Goal: Transaction & Acquisition: Purchase product/service

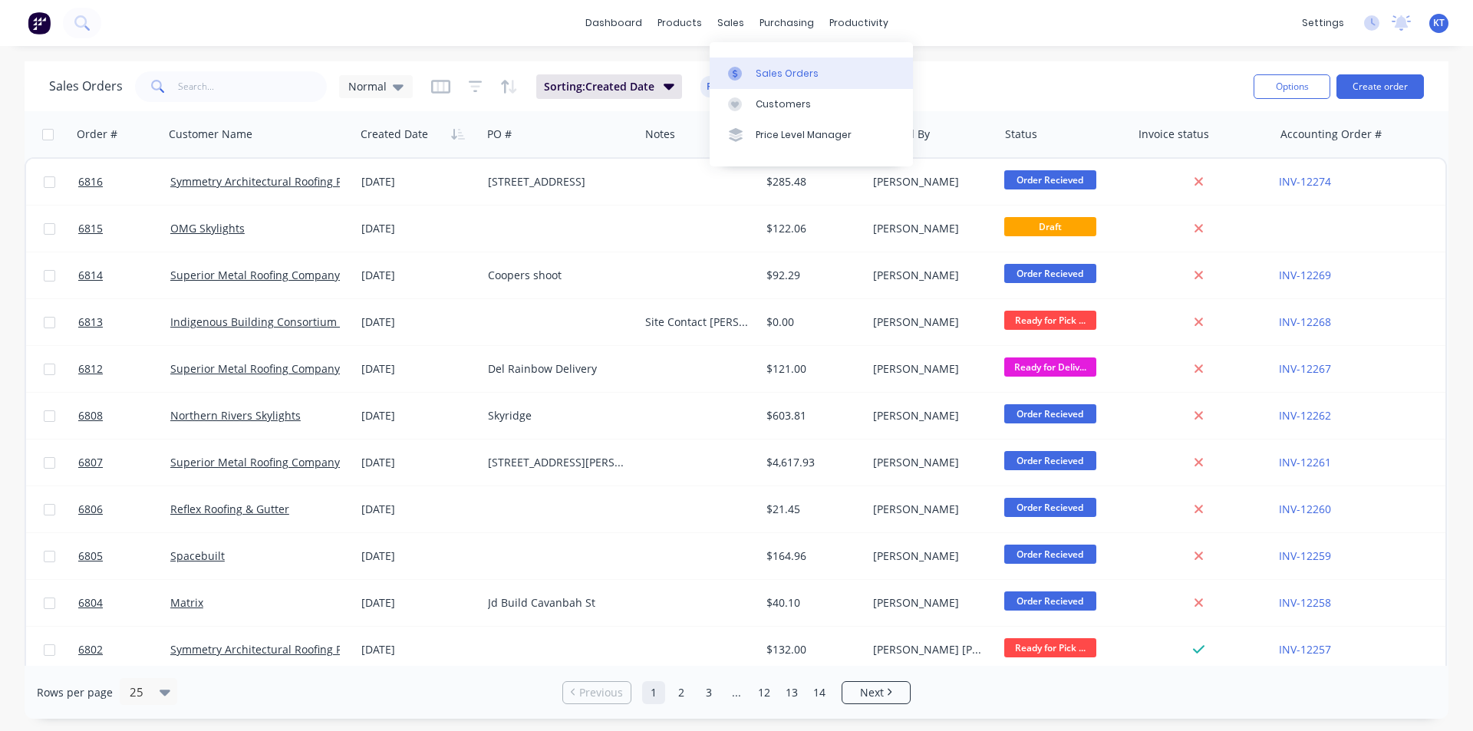
click at [763, 72] on div "Sales Orders" at bounding box center [787, 74] width 63 height 14
drag, startPoint x: 272, startPoint y: 94, endPoint x: 366, endPoint y: 30, distance: 113.7
click at [272, 94] on input "text" at bounding box center [253, 86] width 150 height 31
type input "kramer"
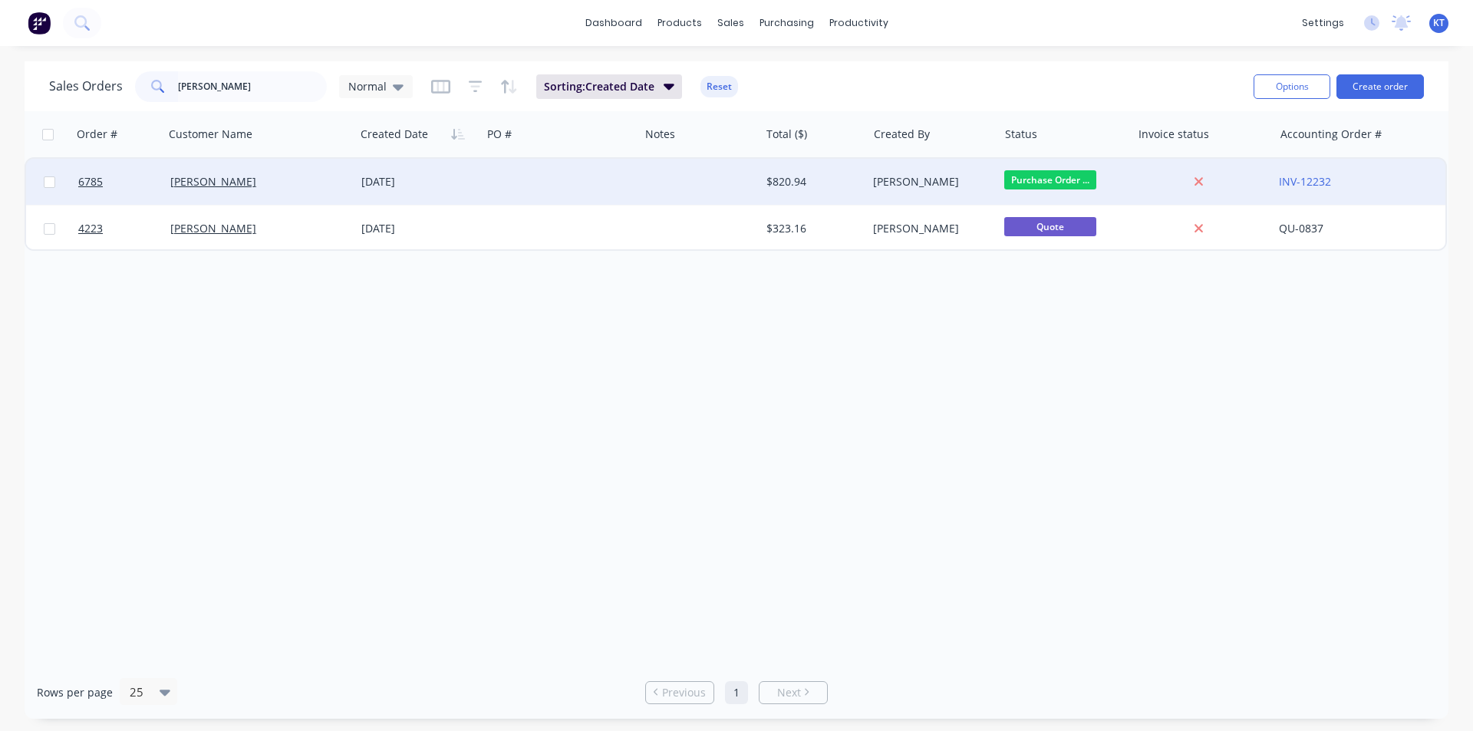
click at [322, 177] on div "Kramer Winchester" at bounding box center [255, 181] width 170 height 15
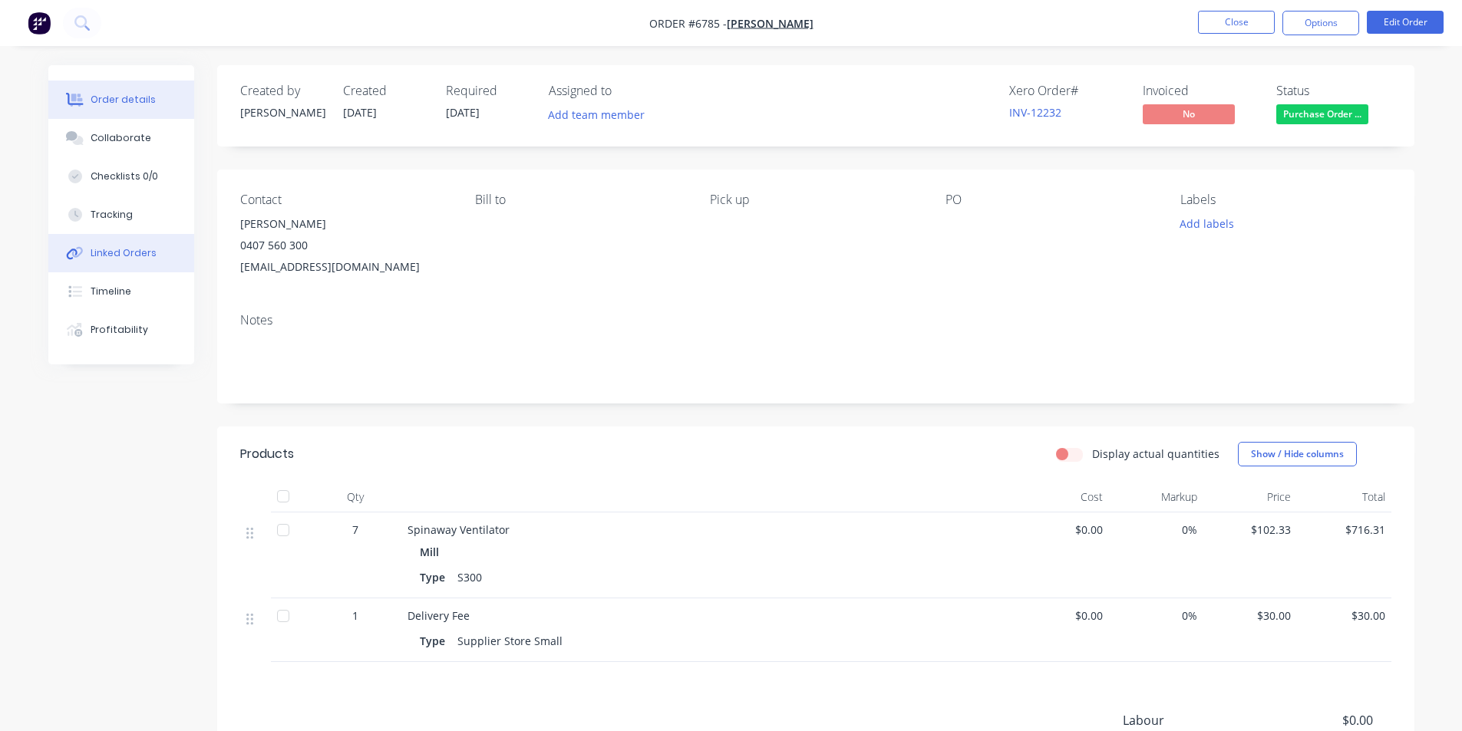
click at [144, 258] on div "Linked Orders" at bounding box center [124, 253] width 66 height 14
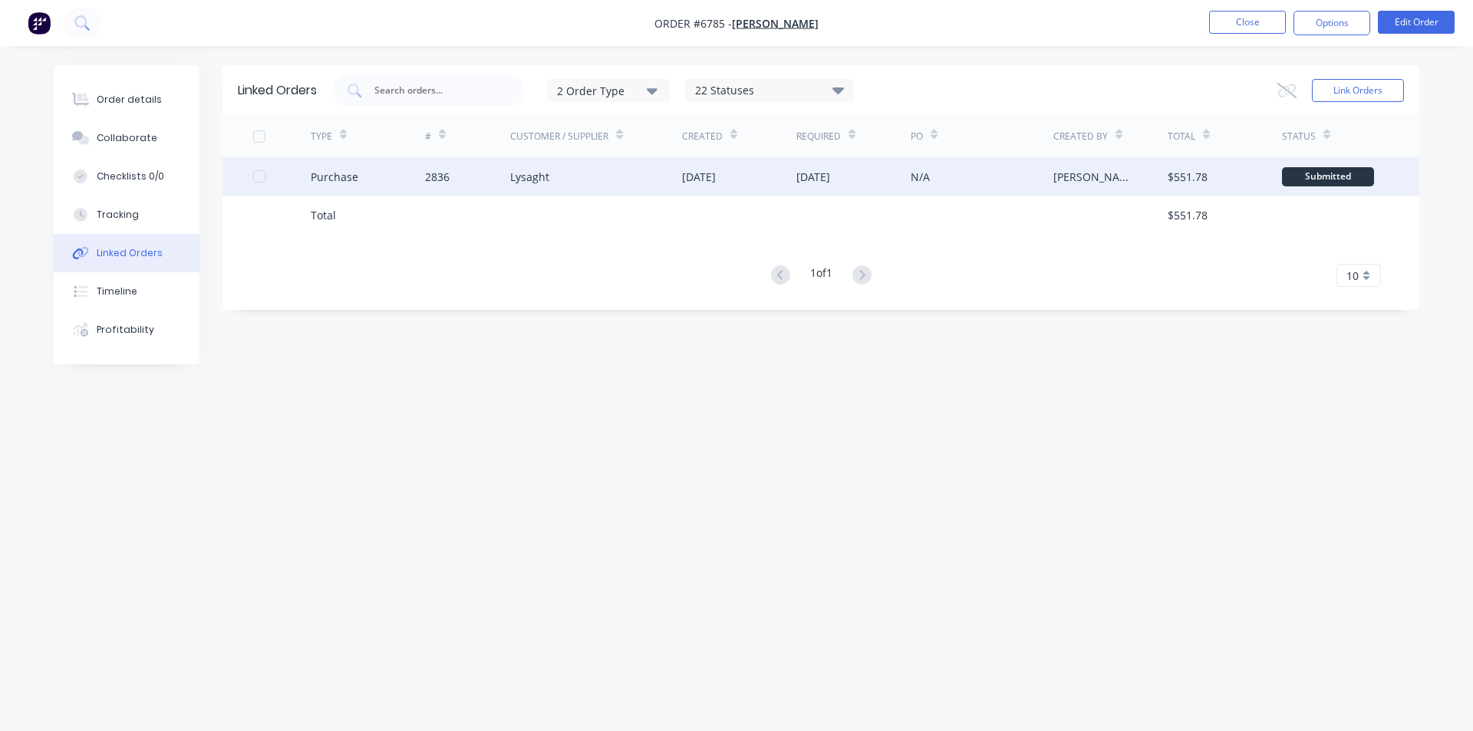
click at [794, 177] on div "[DATE]" at bounding box center [739, 176] width 114 height 38
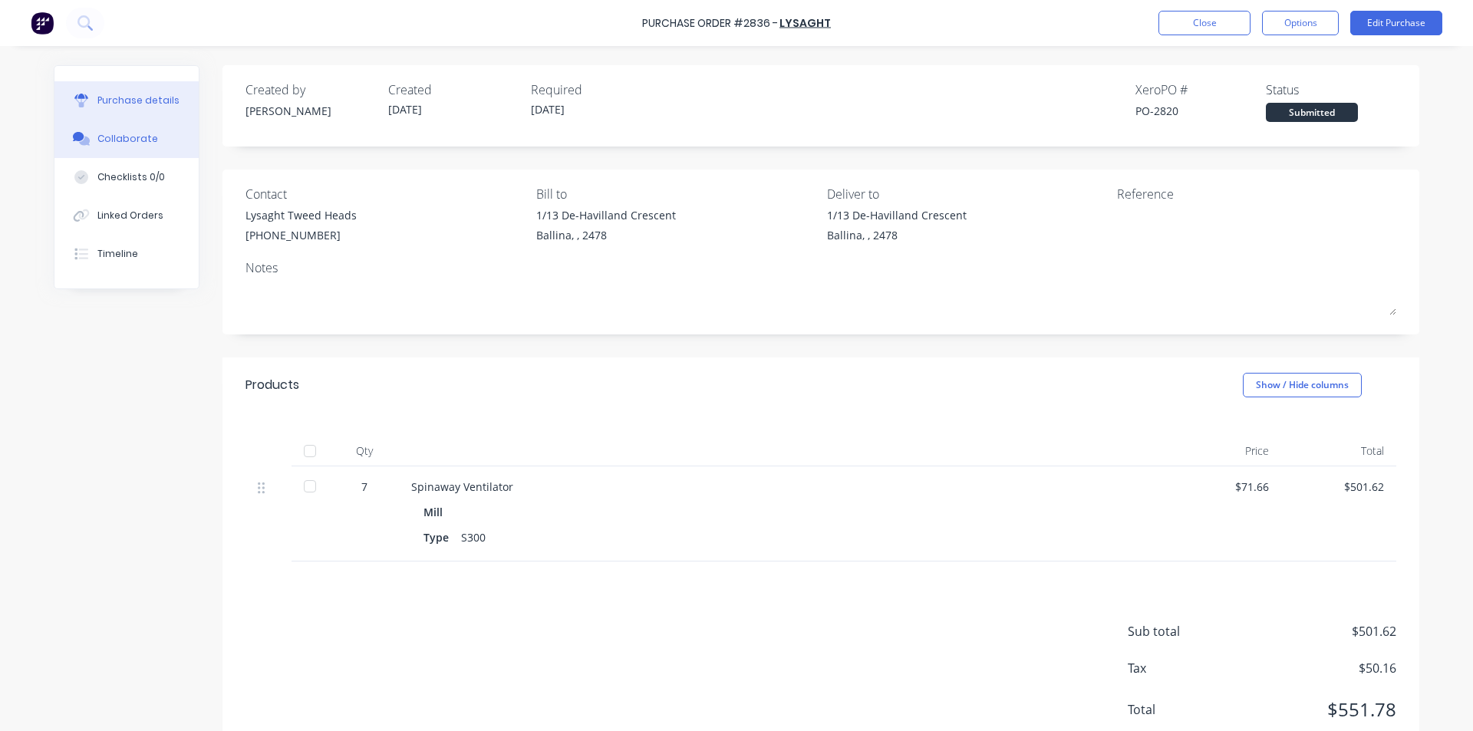
click at [97, 140] on div "Collaborate" at bounding box center [127, 139] width 61 height 14
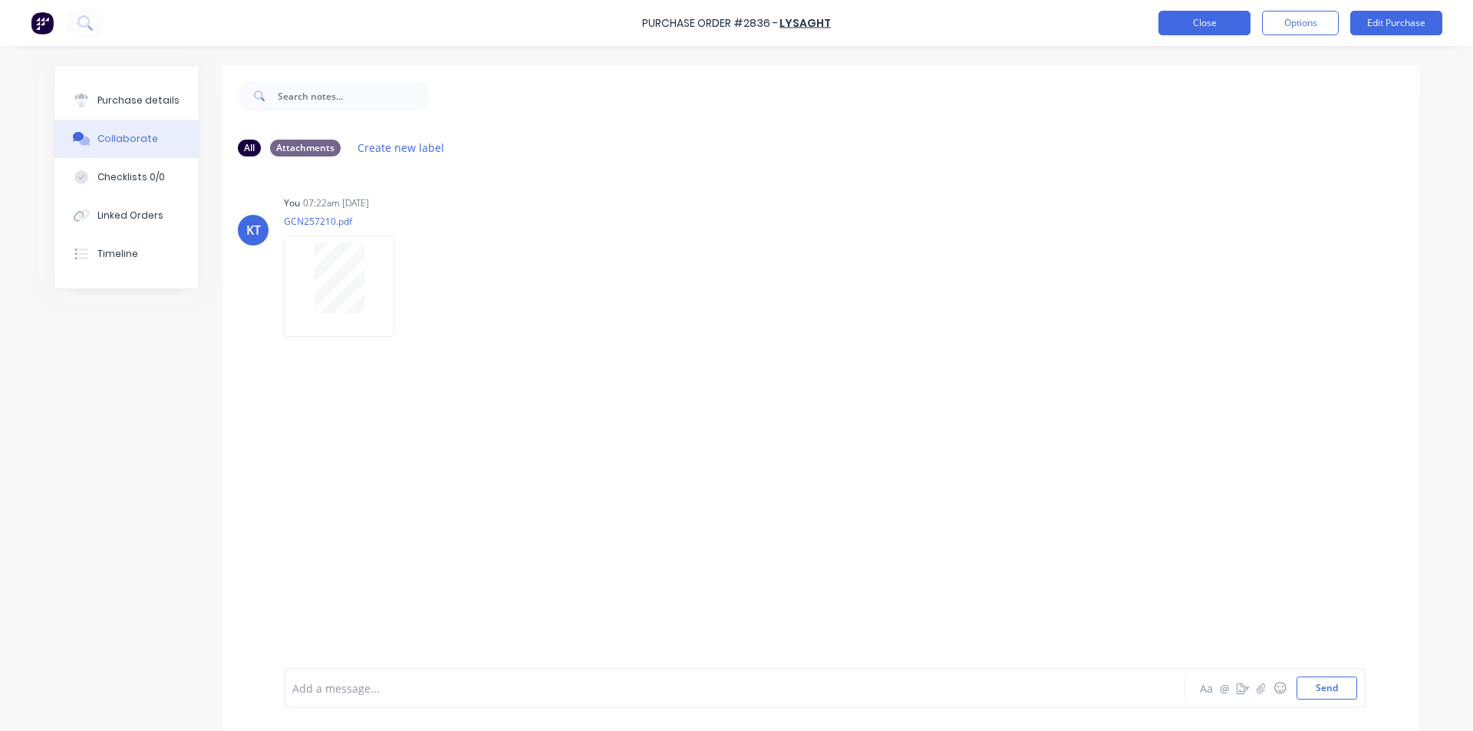
click at [1194, 20] on button "Close" at bounding box center [1205, 23] width 92 height 25
click at [101, 107] on button "Purchase details" at bounding box center [126, 100] width 144 height 38
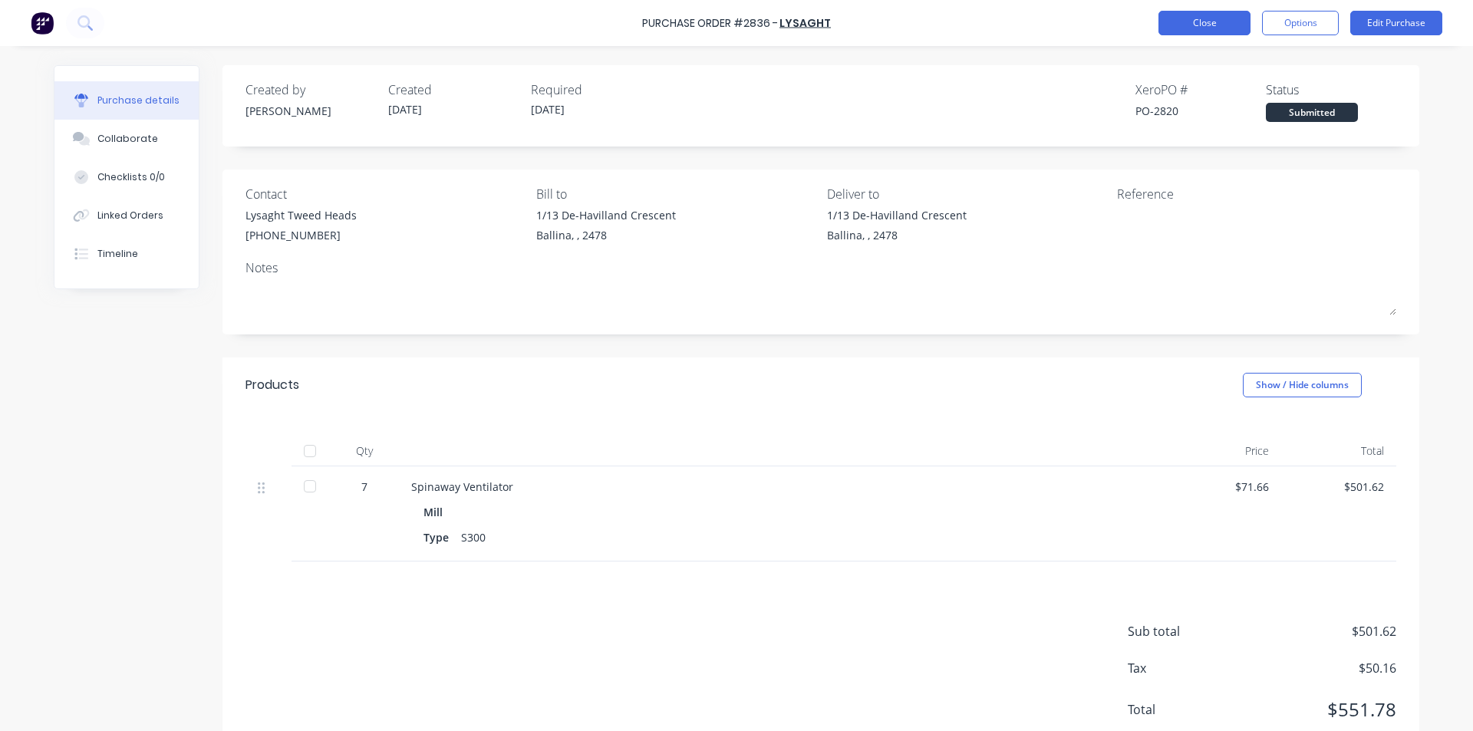
click at [1184, 25] on button "Close" at bounding box center [1205, 23] width 92 height 25
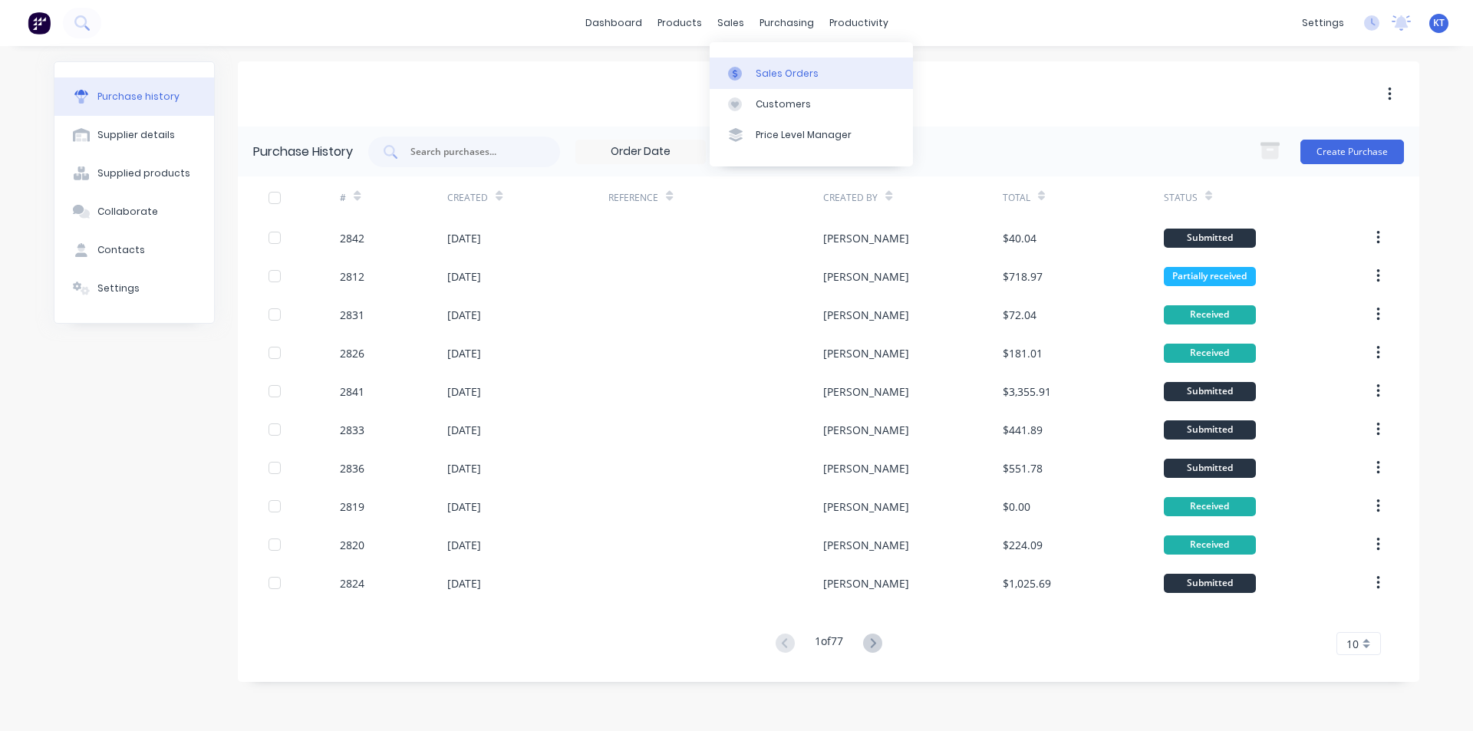
click at [777, 75] on div "Sales Orders" at bounding box center [787, 74] width 63 height 14
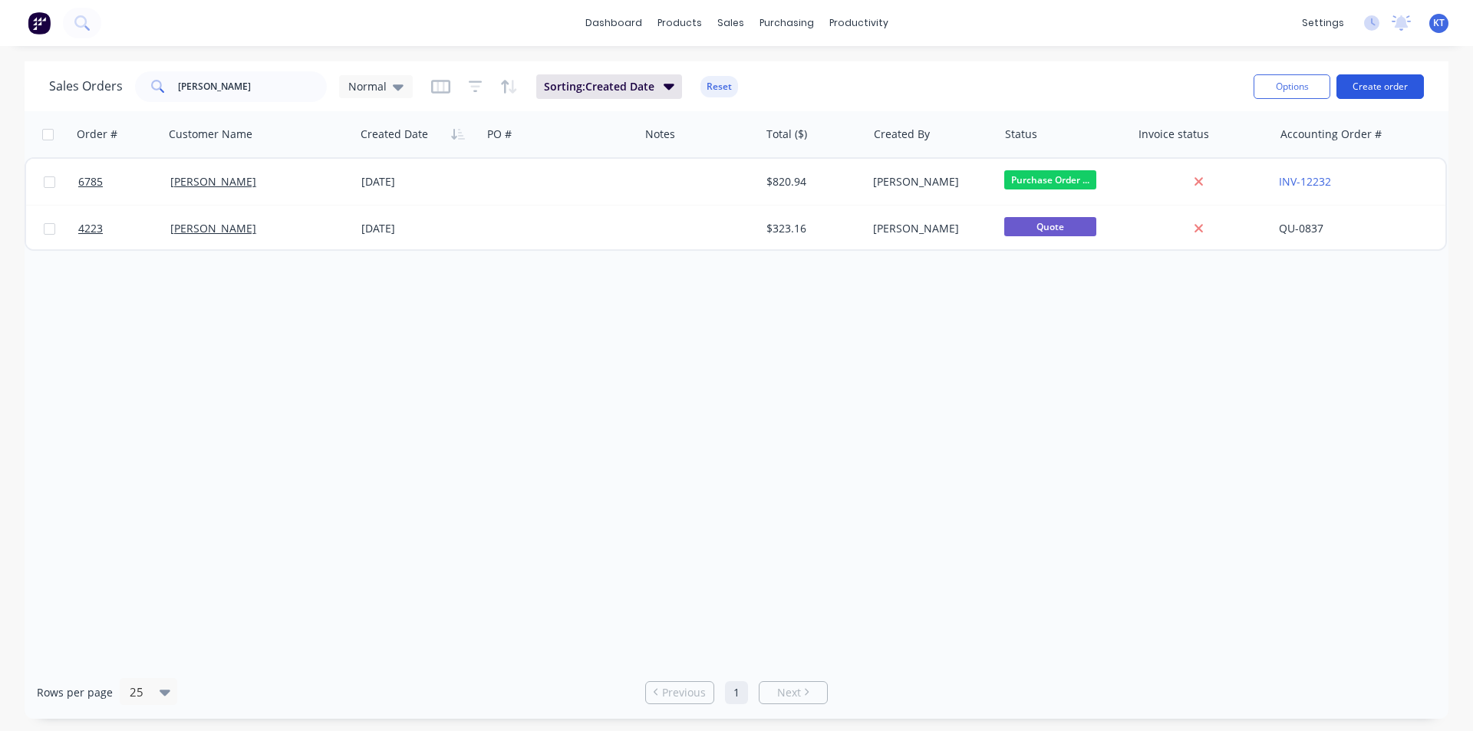
click at [1358, 97] on button "Create order" at bounding box center [1380, 86] width 87 height 25
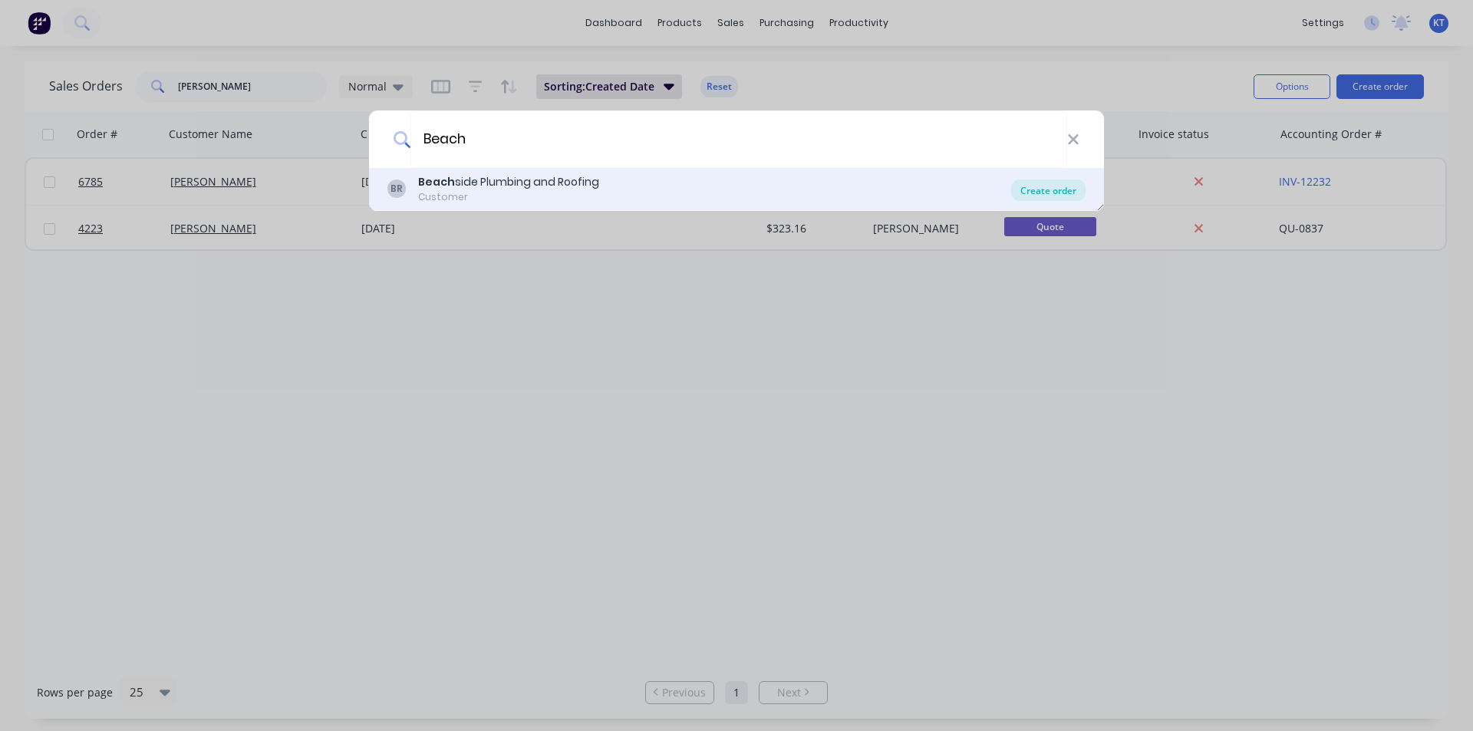
type input "Beach"
click at [1044, 187] on div "Create order" at bounding box center [1048, 190] width 74 height 21
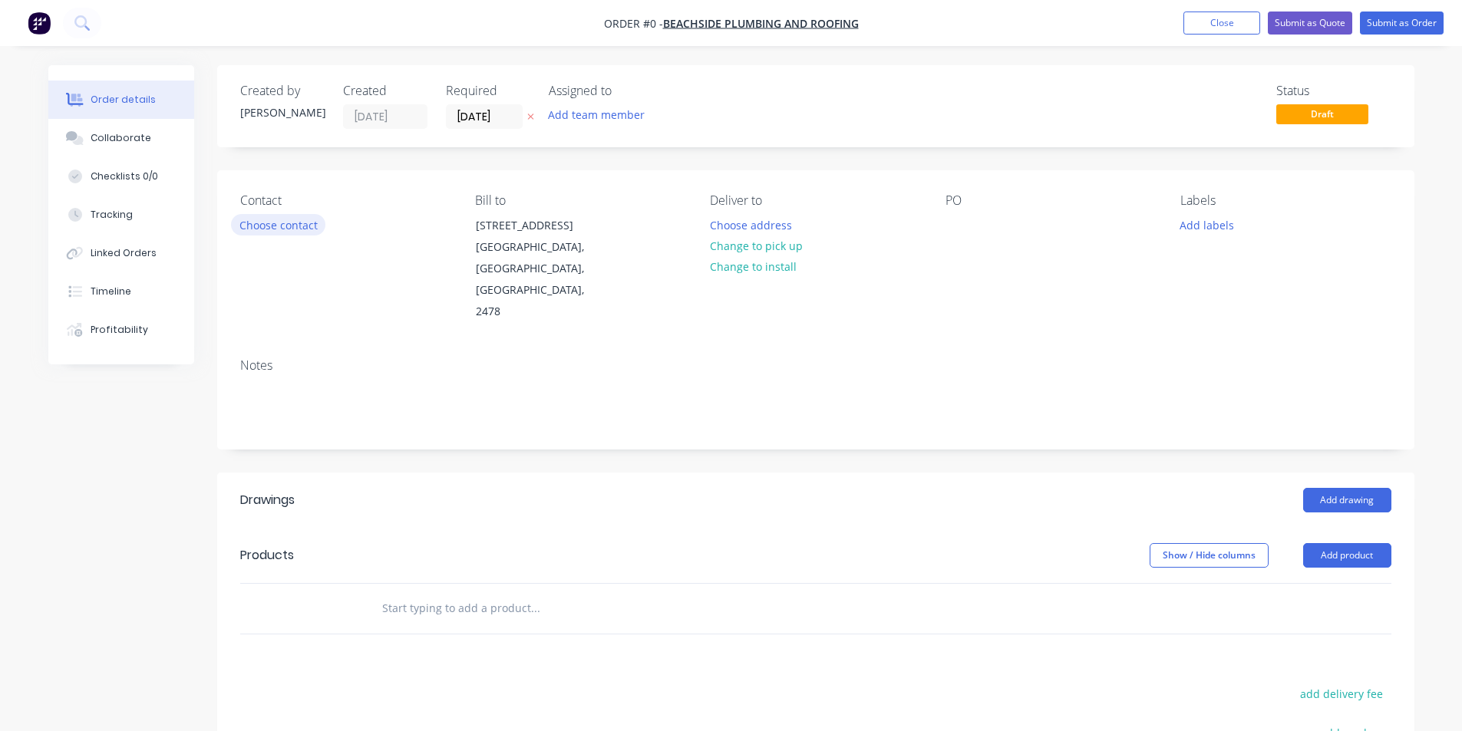
click at [299, 230] on button "Choose contact" at bounding box center [278, 224] width 94 height 21
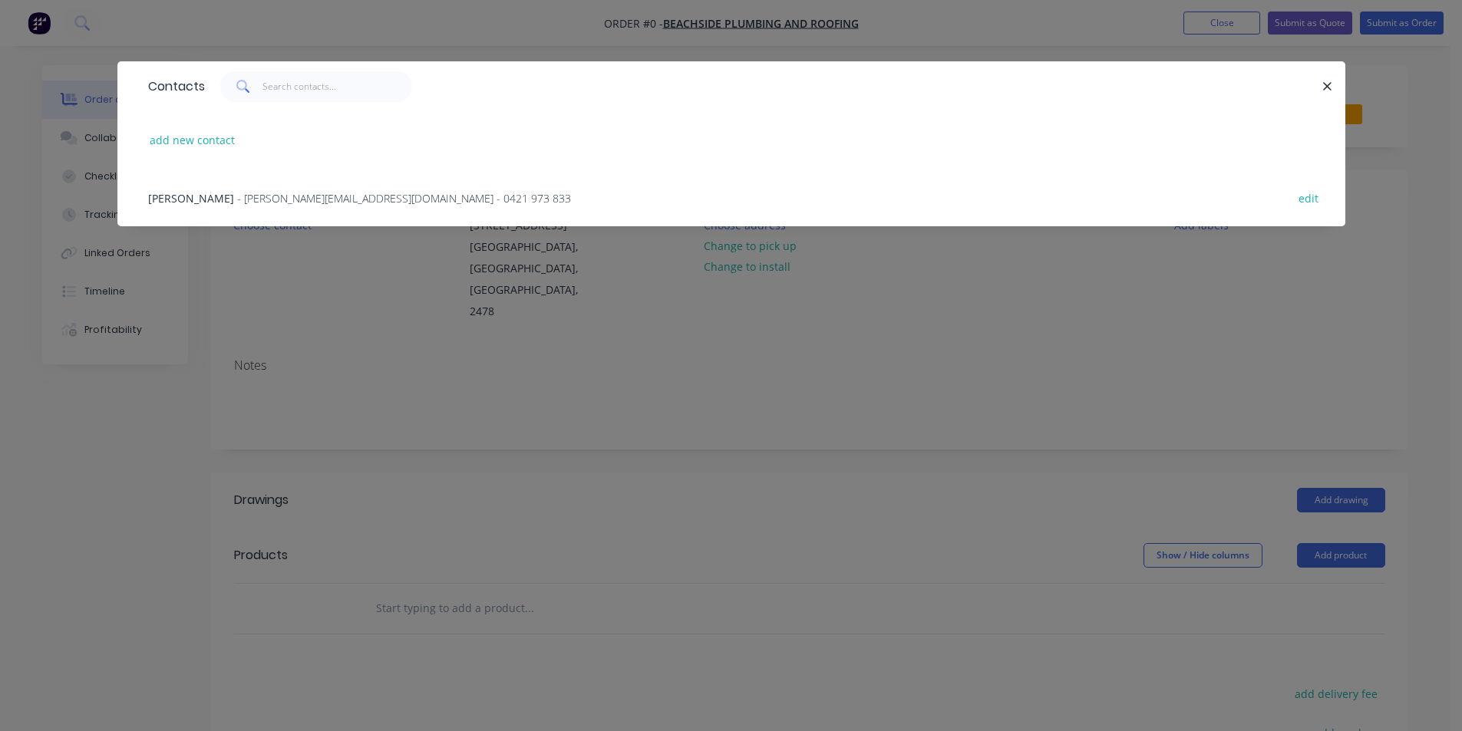
click at [305, 205] on span "- jimmy@beachsideplumbingandroofing.com.au - 0421 973 833" at bounding box center [404, 198] width 334 height 15
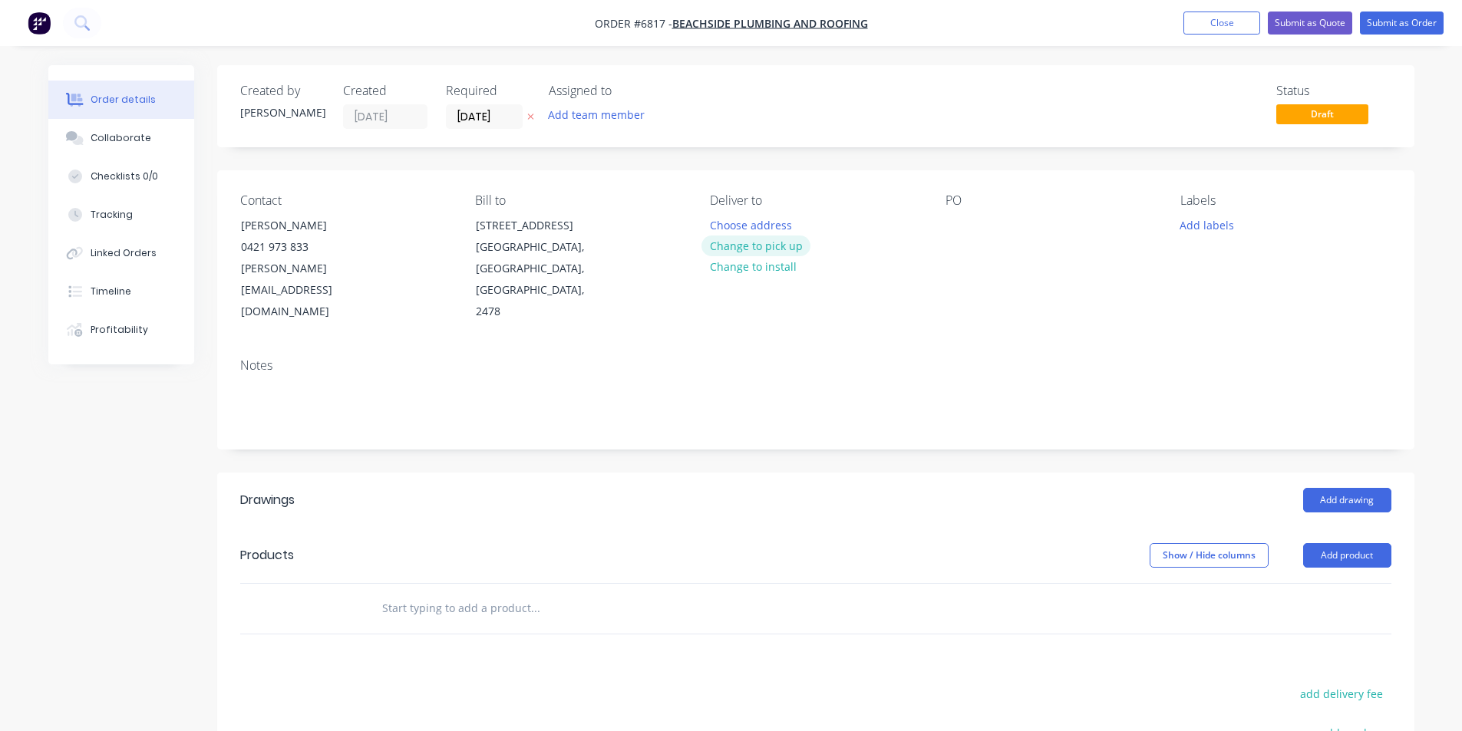
click at [788, 246] on button "Change to pick up" at bounding box center [755, 246] width 109 height 21
click at [958, 222] on div at bounding box center [957, 225] width 25 height 22
click at [1338, 543] on button "Add product" at bounding box center [1347, 555] width 88 height 25
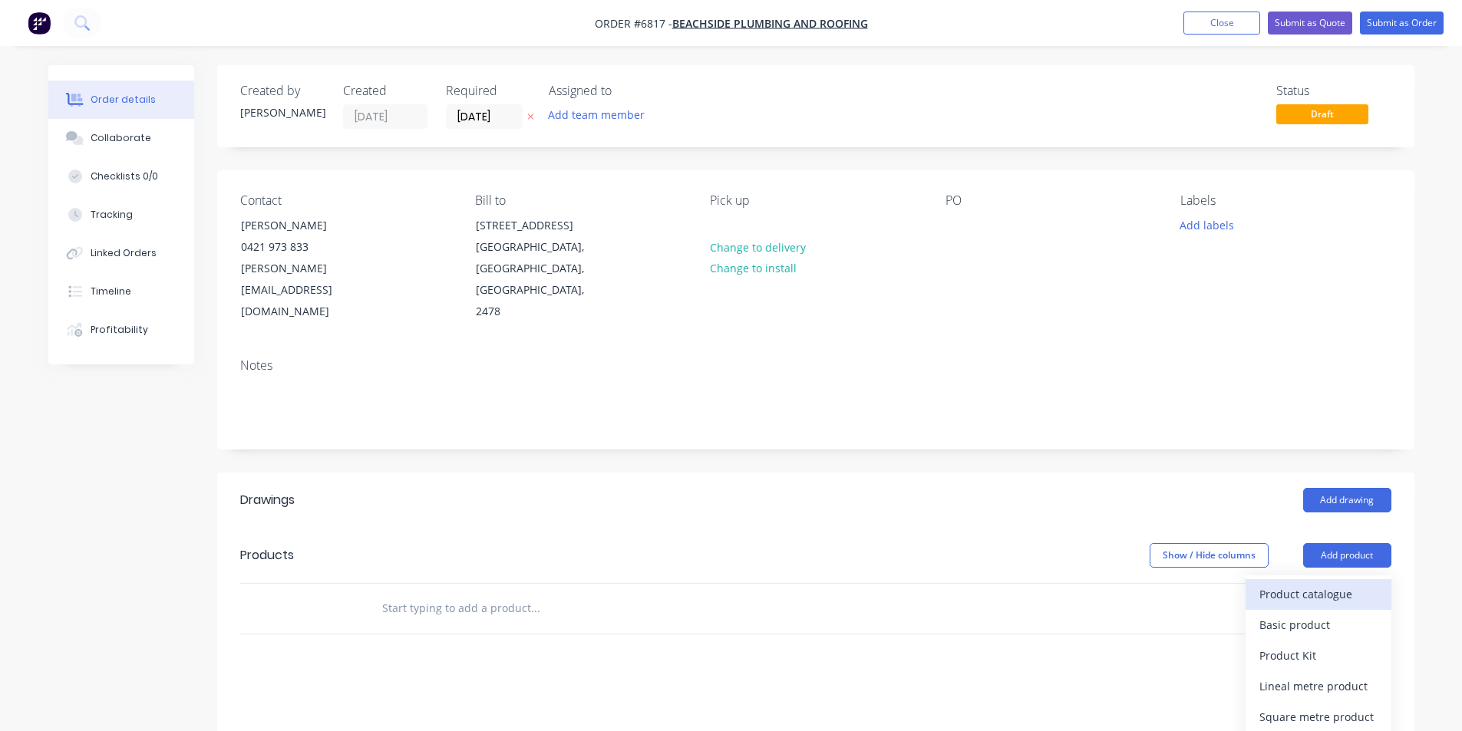
click at [1339, 583] on div "Product catalogue" at bounding box center [1318, 594] width 118 height 22
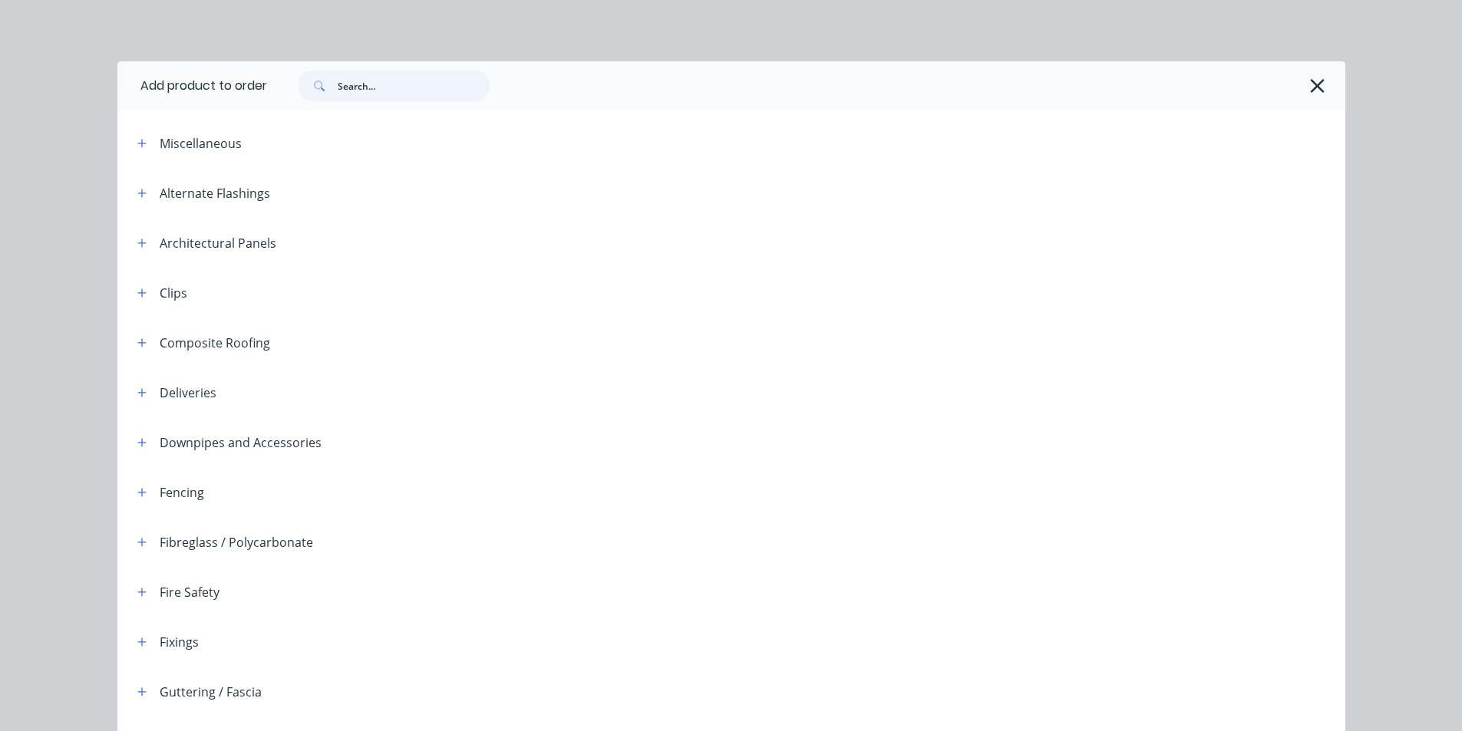
click at [381, 84] on input "text" at bounding box center [414, 86] width 152 height 31
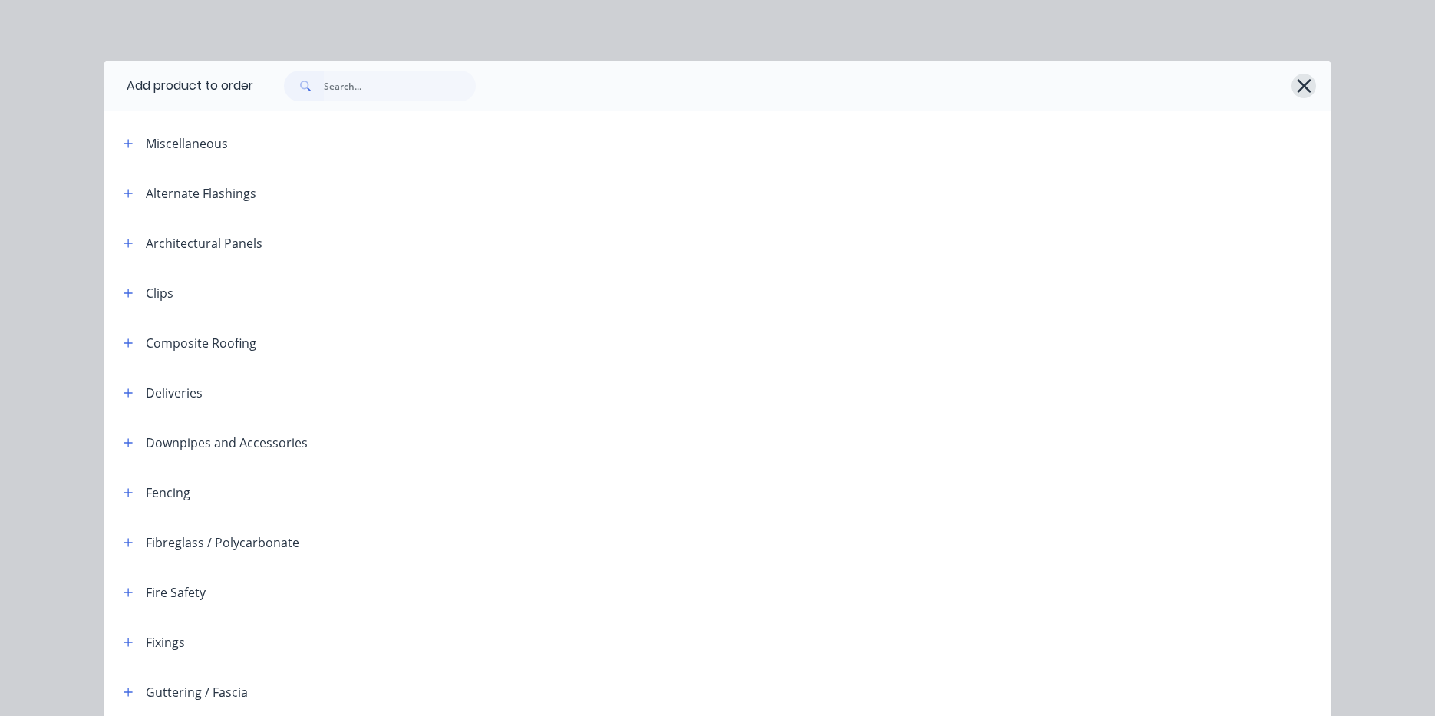
click at [1296, 84] on icon "button" at bounding box center [1304, 85] width 16 height 21
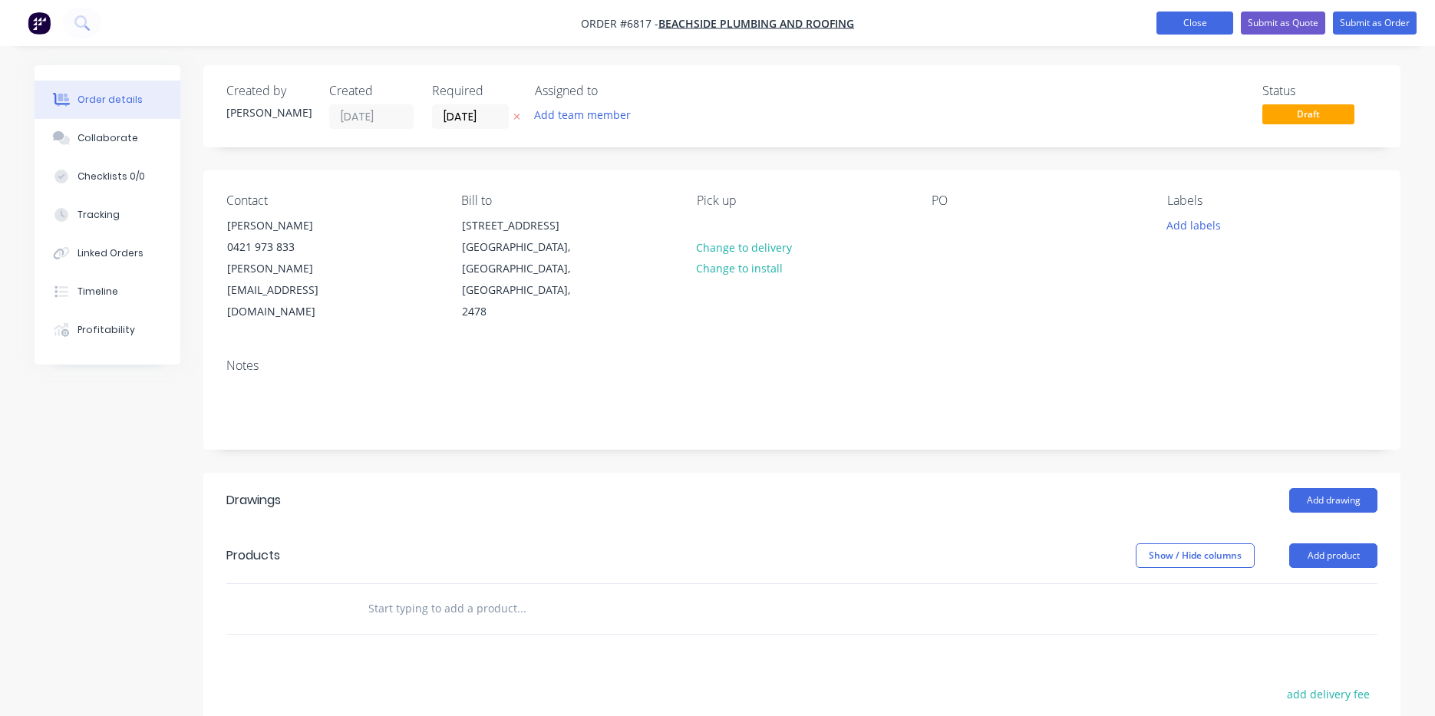
click at [1201, 31] on button "Close" at bounding box center [1195, 23] width 77 height 23
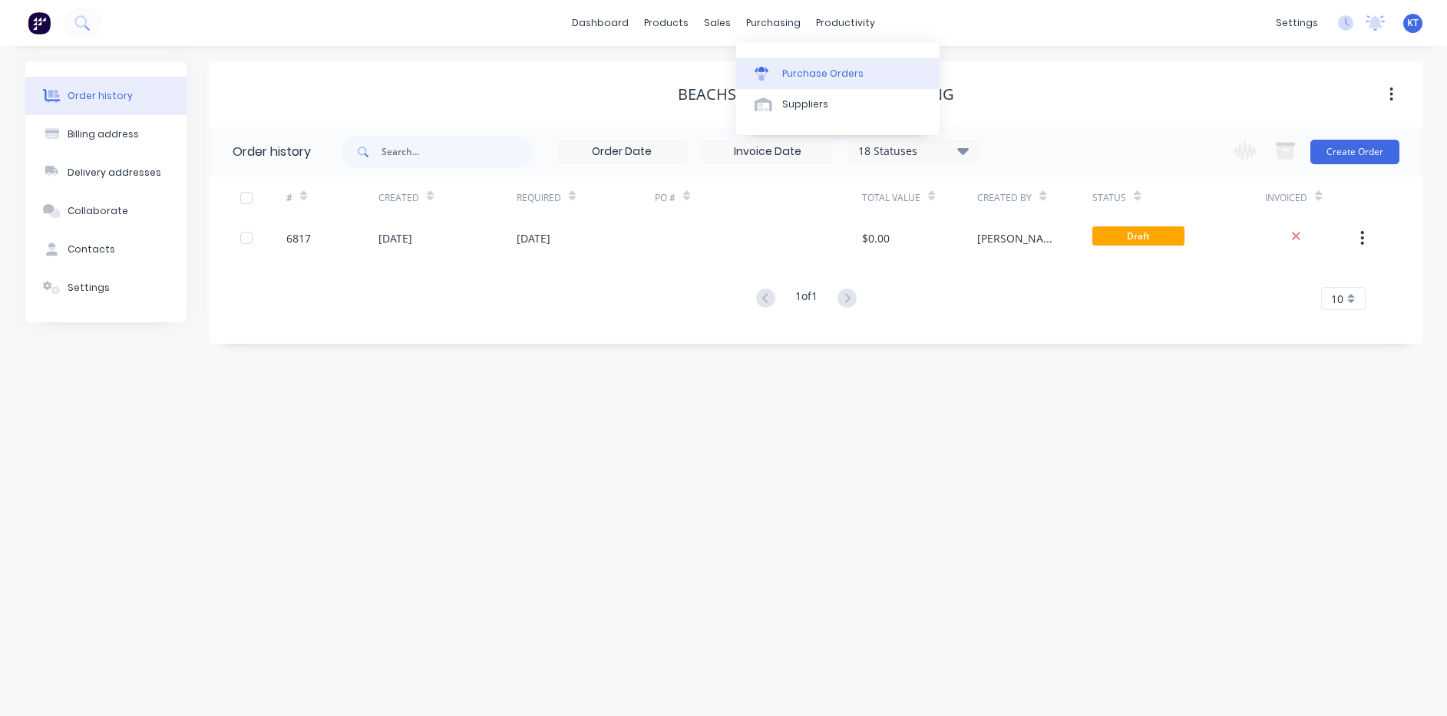
click at [767, 71] on icon at bounding box center [761, 69] width 14 height 5
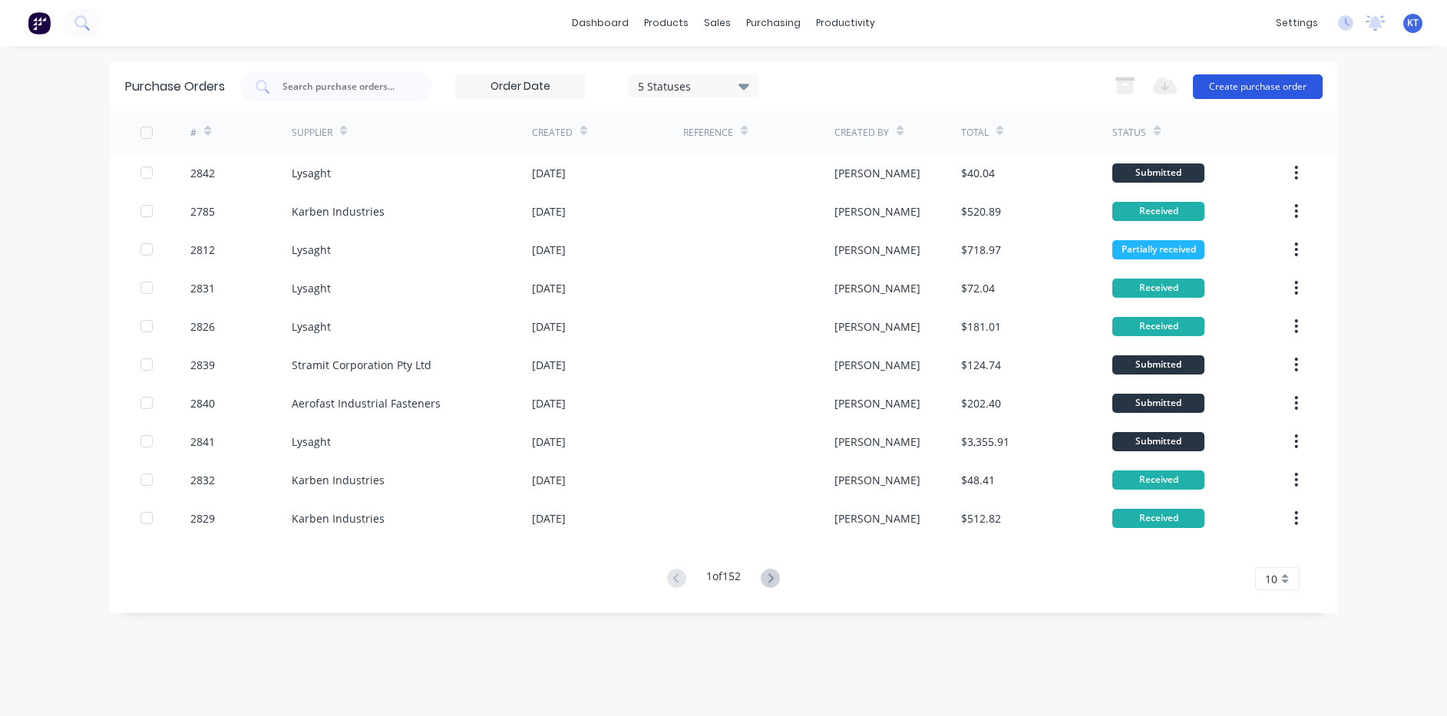
click at [1256, 86] on button "Create purchase order" at bounding box center [1258, 86] width 130 height 25
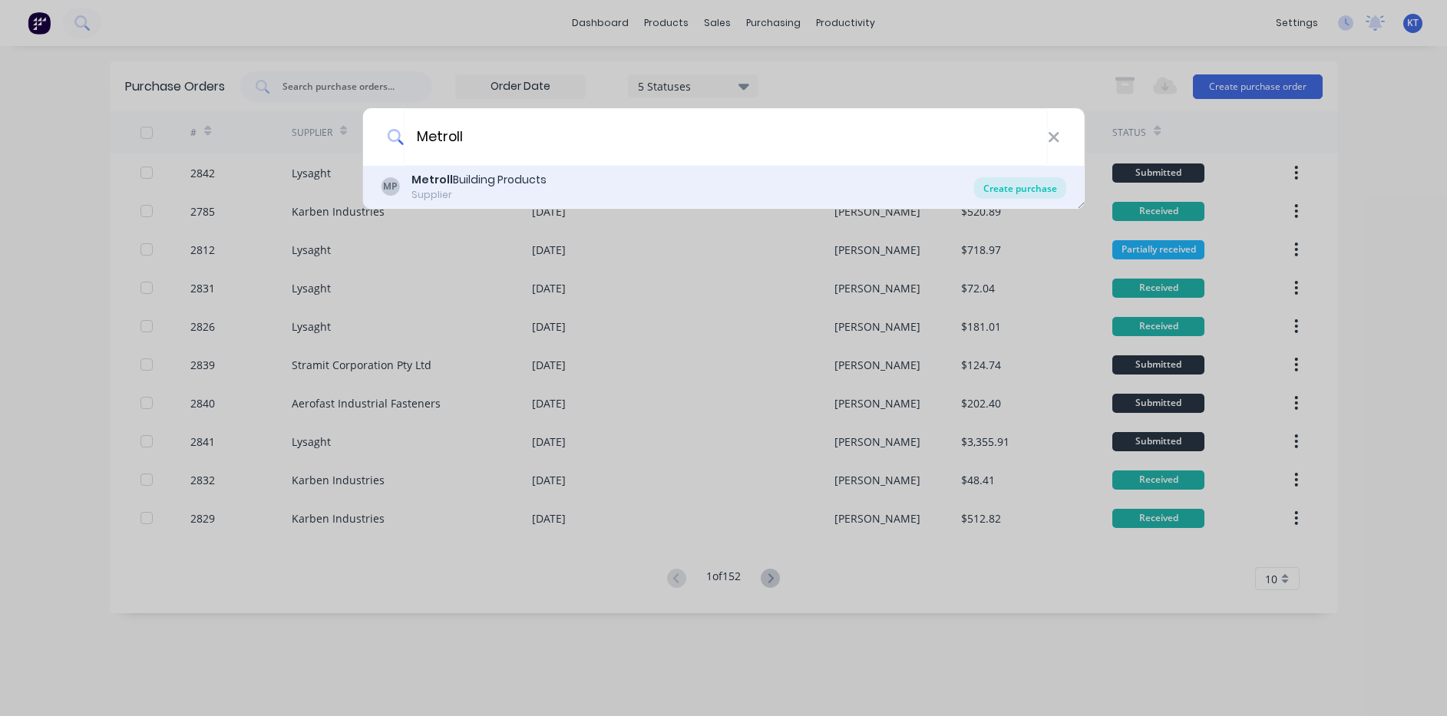
type input "Metroll"
click at [1035, 184] on div "Create purchase" at bounding box center [1020, 187] width 92 height 21
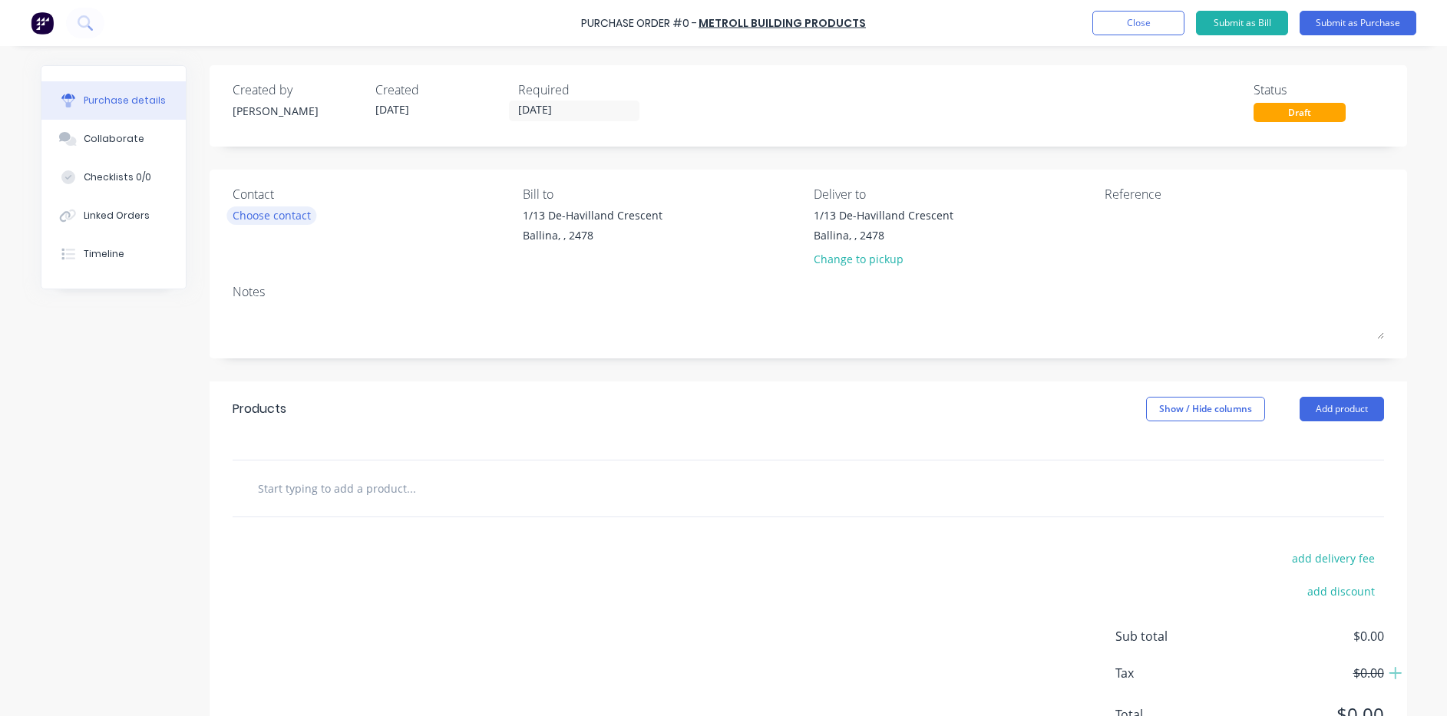
click at [290, 219] on div "Choose contact" at bounding box center [272, 215] width 78 height 16
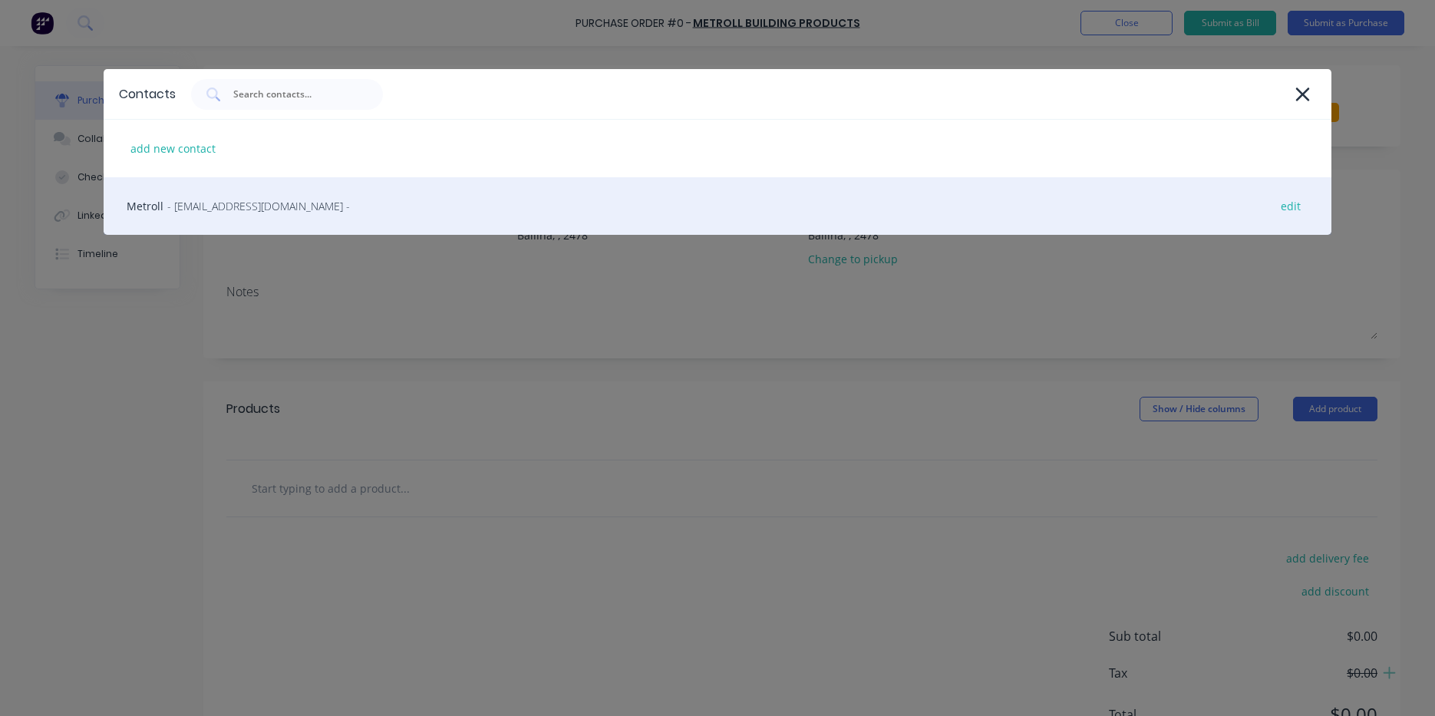
click at [347, 204] on div "Metroll - sales@lismore.metroll.com.au - edit" at bounding box center [718, 206] width 1228 height 58
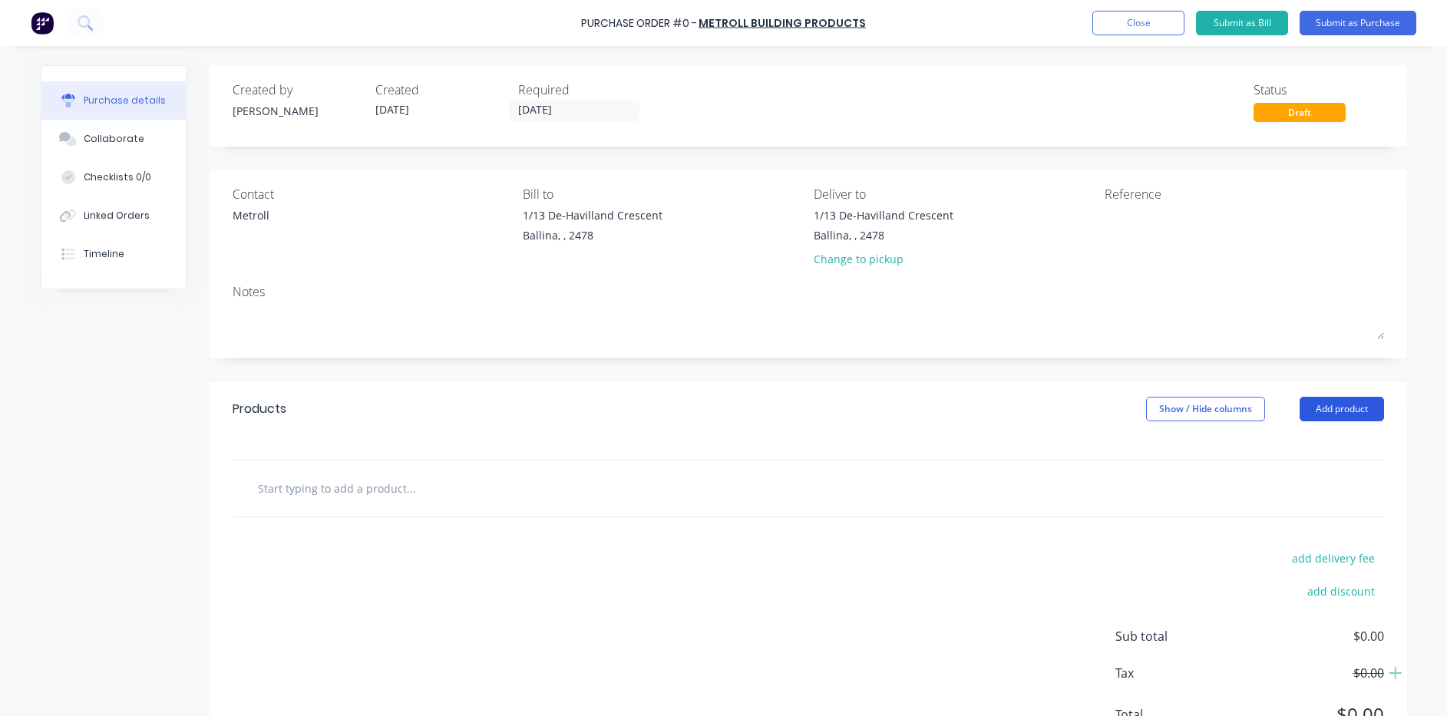
click at [1331, 399] on button "Add product" at bounding box center [1341, 409] width 84 height 25
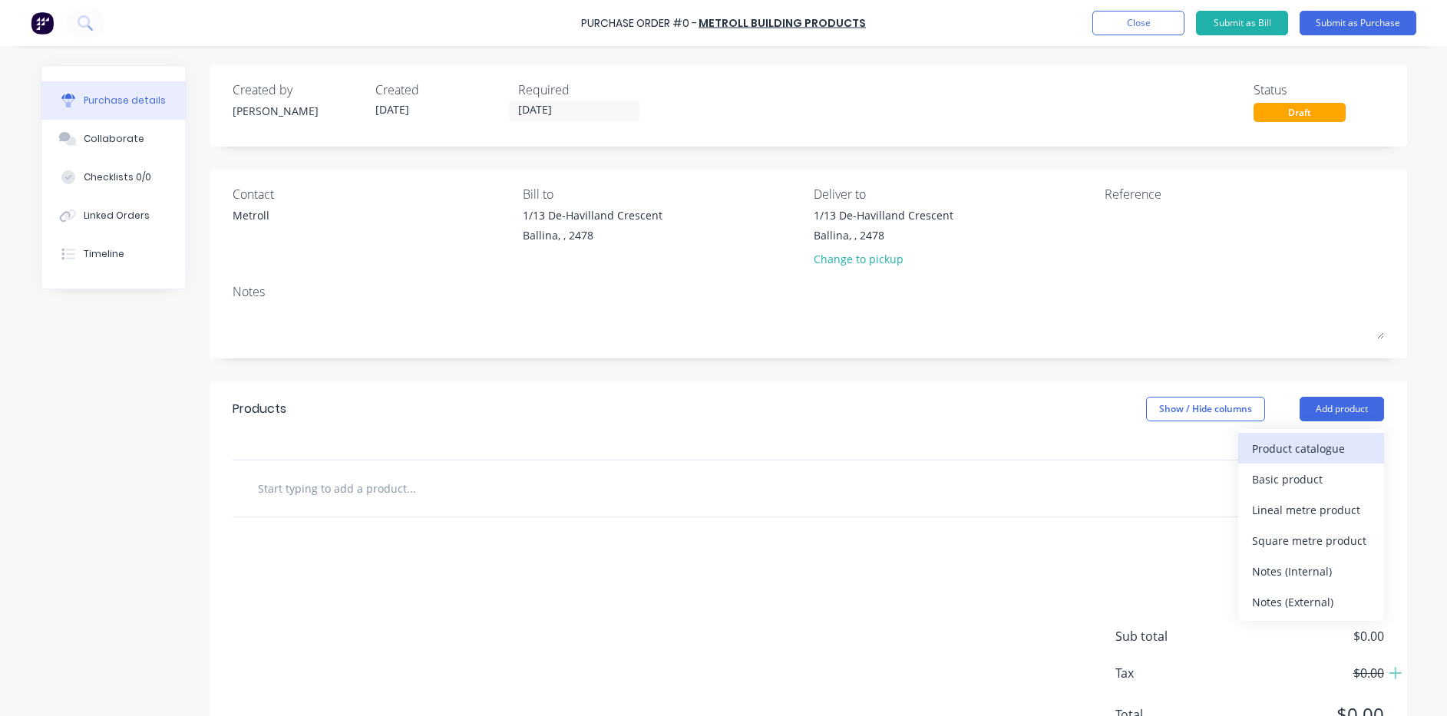
click at [1309, 450] on div "Product catalogue" at bounding box center [1311, 448] width 118 height 22
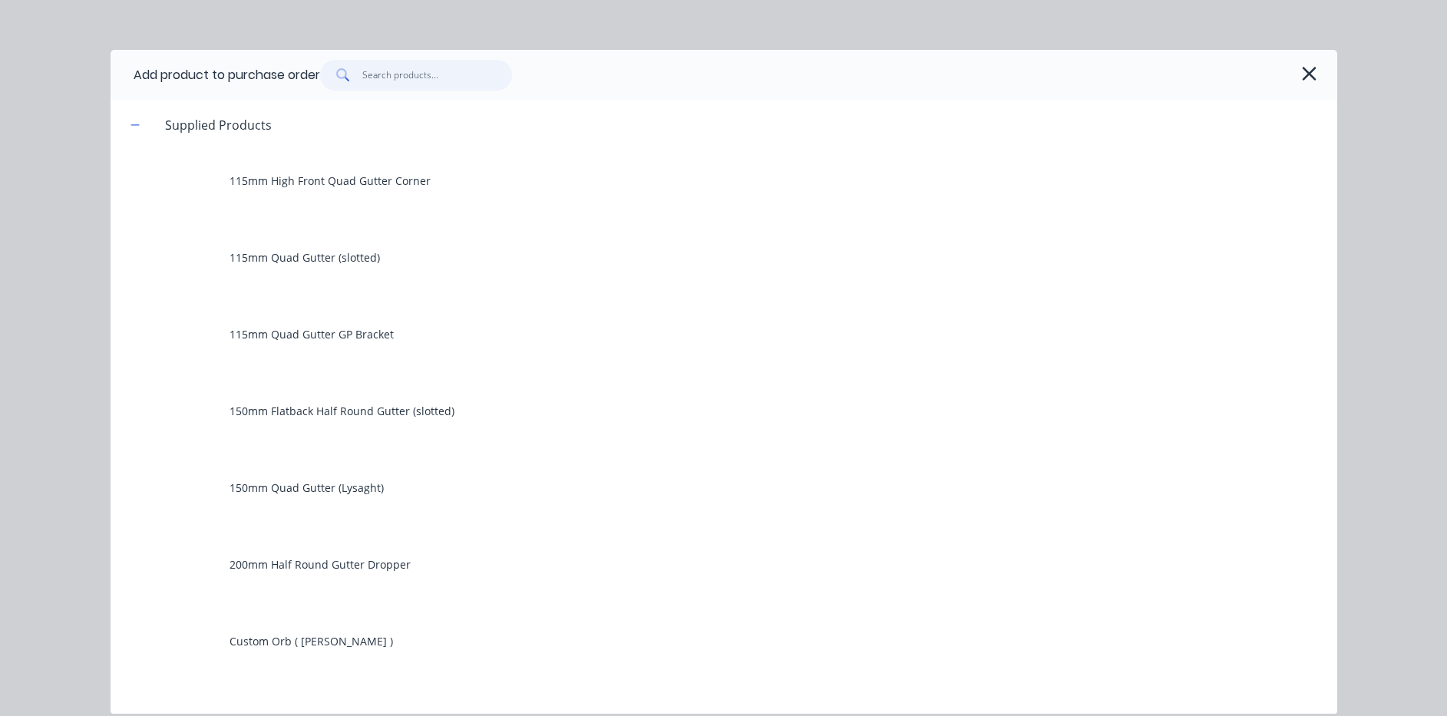
click at [392, 79] on input "text" at bounding box center [437, 75] width 150 height 31
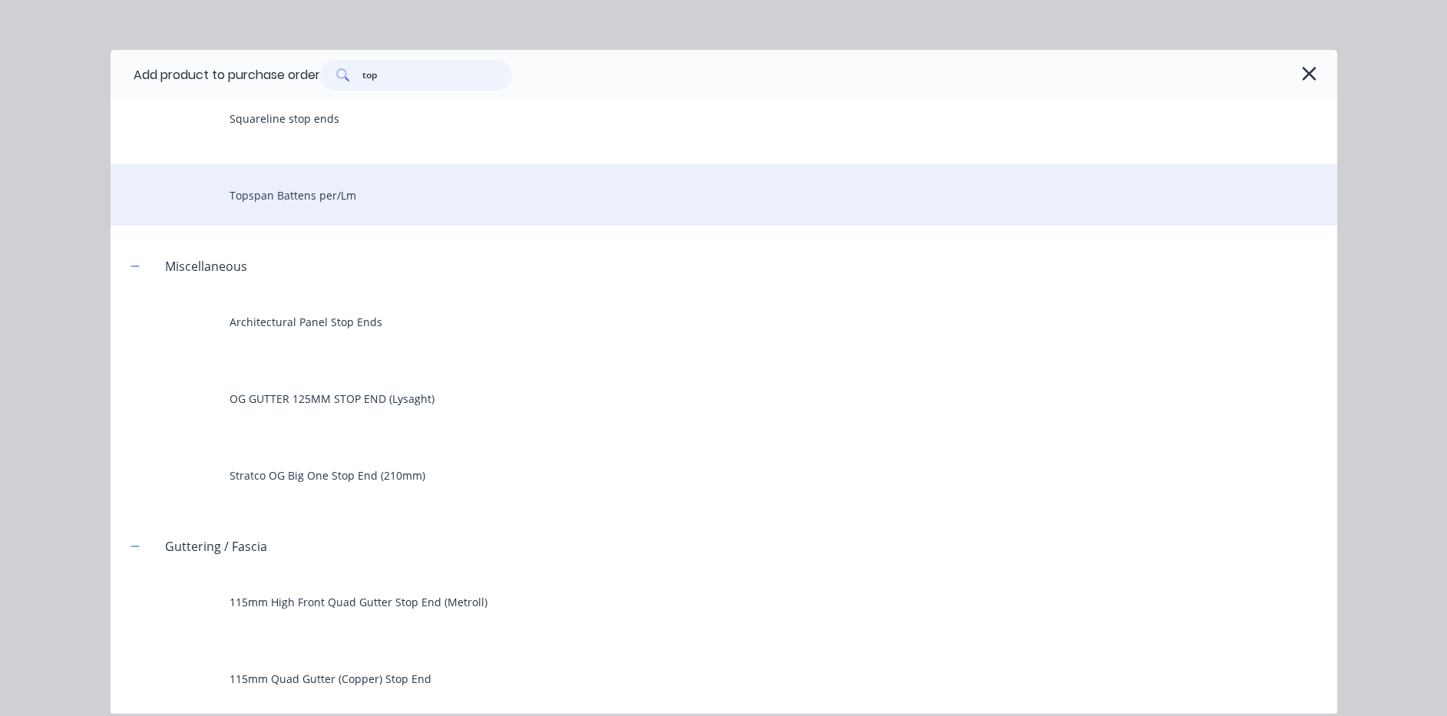
scroll to position [77, 0]
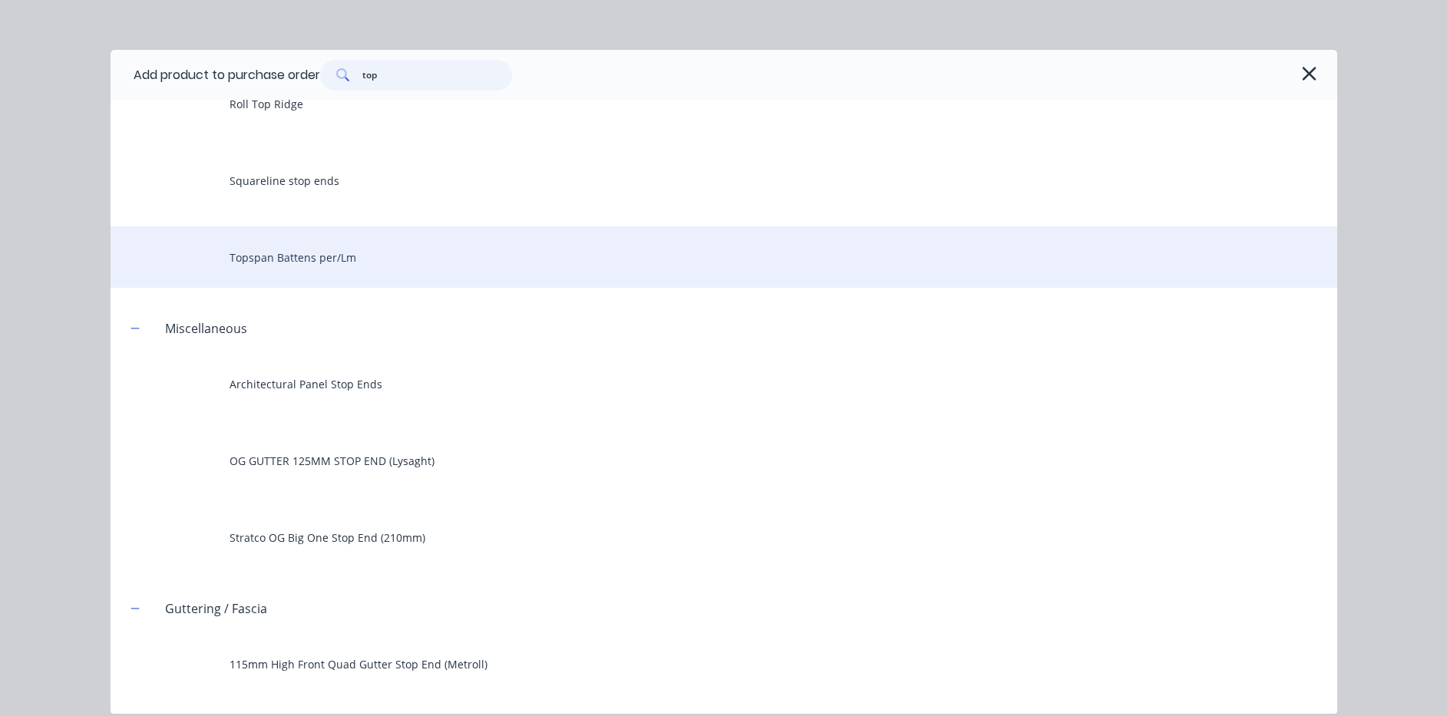
type input "top"
click at [317, 256] on div "Topspan Battens per/Lm" at bounding box center [724, 256] width 1226 height 61
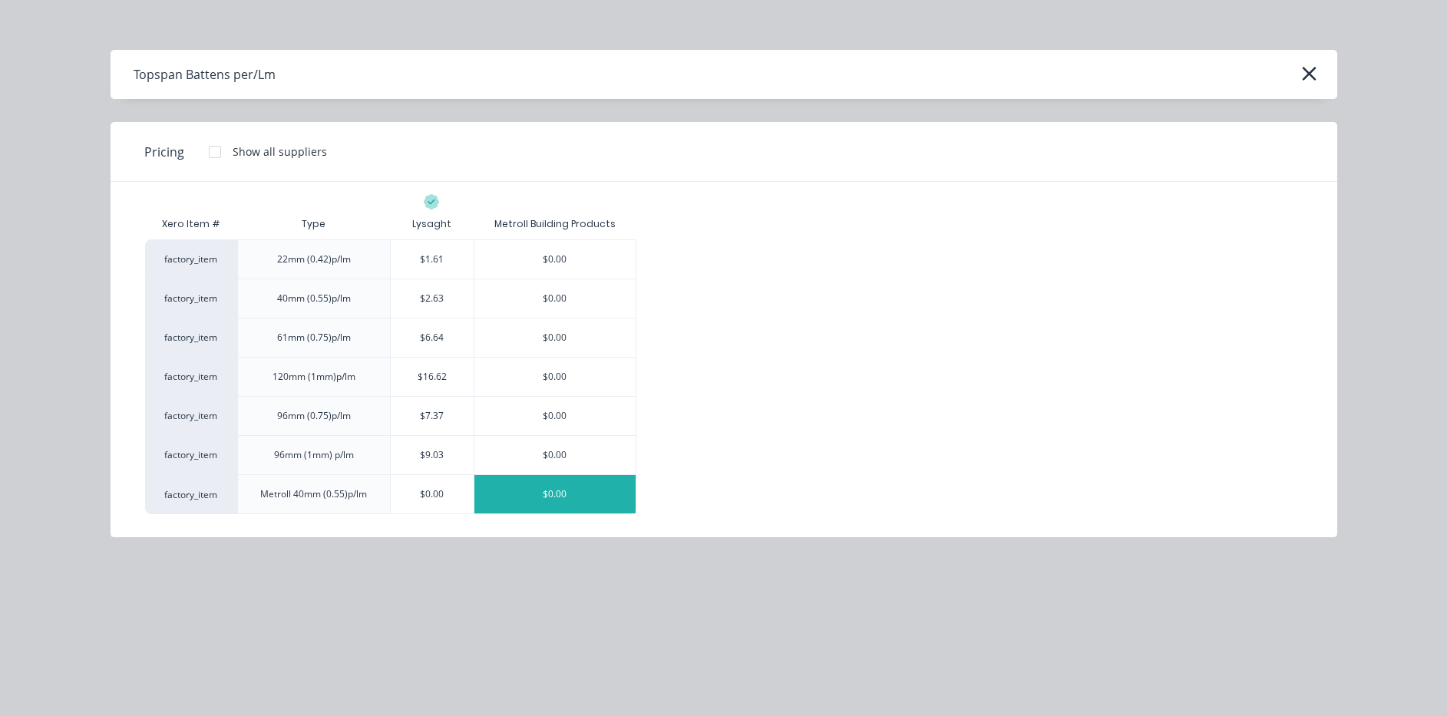
click at [556, 489] on div "$0.00" at bounding box center [555, 494] width 162 height 38
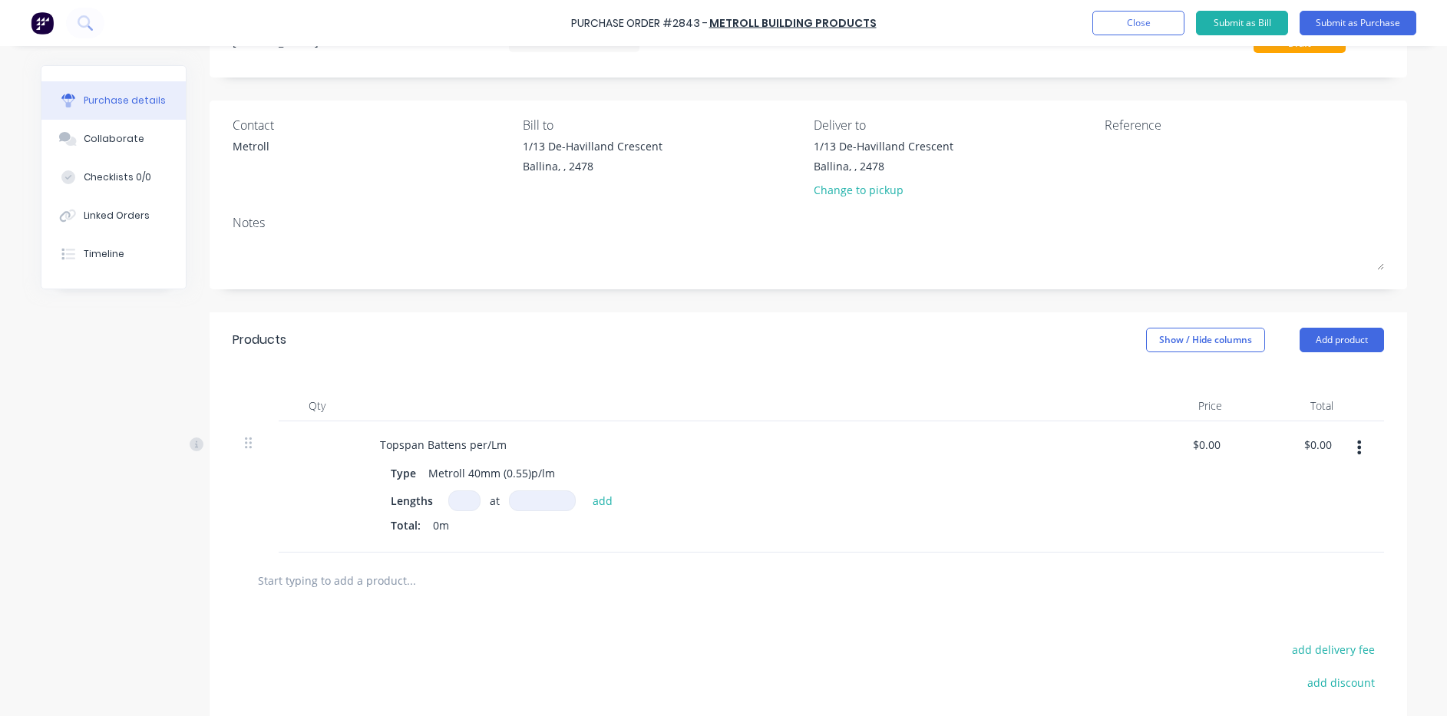
scroll to position [153, 0]
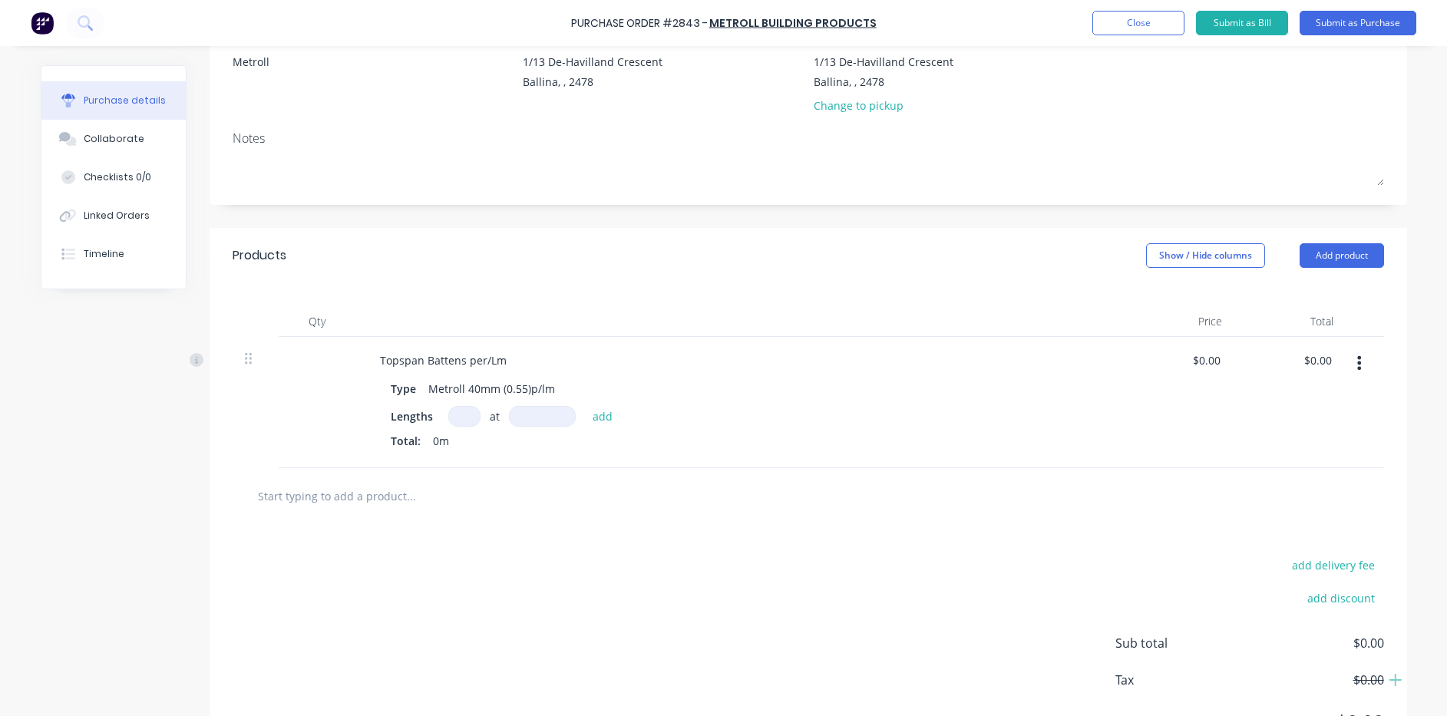
click at [448, 421] on input at bounding box center [464, 416] width 32 height 21
type input "50"
type input "6500"
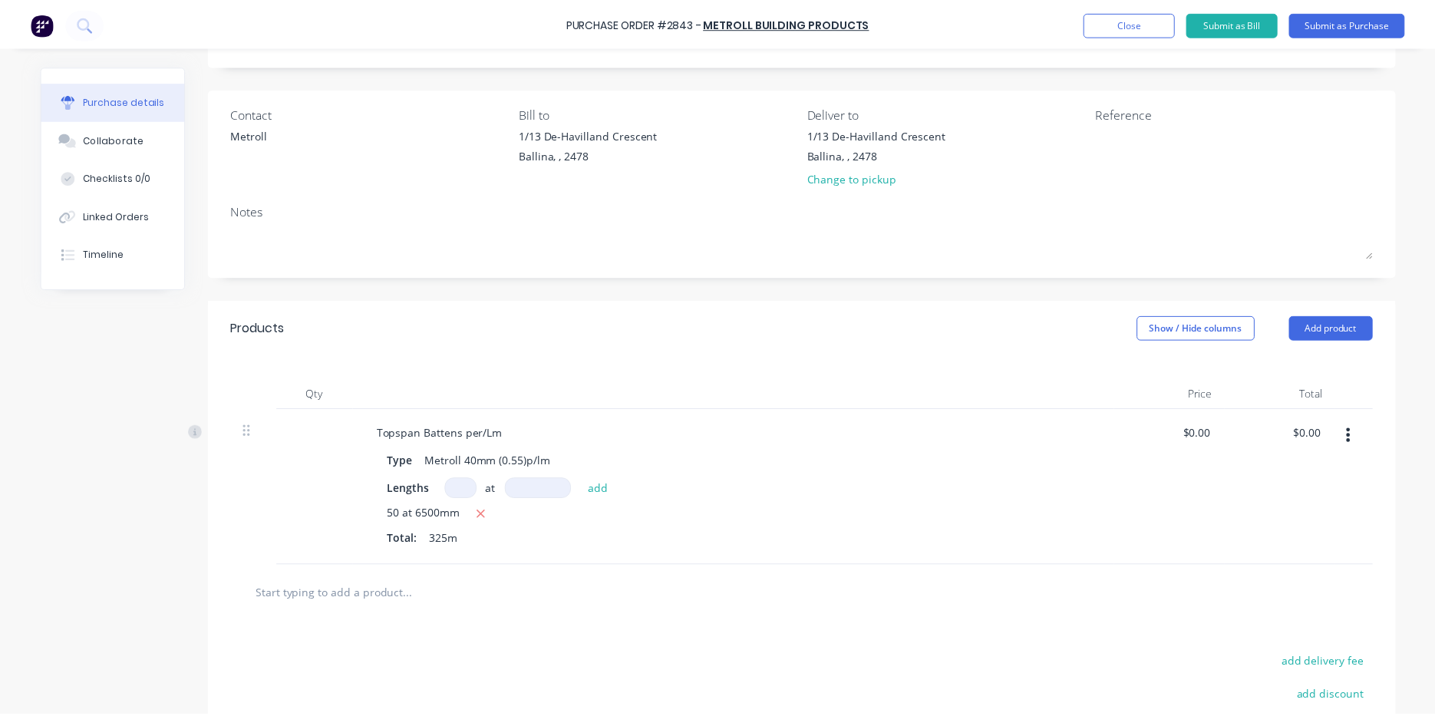
scroll to position [0, 0]
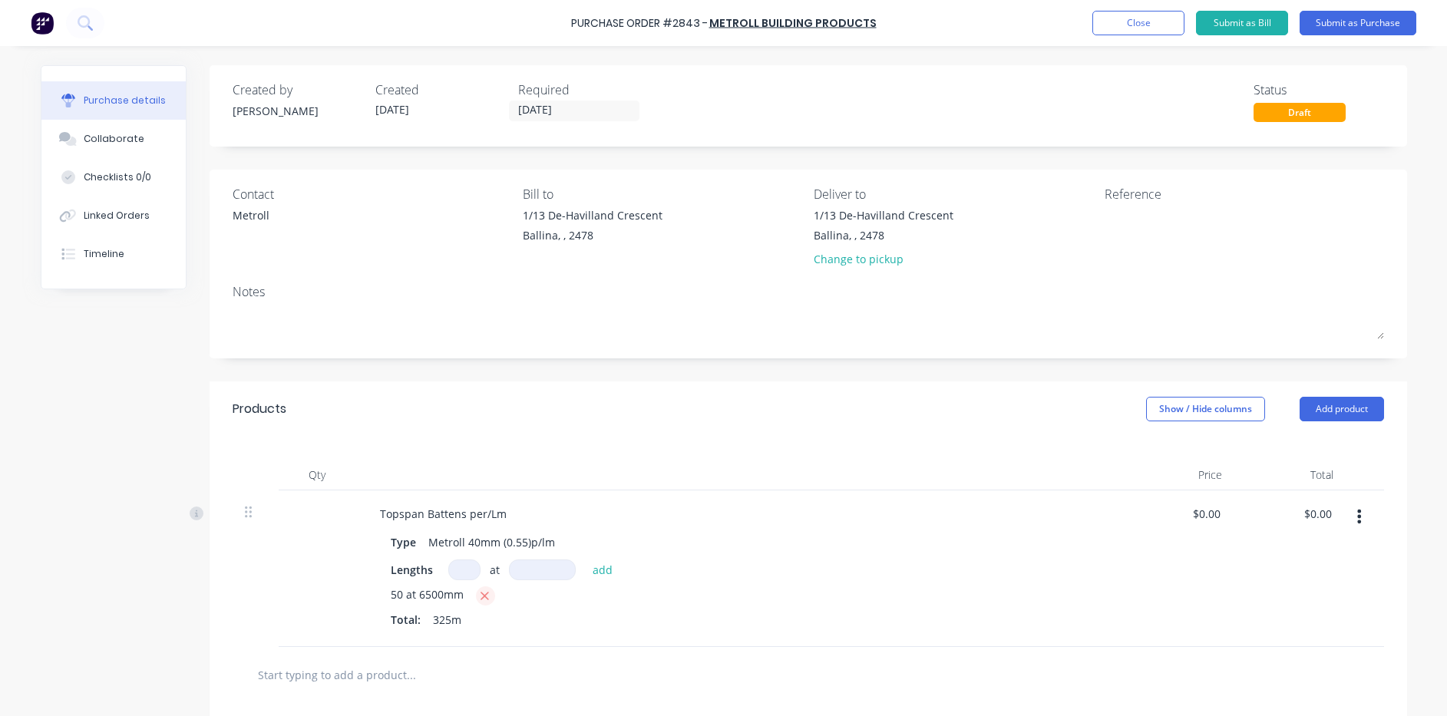
click at [480, 596] on icon "button" at bounding box center [485, 596] width 10 height 14
click at [467, 569] on input at bounding box center [464, 569] width 32 height 21
type input "50"
type input "6500"
click at [1380, 21] on button "Submit as Purchase" at bounding box center [1357, 23] width 117 height 25
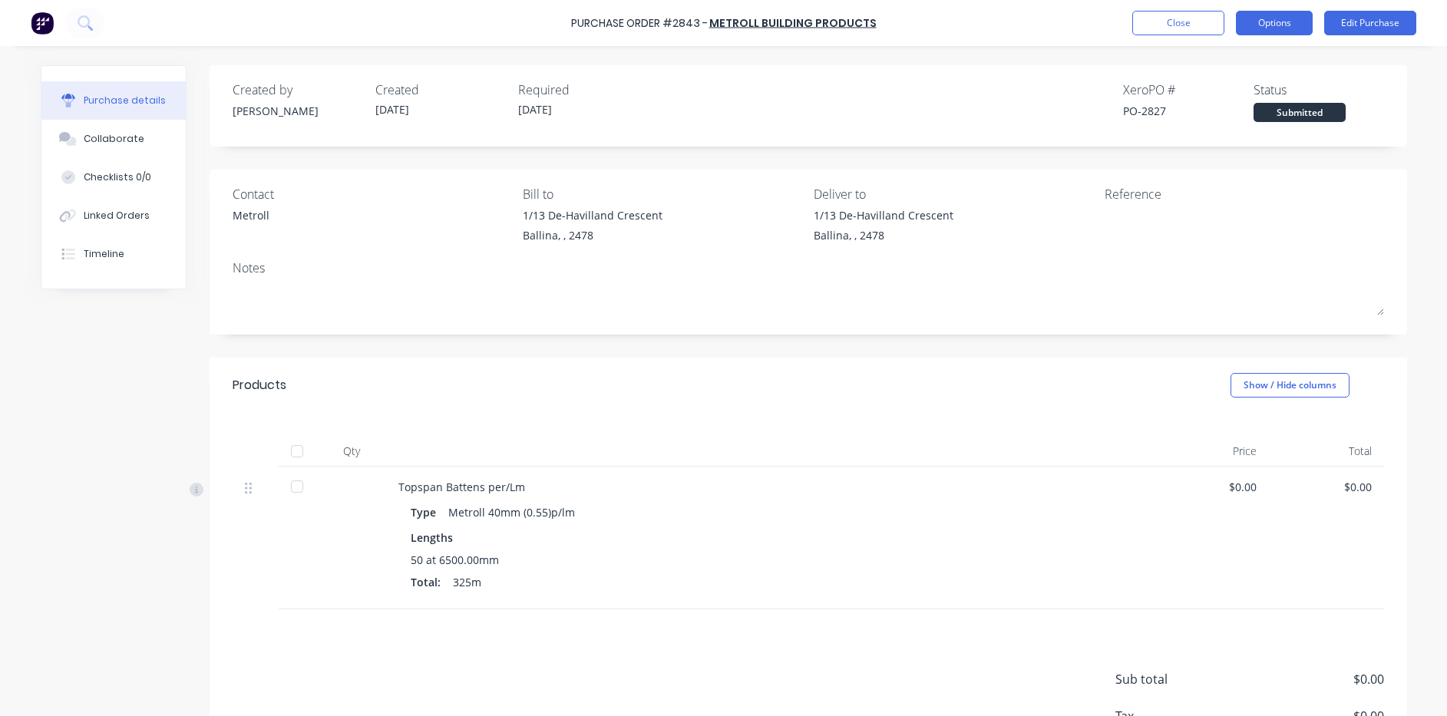
click at [1239, 33] on button "Options" at bounding box center [1274, 23] width 77 height 25
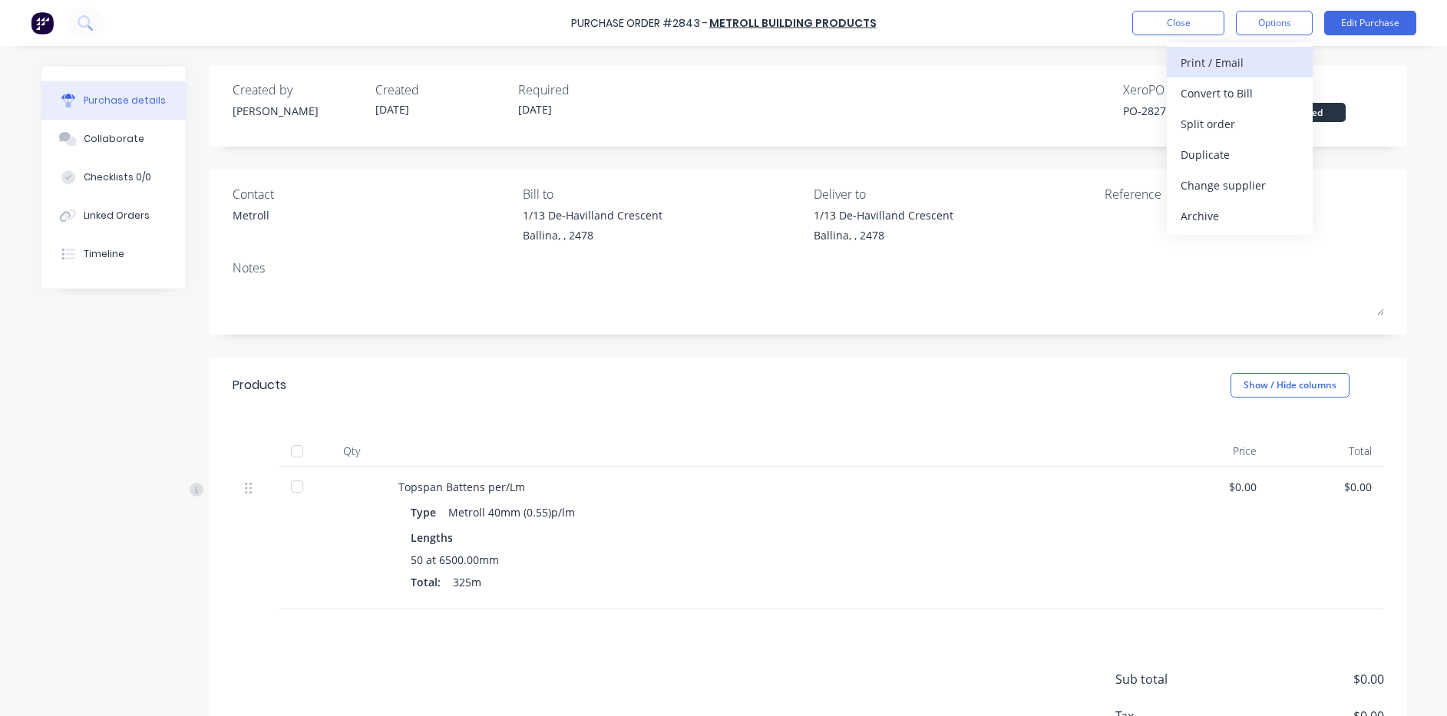
click at [1222, 58] on div "Print / Email" at bounding box center [1239, 62] width 118 height 22
click at [1223, 124] on div "Without pricing" at bounding box center [1239, 124] width 118 height 22
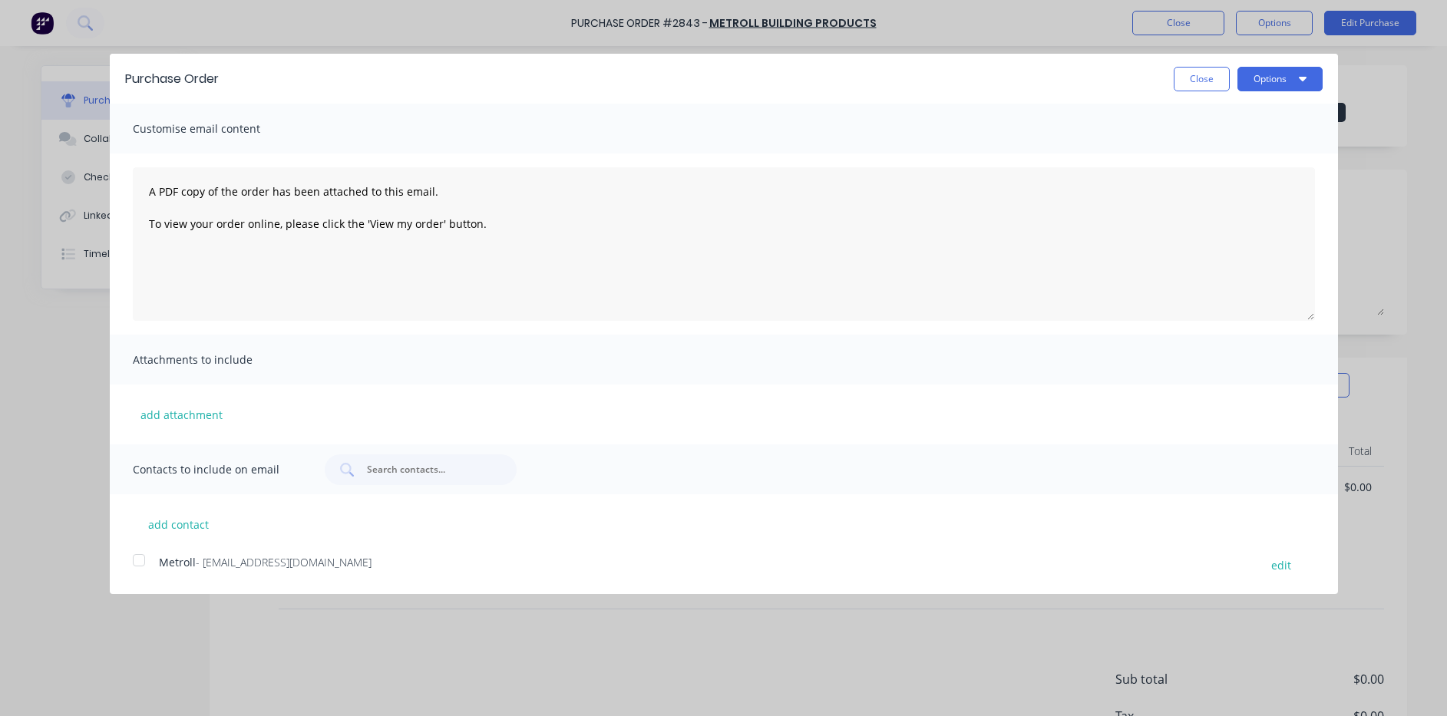
click at [146, 560] on div at bounding box center [139, 560] width 31 height 31
click at [1265, 78] on button "Options" at bounding box center [1279, 79] width 85 height 25
click at [1262, 140] on div "Email" at bounding box center [1249, 148] width 118 height 22
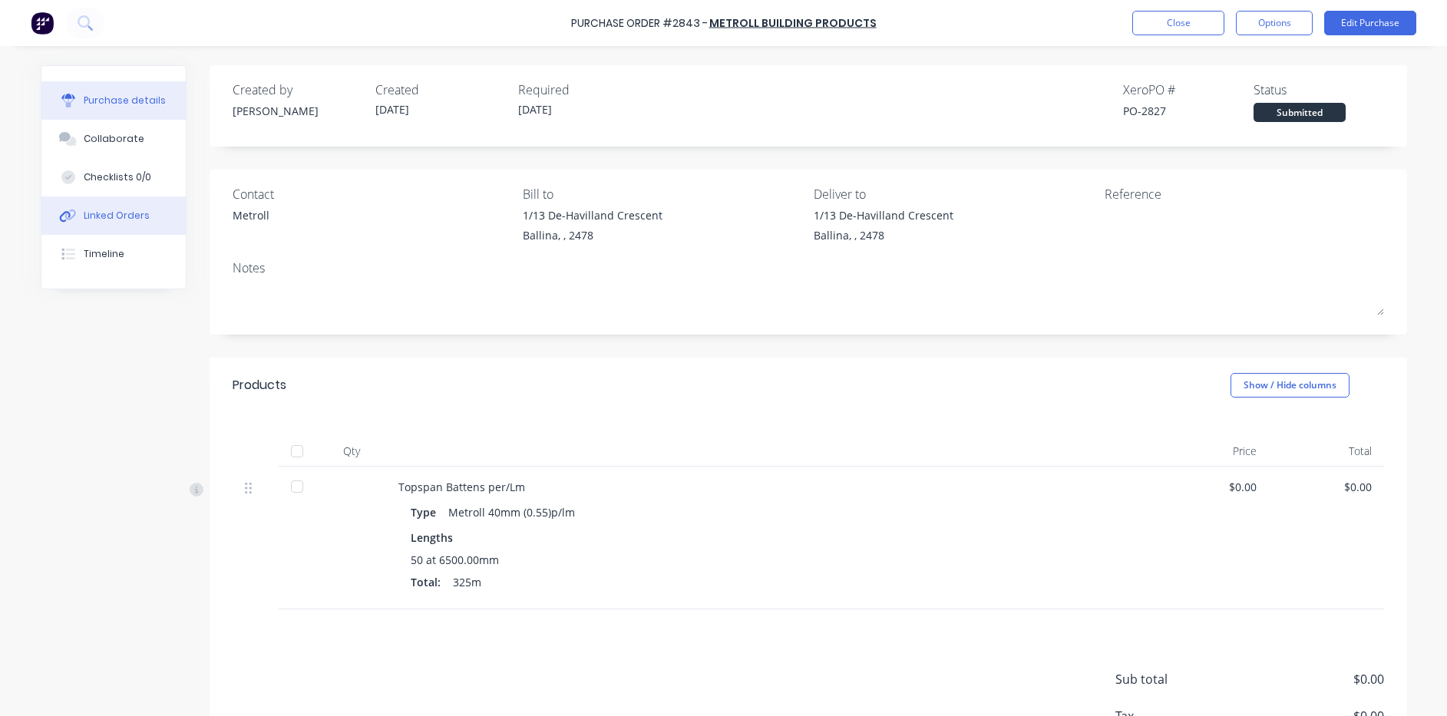
click at [137, 229] on button "Linked Orders" at bounding box center [113, 215] width 144 height 38
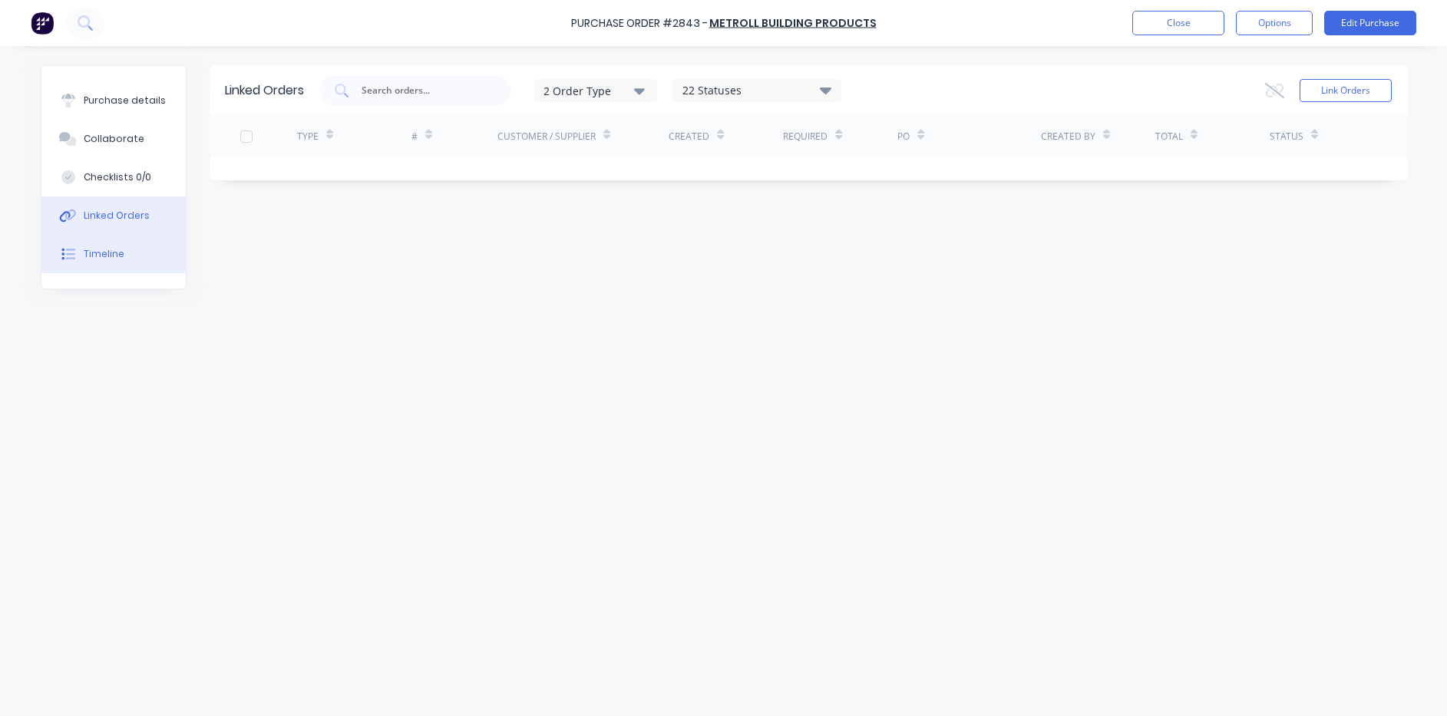
click at [111, 269] on button "Timeline" at bounding box center [113, 254] width 144 height 38
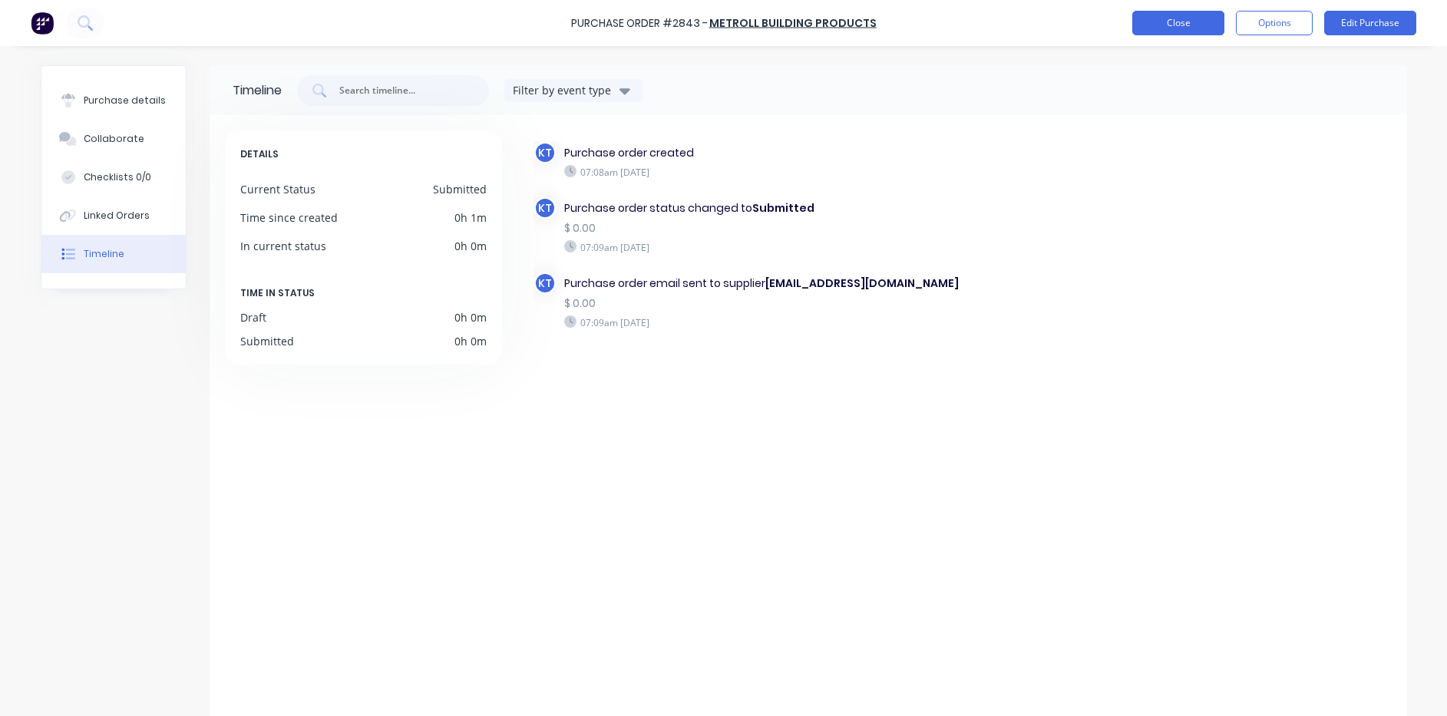
click at [1137, 29] on button "Close" at bounding box center [1178, 23] width 92 height 25
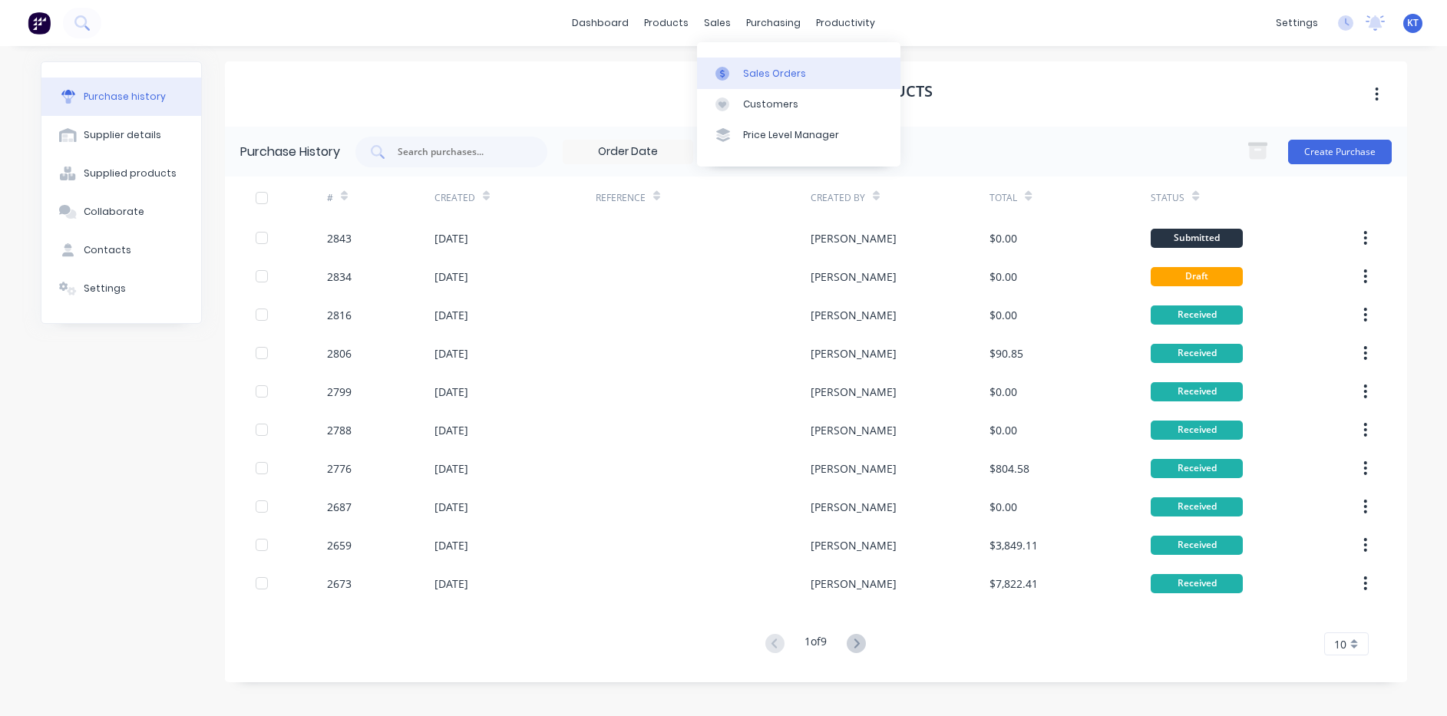
click at [823, 81] on link "Sales Orders" at bounding box center [798, 73] width 203 height 31
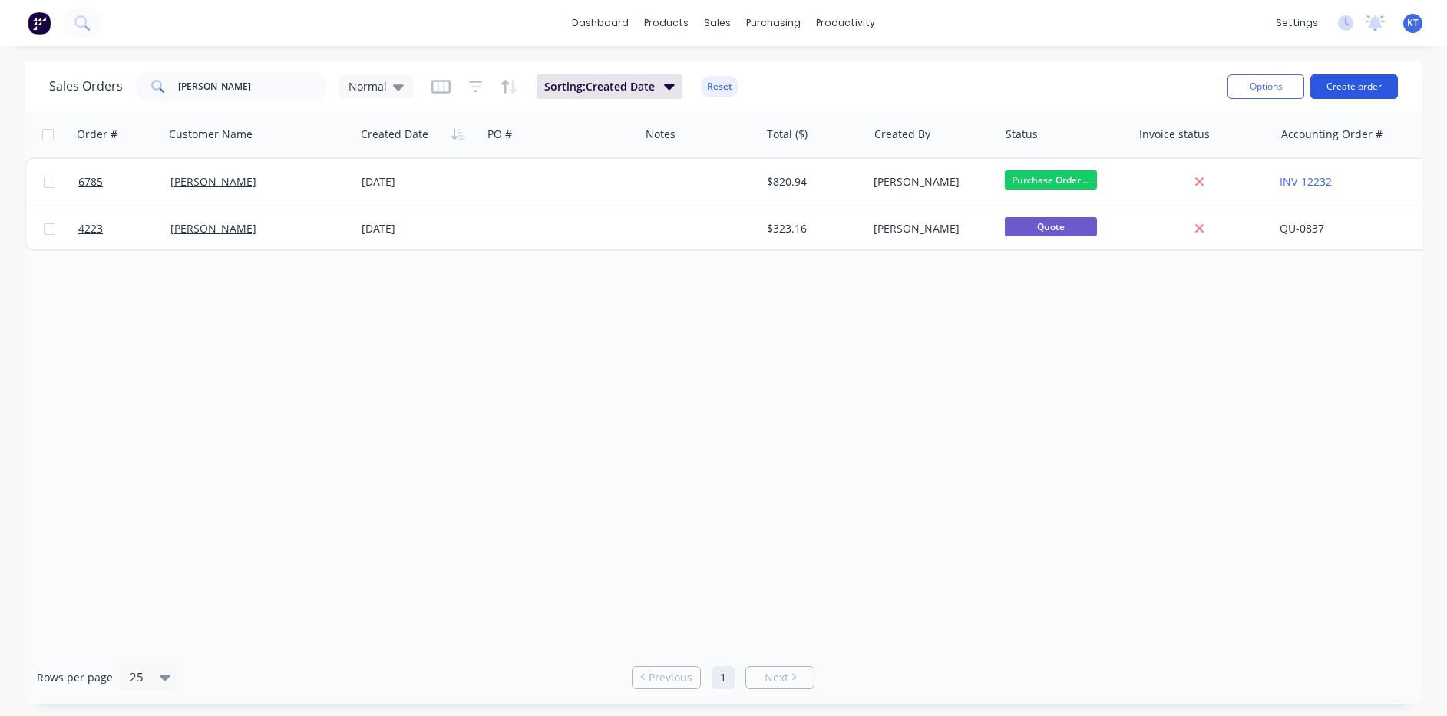
click at [1378, 93] on button "Create order" at bounding box center [1353, 86] width 87 height 25
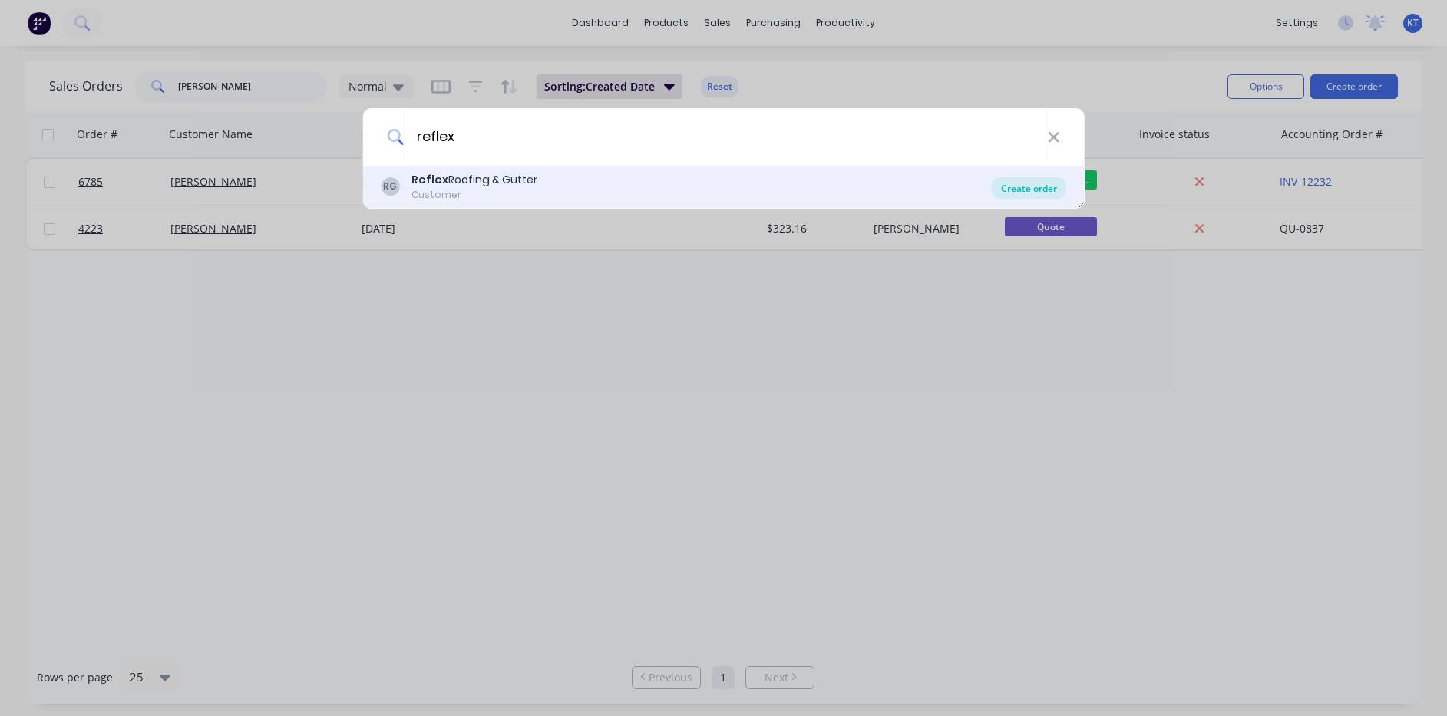
type input "reflex"
click at [1043, 193] on div "Create order" at bounding box center [1029, 187] width 74 height 21
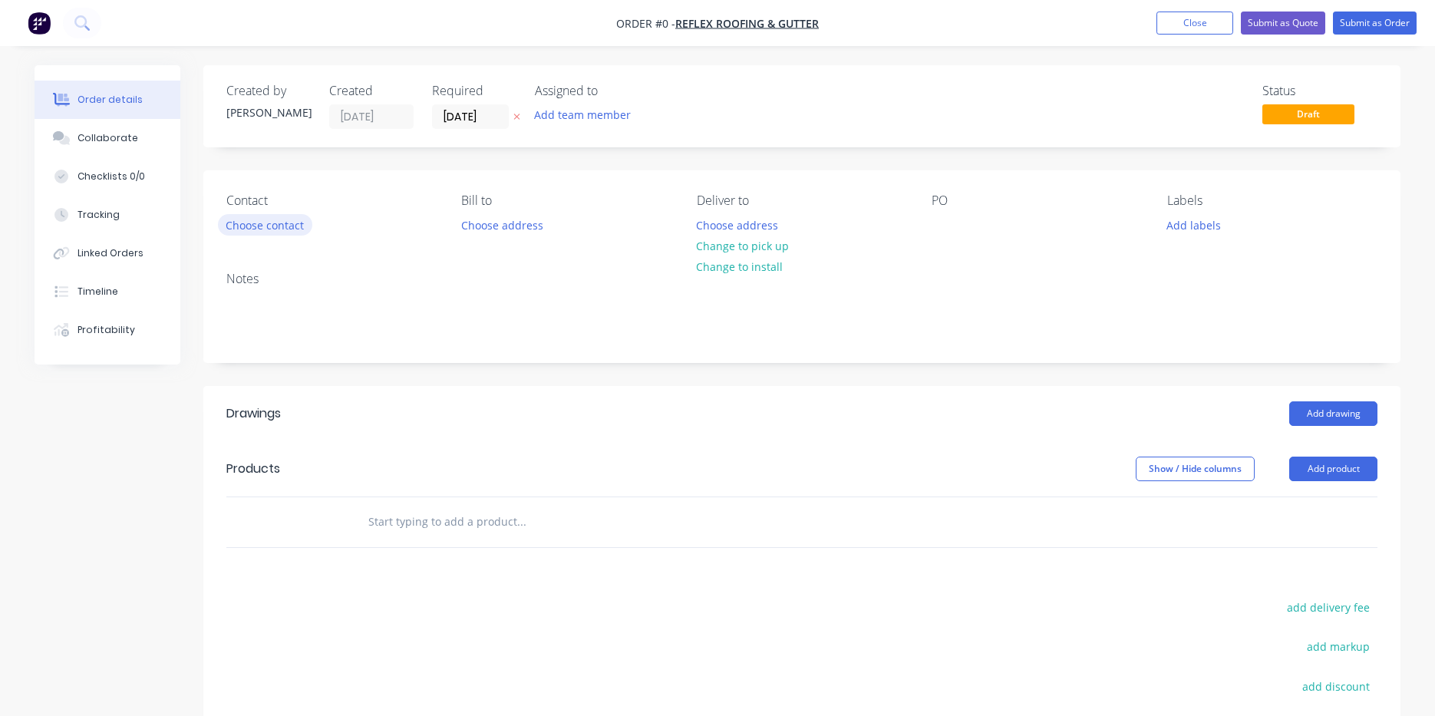
click at [268, 220] on button "Choose contact" at bounding box center [265, 224] width 94 height 21
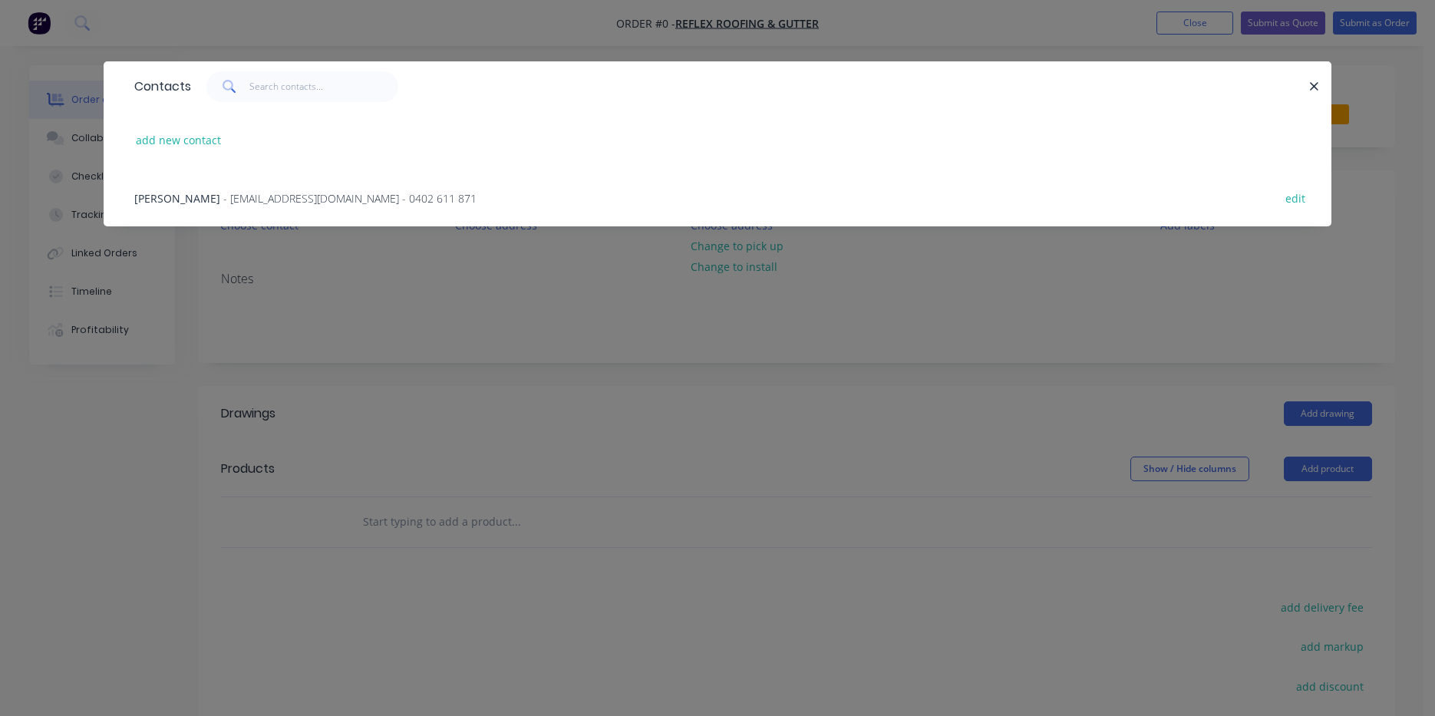
click at [229, 202] on span "- reflexroofing2@gmail.com - 0402 611 871" at bounding box center [349, 198] width 253 height 15
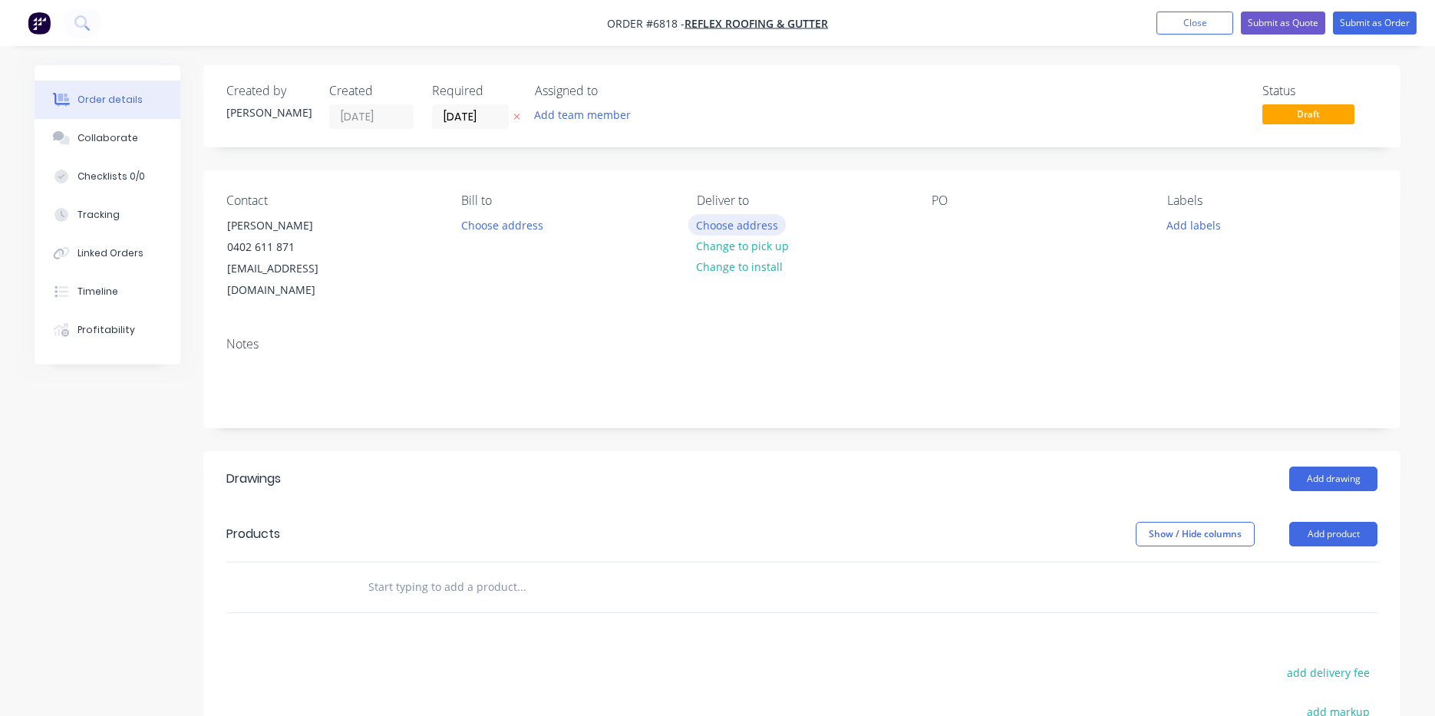
click at [729, 226] on button "Choose address" at bounding box center [737, 224] width 98 height 21
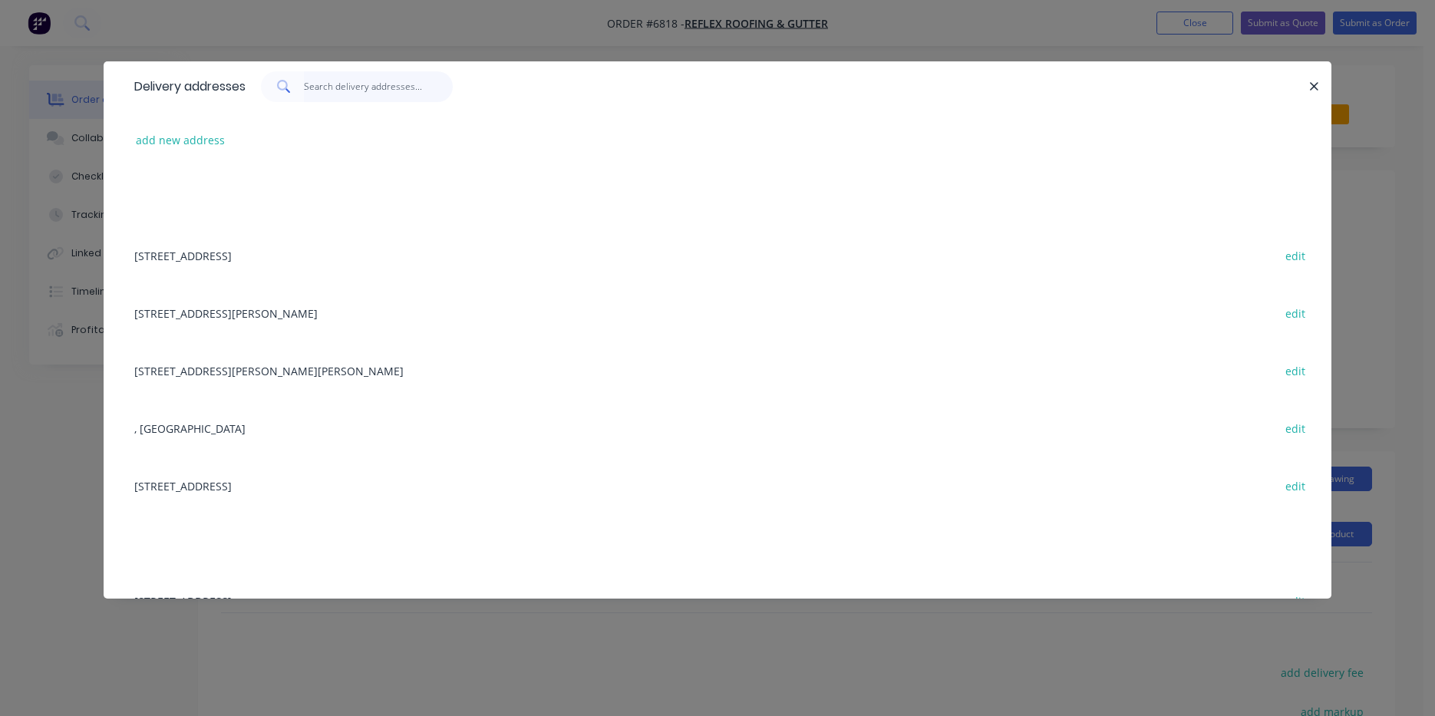
click at [375, 89] on input "text" at bounding box center [379, 86] width 150 height 31
click at [185, 134] on button "add new address" at bounding box center [180, 140] width 105 height 21
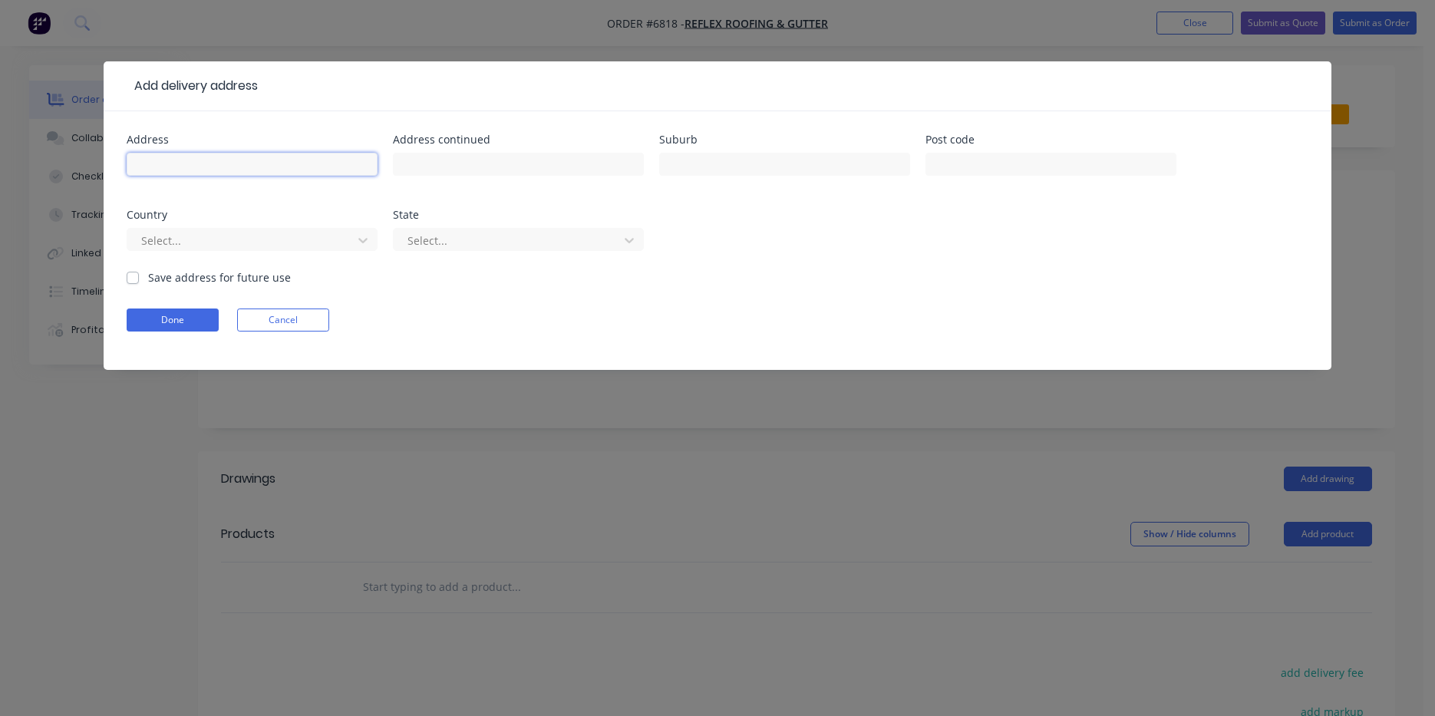
click at [228, 171] on input "text" at bounding box center [252, 164] width 251 height 23
type input "[STREET_ADDRESS][PERSON_NAME]"
click at [714, 165] on input "text" at bounding box center [784, 164] width 251 height 23
type input "Lennox Head"
click at [148, 279] on label "Save address for future use" at bounding box center [219, 277] width 143 height 16
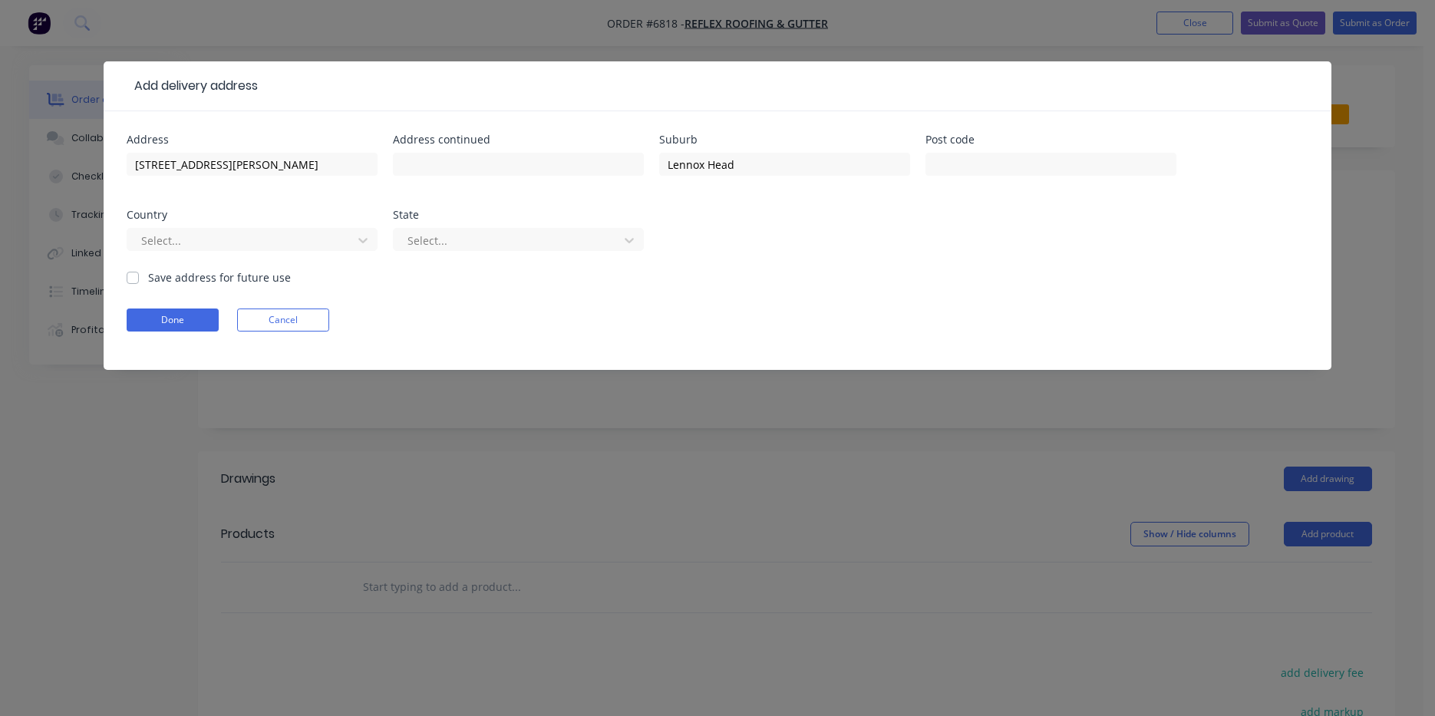
click at [127, 279] on input "Save address for future use" at bounding box center [133, 276] width 12 height 15
checkbox input "true"
click at [148, 314] on button "Done" at bounding box center [173, 320] width 92 height 23
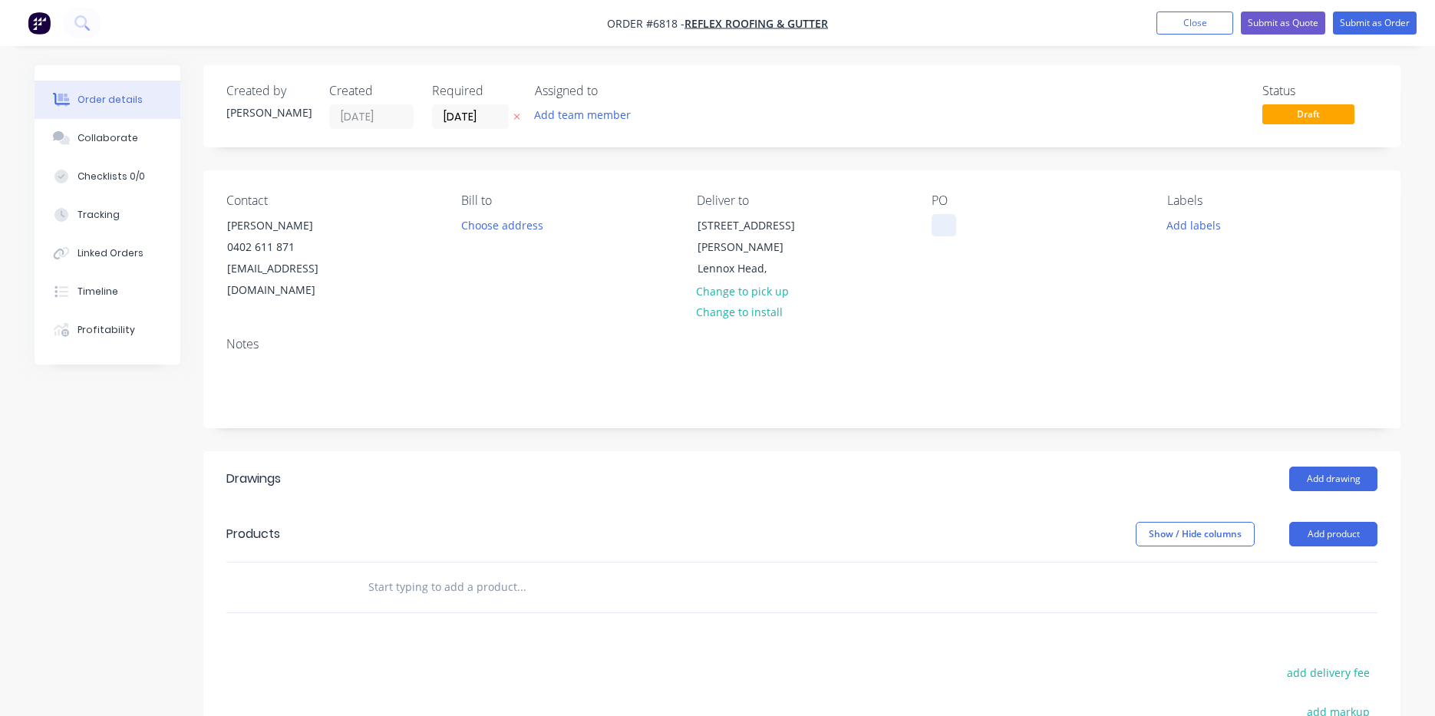
click at [955, 225] on div at bounding box center [944, 225] width 25 height 22
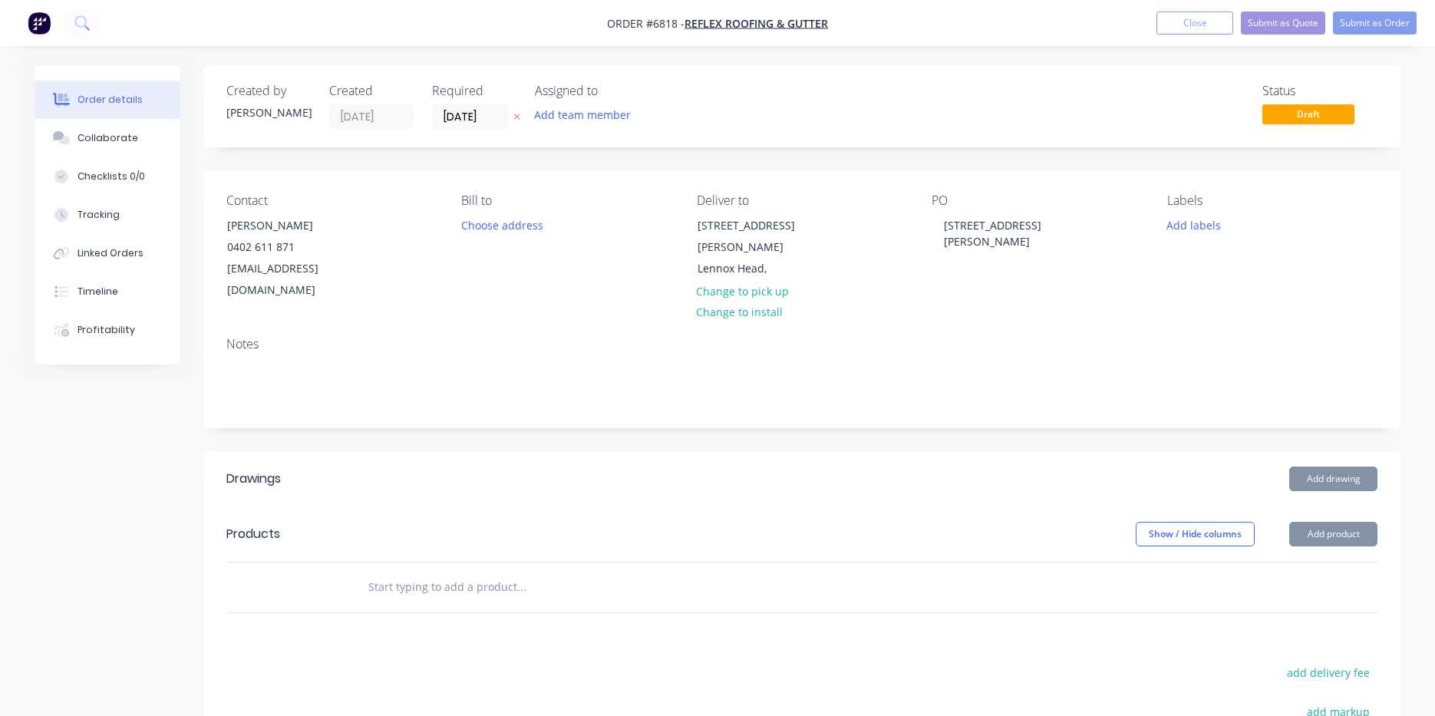
click at [1414, 272] on div "Order details Collaborate Checklists 0/0 Tracking Linked Orders Timeline Profit…" at bounding box center [717, 534] width 1397 height 939
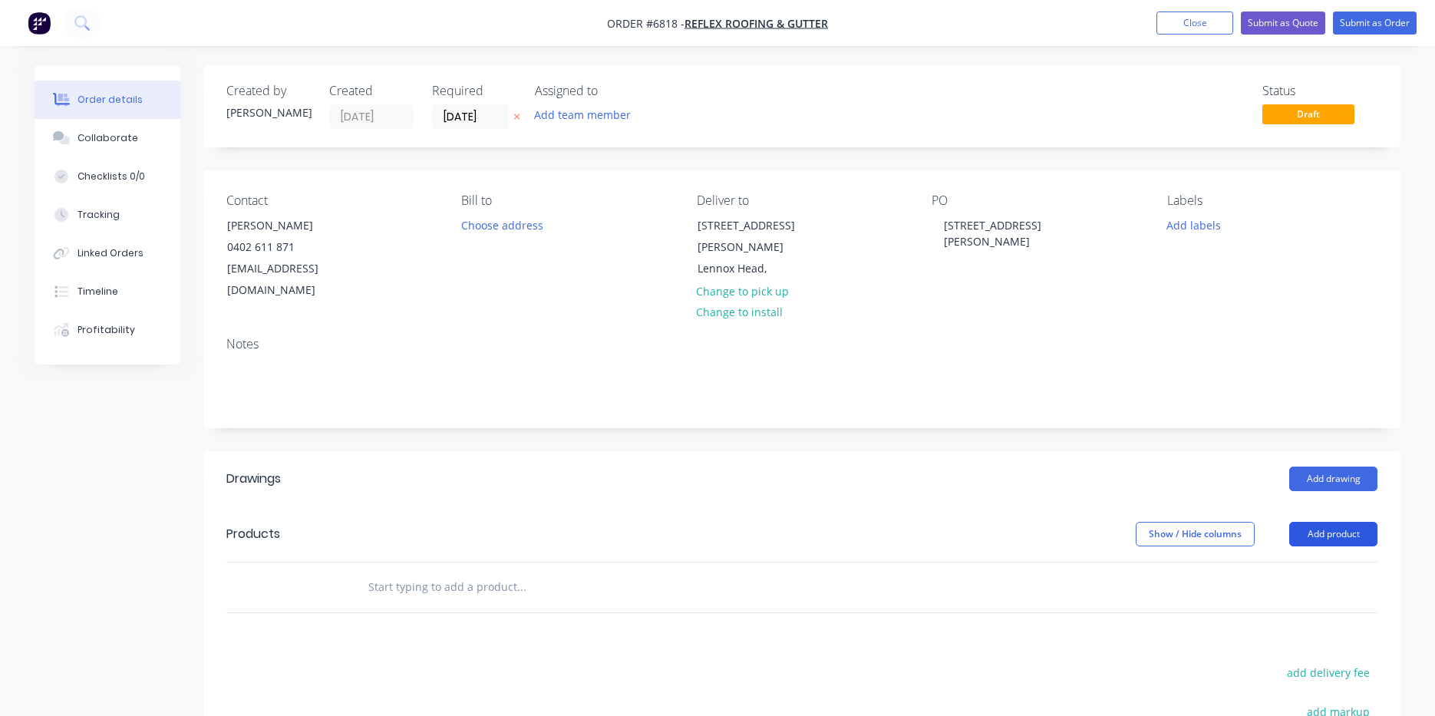
click at [1331, 522] on button "Add product" at bounding box center [1333, 534] width 88 height 25
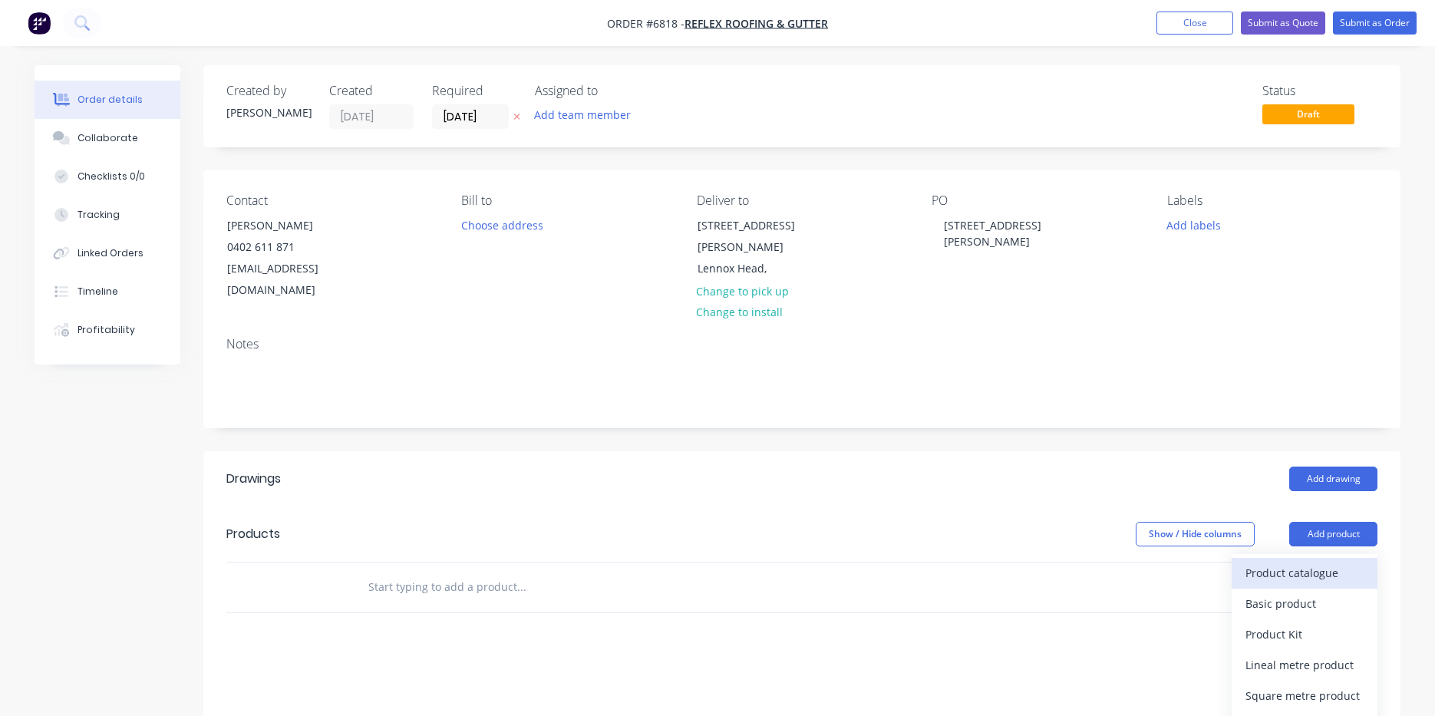
click at [1322, 562] on div "Product catalogue" at bounding box center [1305, 573] width 118 height 22
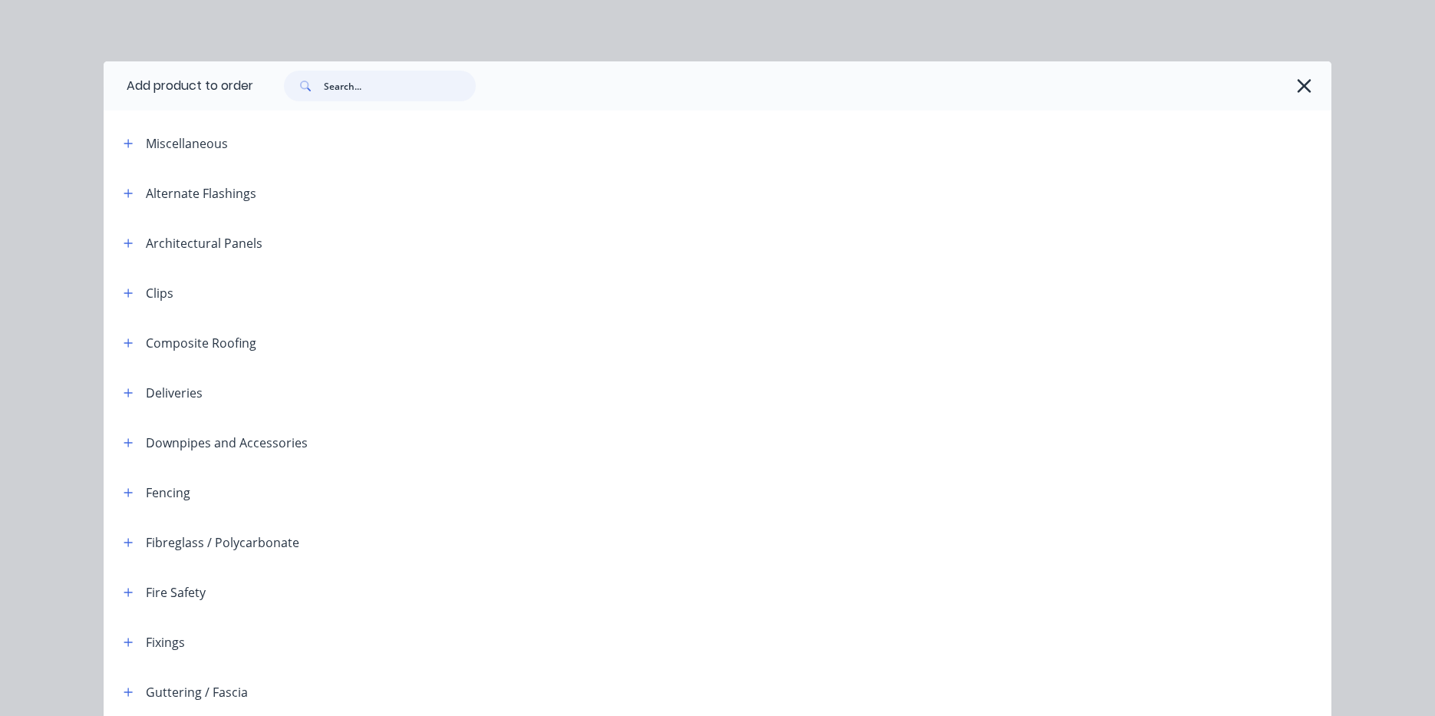
click at [388, 81] on input "text" at bounding box center [400, 86] width 152 height 31
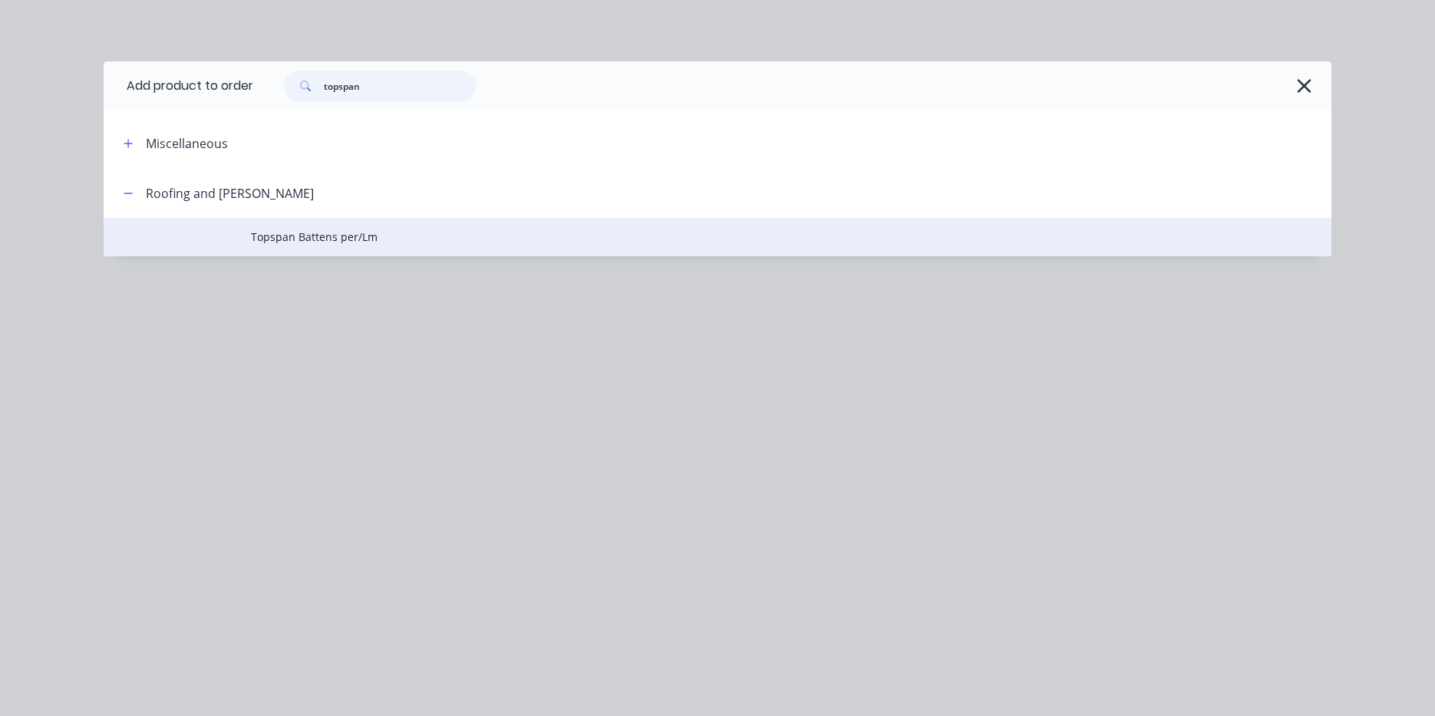
type input "topspan"
click at [382, 230] on span "Topspan Battens per/Lm" at bounding box center [683, 237] width 864 height 16
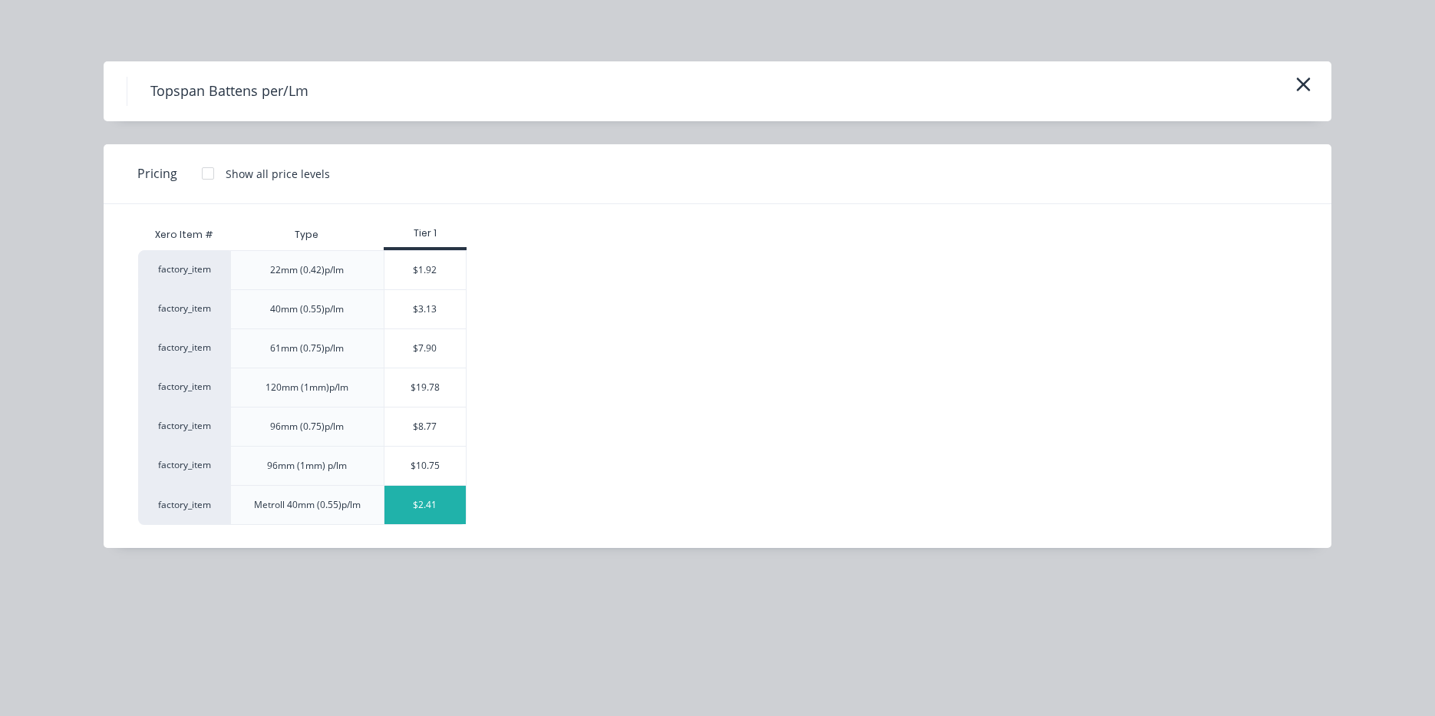
click at [434, 511] on div "$2.41" at bounding box center [425, 505] width 82 height 38
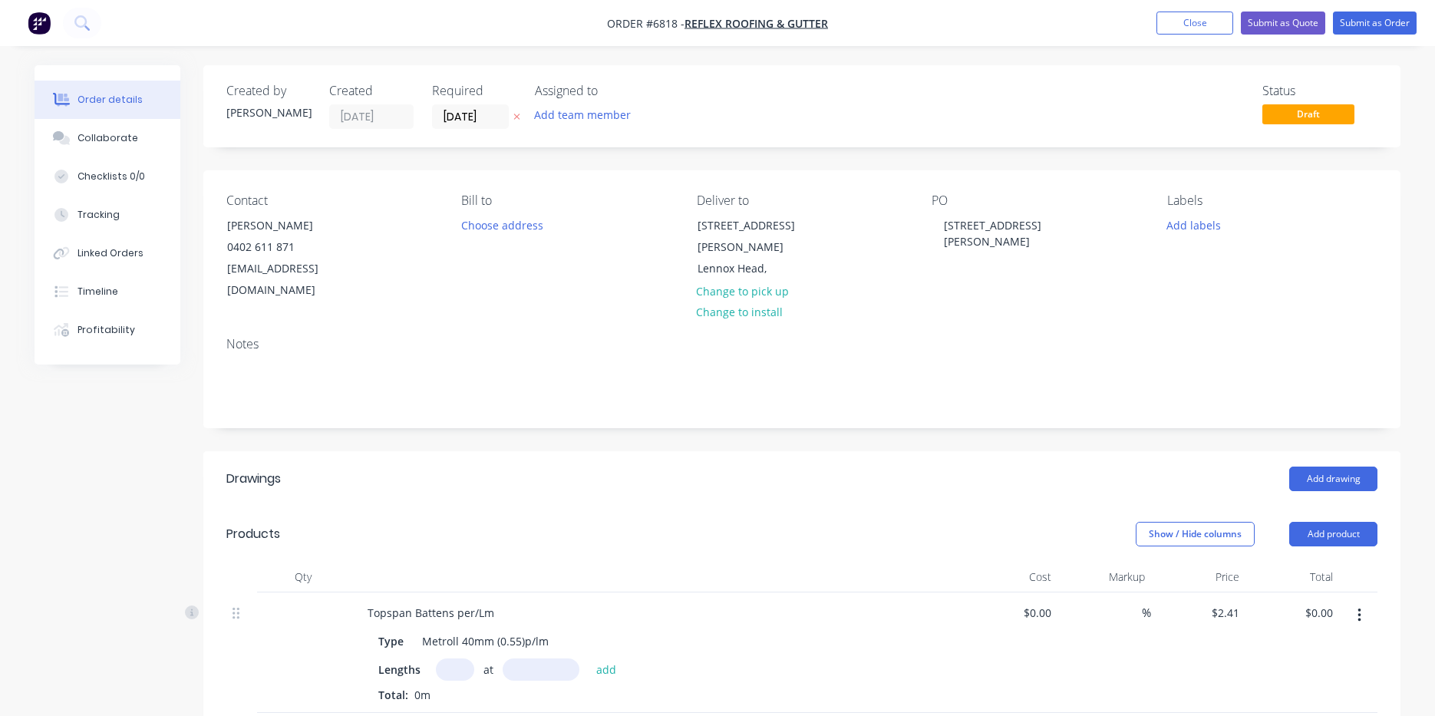
click at [469, 658] on input "text" at bounding box center [455, 669] width 38 height 22
type input "63"
type input "6500"
click at [589, 658] on button "add" at bounding box center [607, 668] width 36 height 21
type input "$986.90"
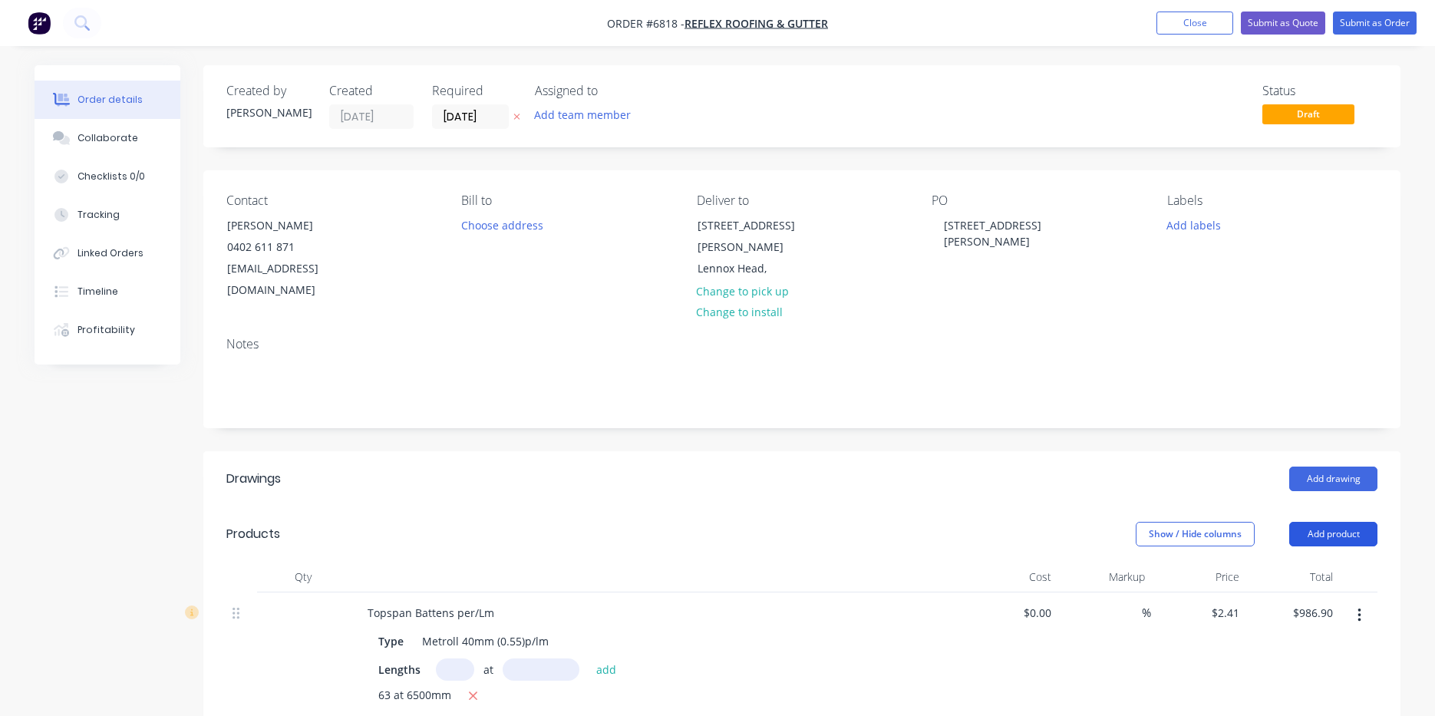
click at [1292, 522] on button "Add product" at bounding box center [1333, 534] width 88 height 25
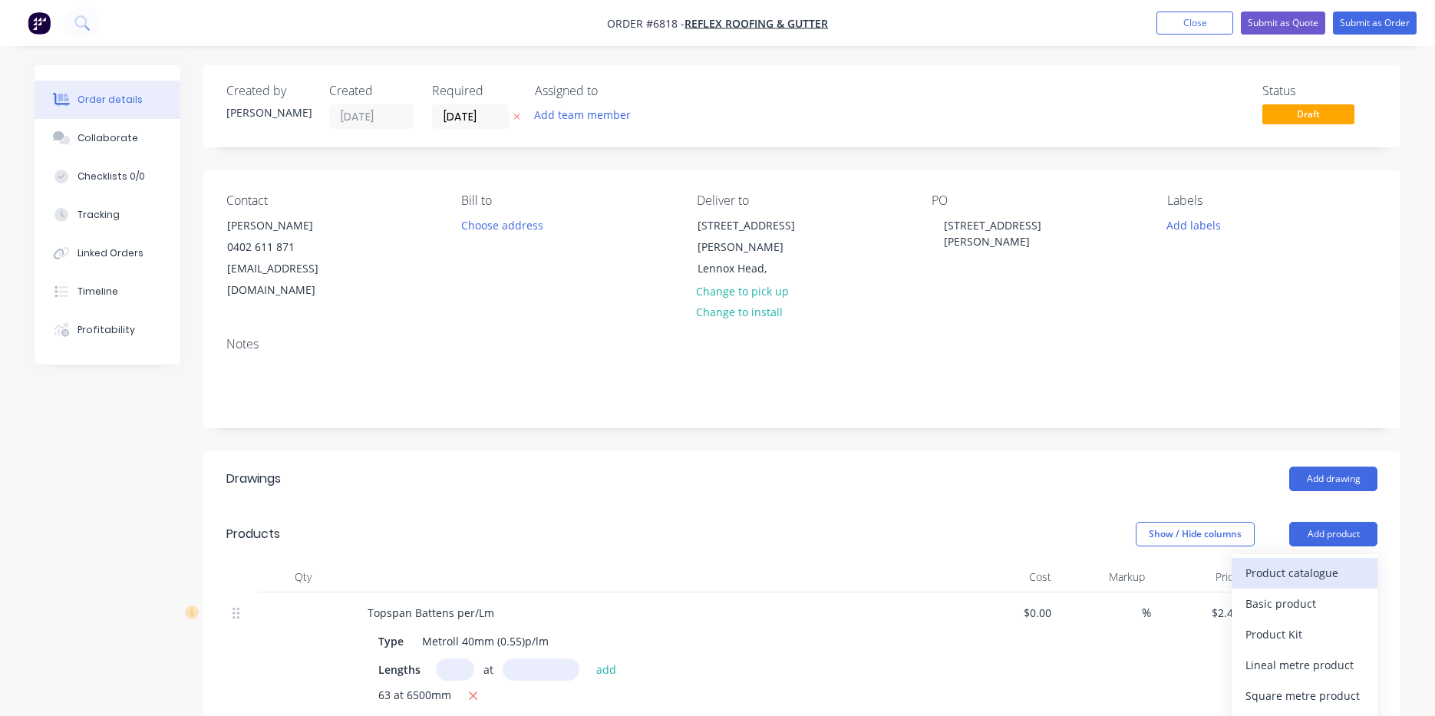
click at [1312, 562] on div "Product catalogue" at bounding box center [1305, 573] width 118 height 22
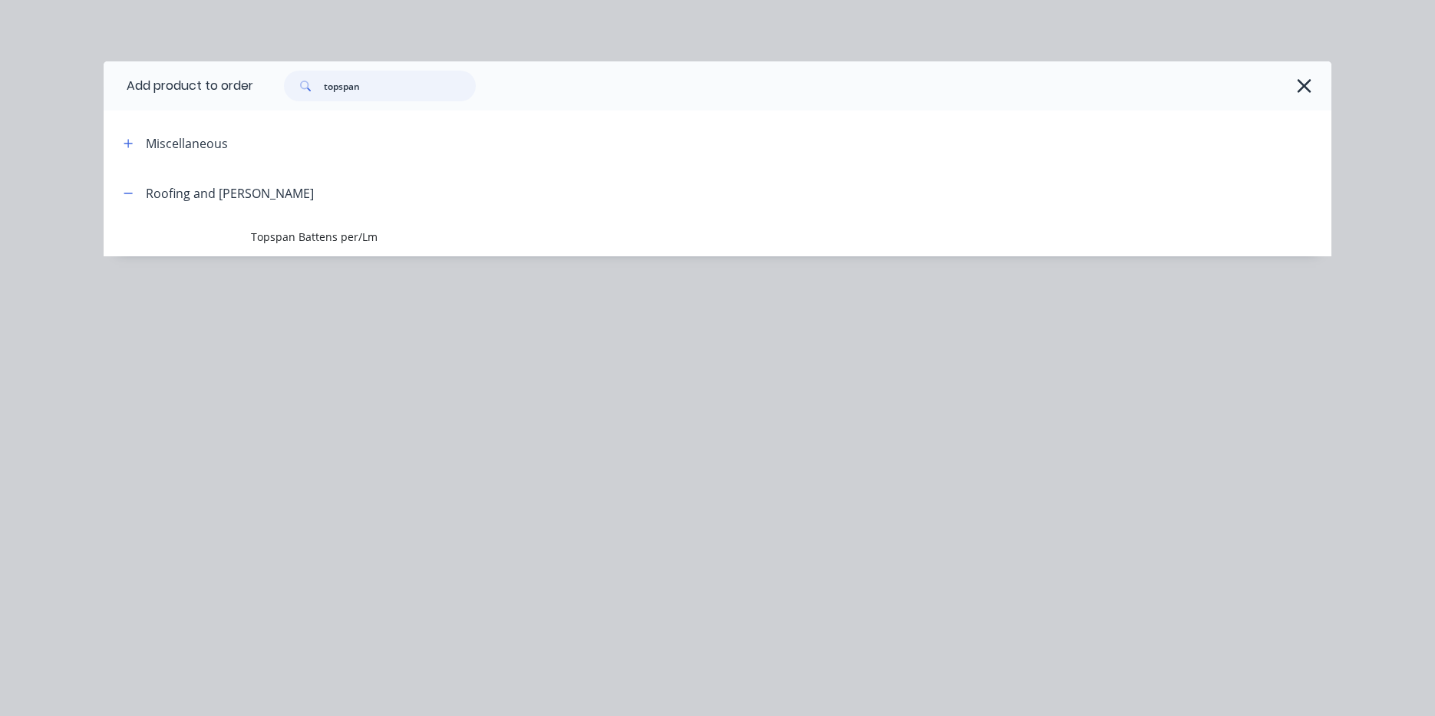
click at [358, 81] on input "topspan" at bounding box center [400, 86] width 152 height 31
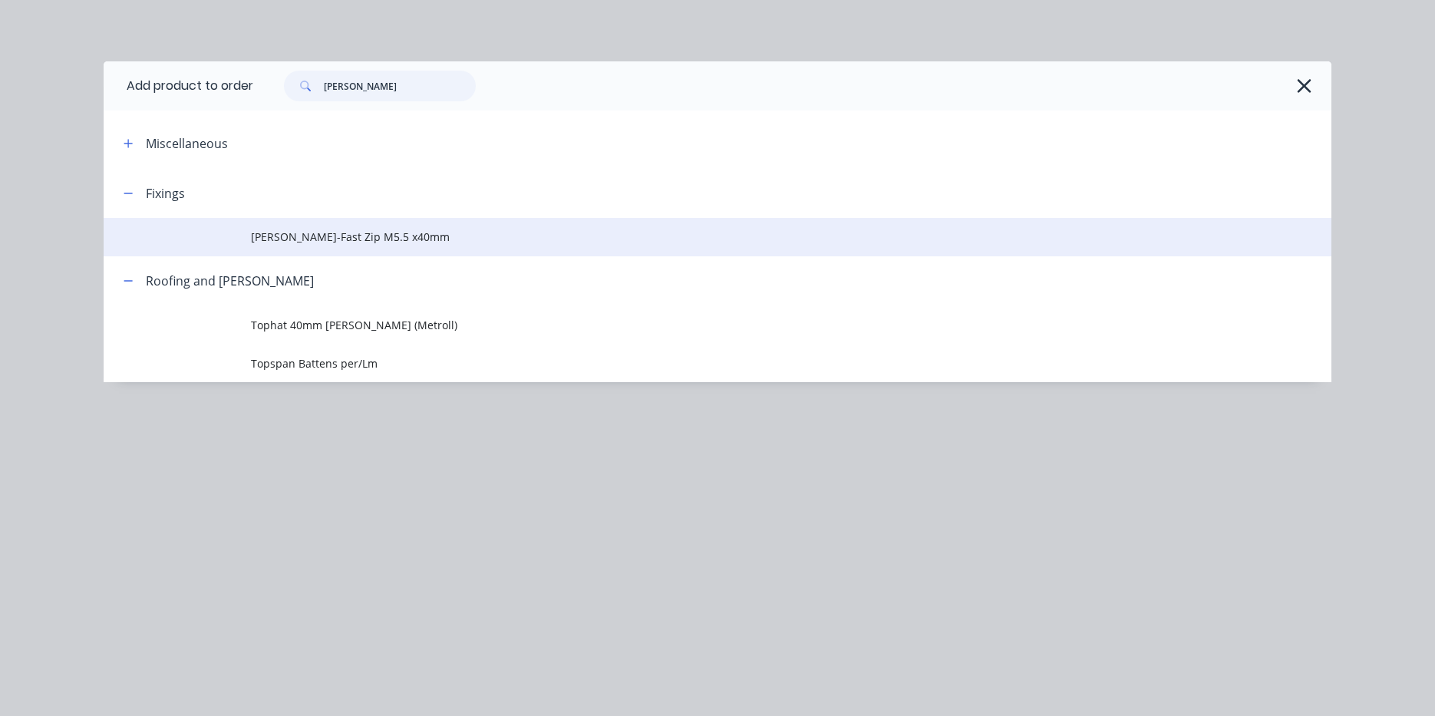
type input "batten"
click at [389, 233] on span "Batten-Fast Zip M5.5 x40mm" at bounding box center [683, 237] width 864 height 16
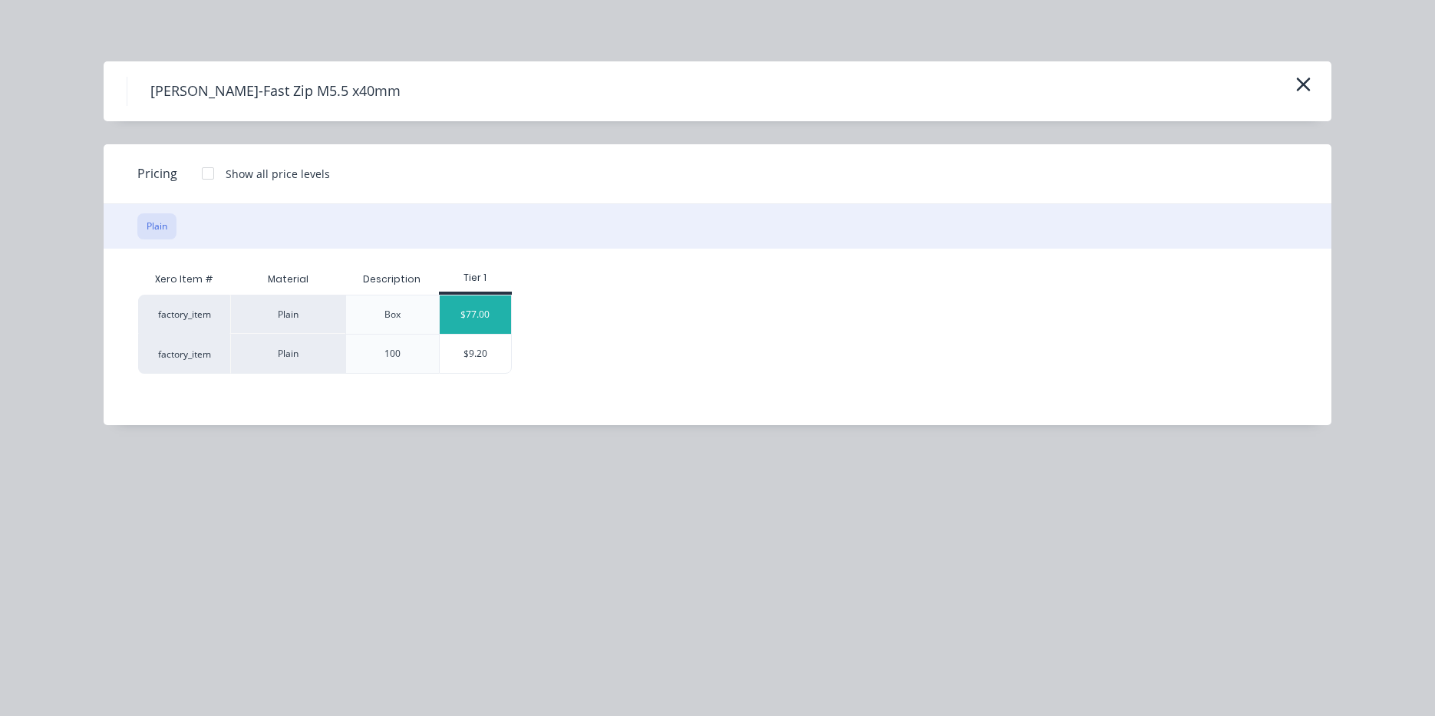
click at [488, 318] on div "$77.00" at bounding box center [476, 314] width 72 height 38
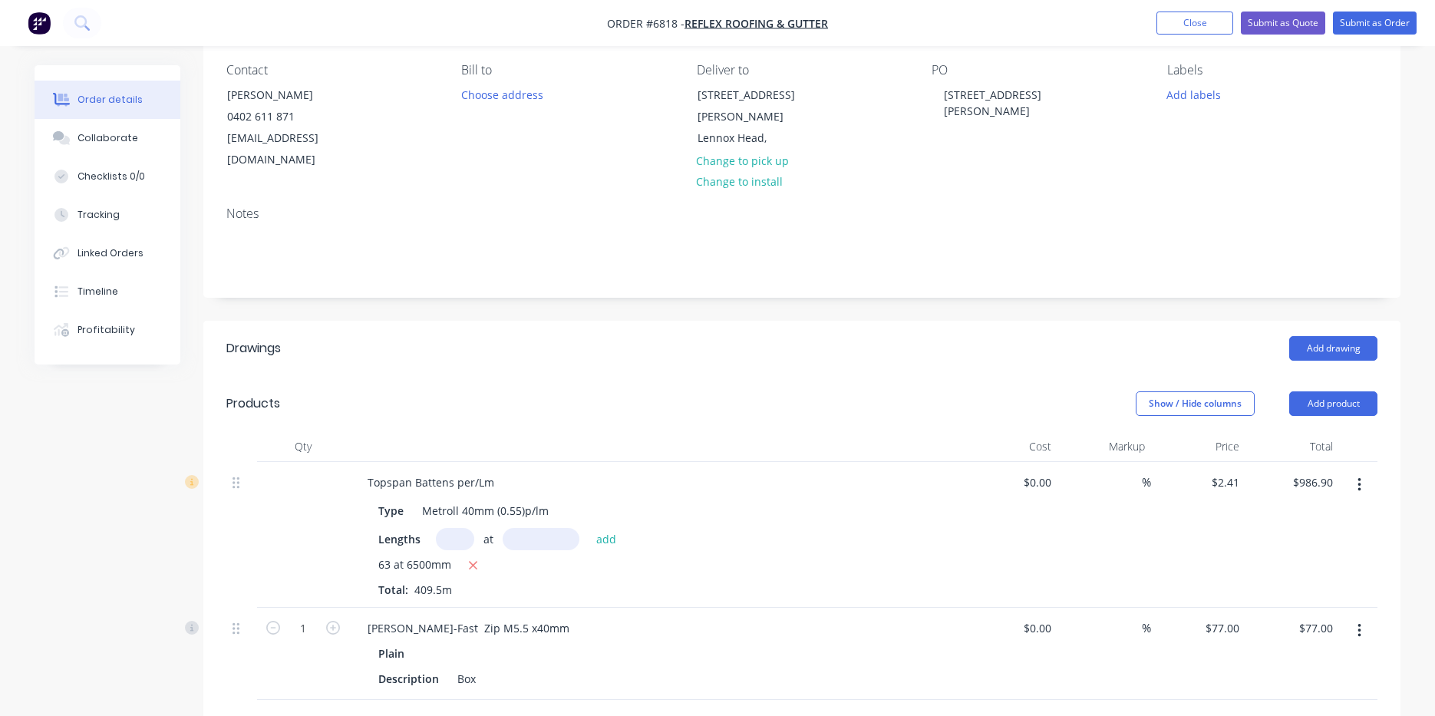
scroll to position [307, 0]
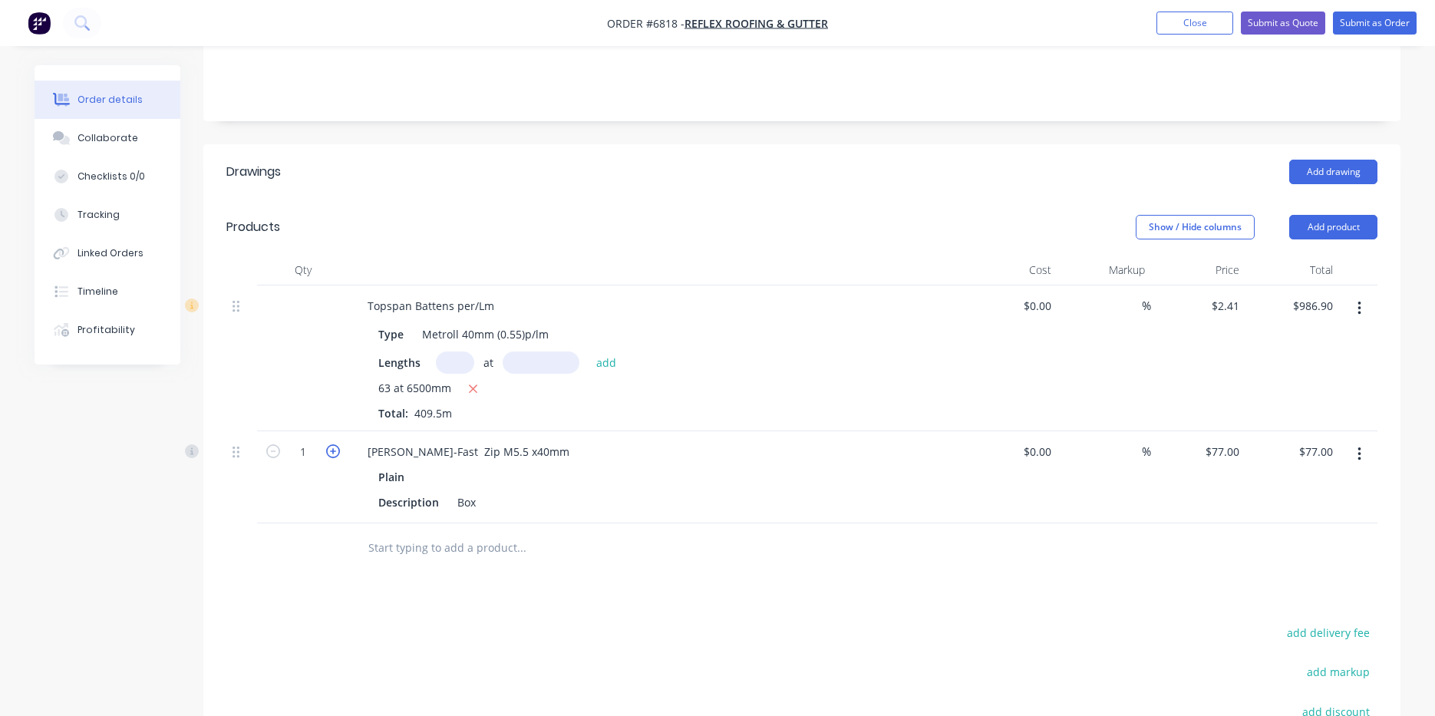
click at [335, 444] on icon "button" at bounding box center [333, 451] width 14 height 14
type input "2"
type input "$154.00"
click at [1351, 200] on header "Products Show / Hide columns Add product" at bounding box center [801, 227] width 1197 height 55
click at [1348, 215] on button "Add product" at bounding box center [1333, 227] width 88 height 25
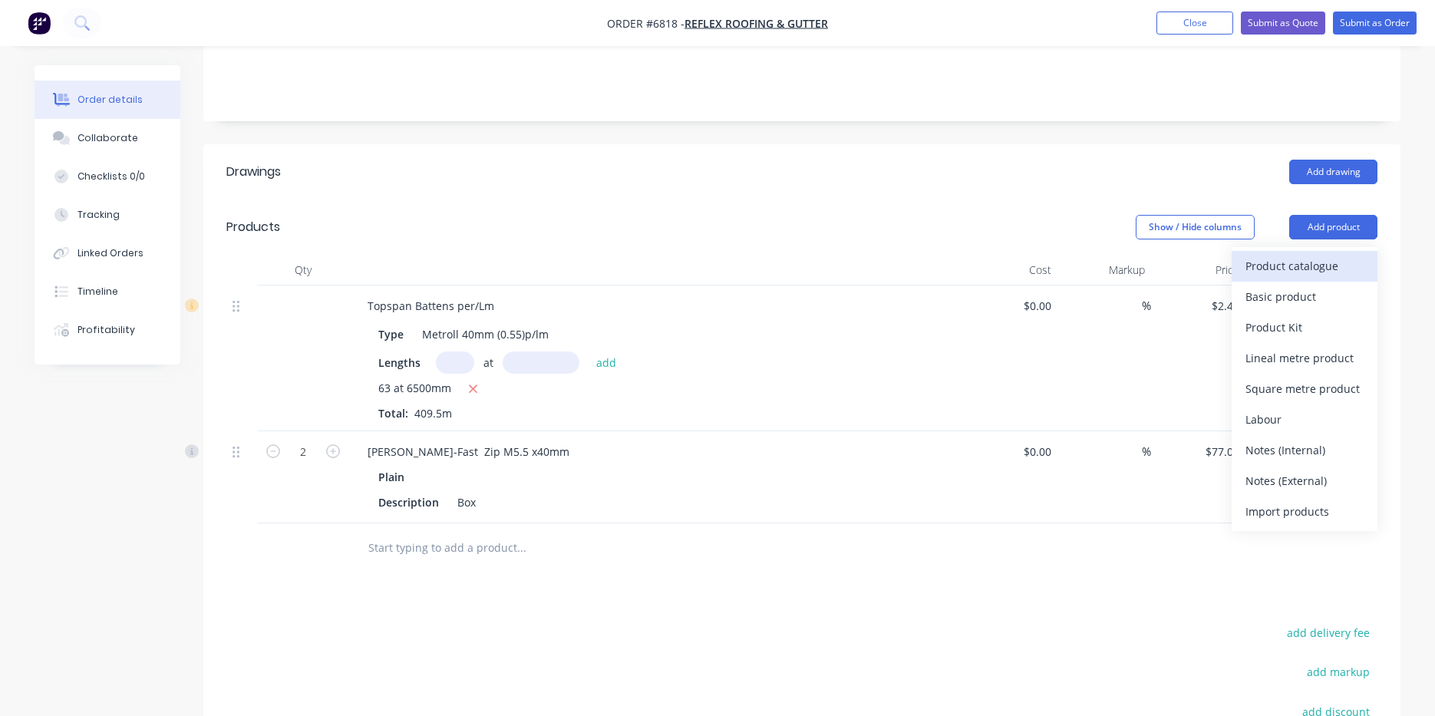
click at [1327, 255] on div "Product catalogue" at bounding box center [1305, 266] width 118 height 22
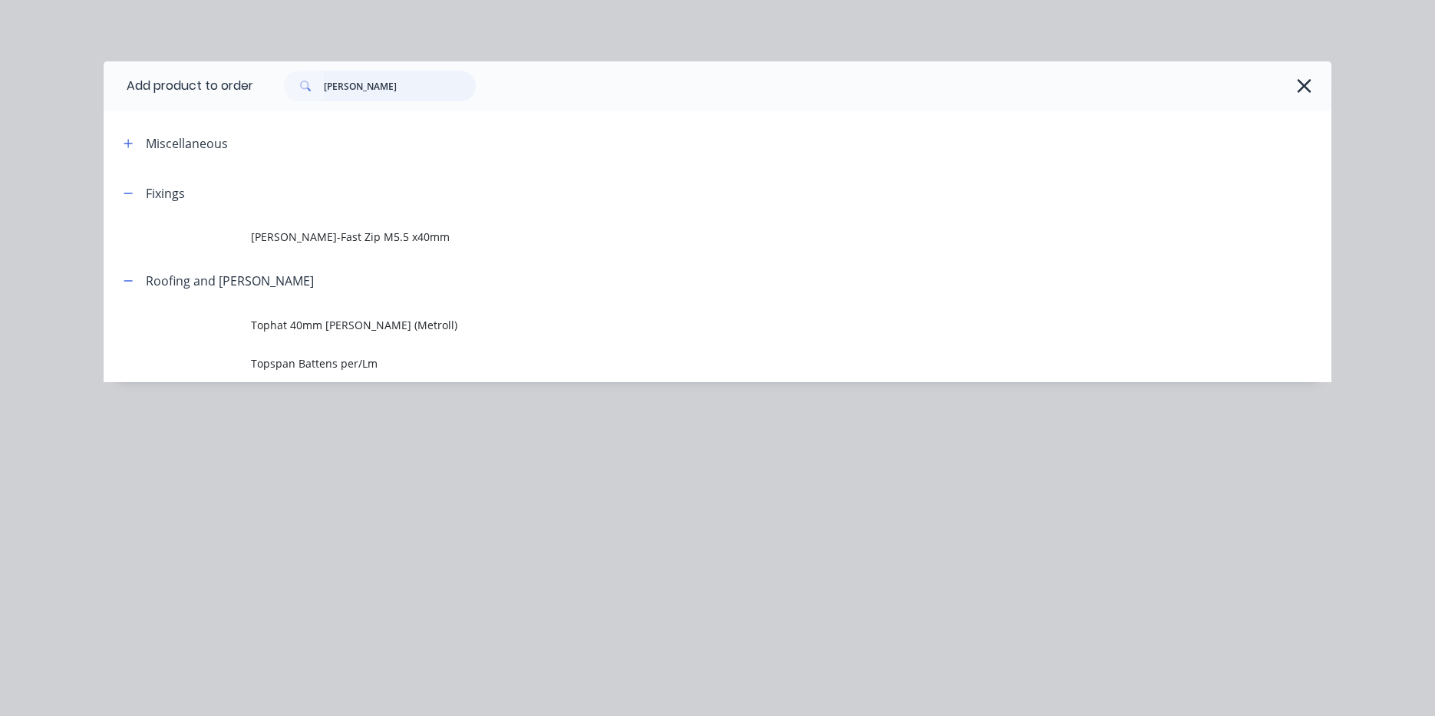
click at [420, 78] on input "batten" at bounding box center [400, 86] width 152 height 31
type input "s"
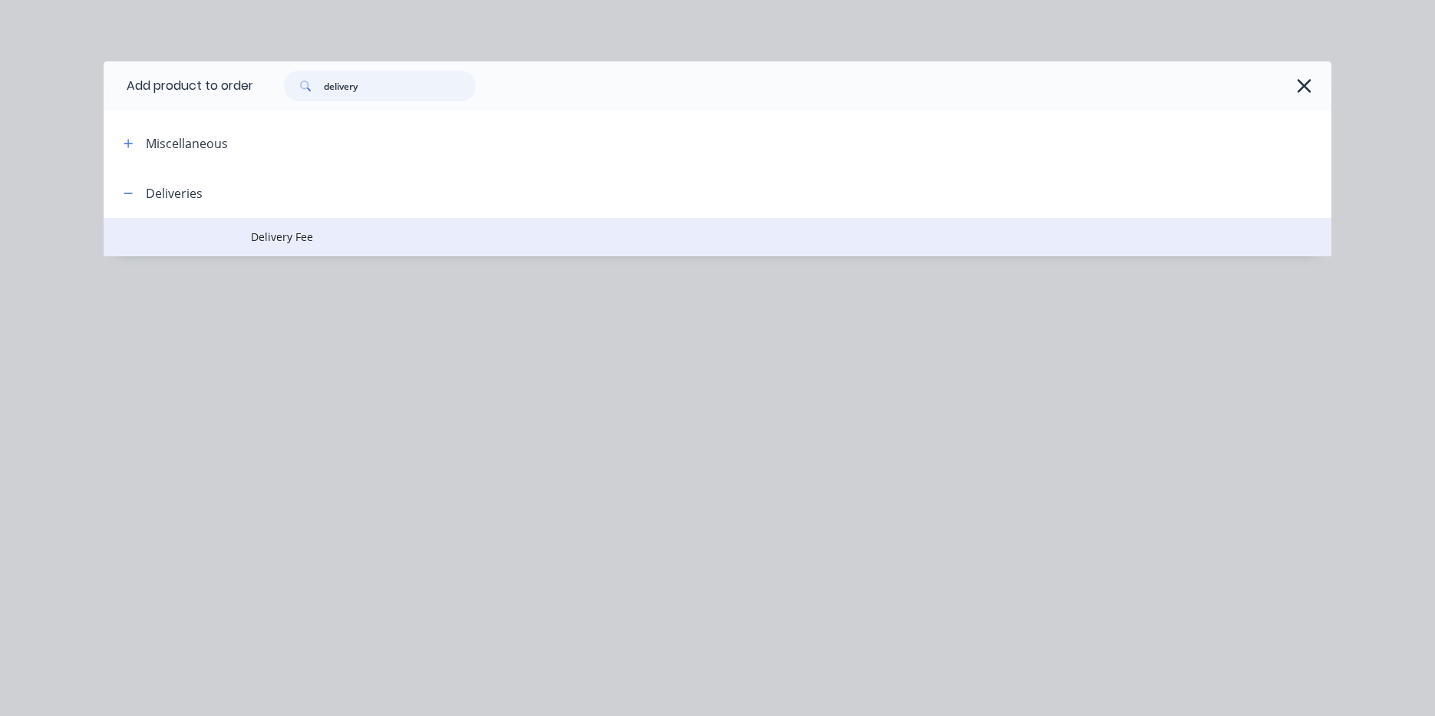
type input "delivery"
click at [302, 256] on td "Delivery Fee" at bounding box center [791, 237] width 1081 height 38
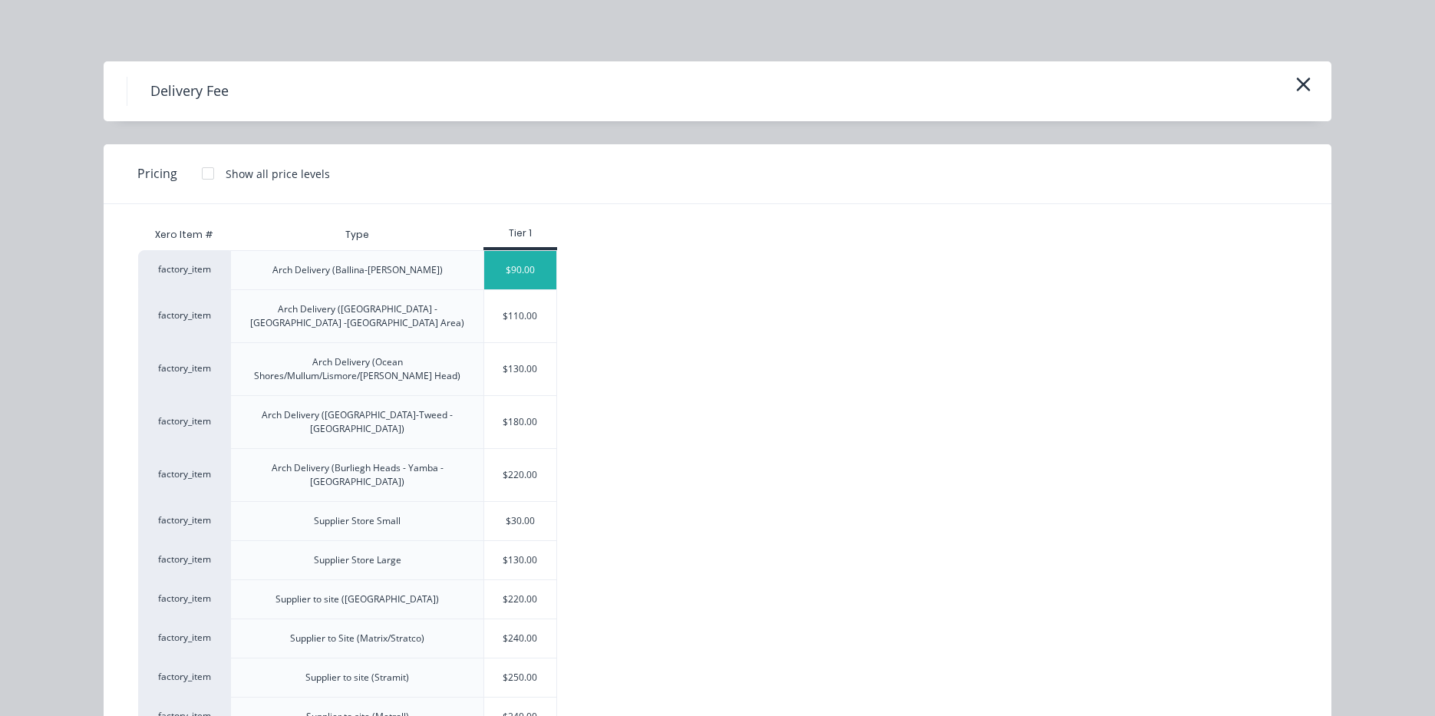
click at [533, 272] on div "$90.00" at bounding box center [520, 270] width 72 height 38
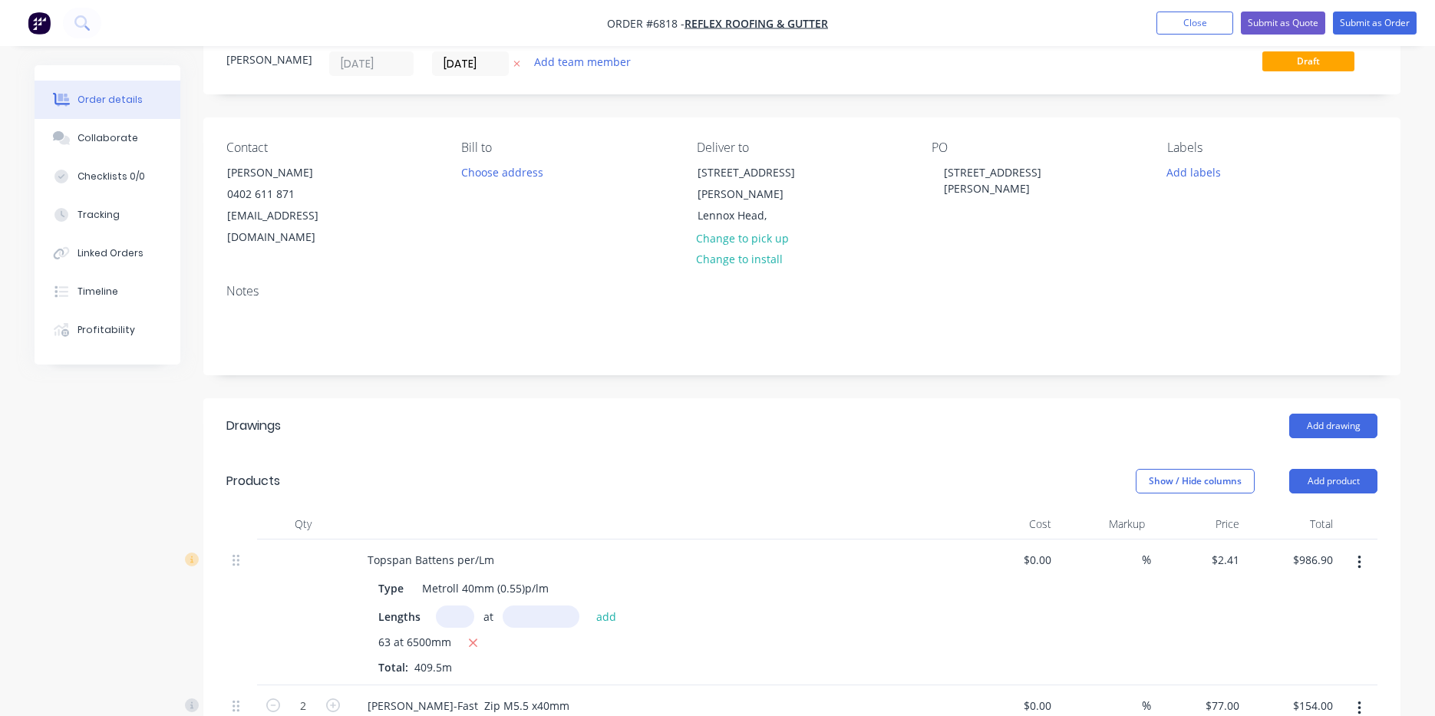
scroll to position [0, 0]
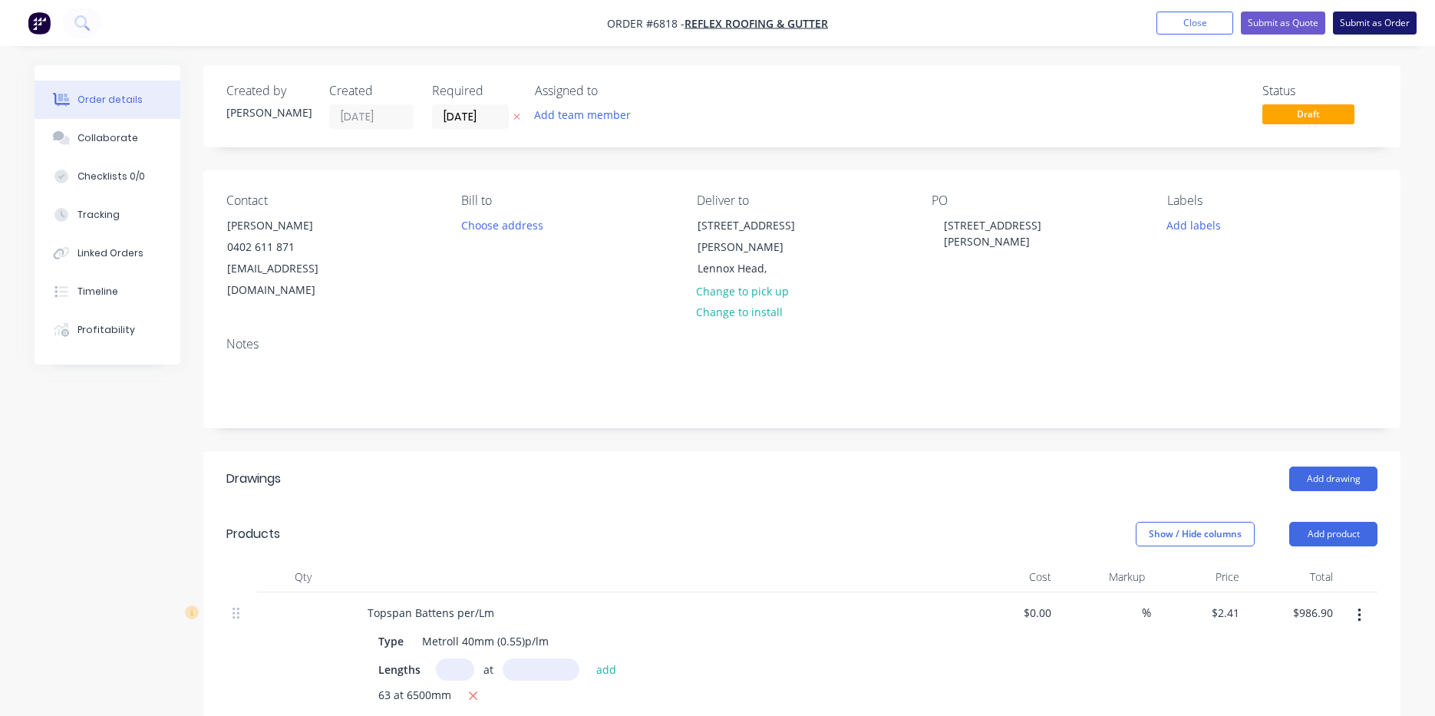
click at [1376, 25] on button "Submit as Order" at bounding box center [1375, 23] width 84 height 23
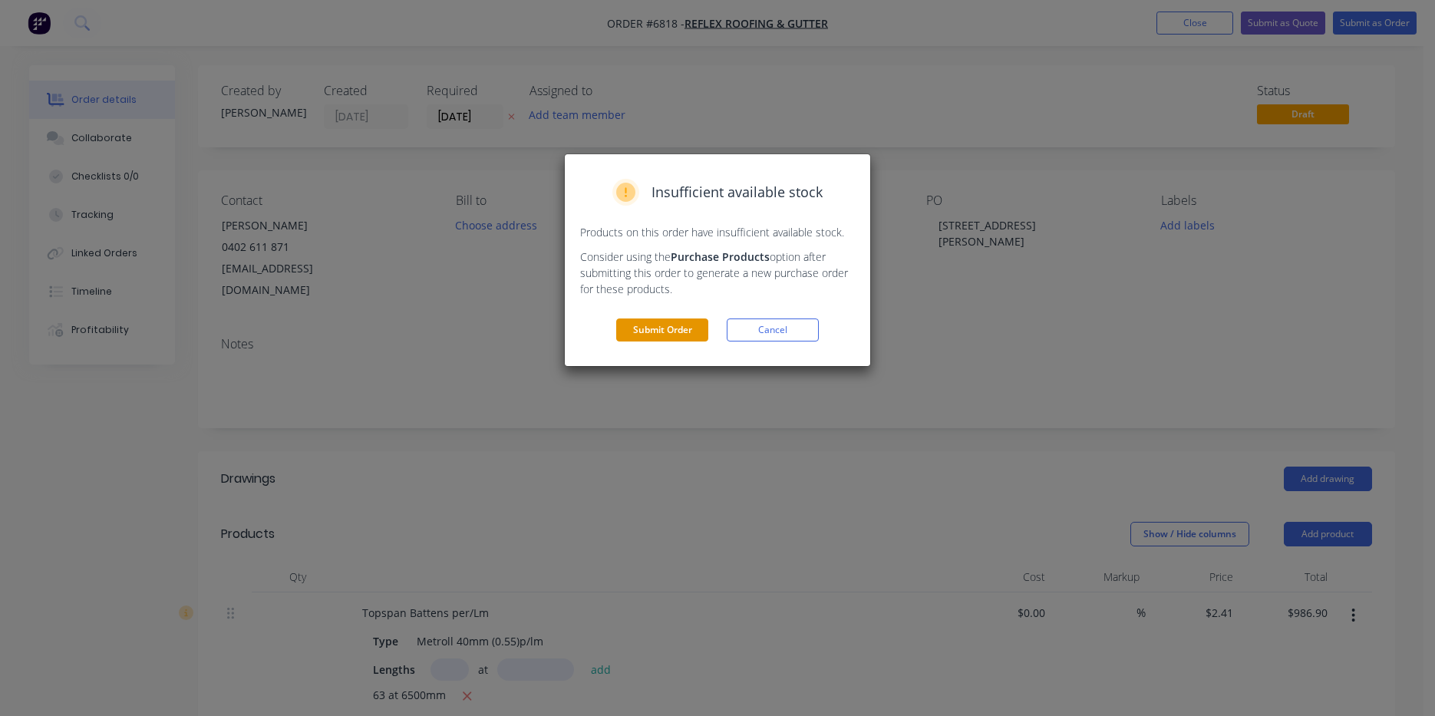
click at [633, 338] on button "Submit Order" at bounding box center [662, 329] width 92 height 23
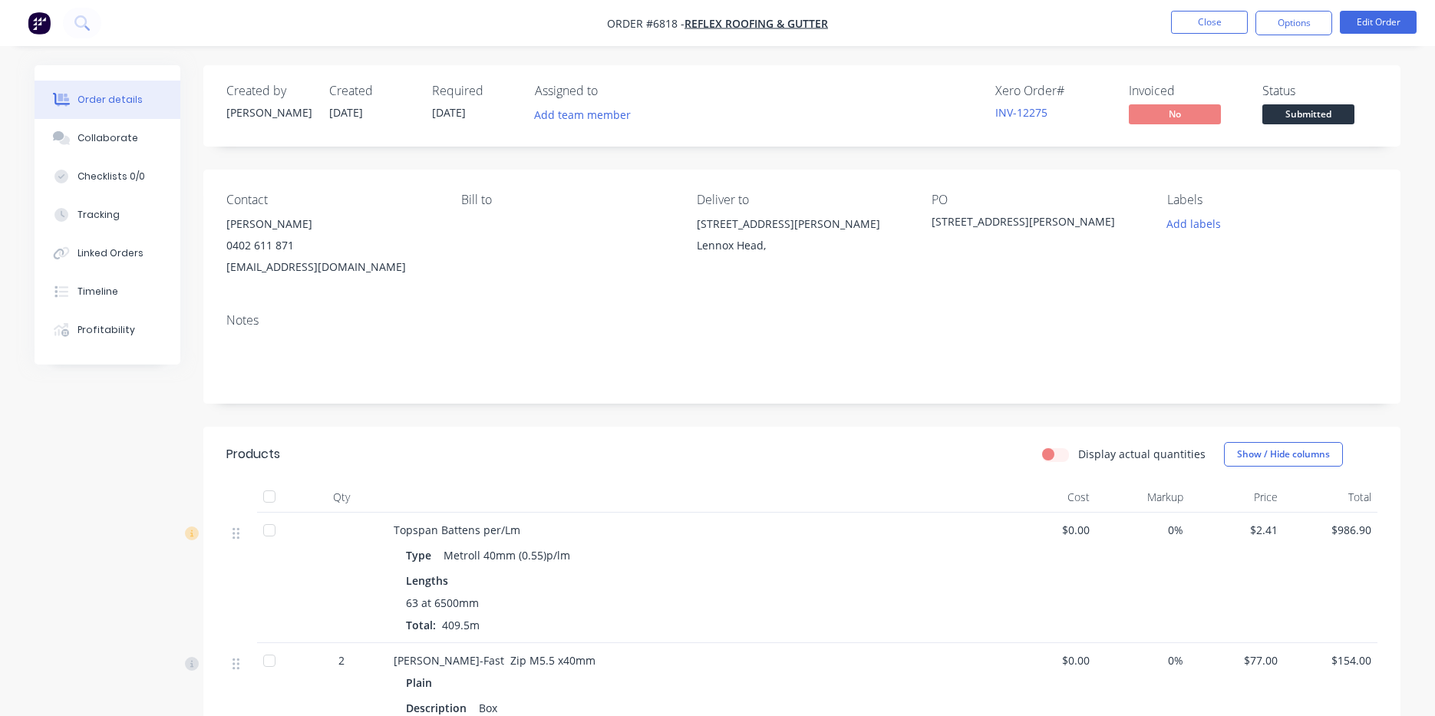
click at [97, 257] on div "Linked Orders" at bounding box center [111, 253] width 66 height 14
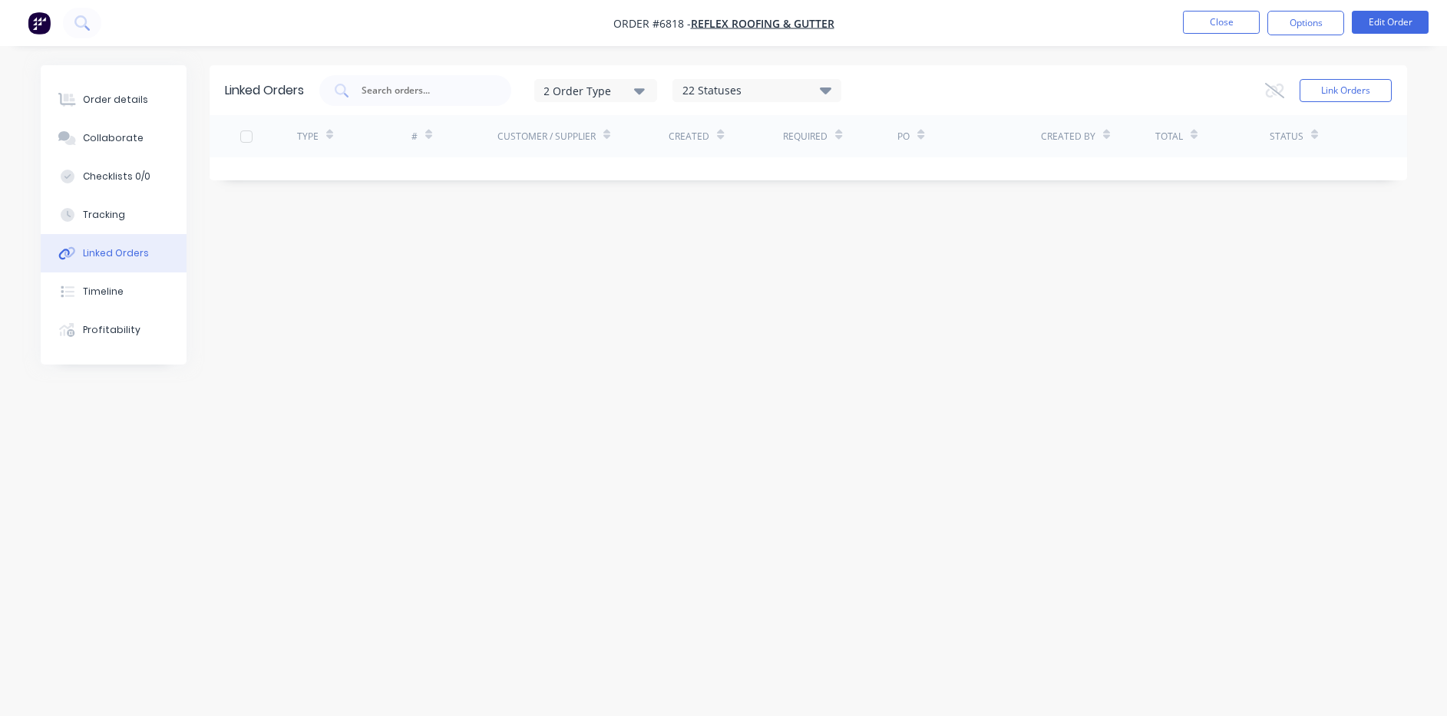
click at [1341, 76] on div "Link Orders" at bounding box center [1328, 90] width 127 height 31
click at [1335, 86] on button "Link Orders" at bounding box center [1345, 90] width 92 height 23
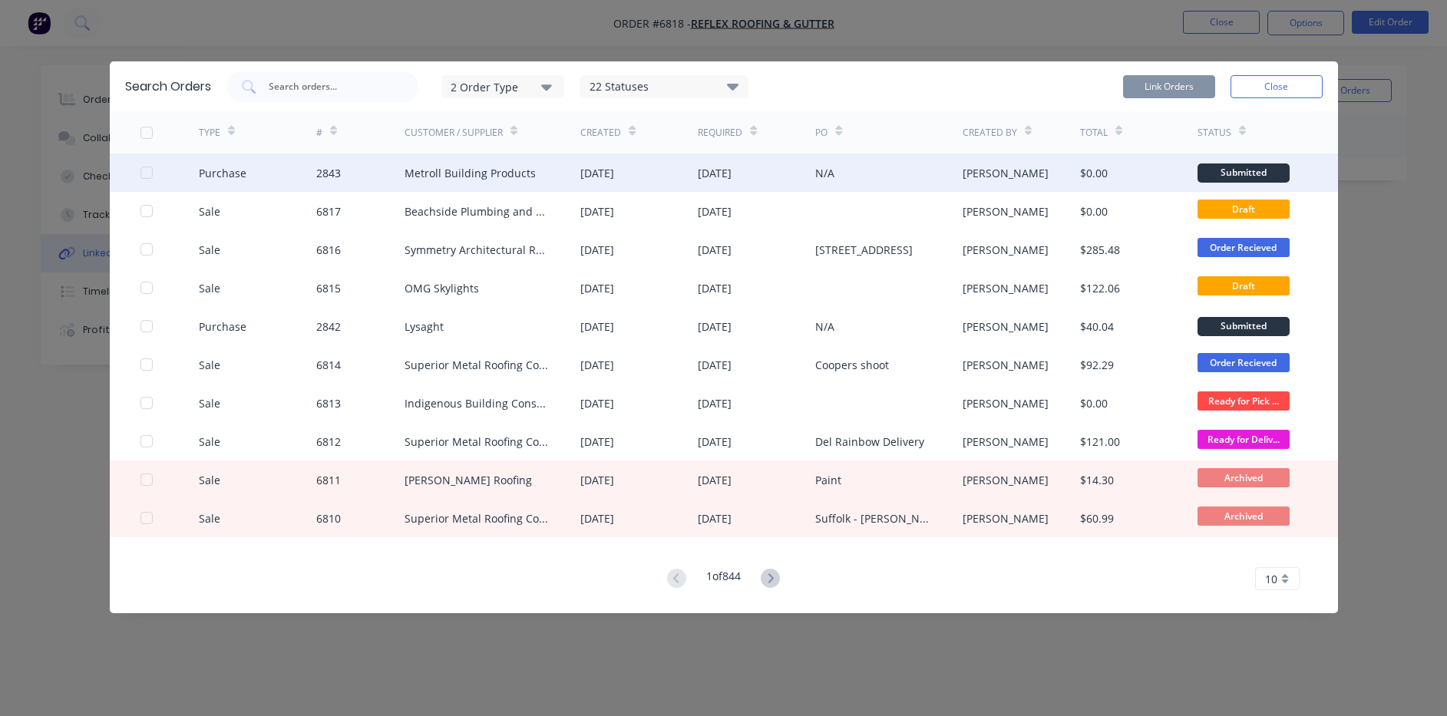
click at [145, 170] on div at bounding box center [146, 172] width 31 height 31
click at [1176, 85] on button "Link Orders" at bounding box center [1169, 86] width 92 height 23
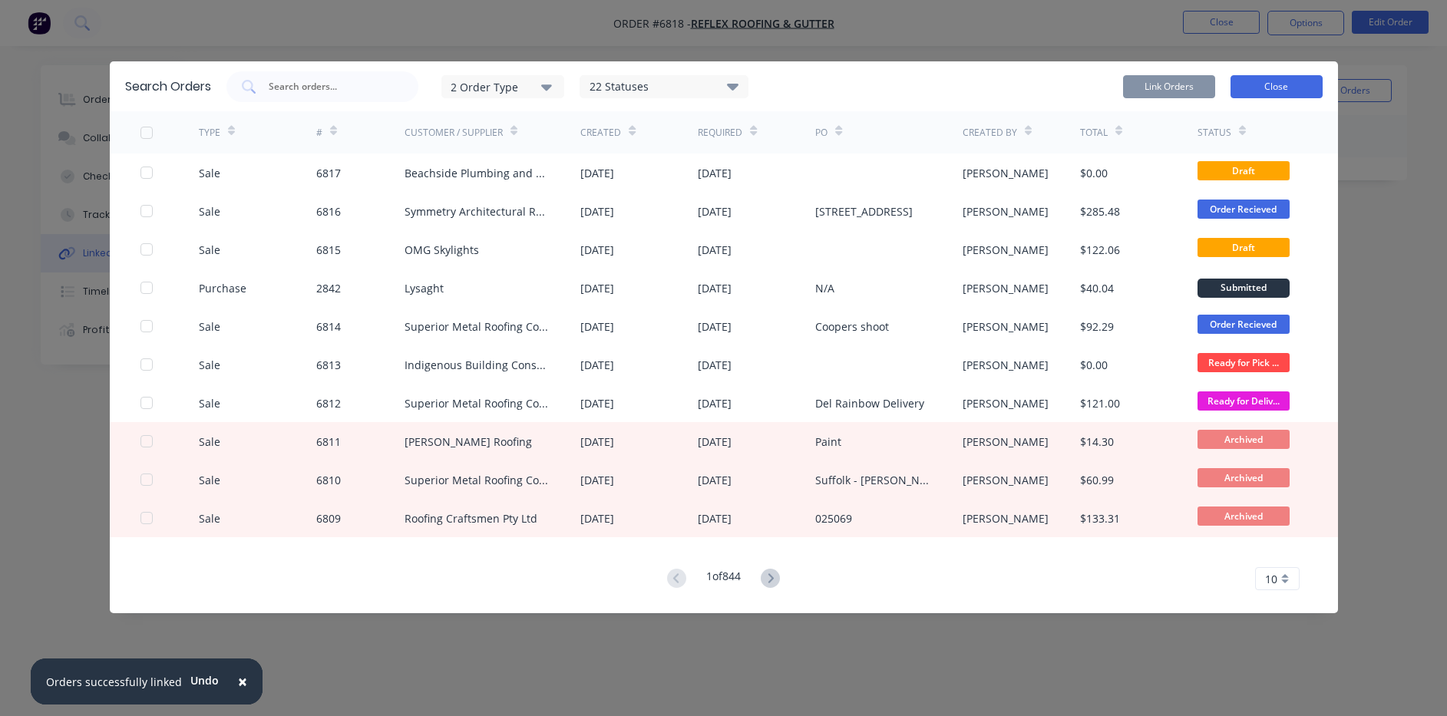
click at [1286, 85] on button "Close" at bounding box center [1276, 86] width 92 height 23
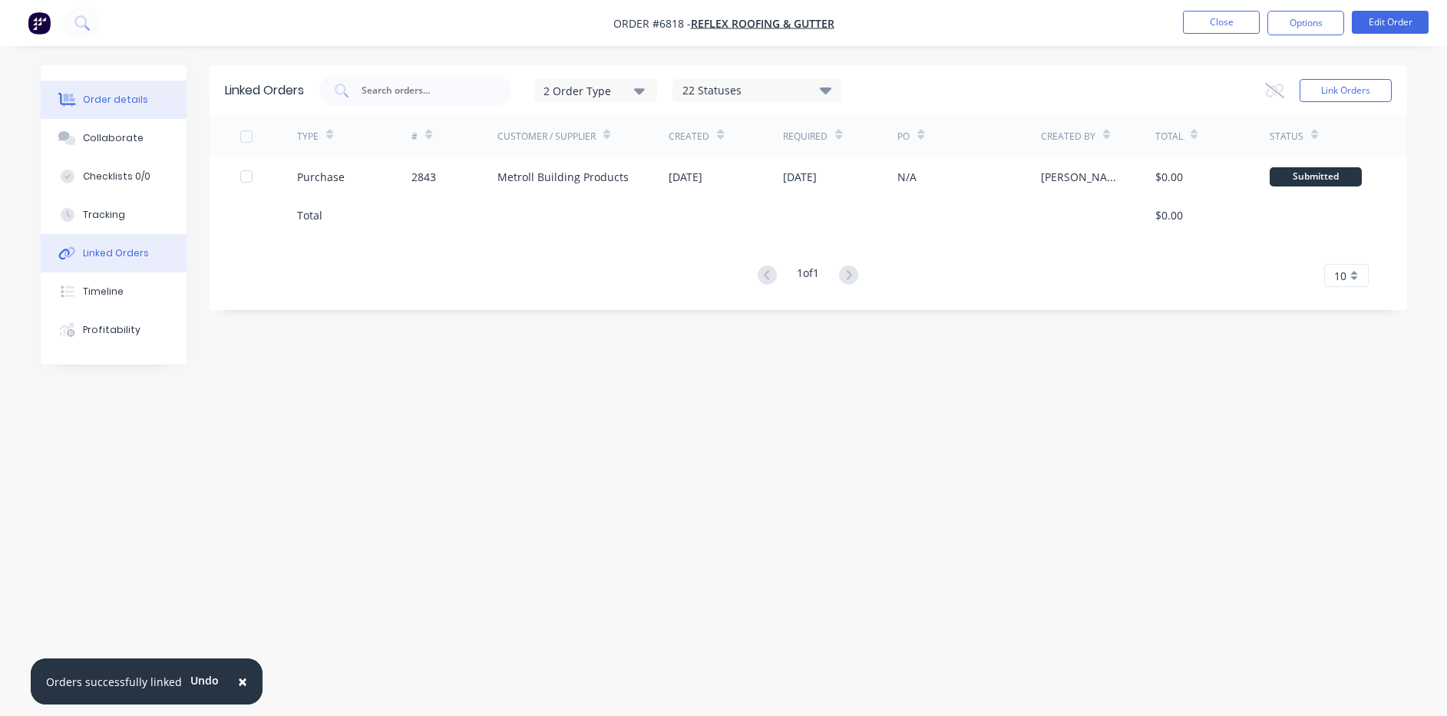
click at [108, 105] on div "Order details" at bounding box center [115, 100] width 65 height 14
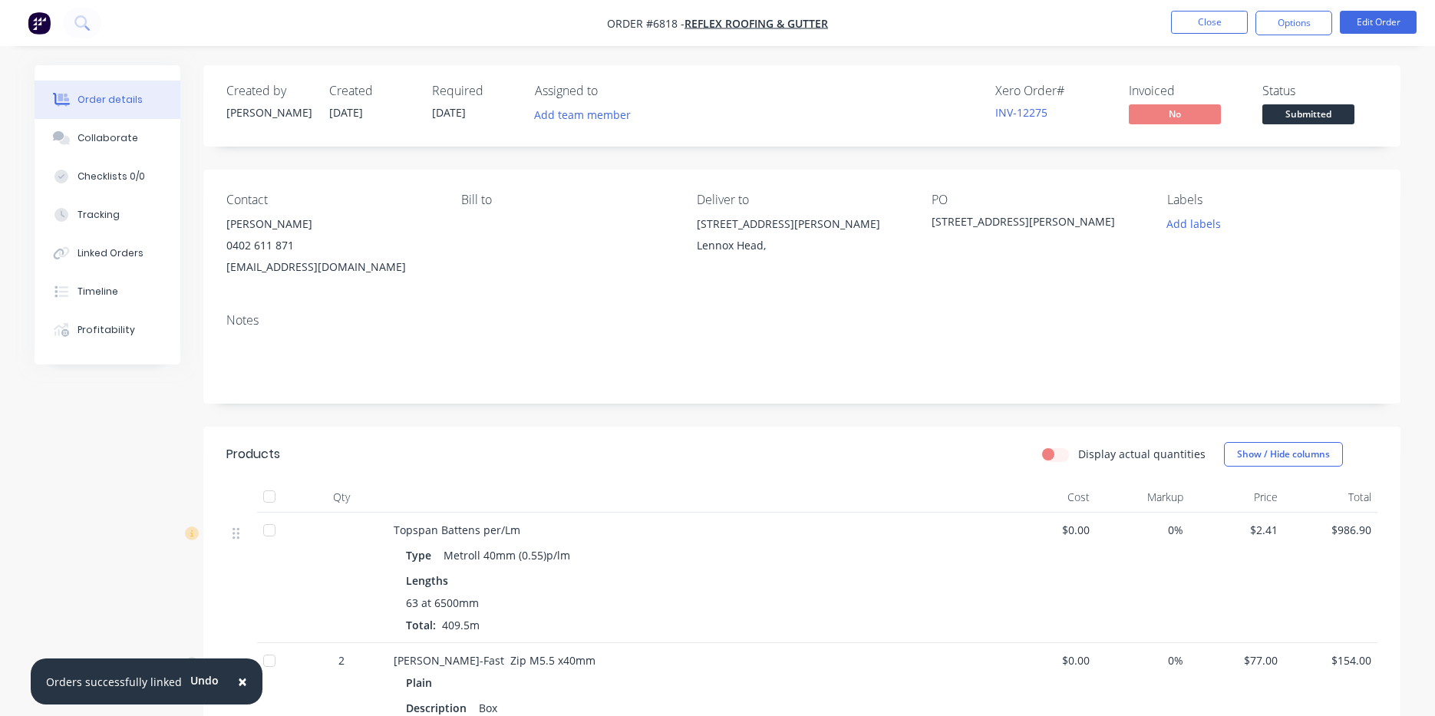
click at [1307, 126] on button "Submitted" at bounding box center [1308, 115] width 92 height 23
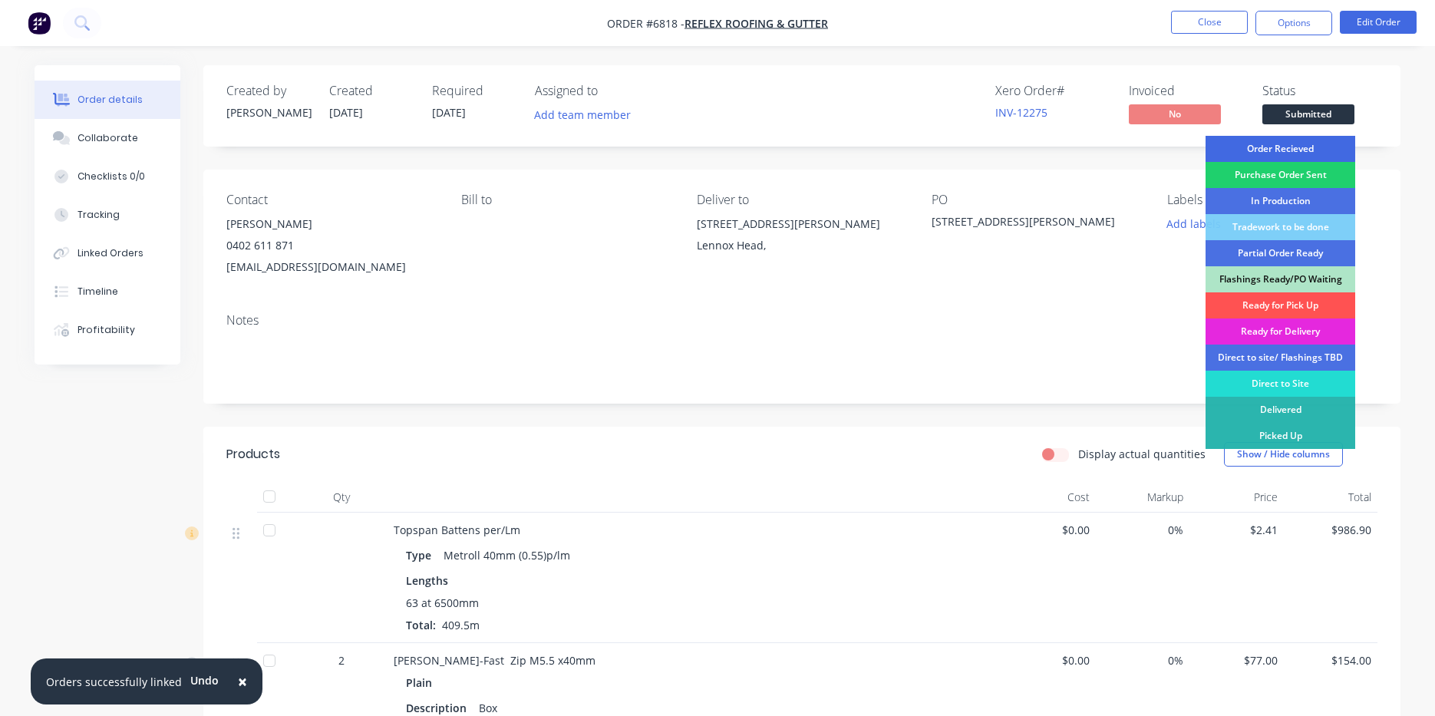
click at [1331, 147] on div "Order Recieved" at bounding box center [1281, 149] width 150 height 26
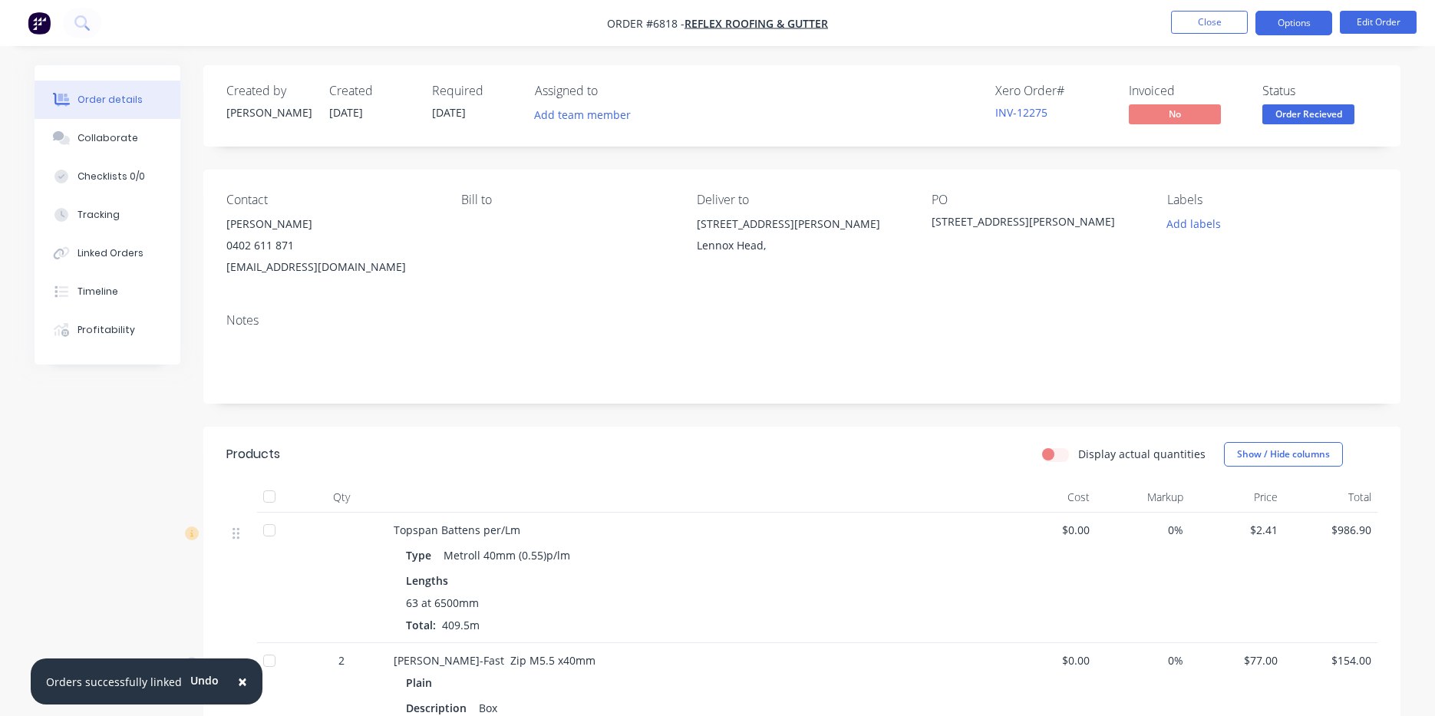
click at [1305, 24] on button "Options" at bounding box center [1294, 23] width 77 height 25
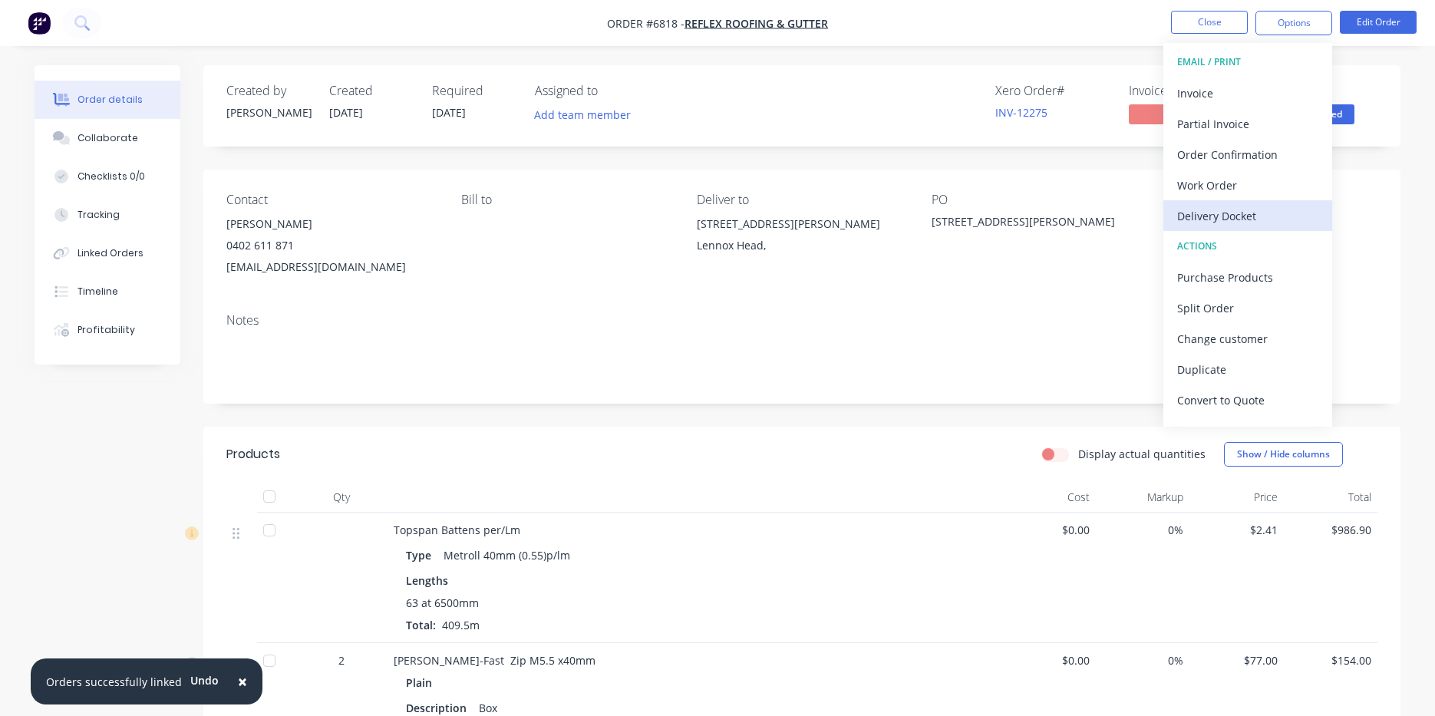
click at [1258, 213] on div "Delivery Docket" at bounding box center [1247, 216] width 141 height 22
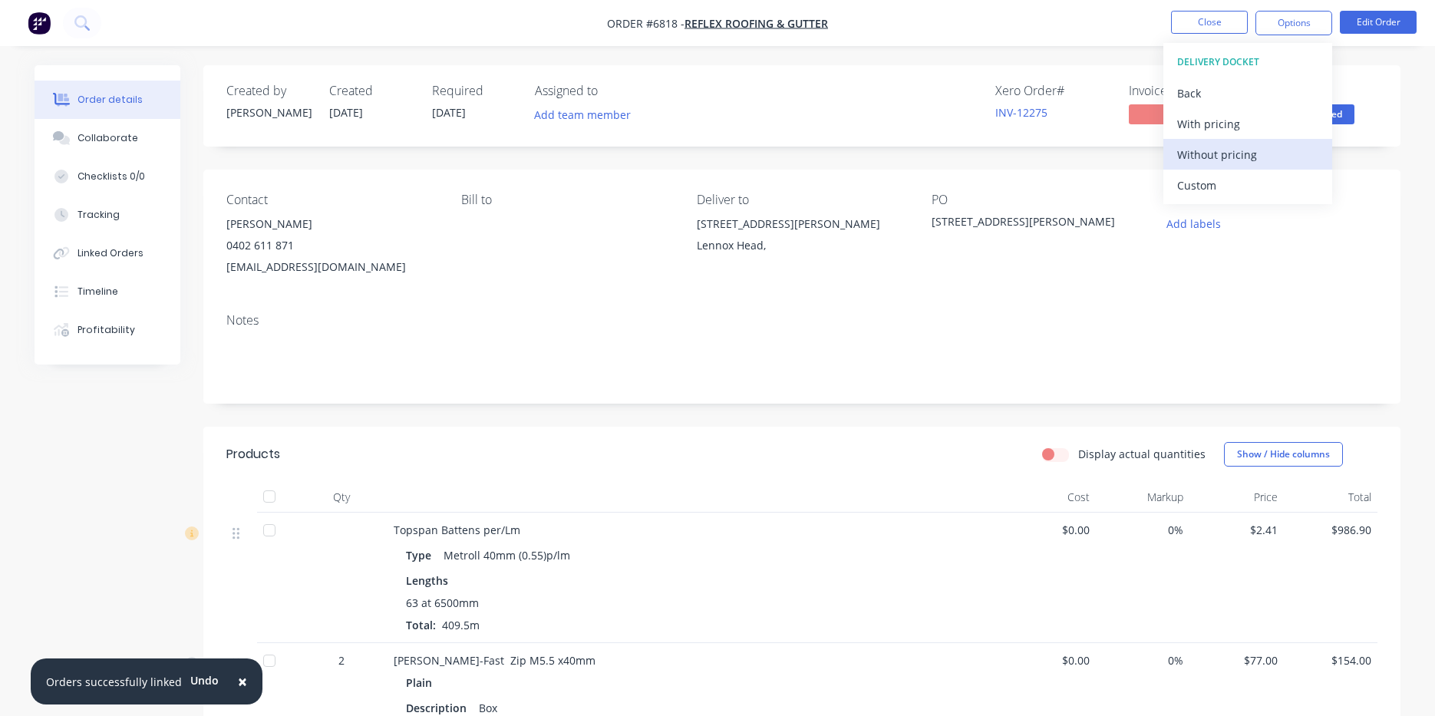
click at [1263, 153] on div "Without pricing" at bounding box center [1247, 155] width 141 height 22
click at [1206, 23] on button "Close" at bounding box center [1209, 22] width 77 height 23
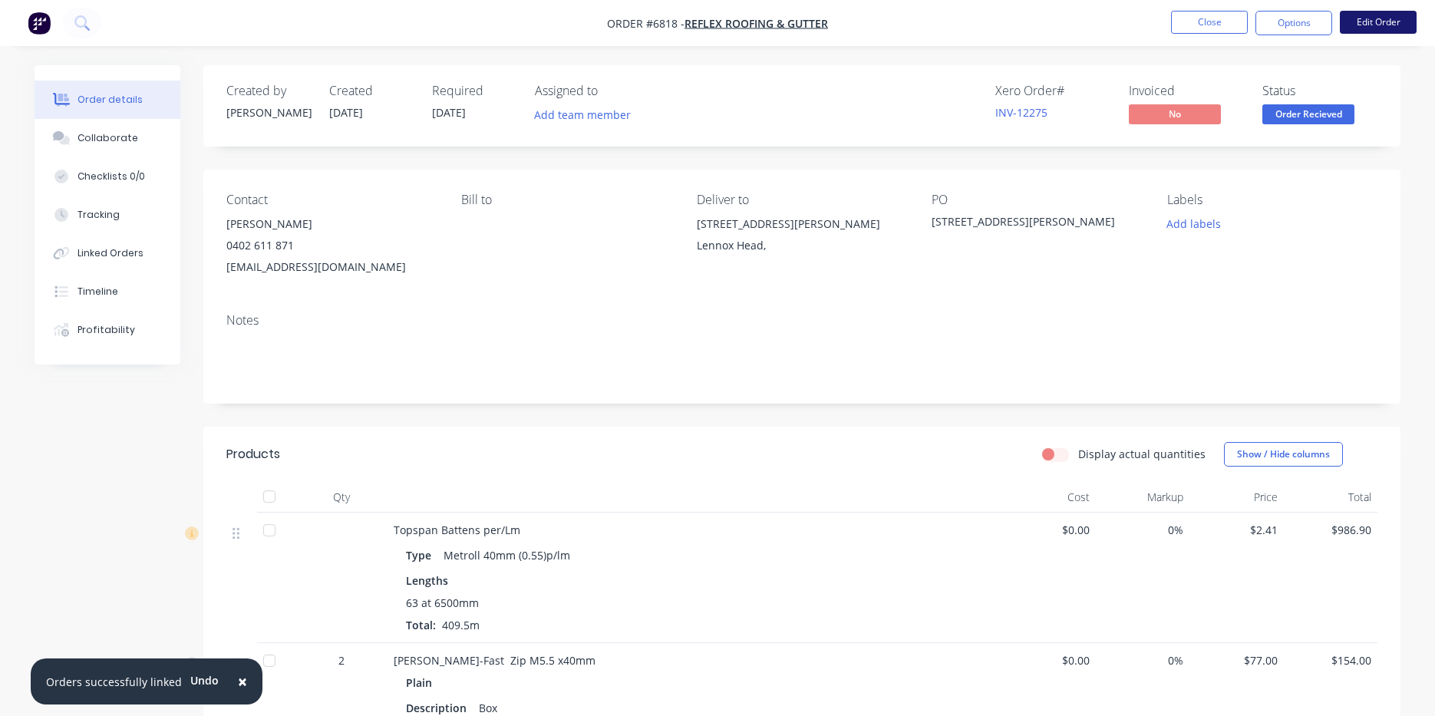
click at [1393, 23] on button "Edit Order" at bounding box center [1378, 22] width 77 height 23
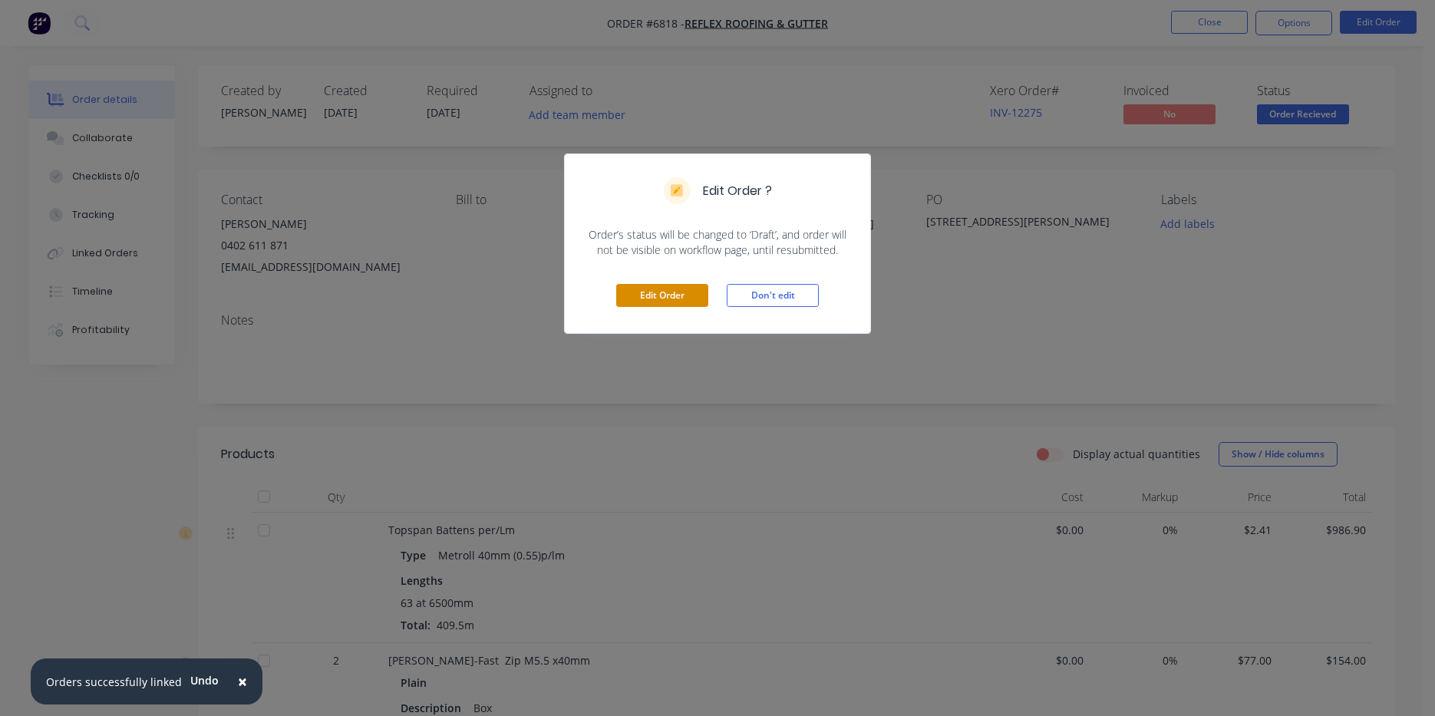
click at [675, 299] on button "Edit Order" at bounding box center [662, 295] width 92 height 23
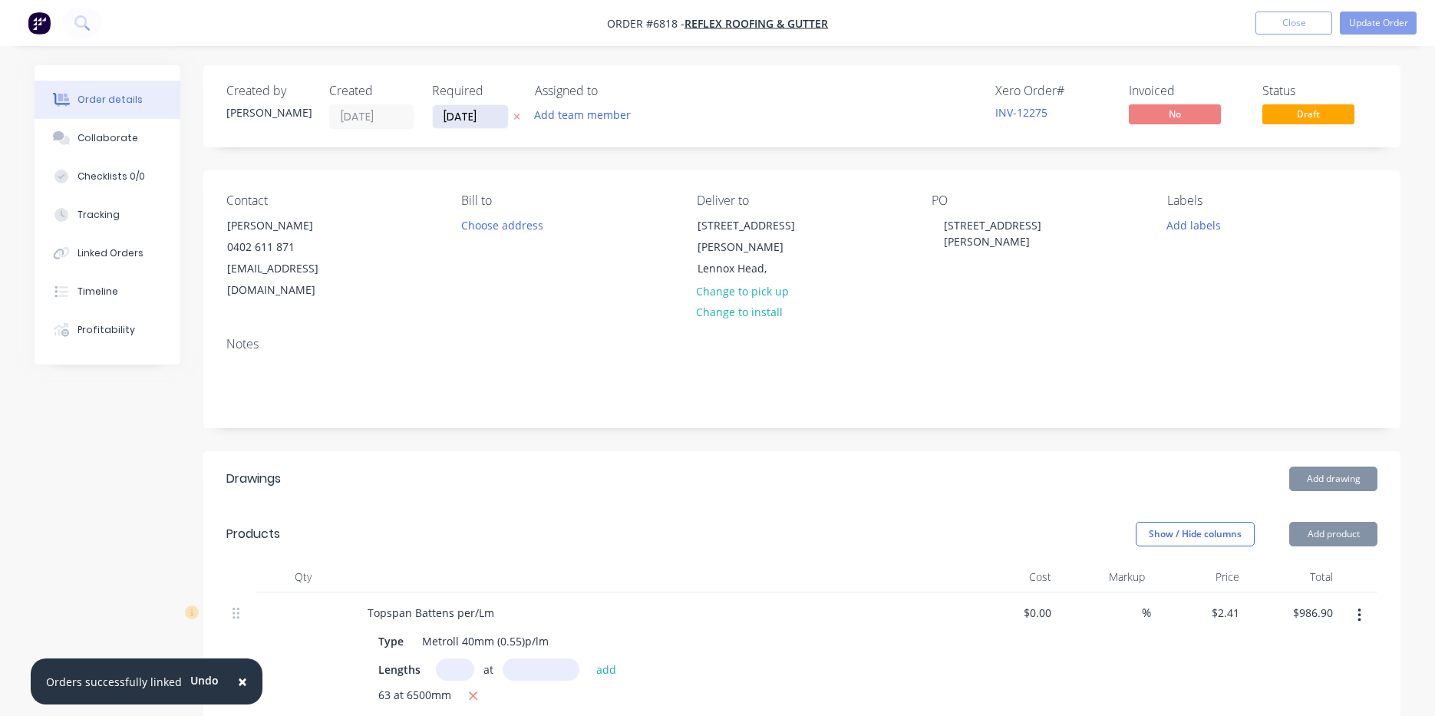
click at [473, 120] on input "[DATE]" at bounding box center [470, 116] width 75 height 23
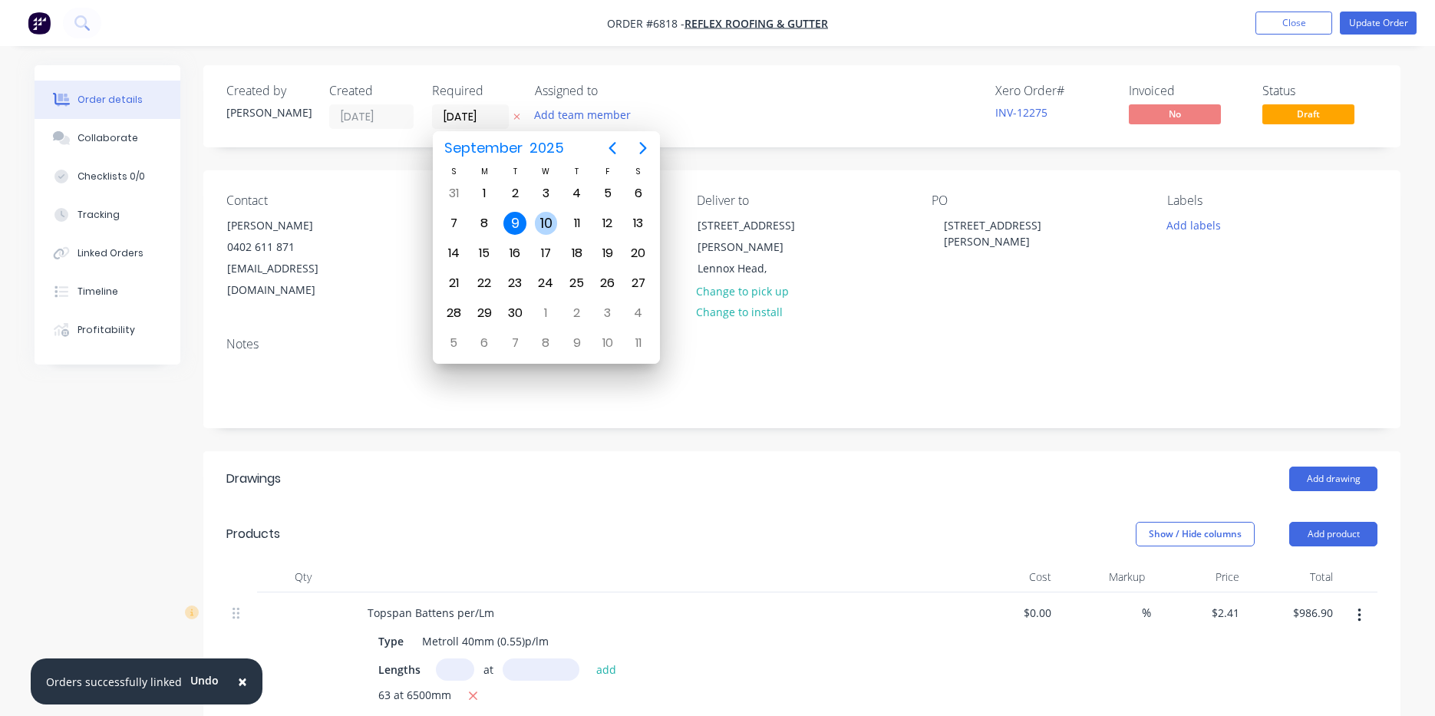
click at [538, 221] on div "10" at bounding box center [546, 223] width 23 height 23
type input "10/09/25"
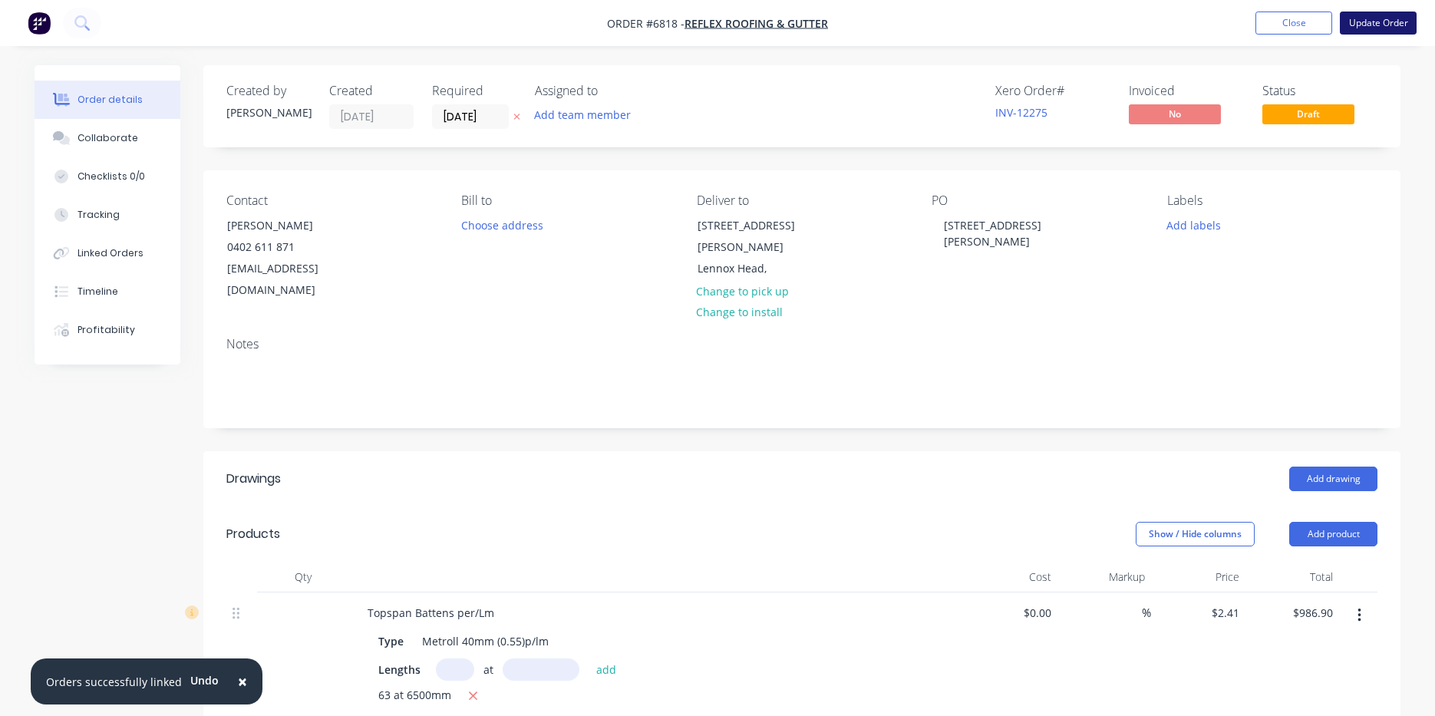
click at [1371, 22] on button "Update Order" at bounding box center [1378, 23] width 77 height 23
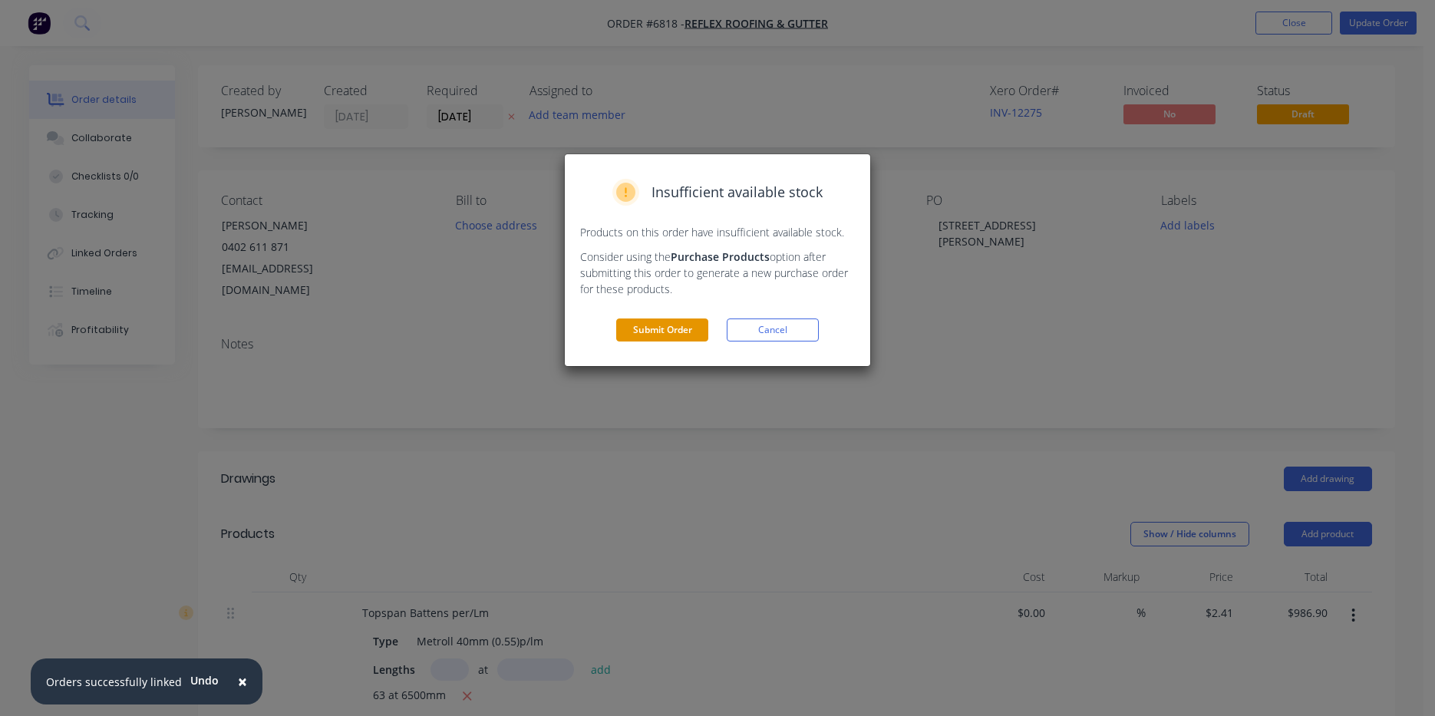
drag, startPoint x: 676, startPoint y: 315, endPoint x: 675, endPoint y: 324, distance: 8.5
click at [676, 318] on div "Insufficient available stock Products on this order have insufficient available…" at bounding box center [717, 260] width 305 height 212
click at [674, 331] on button "Submit Order" at bounding box center [662, 329] width 92 height 23
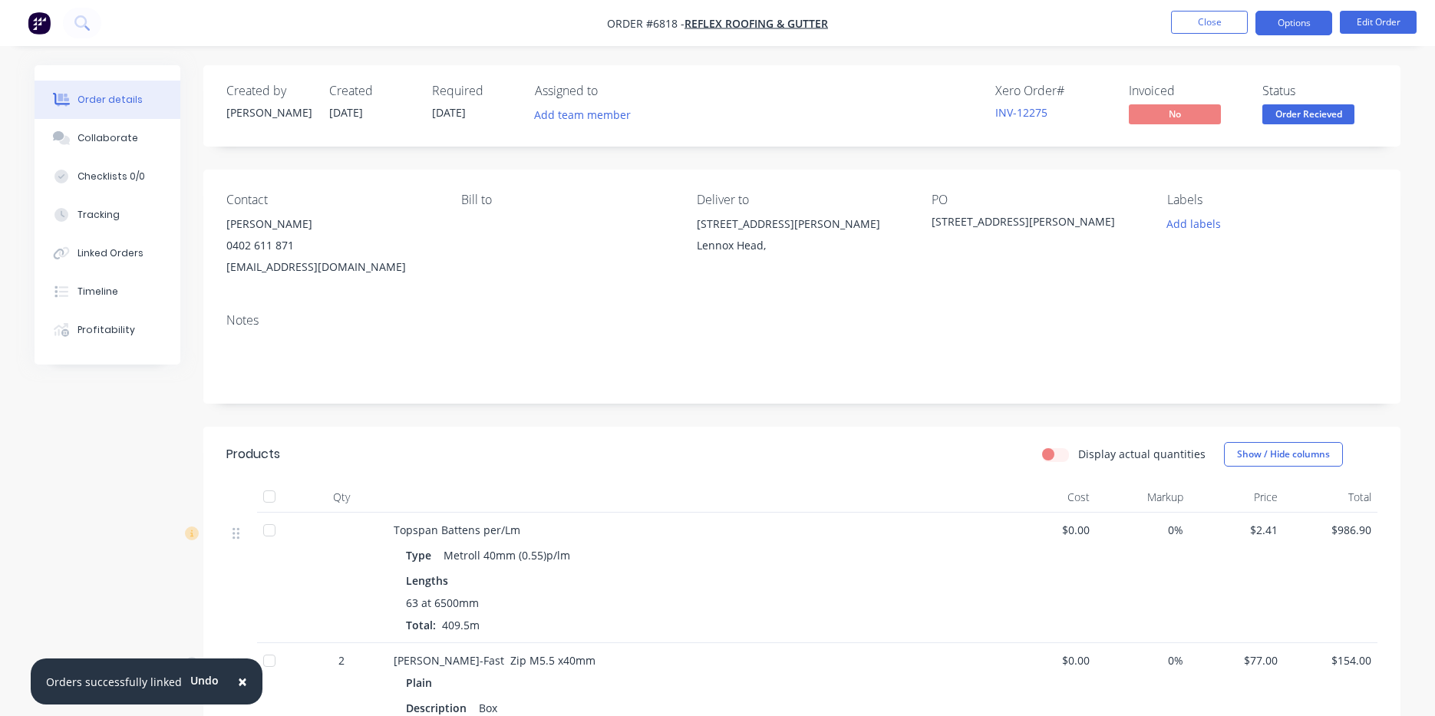
click at [1279, 14] on button "Options" at bounding box center [1294, 23] width 77 height 25
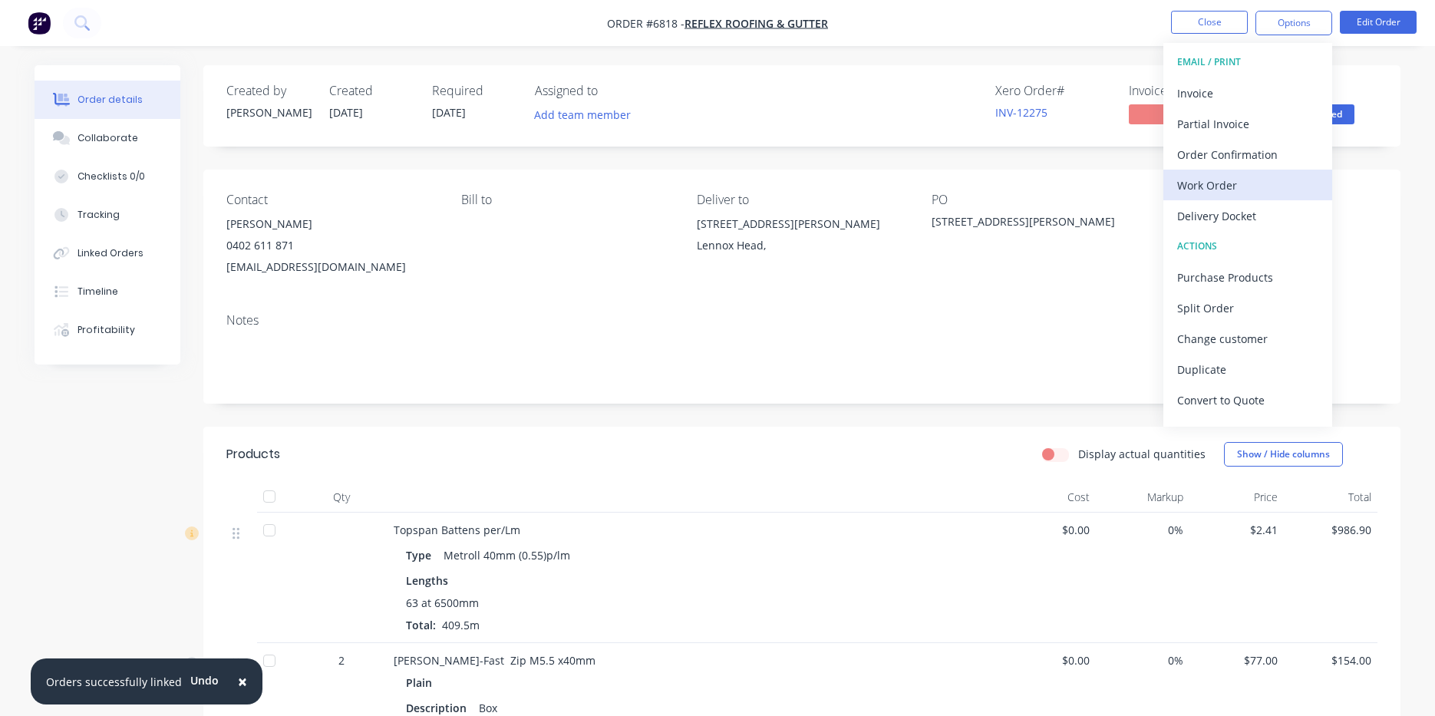
click at [1213, 192] on div "Work Order" at bounding box center [1247, 185] width 141 height 22
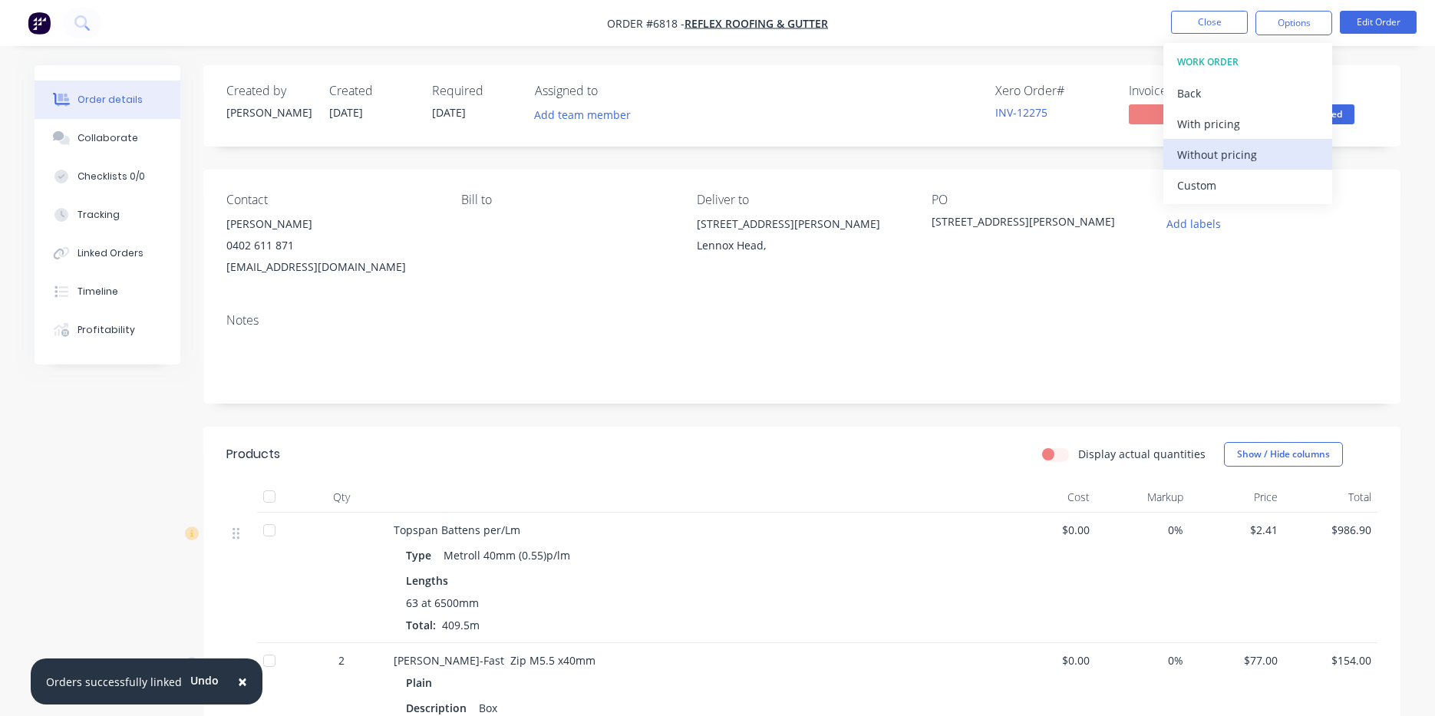
click at [1214, 167] on button "Without pricing" at bounding box center [1247, 154] width 169 height 31
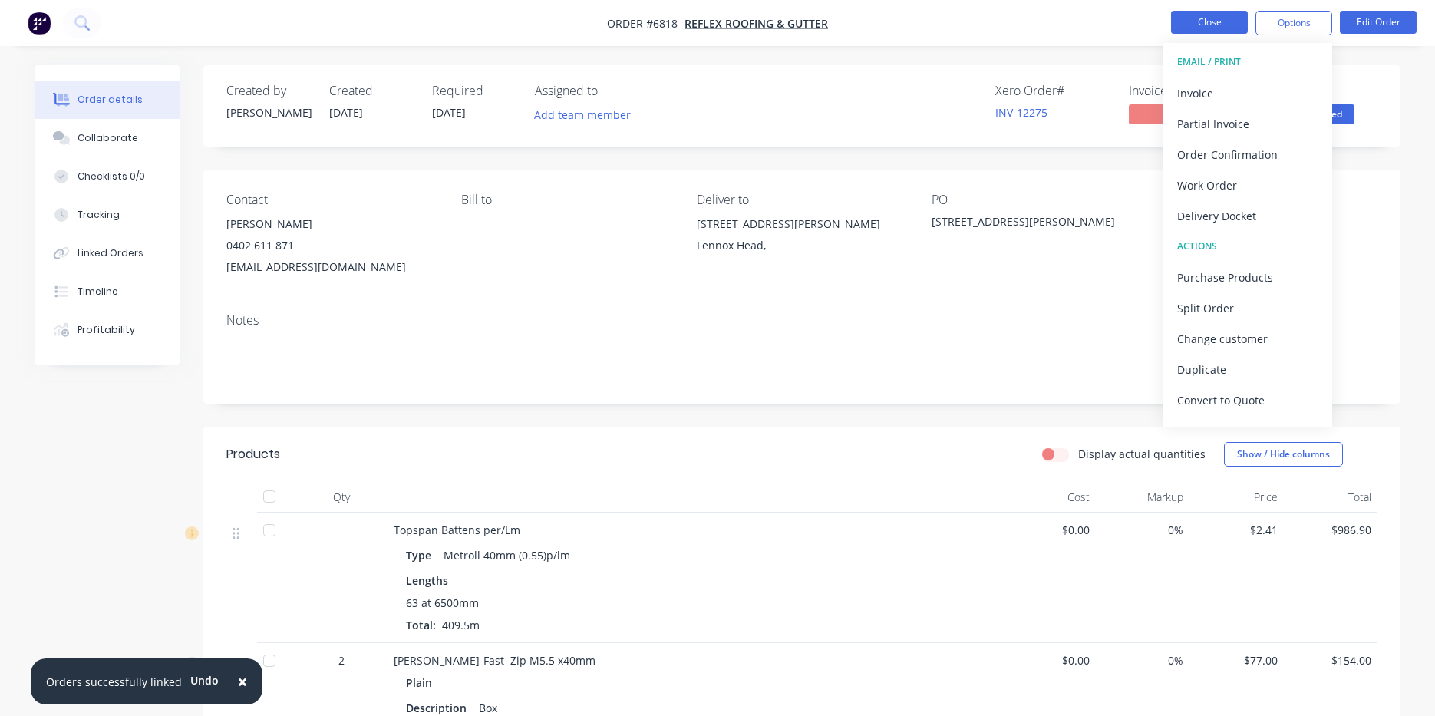
click at [1235, 26] on button "Close" at bounding box center [1209, 22] width 77 height 23
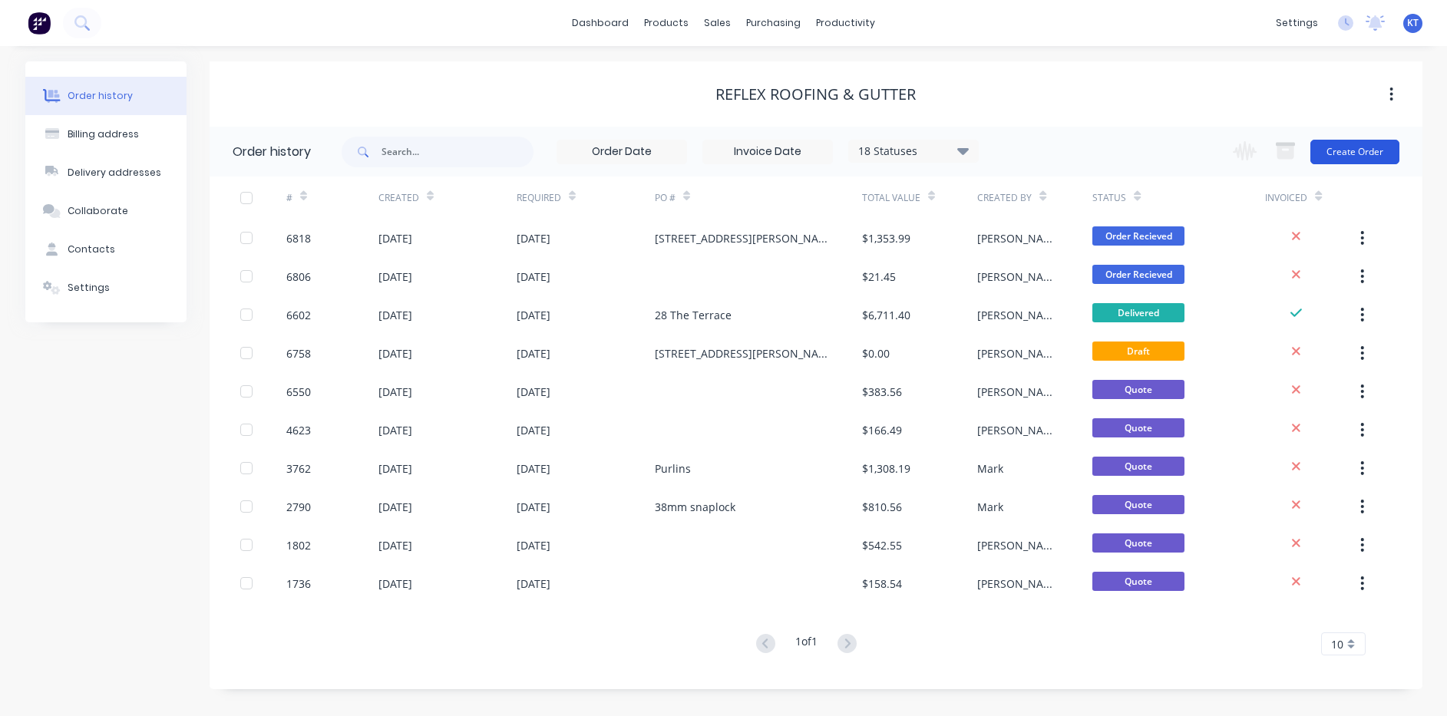
click at [1371, 159] on button "Create Order" at bounding box center [1354, 152] width 89 height 25
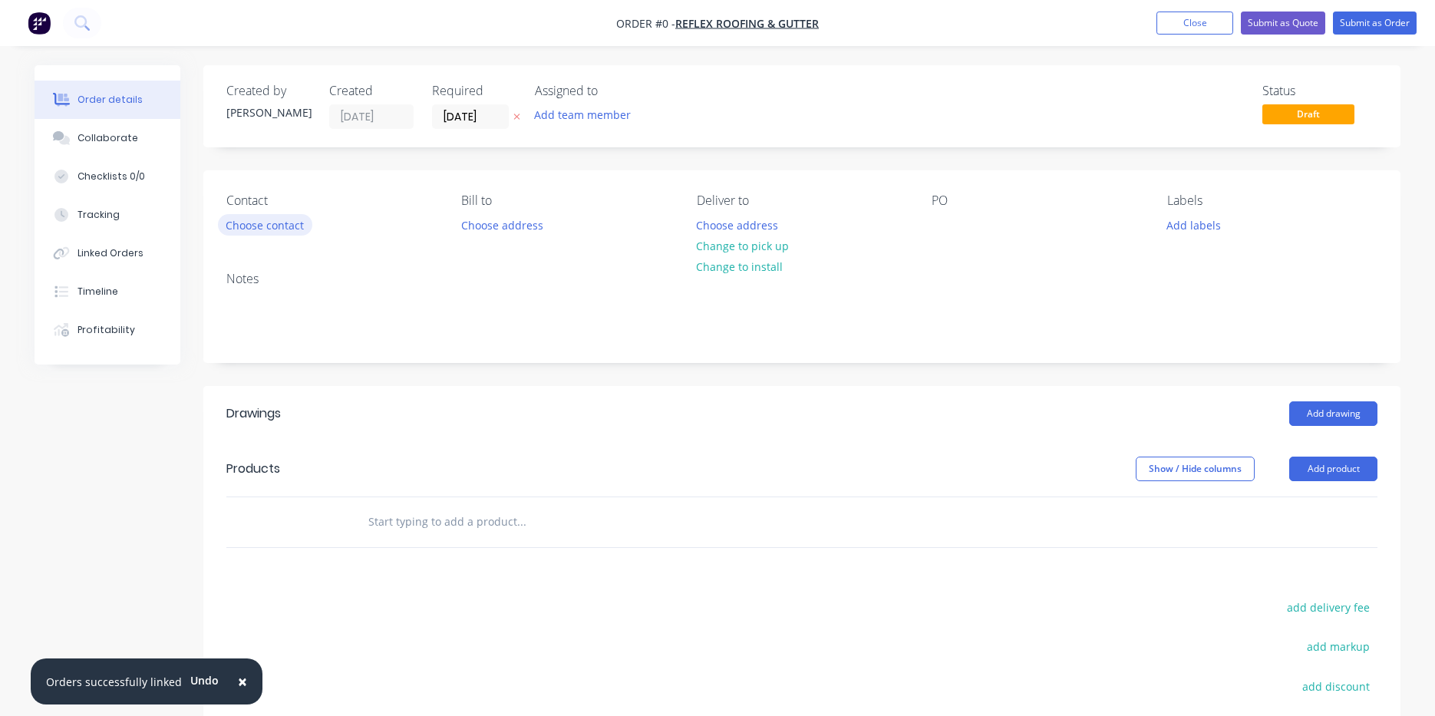
click at [288, 226] on button "Choose contact" at bounding box center [265, 224] width 94 height 21
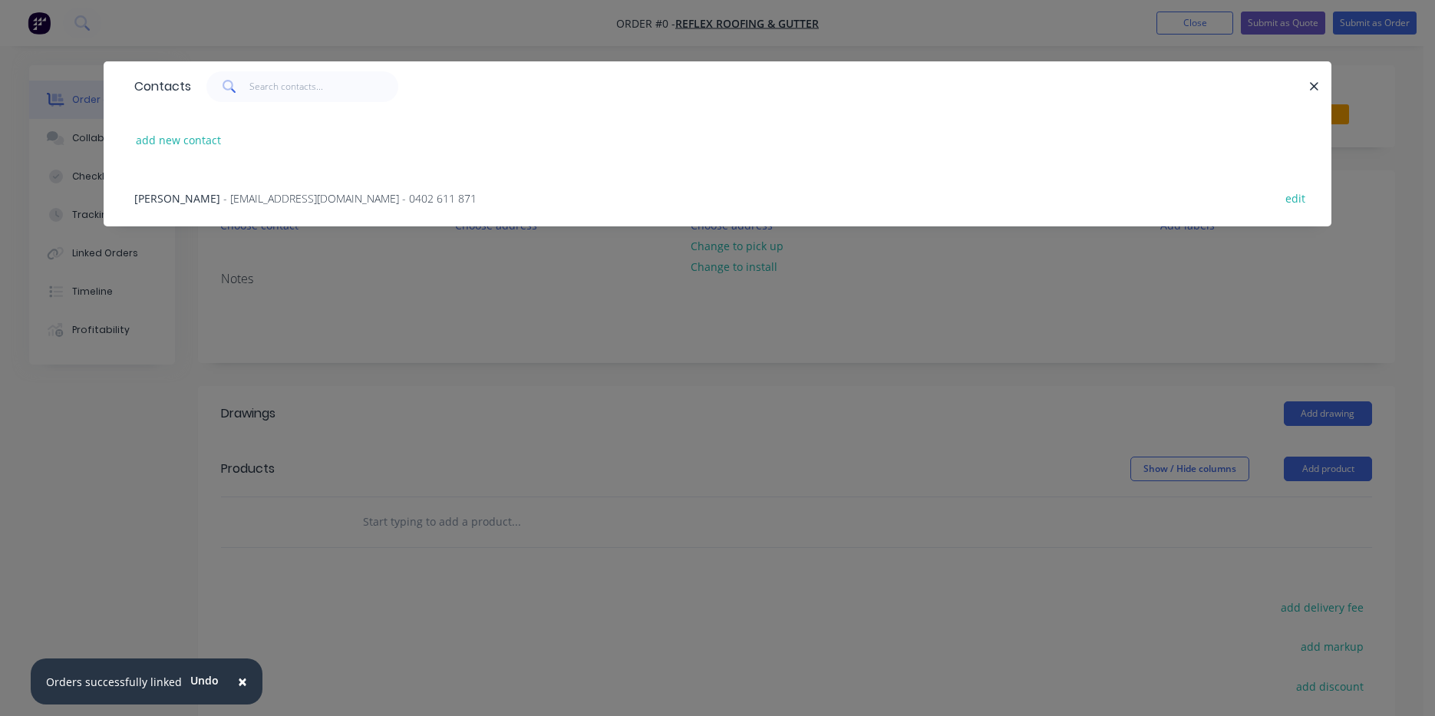
click at [292, 203] on span "- reflexroofing2@gmail.com - 0402 611 871" at bounding box center [349, 198] width 253 height 15
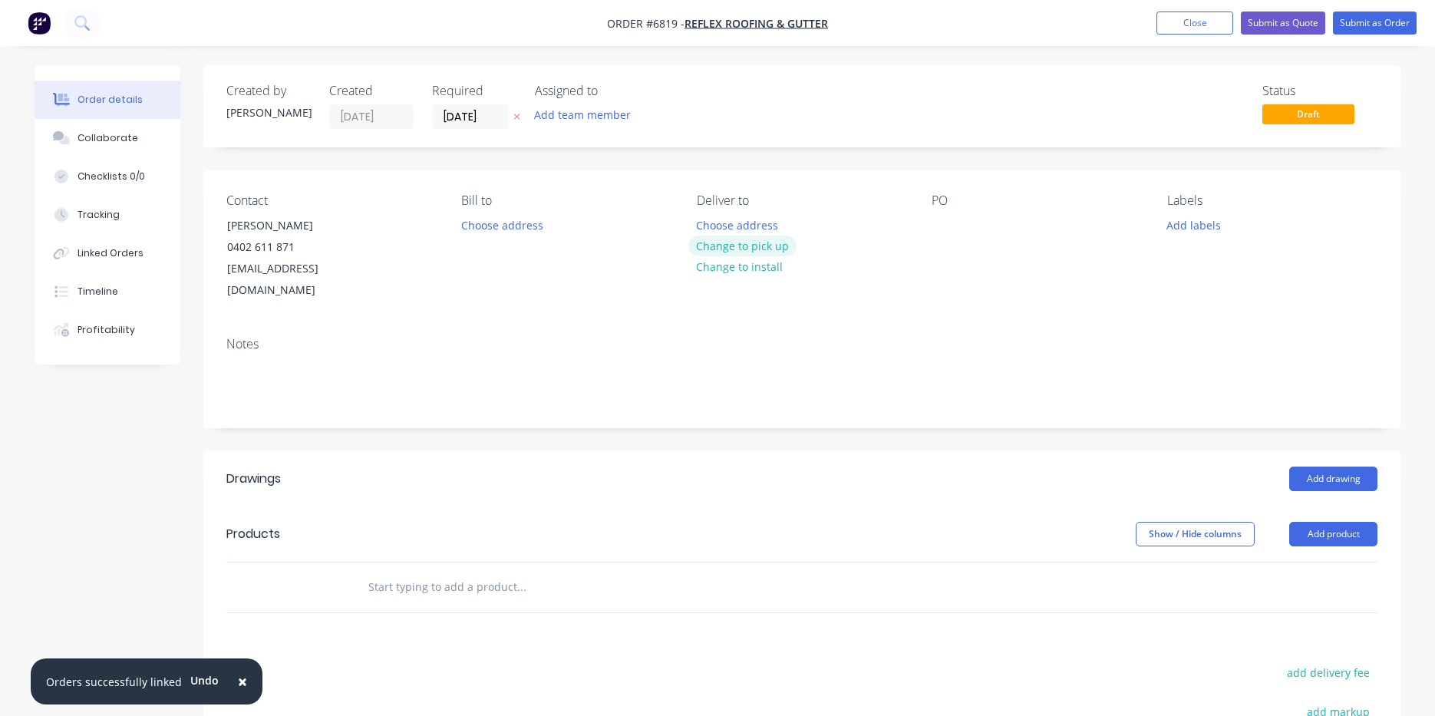
click at [735, 249] on button "Change to pick up" at bounding box center [742, 246] width 109 height 21
click at [737, 218] on div "Pick up Change to delivery Change to install" at bounding box center [802, 247] width 210 height 108
click at [751, 270] on button "Change to install" at bounding box center [739, 268] width 103 height 21
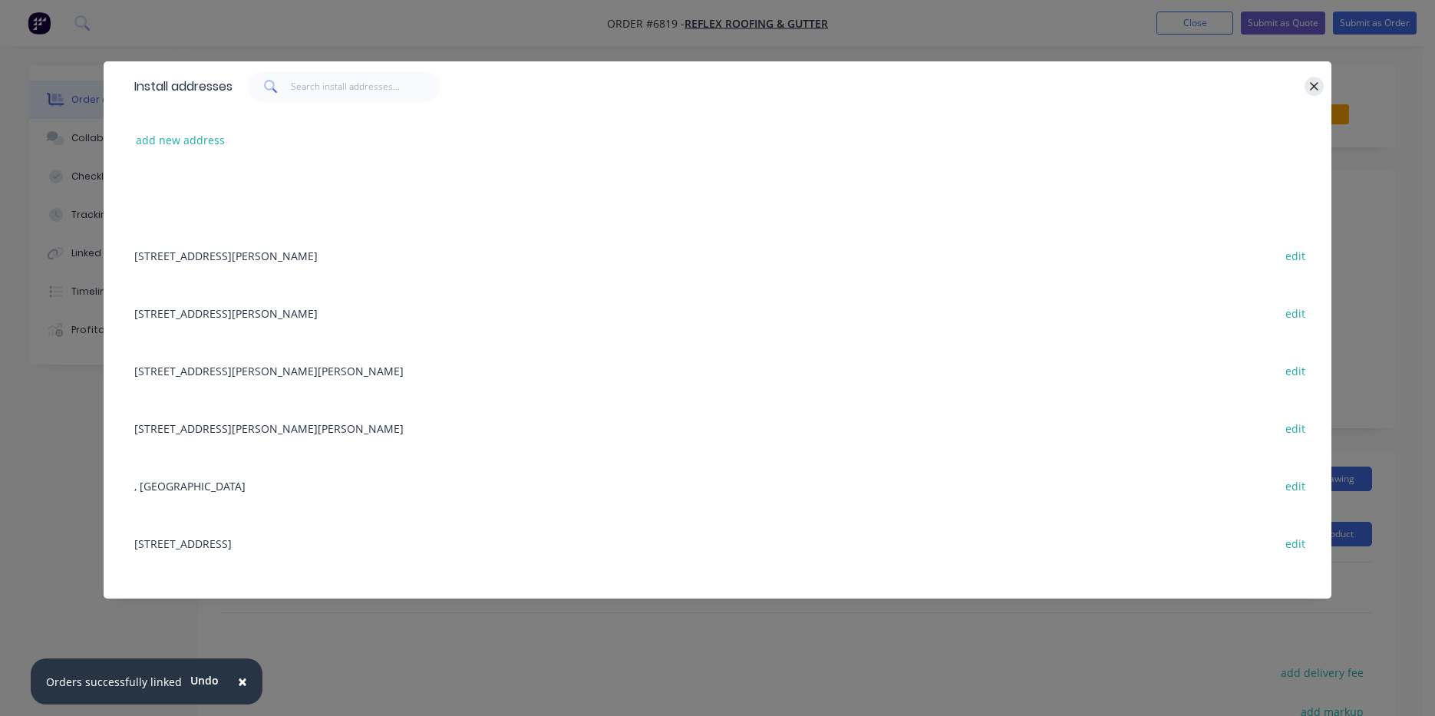
click at [1318, 91] on icon "button" at bounding box center [1314, 87] width 10 height 14
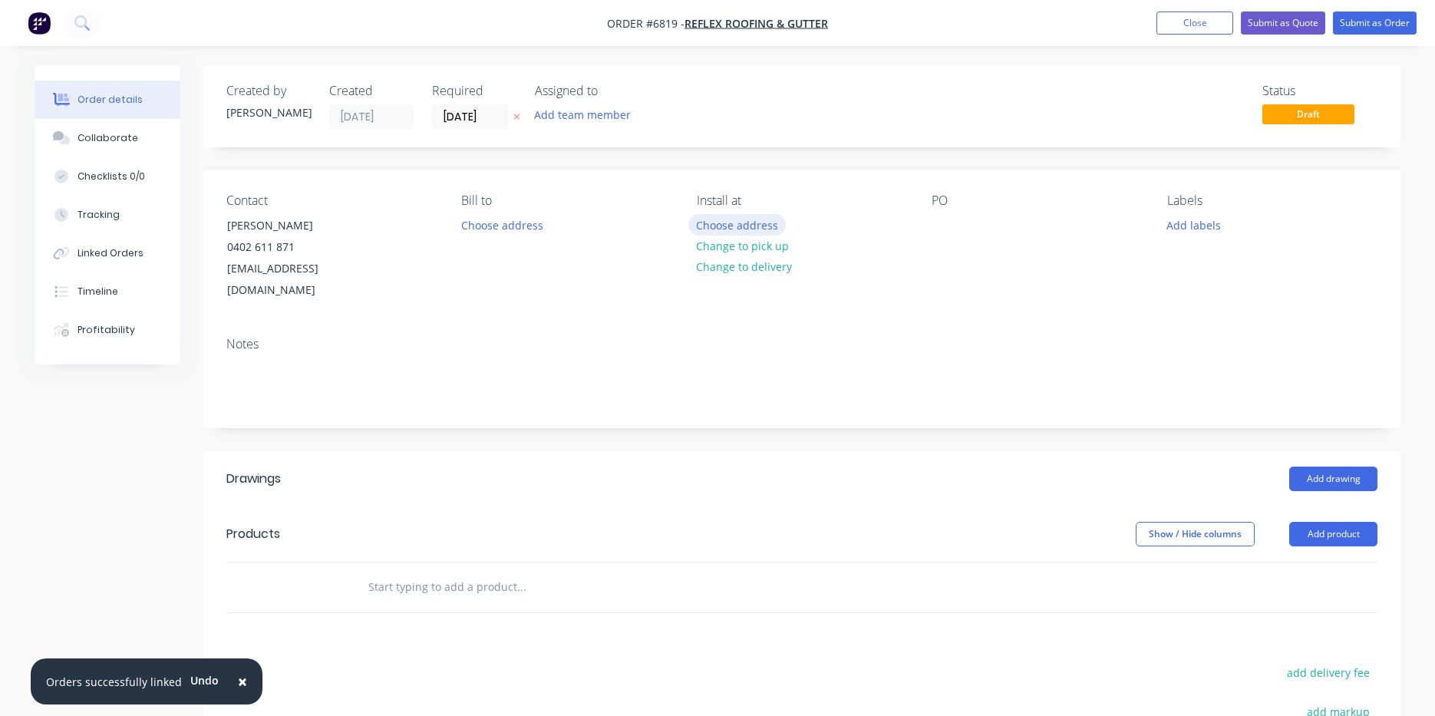
click at [750, 222] on button "Choose address" at bounding box center [737, 224] width 98 height 21
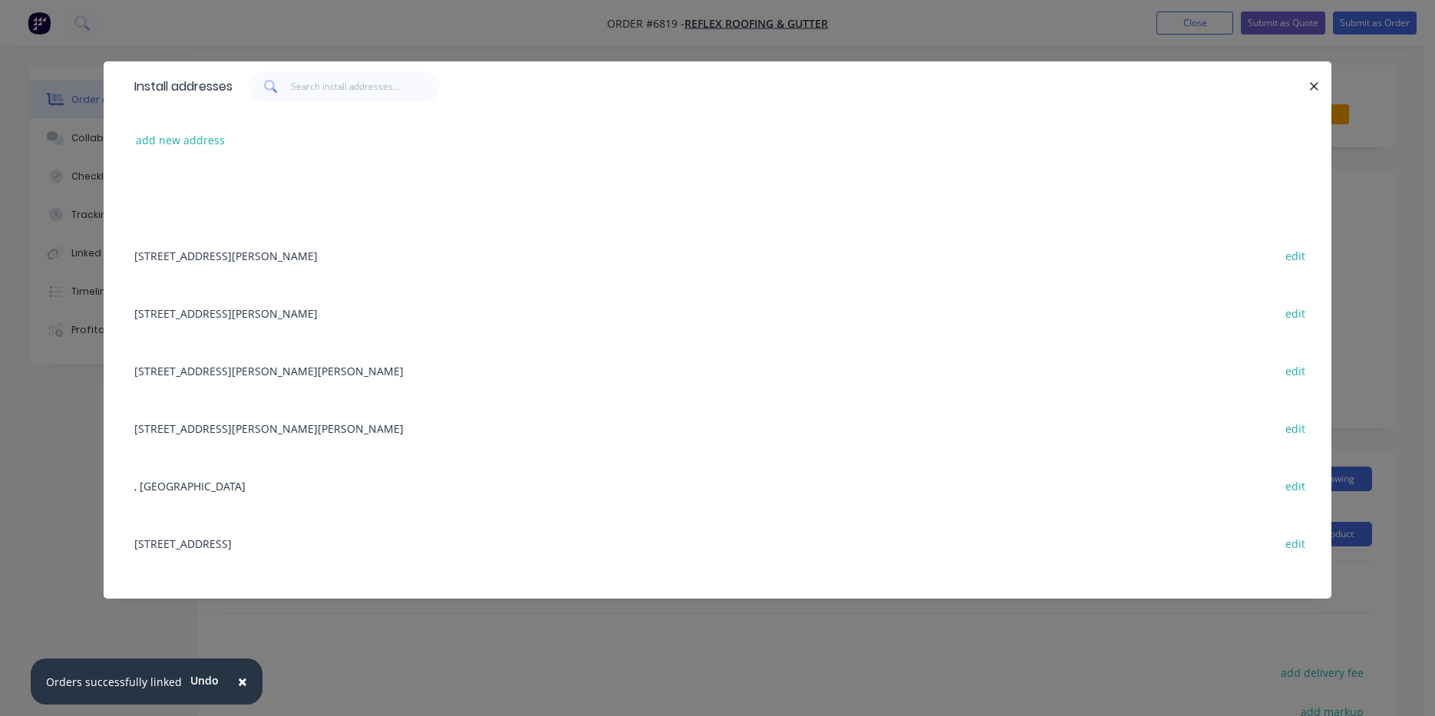
click at [1305, 91] on div at bounding box center [1307, 86] width 4 height 31
click at [1312, 86] on icon "button" at bounding box center [1314, 87] width 10 height 14
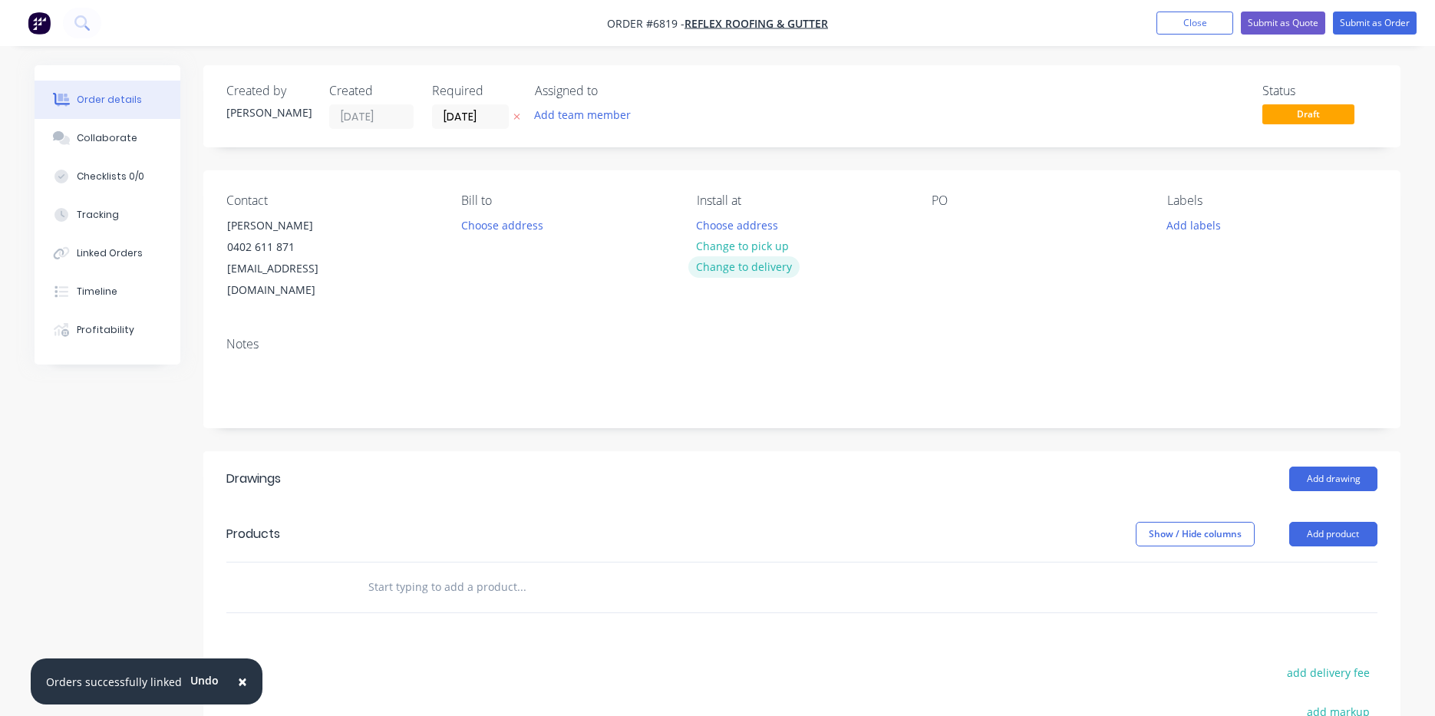
click at [727, 272] on button "Change to delivery" at bounding box center [744, 266] width 112 height 21
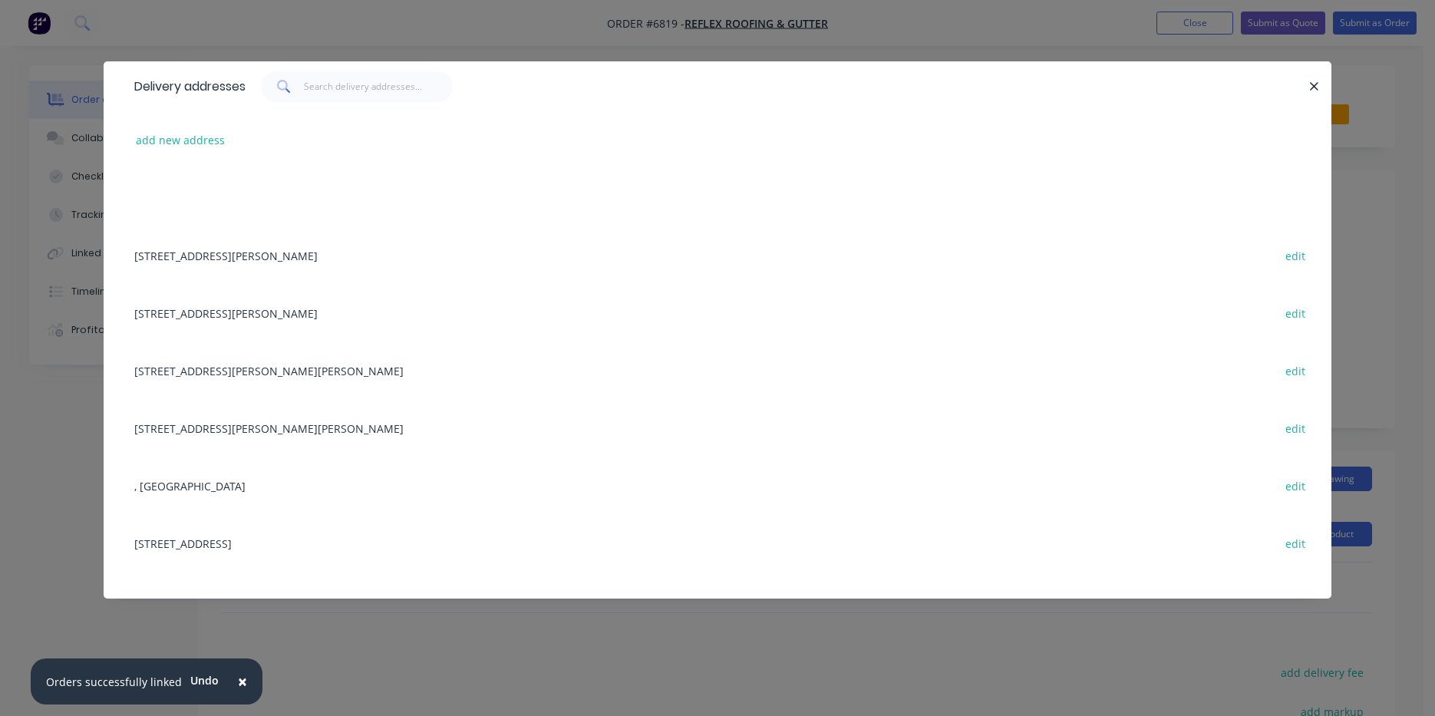
click at [273, 434] on div "51 Greenfield Rd, Lennox Head edit" at bounding box center [718, 428] width 1182 height 58
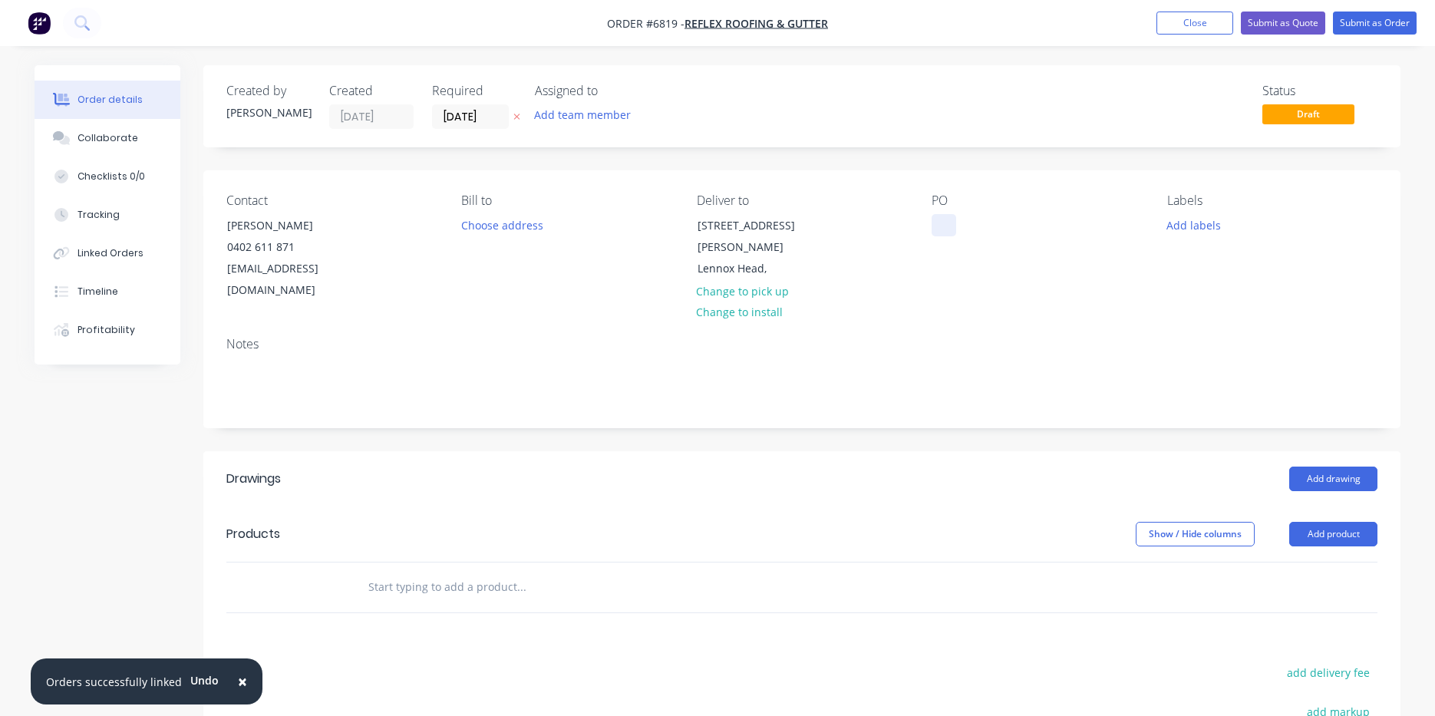
click at [955, 222] on div at bounding box center [944, 225] width 25 height 22
click at [1347, 522] on button "Add product" at bounding box center [1333, 534] width 88 height 25
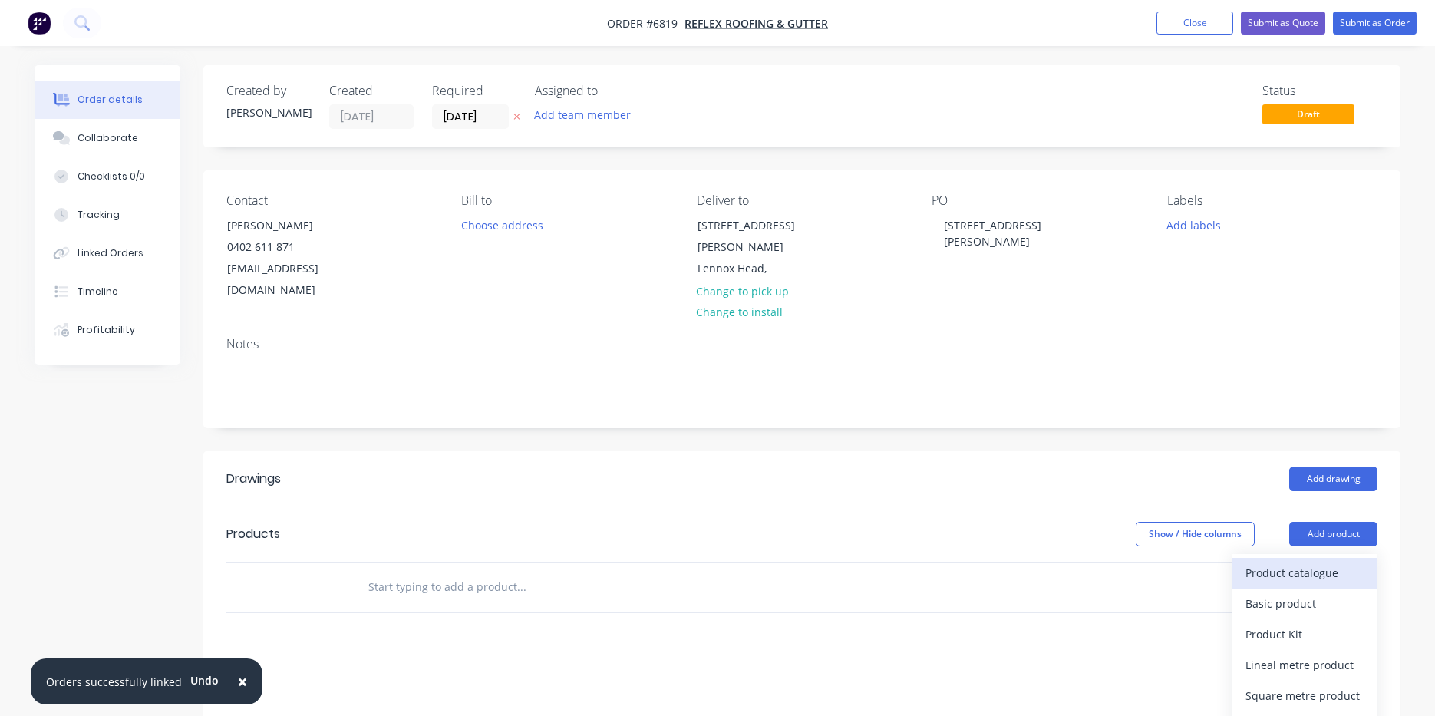
click at [1330, 562] on div "Product catalogue" at bounding box center [1305, 573] width 118 height 22
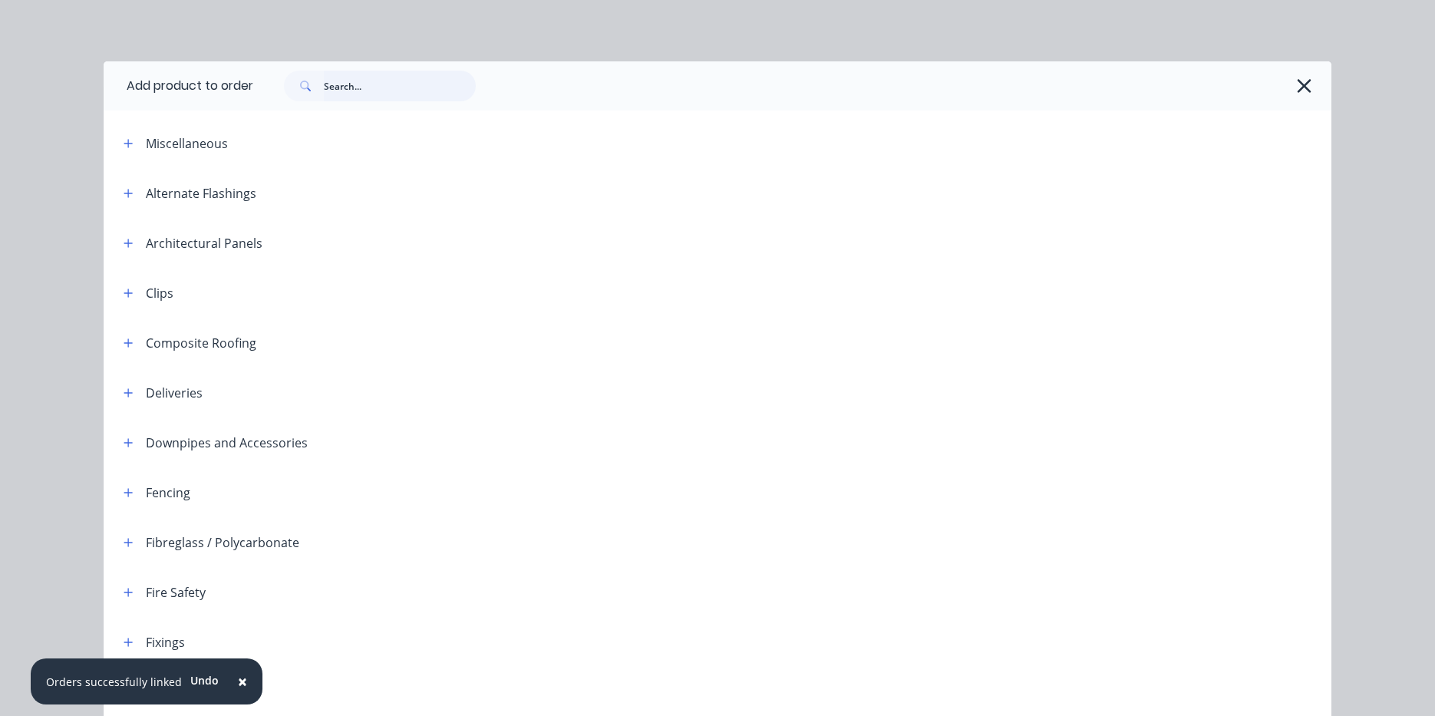
click at [336, 94] on input "text" at bounding box center [400, 86] width 152 height 31
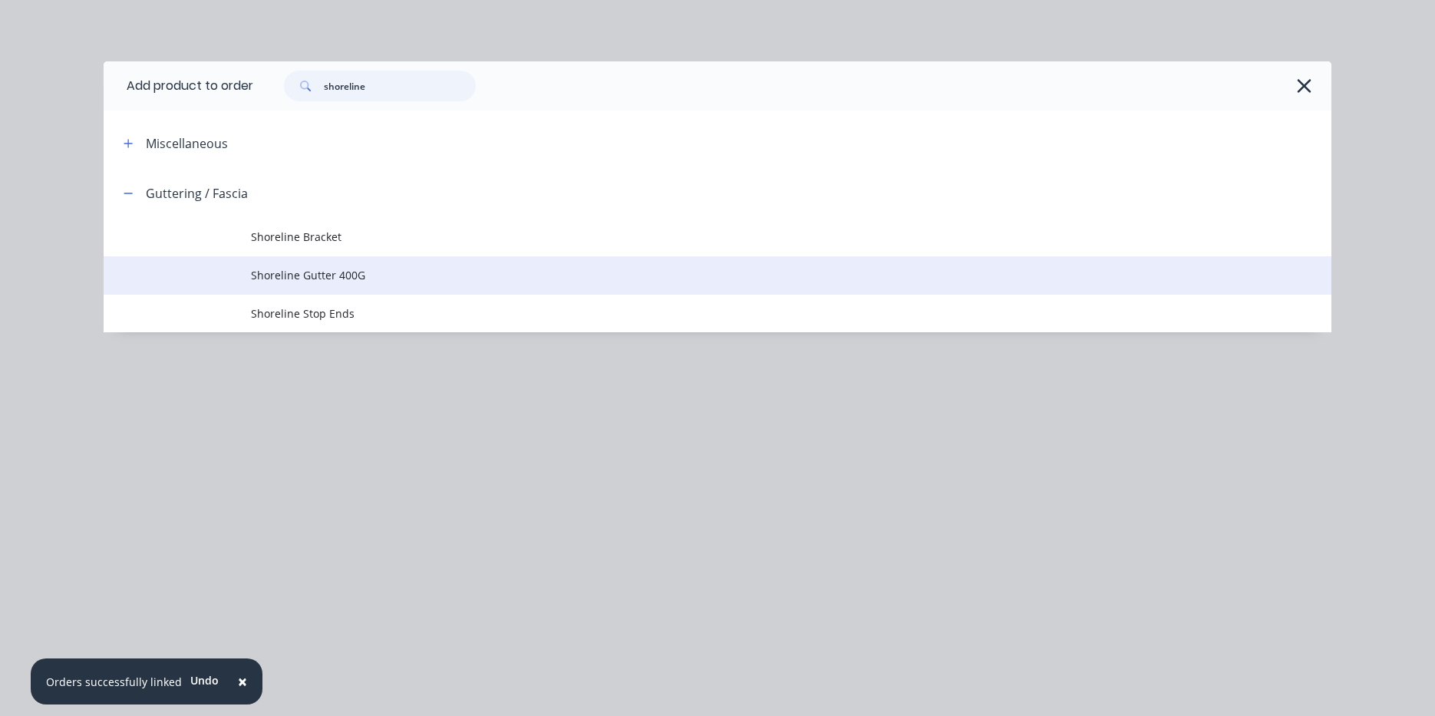
type input "shoreline"
click at [335, 270] on span "Shoreline Gutter 400G" at bounding box center [683, 275] width 864 height 16
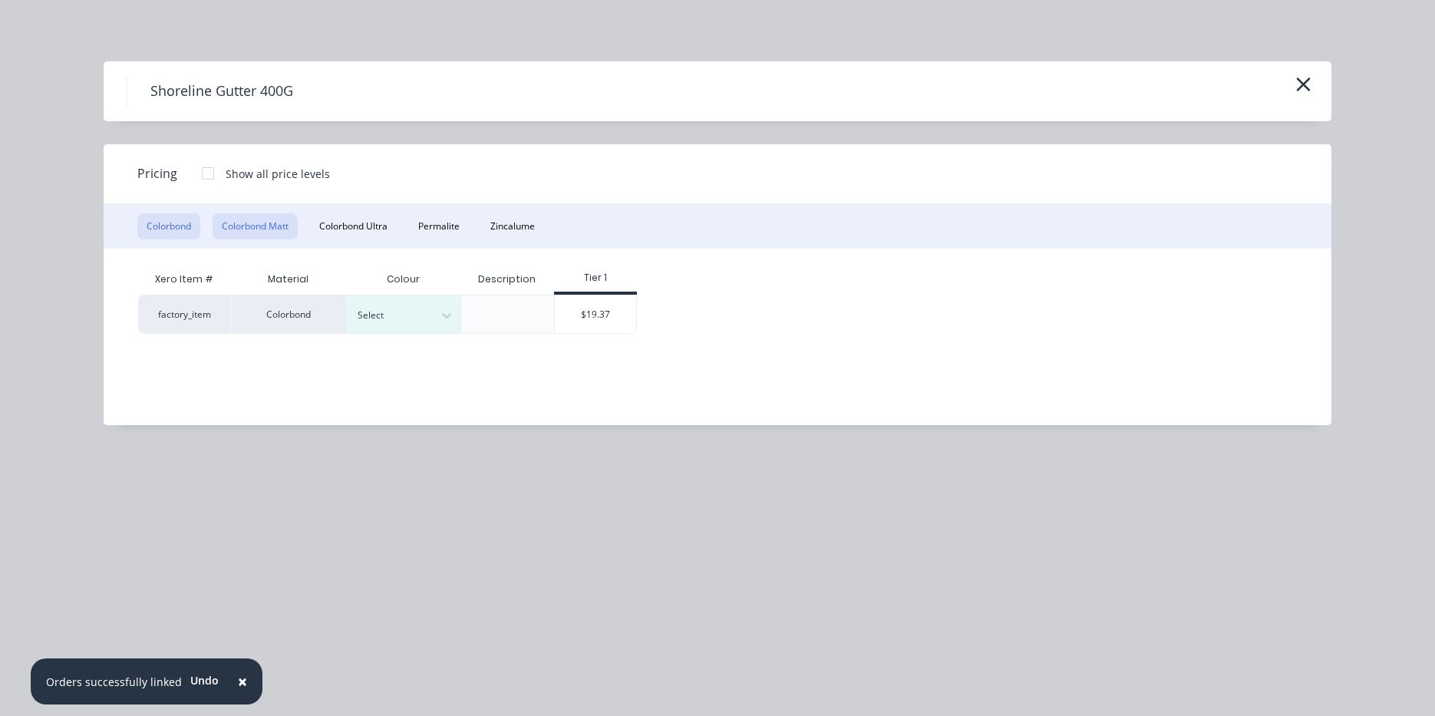
click at [276, 223] on button "Colorbond Matt" at bounding box center [255, 226] width 85 height 26
click at [411, 309] on div at bounding box center [392, 315] width 69 height 17
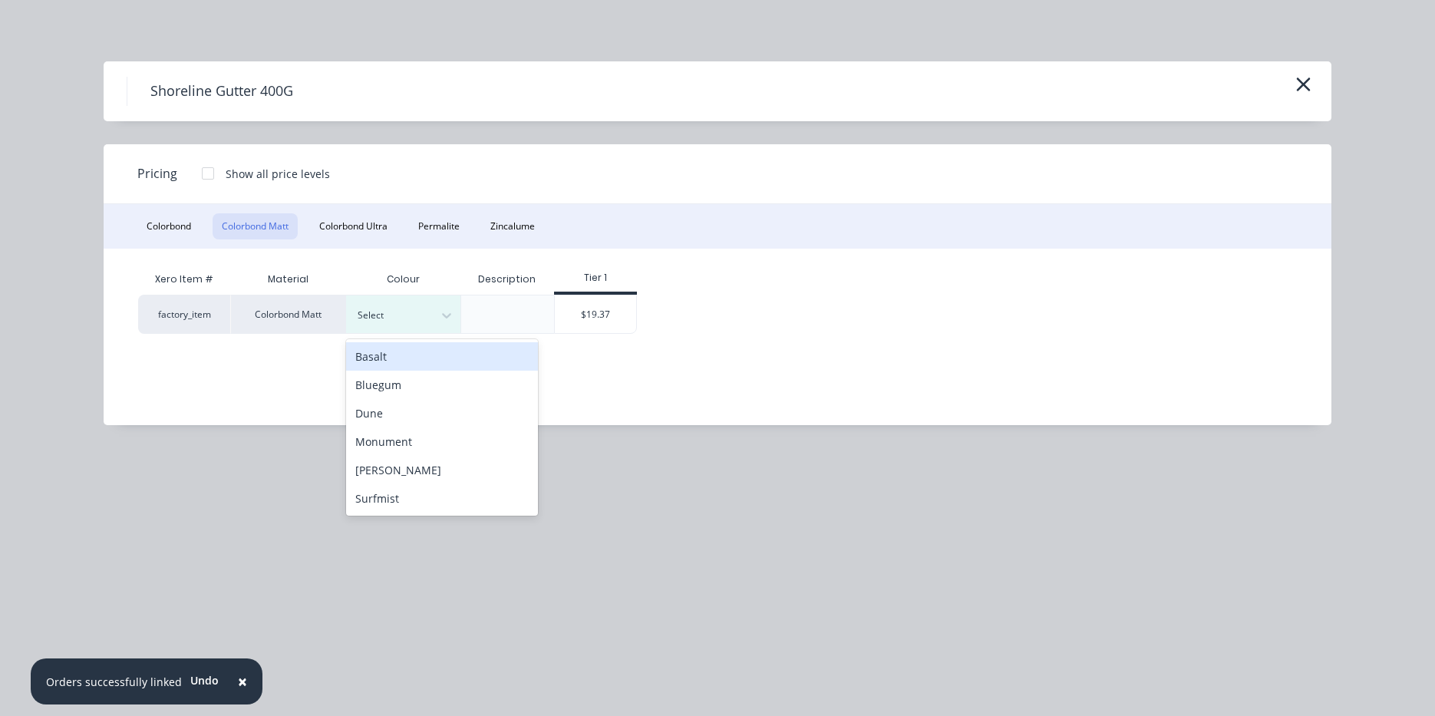
click at [444, 366] on div "Basalt" at bounding box center [442, 356] width 192 height 28
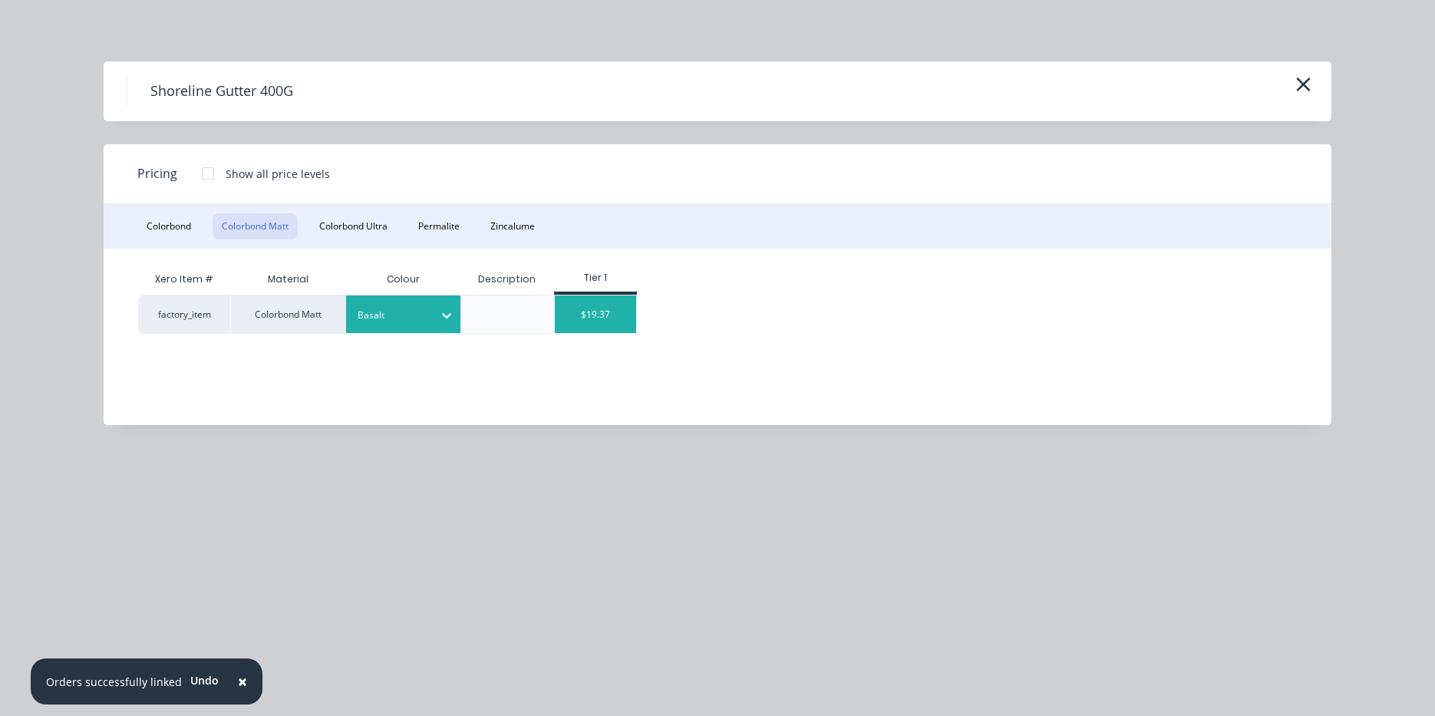
click at [599, 315] on div "$19.37" at bounding box center [596, 314] width 82 height 38
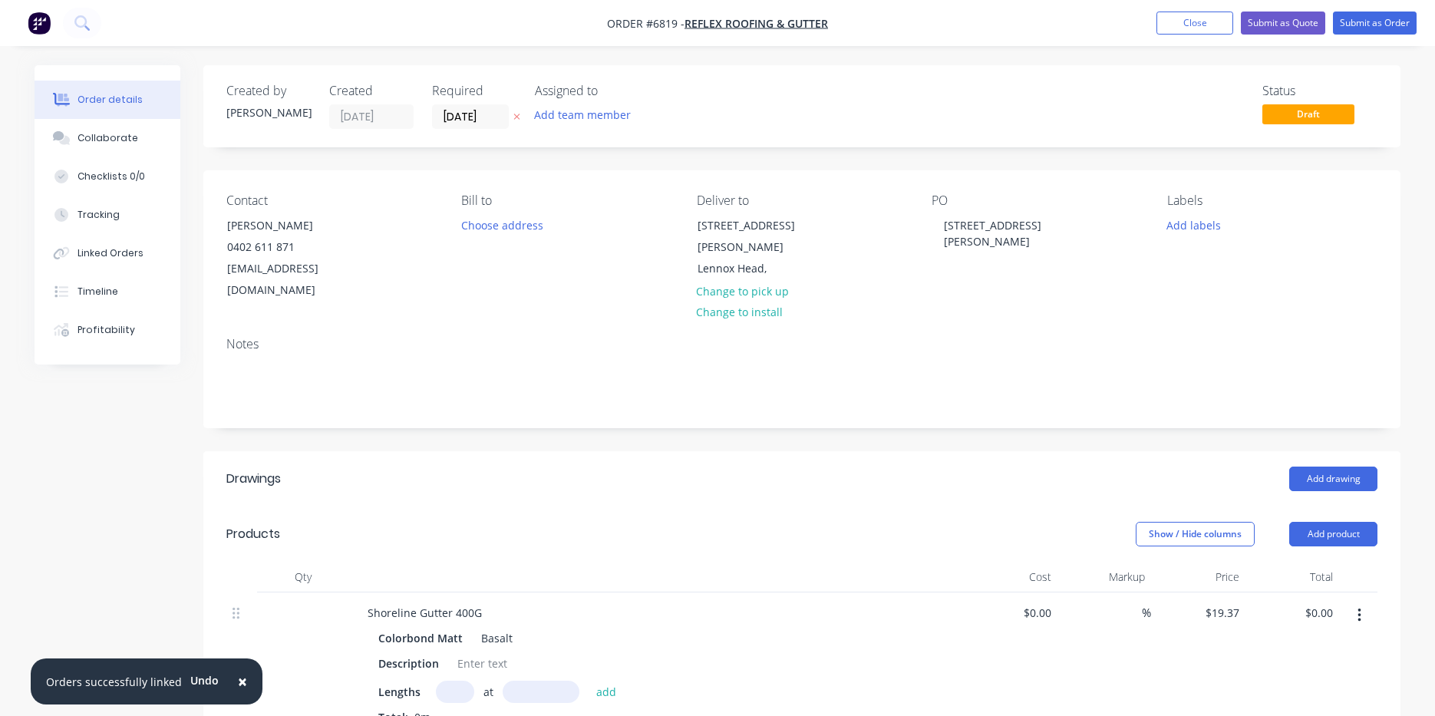
click at [441, 681] on input "text" at bounding box center [455, 692] width 38 height 22
type input "8"
type input "6200"
click at [589, 681] on button "add" at bounding box center [607, 691] width 36 height 21
type input "$960.75"
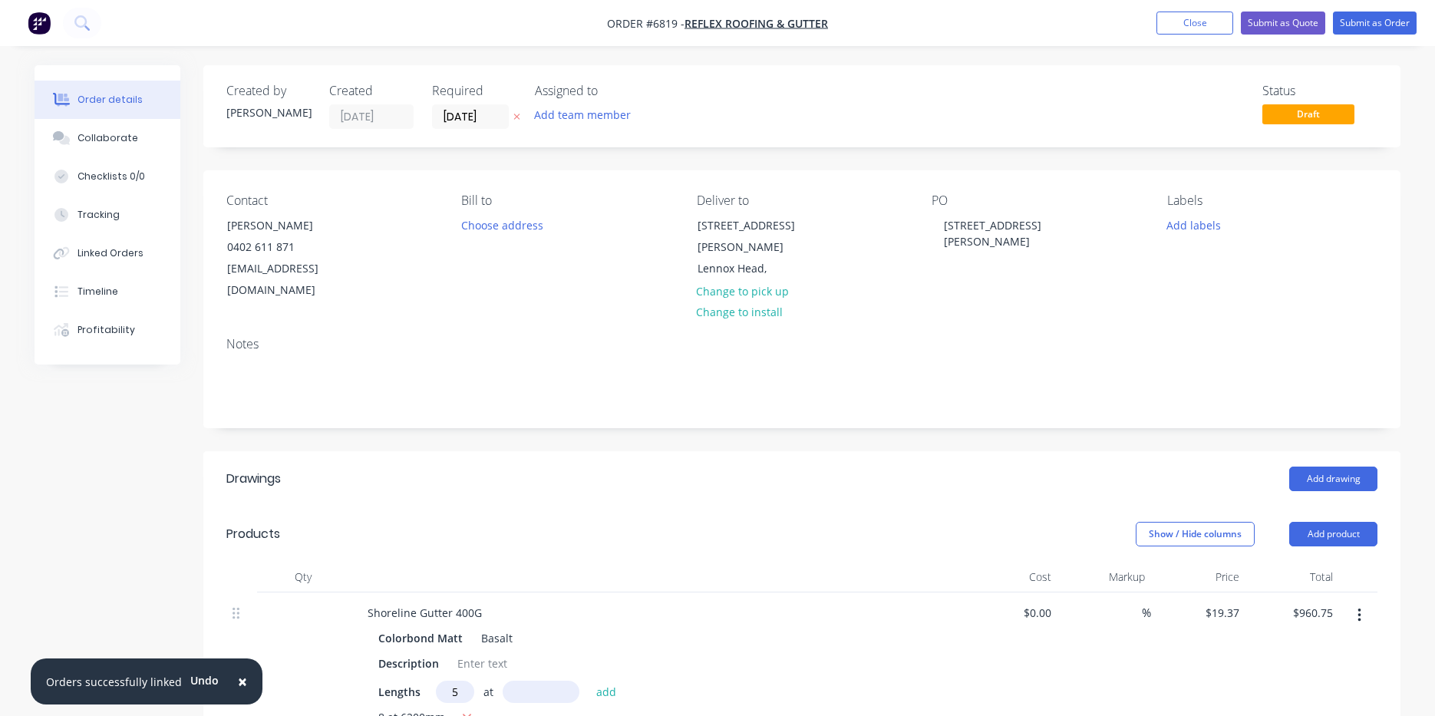
type input "5"
type input "7000"
click at [589, 681] on button "add" at bounding box center [607, 691] width 36 height 21
type input "."
type input "$1,638.70"
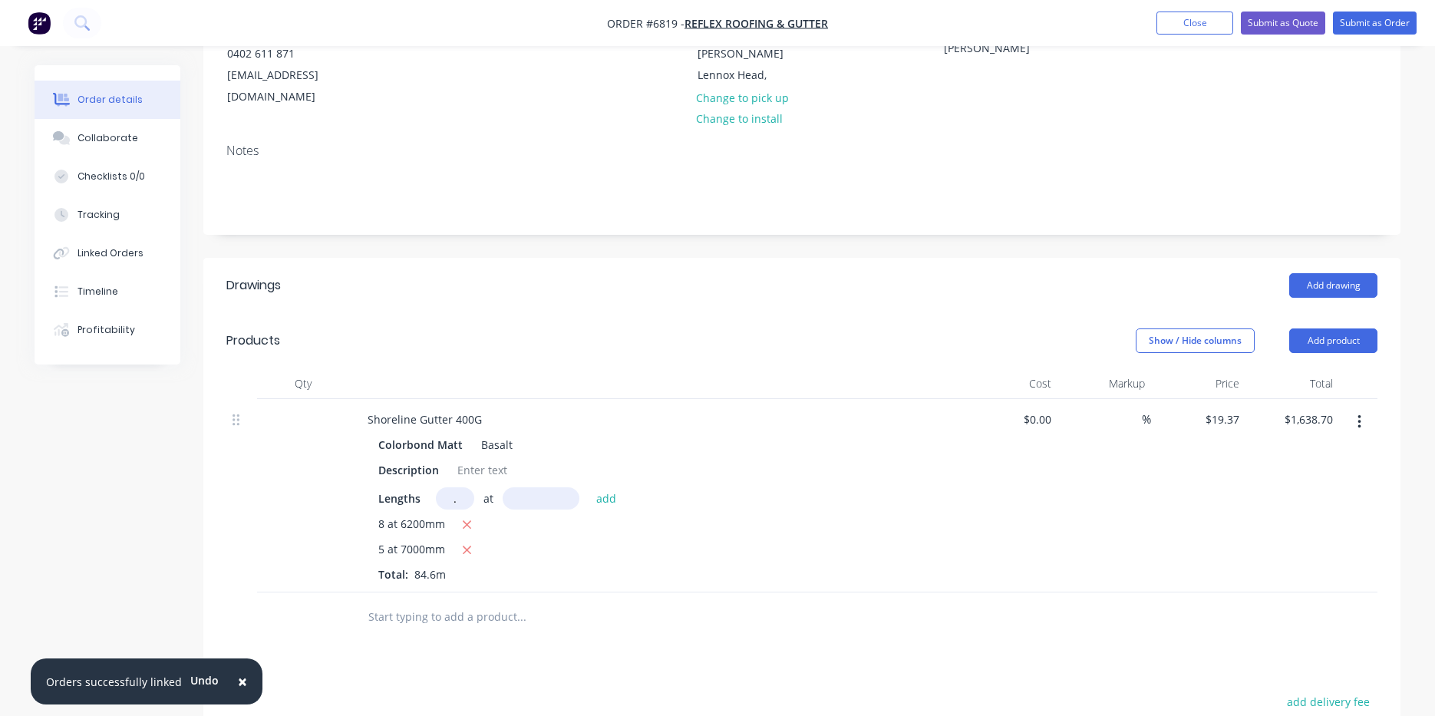
scroll to position [230, 0]
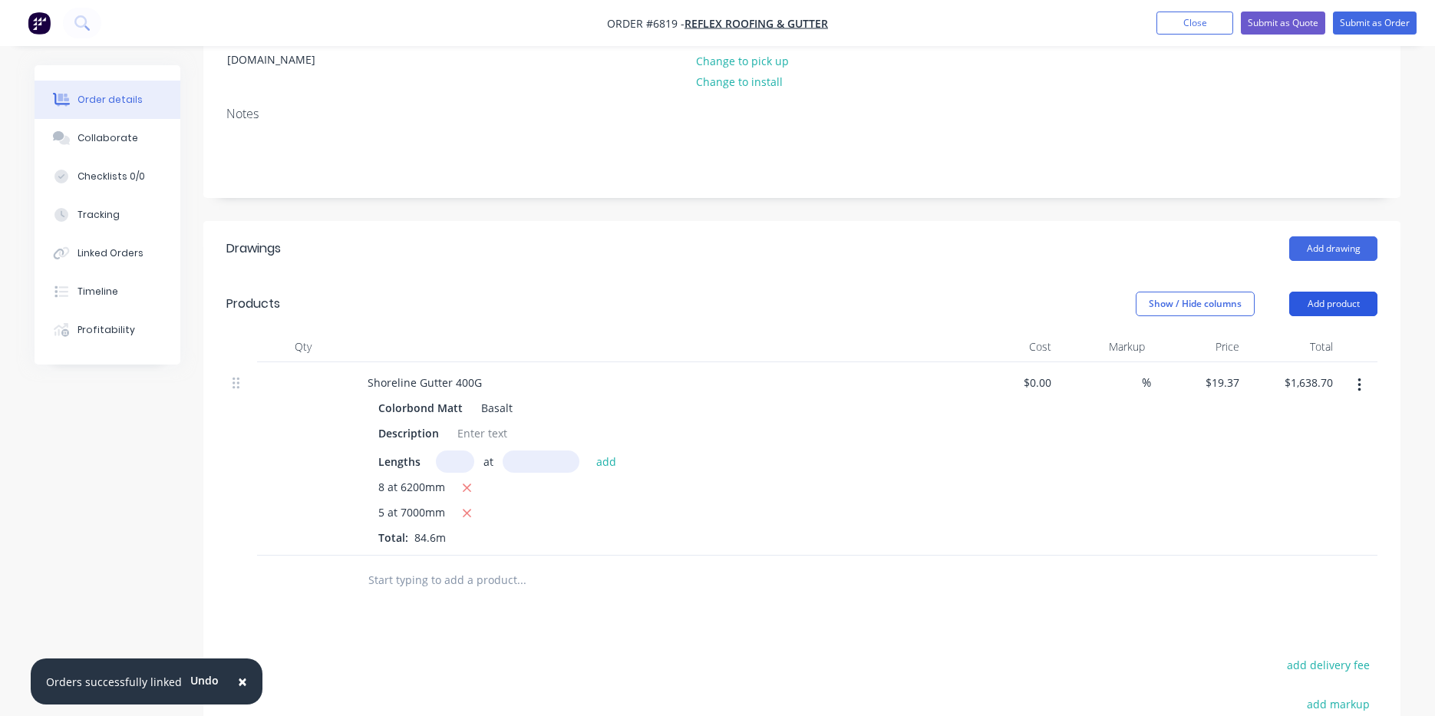
click at [1313, 292] on button "Add product" at bounding box center [1333, 304] width 88 height 25
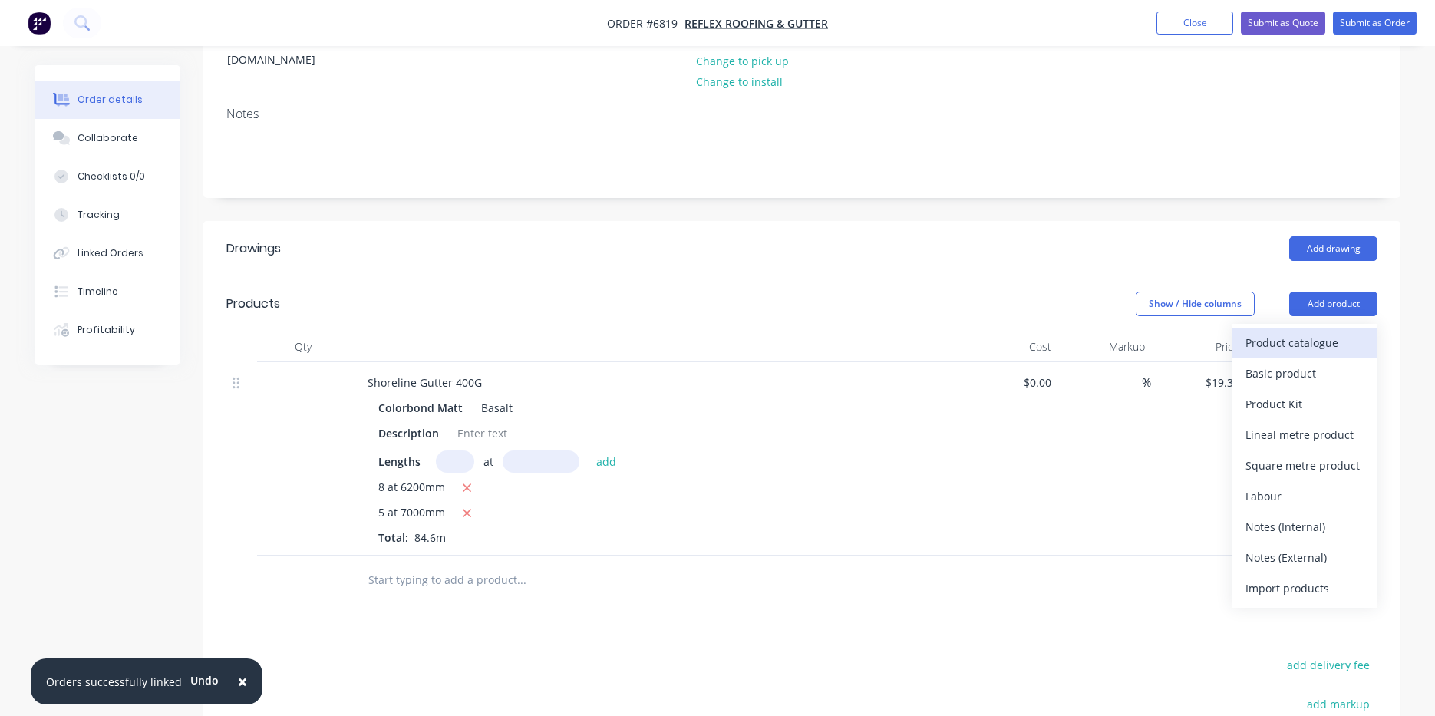
click at [1298, 332] on div "Product catalogue" at bounding box center [1305, 343] width 118 height 22
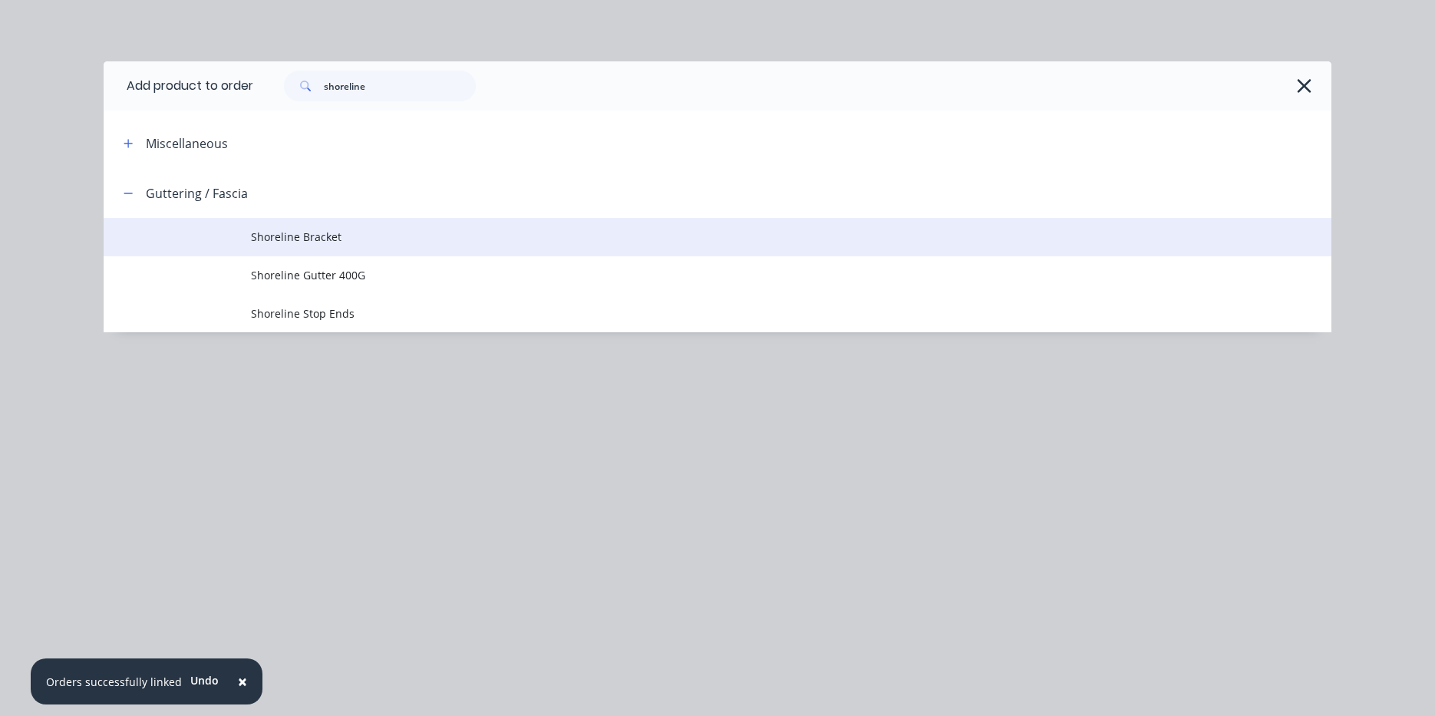
click at [335, 228] on td "Shoreline Bracket" at bounding box center [791, 237] width 1081 height 38
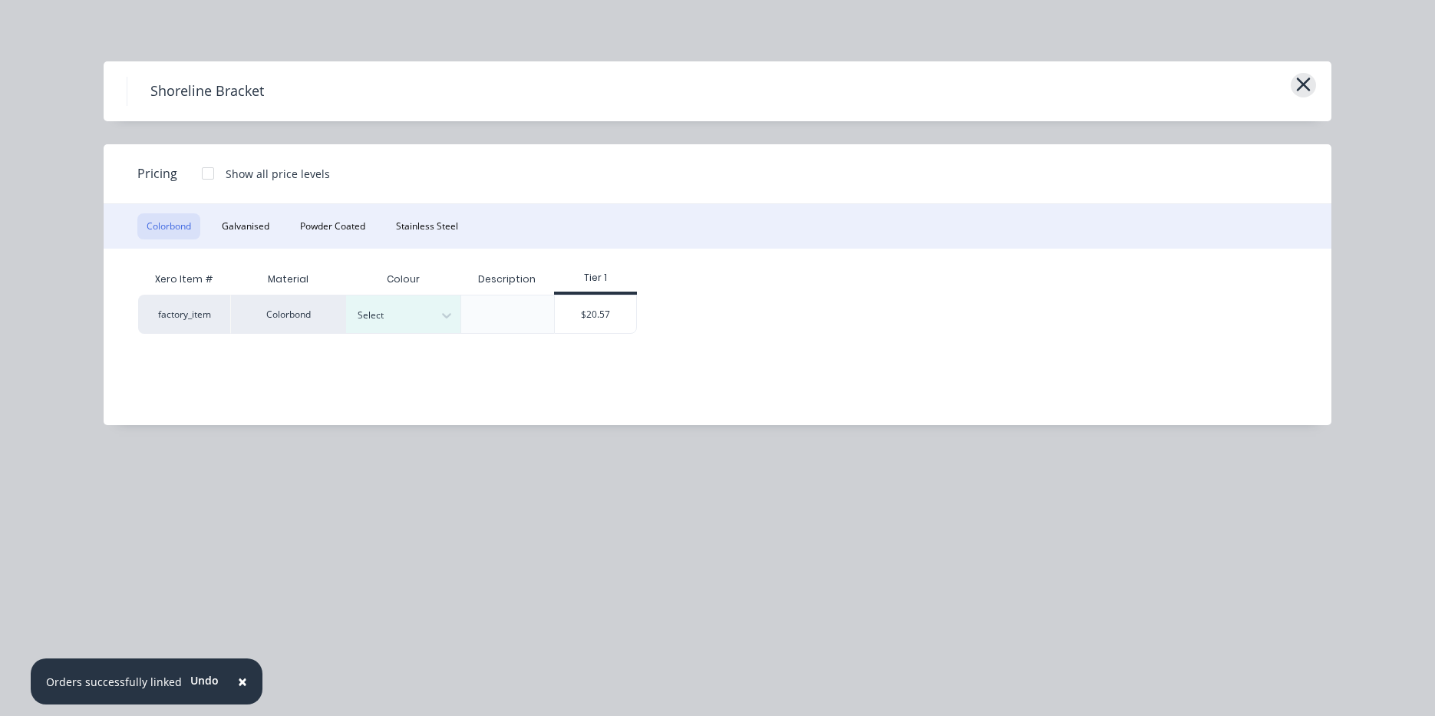
click at [1297, 87] on icon "button" at bounding box center [1303, 84] width 16 height 21
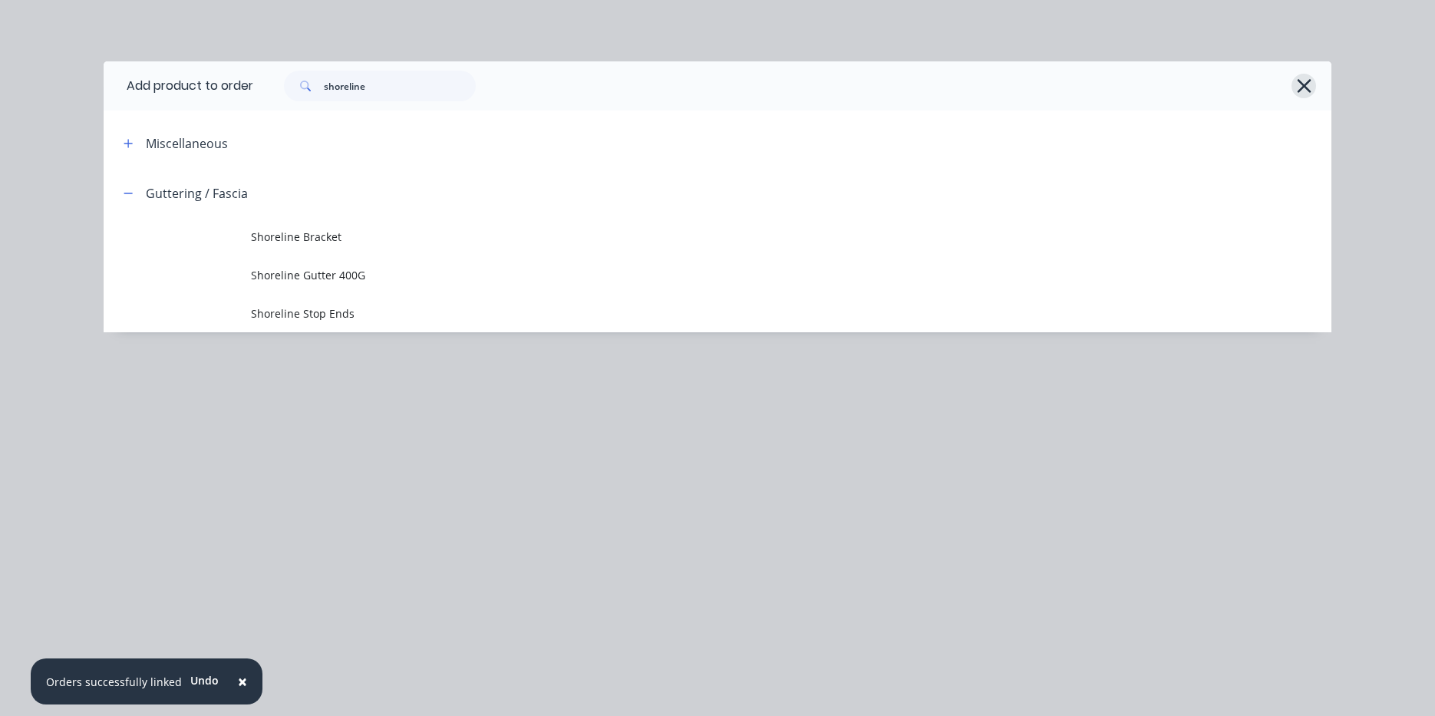
click at [1303, 84] on icon "button" at bounding box center [1304, 85] width 16 height 21
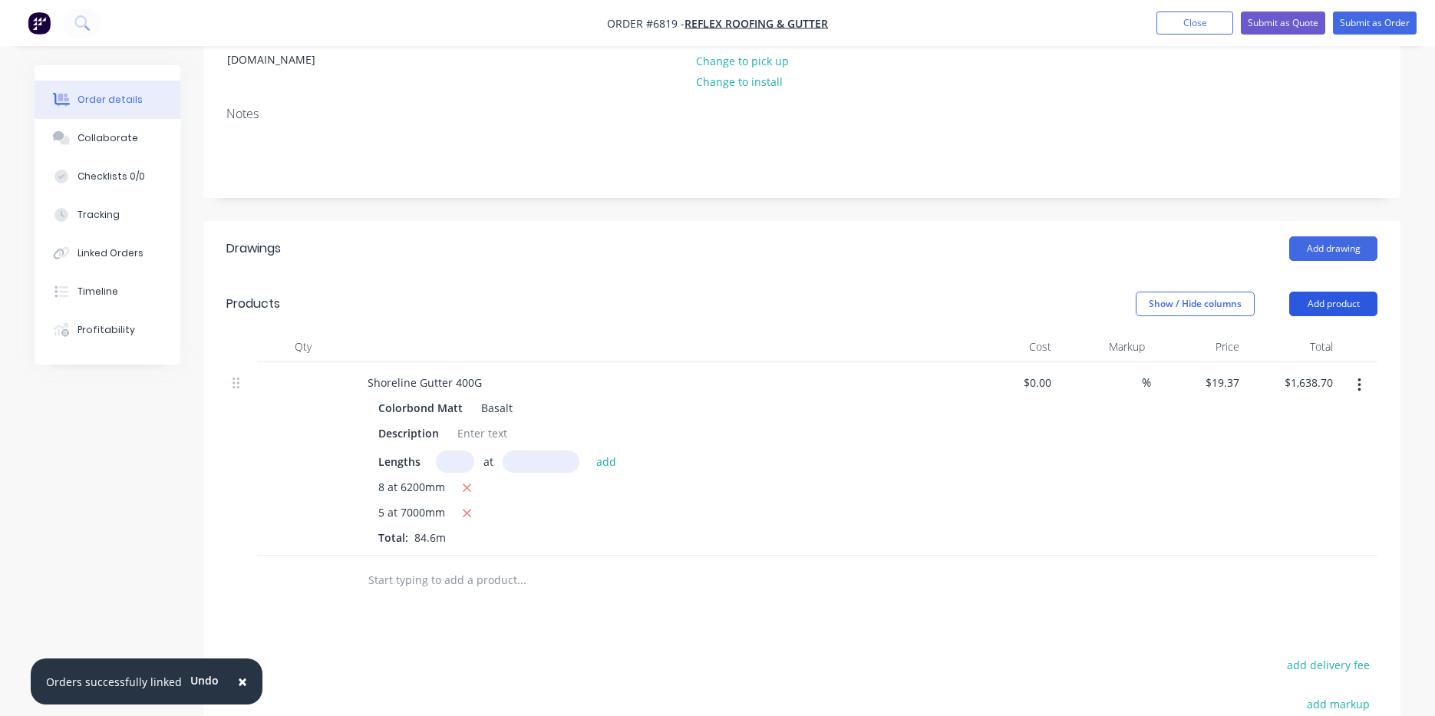
click at [1318, 292] on button "Add product" at bounding box center [1333, 304] width 88 height 25
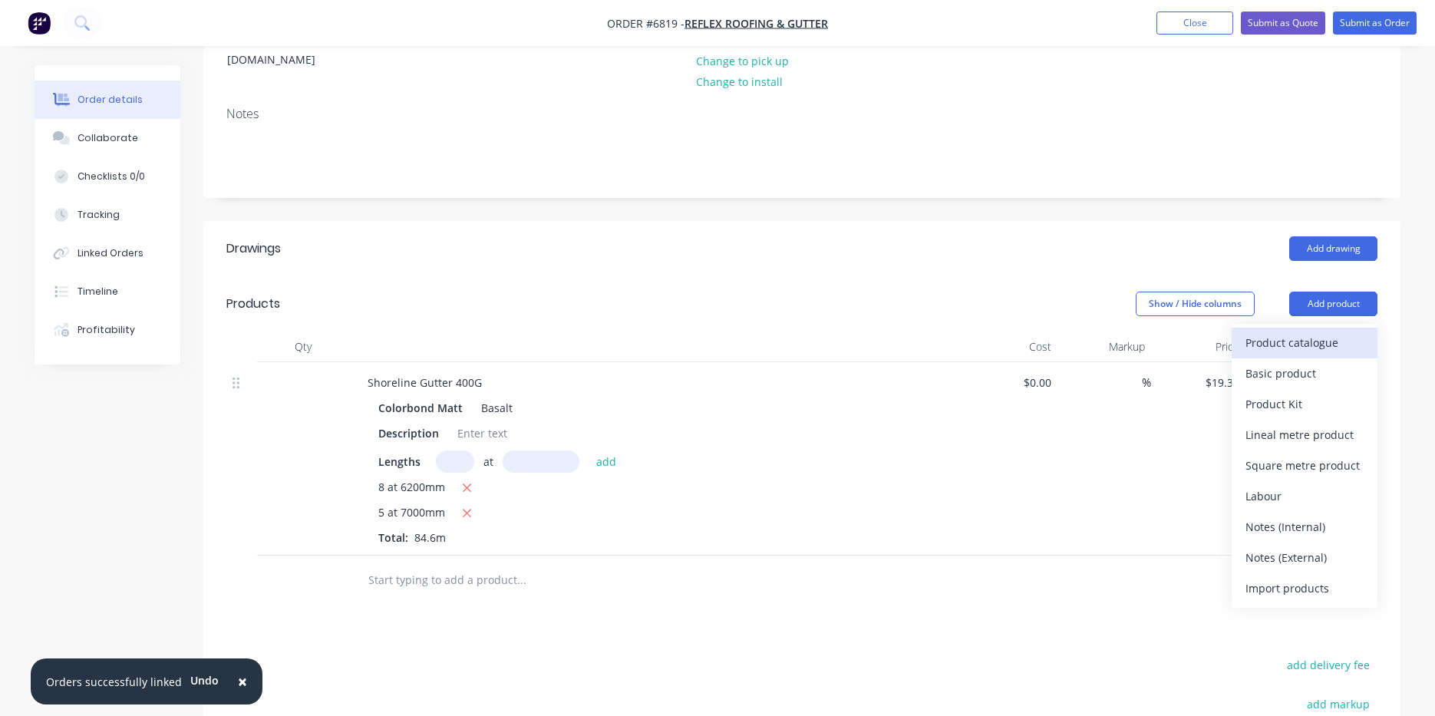
click at [1321, 332] on div "Product catalogue" at bounding box center [1305, 343] width 118 height 22
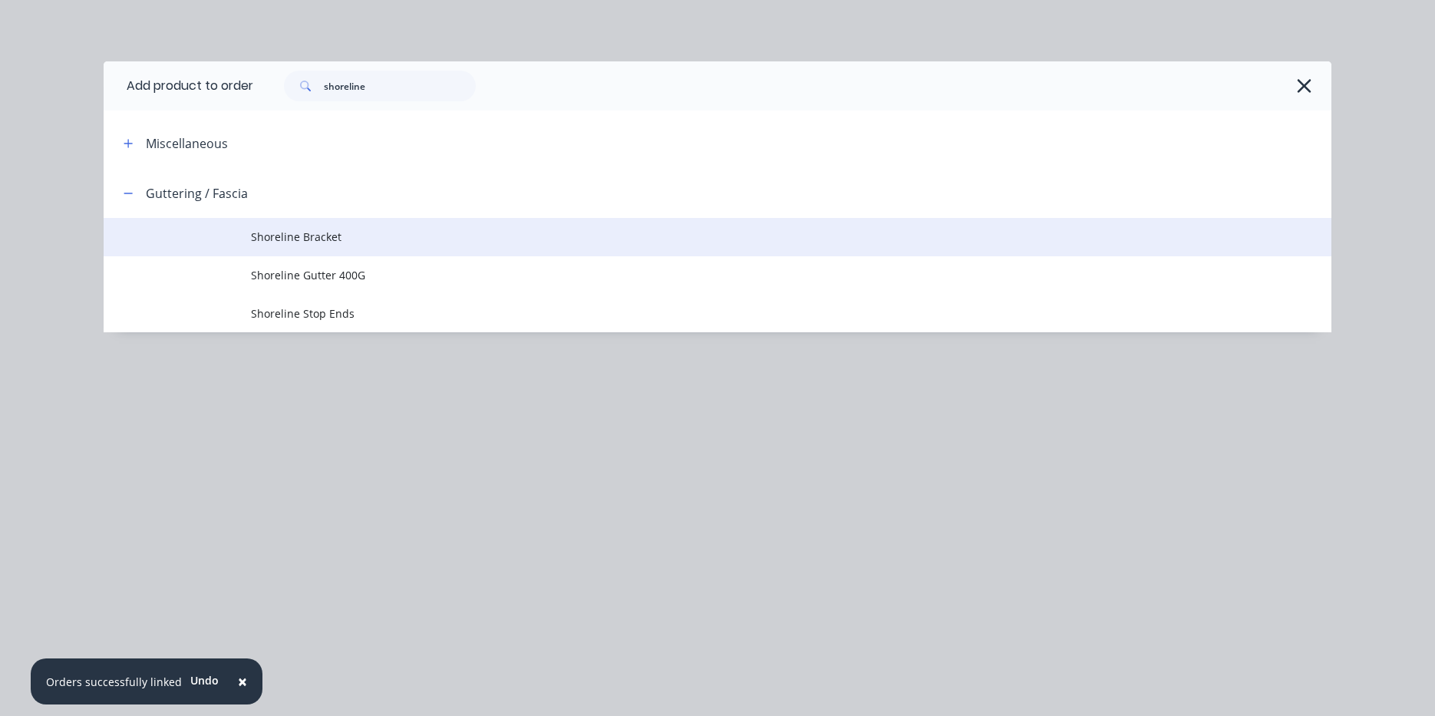
click at [324, 230] on span "Shoreline Bracket" at bounding box center [683, 237] width 864 height 16
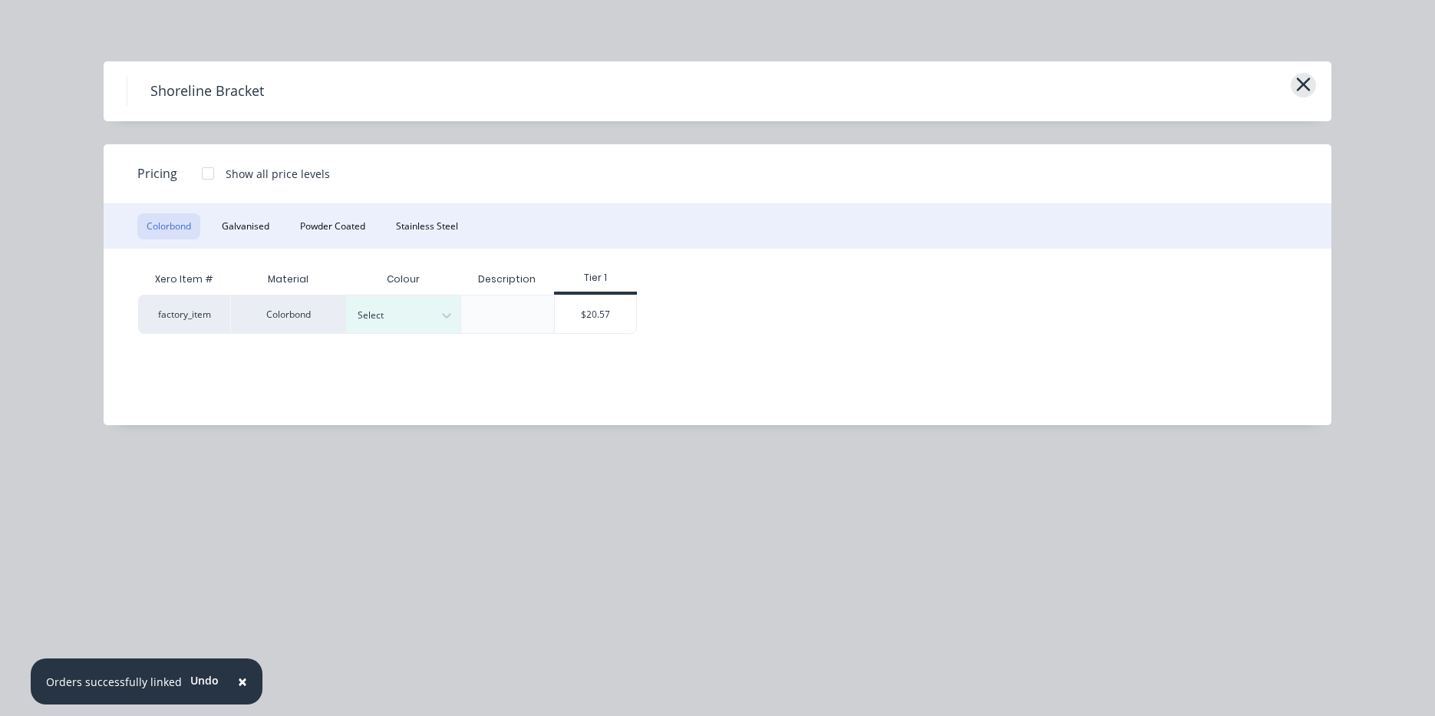
click at [1302, 80] on icon "button" at bounding box center [1303, 84] width 16 height 21
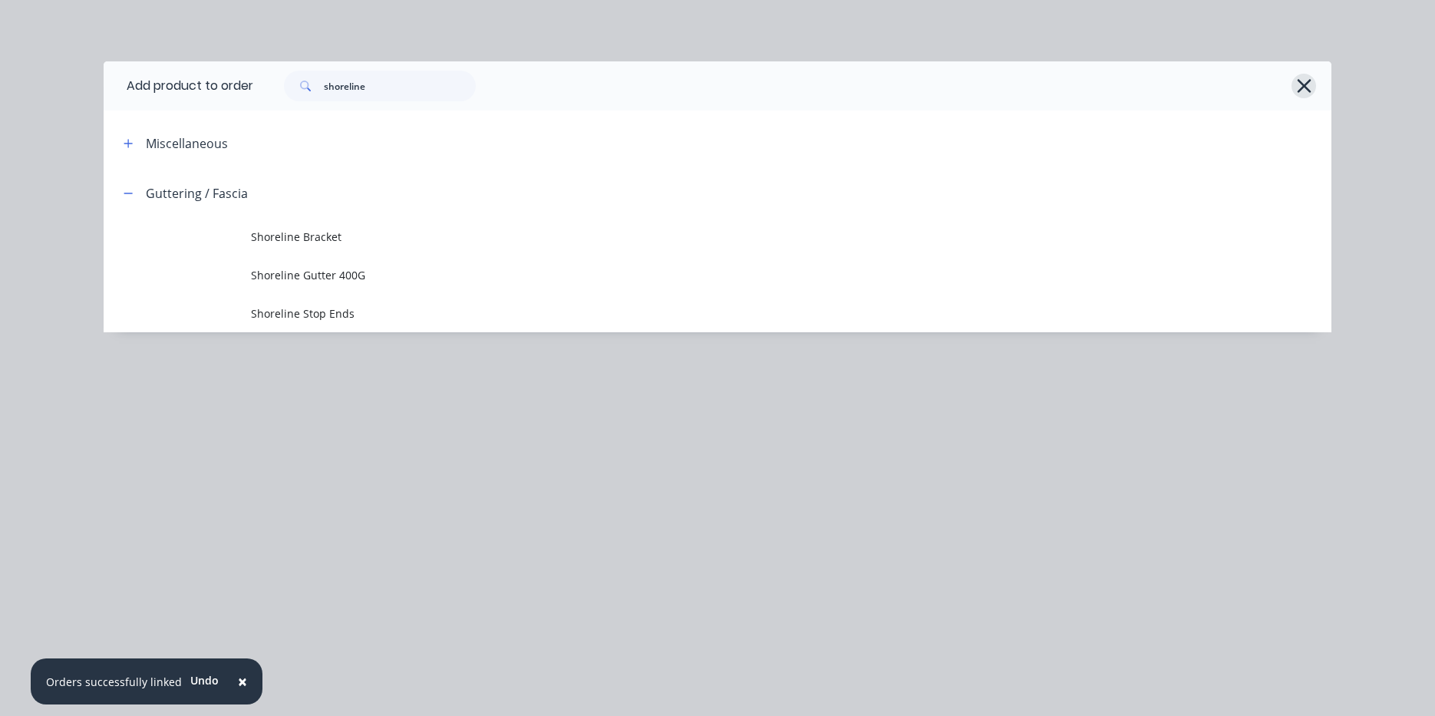
click at [1312, 85] on icon "button" at bounding box center [1304, 85] width 16 height 21
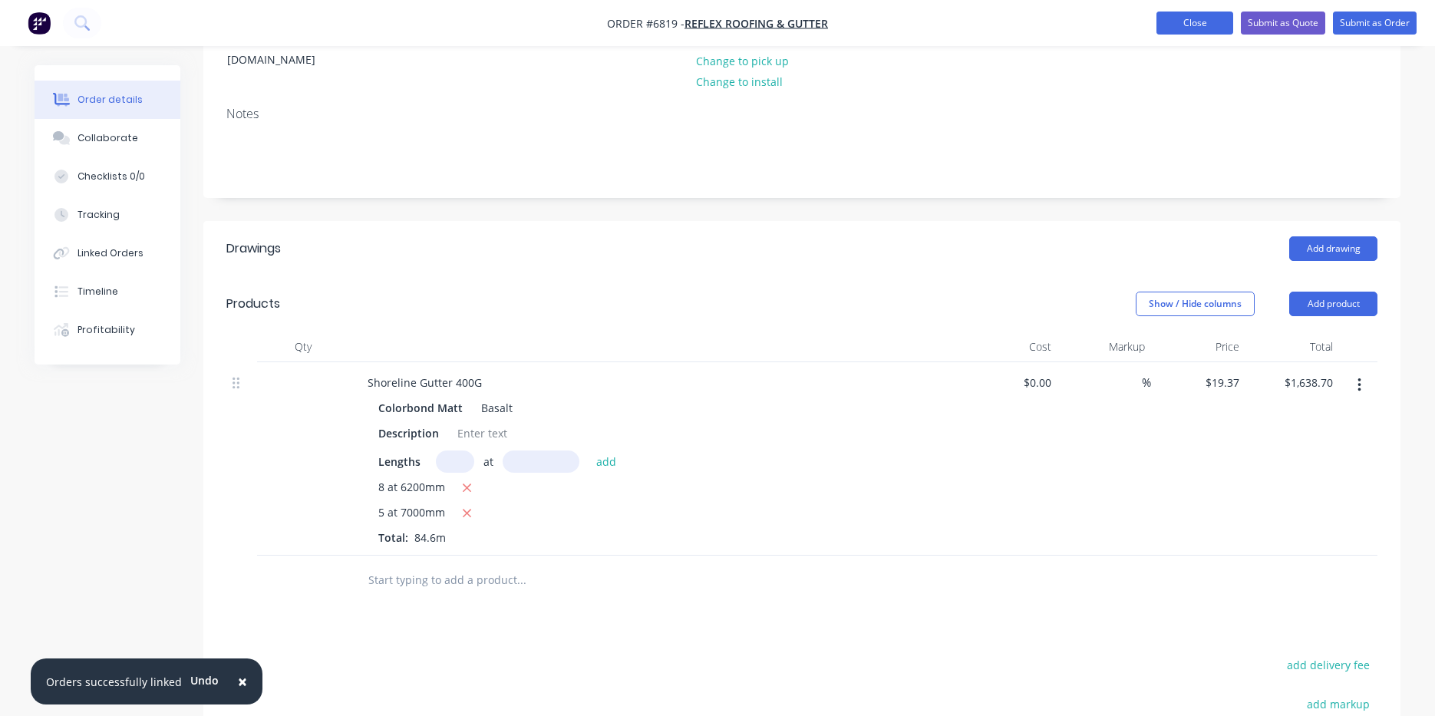
click at [1216, 19] on button "Close" at bounding box center [1195, 23] width 77 height 23
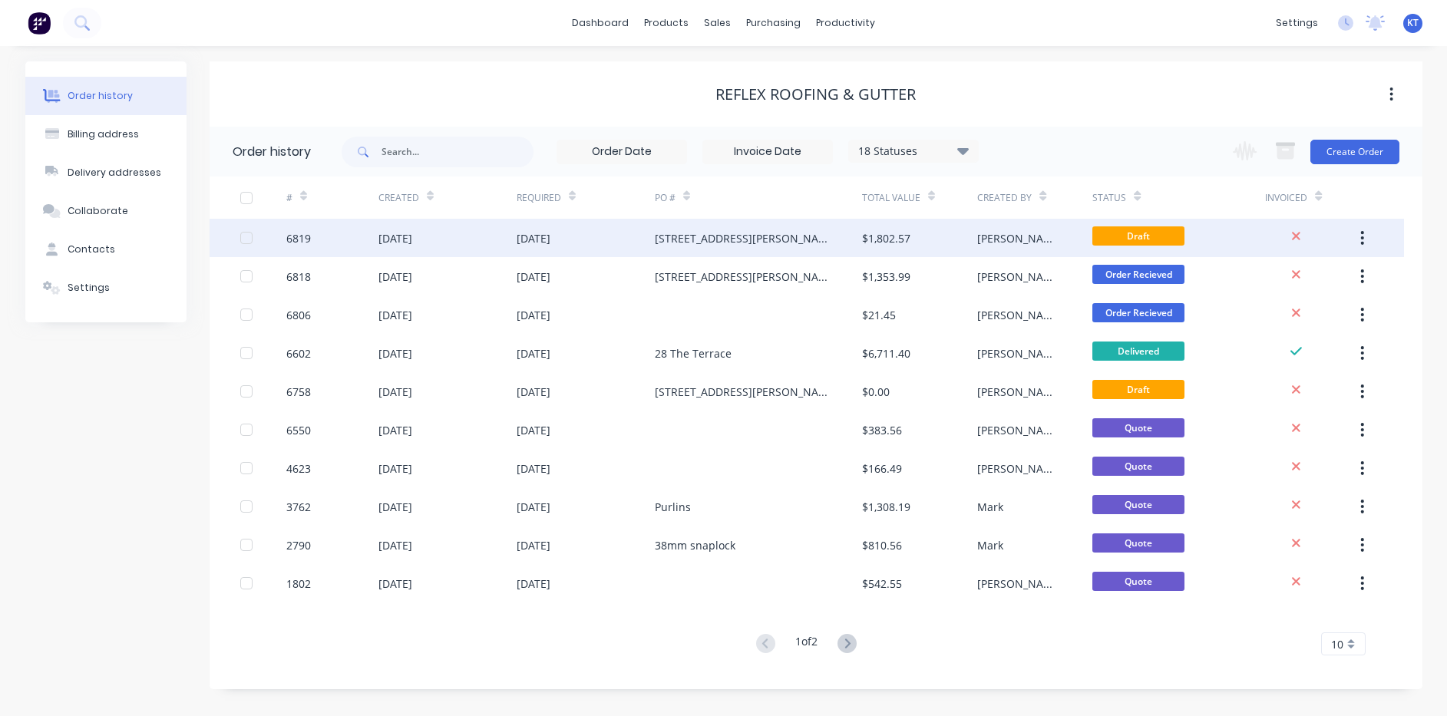
click at [704, 236] on div "[STREET_ADDRESS][PERSON_NAME]" at bounding box center [743, 238] width 177 height 16
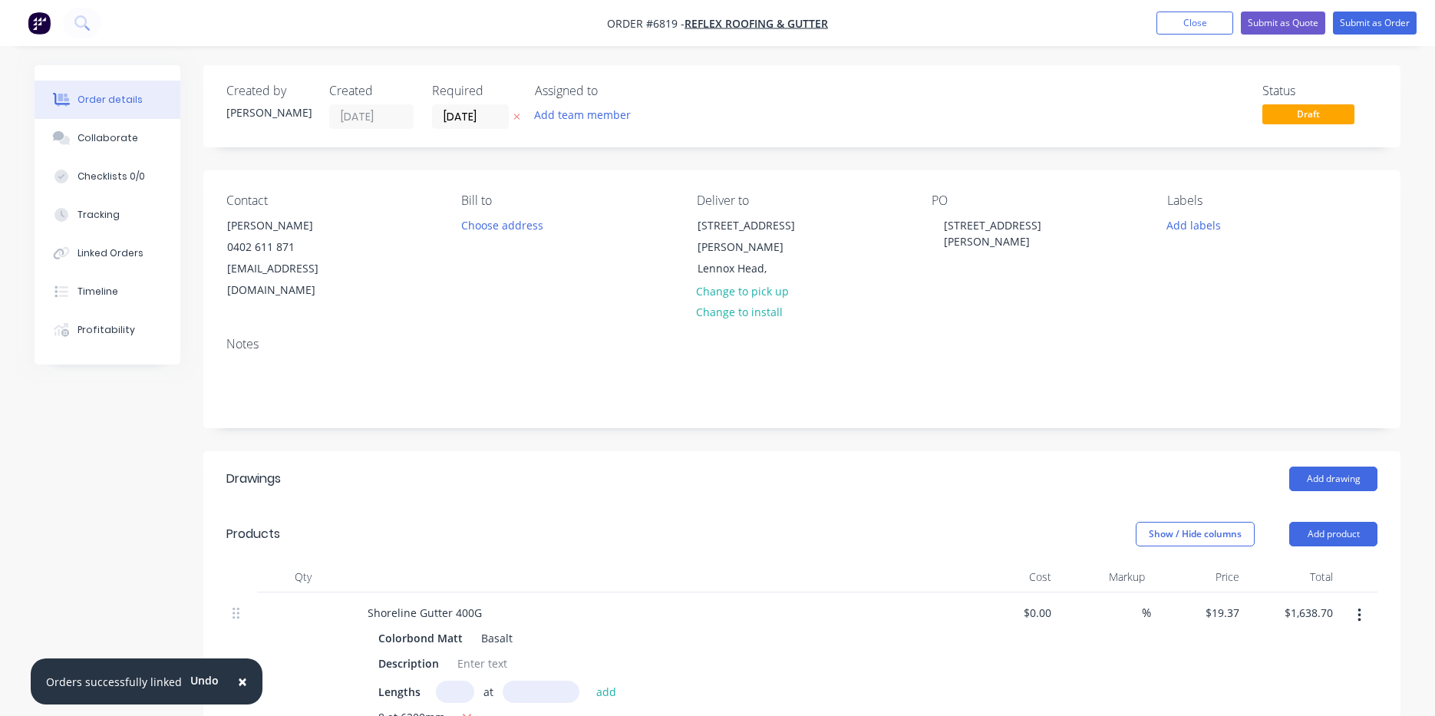
click at [1163, 9] on nav "Order #6819 - Reflex Roofing & Gutter Add product Close Submit as Quote Submit …" at bounding box center [717, 23] width 1435 height 46
click at [1170, 15] on button "Close" at bounding box center [1195, 23] width 77 height 23
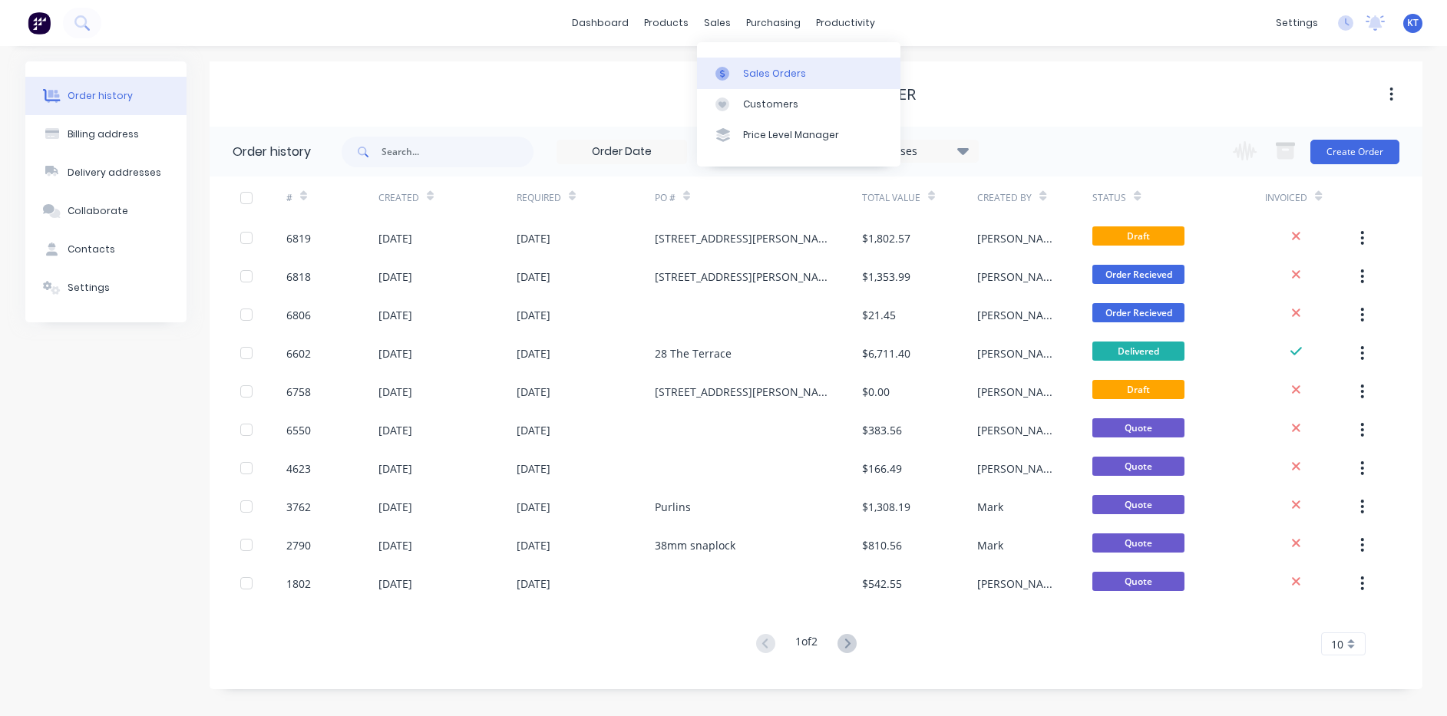
click at [720, 71] on icon at bounding box center [722, 74] width 14 height 14
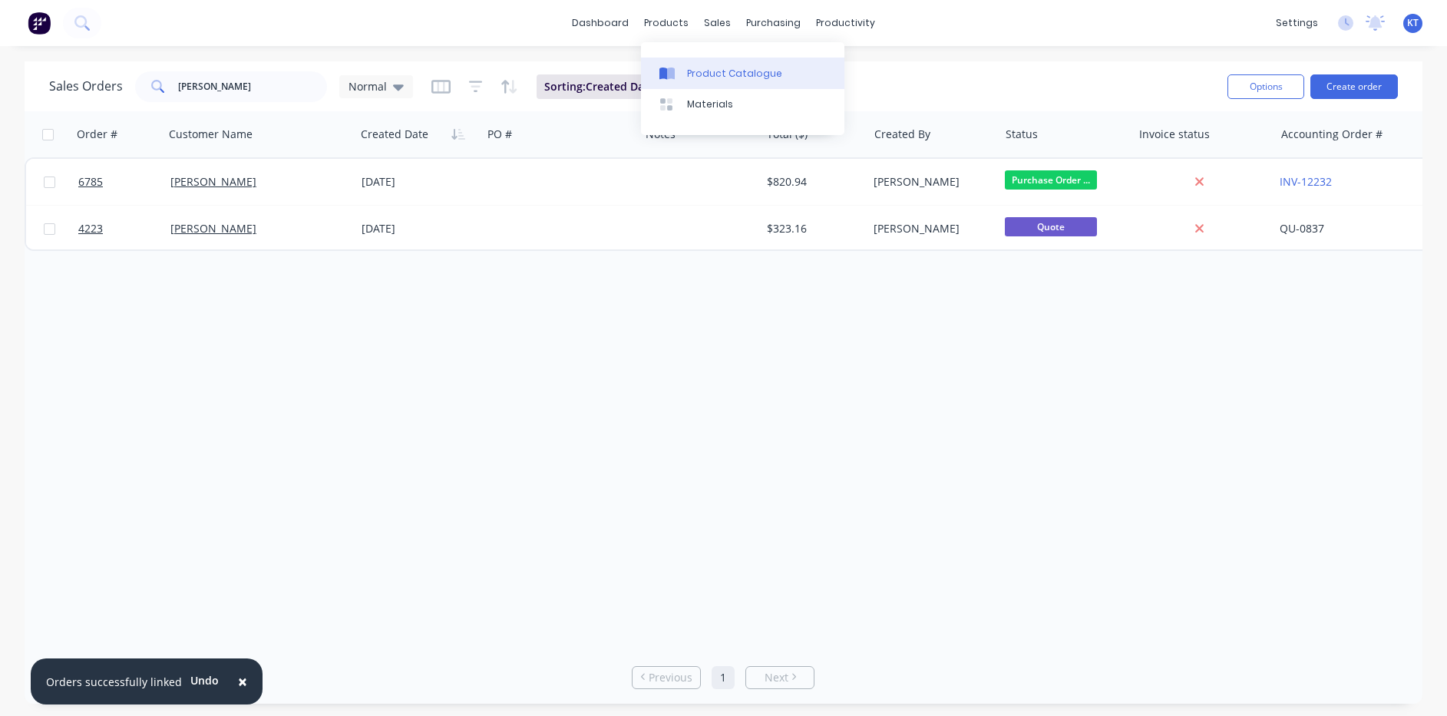
click at [692, 78] on div "Product Catalogue" at bounding box center [734, 74] width 95 height 14
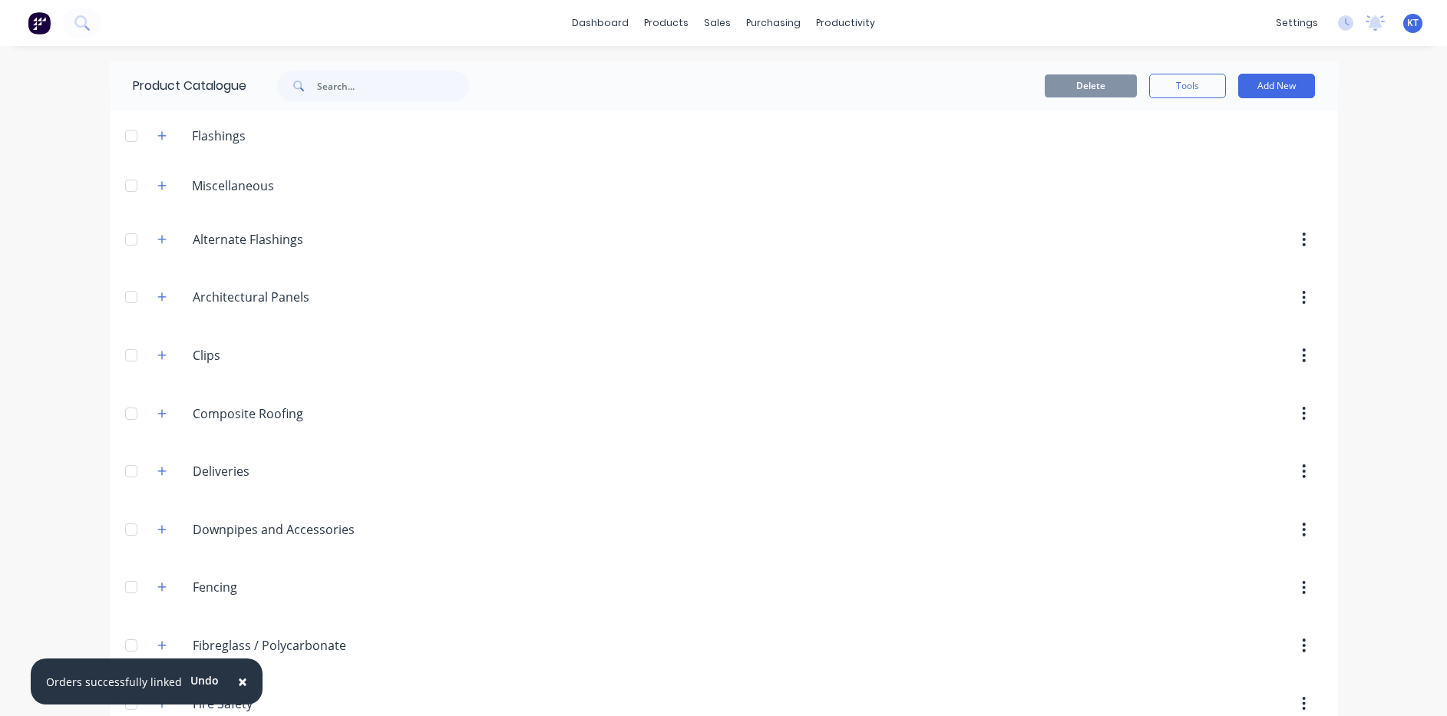
click at [461, 100] on div at bounding box center [373, 86] width 192 height 31
click at [424, 91] on input "text" at bounding box center [393, 86] width 152 height 31
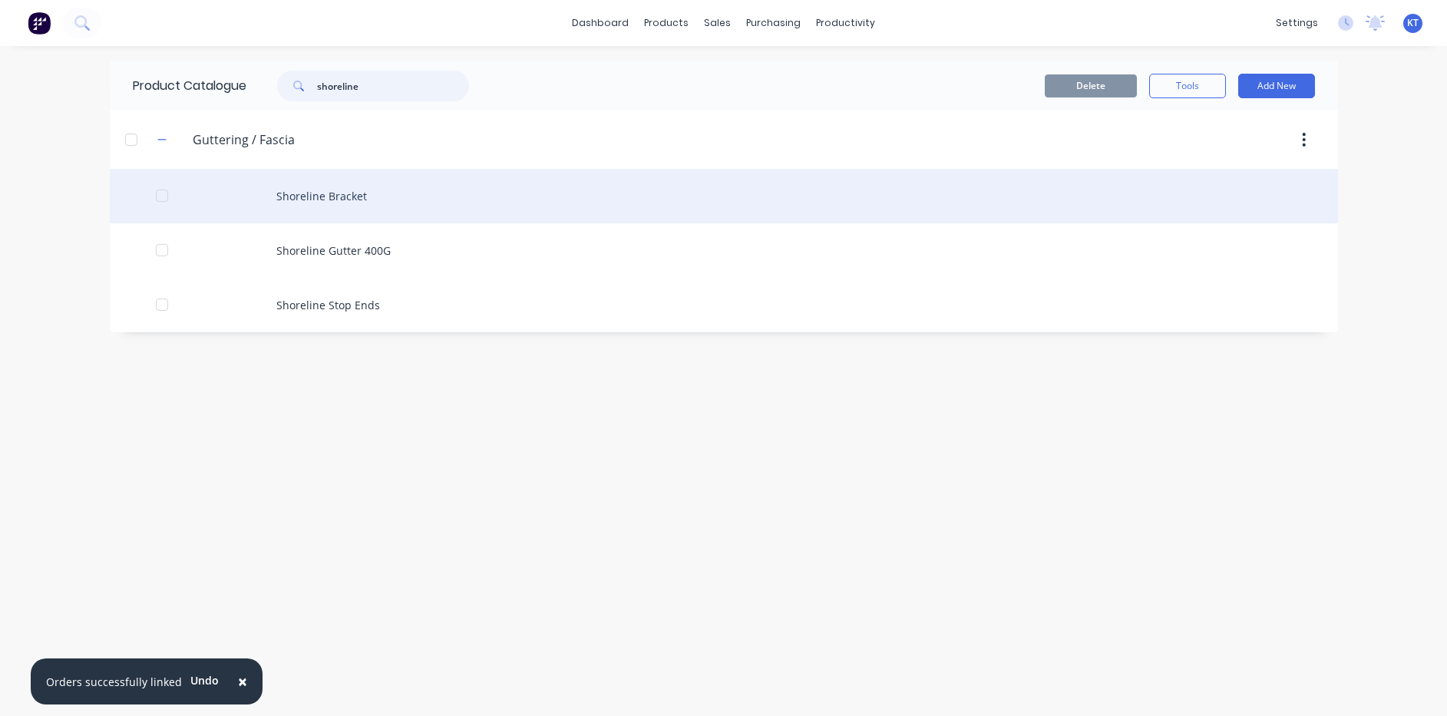
type input "shoreline"
click at [352, 214] on div "Shoreline Bracket" at bounding box center [724, 196] width 1228 height 54
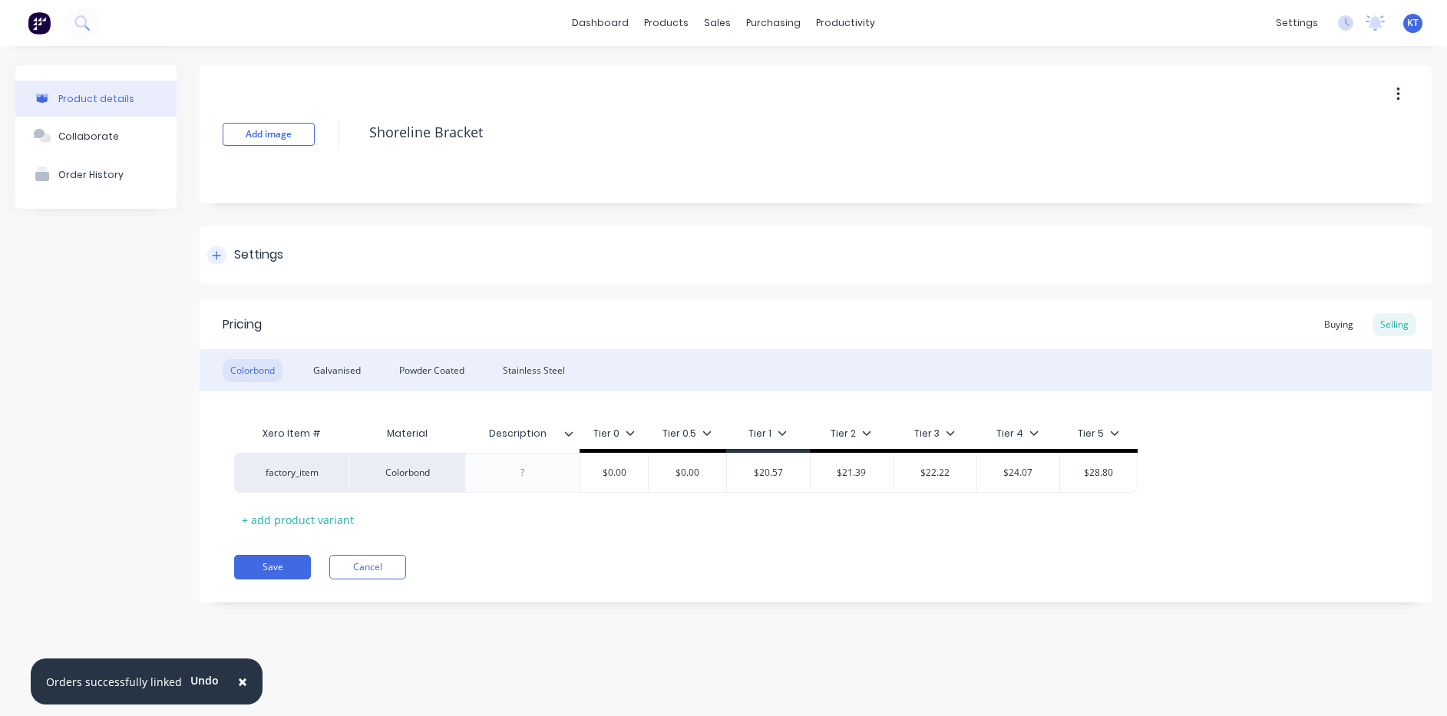
click at [229, 252] on div "Settings" at bounding box center [245, 255] width 76 height 19
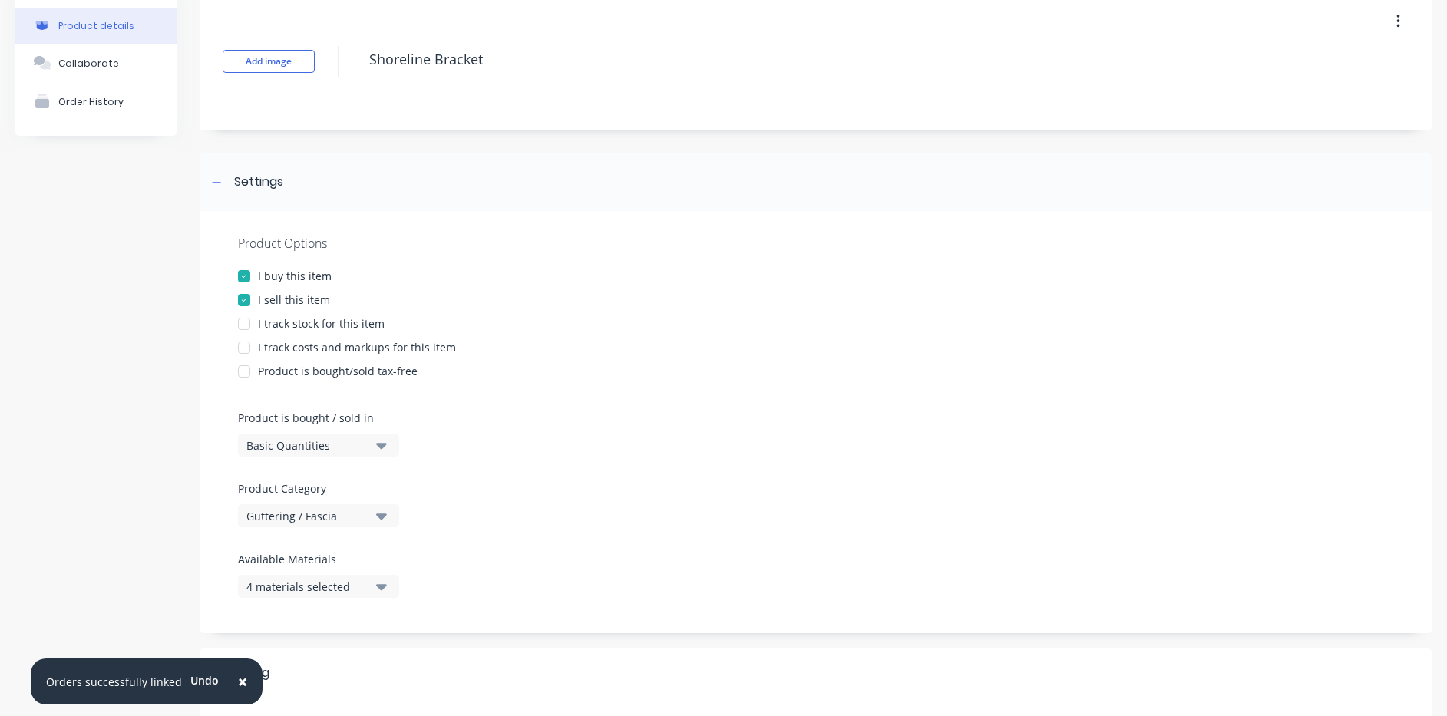
scroll to position [153, 0]
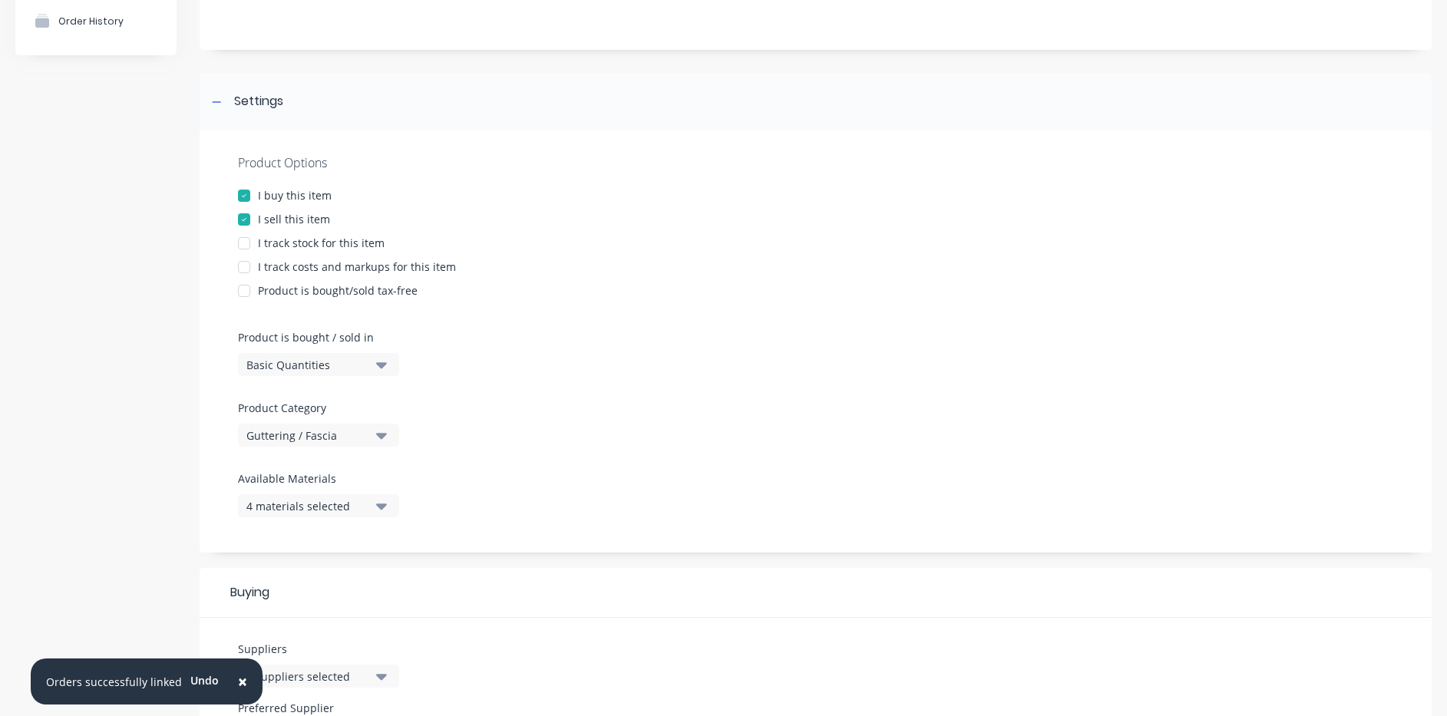
click at [333, 507] on div "4 materials selected" at bounding box center [307, 506] width 123 height 16
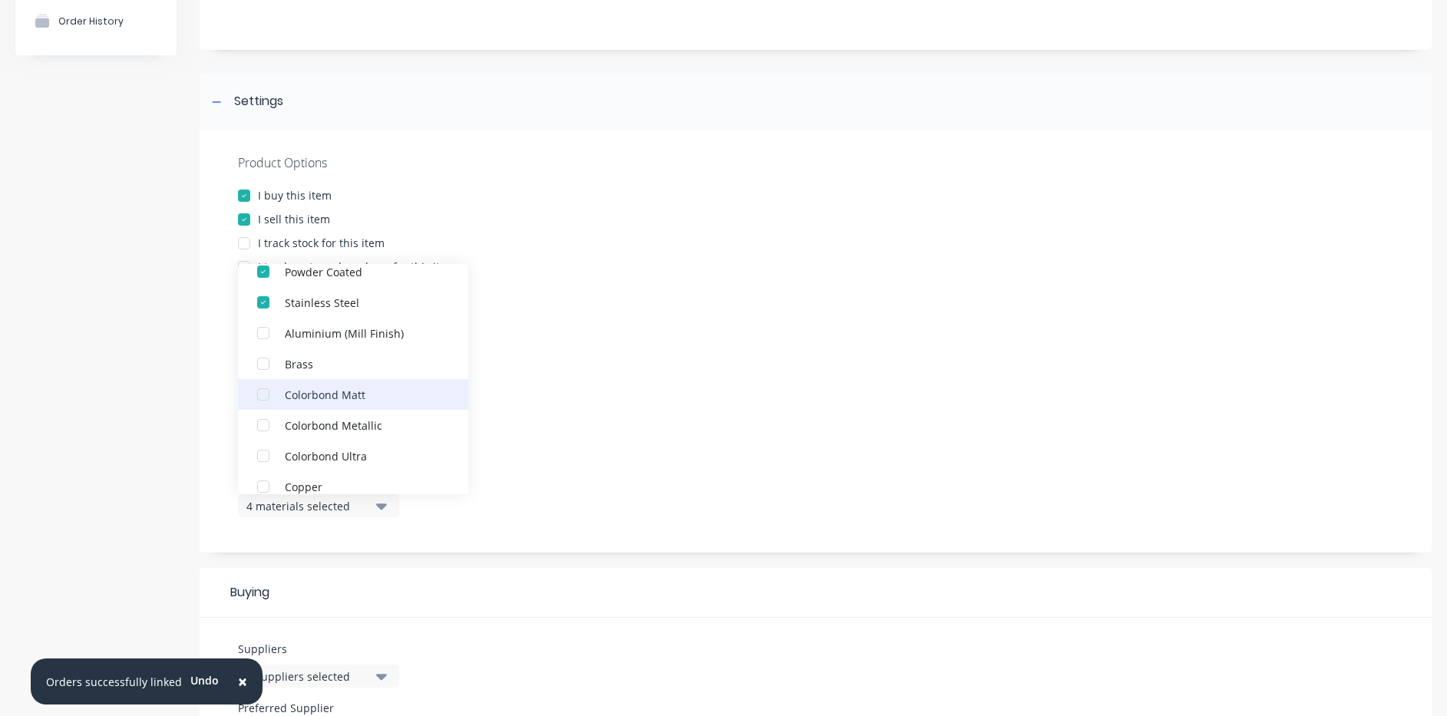
click at [267, 394] on div "button" at bounding box center [263, 394] width 31 height 31
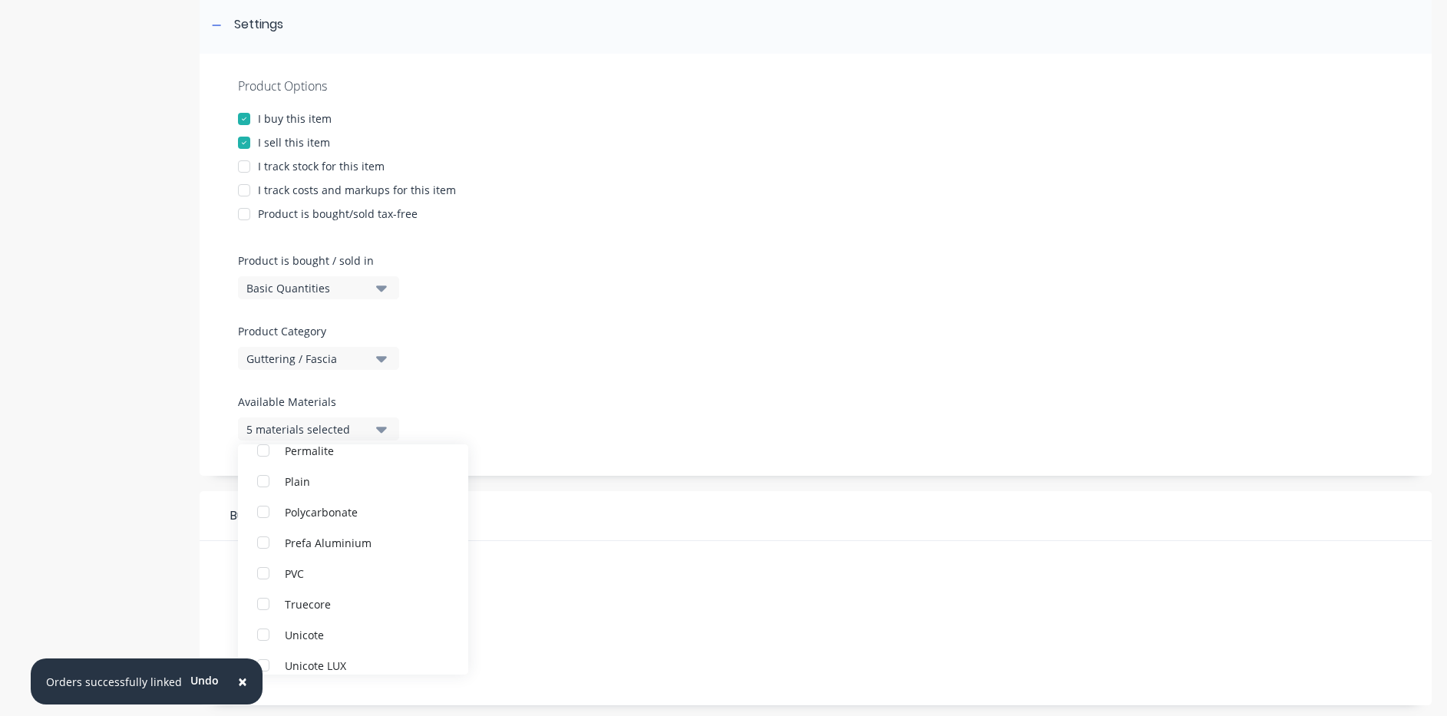
scroll to position [553, 0]
click at [695, 411] on div "Product Options I buy this item I sell this item I track stock for this item I …" at bounding box center [816, 265] width 1232 height 422
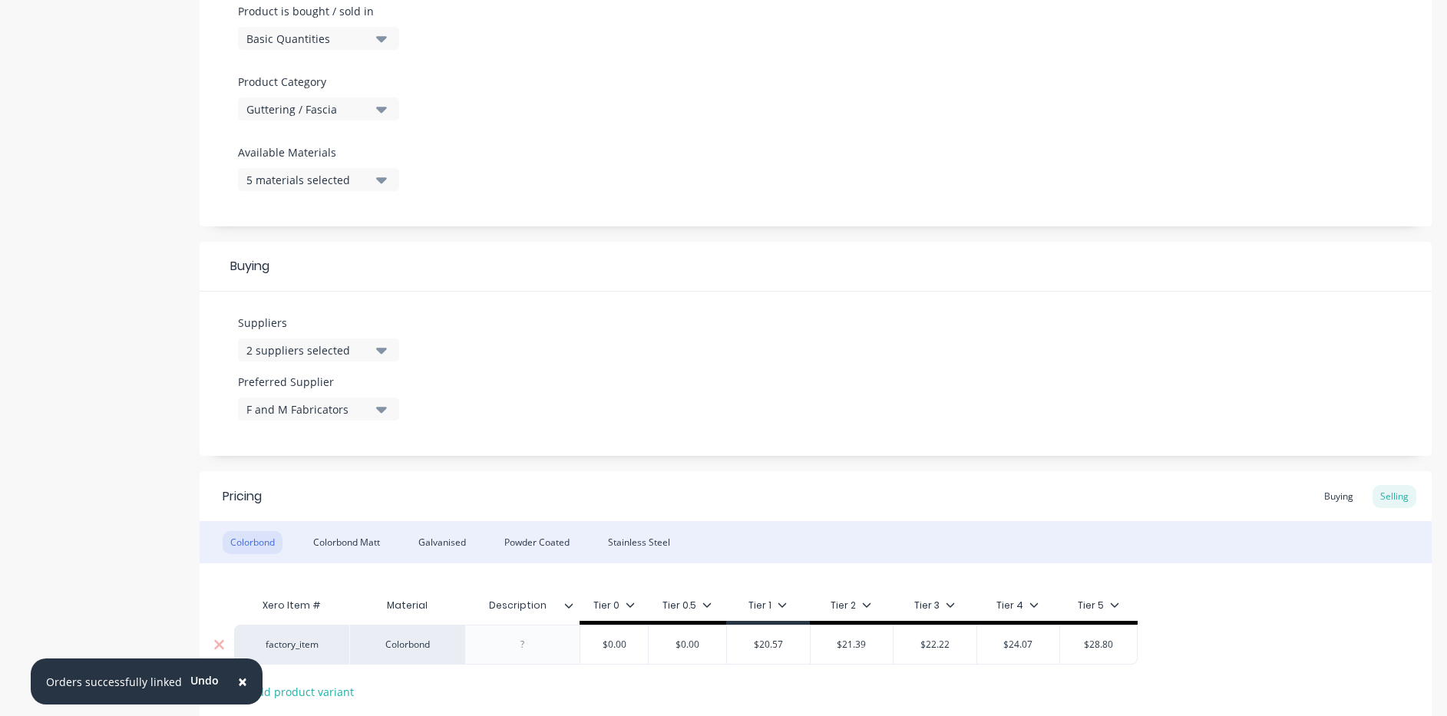
scroll to position [580, 0]
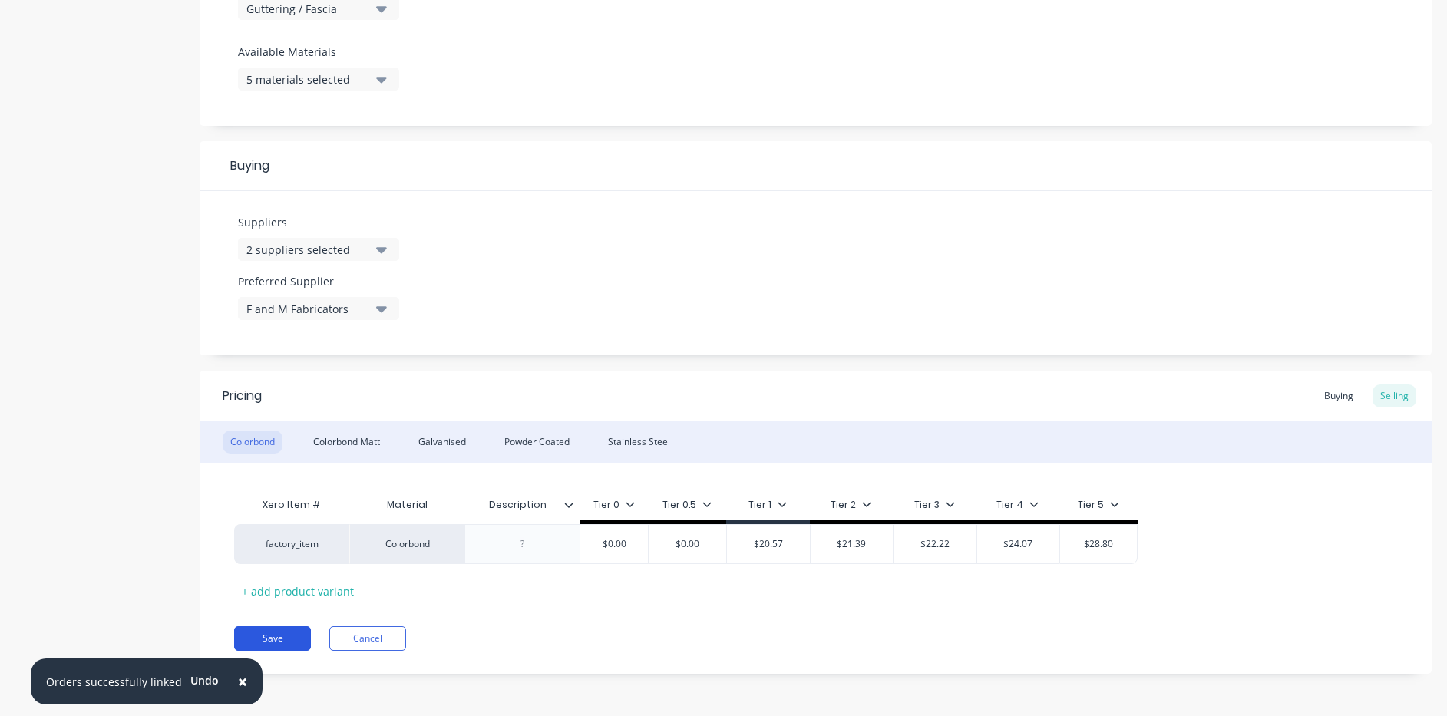
click at [282, 638] on button "Save" at bounding box center [272, 638] width 77 height 25
type textarea "x"
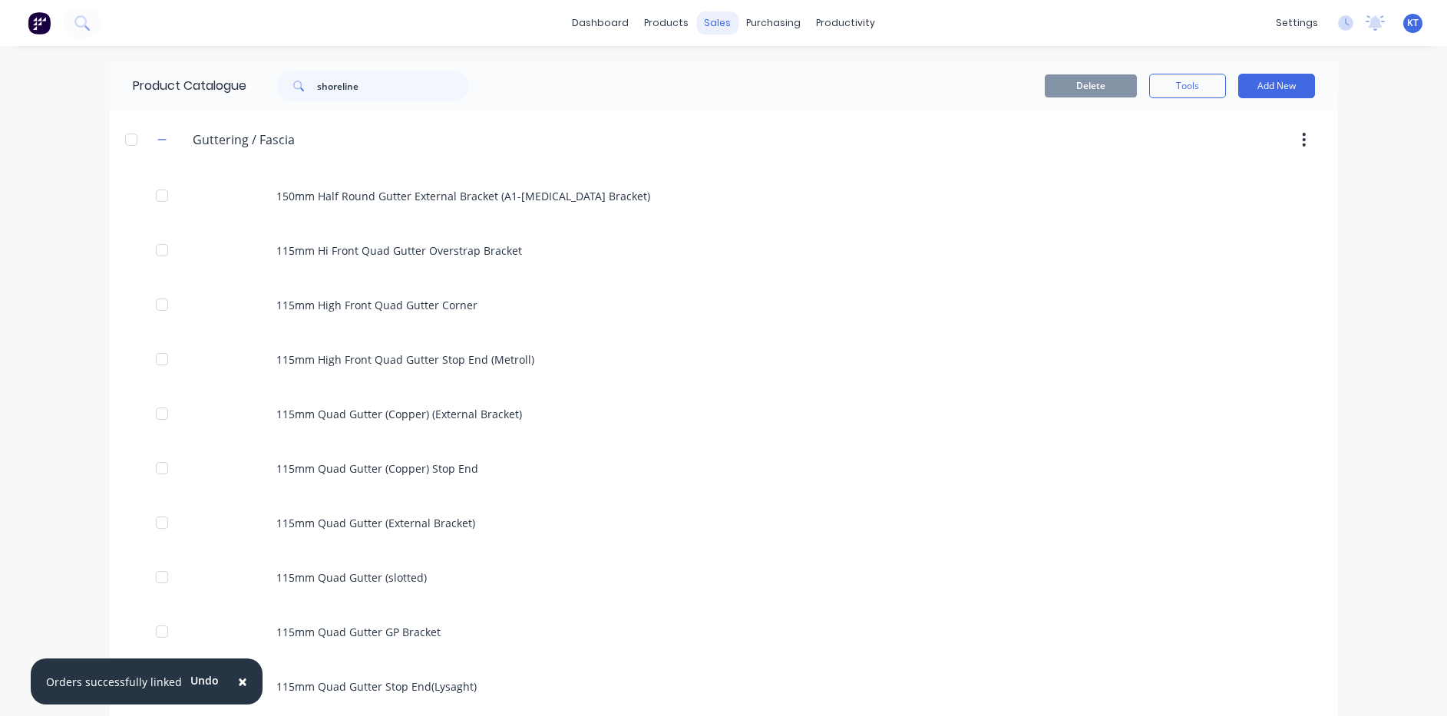
click at [711, 18] on div "sales" at bounding box center [717, 23] width 42 height 23
click at [716, 75] on icon at bounding box center [716, 74] width 14 height 14
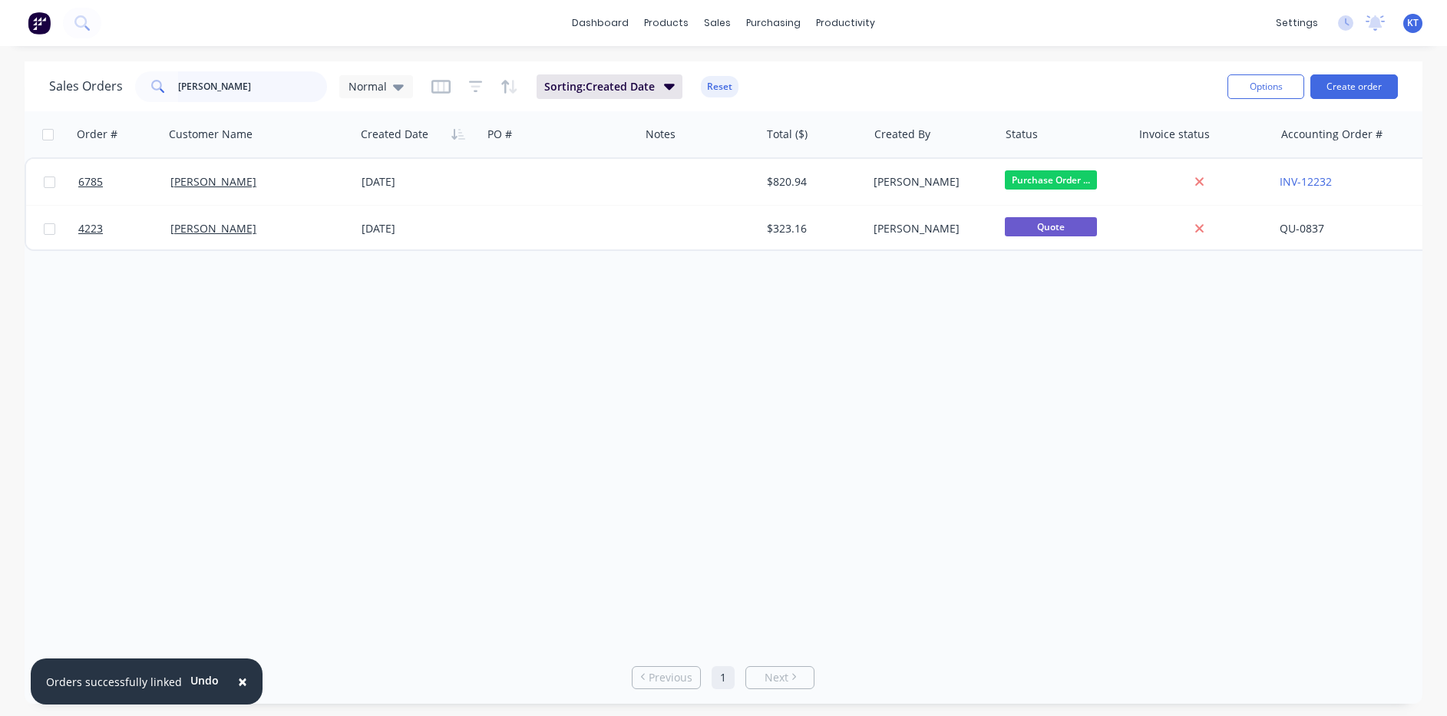
click at [272, 94] on input "kramer" at bounding box center [253, 86] width 150 height 31
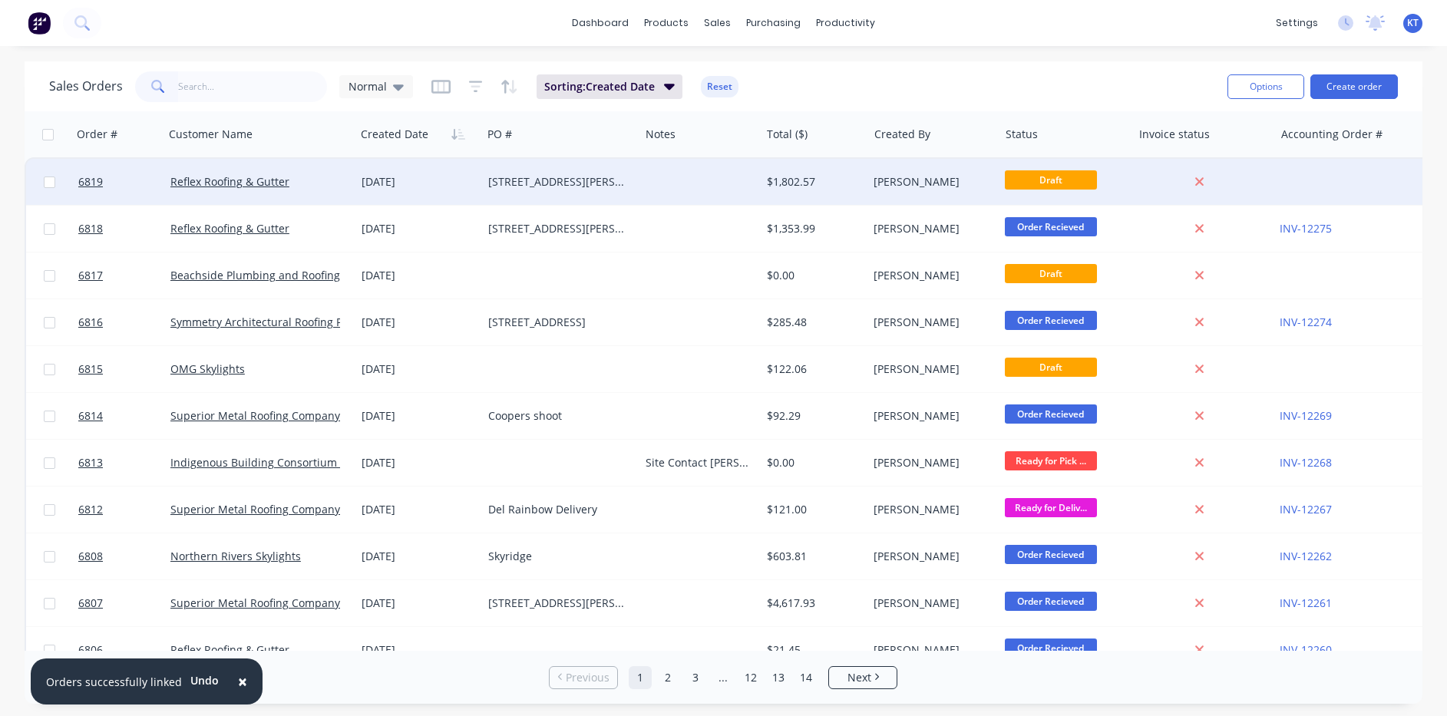
click at [431, 187] on div "[DATE]" at bounding box center [418, 181] width 114 height 15
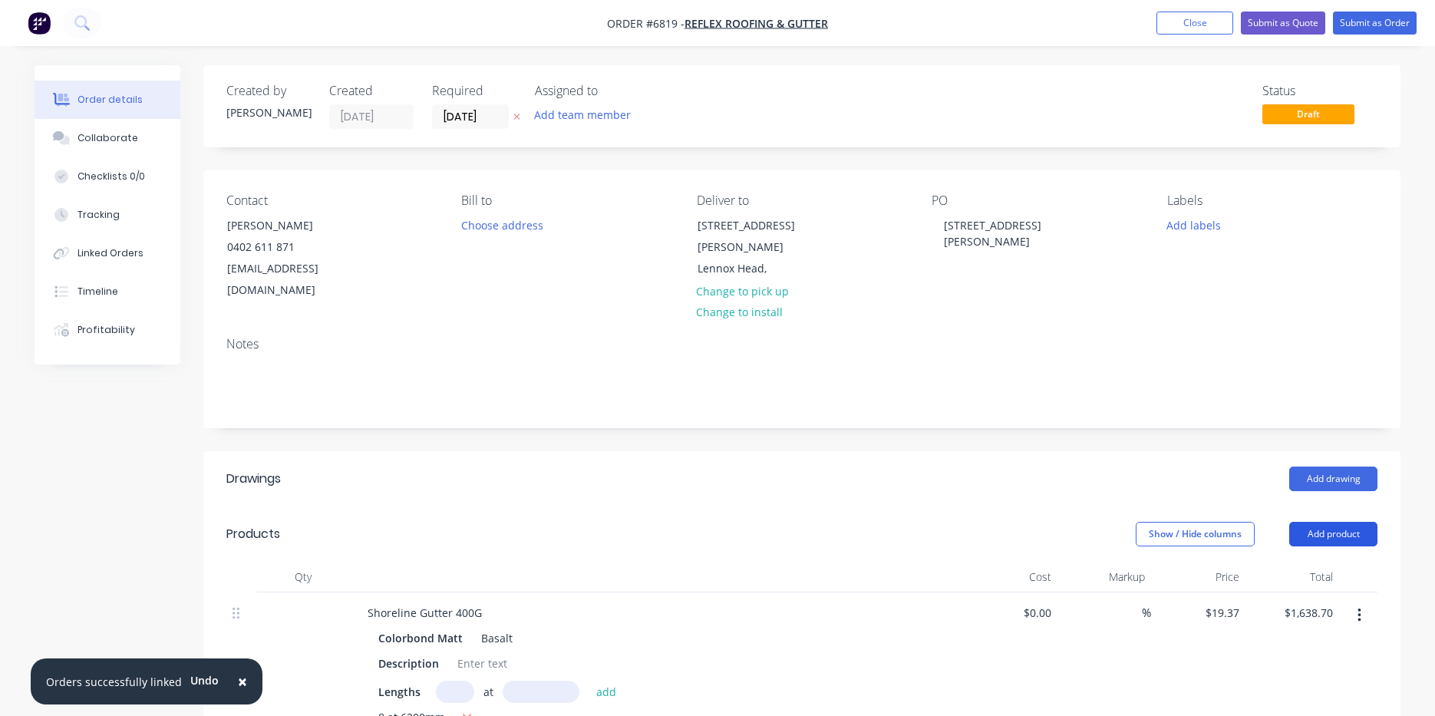
click at [1364, 522] on button "Add product" at bounding box center [1333, 534] width 88 height 25
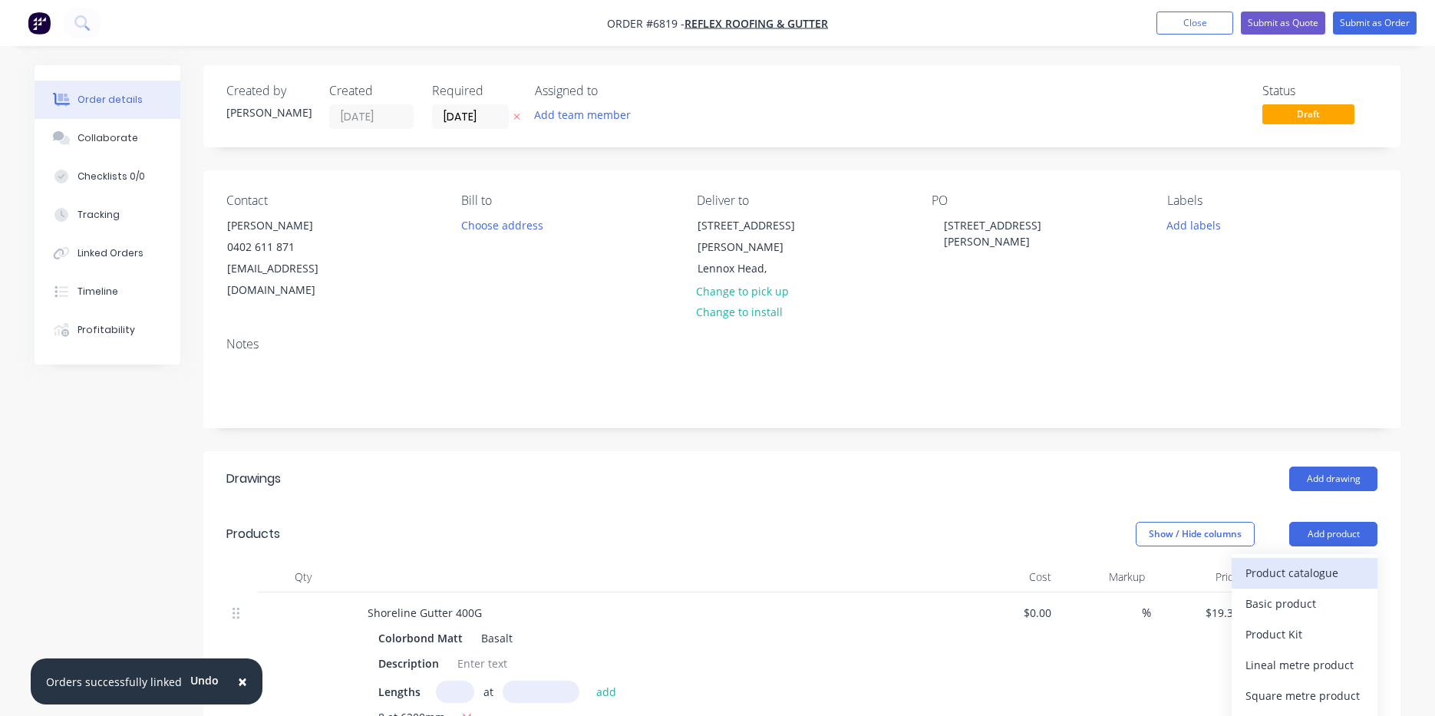
click at [1338, 562] on div "Product catalogue" at bounding box center [1305, 573] width 118 height 22
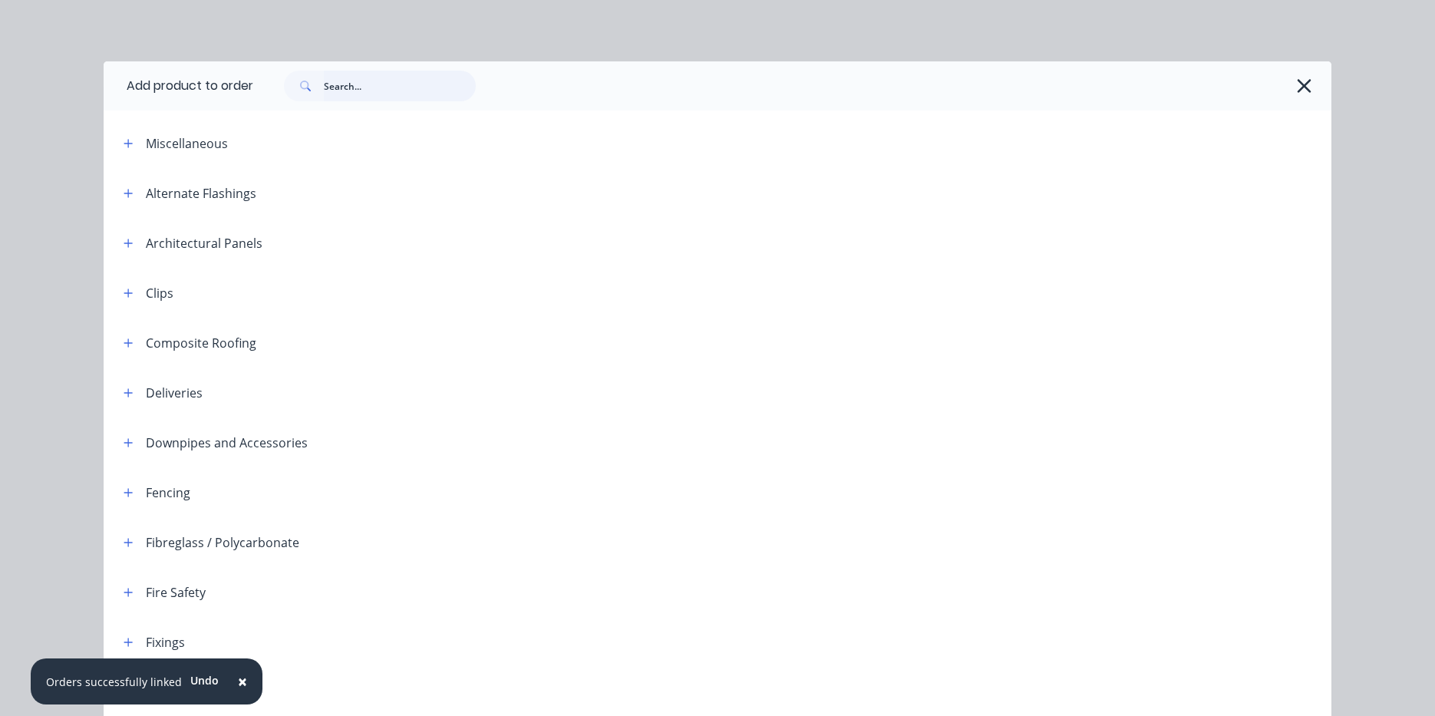
click at [365, 97] on input "text" at bounding box center [400, 86] width 152 height 31
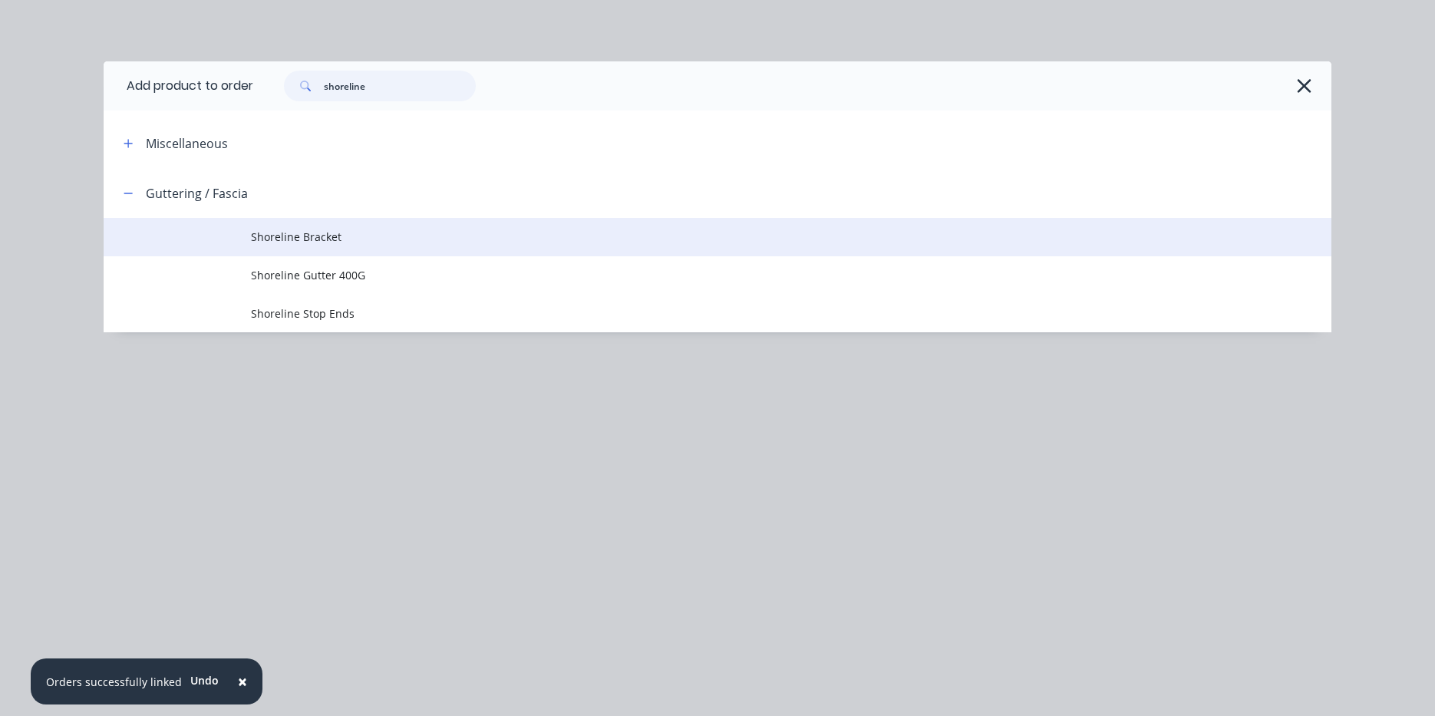
type input "shoreline"
click at [272, 238] on span "Shoreline Bracket" at bounding box center [683, 237] width 864 height 16
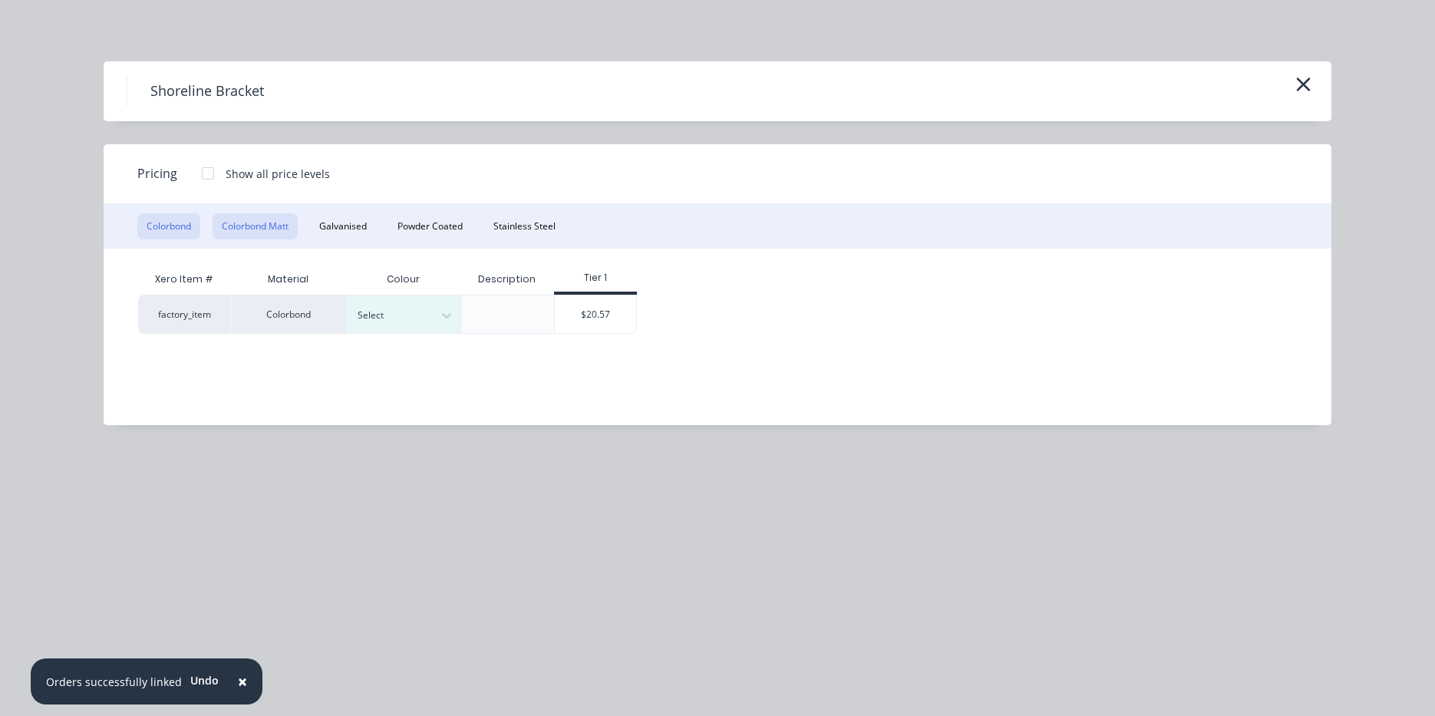
click at [290, 223] on button "Colorbond Matt" at bounding box center [255, 226] width 85 height 26
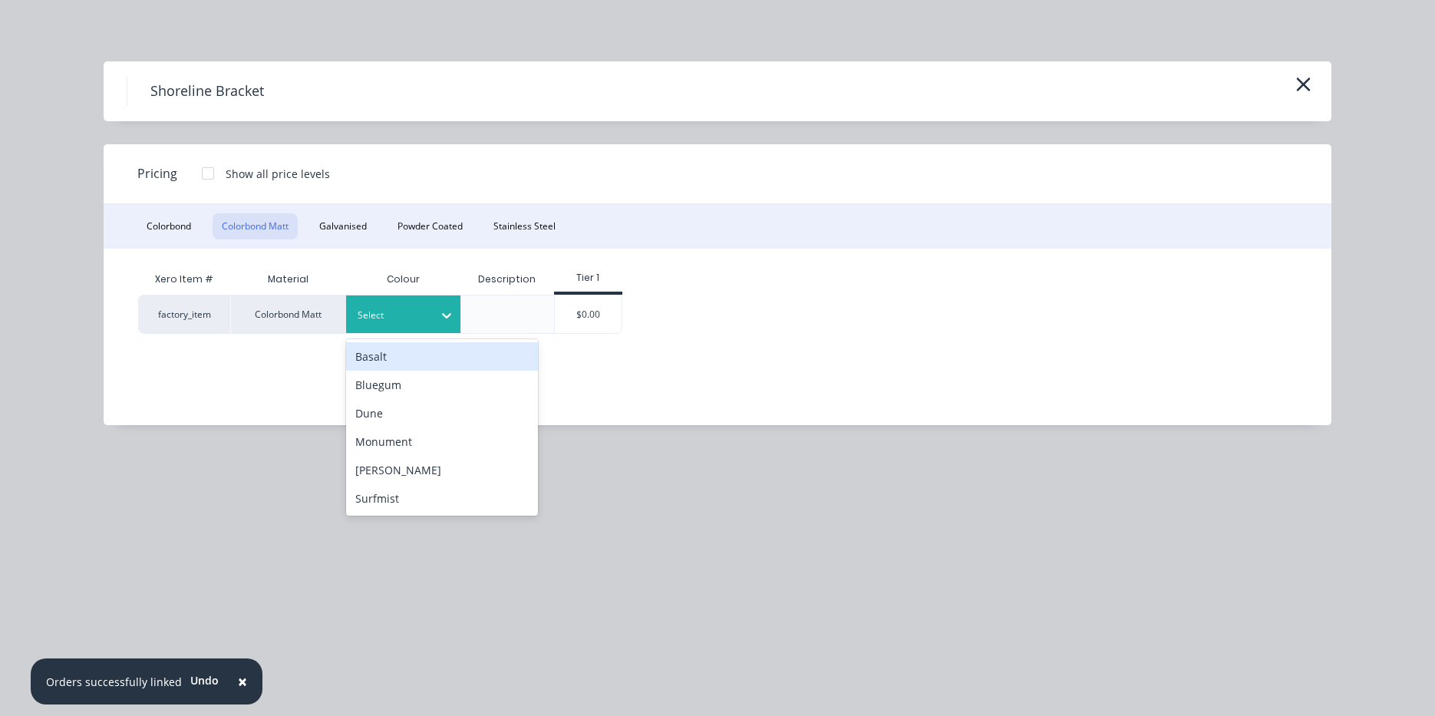
click at [425, 302] on div "Select" at bounding box center [403, 314] width 115 height 38
click at [429, 365] on div "Basalt" at bounding box center [442, 356] width 192 height 28
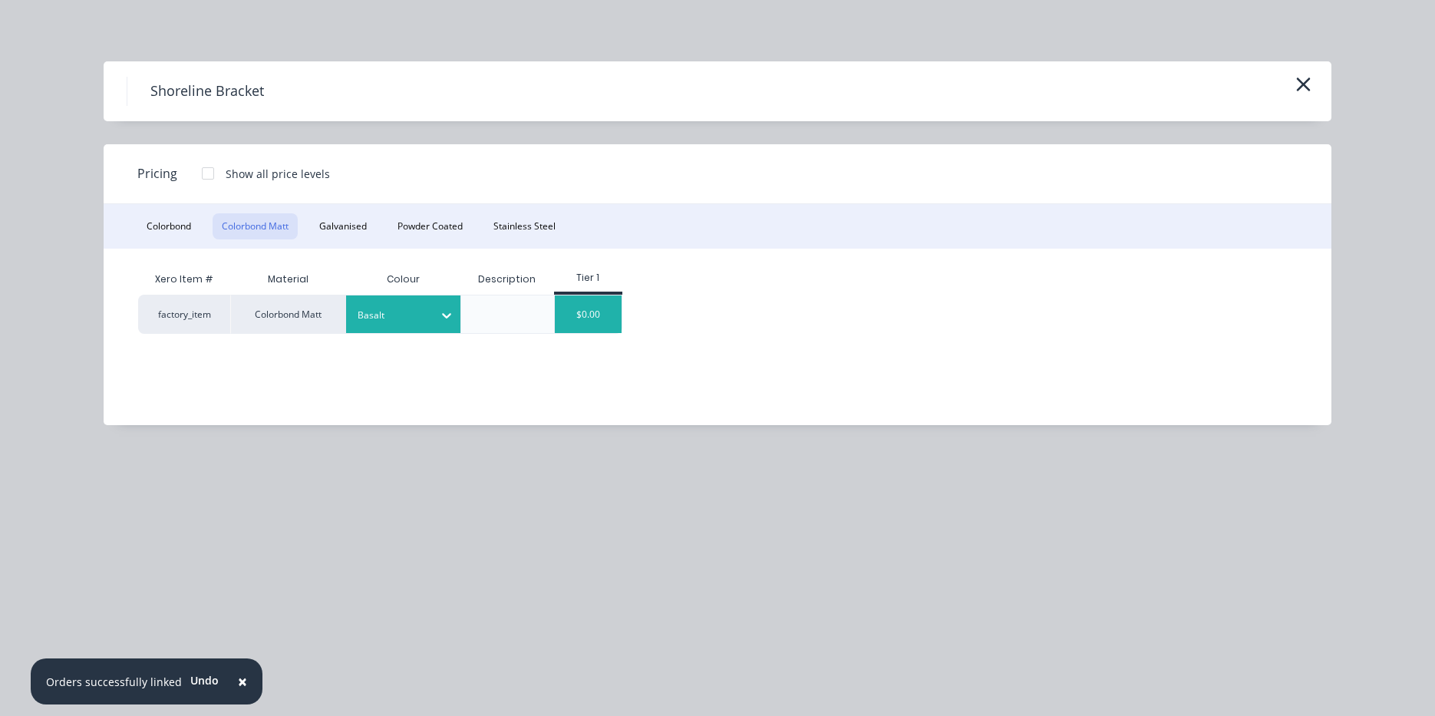
click at [591, 309] on div "$0.00" at bounding box center [588, 314] width 67 height 38
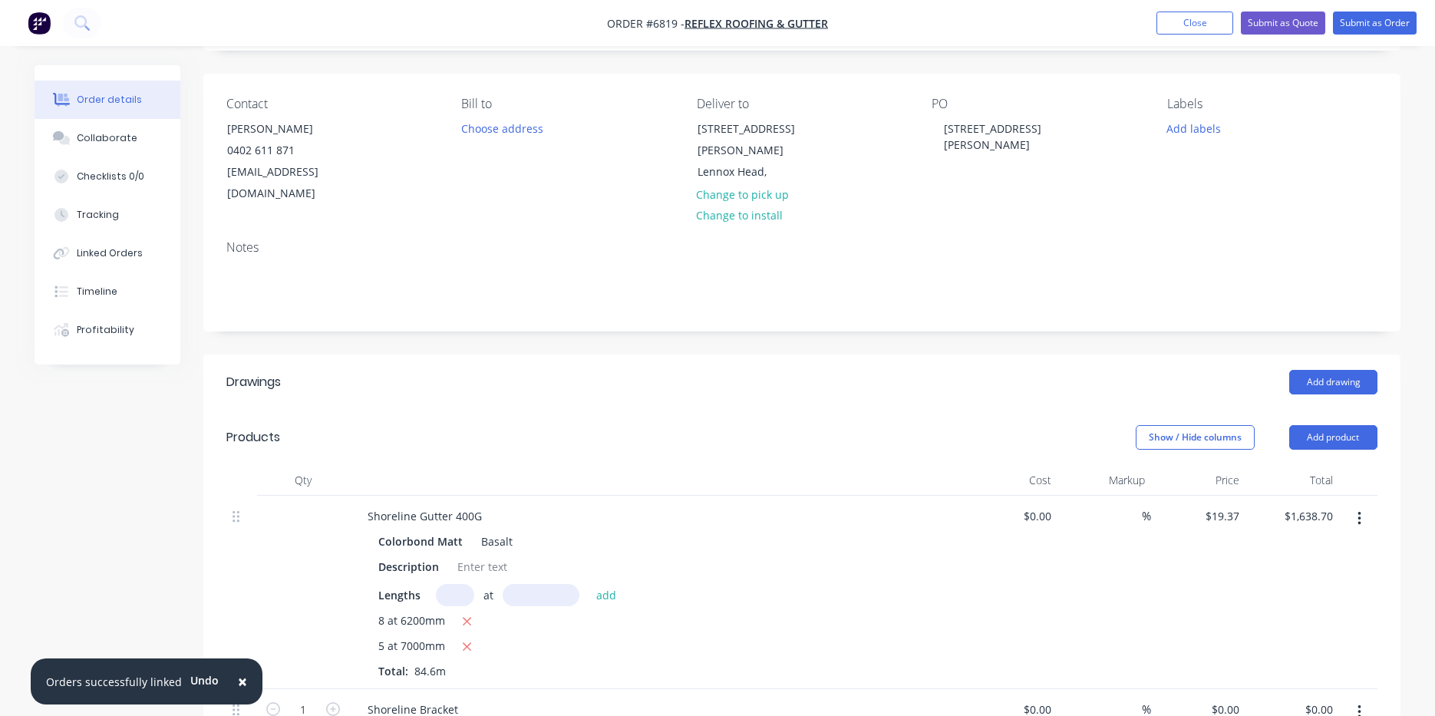
scroll to position [230, 0]
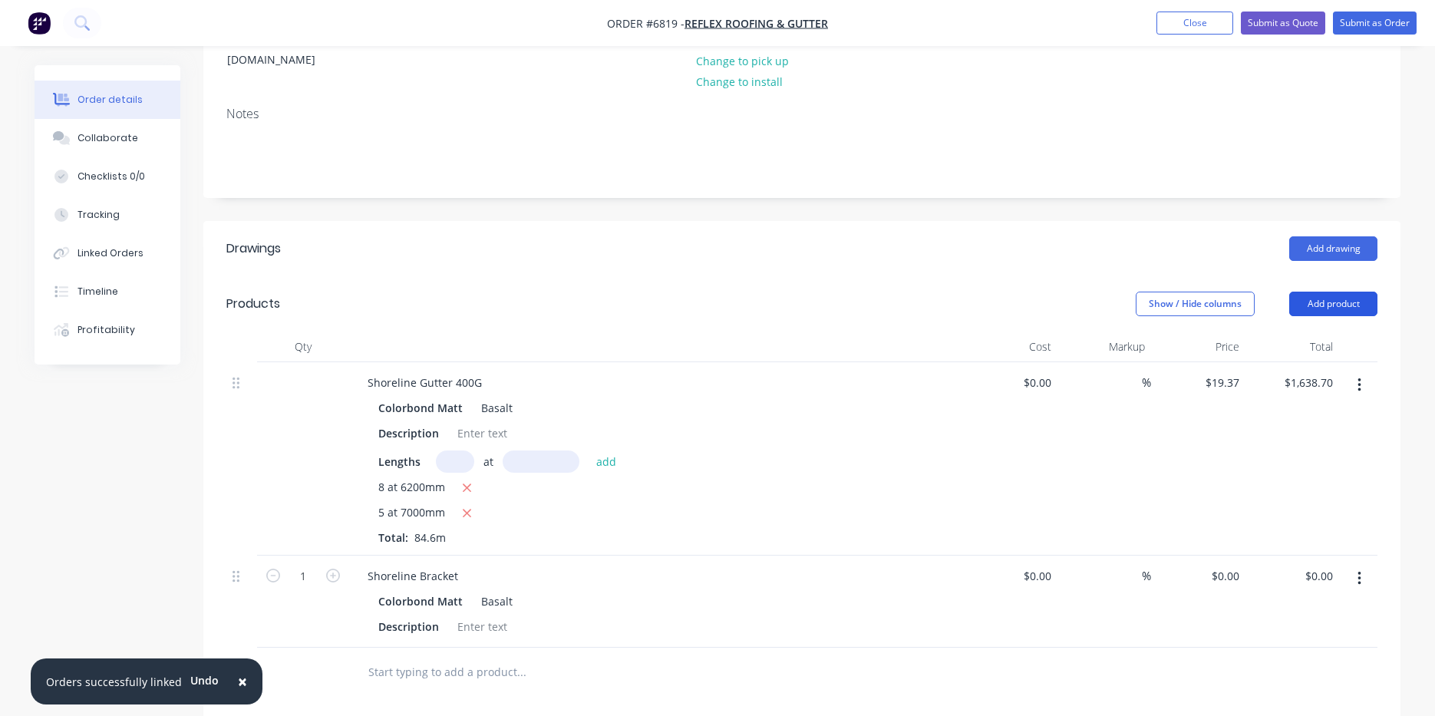
click at [1372, 279] on header "Products Show / Hide columns Add product" at bounding box center [801, 303] width 1197 height 55
click at [1370, 292] on button "Add product" at bounding box center [1333, 304] width 88 height 25
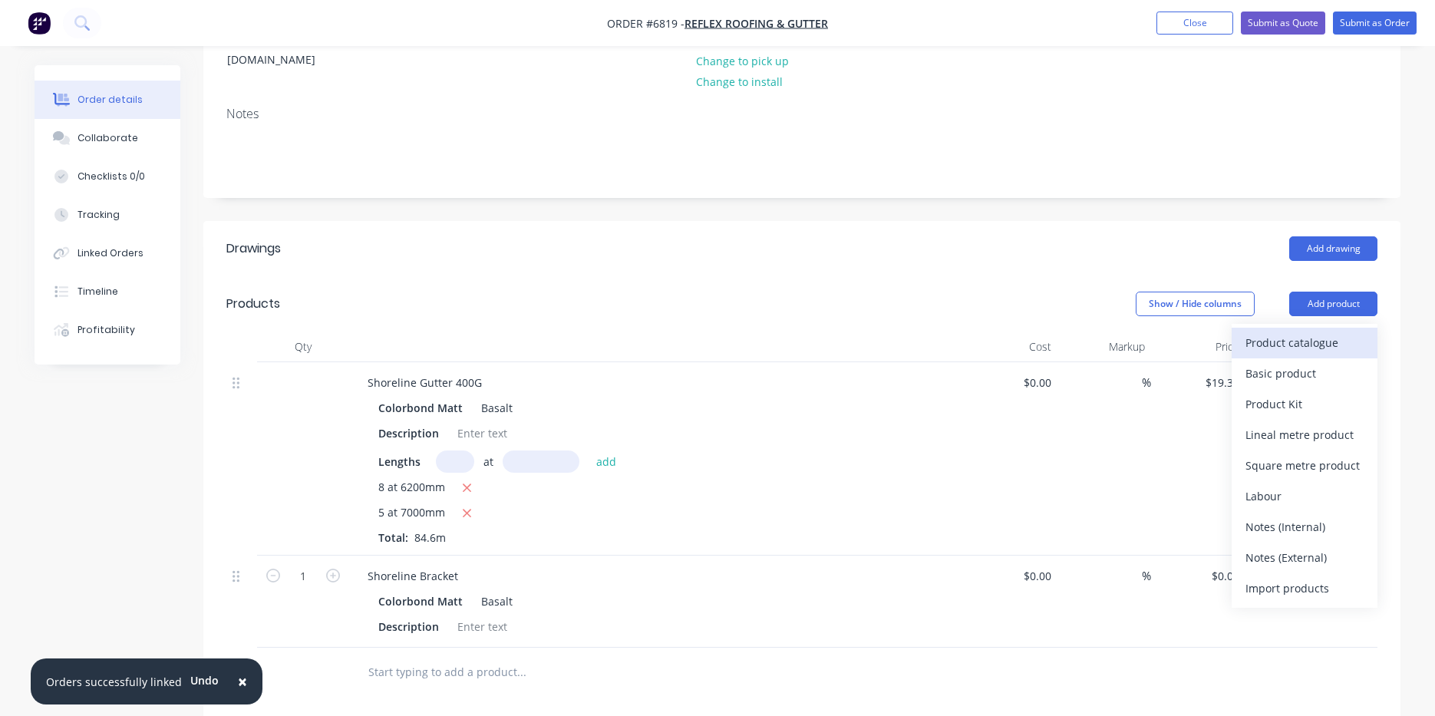
click at [1340, 332] on div "Product catalogue" at bounding box center [1305, 343] width 118 height 22
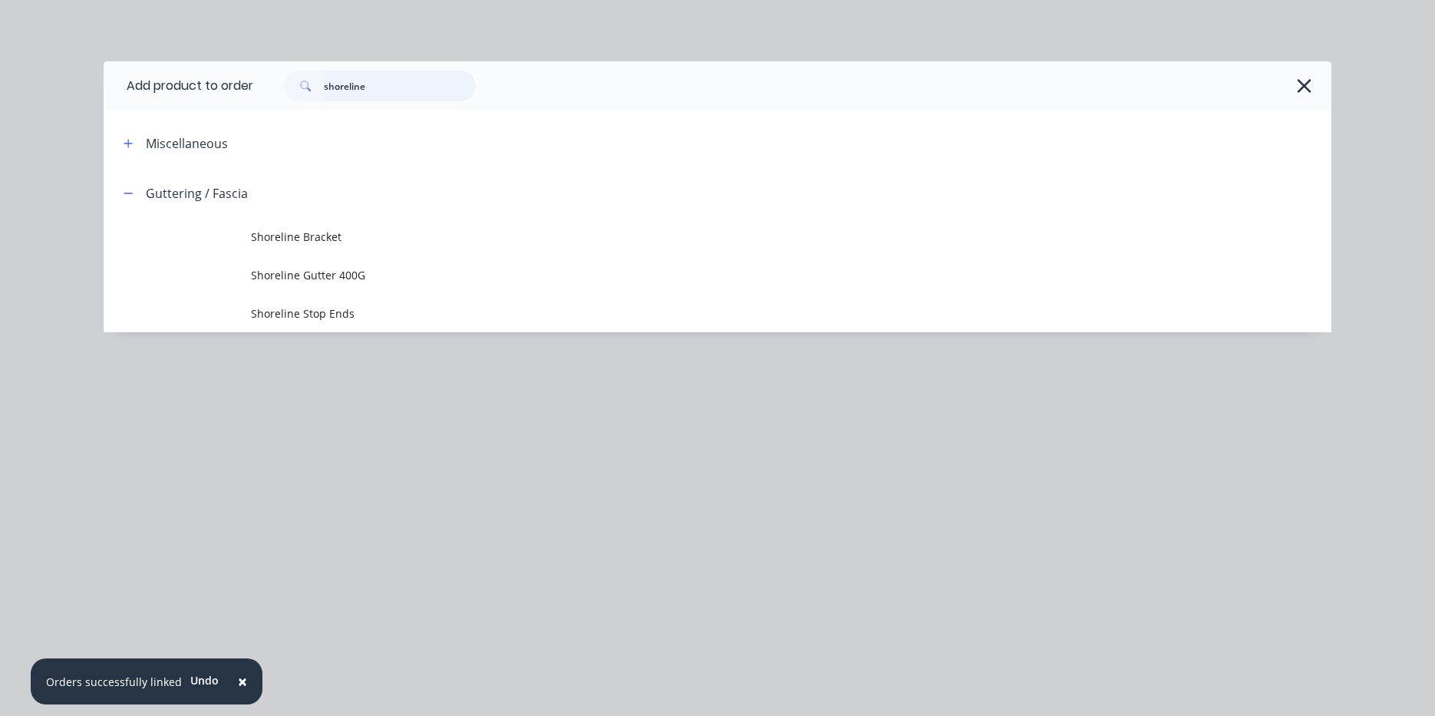
click at [379, 75] on input "shoreline" at bounding box center [400, 86] width 152 height 31
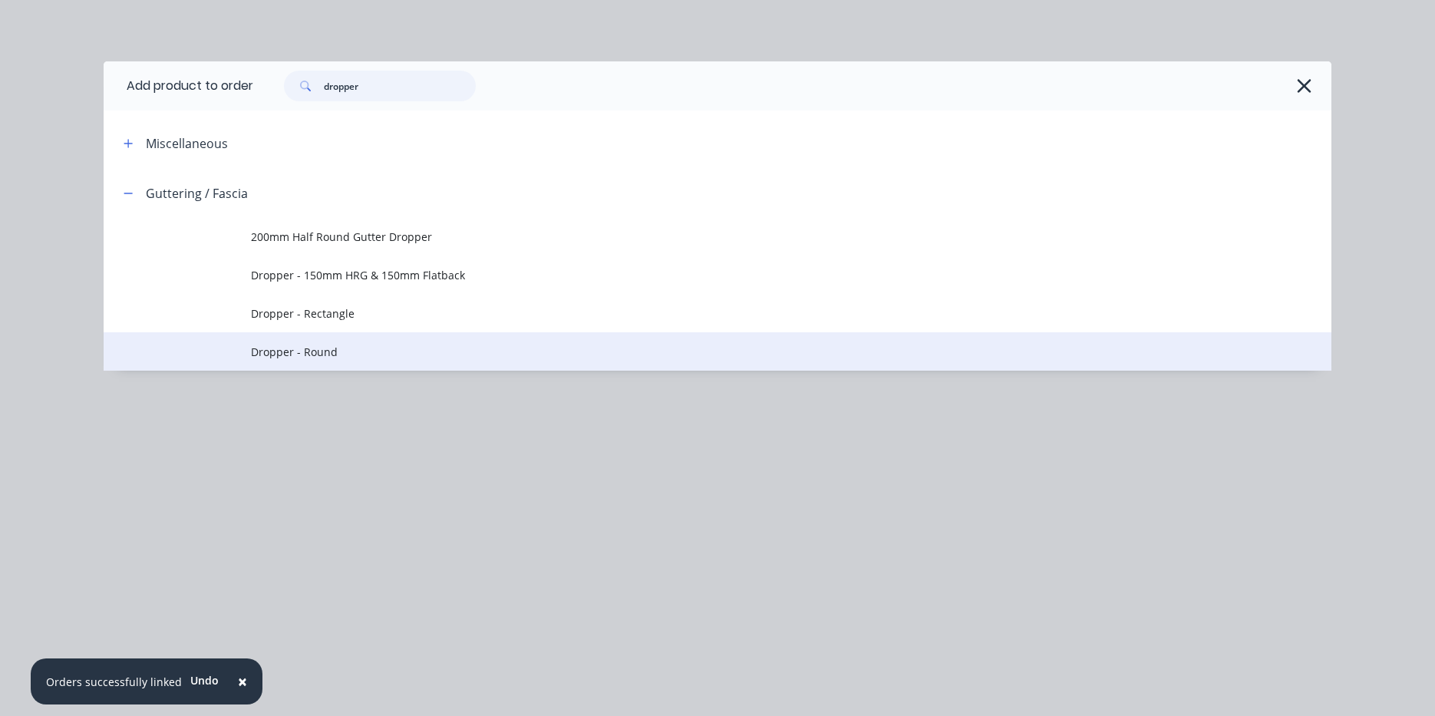
type input "dropper"
click at [369, 344] on span "Dropper - Round" at bounding box center [683, 352] width 864 height 16
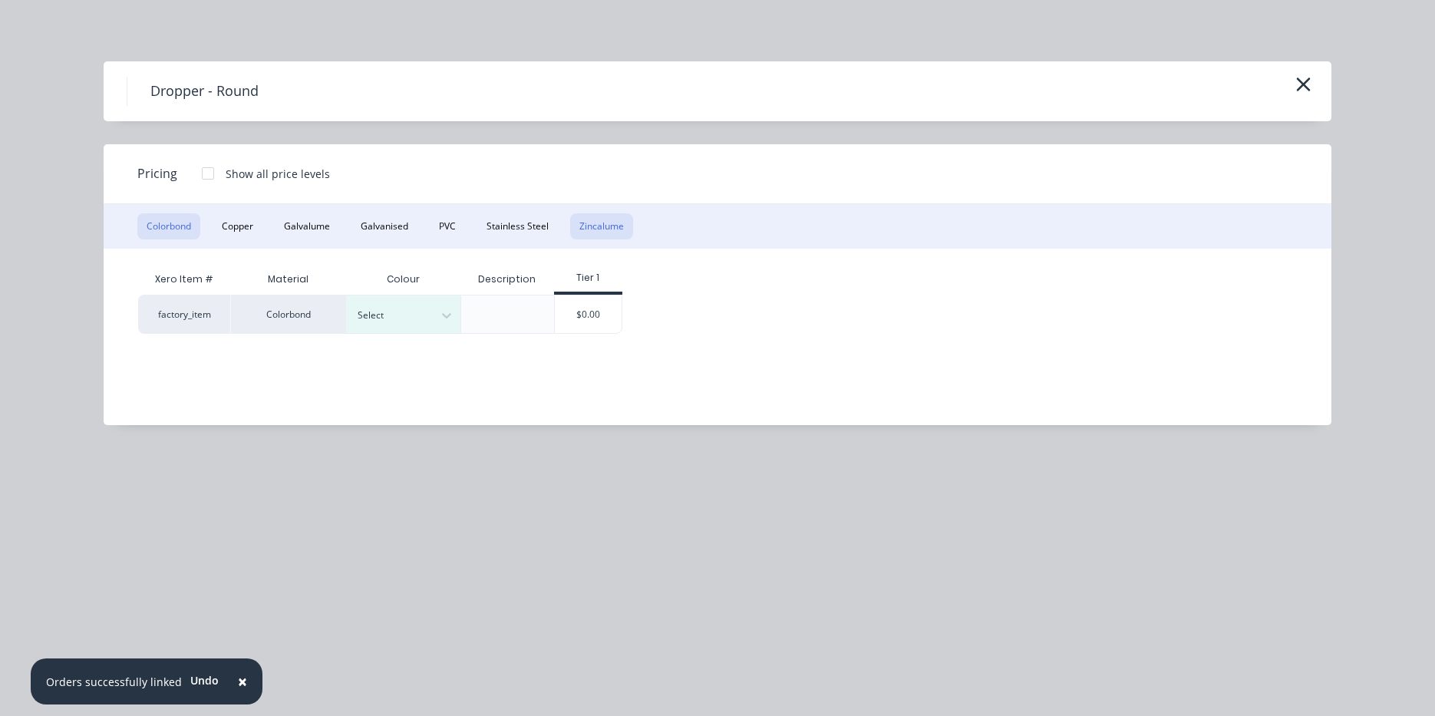
click at [613, 229] on button "Zincalume" at bounding box center [601, 226] width 63 height 26
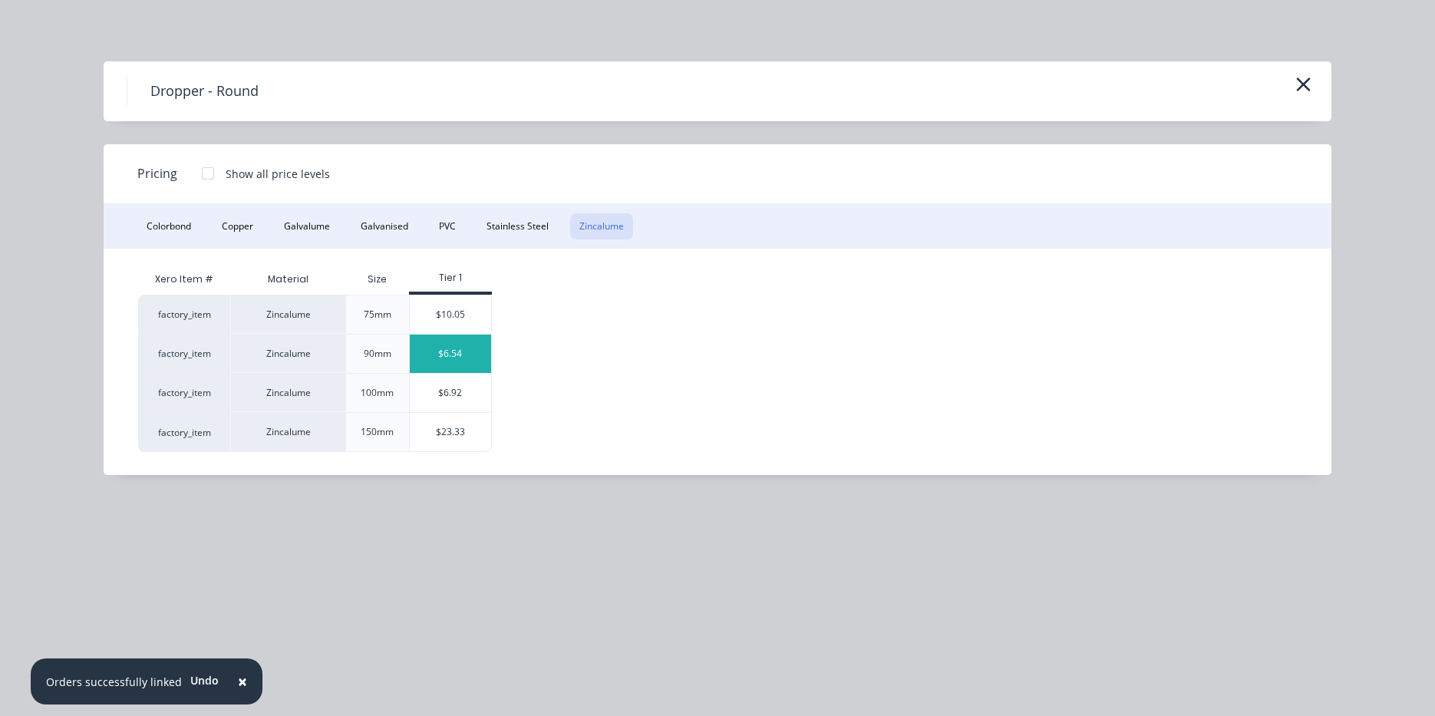
click at [463, 365] on div "$6.54" at bounding box center [451, 354] width 82 height 38
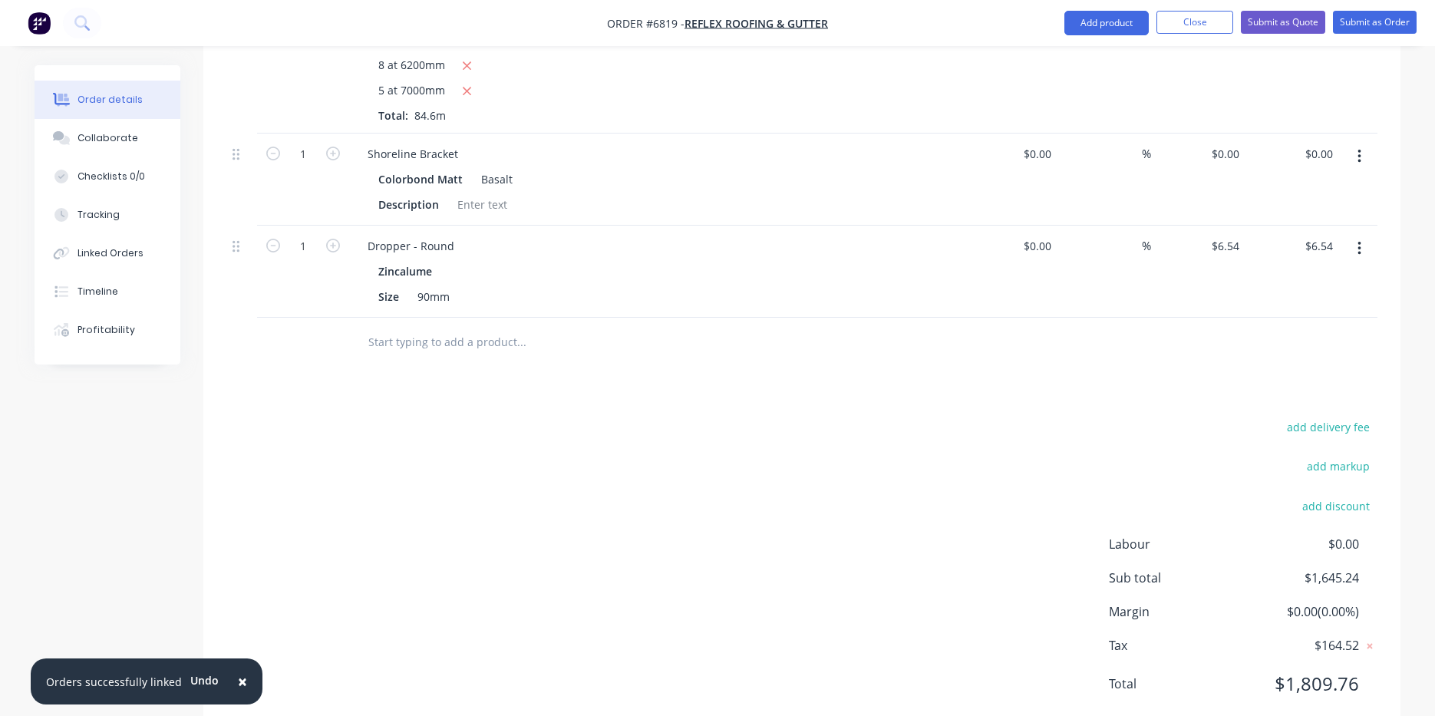
scroll to position [674, 0]
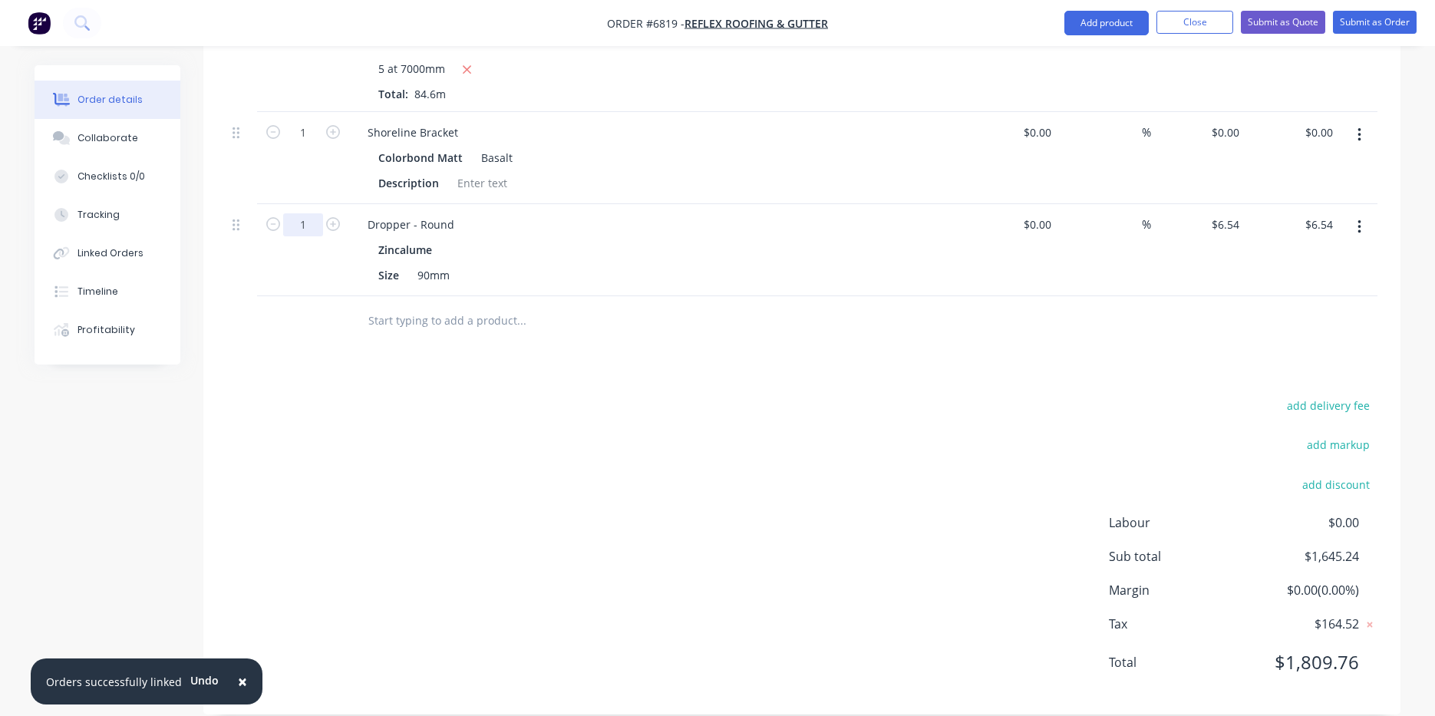
click at [315, 213] on input "1" at bounding box center [303, 224] width 40 height 23
type input "8"
type input "$52.32"
click at [796, 407] on div "add delivery fee add markup add discount Labour $0.00 Sub total $1,645.24 Margi…" at bounding box center [801, 543] width 1151 height 296
click at [1074, 32] on button "Add product" at bounding box center [1106, 23] width 84 height 25
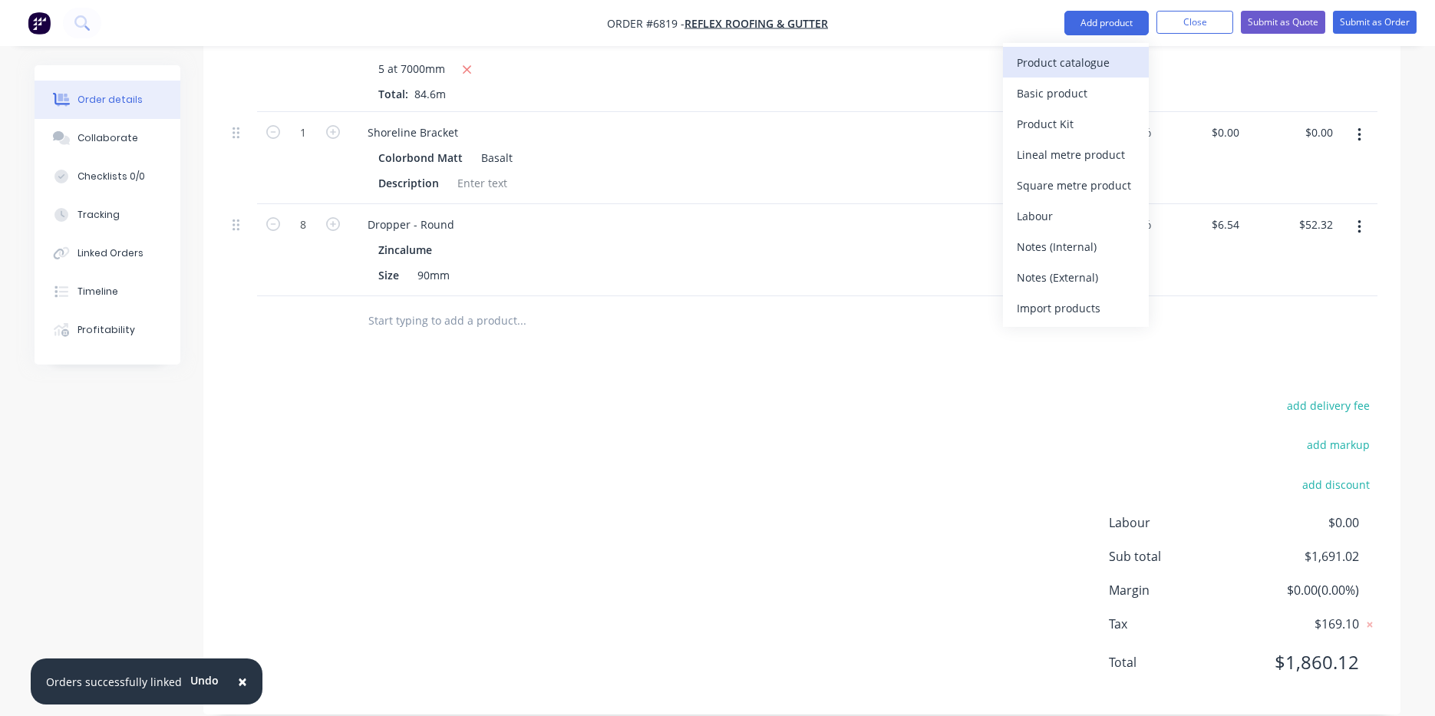
click at [1051, 54] on div "Product catalogue" at bounding box center [1076, 62] width 118 height 22
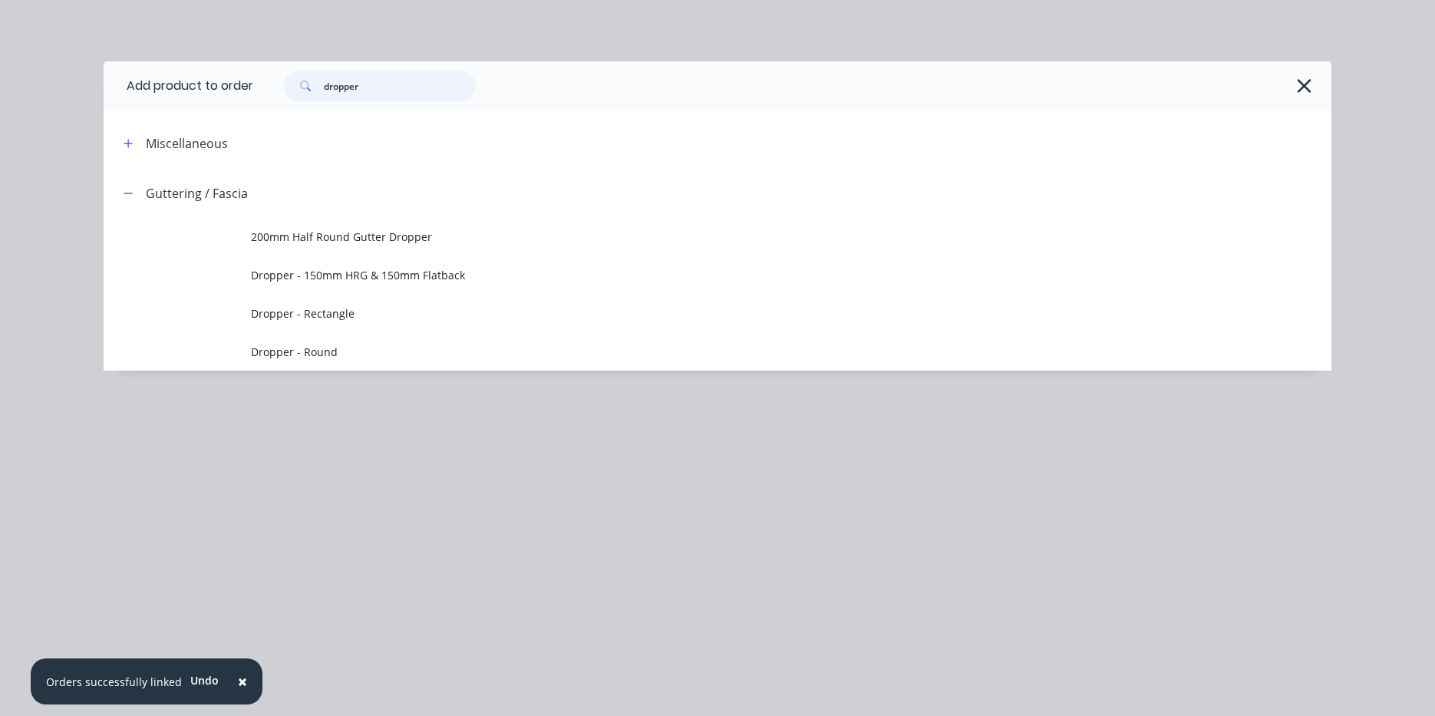
click at [380, 71] on input "dropper" at bounding box center [400, 86] width 152 height 31
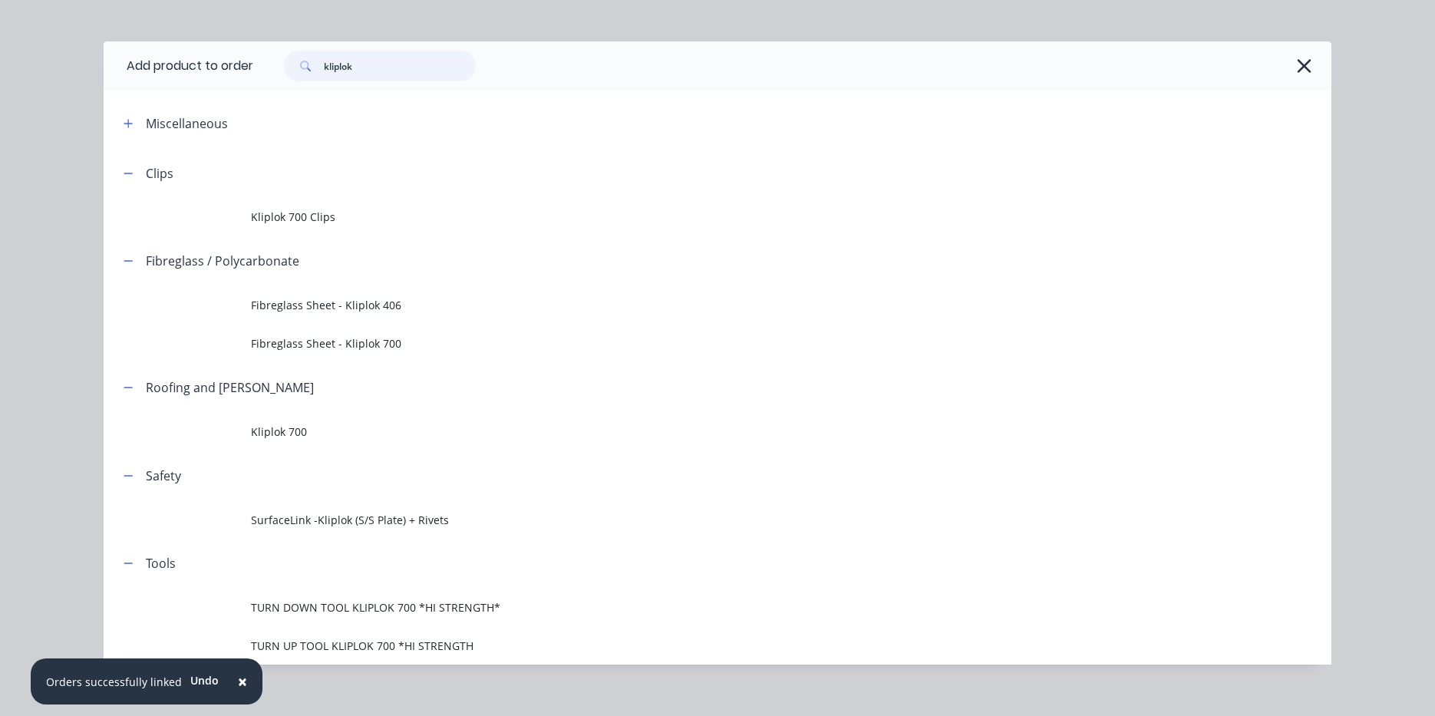
scroll to position [36, 0]
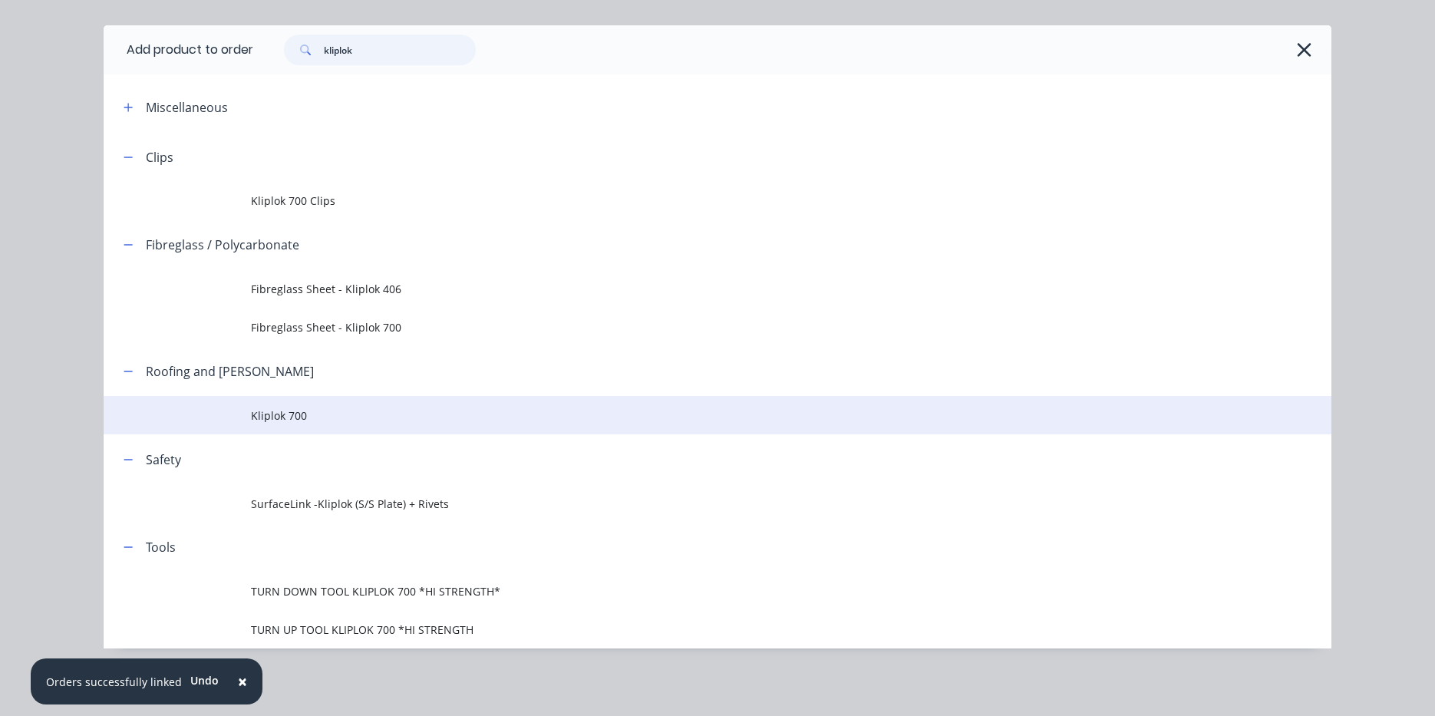
type input "kliplok"
click at [329, 421] on span "Kliplok 700" at bounding box center [683, 416] width 864 height 16
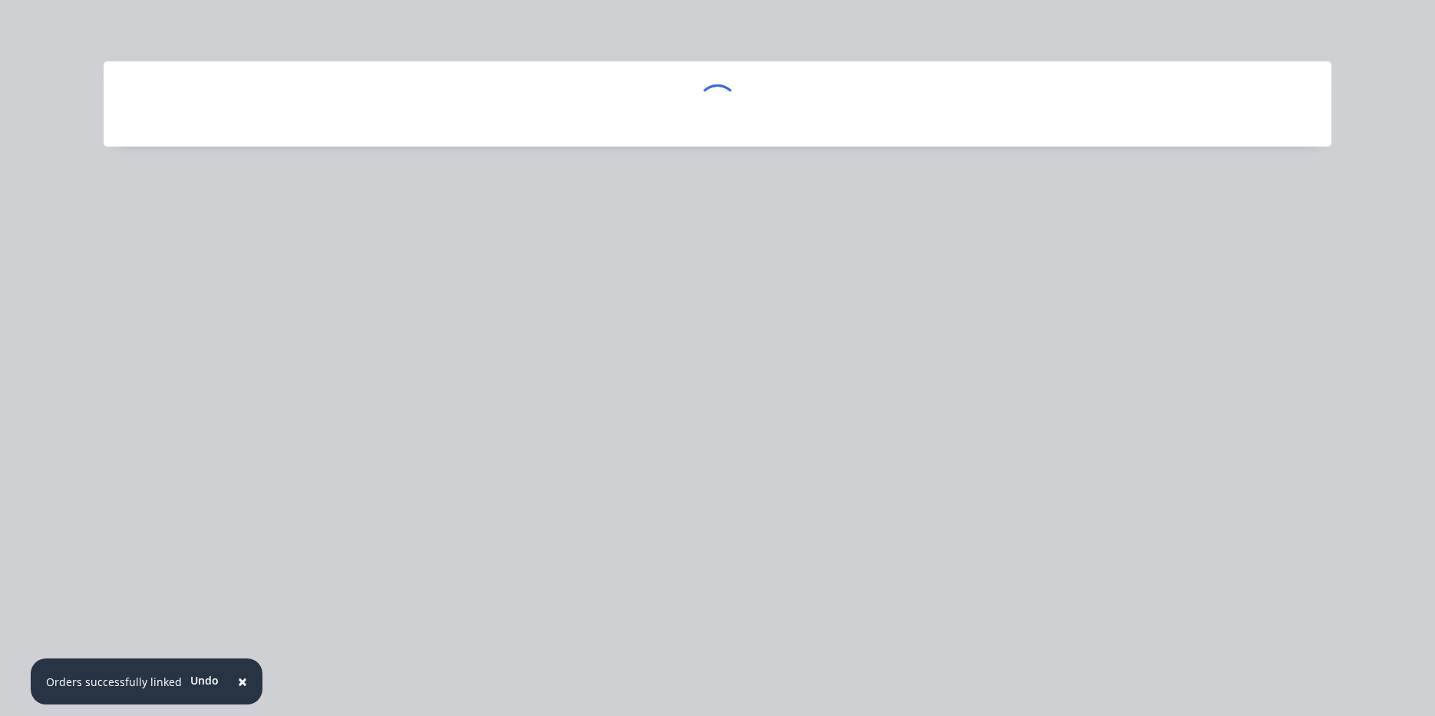
scroll to position [0, 0]
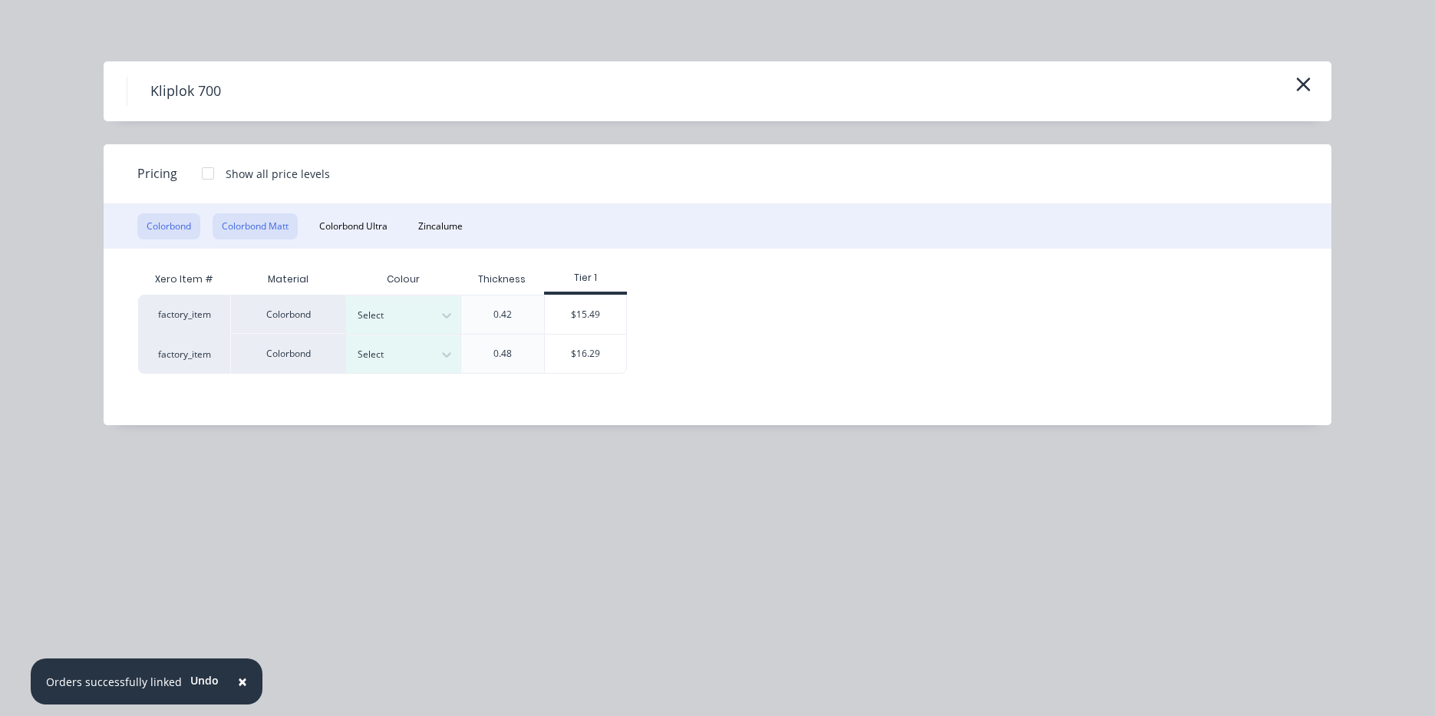
click at [261, 220] on button "Colorbond Matt" at bounding box center [255, 226] width 85 height 26
click at [444, 356] on icon at bounding box center [446, 354] width 9 height 5
click at [192, 80] on div "Basalt" at bounding box center [96, 65] width 192 height 28
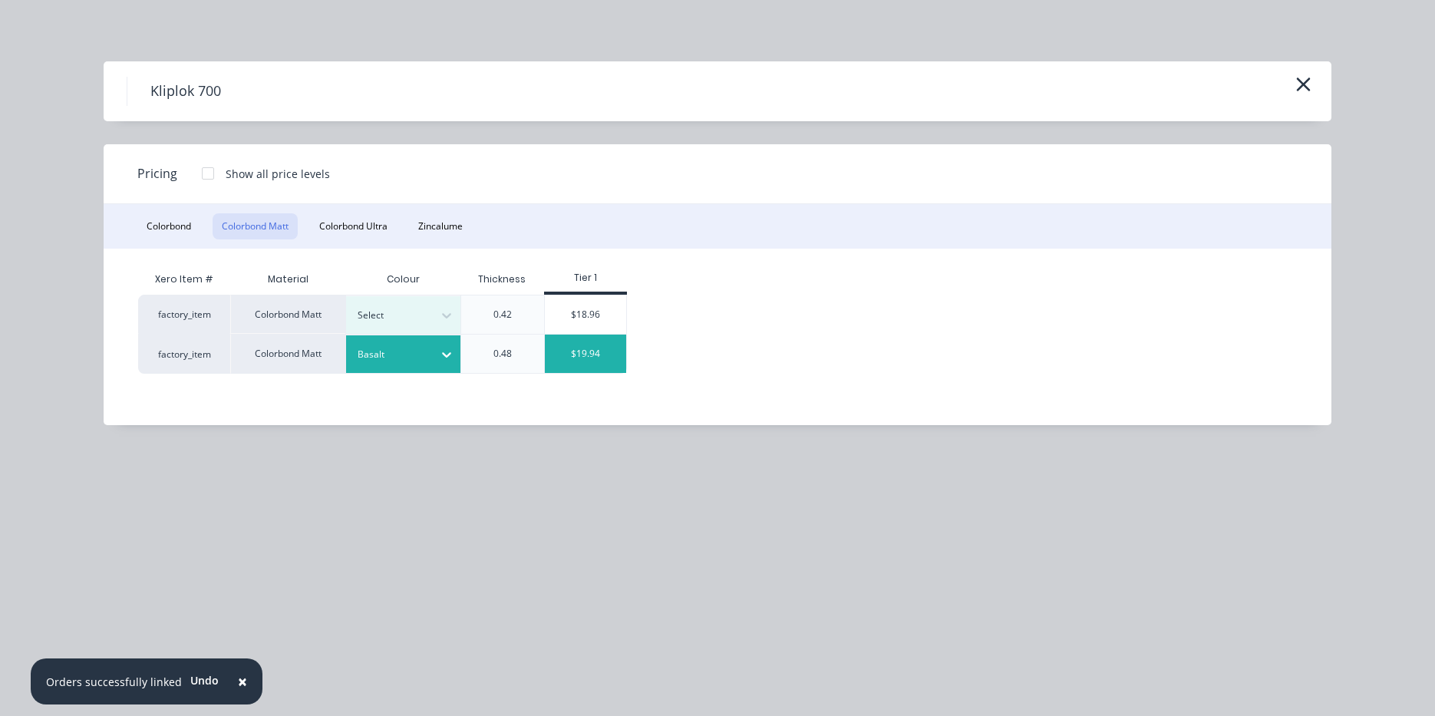
click at [615, 360] on div "$19.94" at bounding box center [586, 354] width 82 height 38
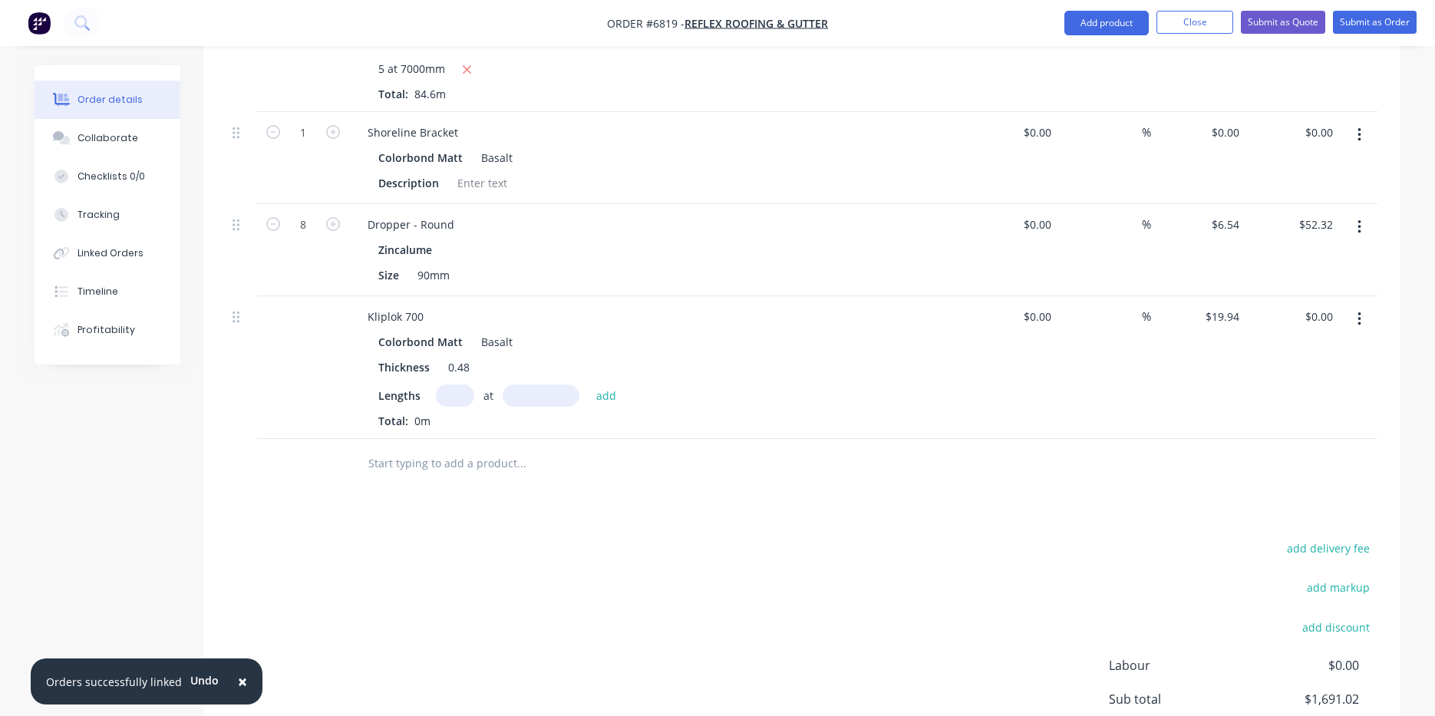
click at [460, 365] on div "Colorbond Matt Basalt Thickness 0.48 Lengths at add Total: 0m" at bounding box center [656, 380] width 602 height 98
click at [460, 384] on input "text" at bounding box center [455, 395] width 38 height 22
type input "84"
type input "4970"
click at [589, 384] on button "add" at bounding box center [607, 394] width 36 height 21
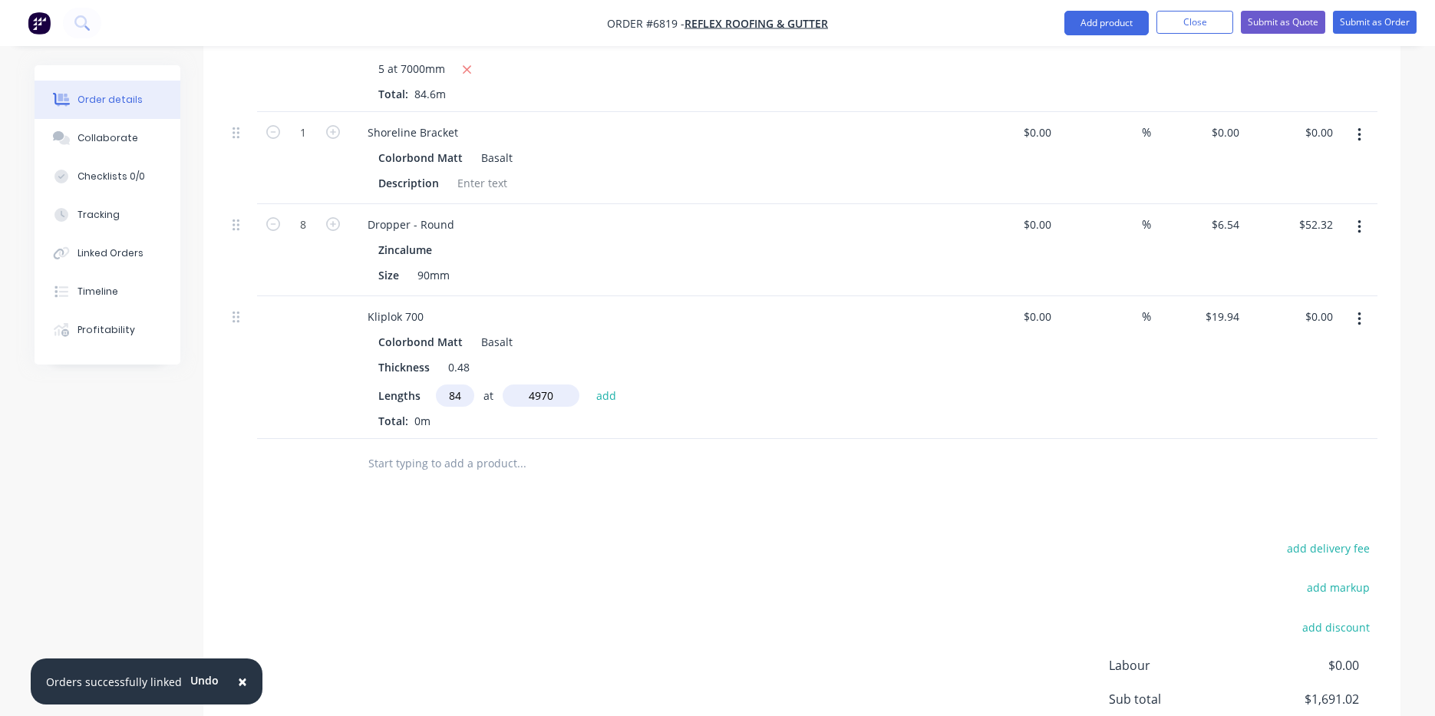
type input "$8,324.55"
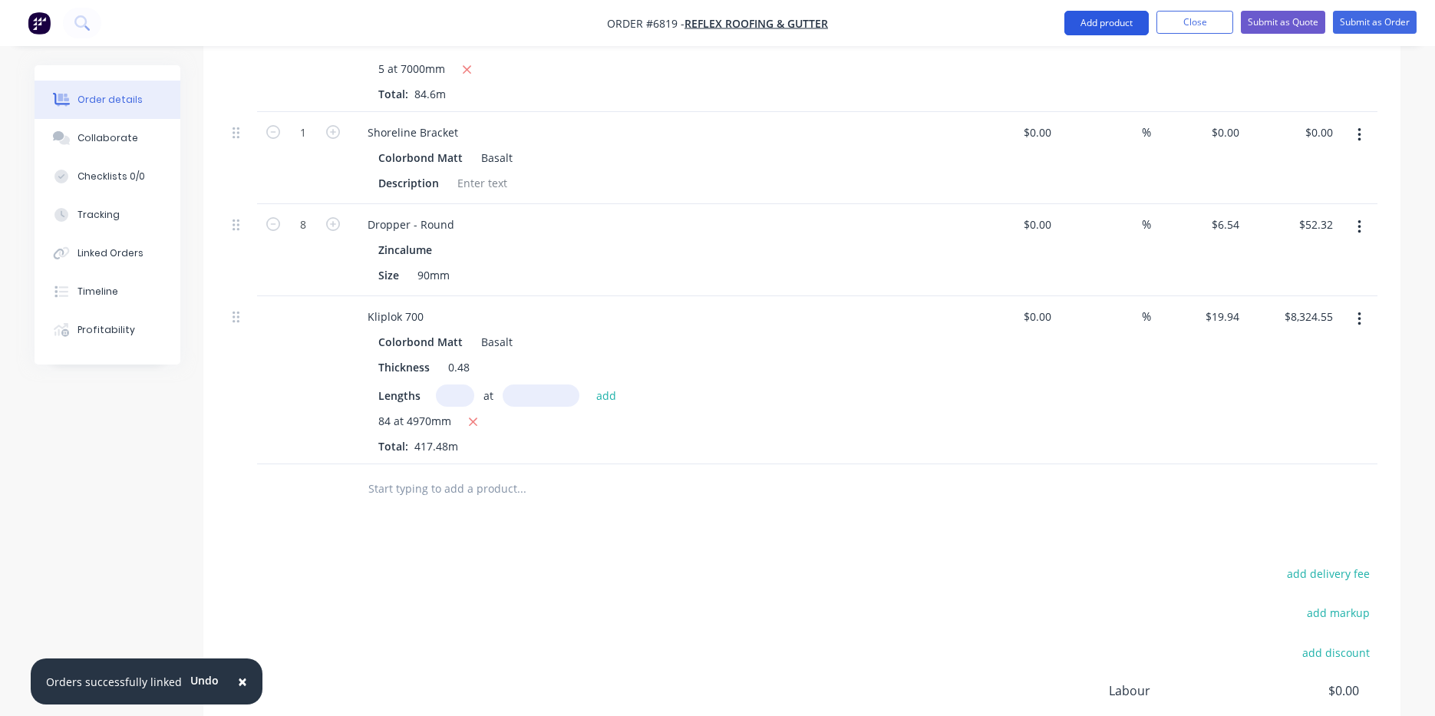
click at [1072, 15] on button "Add product" at bounding box center [1106, 23] width 84 height 25
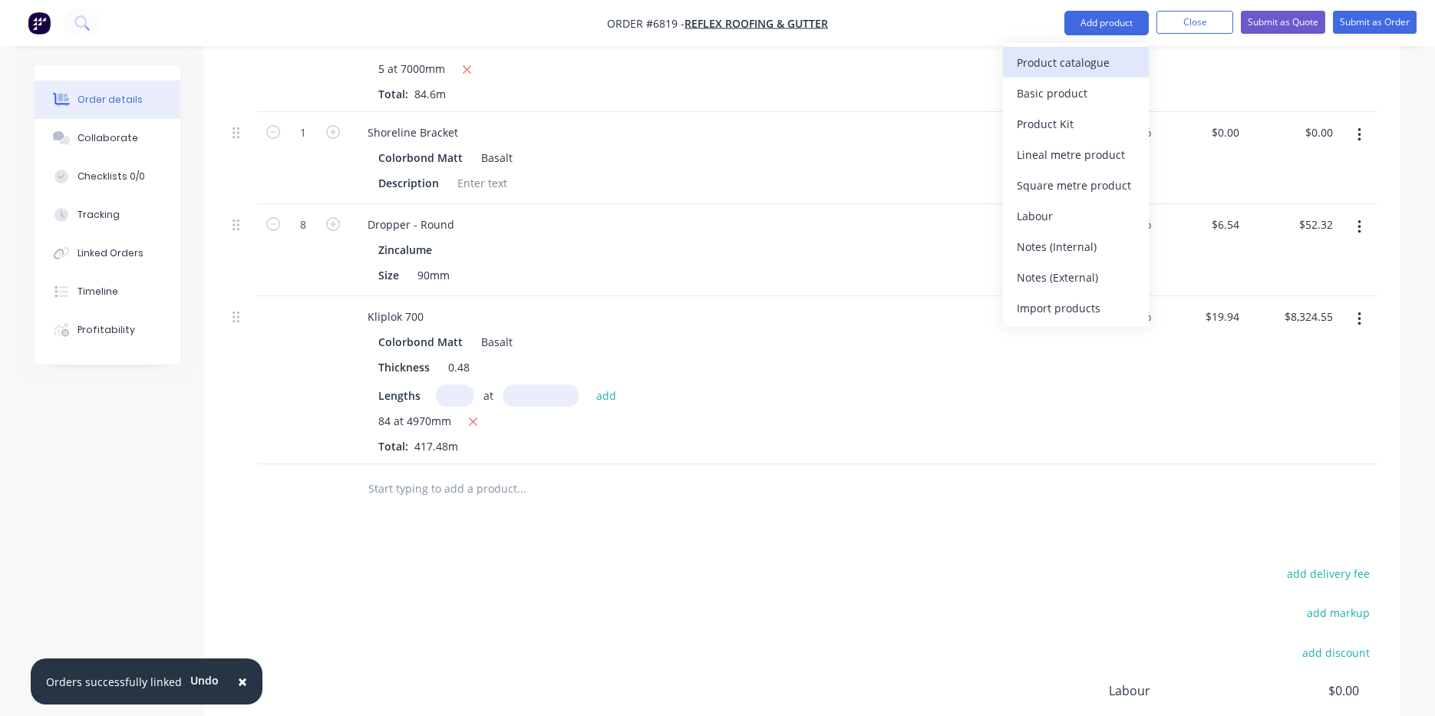
click at [1094, 63] on div "Product catalogue" at bounding box center [1076, 62] width 118 height 22
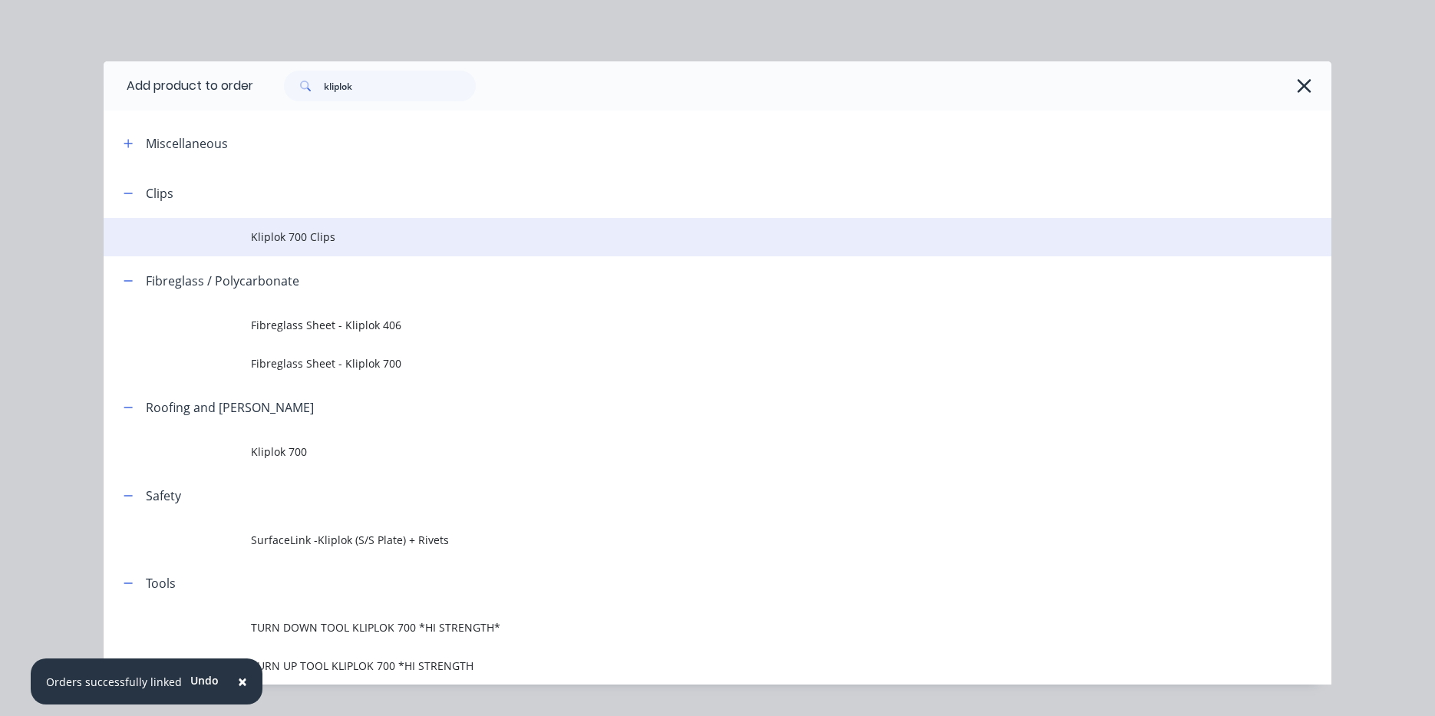
click at [365, 241] on span "Kliplok 700 Clips" at bounding box center [683, 237] width 864 height 16
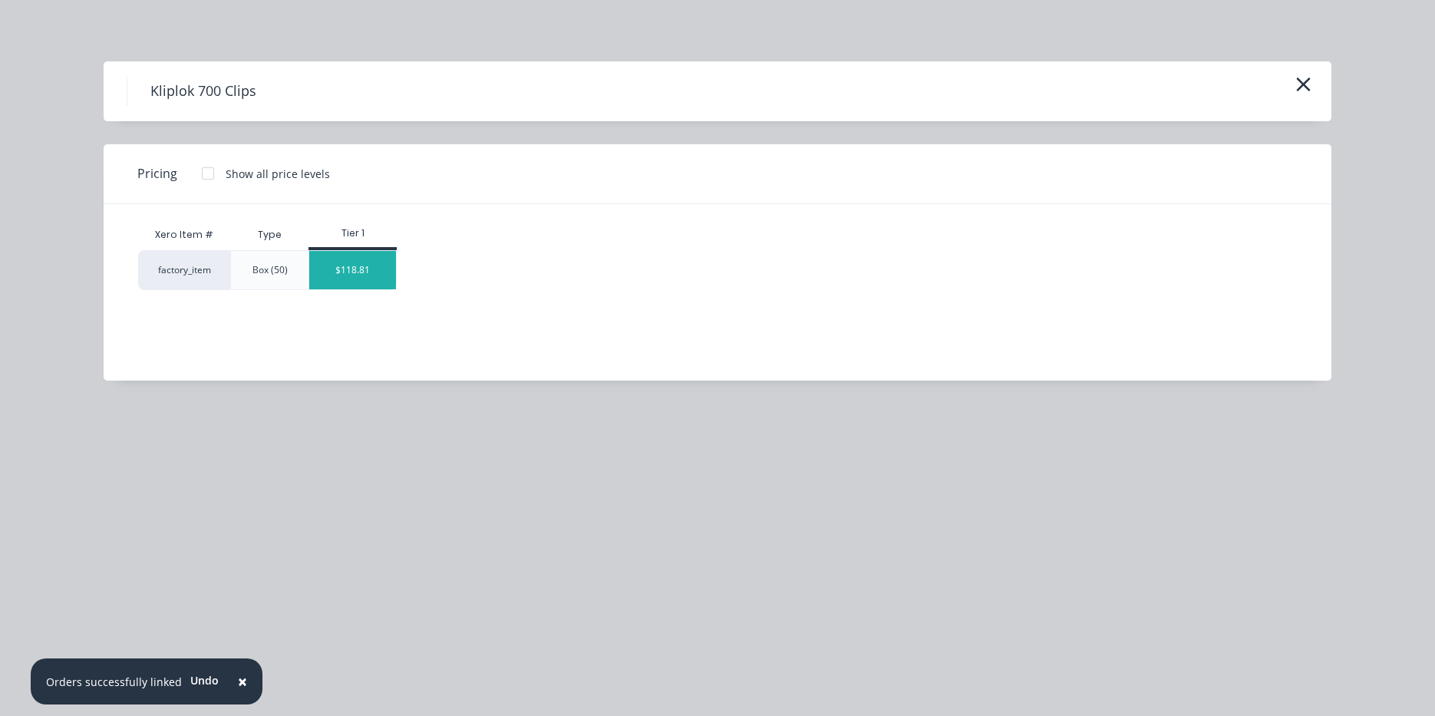
click at [375, 280] on div "$118.81" at bounding box center [352, 270] width 87 height 38
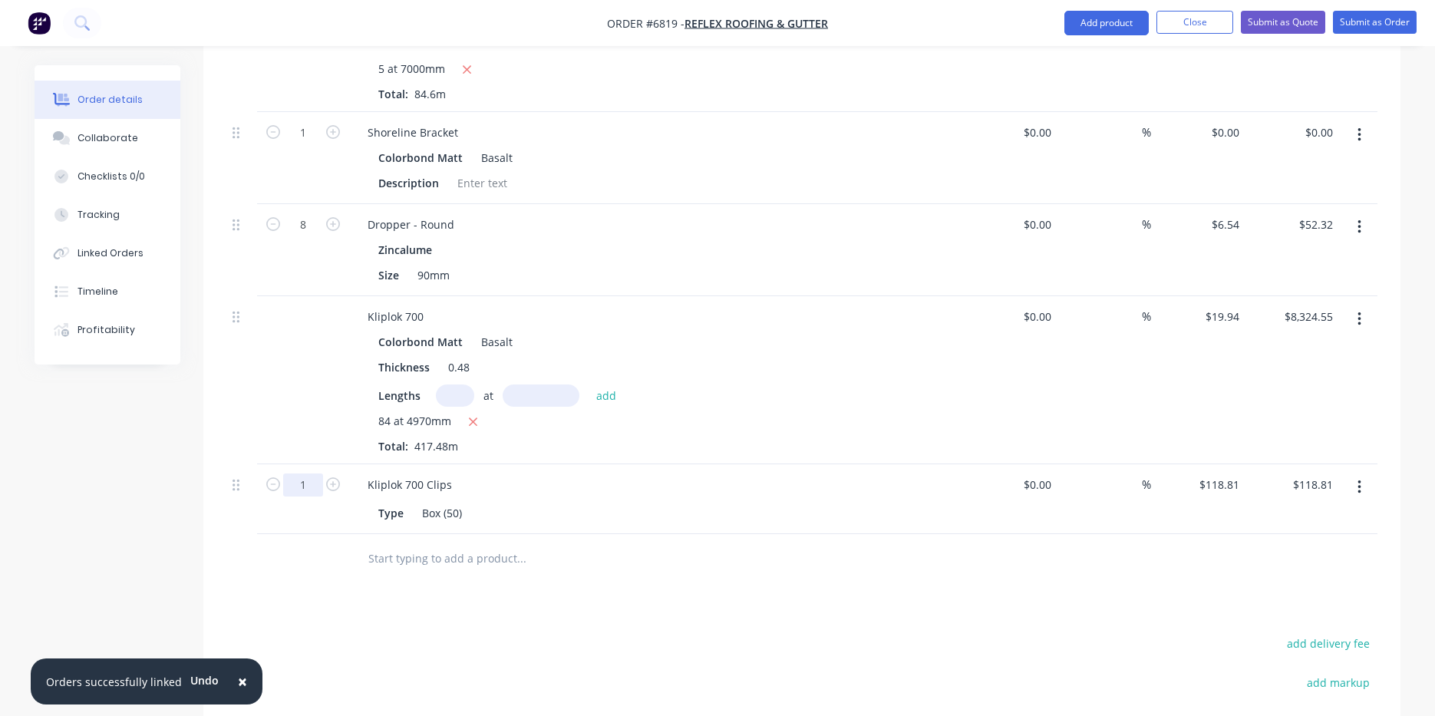
drag, startPoint x: 296, startPoint y: 466, endPoint x: 305, endPoint y: 466, distance: 8.4
click at [296, 473] on input "1" at bounding box center [303, 484] width 40 height 23
type input "7"
type input "$831.67"
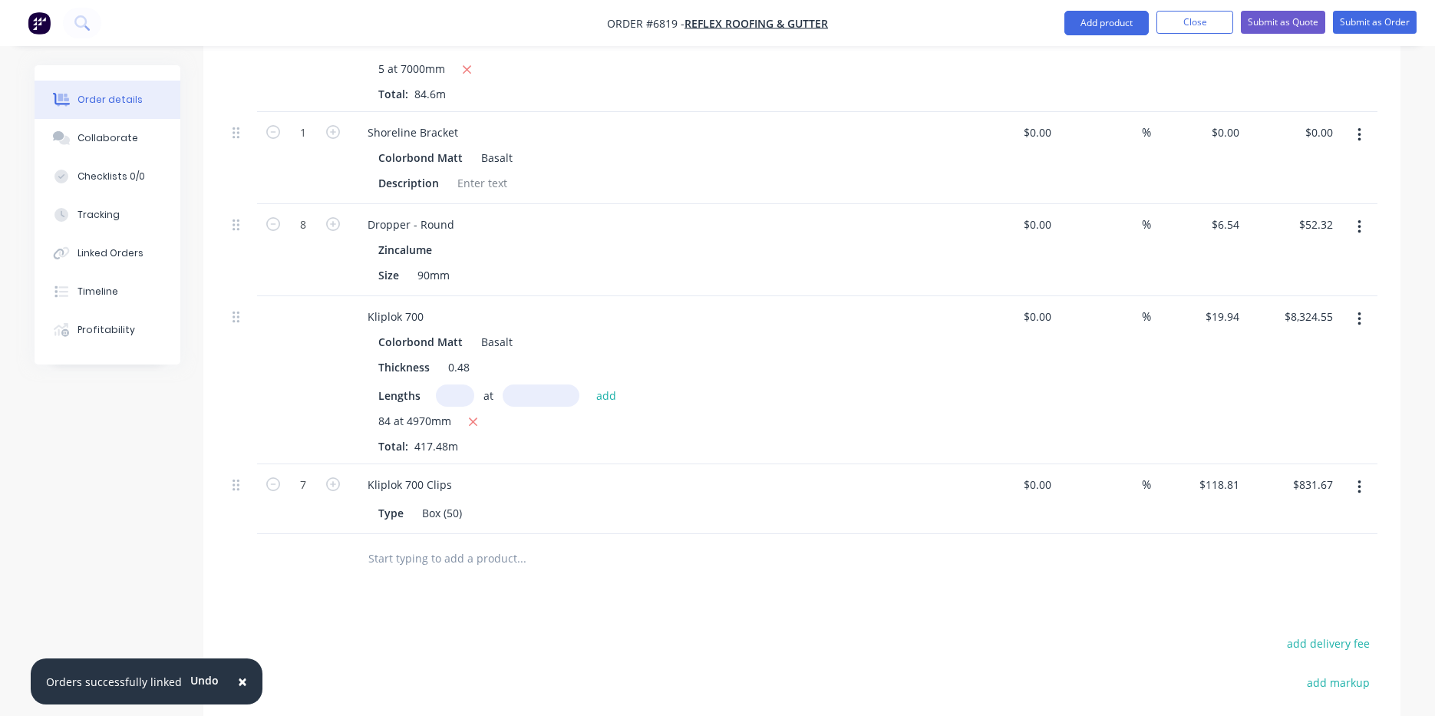
click at [1067, 5] on nav "Order #6819 - Reflex Roofing & Gutter Add product Close Submit as Quote Submit …" at bounding box center [717, 23] width 1435 height 46
click at [1071, 20] on button "Add product" at bounding box center [1106, 23] width 84 height 25
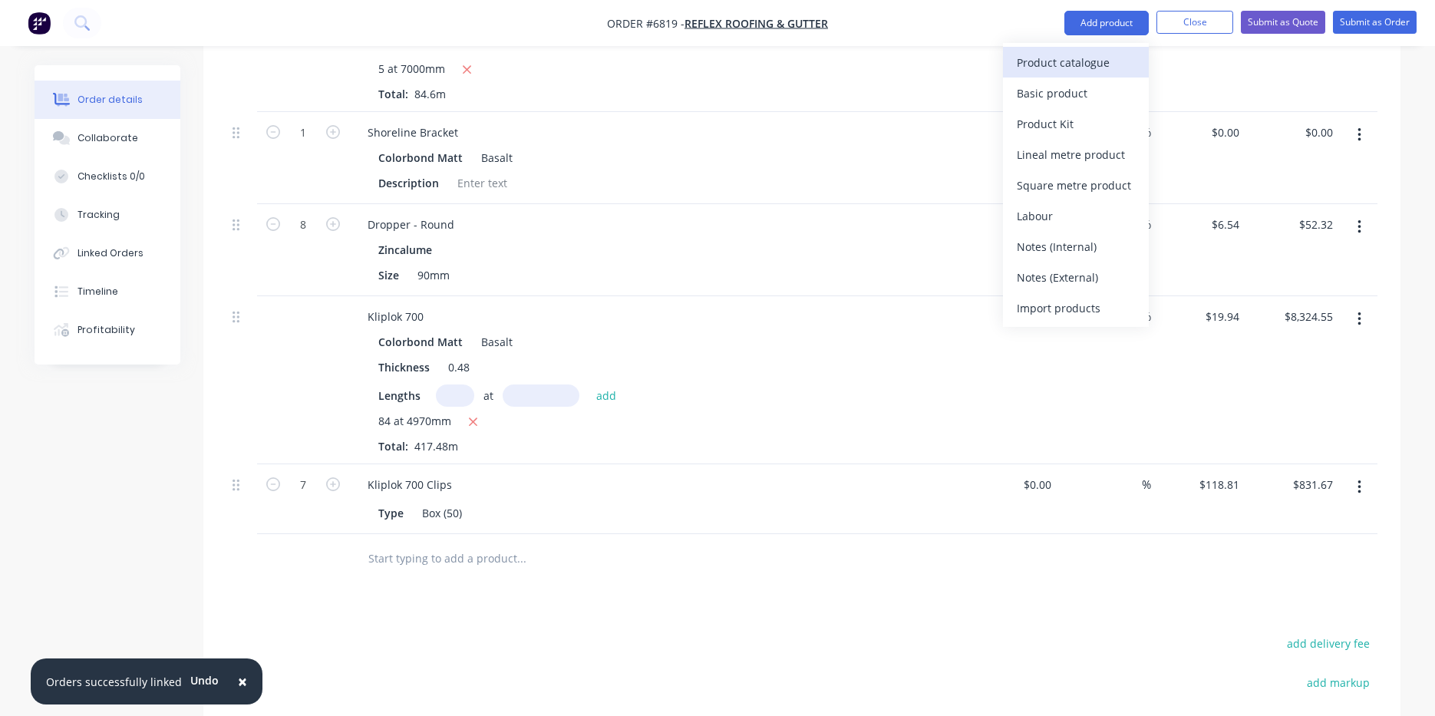
click at [1061, 76] on button "Product catalogue" at bounding box center [1076, 62] width 146 height 31
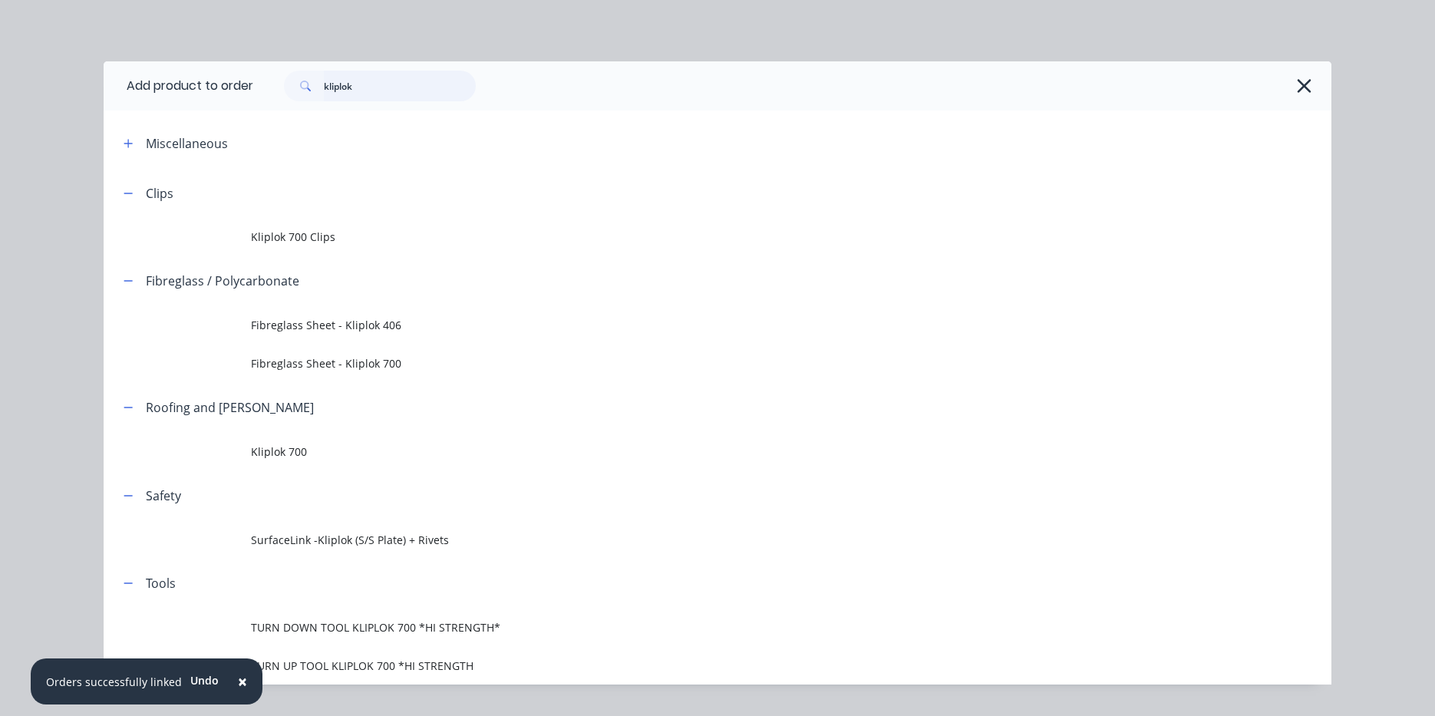
click at [394, 87] on input "kliplok" at bounding box center [400, 86] width 152 height 31
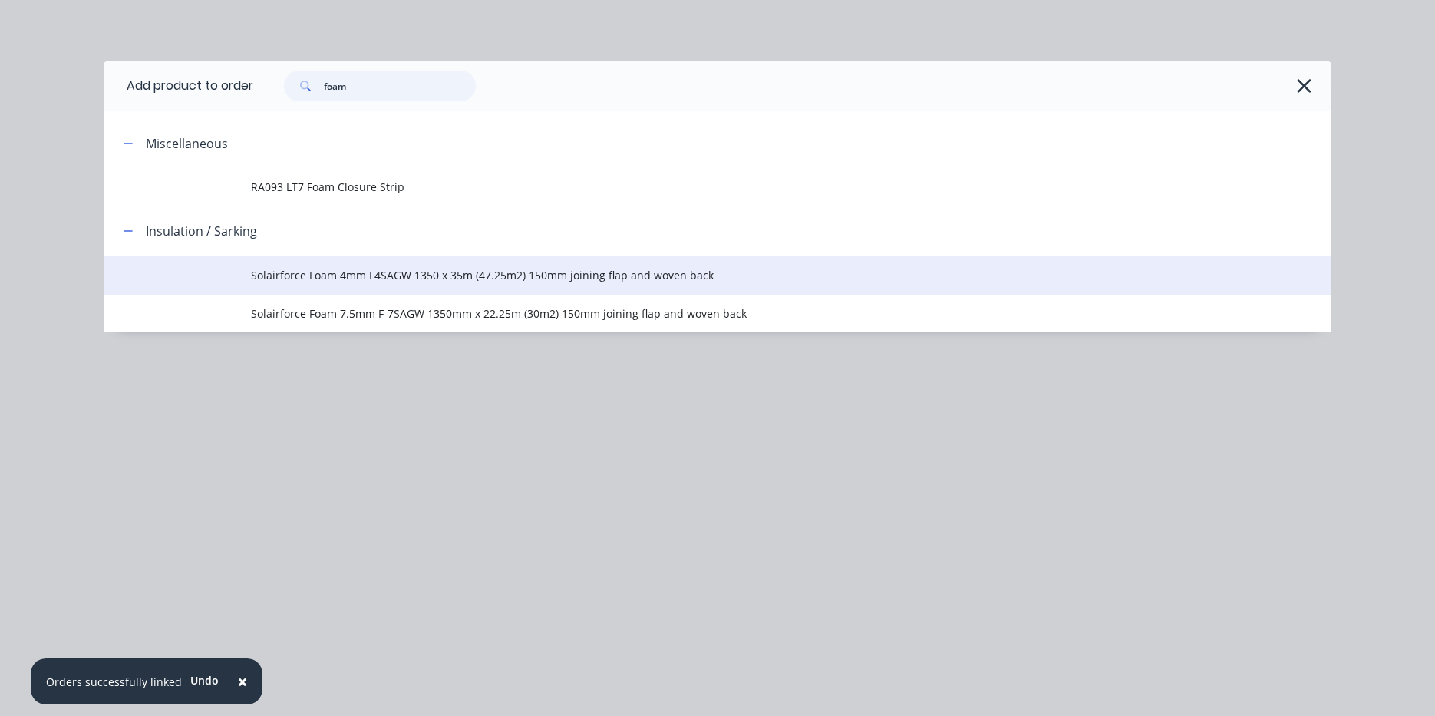
type input "foam"
click at [681, 267] on span "Solairforce Foam 4mm F4SAGW 1350 x 35m (47.25m2) 150mm joining flap and woven b…" at bounding box center [683, 275] width 864 height 16
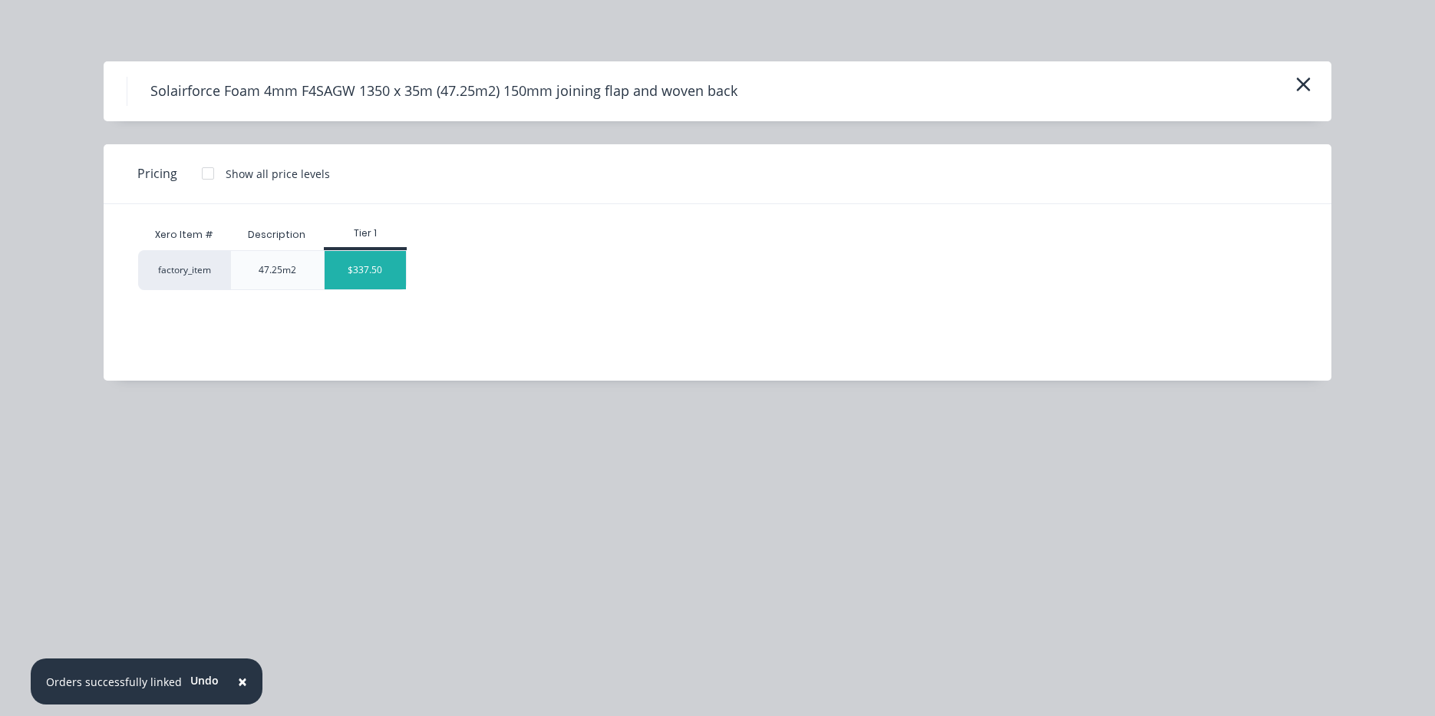
click at [361, 271] on div "$337.50" at bounding box center [366, 270] width 82 height 38
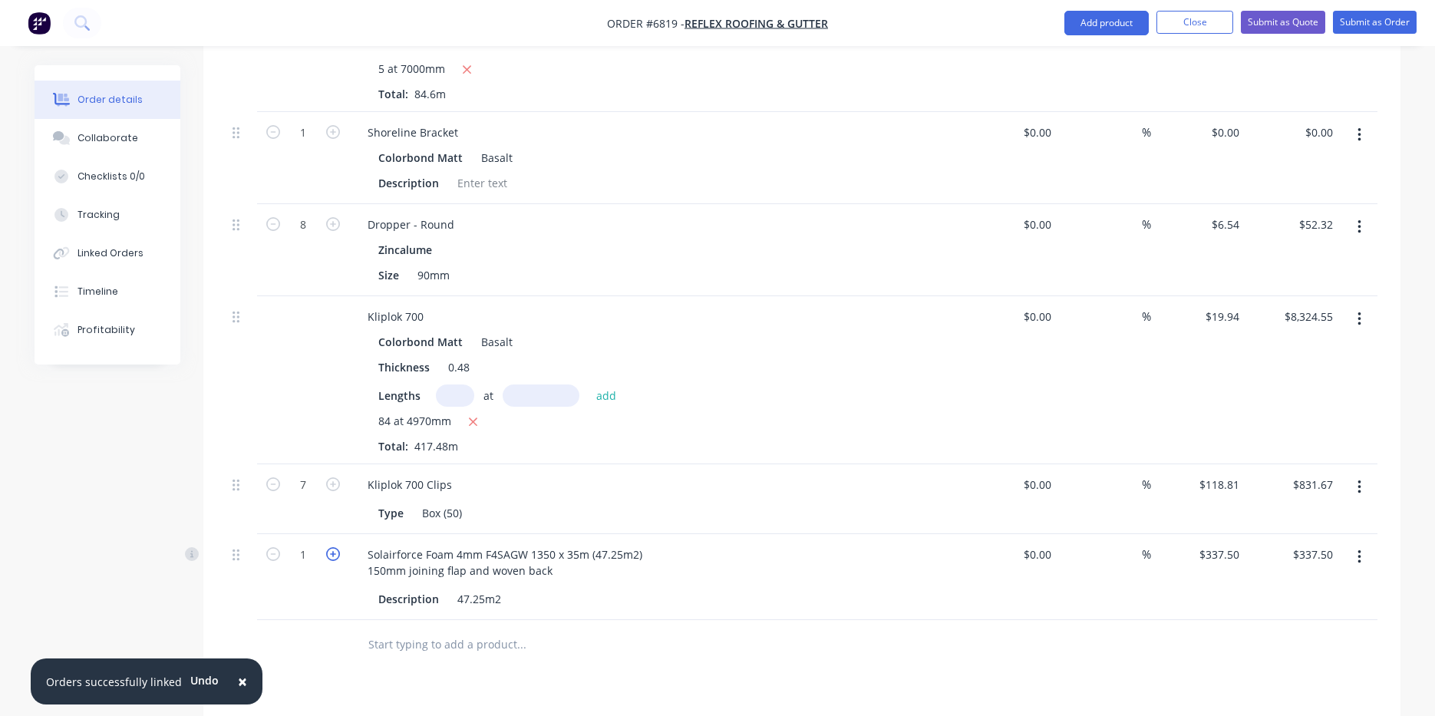
click at [336, 547] on icon "button" at bounding box center [333, 554] width 14 height 14
type input "2"
type input "$675.00"
click at [336, 547] on icon "button" at bounding box center [333, 554] width 14 height 14
type input "3"
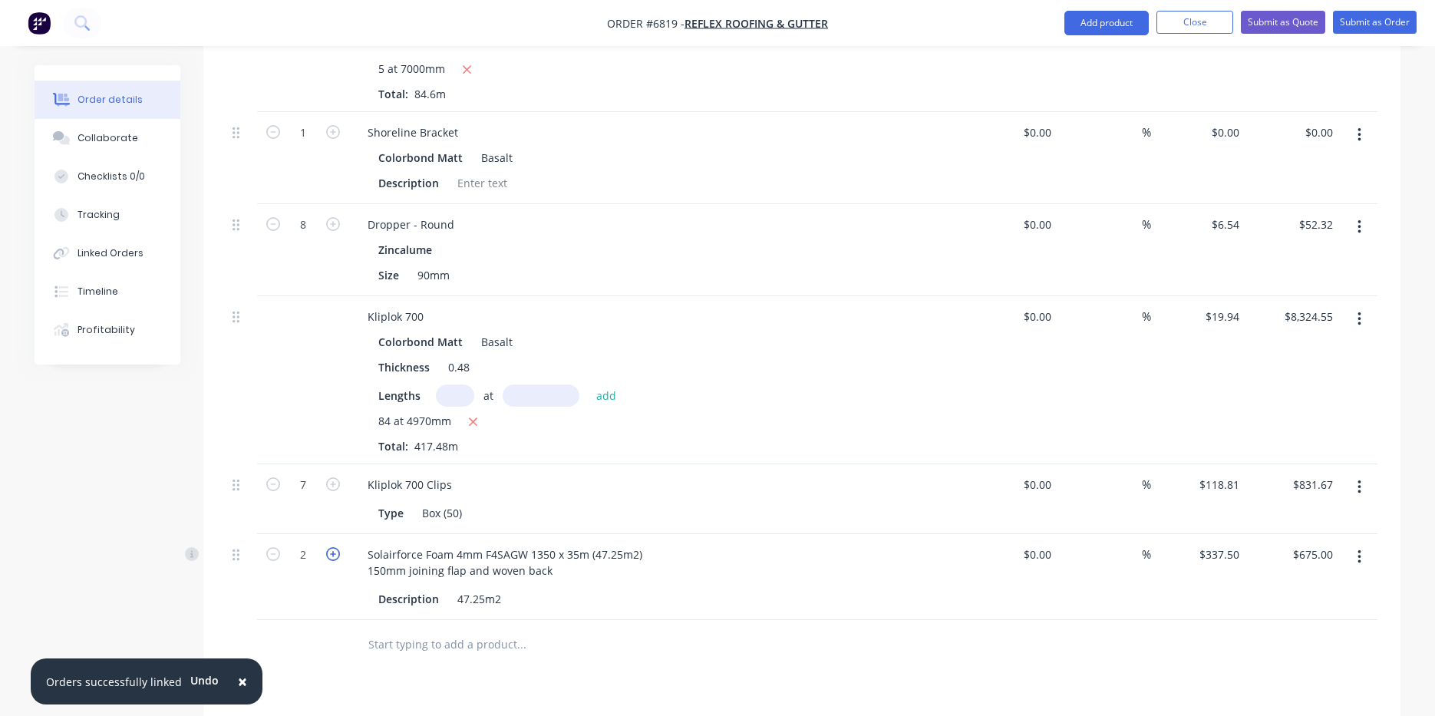
type input "$1,012.50"
click at [336, 547] on icon "button" at bounding box center [333, 554] width 14 height 14
type input "4"
type input "$1,350.00"
click at [336, 547] on icon "button" at bounding box center [333, 554] width 14 height 14
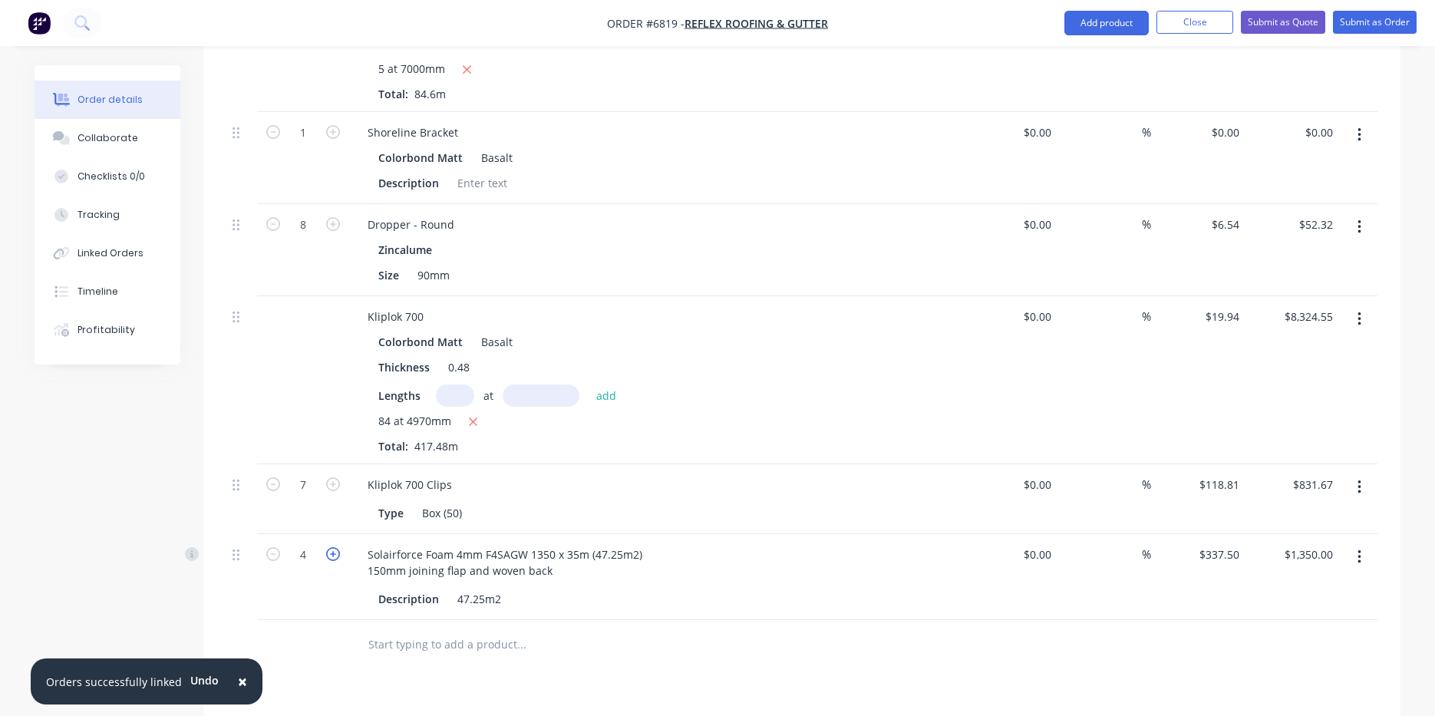
type input "5"
type input "$1,687.50"
click at [336, 547] on icon "button" at bounding box center [333, 554] width 14 height 14
type input "6"
type input "$2,025.00"
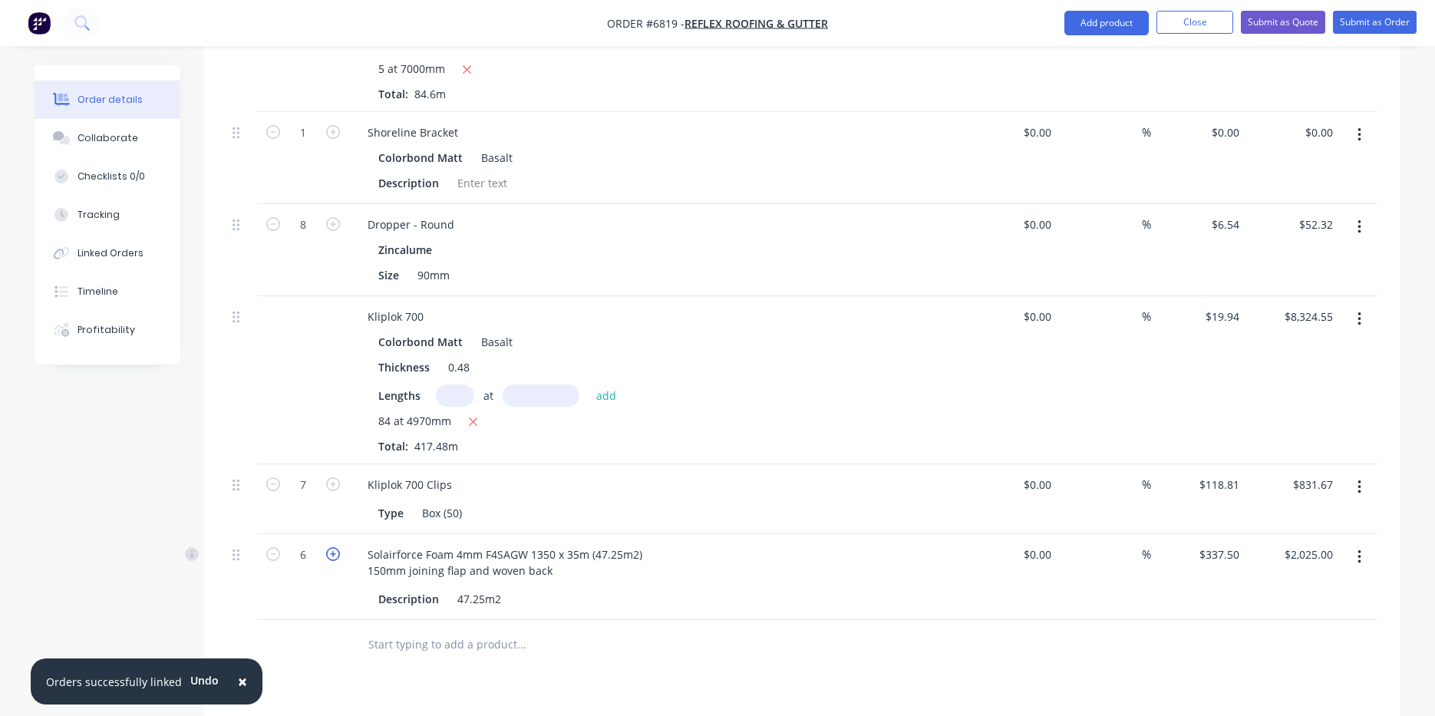
click at [336, 547] on icon "button" at bounding box center [333, 554] width 14 height 14
type input "7"
type input "$2,362.50"
click at [275, 547] on icon "button" at bounding box center [273, 554] width 14 height 14
type input "6"
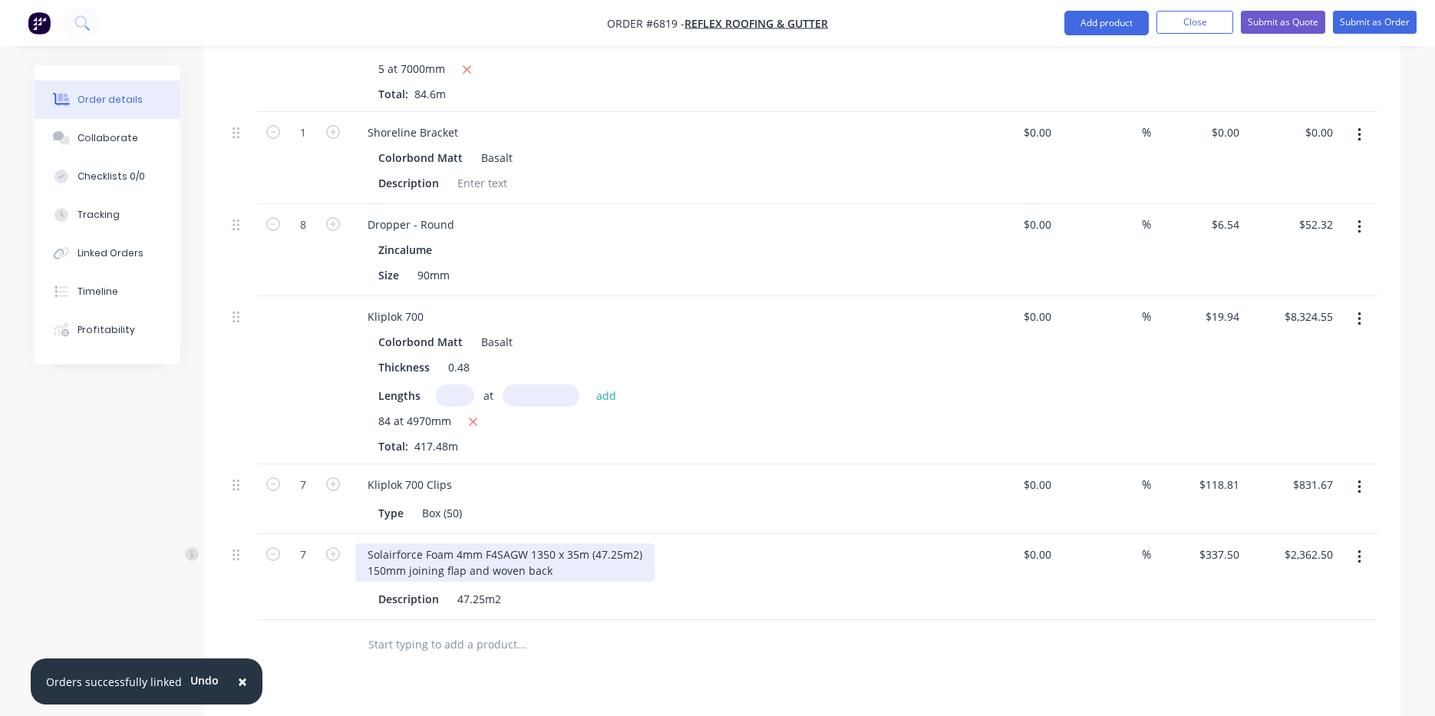
type input "$2,025.00"
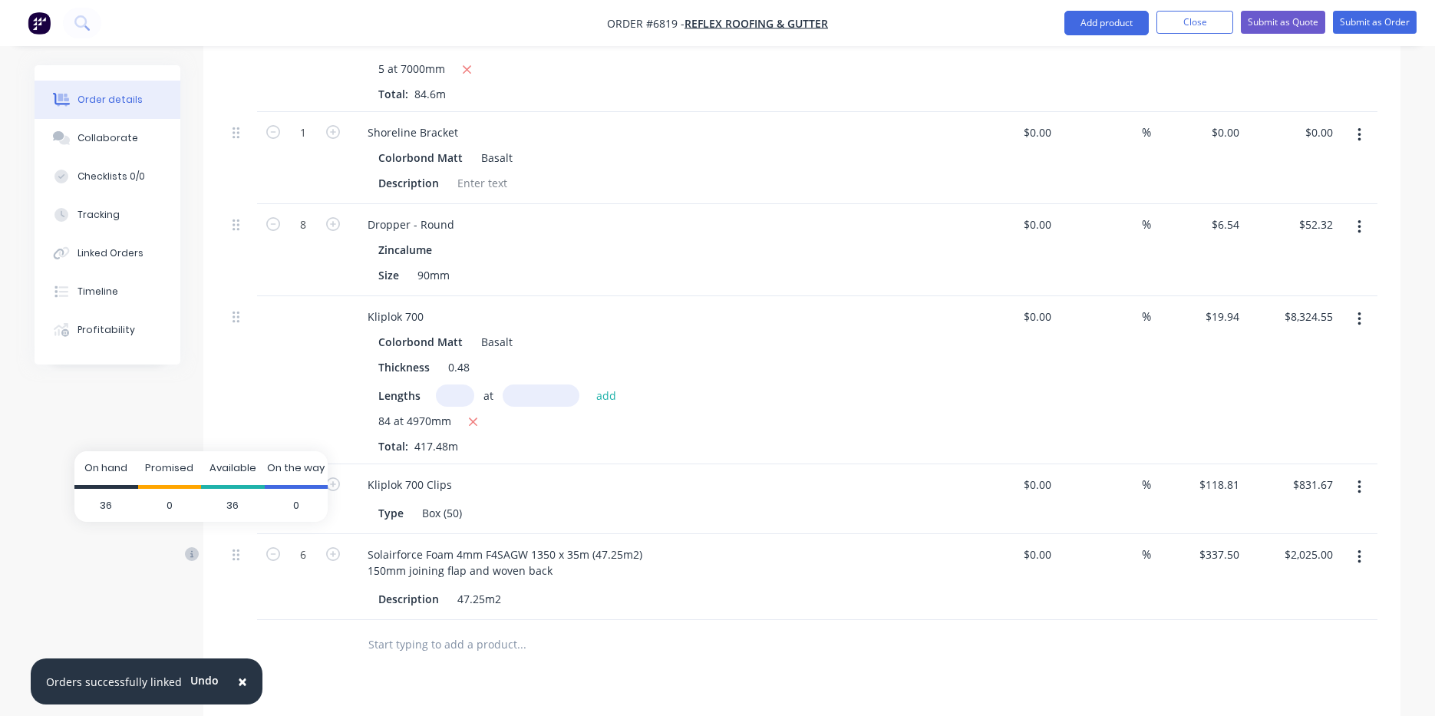
click at [193, 547] on icon at bounding box center [192, 554] width 14 height 14
click at [1098, 24] on button "Add product" at bounding box center [1106, 23] width 84 height 25
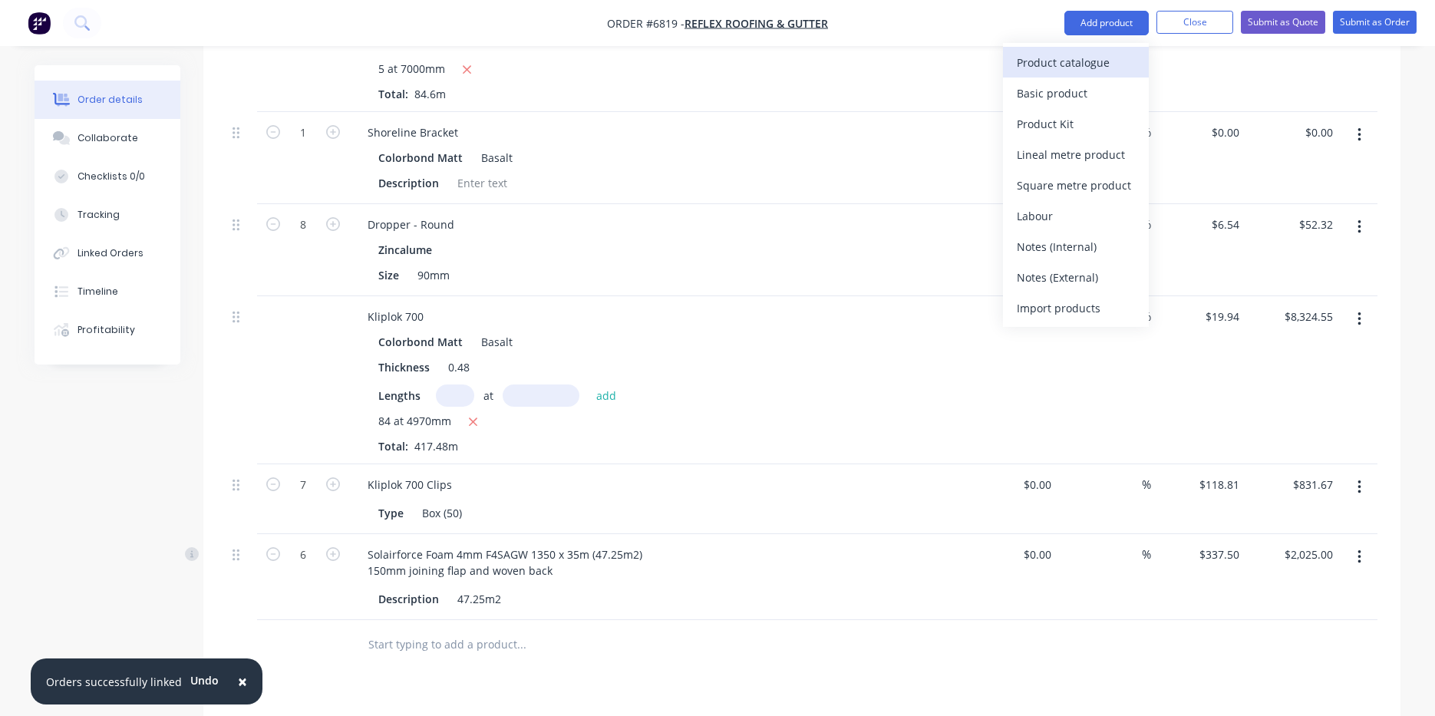
click at [1087, 54] on div "Product catalogue" at bounding box center [1076, 62] width 118 height 22
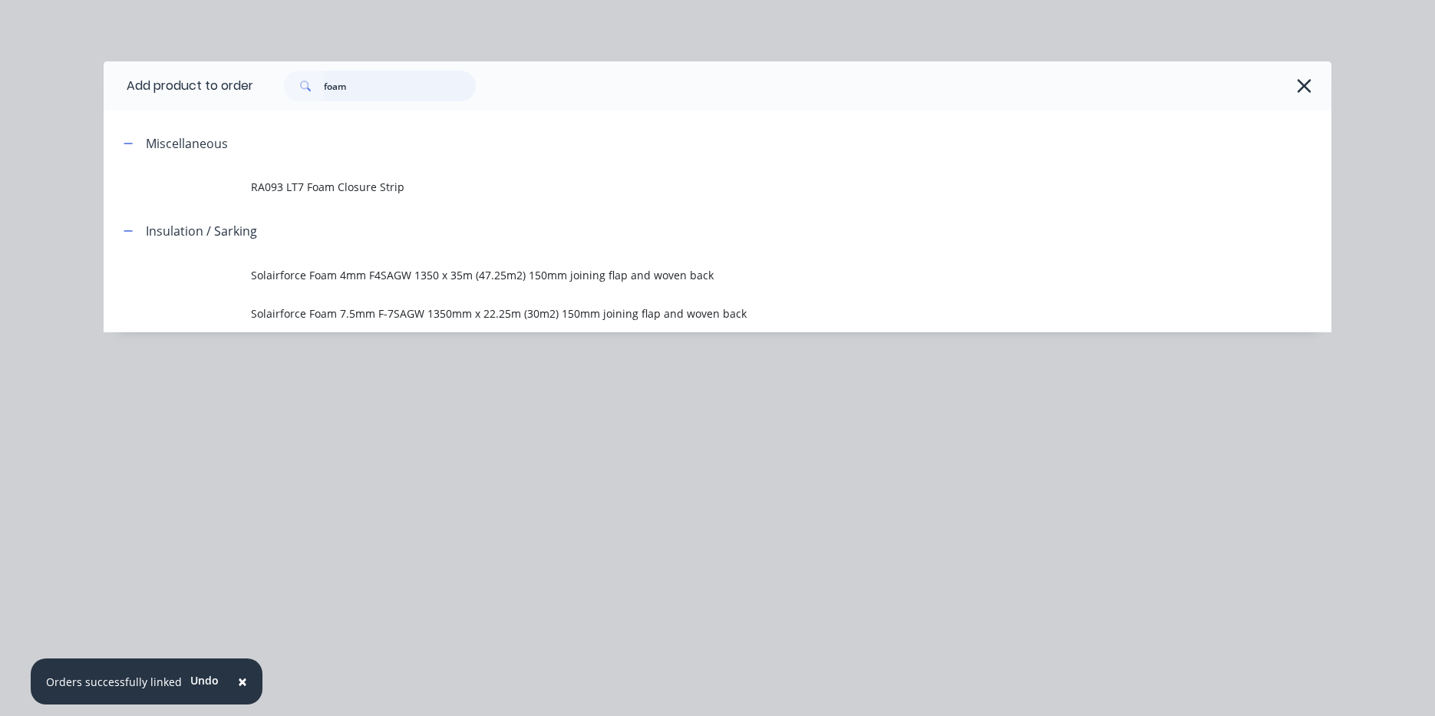
click at [348, 85] on input "foam" at bounding box center [400, 86] width 152 height 31
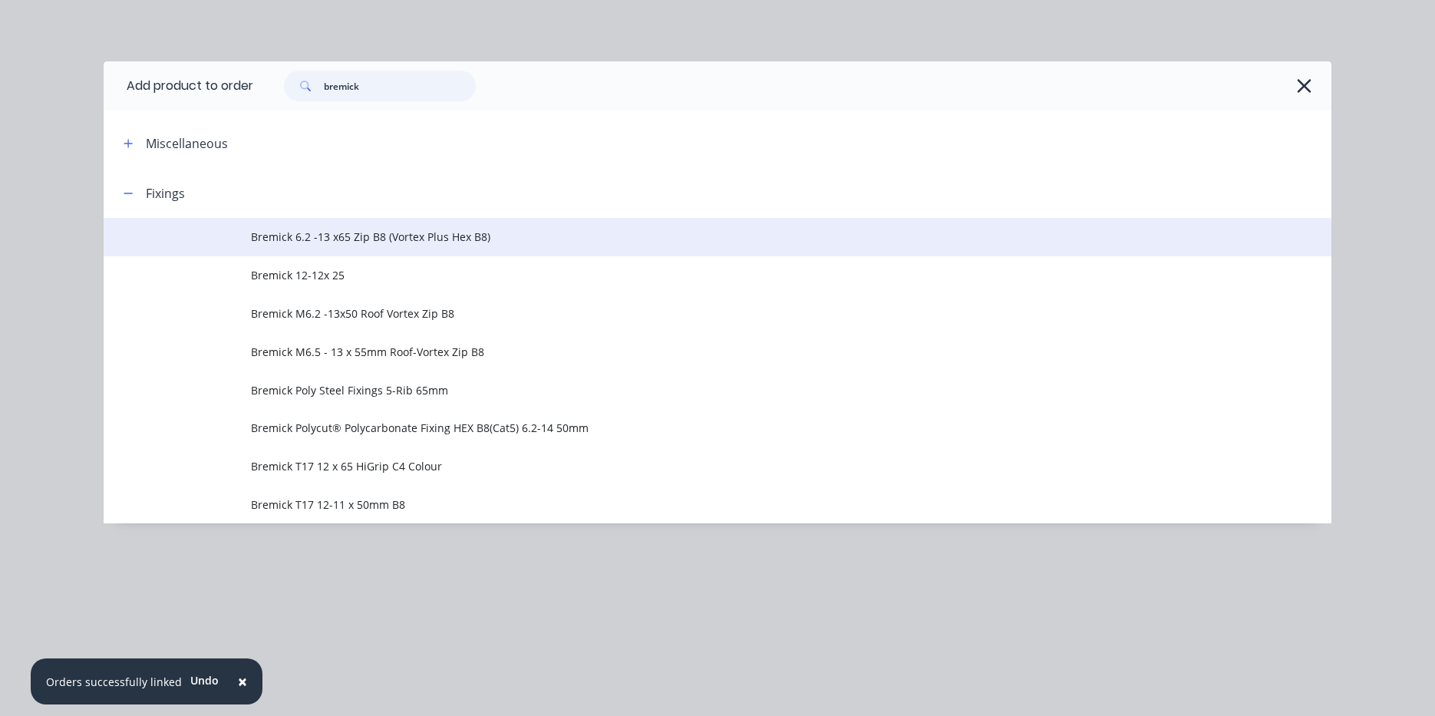
type input "bremick"
click at [405, 243] on span "Bremick 6.2 -13 x65 Zip B8 (Vortex Plus Hex B8)" at bounding box center [683, 237] width 864 height 16
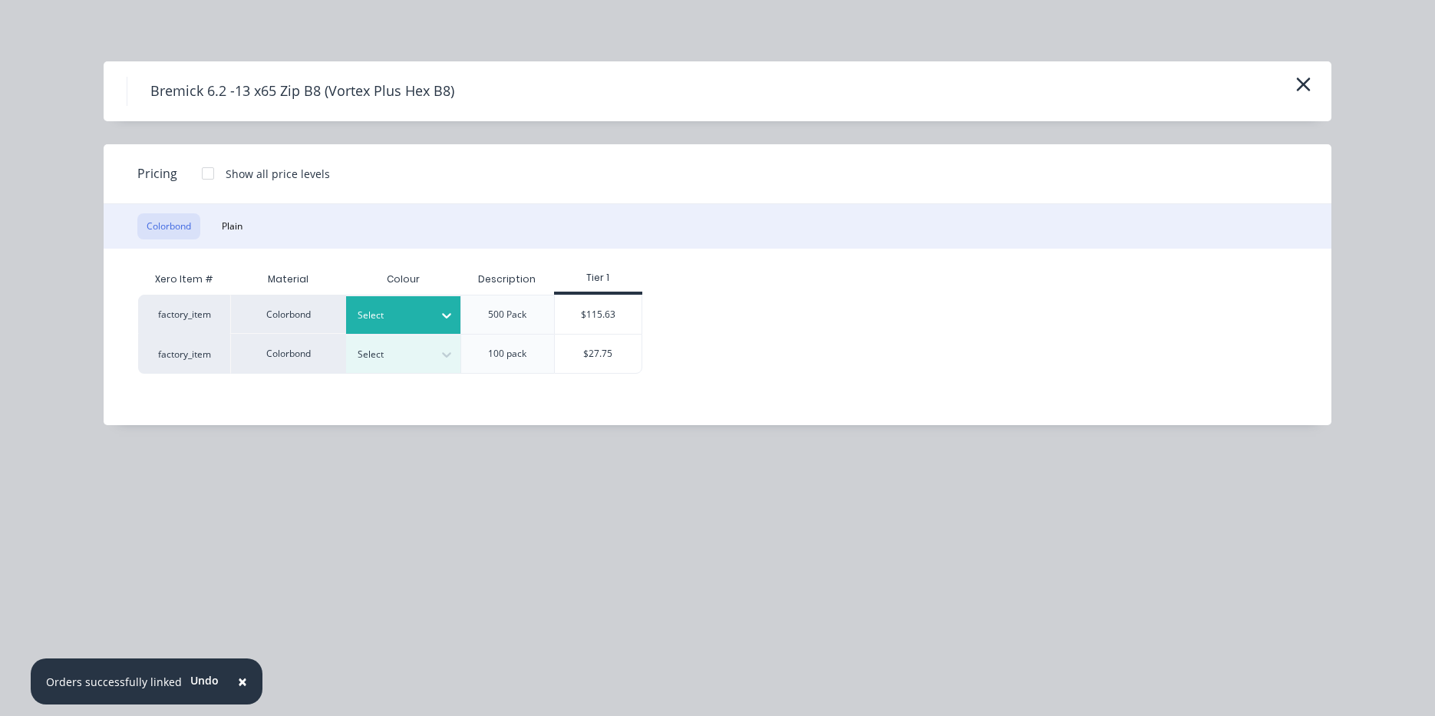
click at [417, 324] on div "Select" at bounding box center [390, 315] width 86 height 20
click at [192, 80] on div "Basalt" at bounding box center [96, 65] width 192 height 28
click at [602, 303] on div "$115.63" at bounding box center [598, 314] width 87 height 38
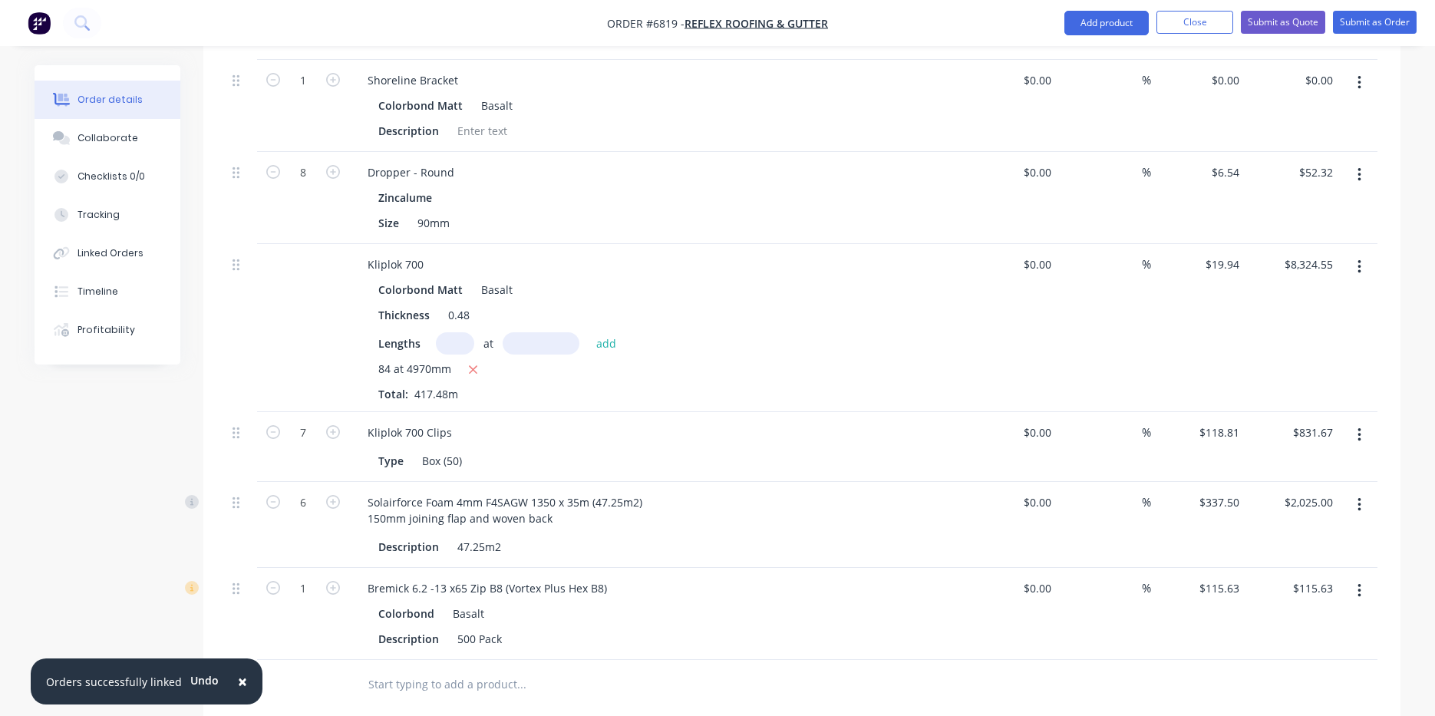
scroll to position [827, 0]
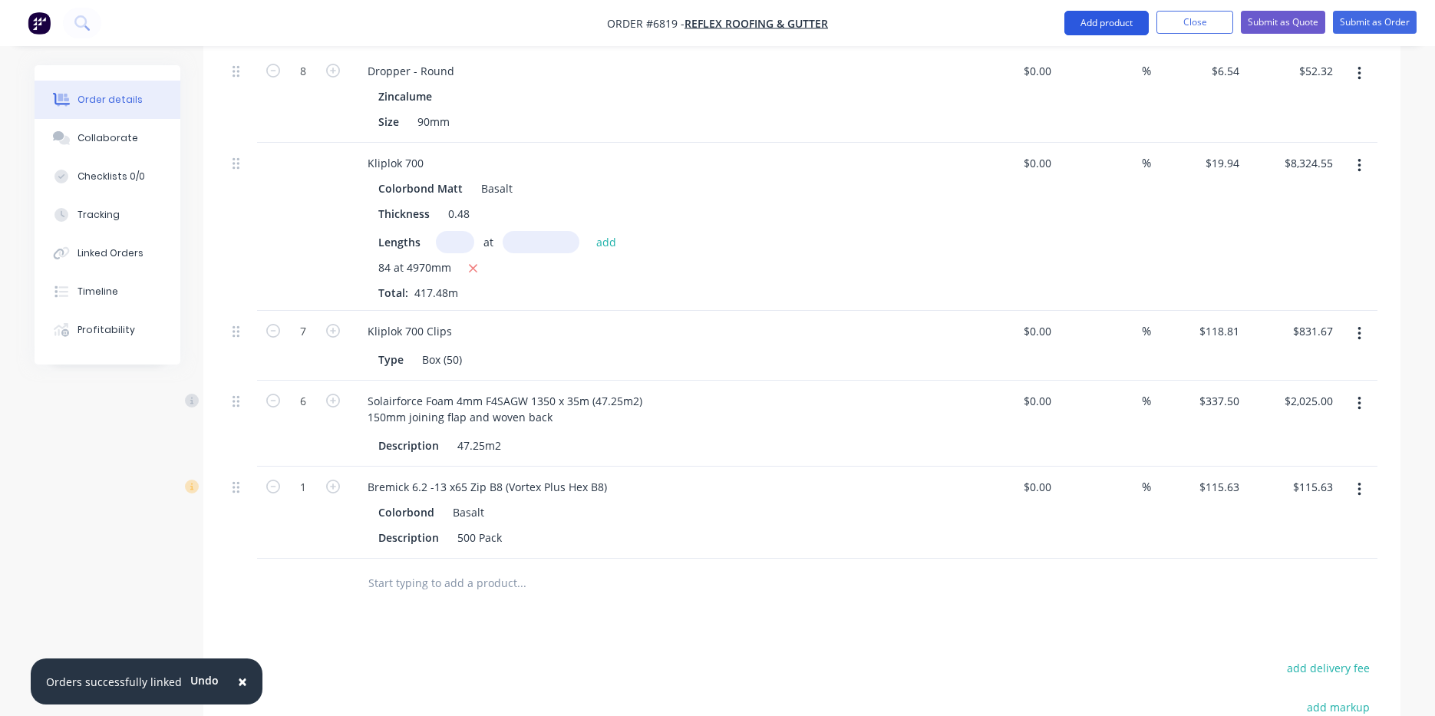
click at [1120, 21] on button "Add product" at bounding box center [1106, 23] width 84 height 25
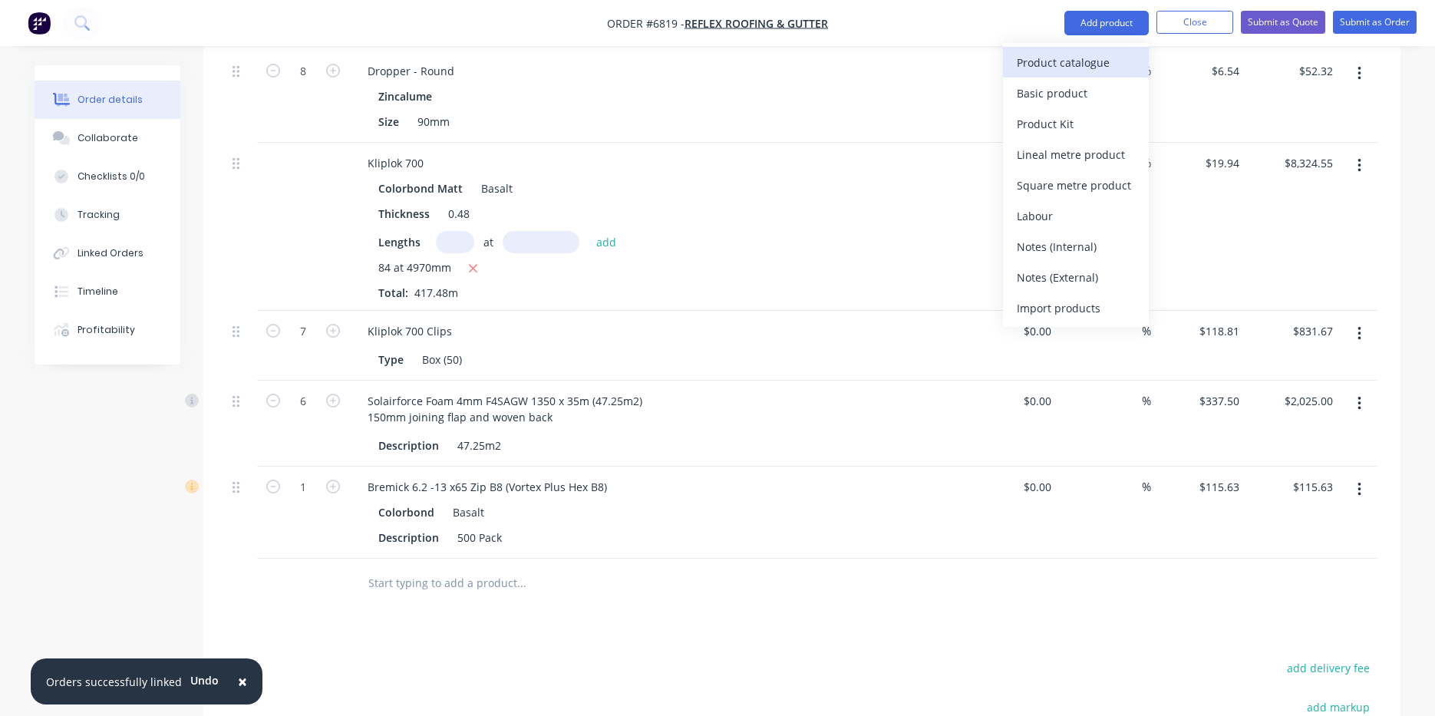
click at [1084, 61] on div "Product catalogue" at bounding box center [1076, 62] width 118 height 22
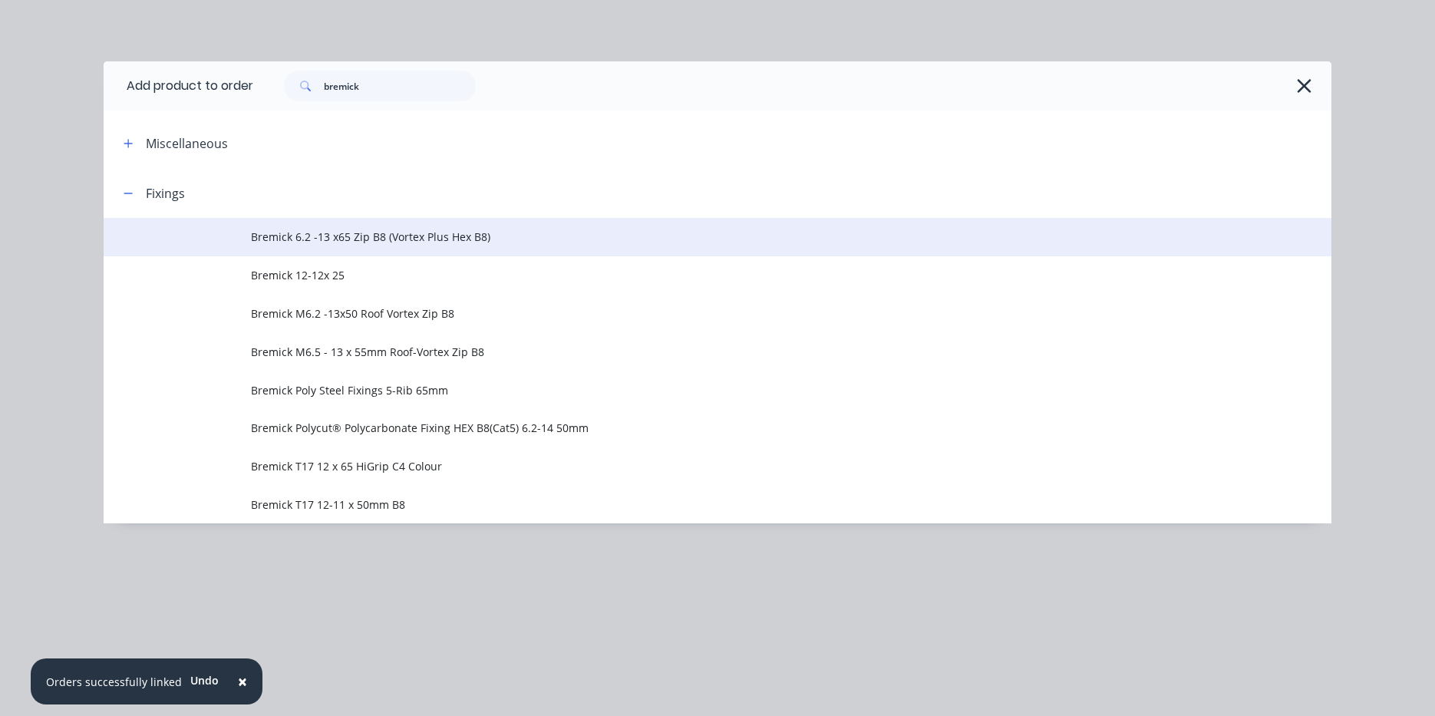
click at [437, 249] on td "Bremick 6.2 -13 x65 Zip B8 (Vortex Plus Hex B8)" at bounding box center [791, 237] width 1081 height 38
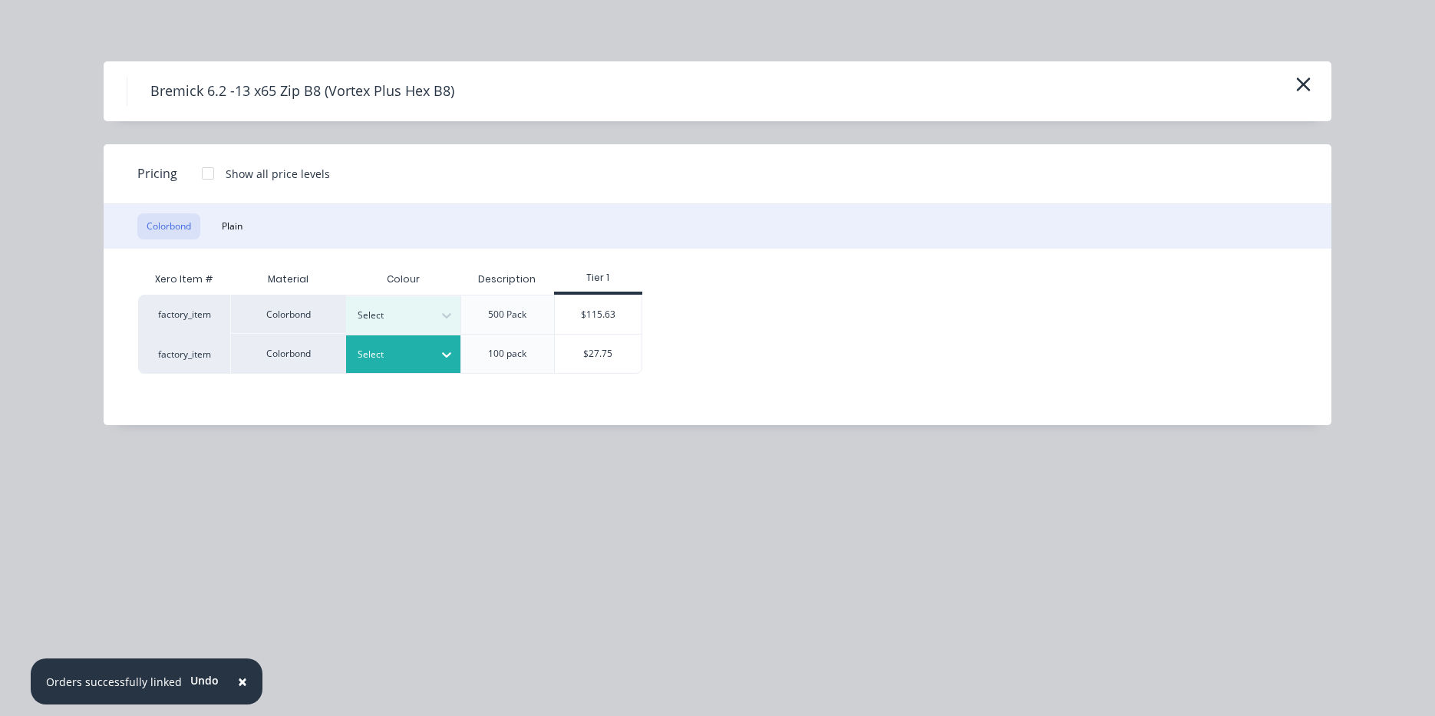
click at [397, 348] on div at bounding box center [392, 354] width 69 height 17
click at [613, 358] on div "$27.75" at bounding box center [598, 354] width 87 height 38
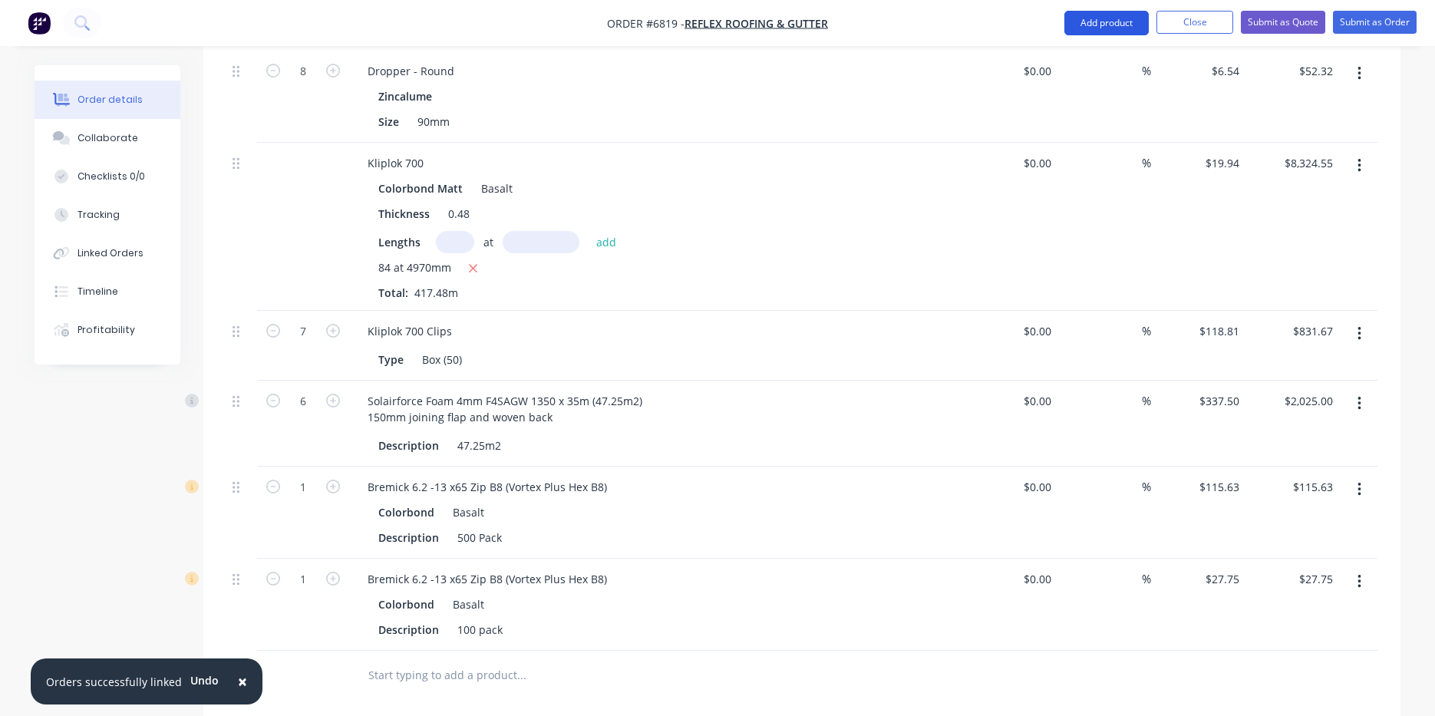
click at [1074, 23] on button "Add product" at bounding box center [1106, 23] width 84 height 25
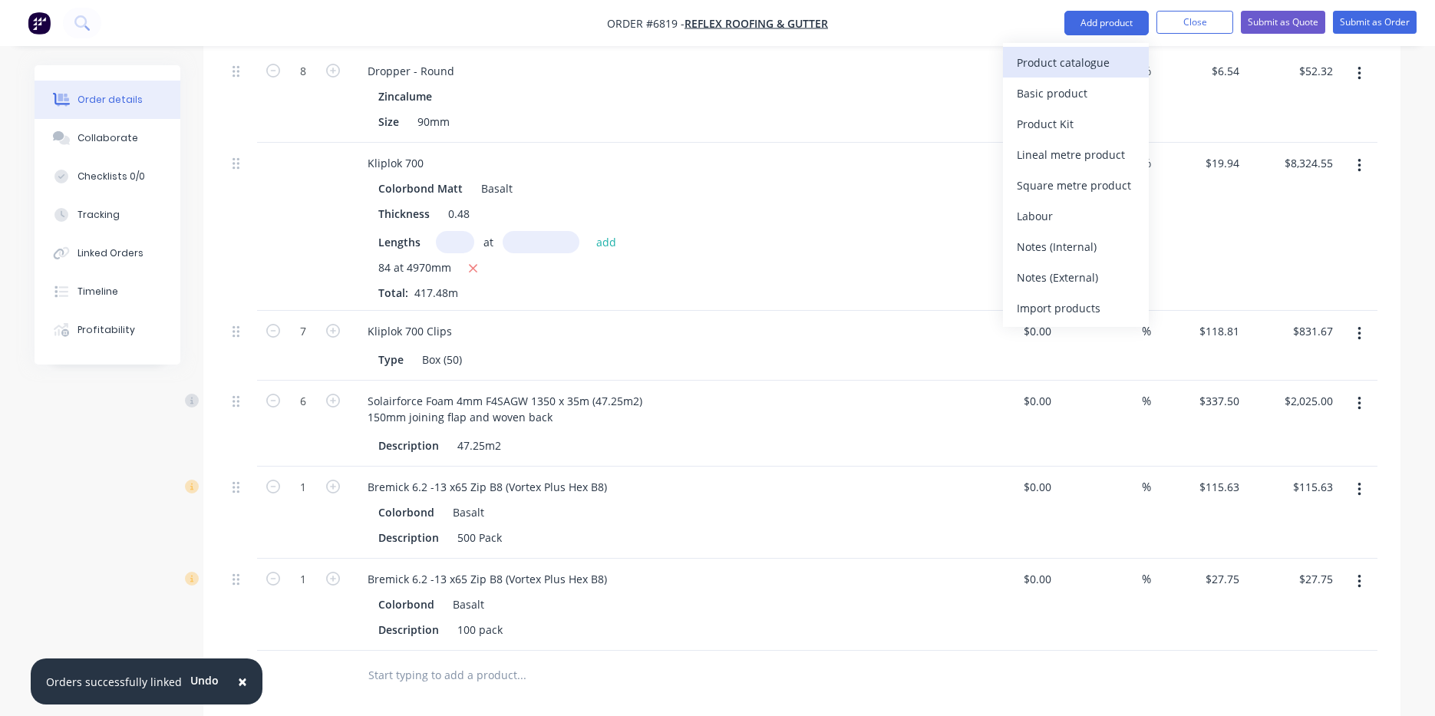
click at [1067, 64] on div "Product catalogue" at bounding box center [1076, 62] width 118 height 22
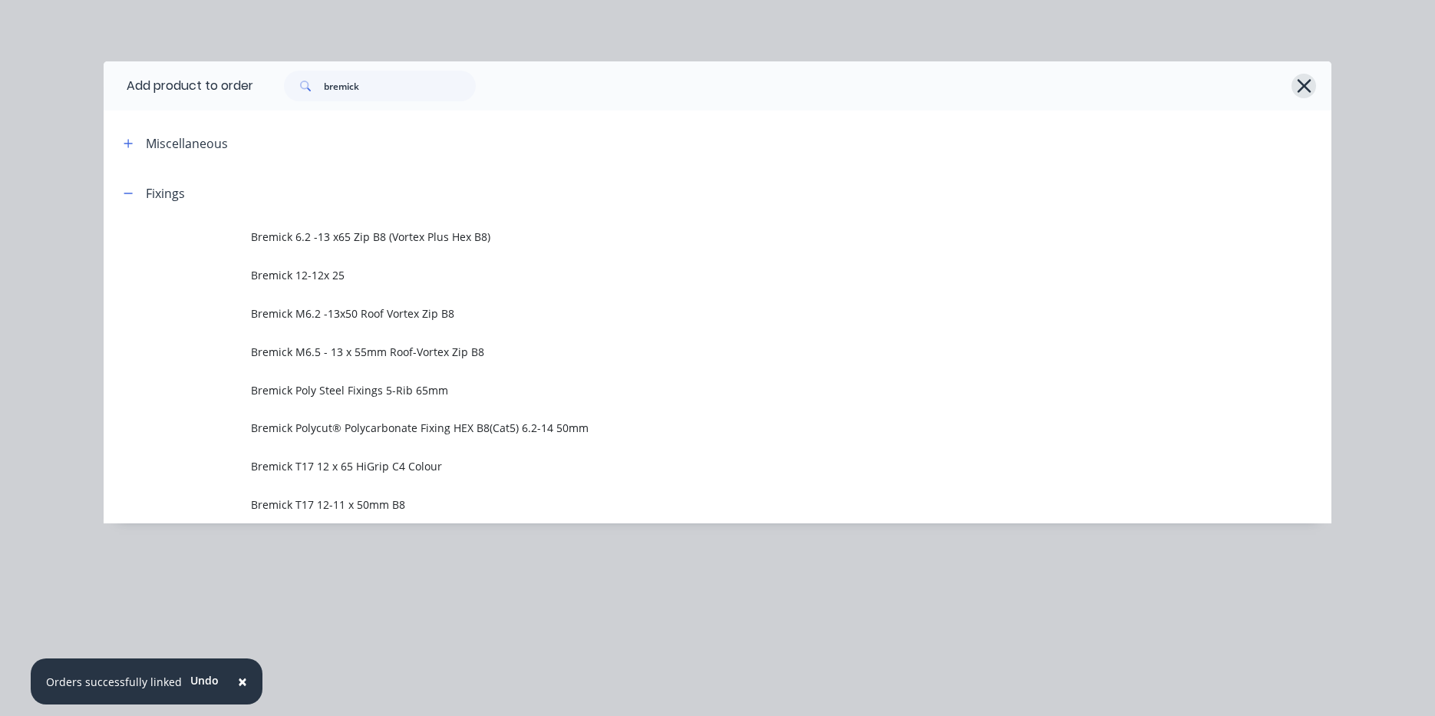
click at [1310, 94] on icon "button" at bounding box center [1304, 85] width 16 height 21
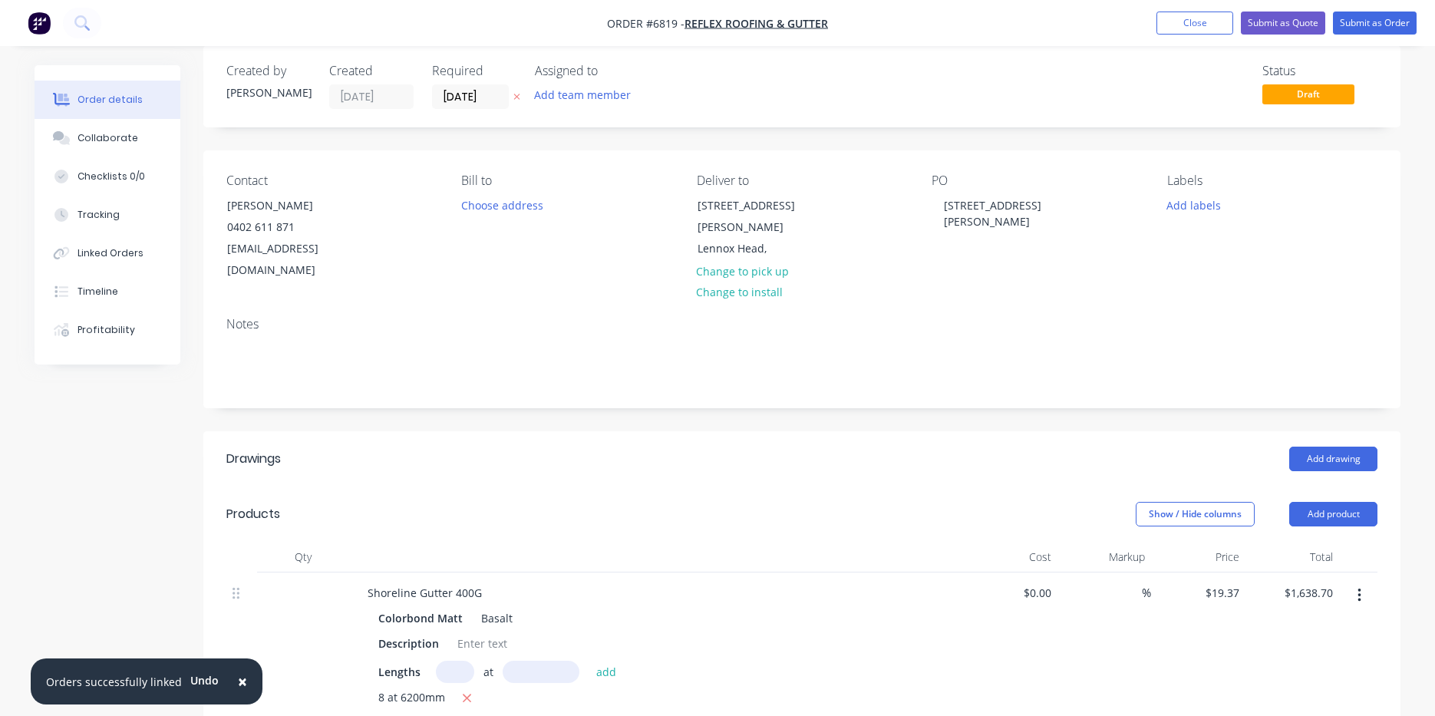
scroll to position [0, 0]
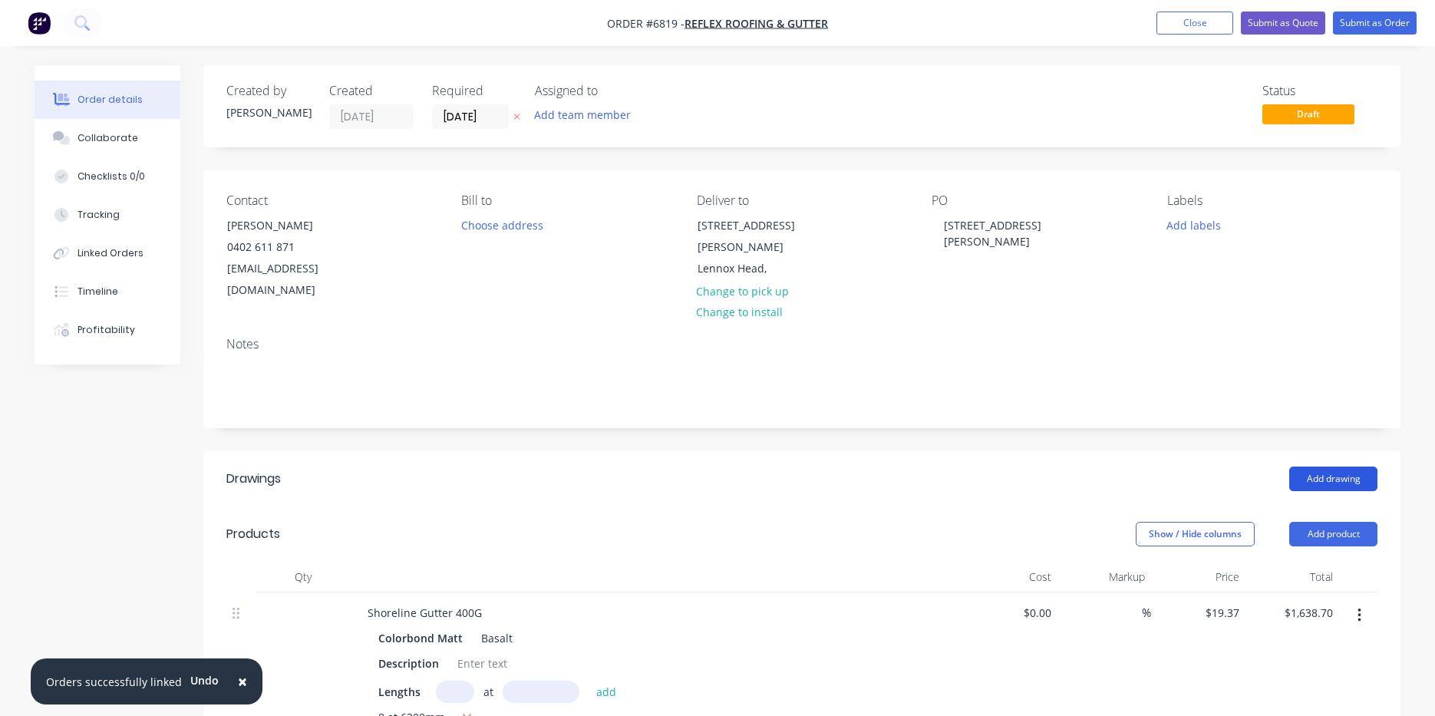
click at [1327, 467] on button "Add drawing" at bounding box center [1333, 479] width 88 height 25
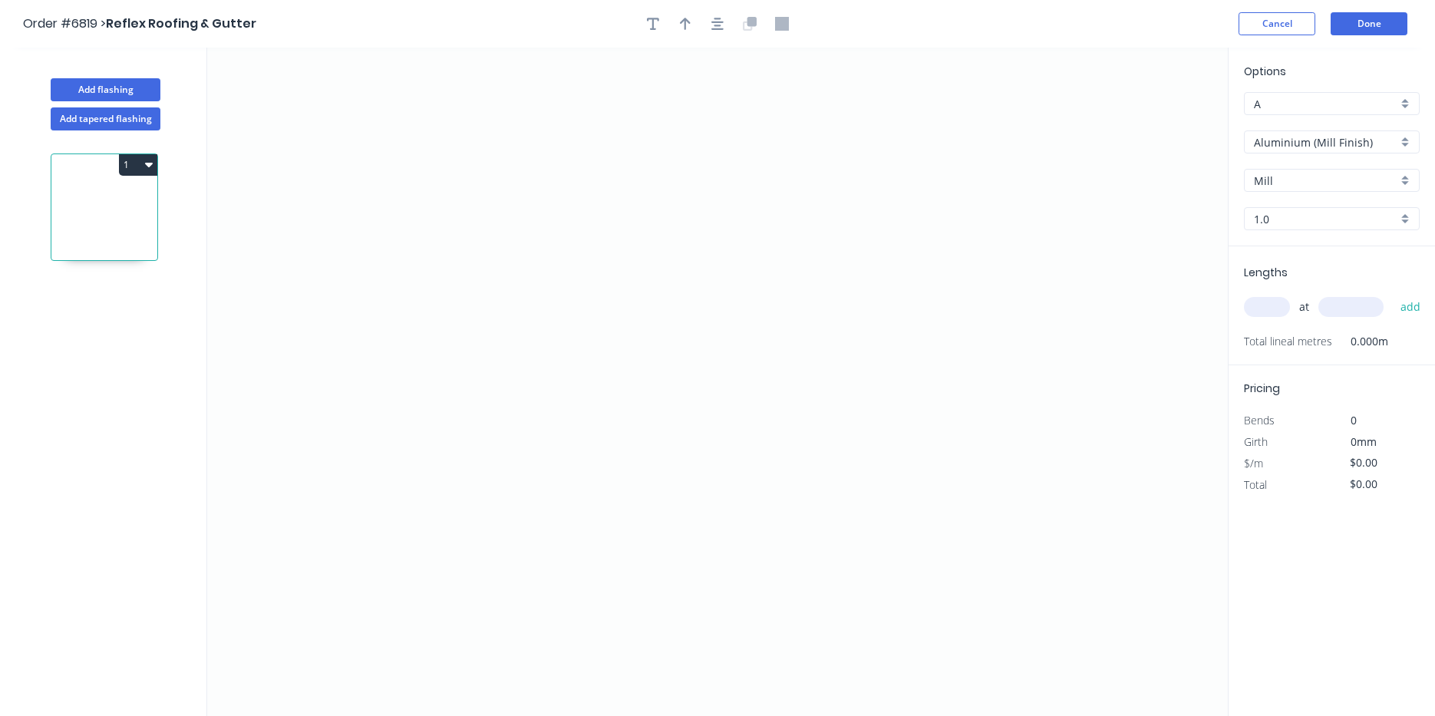
click at [1377, 152] on div "Aluminium (Mill Finish)" at bounding box center [1332, 141] width 176 height 23
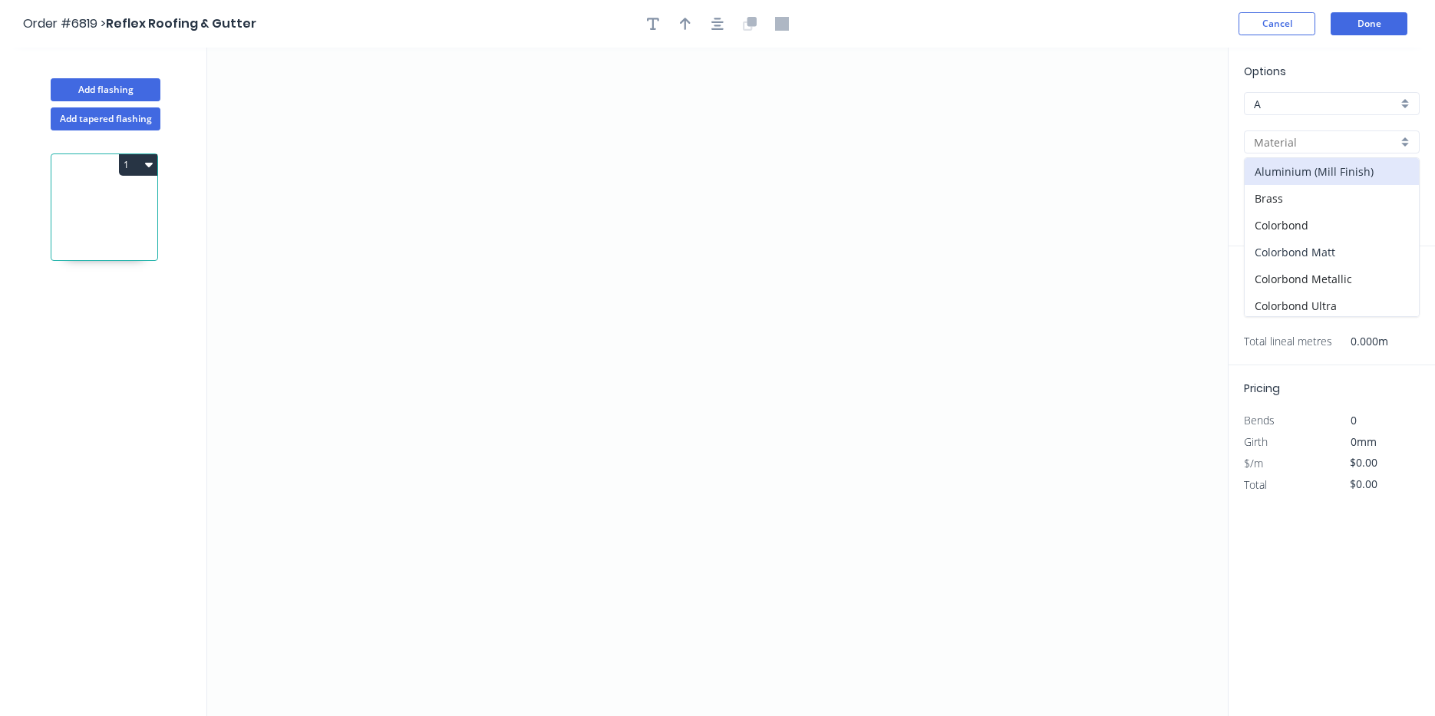
click at [1335, 258] on div "Colorbond Matt" at bounding box center [1332, 252] width 174 height 27
type input "Colorbond Matt"
type input "Bluegum Matt"
type input "0.55"
click at [1335, 182] on input "Bluegum Matt" at bounding box center [1326, 181] width 144 height 16
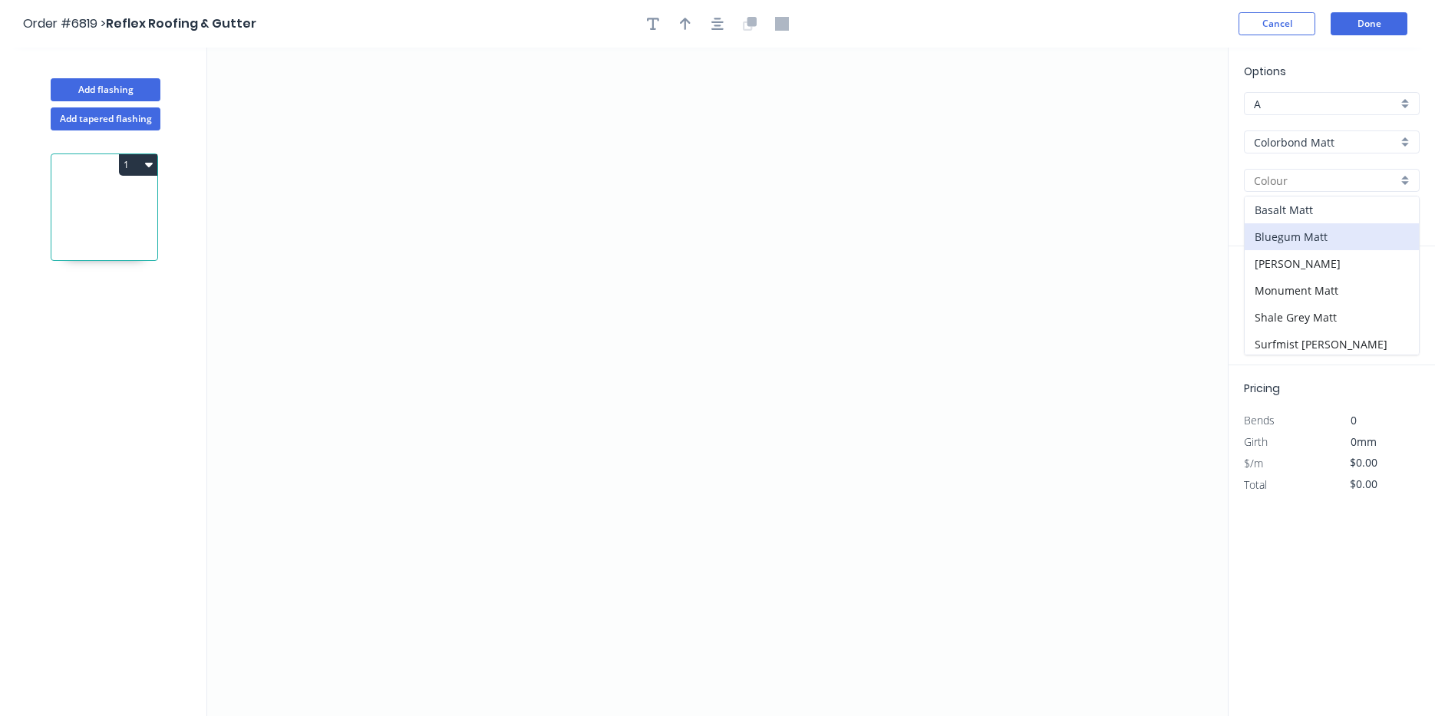
click at [1317, 216] on div "Basalt Matt" at bounding box center [1332, 209] width 174 height 27
type input "Basalt Matt"
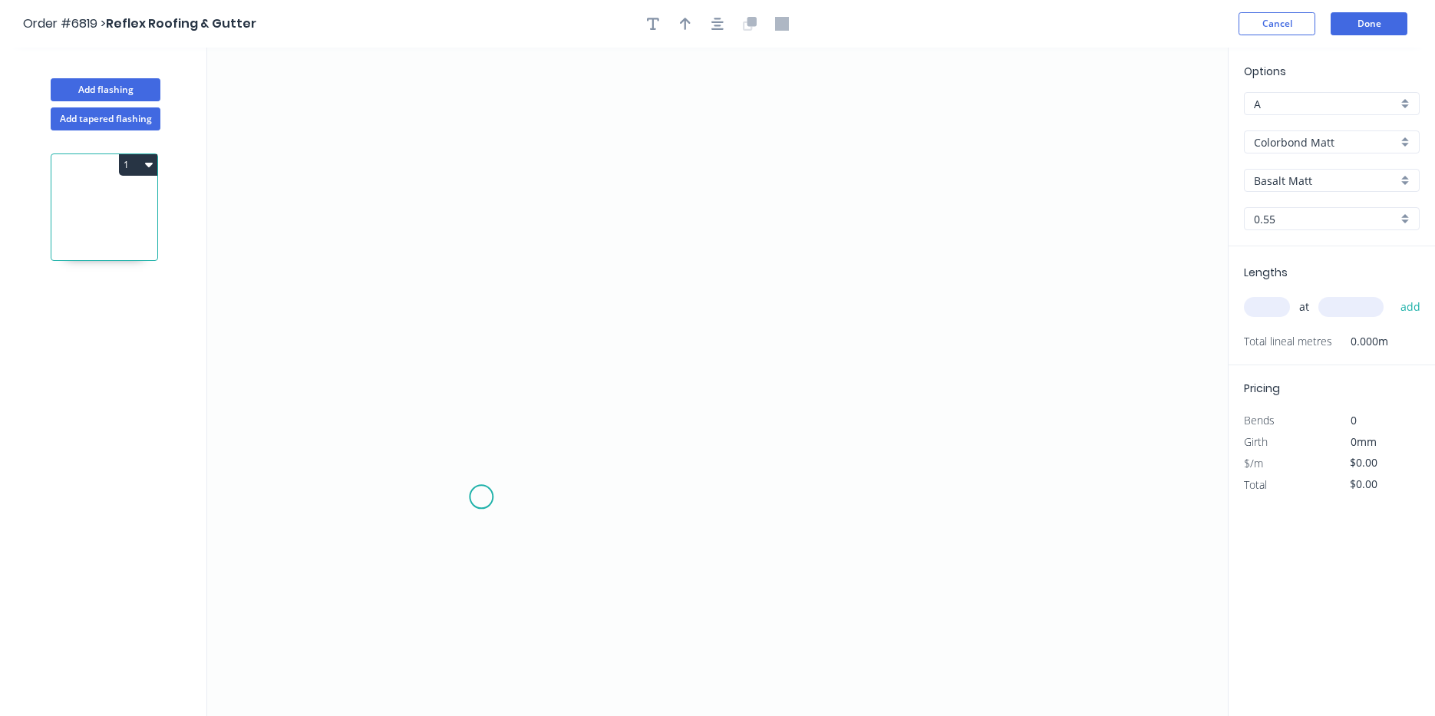
click at [481, 497] on icon "0" at bounding box center [717, 382] width 1021 height 668
click at [484, 431] on icon "0" at bounding box center [717, 382] width 1021 height 668
click at [749, 341] on icon at bounding box center [615, 386] width 268 height 90
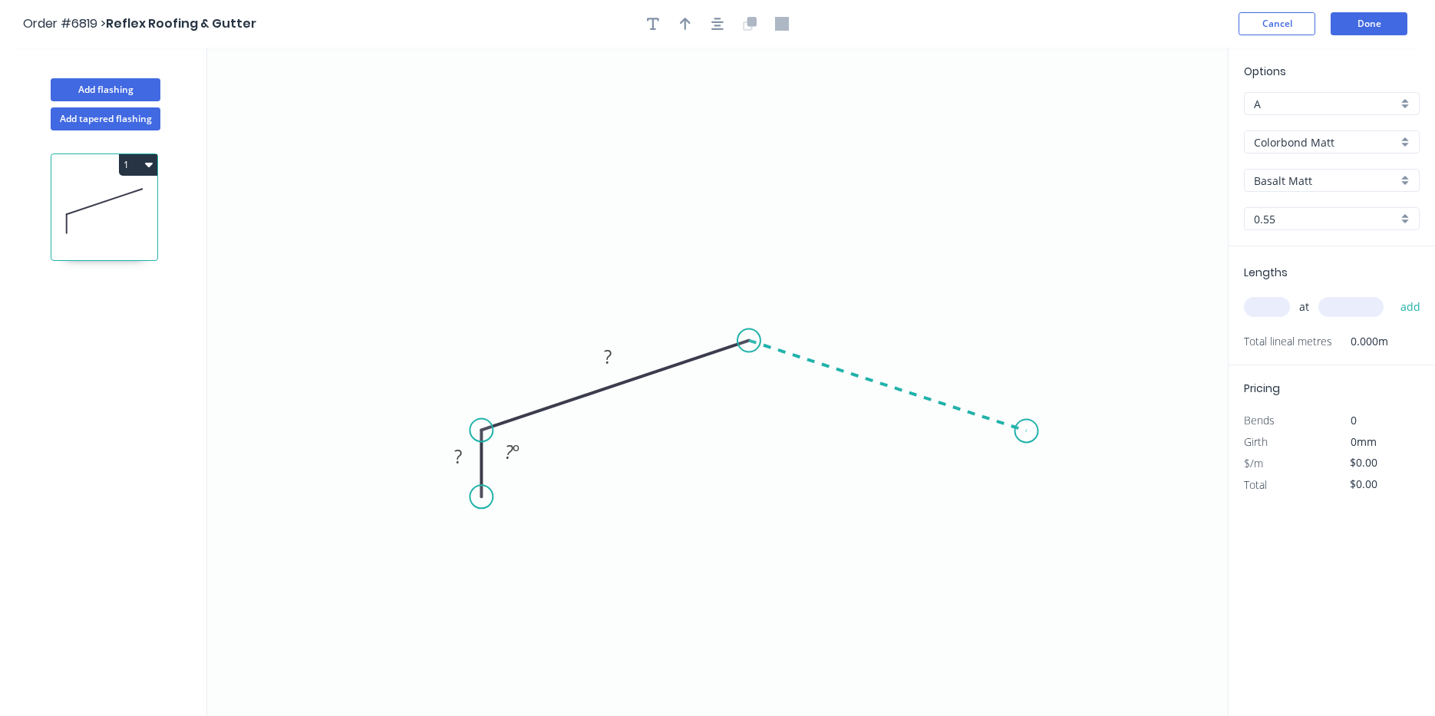
click at [1027, 431] on icon "0 ? ? ? º" at bounding box center [717, 382] width 1021 height 668
click at [1032, 484] on icon "0 ? ? ? ? º ? º" at bounding box center [717, 382] width 1021 height 668
click at [457, 454] on tspan "?" at bounding box center [458, 456] width 8 height 25
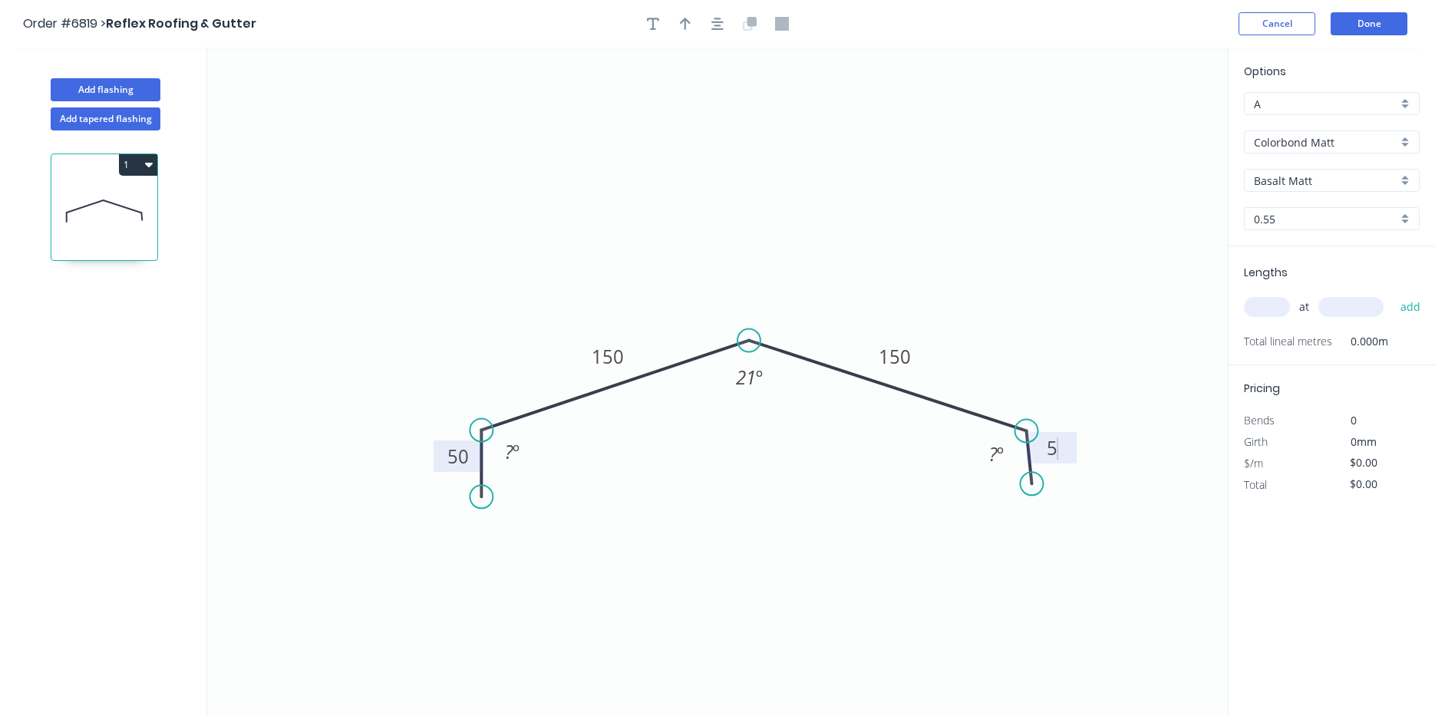
type input "$17.07"
click at [1276, 312] on input "text" at bounding box center [1267, 307] width 46 height 20
type input "2"
type input "6000"
click at [1393, 294] on button "add" at bounding box center [1411, 307] width 36 height 26
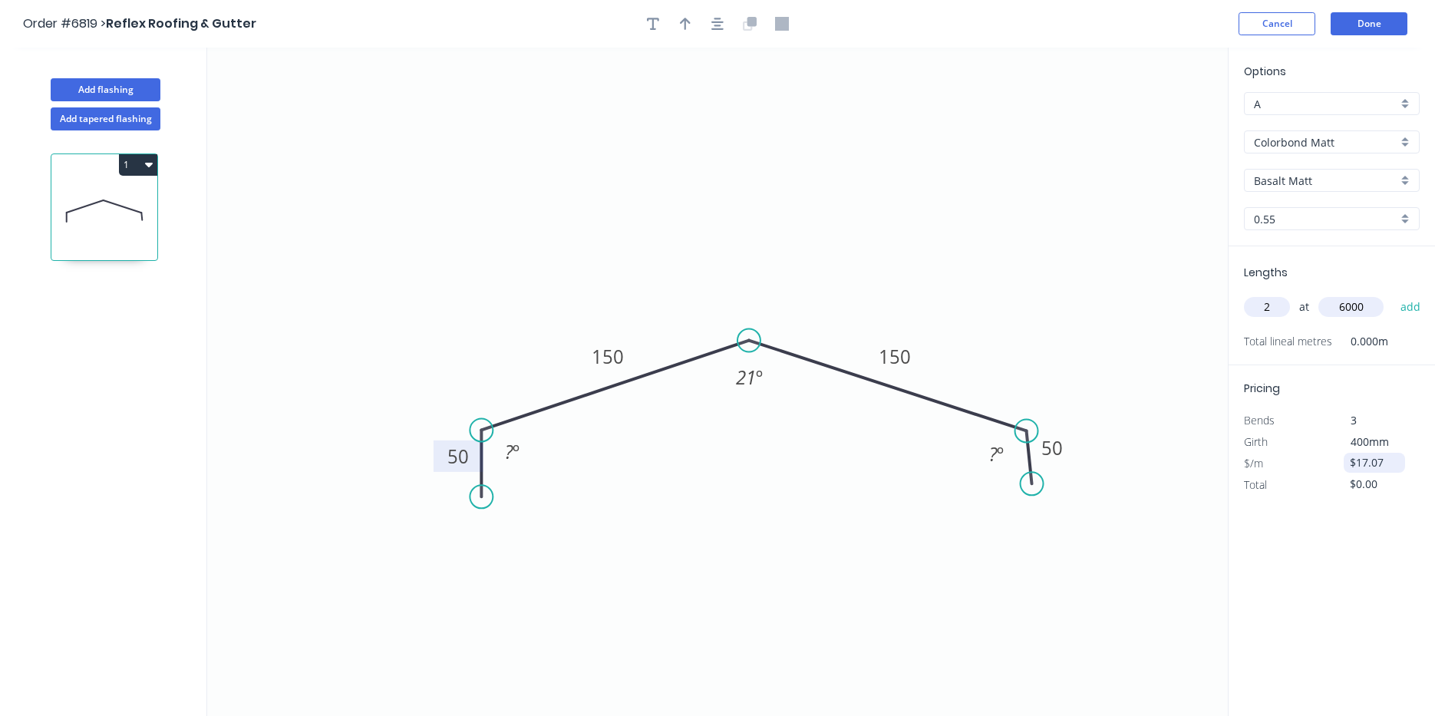
type input "$204.84"
type input "1"
type input "5000"
click at [1393, 294] on button "add" at bounding box center [1411, 307] width 36 height 26
click at [117, 161] on div "1" at bounding box center [104, 164] width 106 height 21
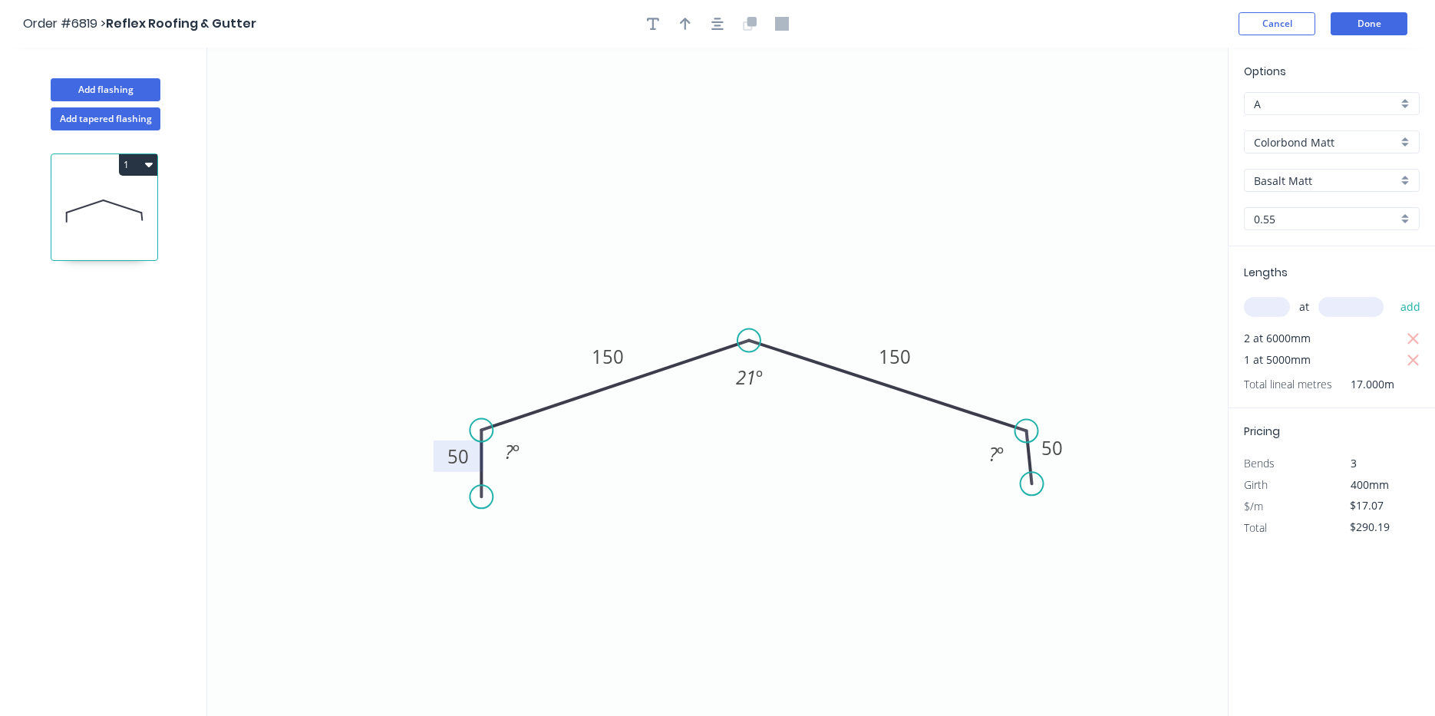
click at [142, 163] on button "1" at bounding box center [138, 164] width 38 height 21
click at [124, 210] on div "Duplicate" at bounding box center [84, 203] width 118 height 22
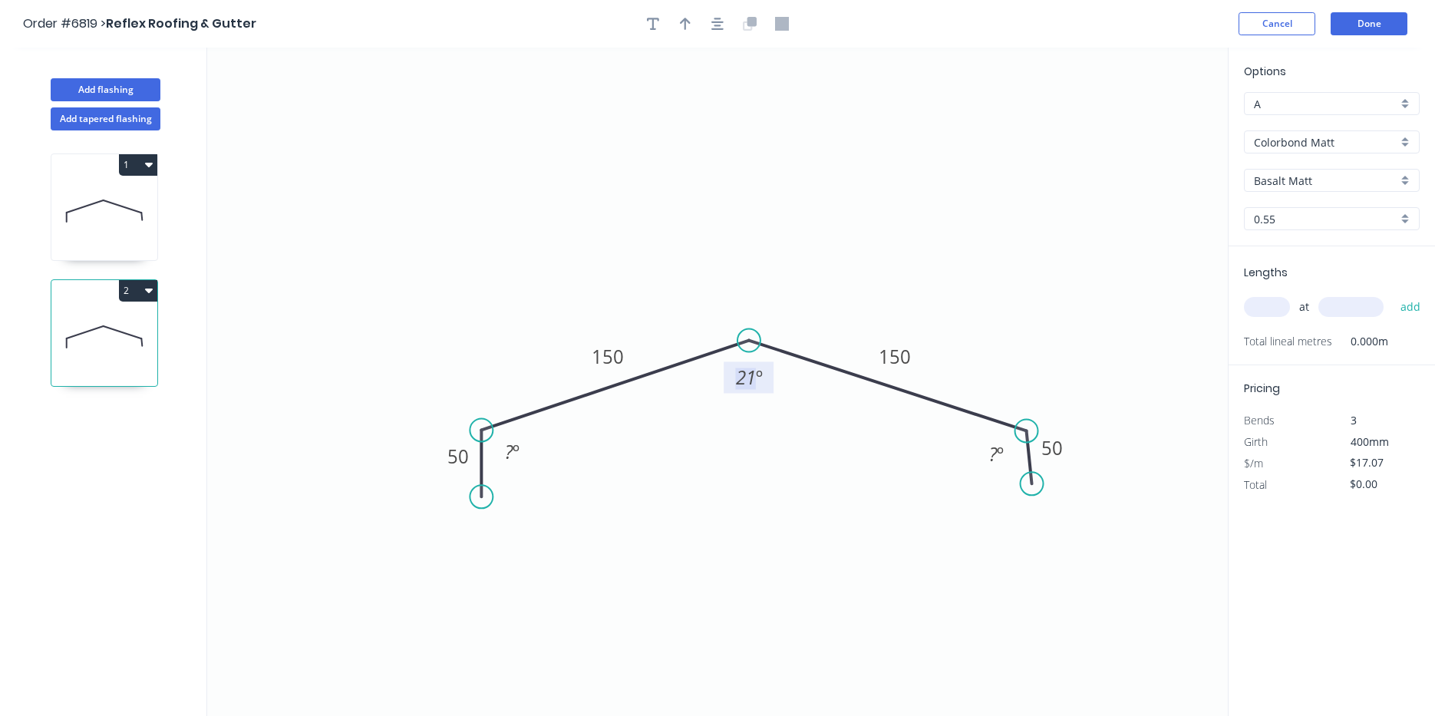
click at [754, 383] on tspan "21" at bounding box center [746, 377] width 20 height 25
click at [716, 19] on icon "button" at bounding box center [717, 24] width 12 height 14
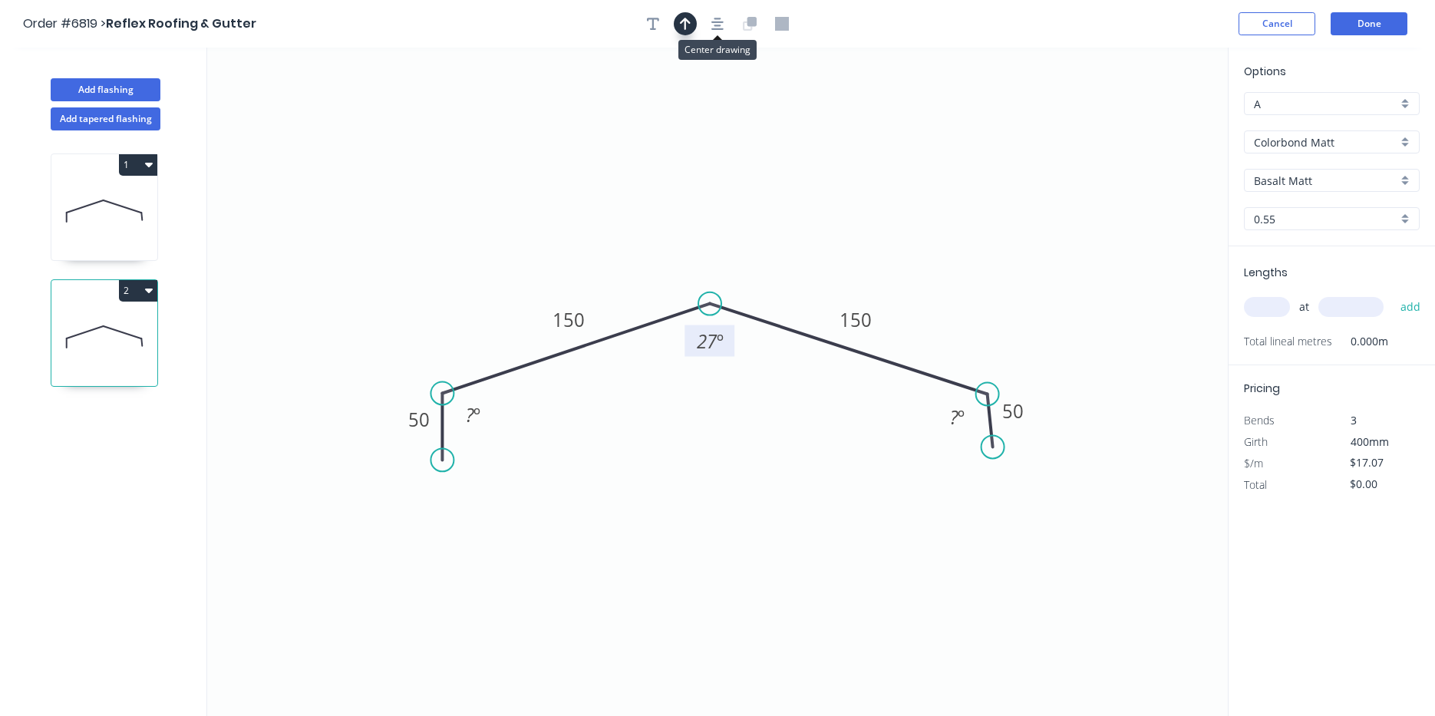
click at [695, 22] on button "button" at bounding box center [685, 23] width 23 height 23
drag, startPoint x: 1149, startPoint y: 120, endPoint x: 715, endPoint y: 260, distance: 455.8
click at [723, 260] on icon at bounding box center [730, 237] width 14 height 49
click at [117, 217] on icon at bounding box center [104, 211] width 106 height 98
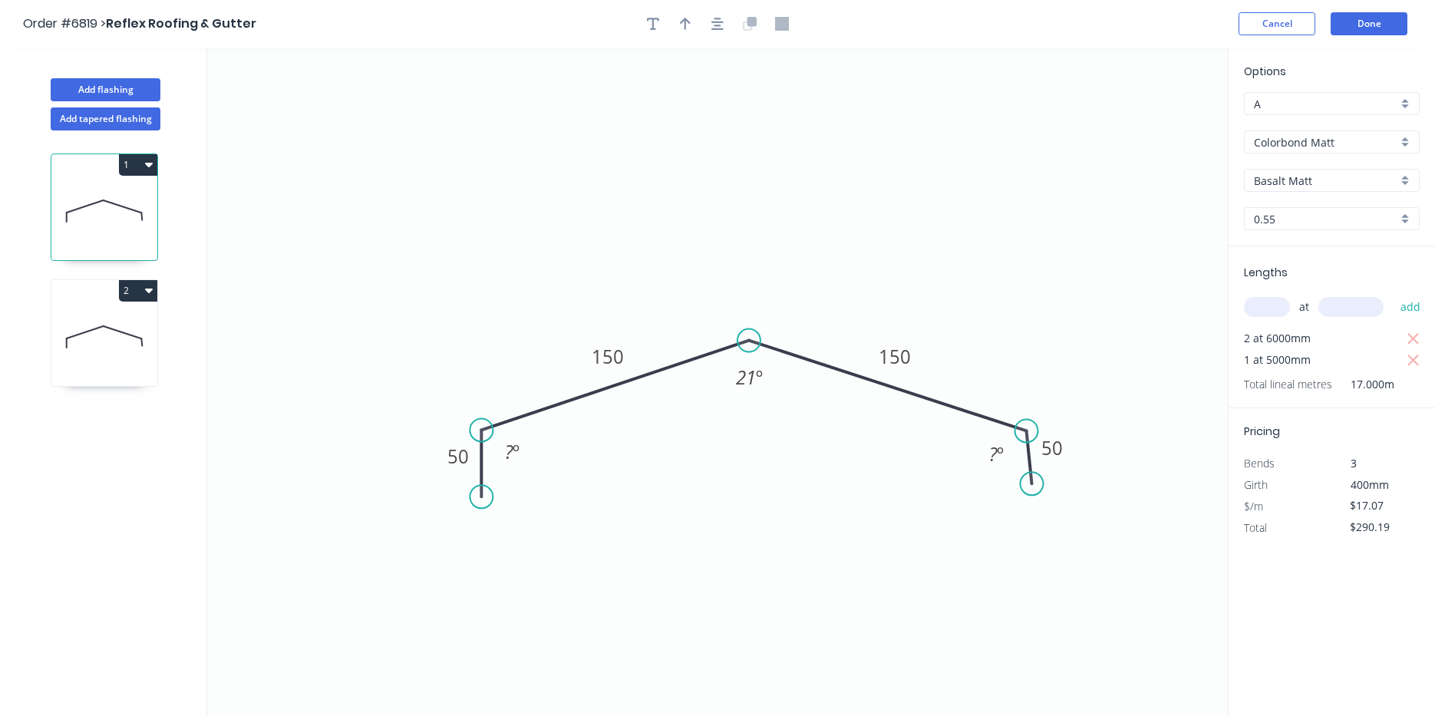
drag, startPoint x: 688, startPoint y: 21, endPoint x: 1143, endPoint y: 120, distance: 466.5
click at [688, 21] on icon "button" at bounding box center [685, 24] width 11 height 12
drag, startPoint x: 1152, startPoint y: 119, endPoint x: 734, endPoint y: 281, distance: 447.8
click at [735, 277] on icon at bounding box center [742, 252] width 14 height 49
drag, startPoint x: 134, startPoint y: 320, endPoint x: 173, endPoint y: 322, distance: 39.2
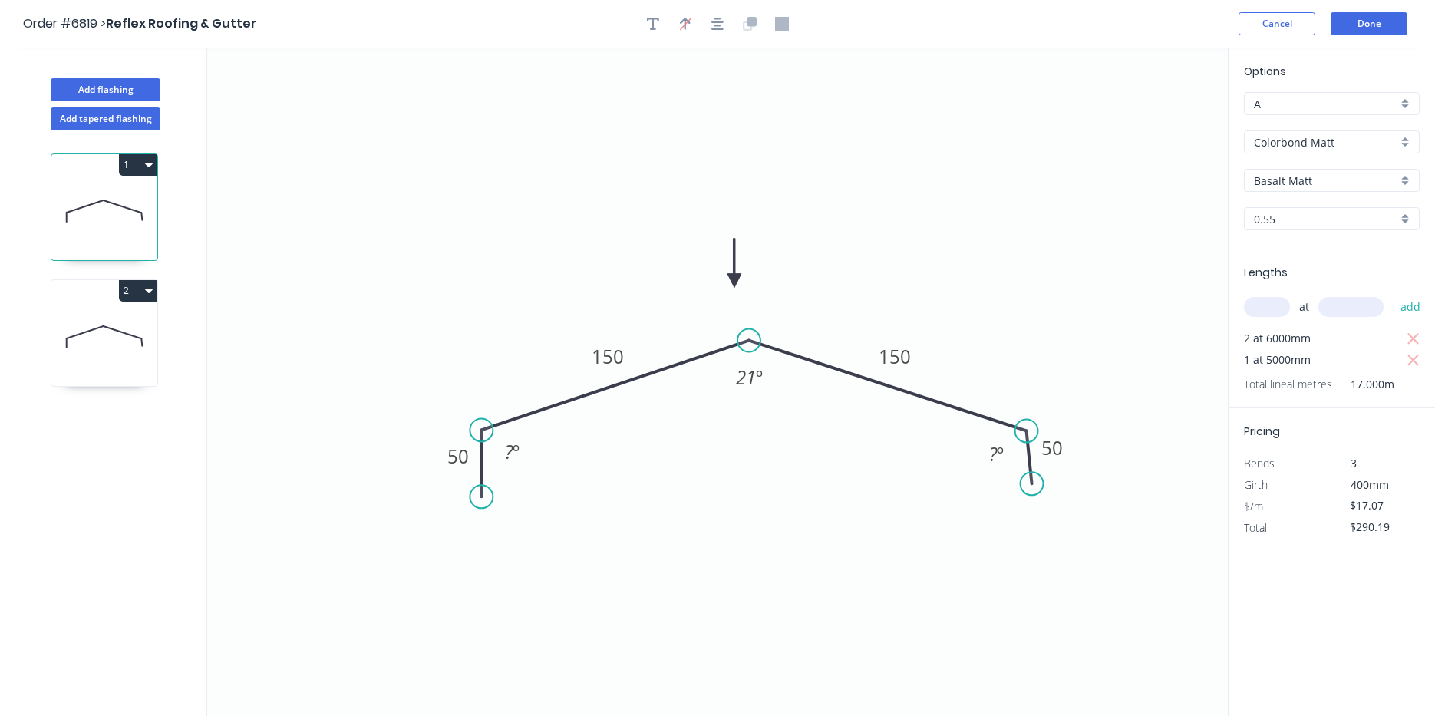
click at [136, 321] on icon at bounding box center [104, 337] width 106 height 98
type input "$0.00"
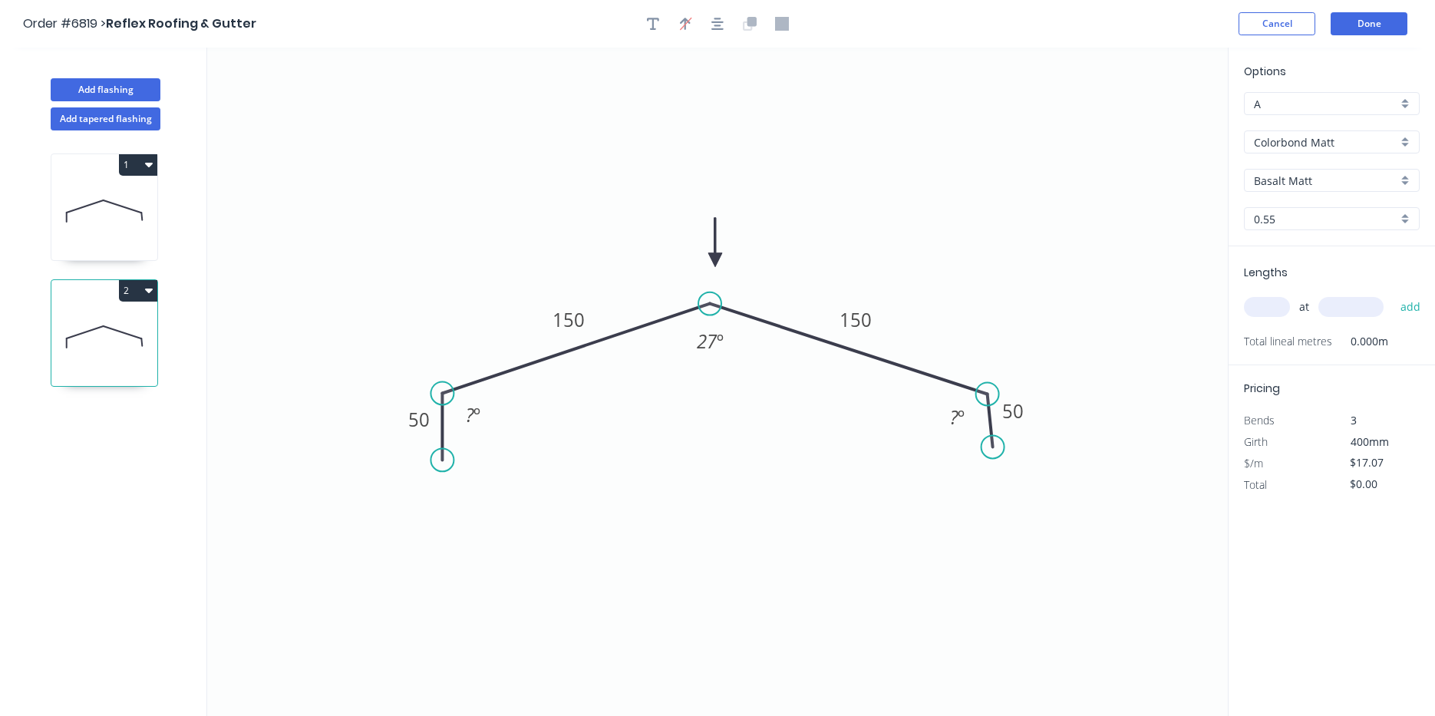
click at [1282, 302] on input "text" at bounding box center [1267, 307] width 46 height 20
type input "3"
type input "6000"
click at [1393, 294] on button "add" at bounding box center [1411, 307] width 36 height 26
type input "$307.26"
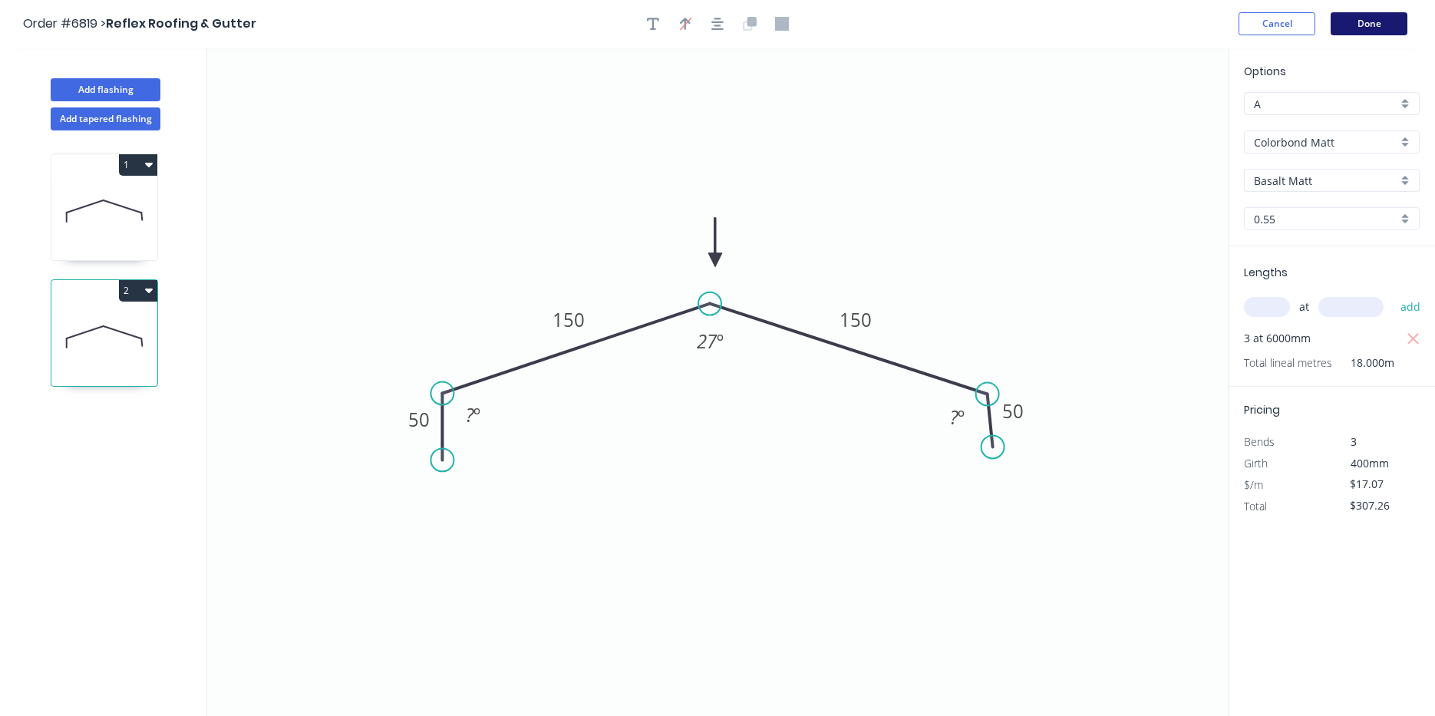
click at [1378, 22] on button "Done" at bounding box center [1369, 23] width 77 height 23
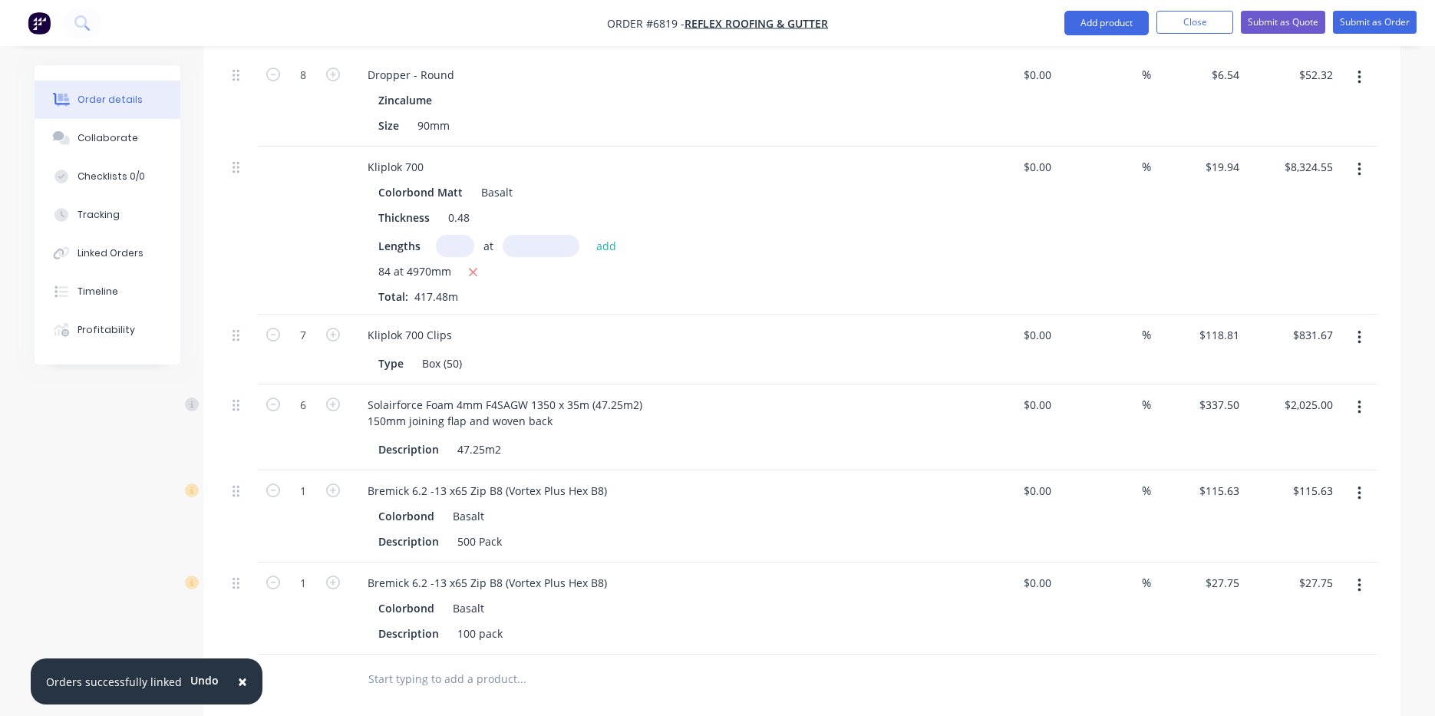
scroll to position [1071, 0]
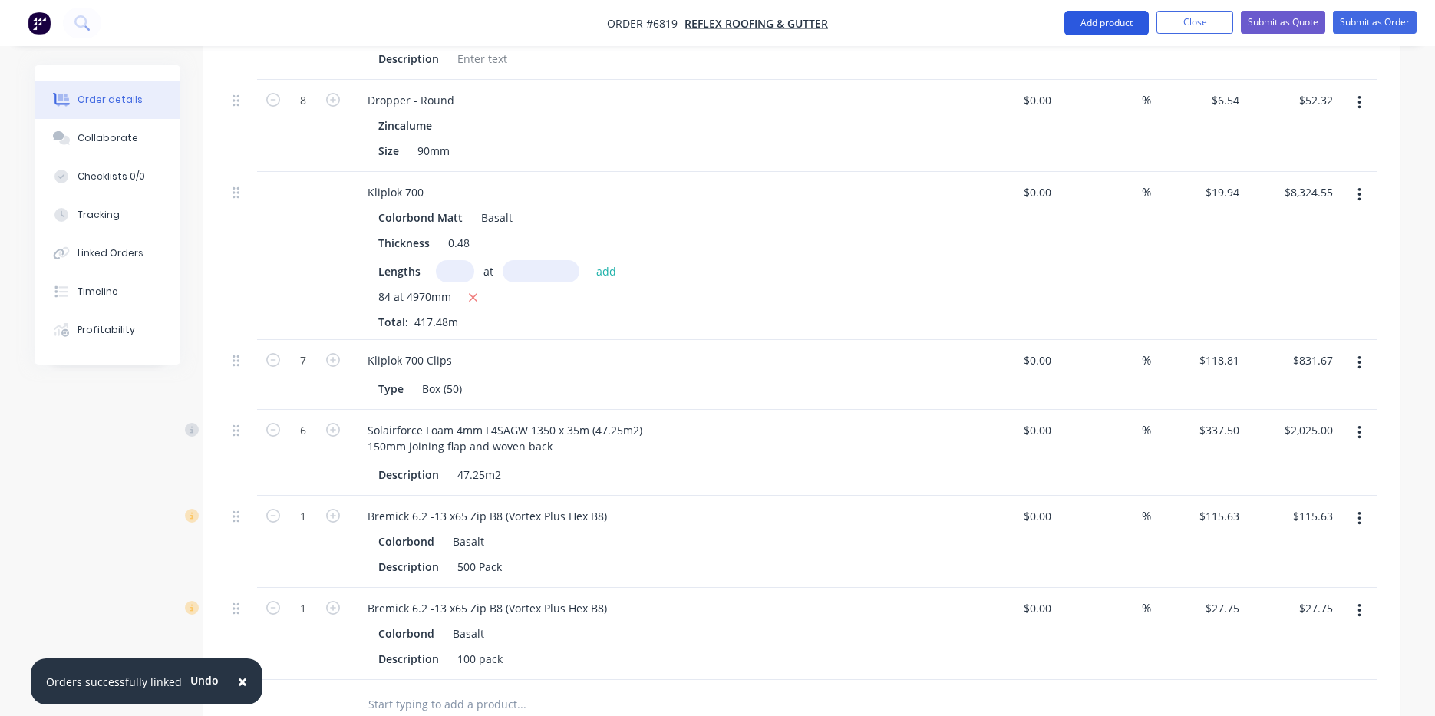
click at [1111, 21] on button "Add product" at bounding box center [1106, 23] width 84 height 25
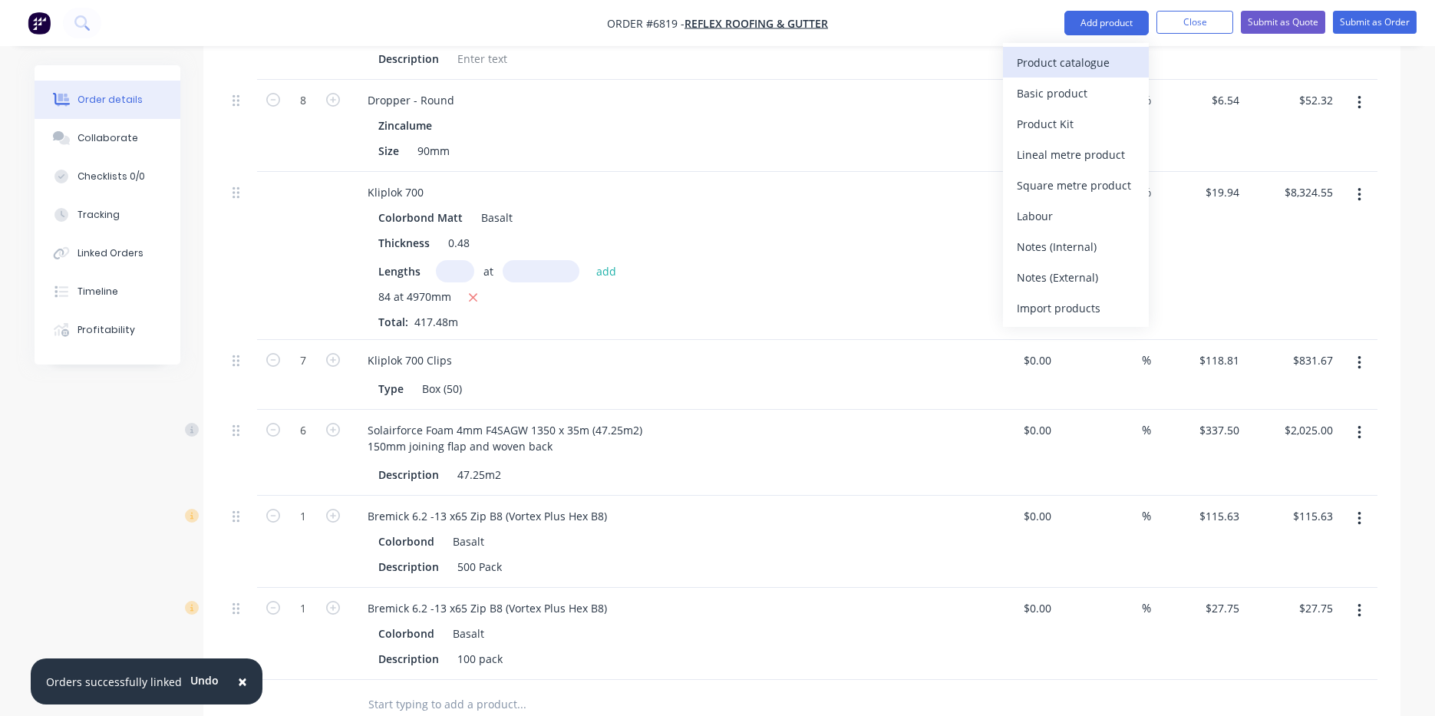
click at [1116, 68] on div "Product catalogue" at bounding box center [1076, 62] width 118 height 22
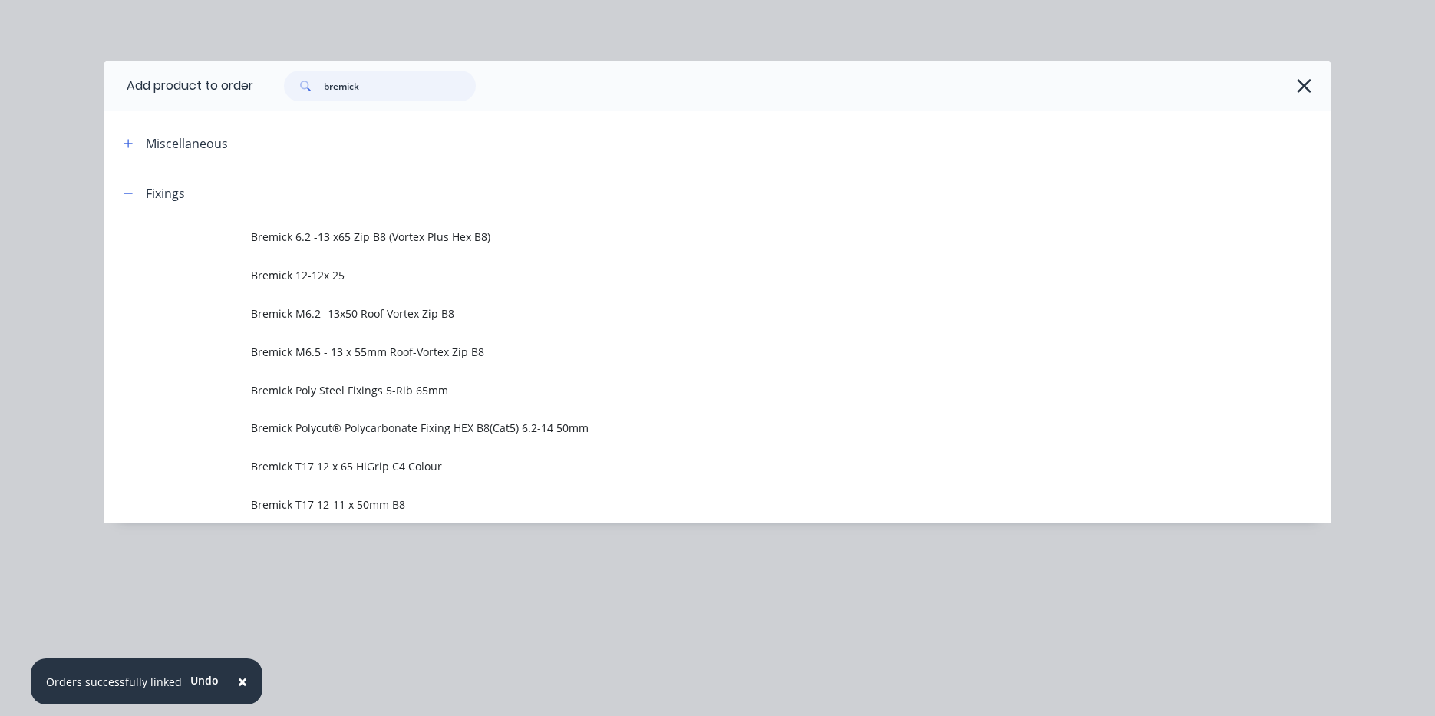
drag, startPoint x: 410, startPoint y: 98, endPoint x: 182, endPoint y: 120, distance: 229.0
click at [182, 120] on div "Add product to order bremick Miscellaneous Fixings Bremick 6.2 -13 x65 Zip B8 (…" at bounding box center [718, 292] width 1228 height 462
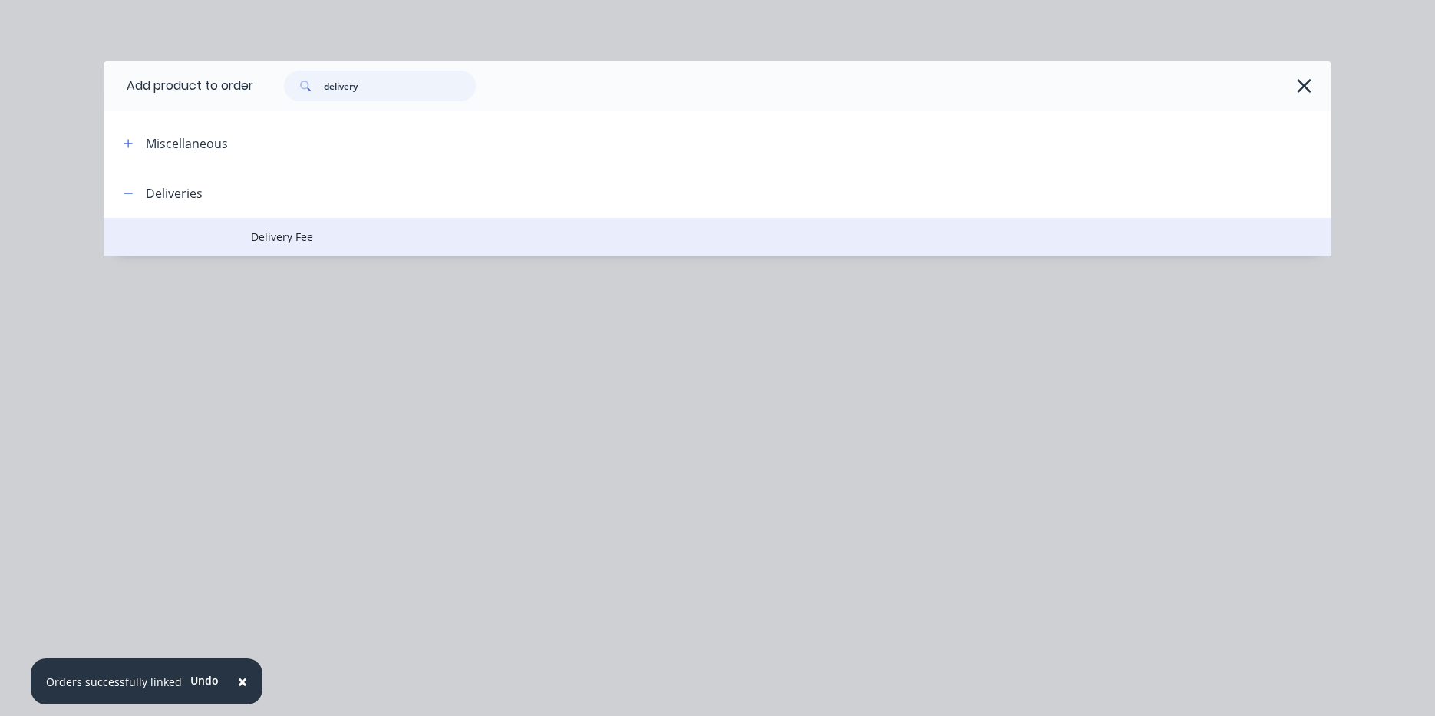
type input "delivery"
click at [361, 243] on span "Delivery Fee" at bounding box center [683, 237] width 864 height 16
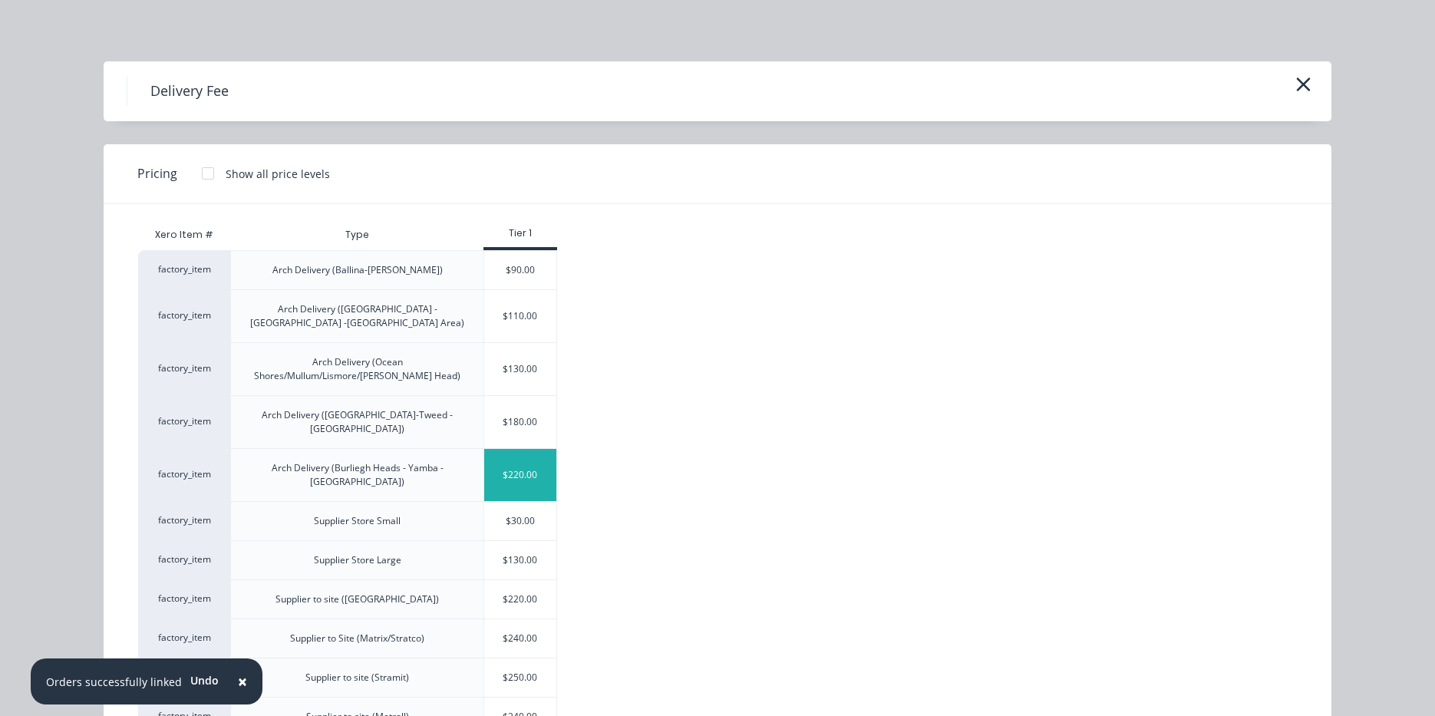
click at [531, 452] on div "$220.00" at bounding box center [520, 475] width 72 height 52
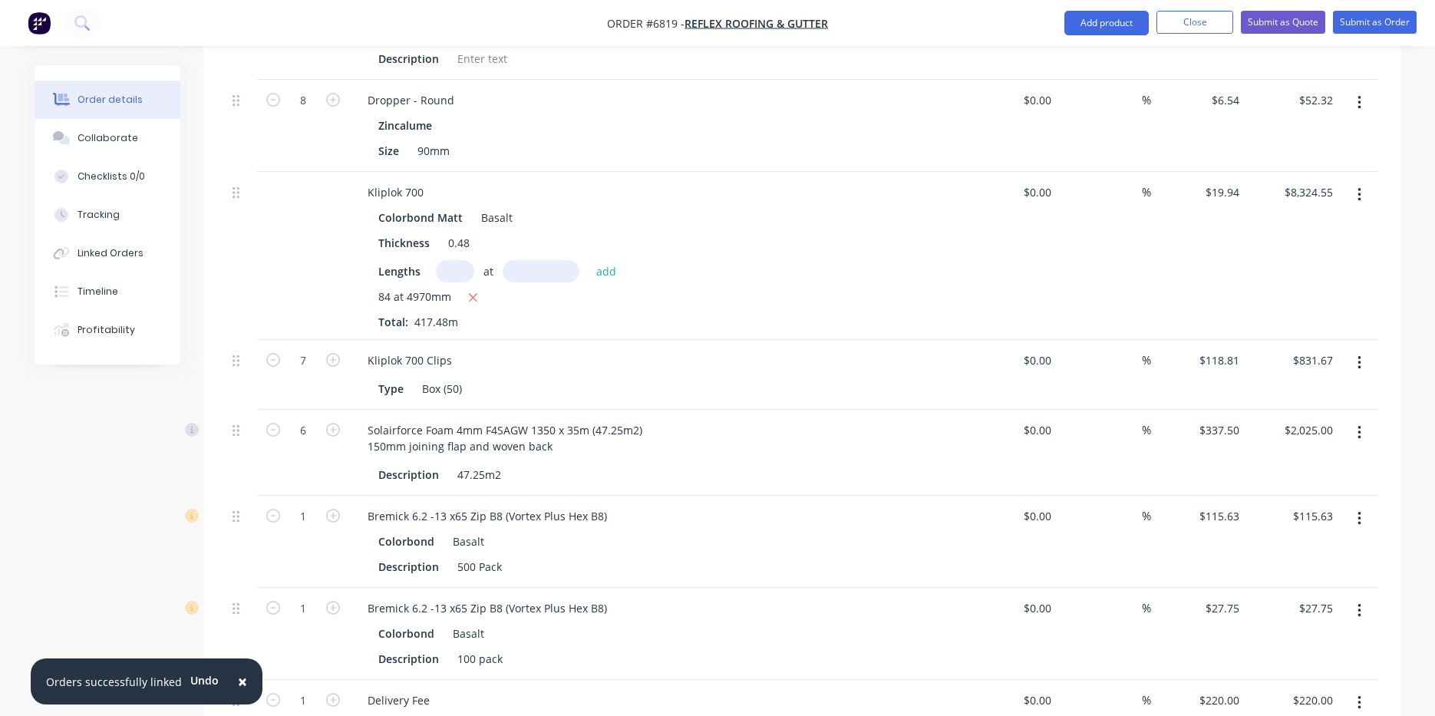
click at [1358, 696] on icon "button" at bounding box center [1359, 703] width 3 height 14
click at [1352, 689] on button "button" at bounding box center [1359, 703] width 36 height 28
click at [1359, 695] on icon "button" at bounding box center [1360, 703] width 4 height 17
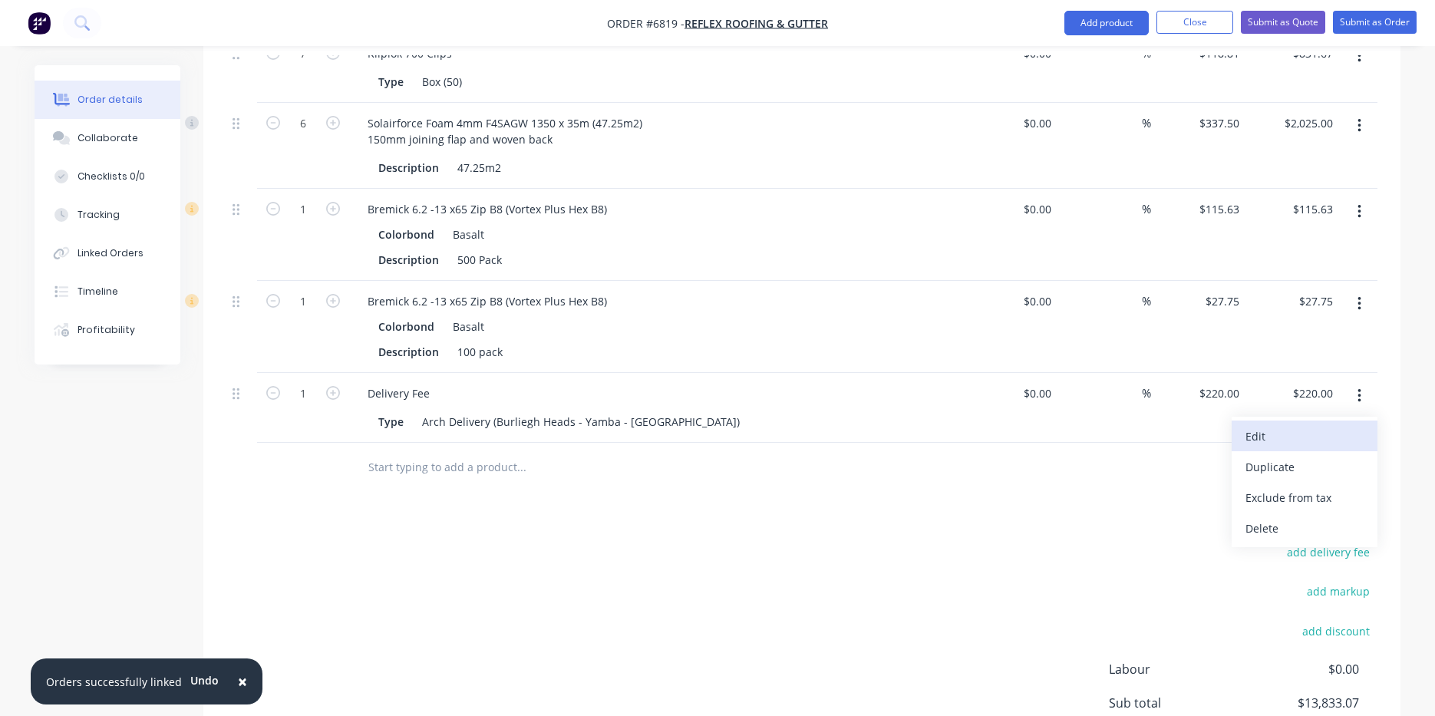
click at [1285, 425] on div "Edit" at bounding box center [1305, 436] width 118 height 22
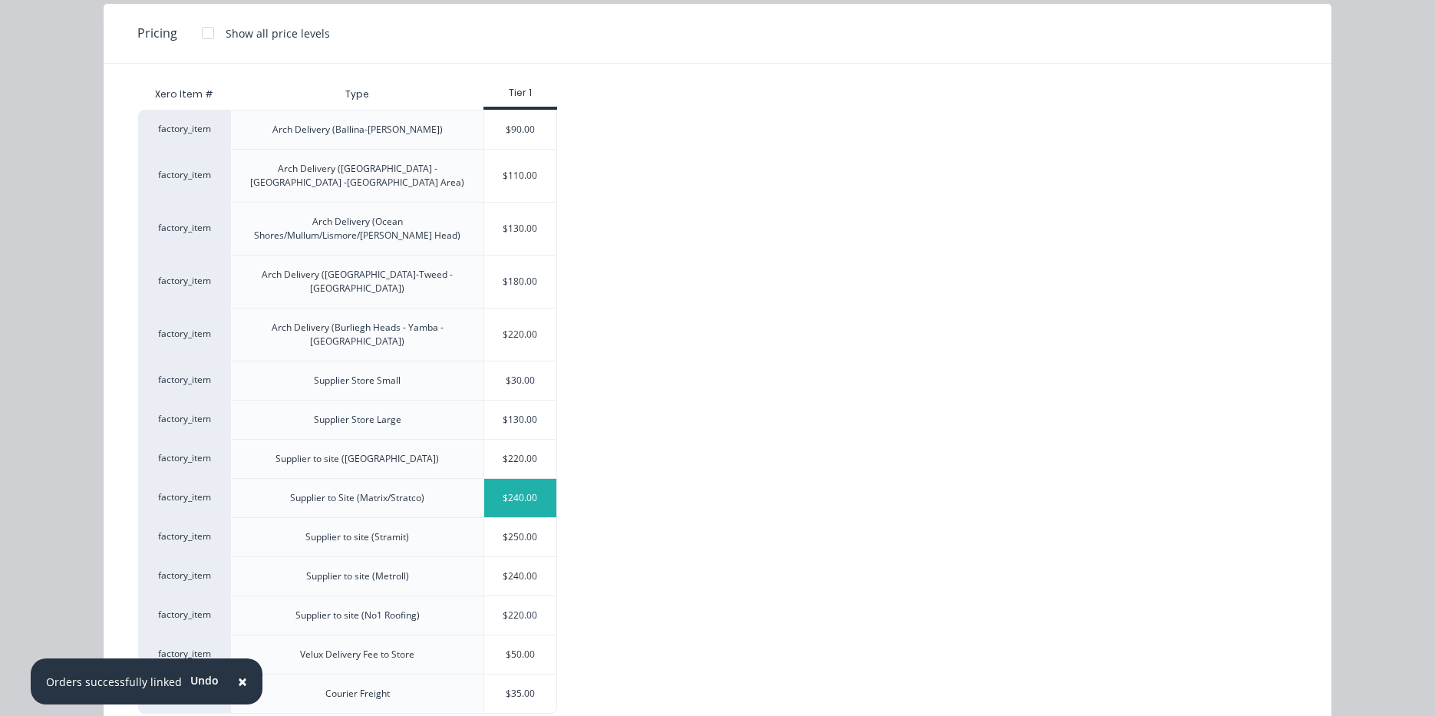
scroll to position [141, 0]
click at [521, 439] on div "$220.00" at bounding box center [520, 458] width 72 height 38
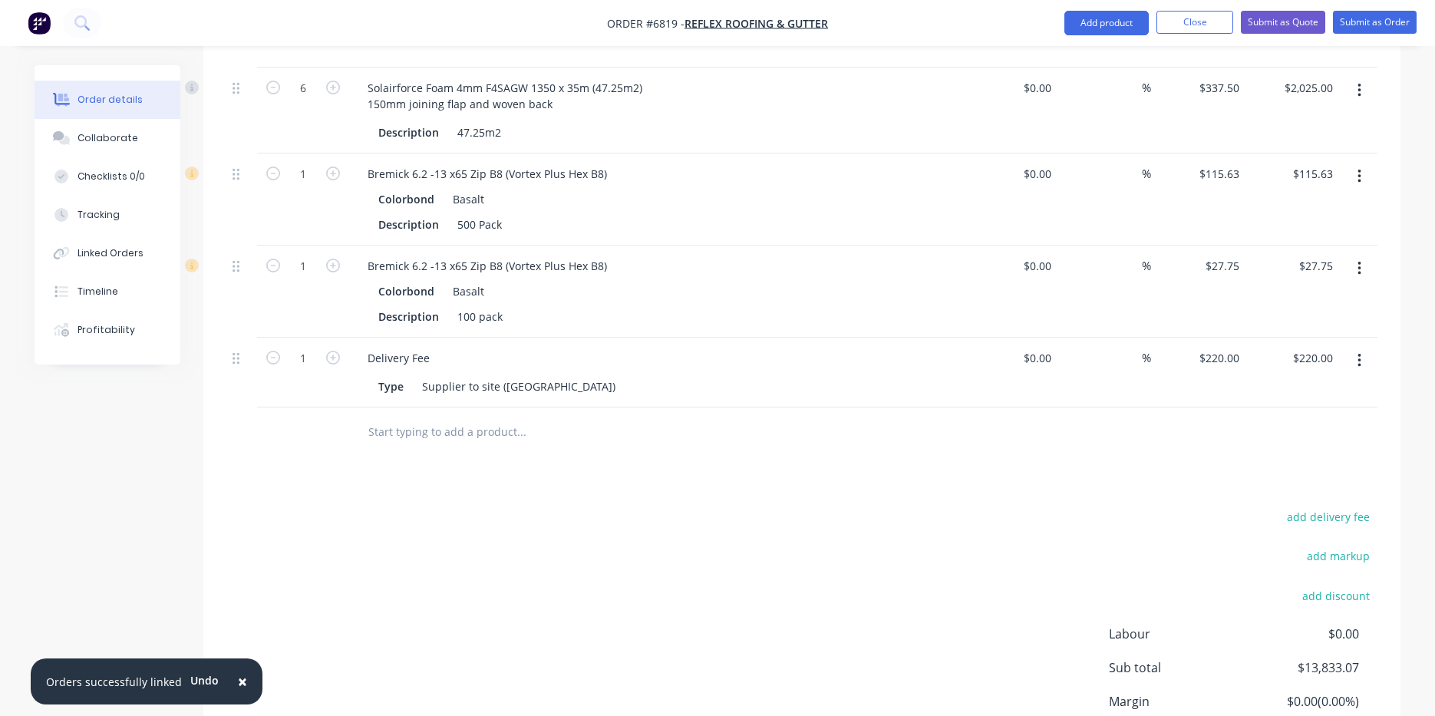
scroll to position [1378, 0]
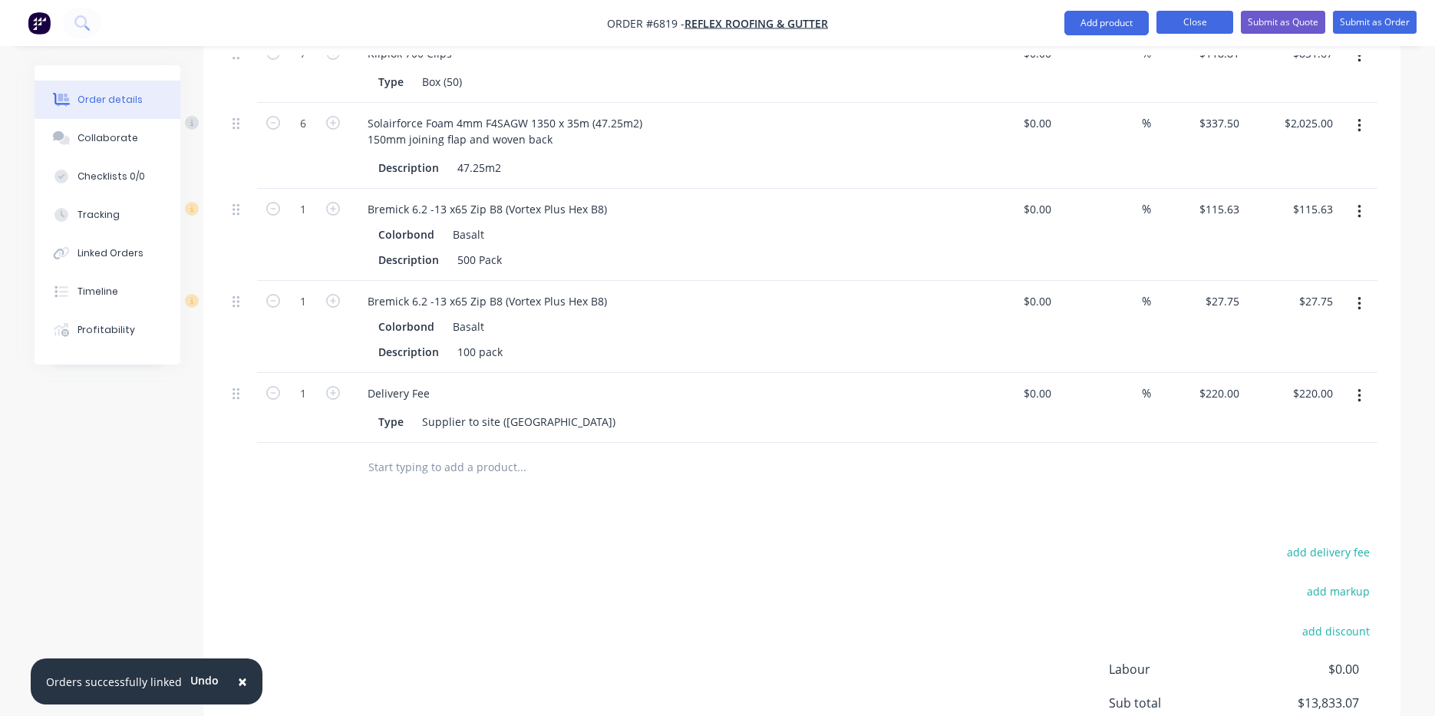
click at [1185, 13] on button "Close" at bounding box center [1195, 22] width 77 height 23
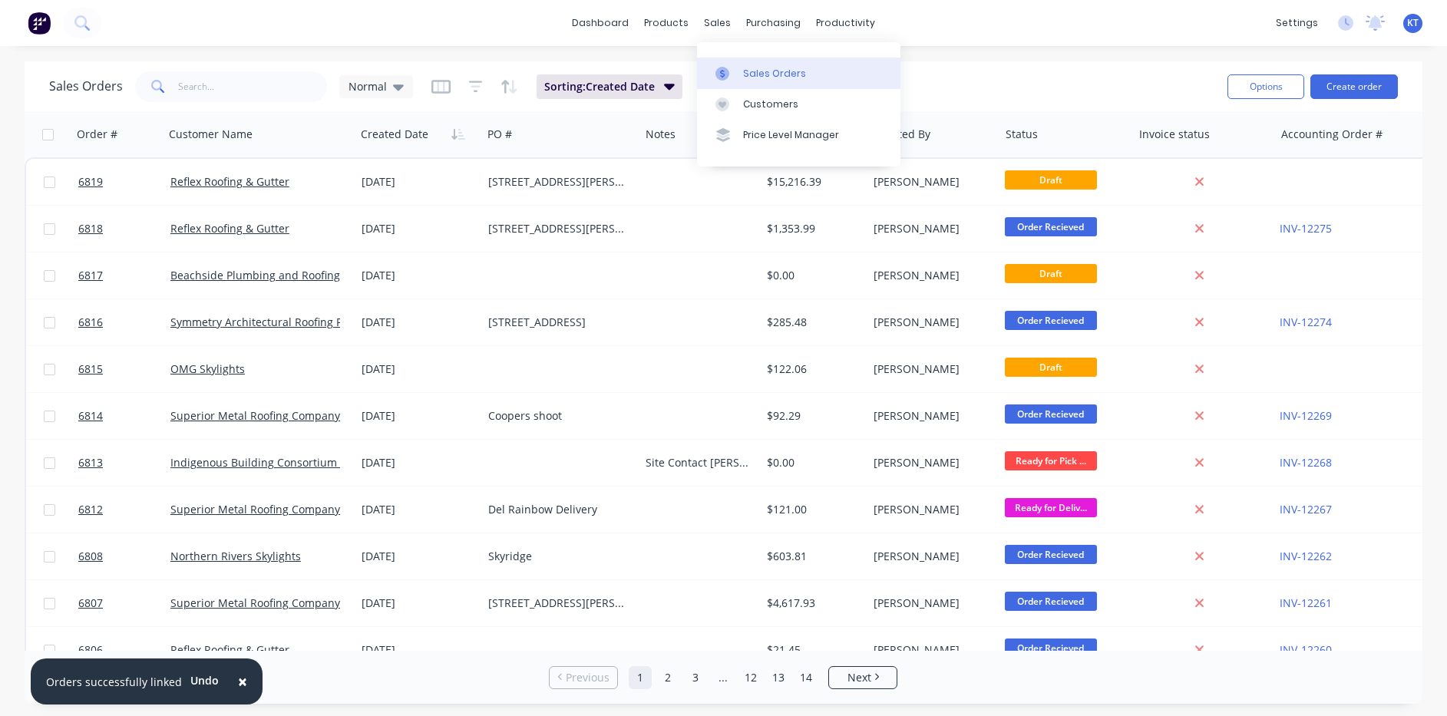
click at [741, 69] on link "Sales Orders" at bounding box center [798, 73] width 203 height 31
click at [1385, 88] on button "Create order" at bounding box center [1353, 86] width 87 height 25
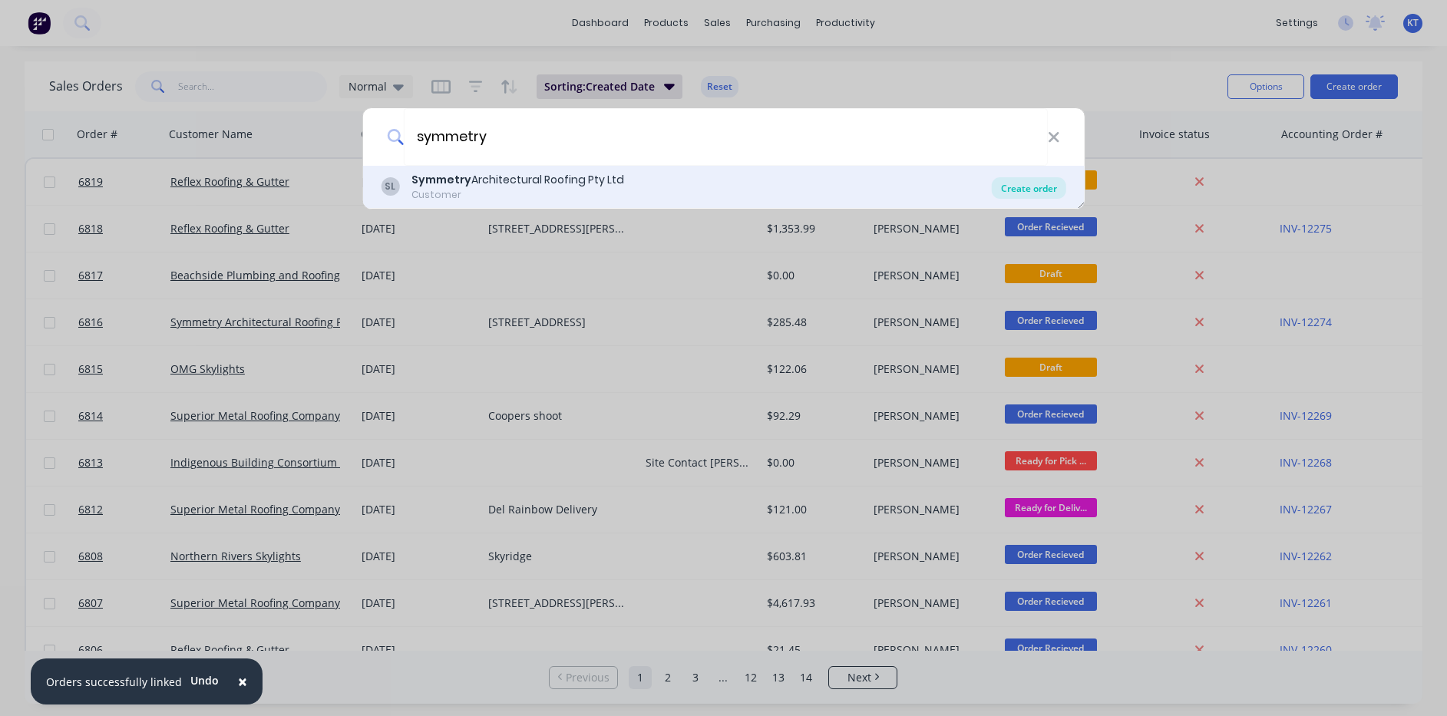
type input "symmetry"
click at [1041, 196] on div "Create order" at bounding box center [1029, 187] width 74 height 21
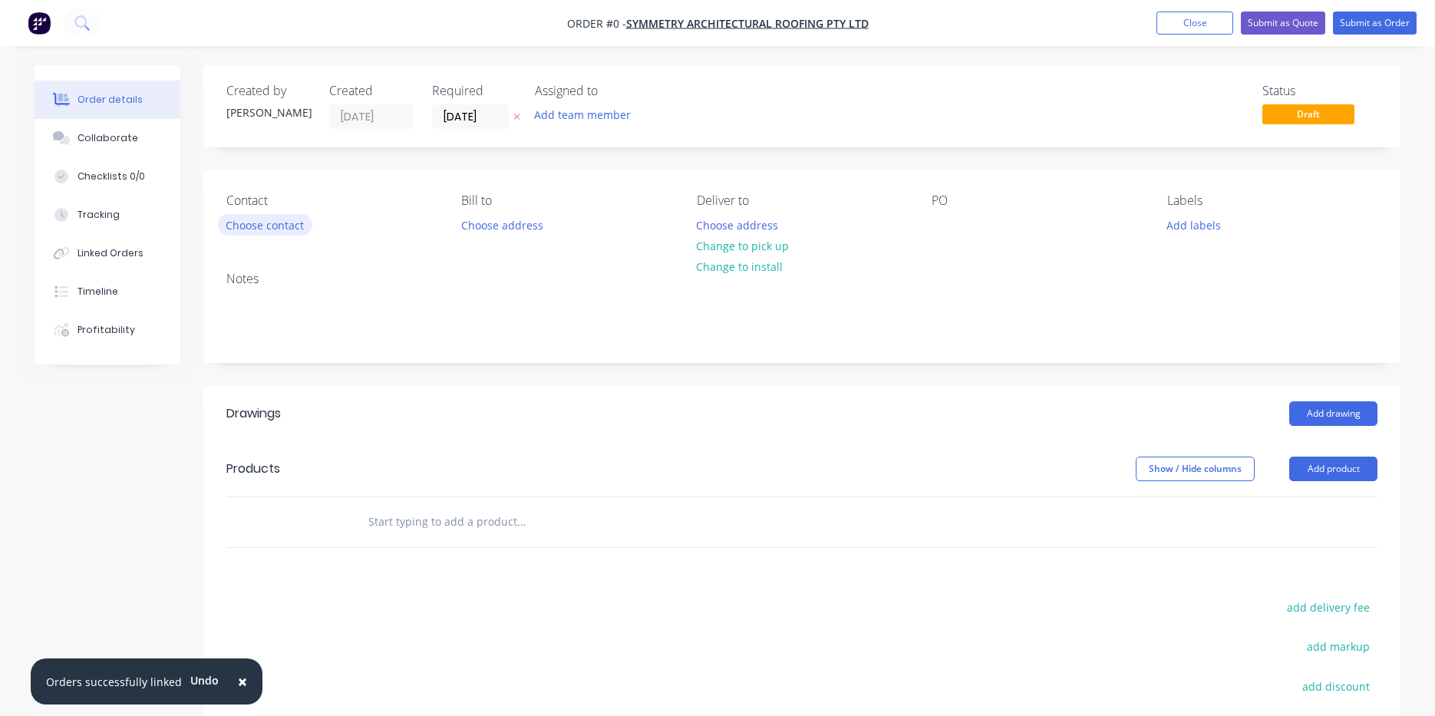
click at [289, 228] on button "Choose contact" at bounding box center [265, 224] width 94 height 21
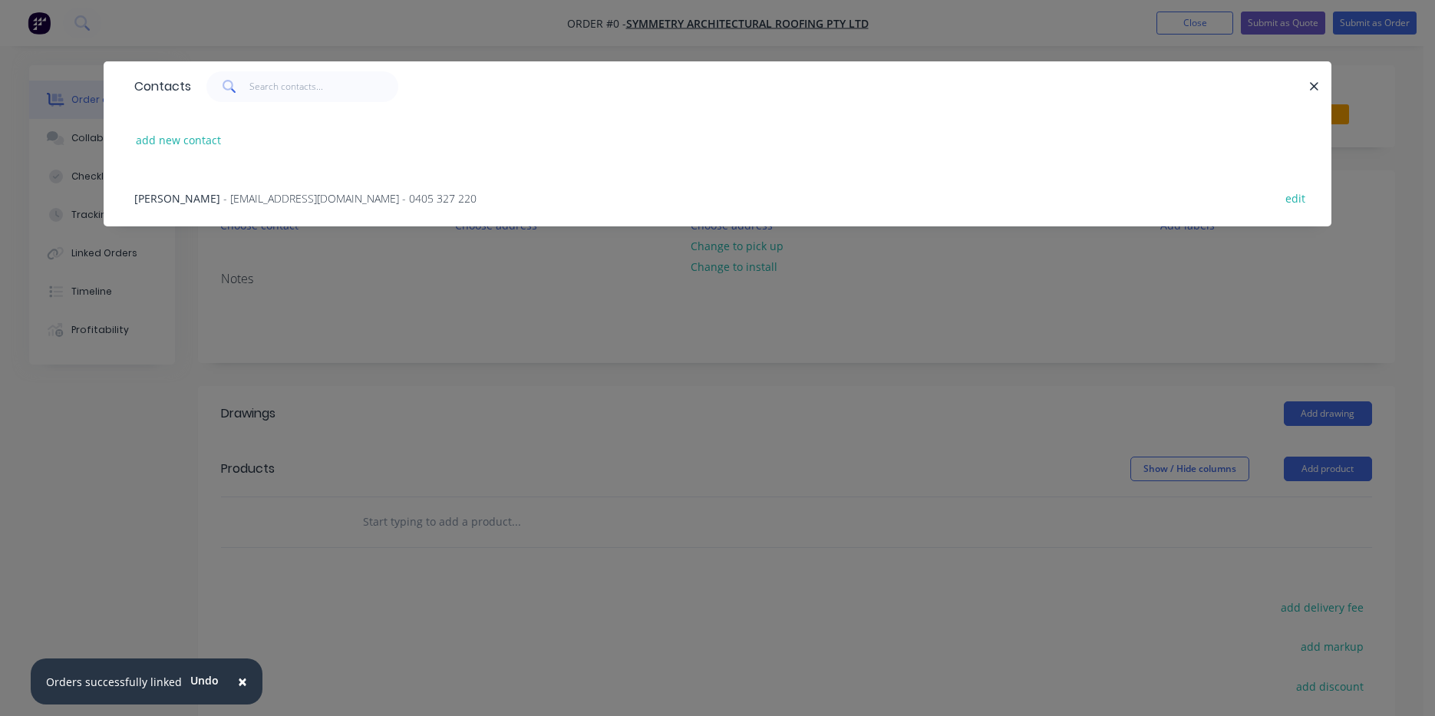
click at [296, 200] on span "- nippardteal@hotmail.com - 0405 327 220" at bounding box center [349, 198] width 253 height 15
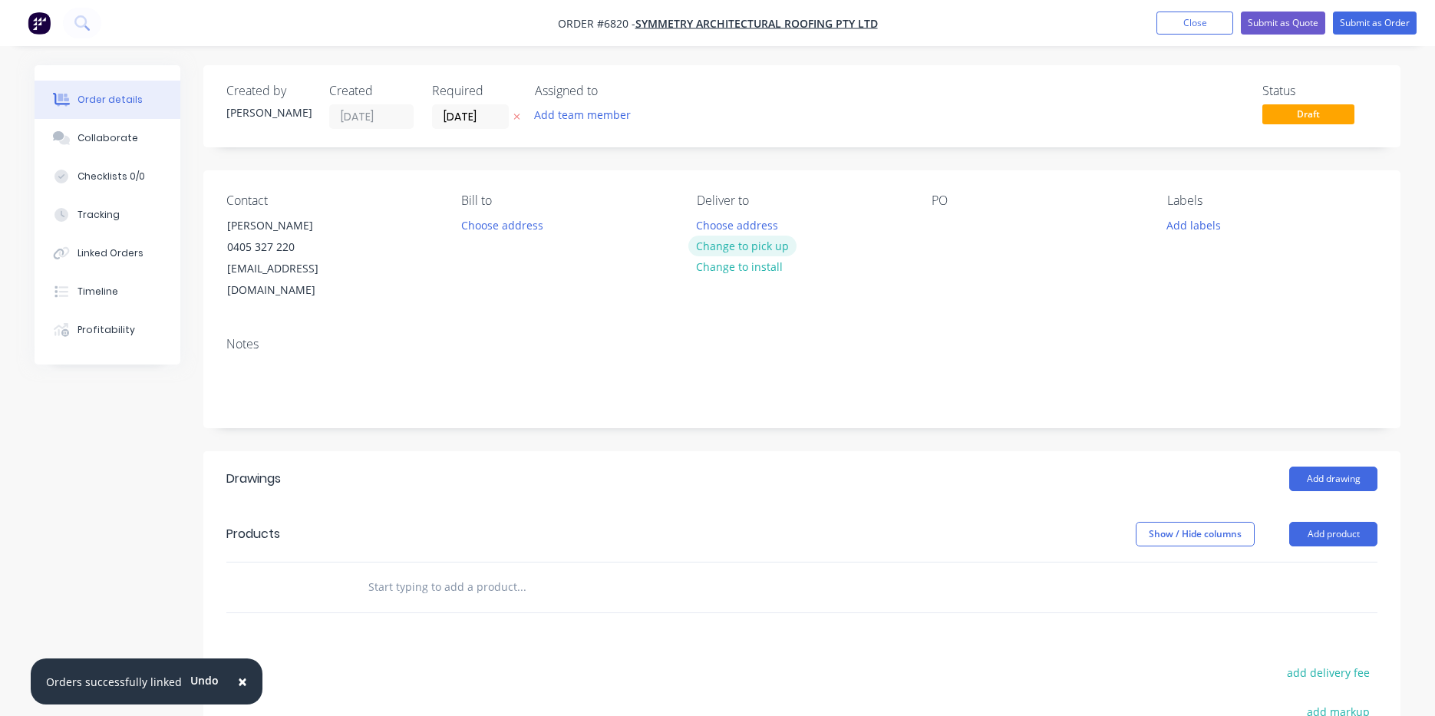
click at [755, 252] on button "Change to pick up" at bounding box center [742, 246] width 109 height 21
click at [943, 222] on div at bounding box center [944, 225] width 25 height 22
click at [1309, 467] on button "Add drawing" at bounding box center [1333, 479] width 88 height 25
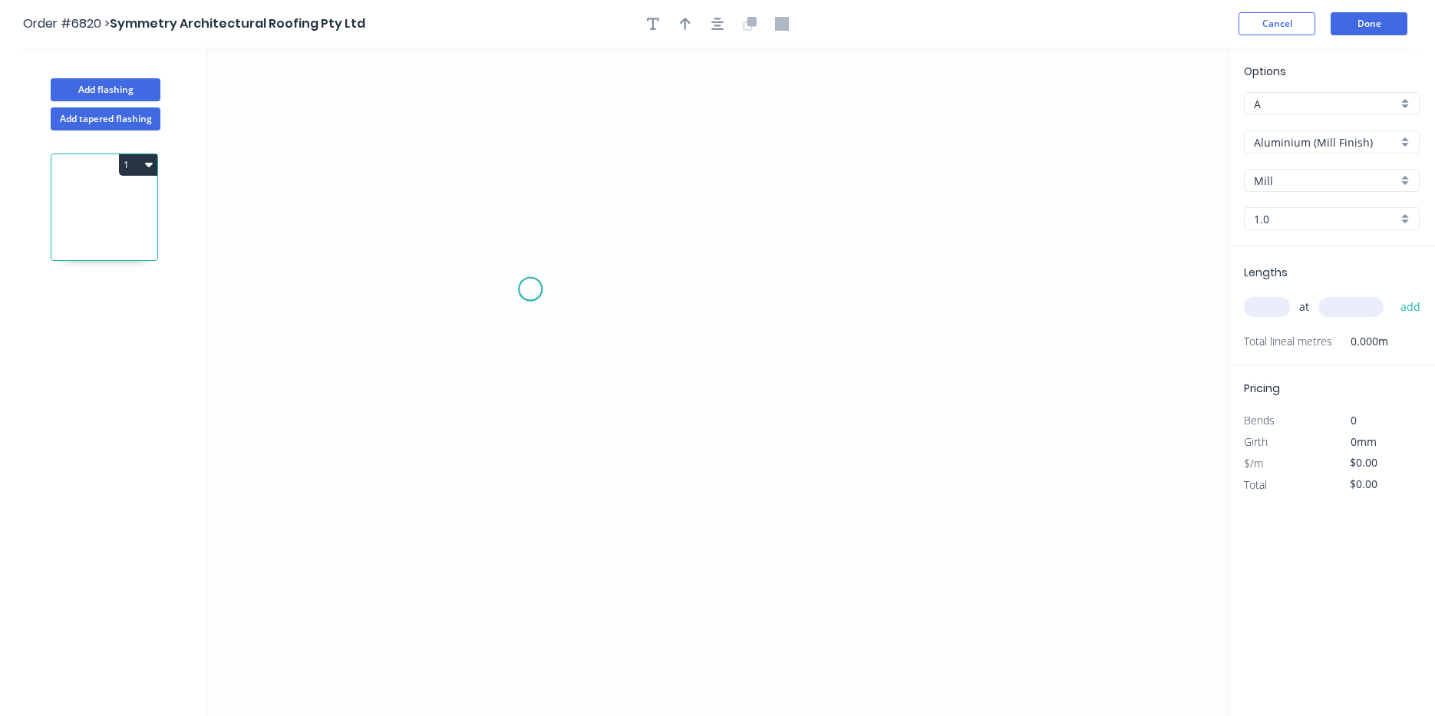
click at [530, 273] on icon "0" at bounding box center [717, 382] width 1021 height 668
click at [533, 328] on icon "0" at bounding box center [717, 382] width 1021 height 668
click at [826, 343] on icon "0 ?" at bounding box center [717, 382] width 1021 height 668
click at [828, 371] on icon "0 ? ?" at bounding box center [717, 382] width 1021 height 668
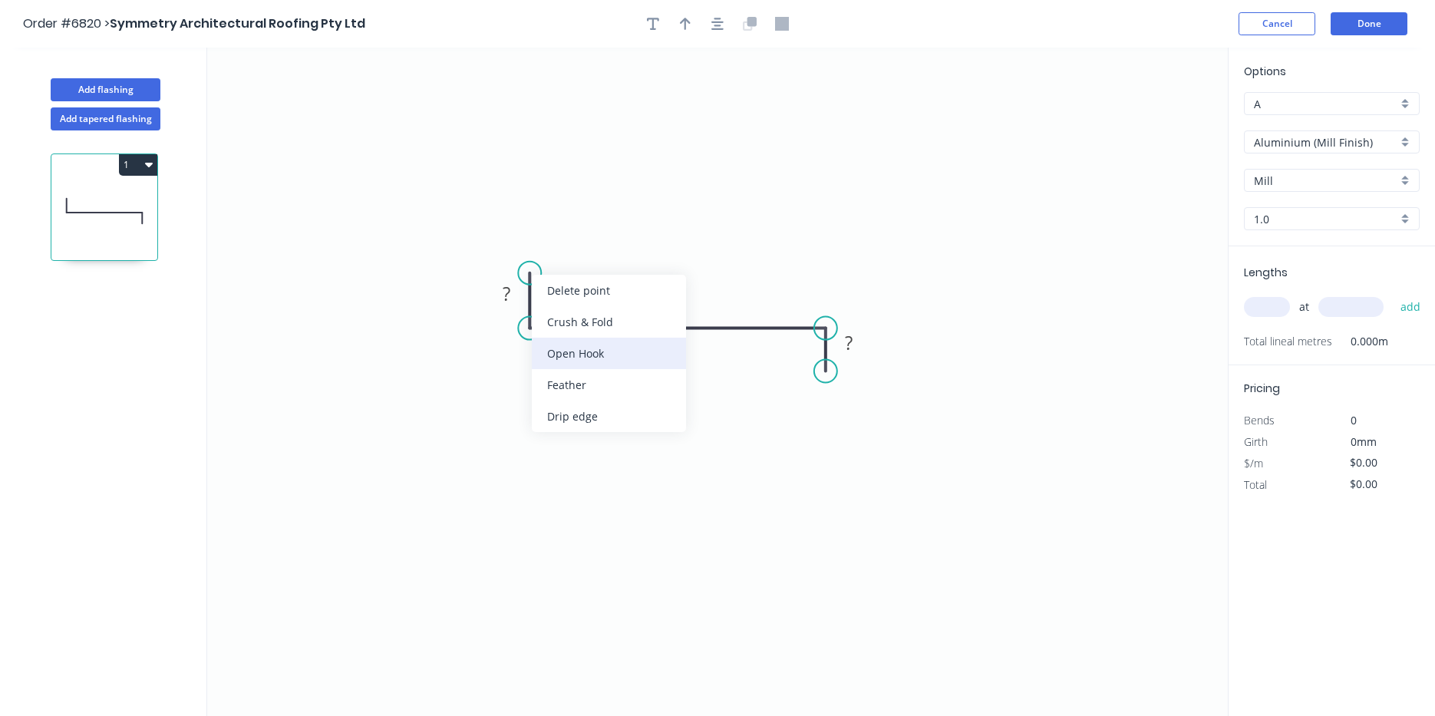
click at [575, 353] on div "Open Hook" at bounding box center [609, 353] width 154 height 31
drag, startPoint x: 502, startPoint y: 295, endPoint x: 487, endPoint y: 302, distance: 16.8
click at [487, 302] on g "?" at bounding box center [507, 293] width 50 height 31
click at [519, 293] on rect at bounding box center [506, 294] width 31 height 21
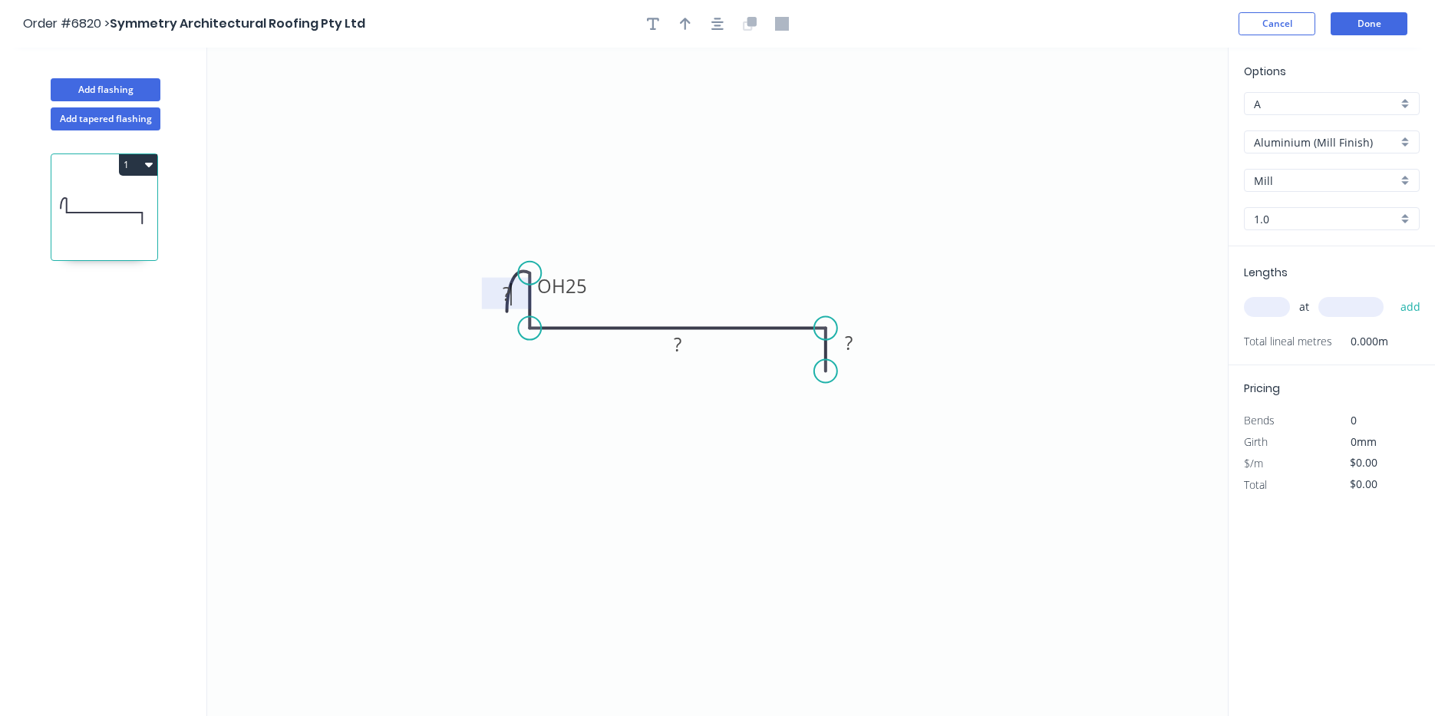
click at [519, 293] on rect at bounding box center [506, 294] width 31 height 21
drag, startPoint x: 598, startPoint y: 279, endPoint x: 545, endPoint y: 279, distance: 53.0
click at [582, 279] on icon "0 OH 25 15 ? ?" at bounding box center [717, 382] width 1021 height 668
click at [586, 284] on tspan "25" at bounding box center [576, 285] width 21 height 25
click at [675, 342] on tspan "?" at bounding box center [678, 344] width 8 height 25
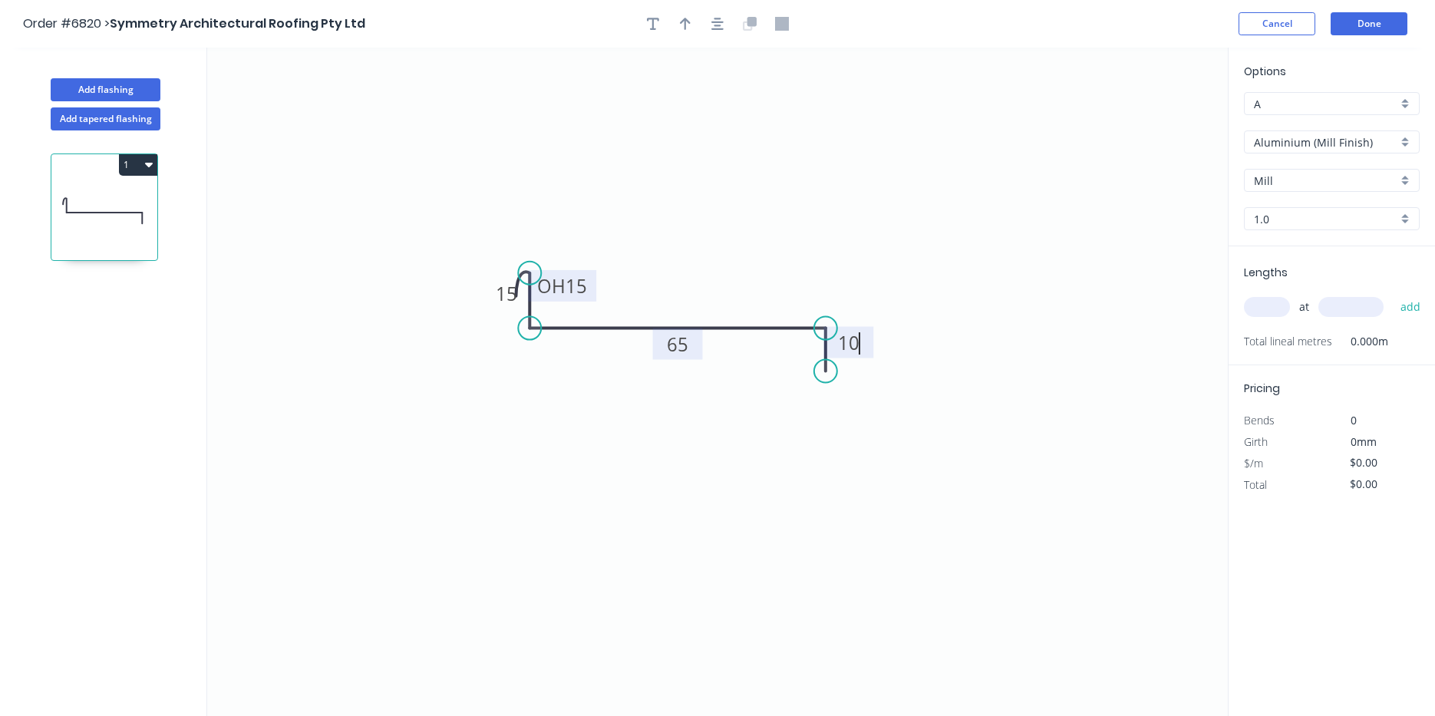
type input "$1.00"
click at [1317, 140] on input "Aluminium (Mill Finish)" at bounding box center [1326, 142] width 144 height 16
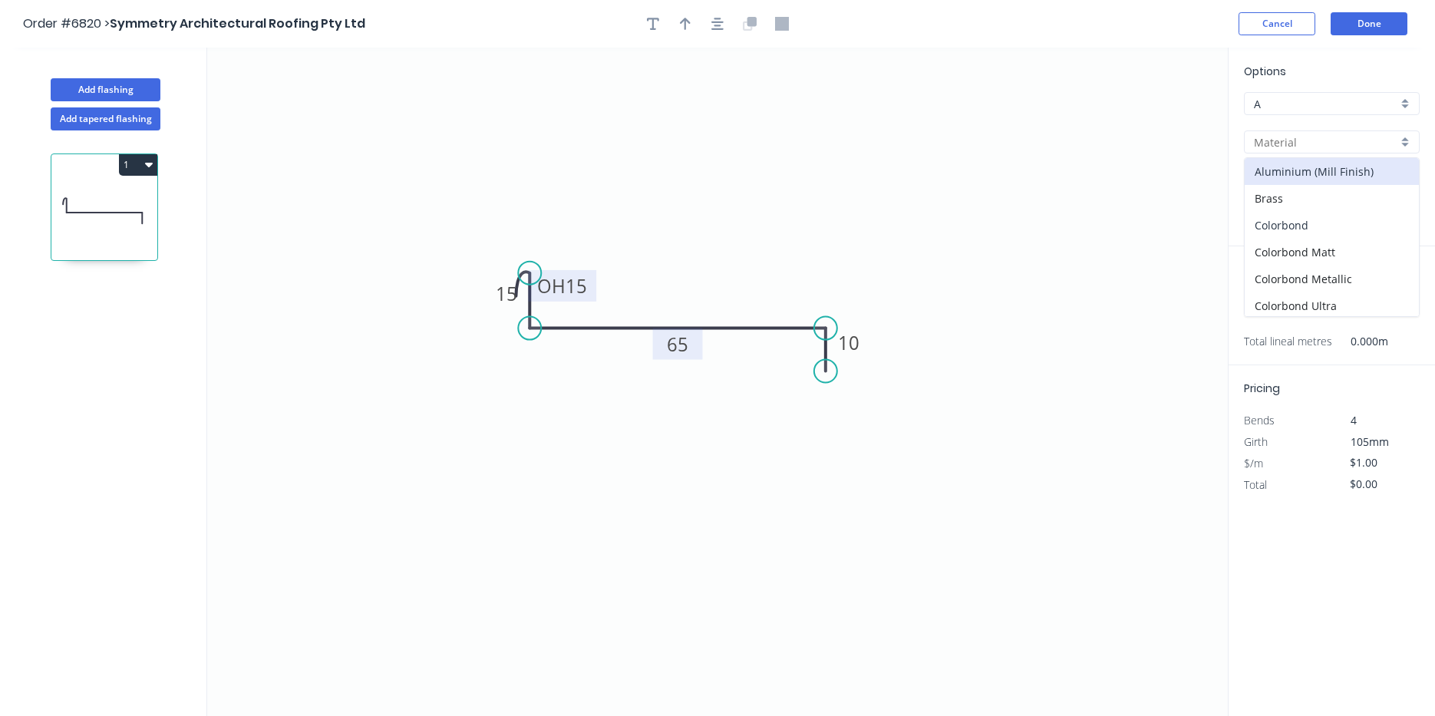
click at [1289, 223] on div "Colorbond" at bounding box center [1332, 225] width 174 height 27
type input "Colorbond"
type input "Basalt"
type input "0.55"
type input "$10.11"
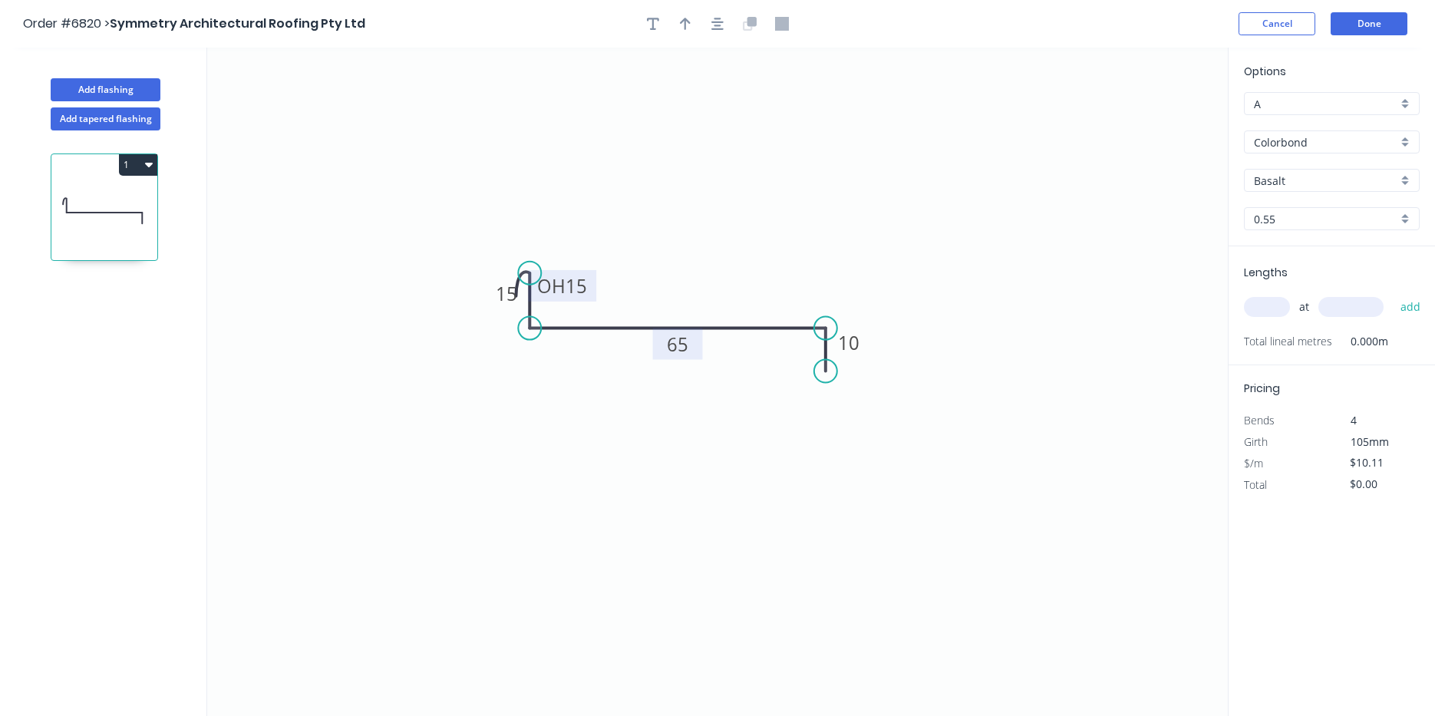
click at [1296, 186] on input "Basalt" at bounding box center [1326, 181] width 144 height 16
click at [1315, 318] on div "Surfmist" at bounding box center [1332, 309] width 174 height 27
type input "Surfmist"
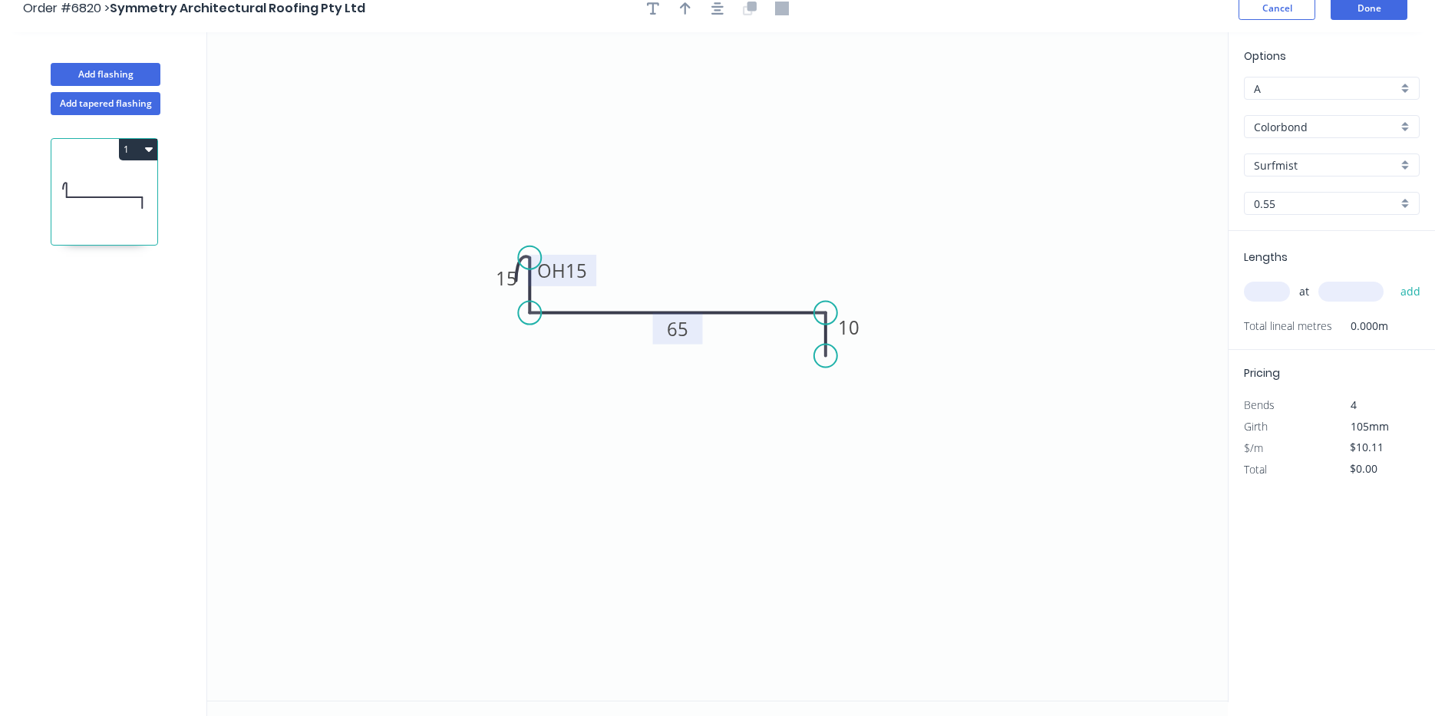
scroll to position [28, 0]
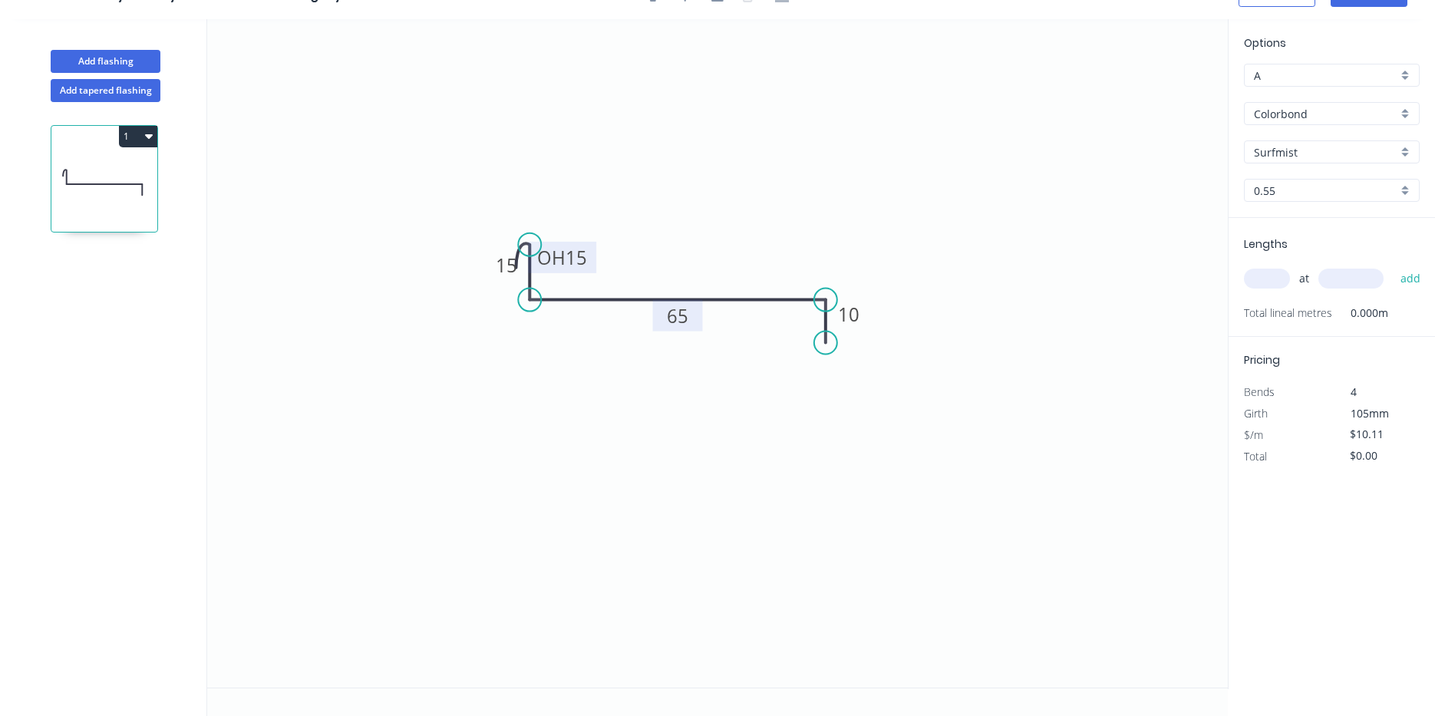
click at [1275, 286] on input "text" at bounding box center [1267, 279] width 46 height 20
type input "1"
type input "2600"
click at [1393, 266] on button "add" at bounding box center [1411, 279] width 36 height 26
click at [1414, 314] on icon "button" at bounding box center [1414, 311] width 14 height 18
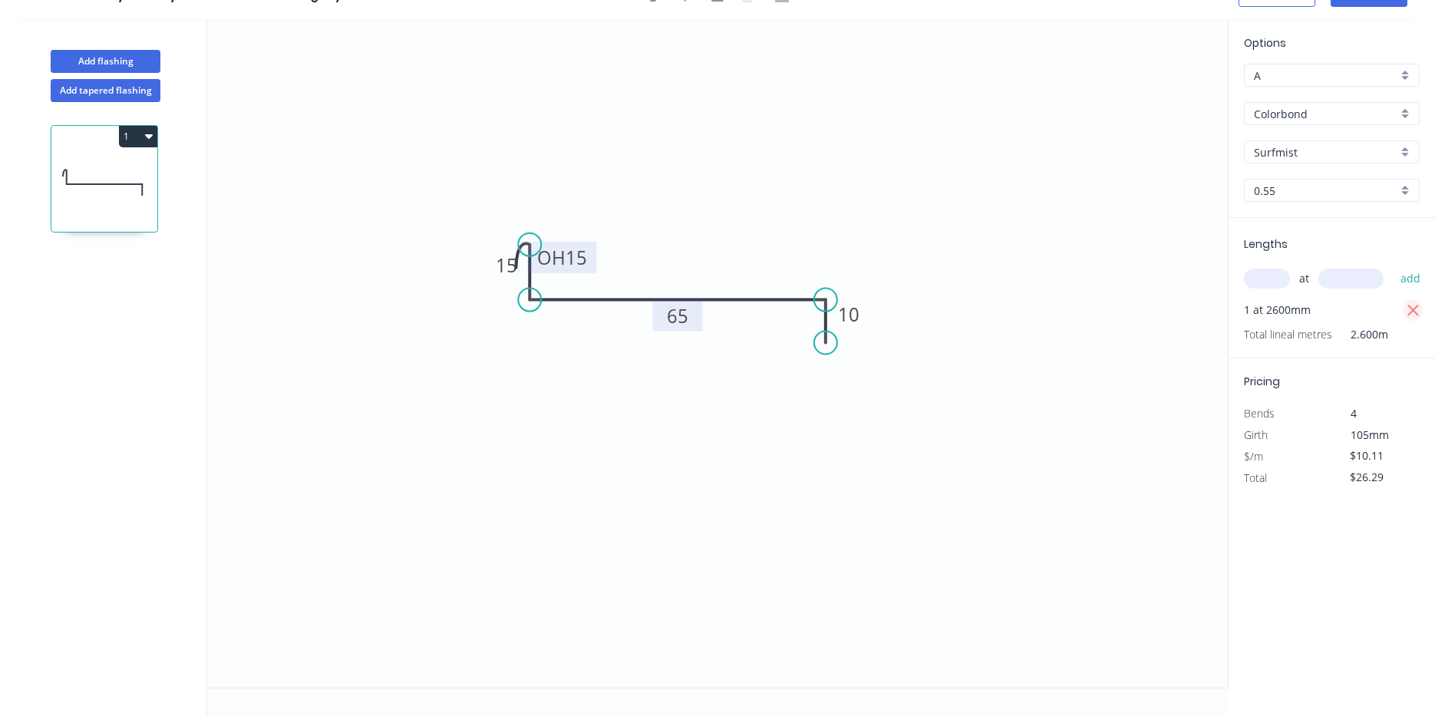
type input "$0.00"
drag, startPoint x: 1298, startPoint y: 276, endPoint x: 1273, endPoint y: 279, distance: 24.7
click at [1298, 278] on div "at add" at bounding box center [1333, 279] width 179 height 26
click at [1272, 279] on input "text" at bounding box center [1267, 279] width 46 height 20
type input "2"
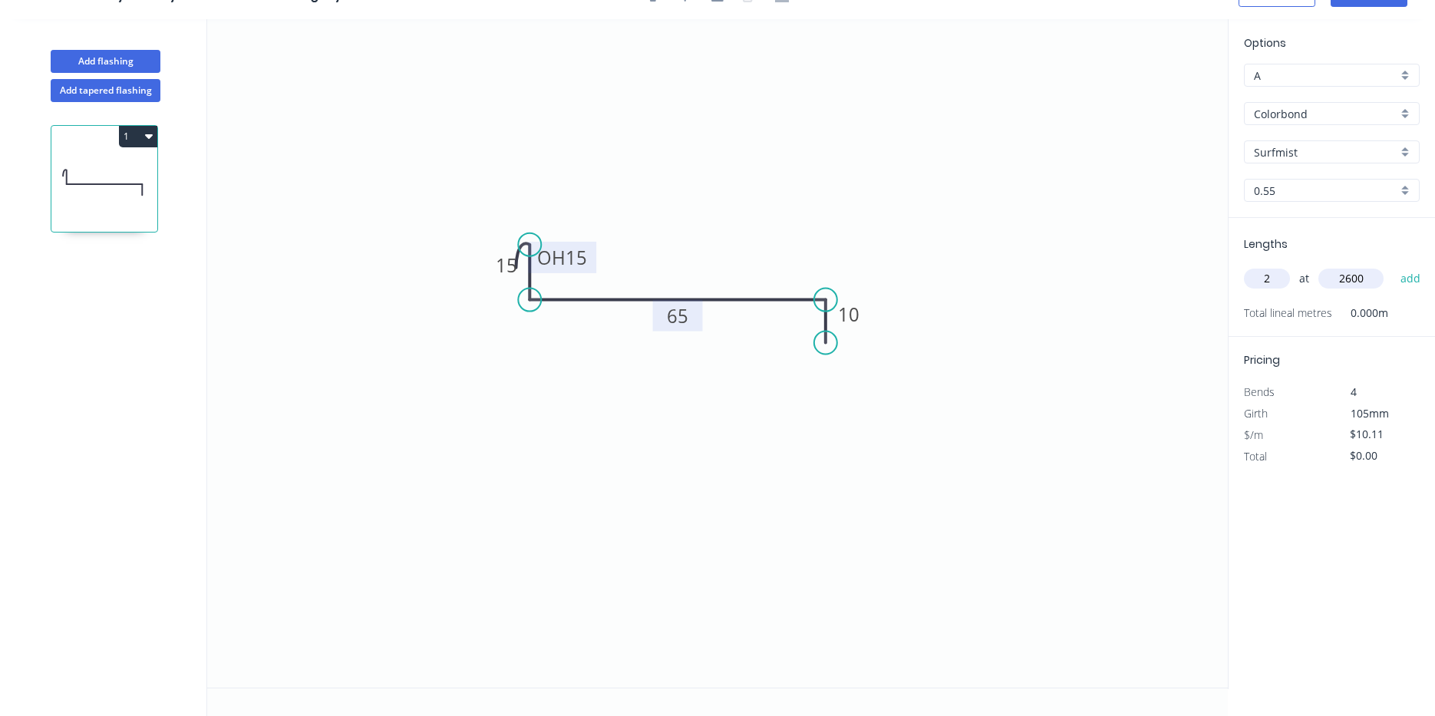
type input "2600"
click at [1393, 266] on button "add" at bounding box center [1411, 279] width 36 height 26
type input "$52.57"
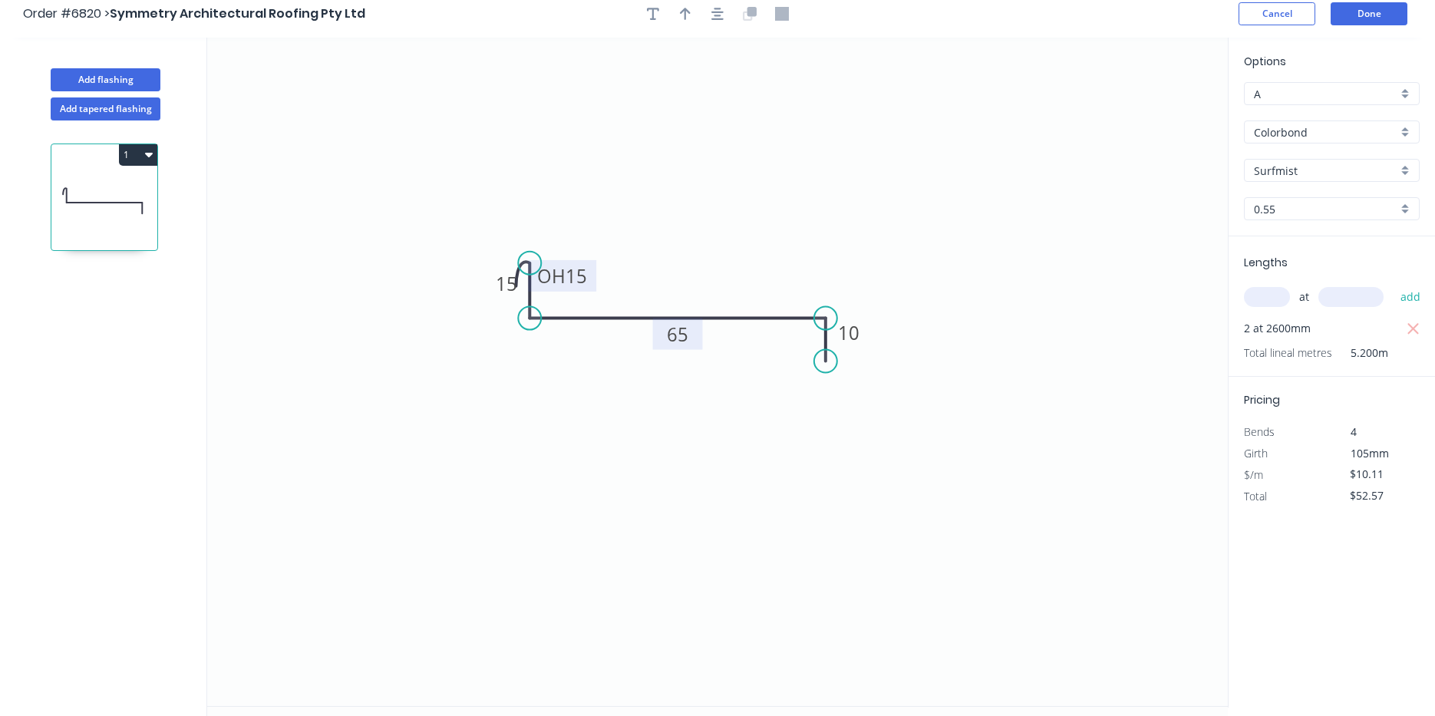
scroll to position [0, 0]
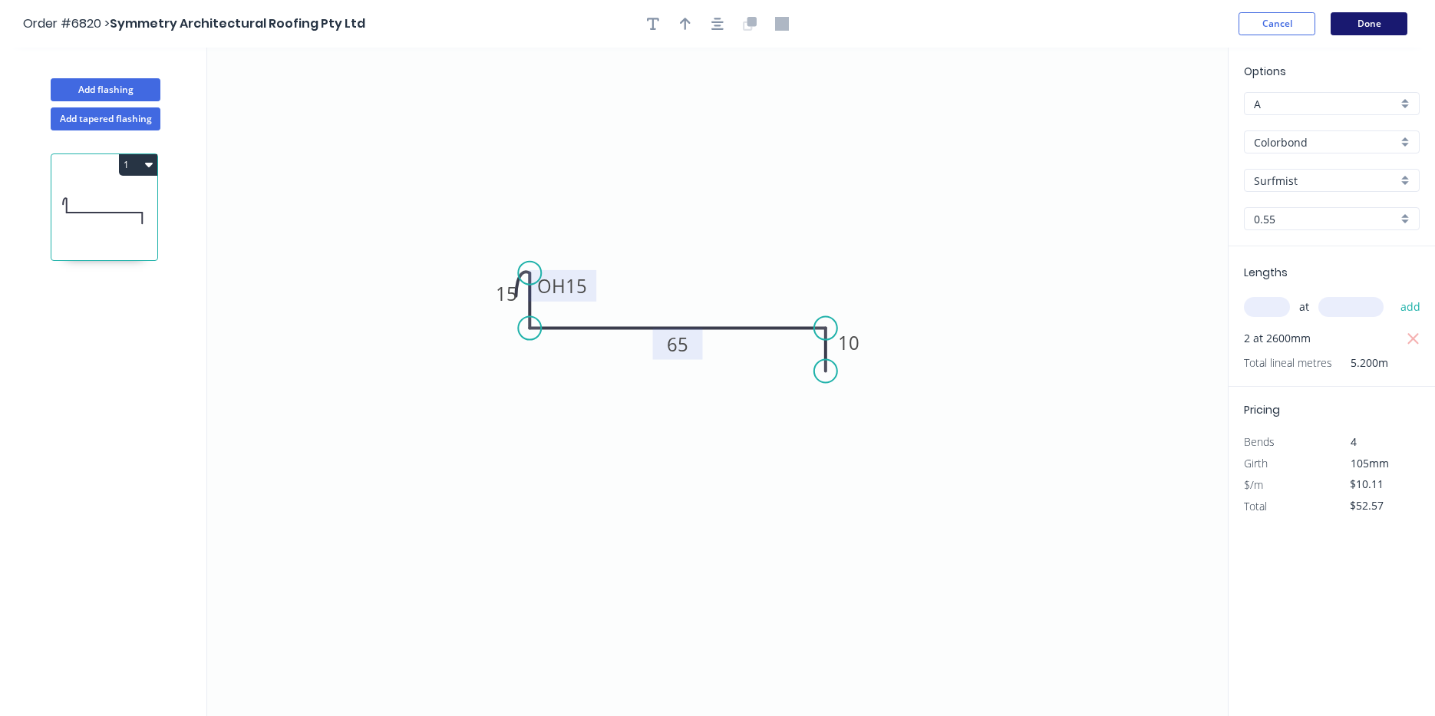
click at [1382, 32] on button "Done" at bounding box center [1369, 23] width 77 height 23
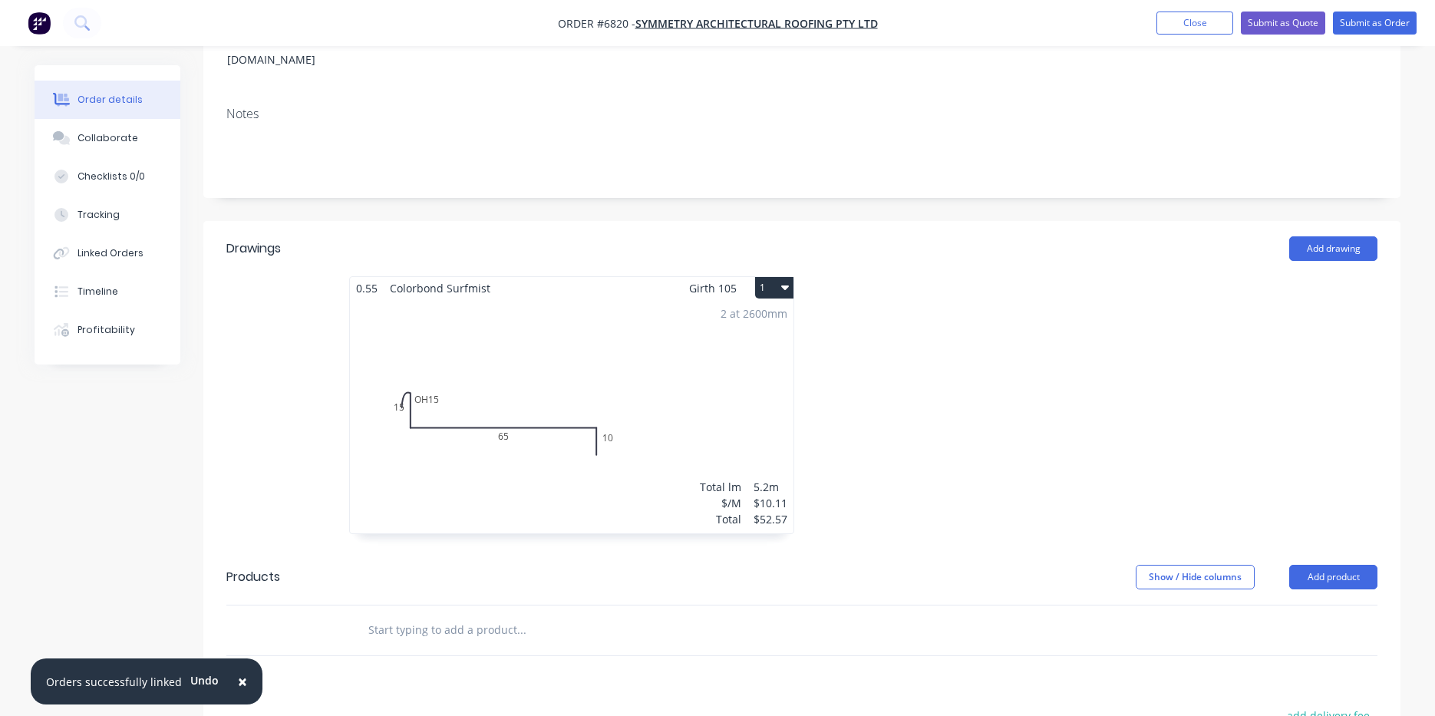
scroll to position [307, 0]
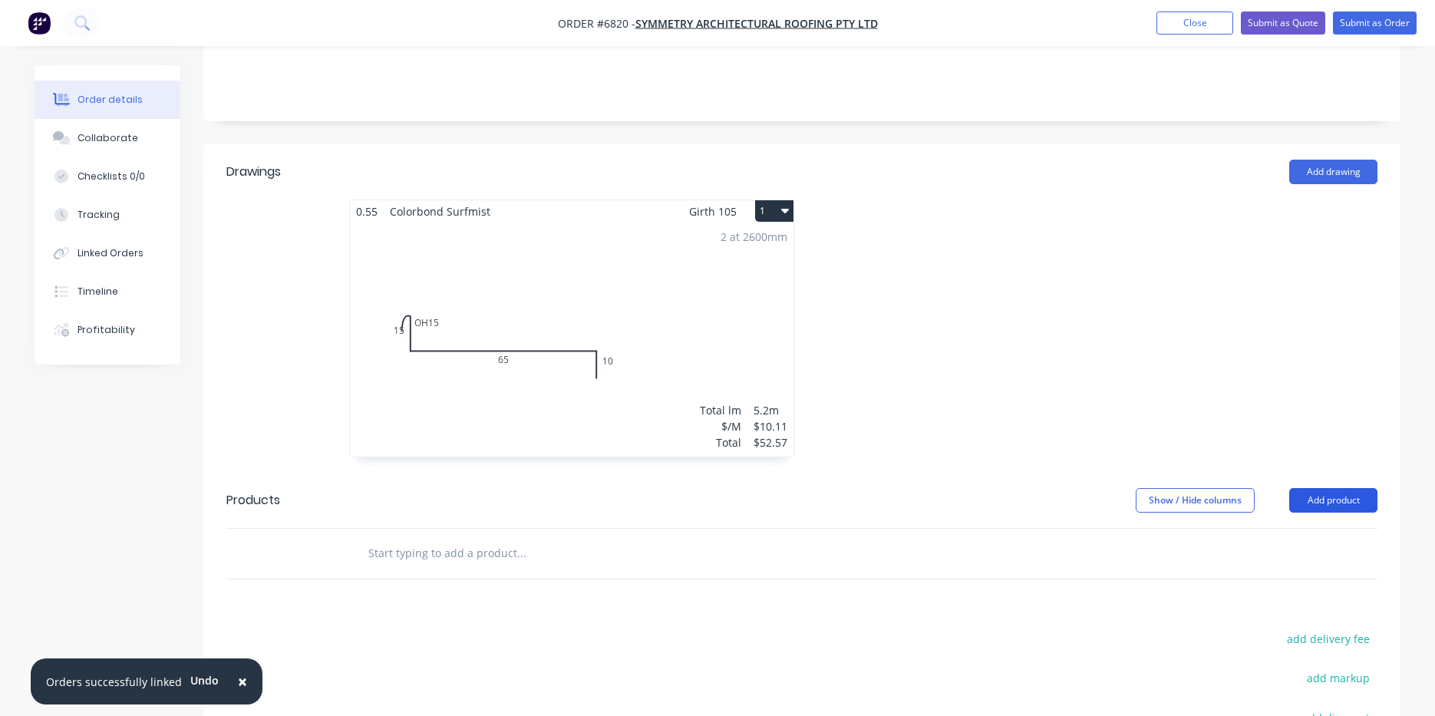
click at [1310, 488] on button "Add product" at bounding box center [1333, 500] width 88 height 25
click at [509, 370] on div "2 at 2600mm Total lm $/M Total 5.2m $10.11 $52.57" at bounding box center [572, 340] width 444 height 234
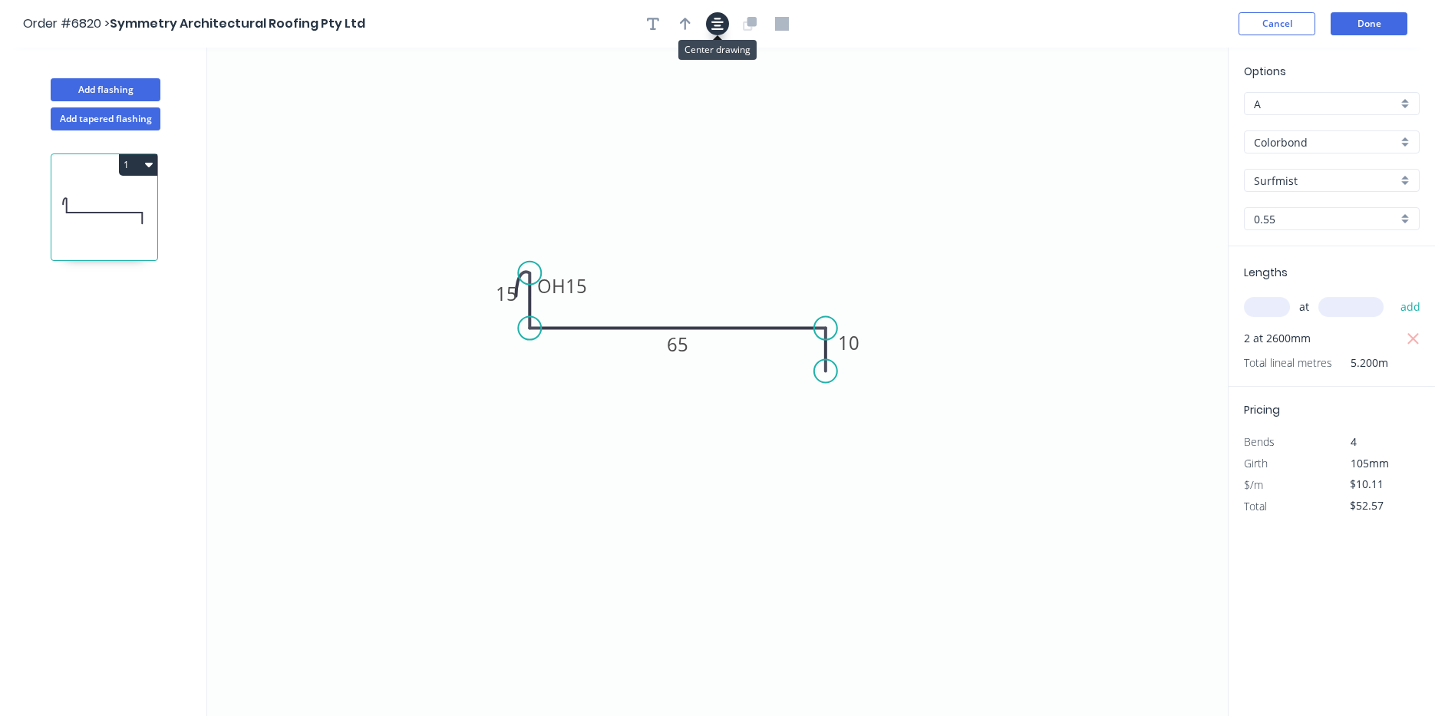
click at [718, 25] on icon "button" at bounding box center [717, 24] width 12 height 12
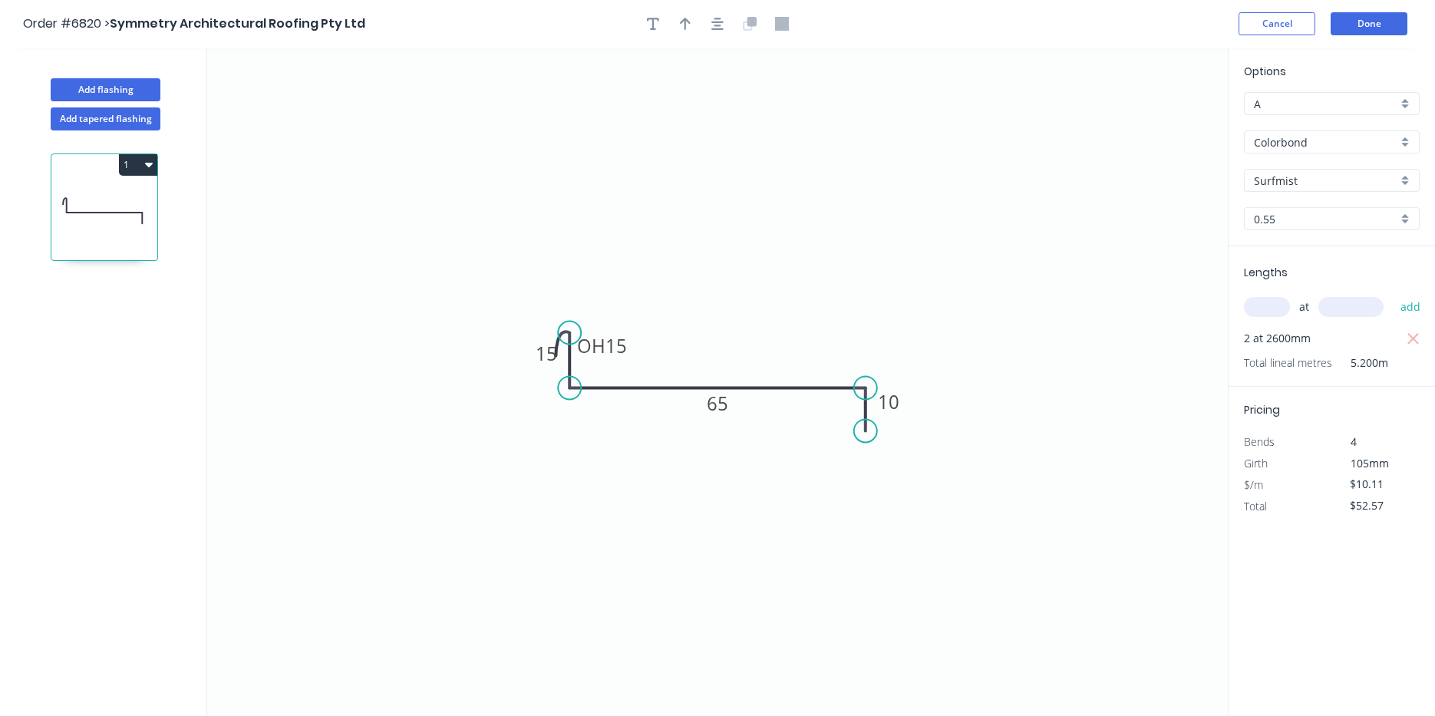
click at [673, 22] on div at bounding box center [717, 23] width 161 height 23
click at [682, 22] on icon "button" at bounding box center [685, 24] width 11 height 12
drag, startPoint x: 1153, startPoint y: 120, endPoint x: 686, endPoint y: 352, distance: 521.0
click at [751, 287] on icon at bounding box center [758, 262] width 14 height 49
click at [1394, 25] on button "Done" at bounding box center [1369, 23] width 77 height 23
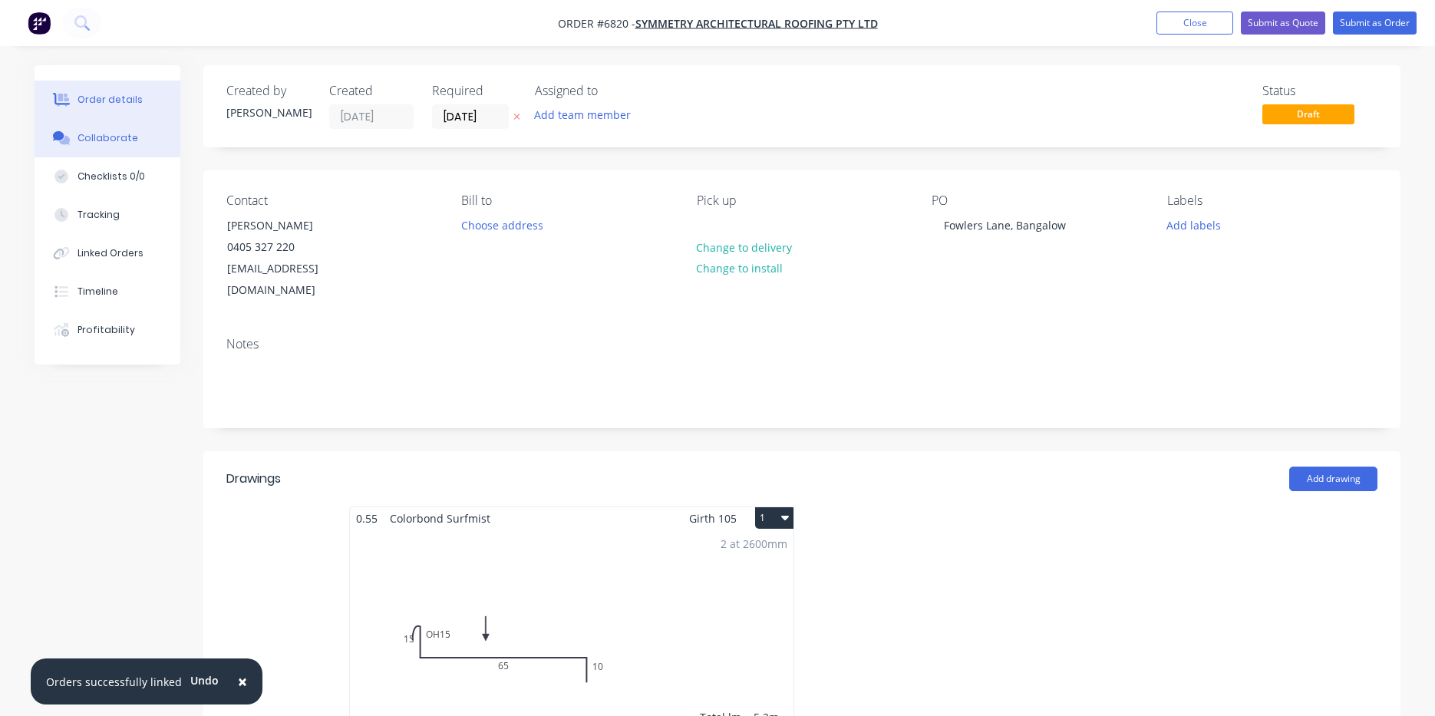
click at [95, 144] on div "Collaborate" at bounding box center [108, 138] width 61 height 14
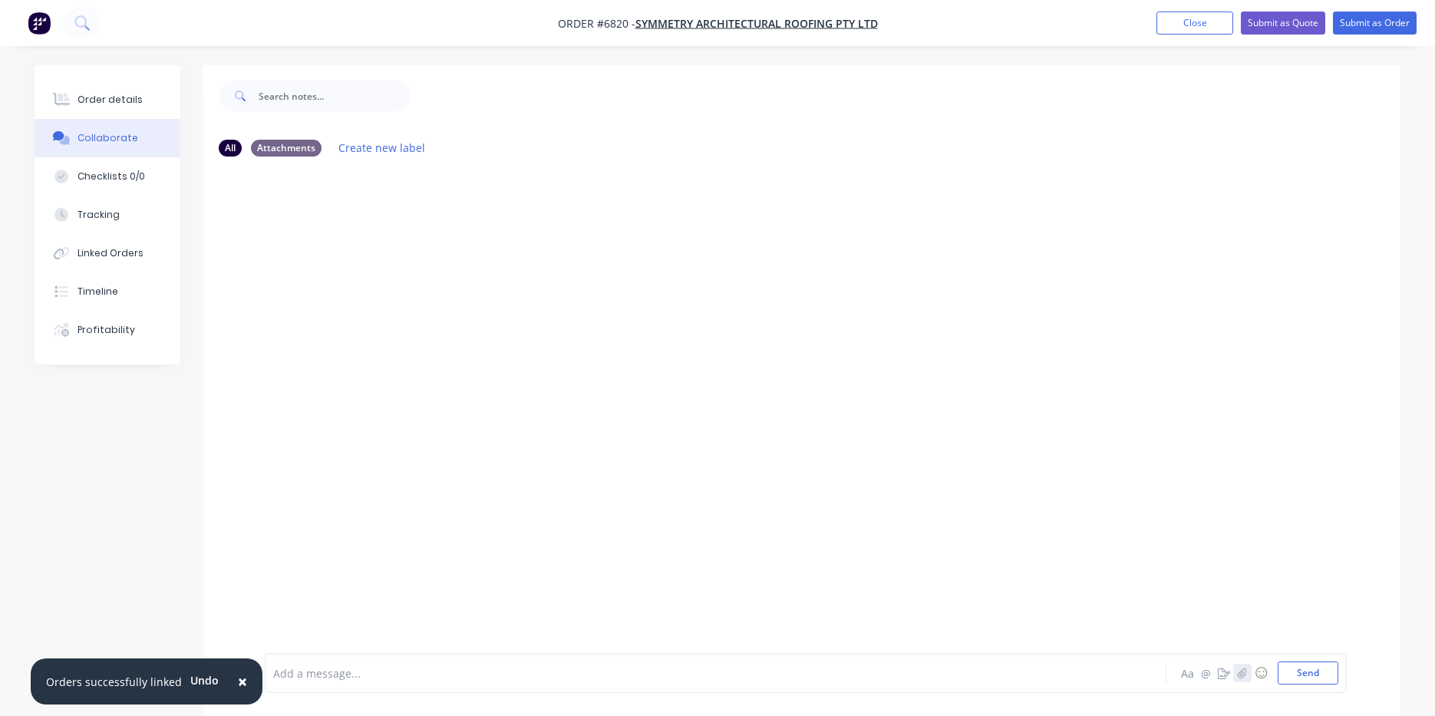
click at [1249, 668] on button "button" at bounding box center [1242, 673] width 18 height 18
click at [1424, 704] on div at bounding box center [1424, 704] width 0 height 0
click at [1330, 671] on button "Send" at bounding box center [1308, 673] width 61 height 23
click at [127, 97] on div "Order details" at bounding box center [110, 100] width 65 height 14
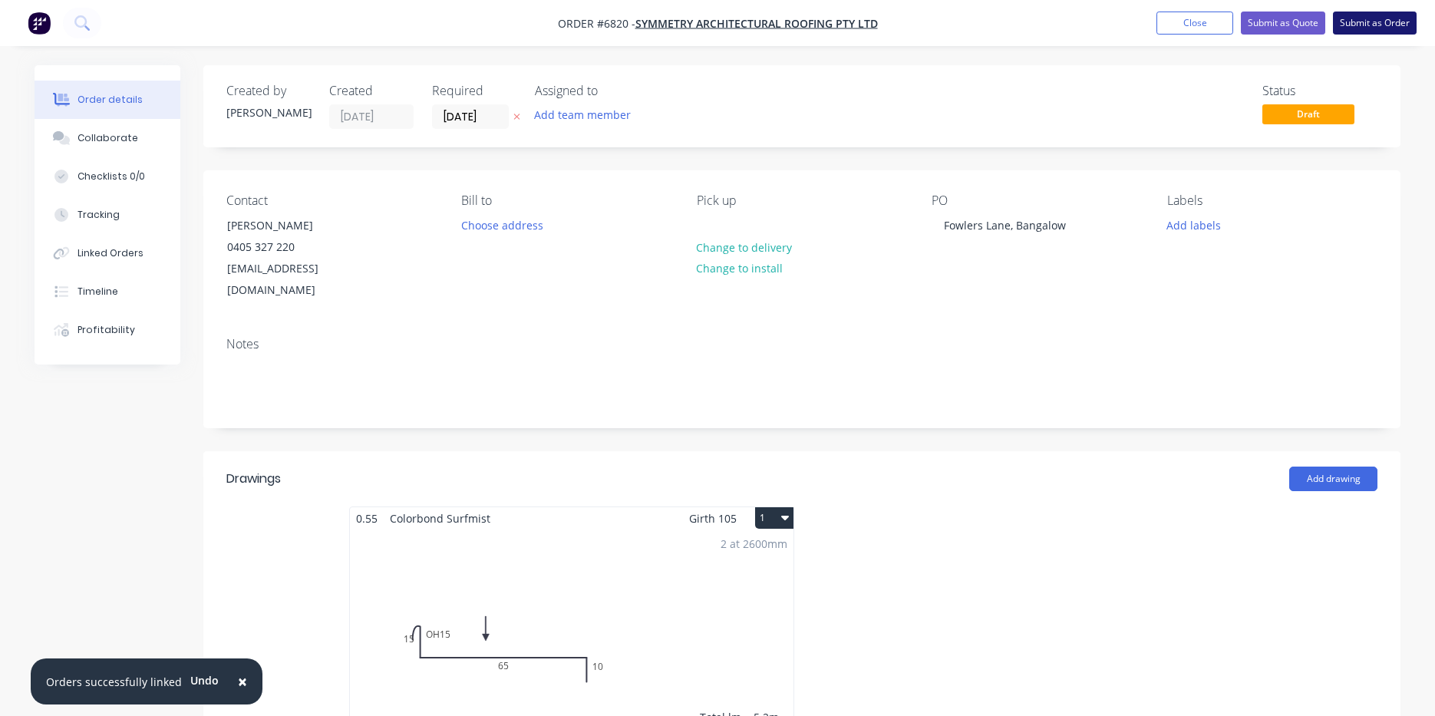
click at [1348, 15] on button "Submit as Order" at bounding box center [1375, 23] width 84 height 23
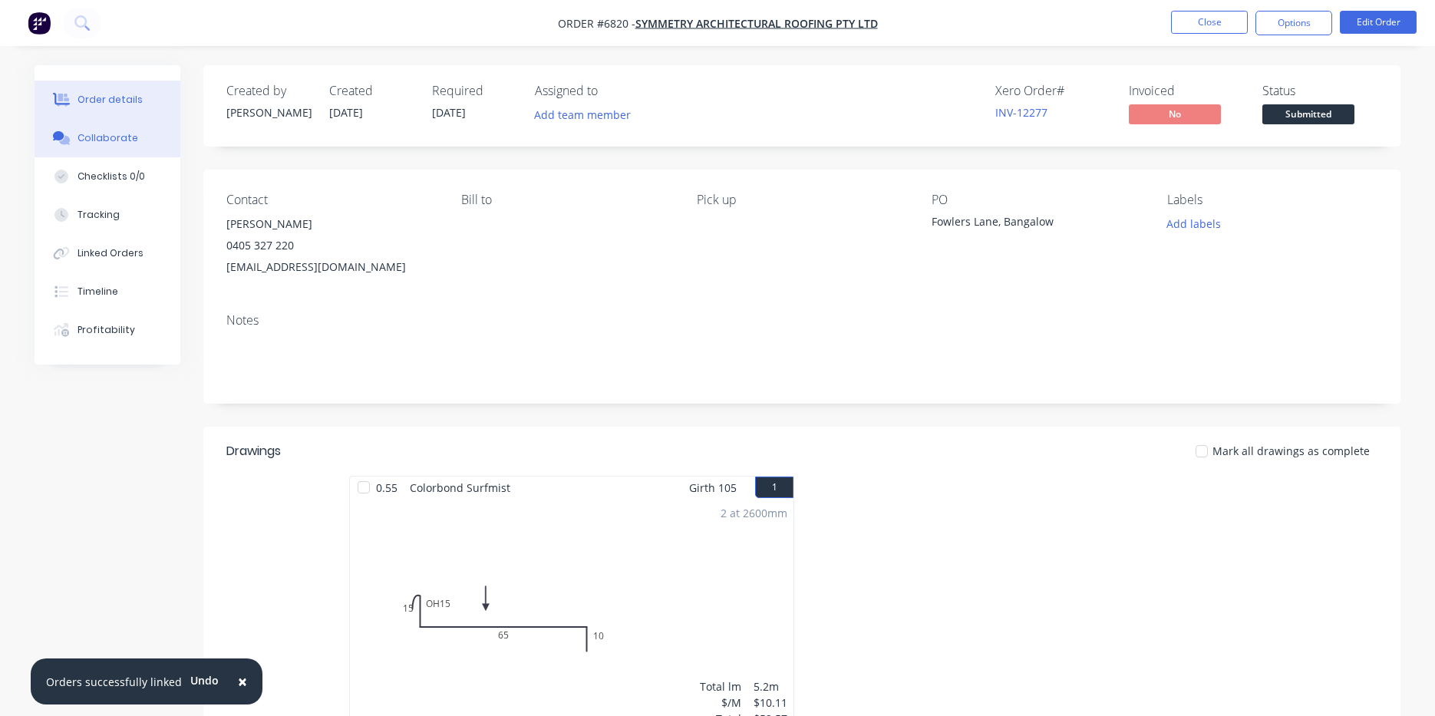
click at [111, 159] on button "Checklists 0/0" at bounding box center [108, 176] width 146 height 38
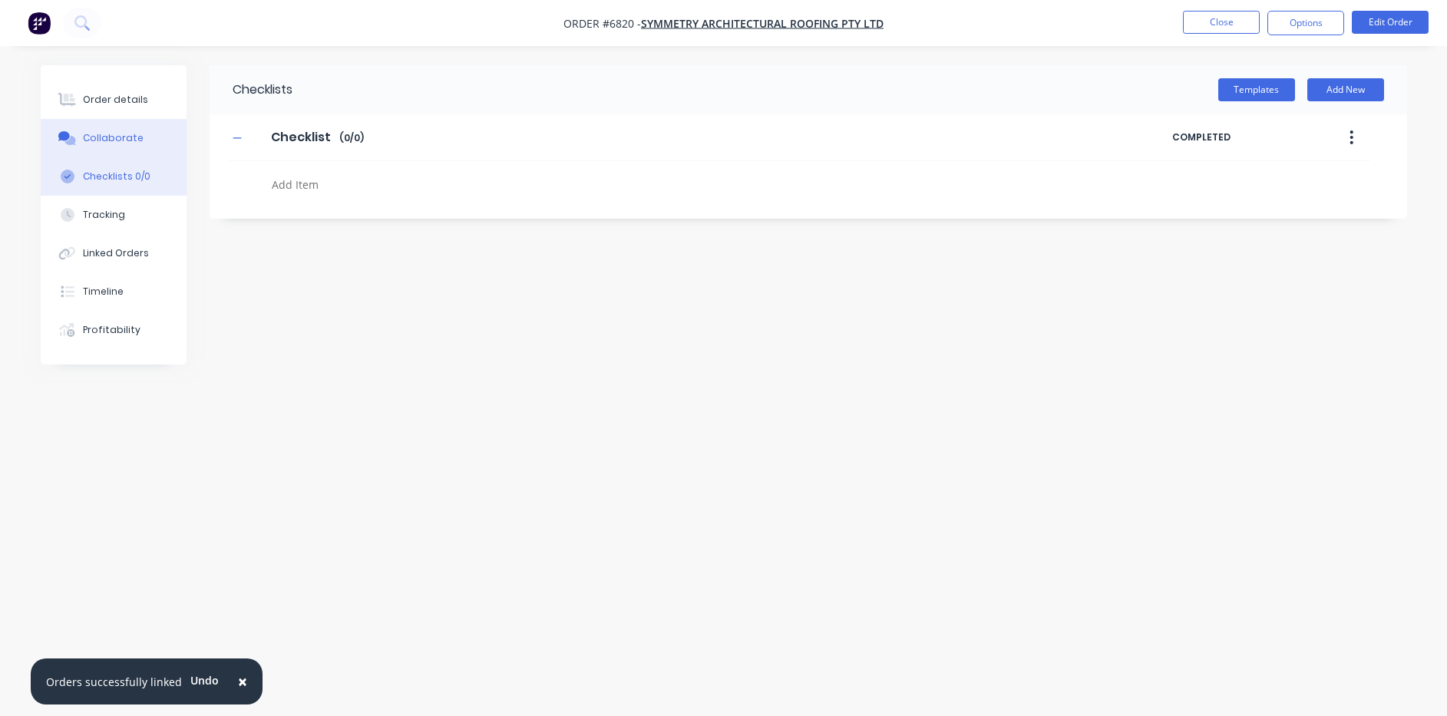
click at [120, 142] on div "Collaborate" at bounding box center [113, 138] width 61 height 14
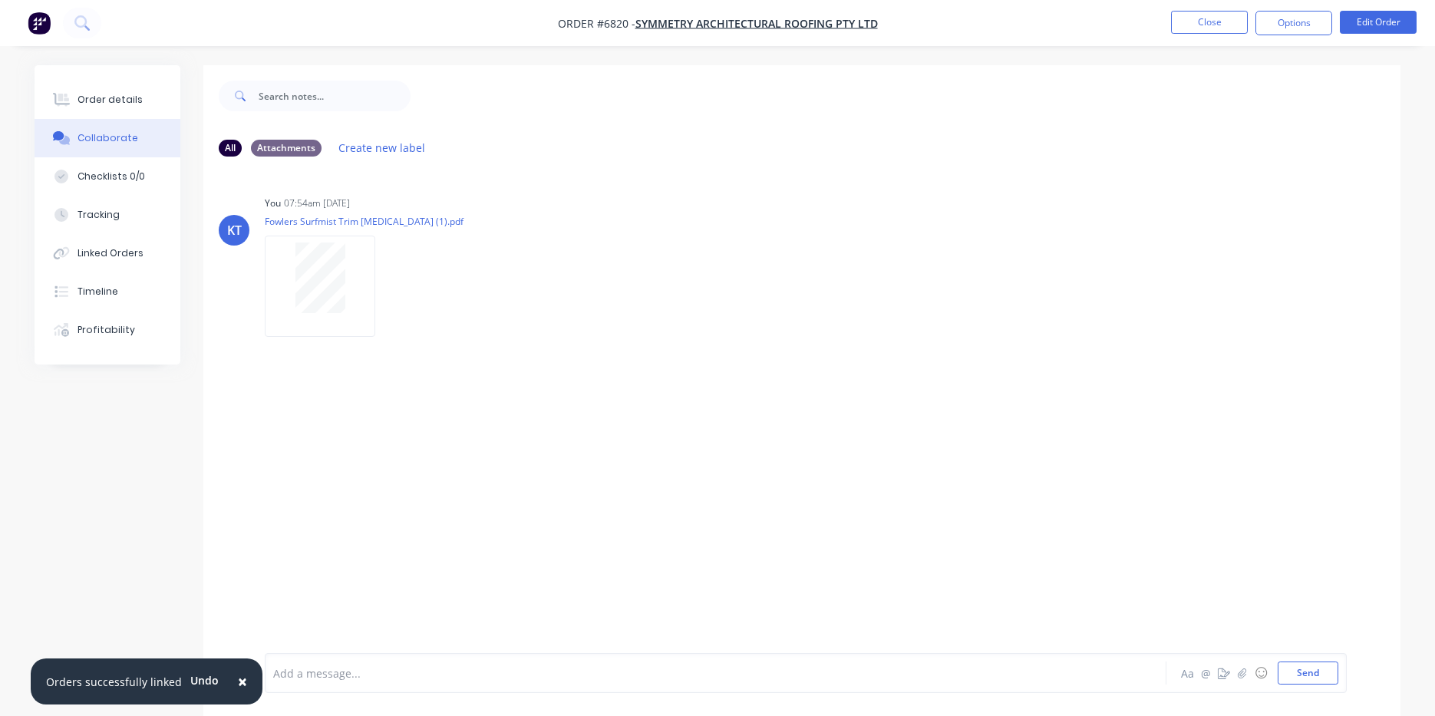
click at [1259, 41] on nav "Order #6820 - Symmetry Architectural Roofing Pty Ltd Close Options Edit Order" at bounding box center [717, 23] width 1435 height 46
click at [1222, 26] on button "Close" at bounding box center [1209, 22] width 77 height 23
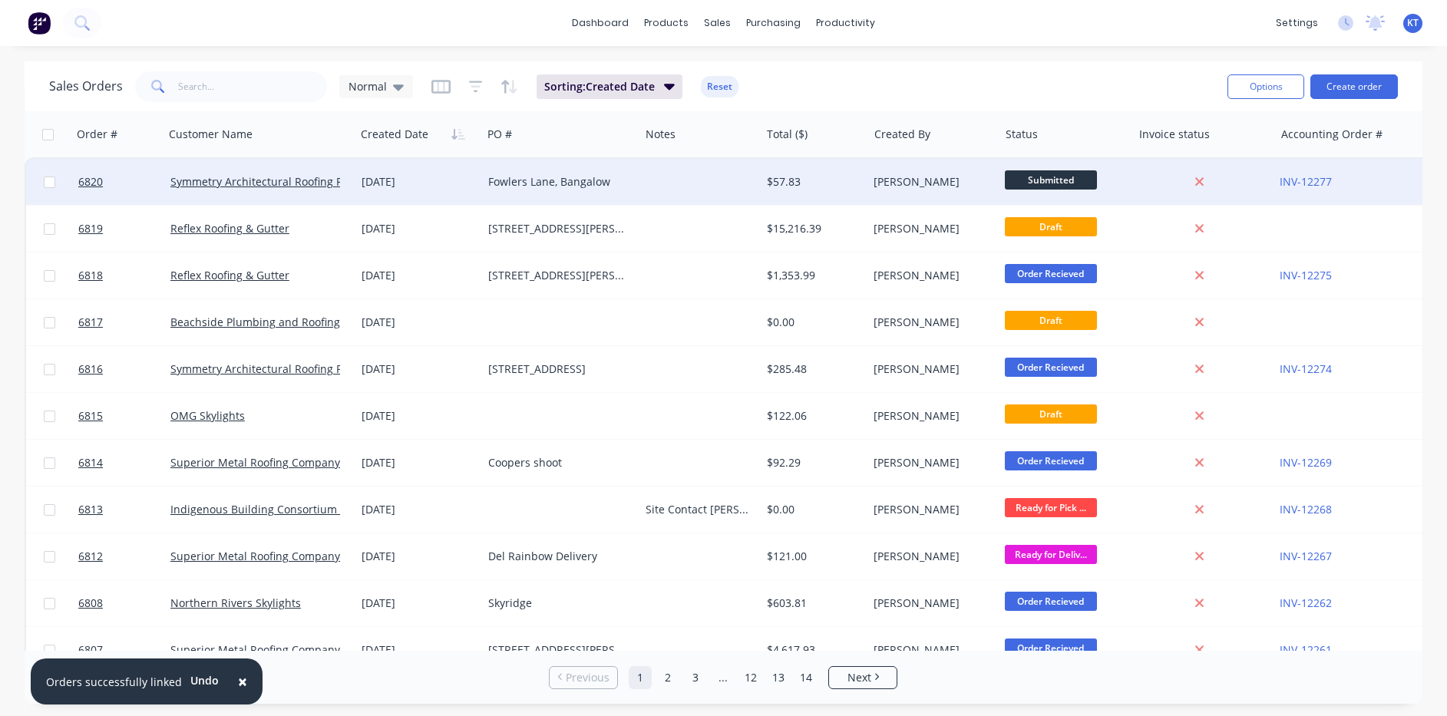
click at [712, 178] on div at bounding box center [699, 182] width 120 height 46
click at [803, 179] on div "$57.83" at bounding box center [812, 181] width 90 height 15
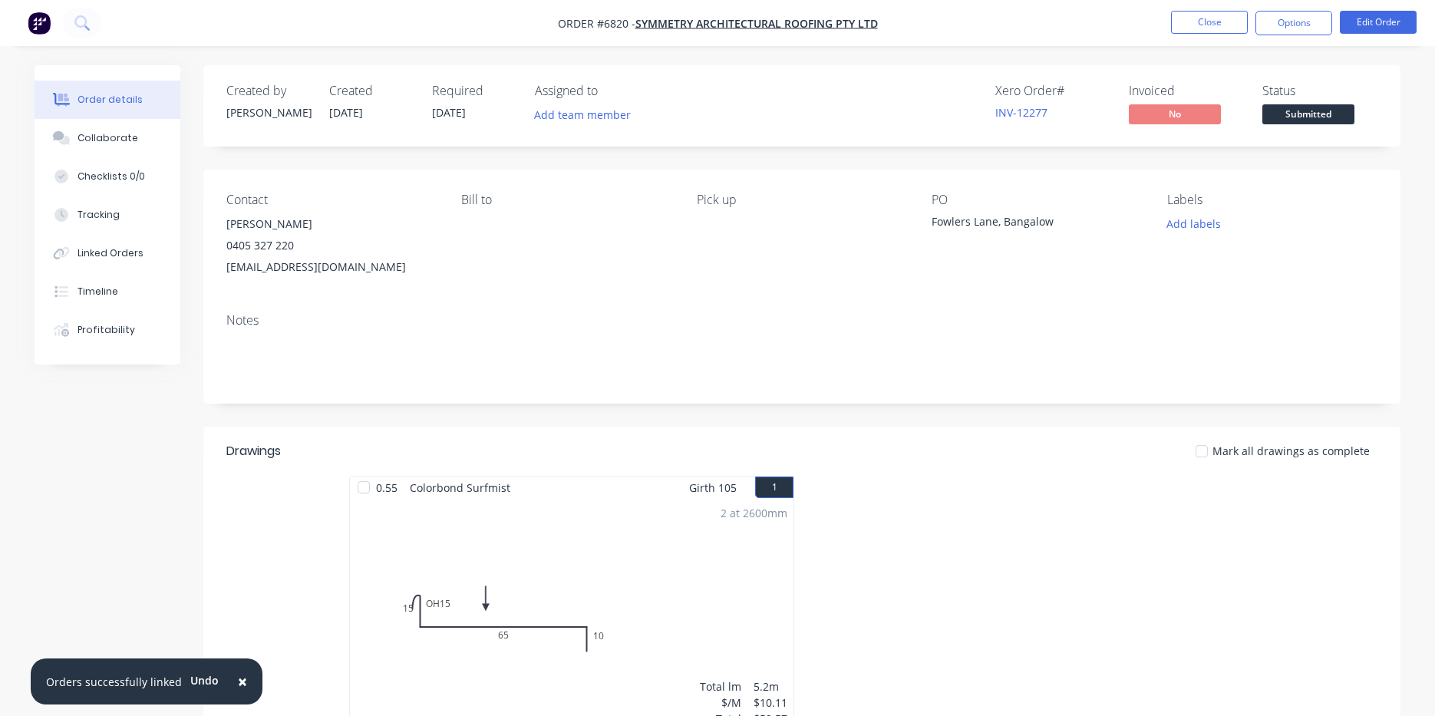
click at [1298, 113] on span "Submitted" at bounding box center [1308, 113] width 92 height 19
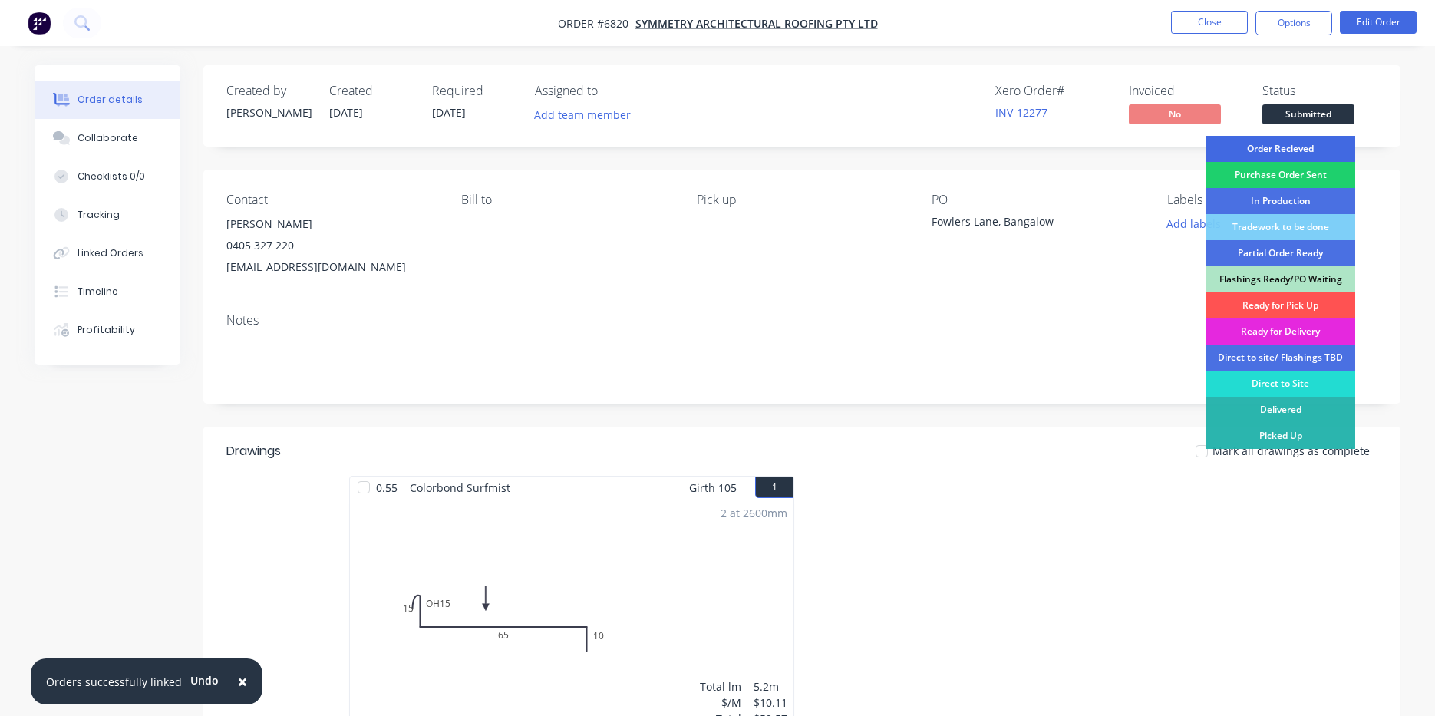
click at [1296, 148] on div "Order Recieved" at bounding box center [1281, 149] width 150 height 26
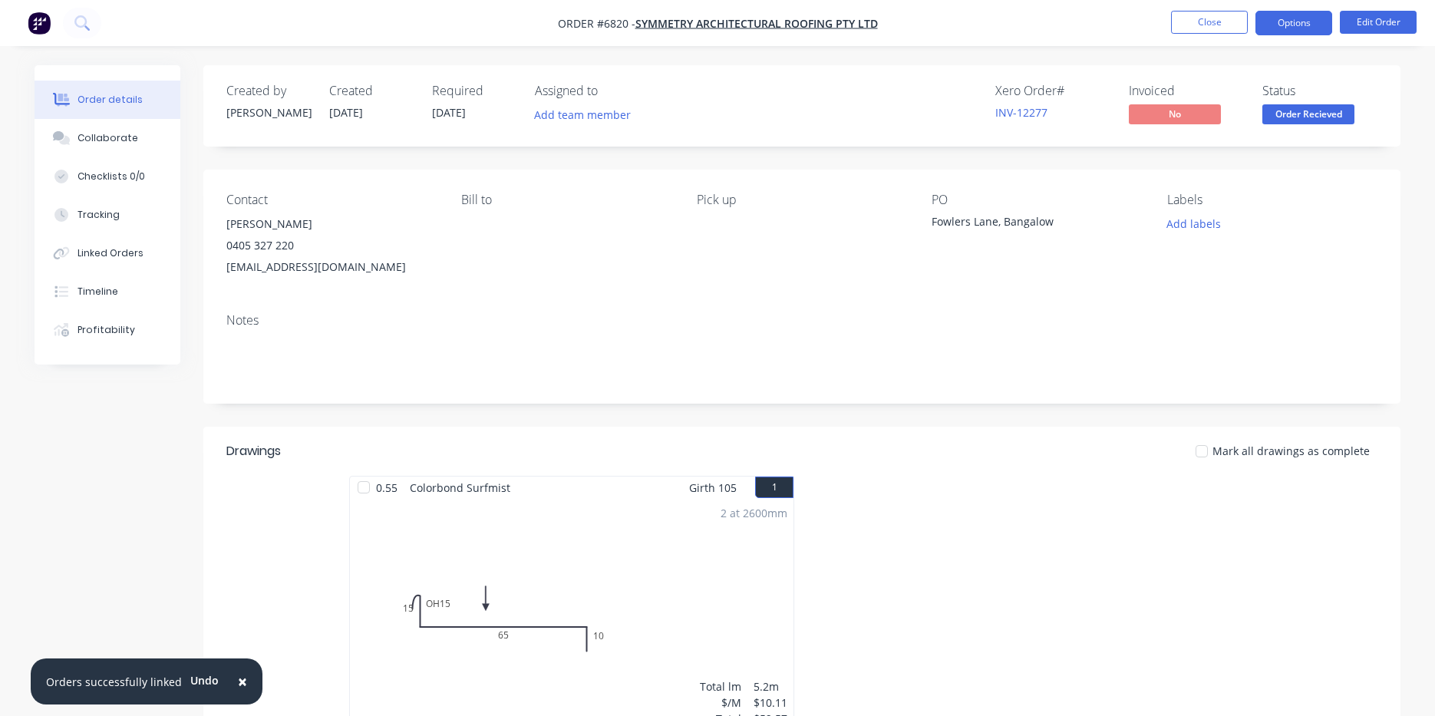
click at [1285, 25] on button "Options" at bounding box center [1294, 23] width 77 height 25
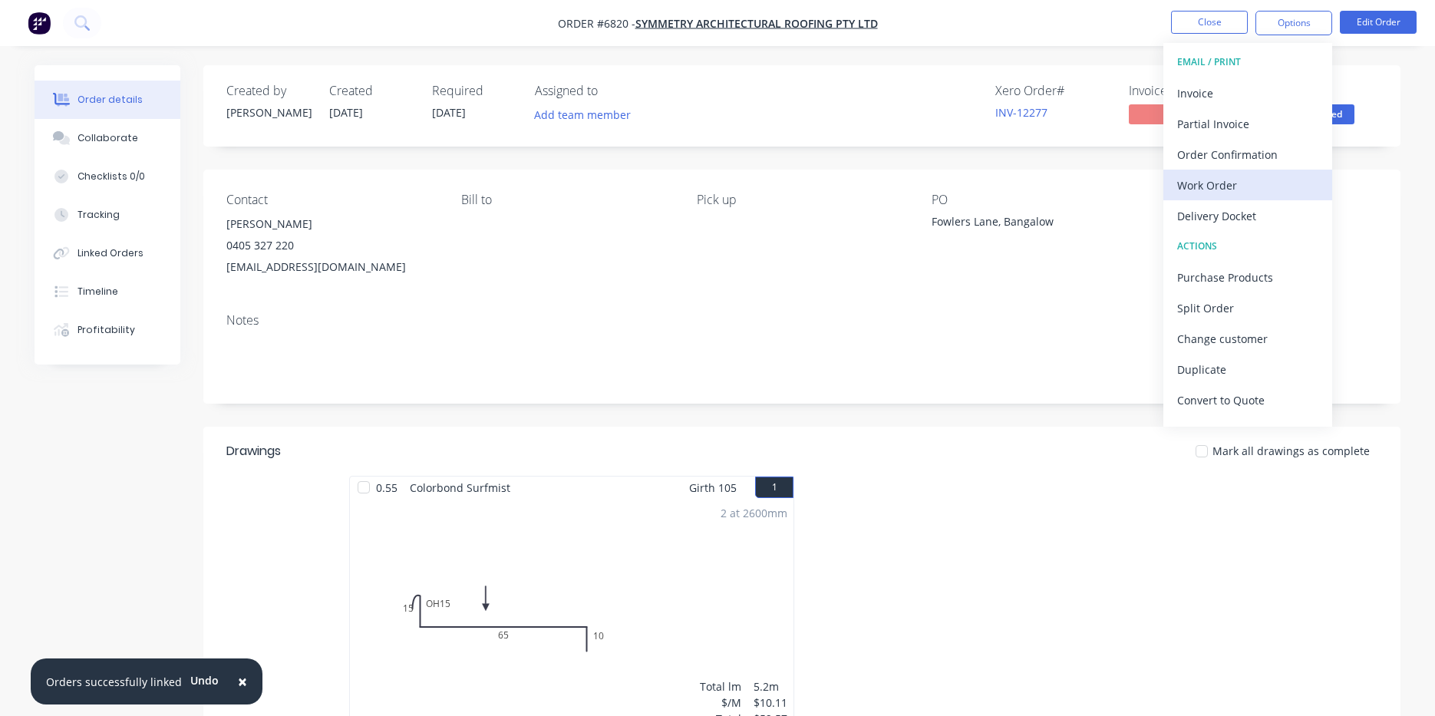
click at [1223, 179] on div "Work Order" at bounding box center [1247, 185] width 141 height 22
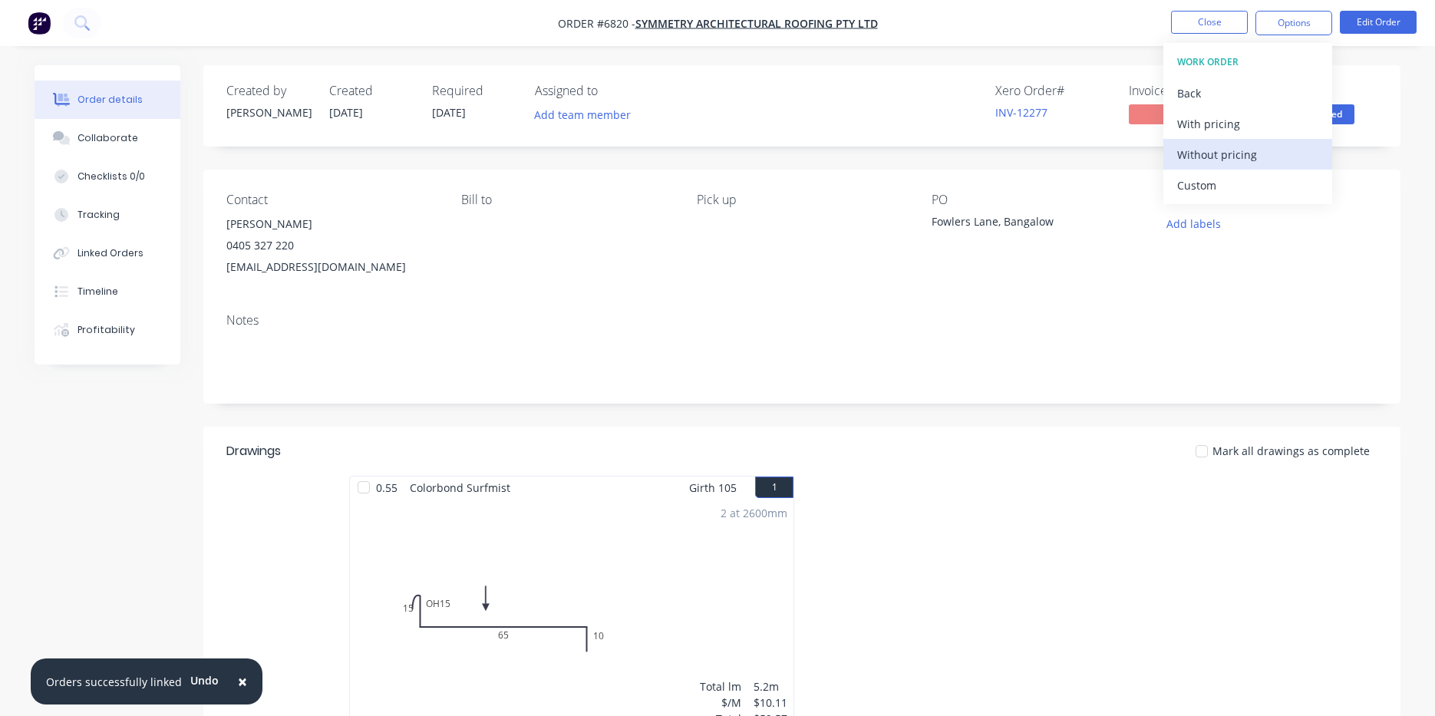
click at [1230, 159] on div "Without pricing" at bounding box center [1247, 155] width 141 height 22
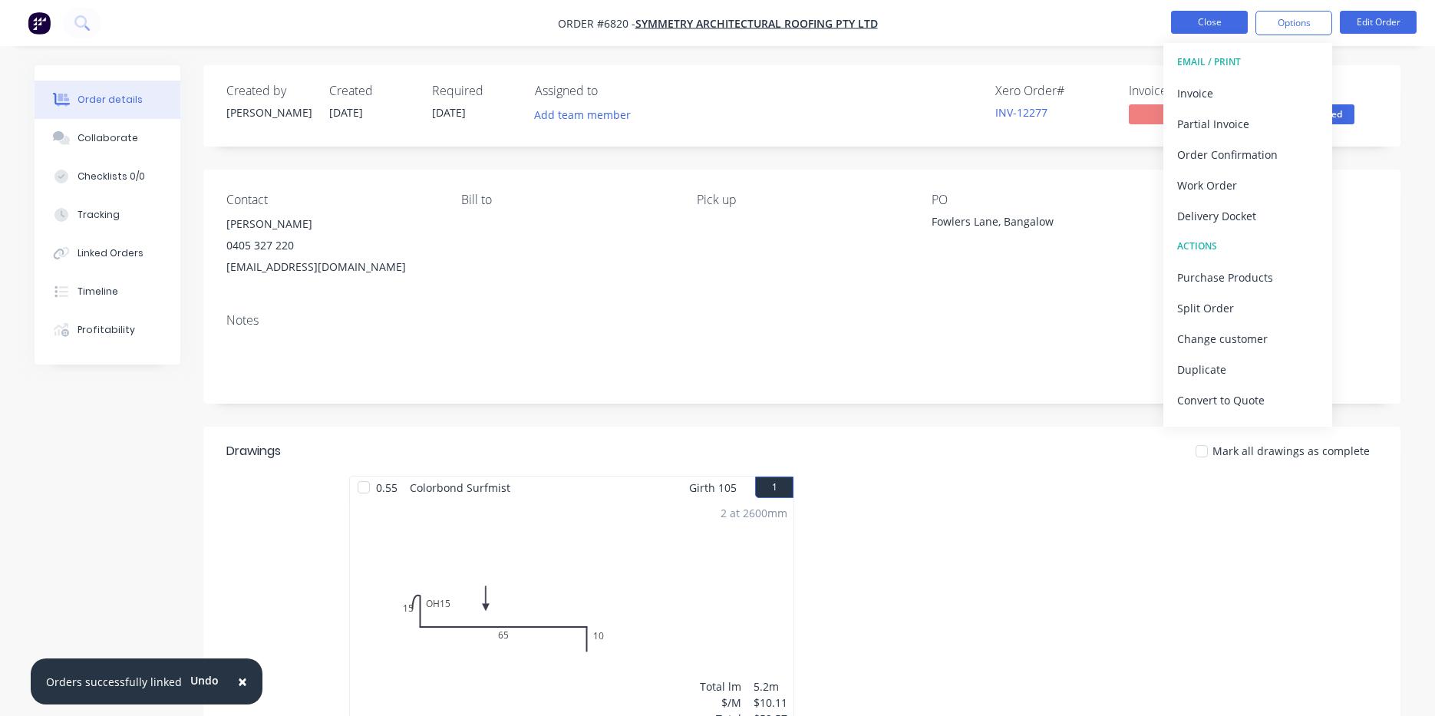
click at [1208, 24] on button "Close" at bounding box center [1209, 22] width 77 height 23
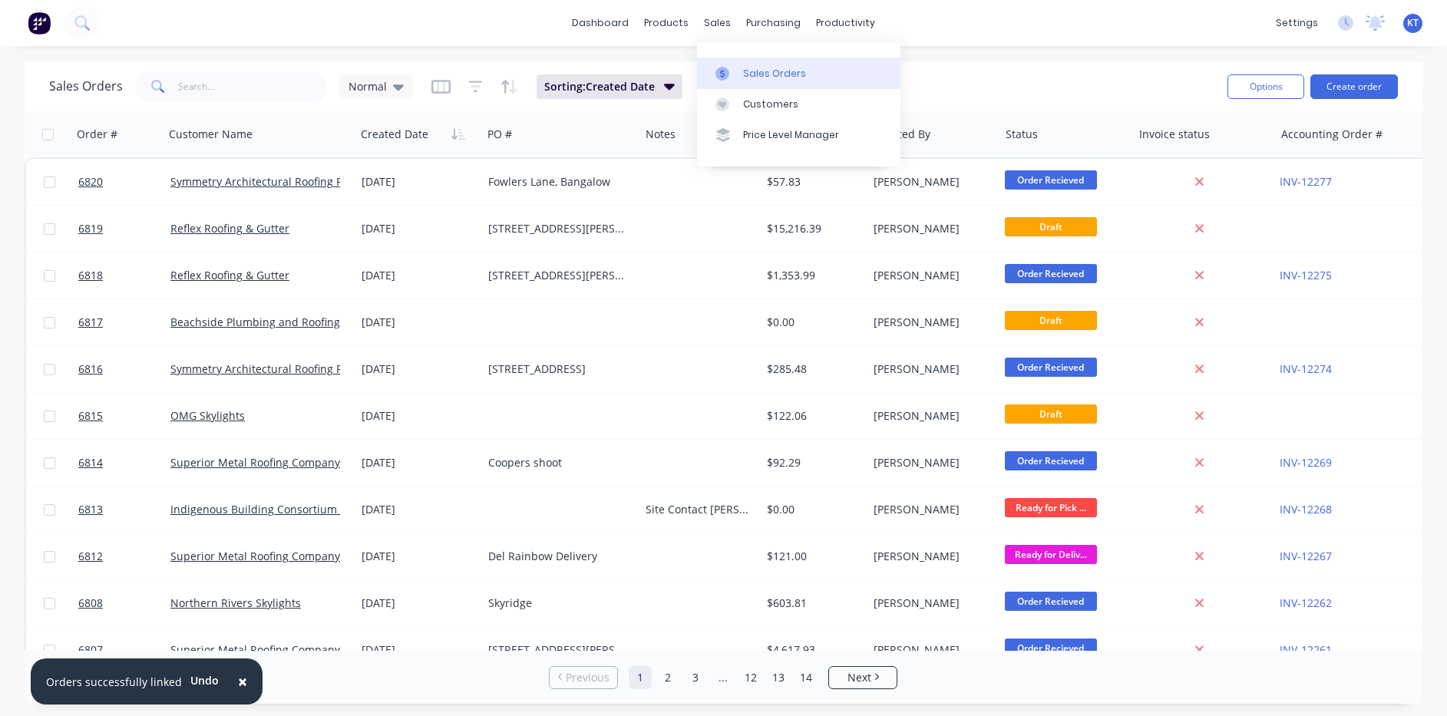
click at [754, 76] on div "Sales Orders" at bounding box center [774, 74] width 63 height 14
click at [1335, 93] on button "Create order" at bounding box center [1353, 86] width 87 height 25
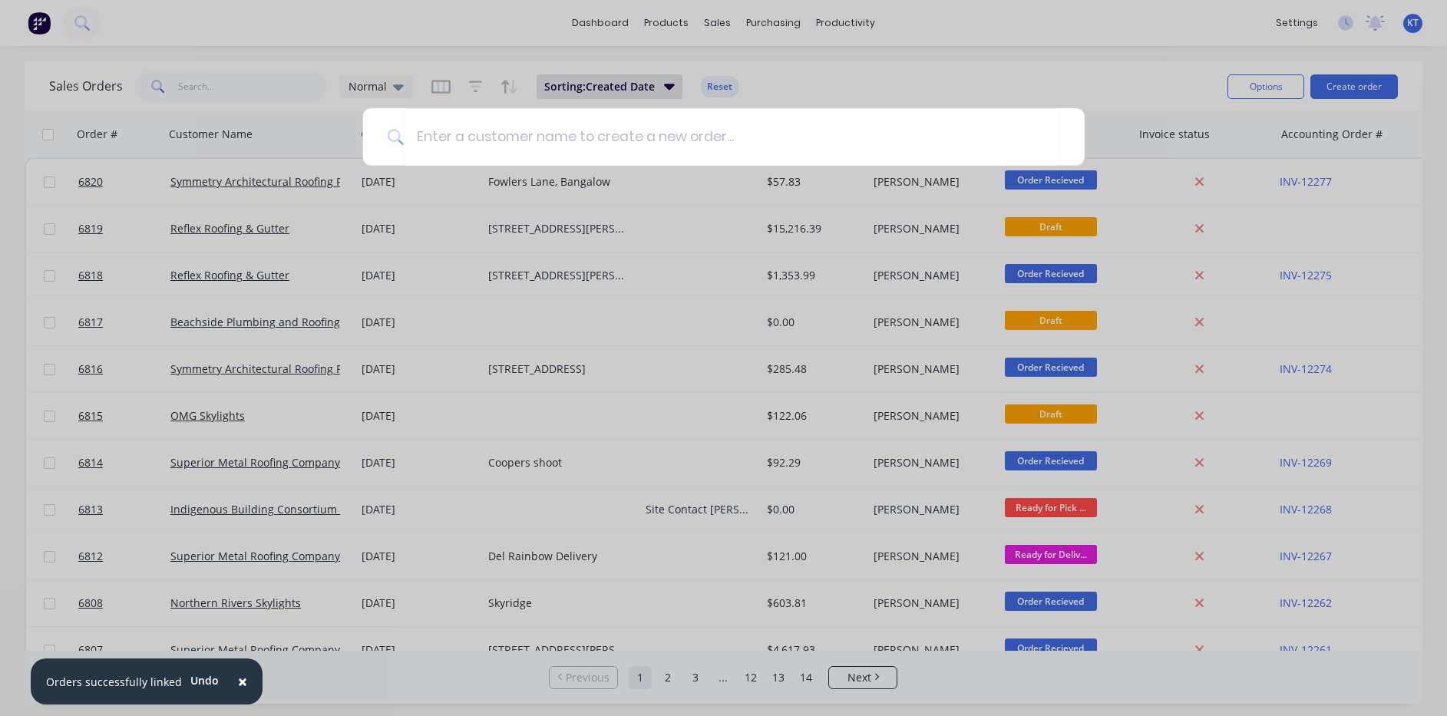
click at [764, 25] on div at bounding box center [723, 358] width 1447 height 716
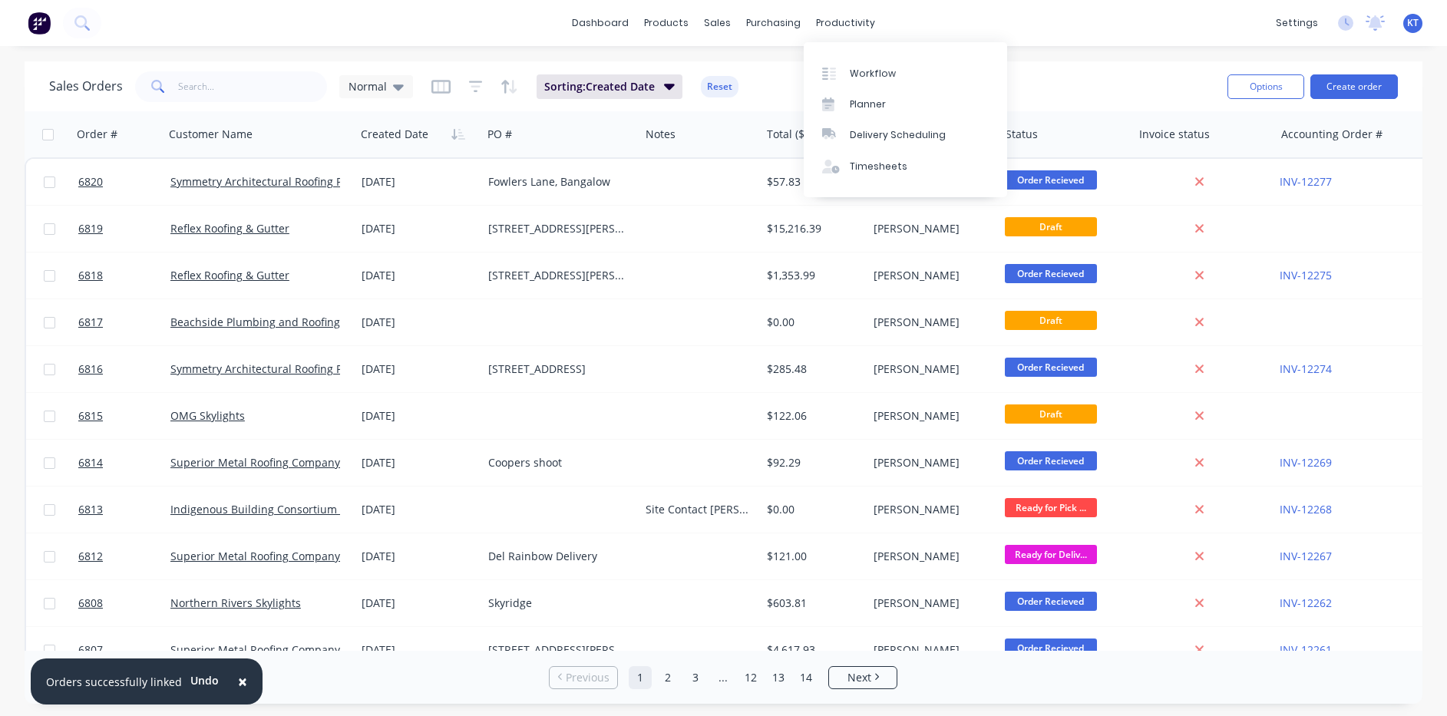
click at [985, 28] on div "dashboard products sales purchasing productivity dashboard products Product Cat…" at bounding box center [723, 23] width 1447 height 46
click at [830, 70] on div "Purchase Orders" at bounding box center [822, 74] width 81 height 14
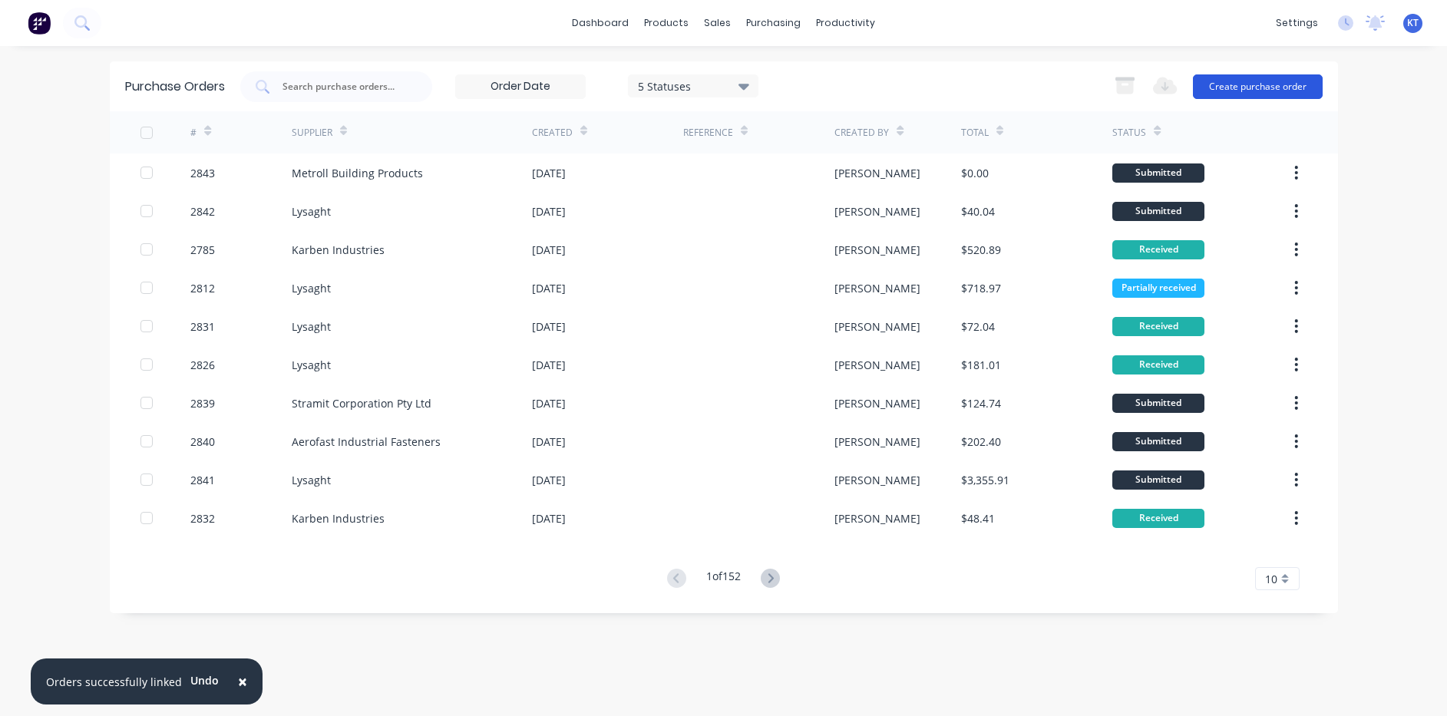
click at [1231, 85] on button "Create purchase order" at bounding box center [1258, 86] width 130 height 25
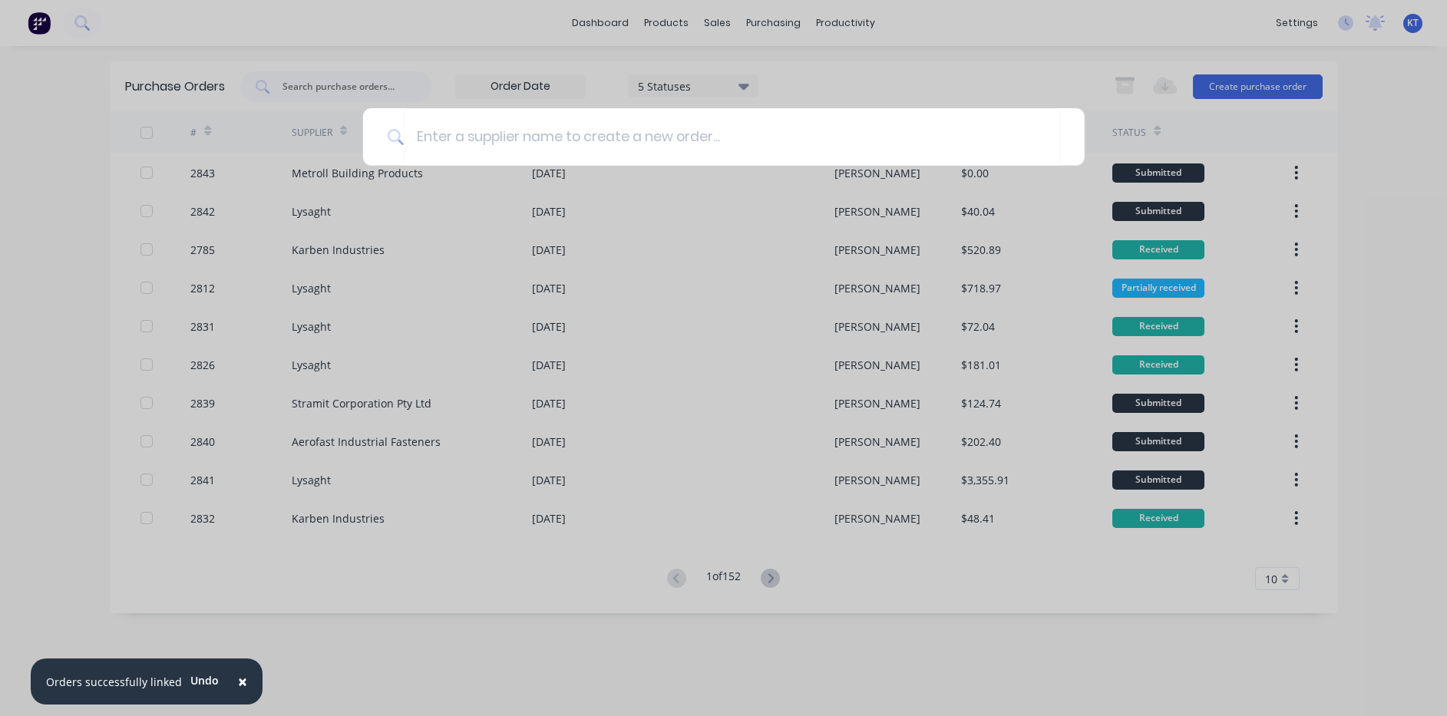
click at [725, 31] on div at bounding box center [723, 358] width 1447 height 716
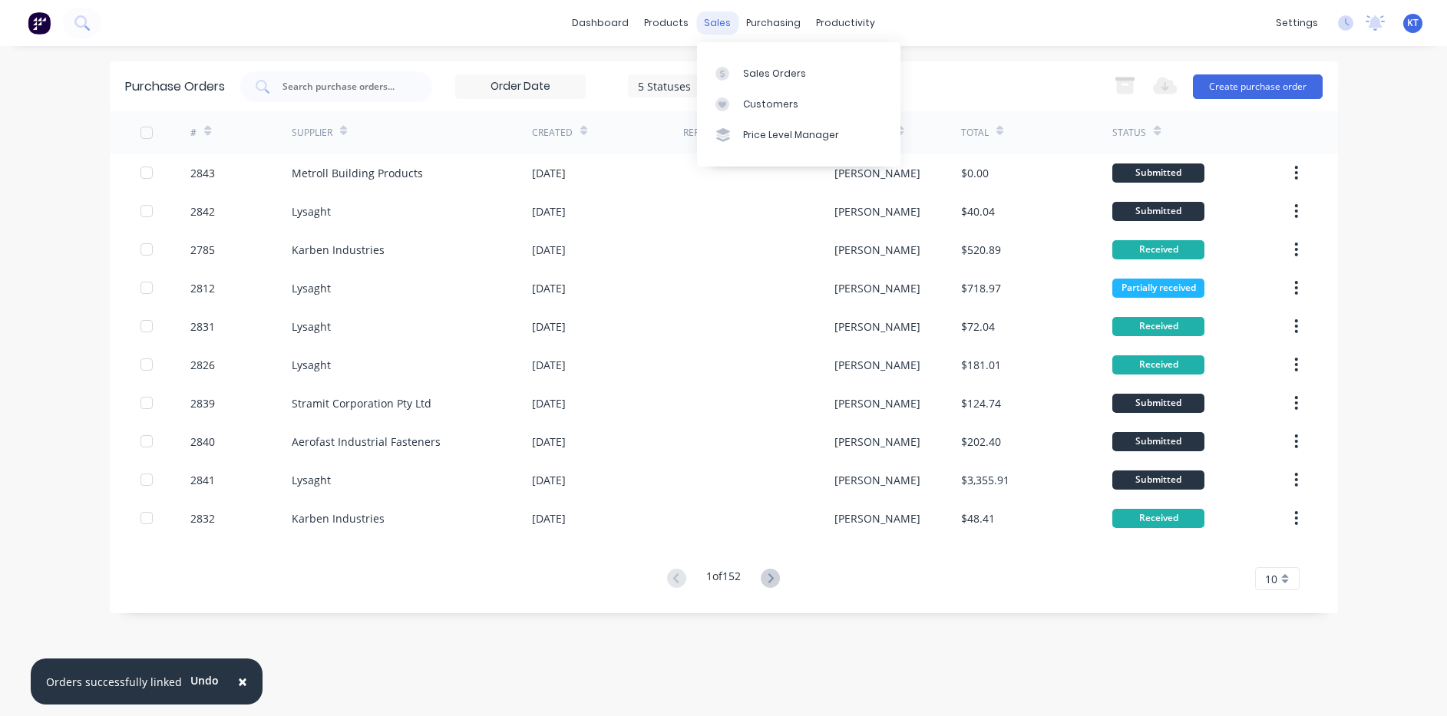
click at [718, 21] on div "sales" at bounding box center [717, 23] width 42 height 23
click at [745, 71] on div "Sales Orders" at bounding box center [774, 74] width 63 height 14
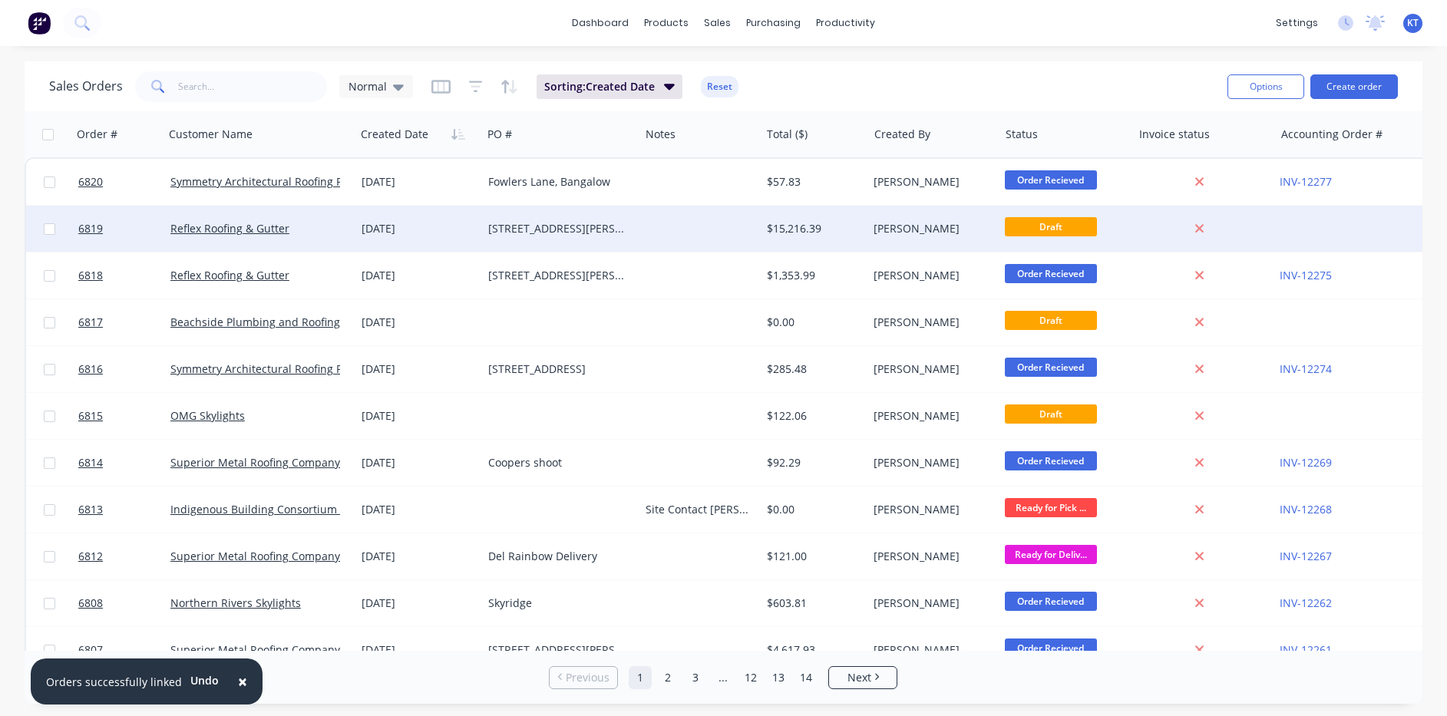
click at [236, 217] on div "Reflex Roofing & Gutter" at bounding box center [259, 229] width 191 height 46
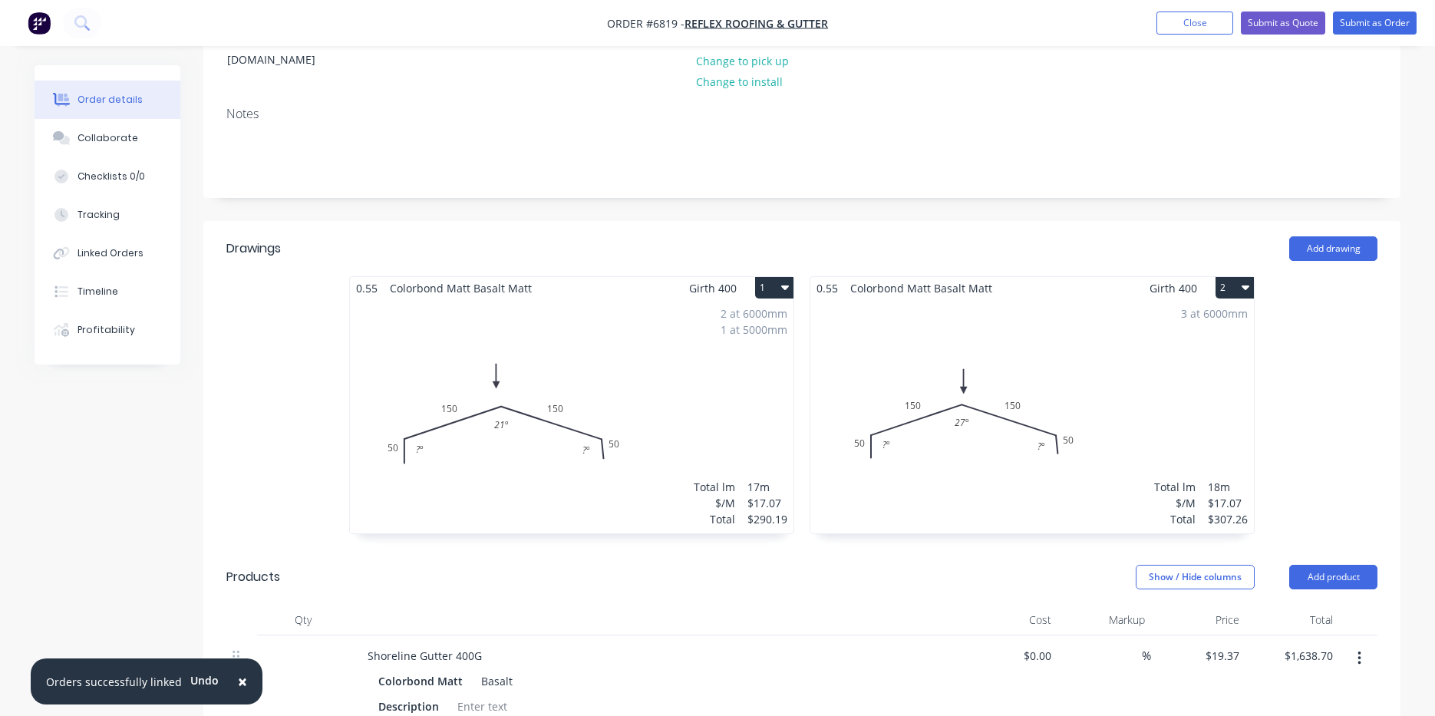
click at [558, 381] on div "2 at 6000mm 1 at 5000mm Total lm $/M Total 17m $17.07 $290.19" at bounding box center [572, 416] width 444 height 234
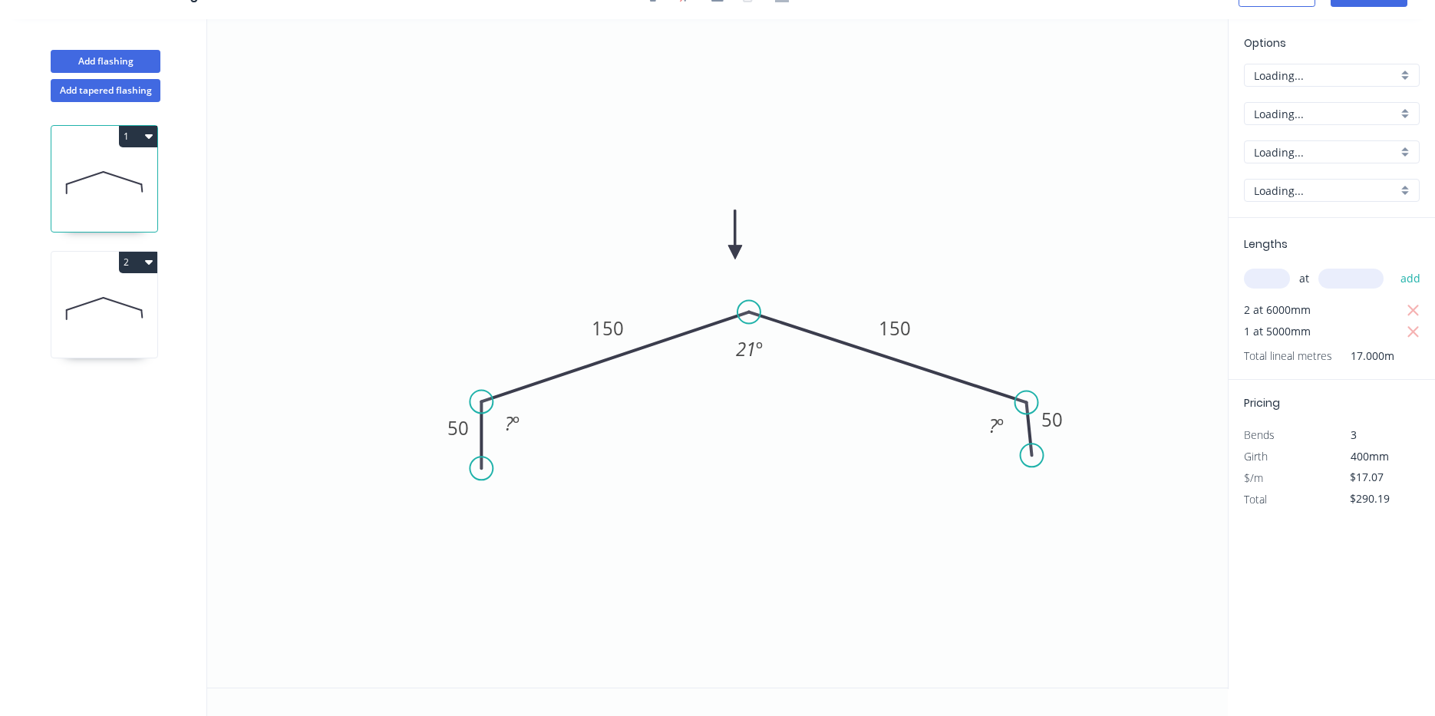
scroll to position [28, 0]
click at [513, 420] on tspan "º" at bounding box center [516, 423] width 7 height 25
click at [87, 326] on icon at bounding box center [104, 308] width 106 height 98
type input "$307.26"
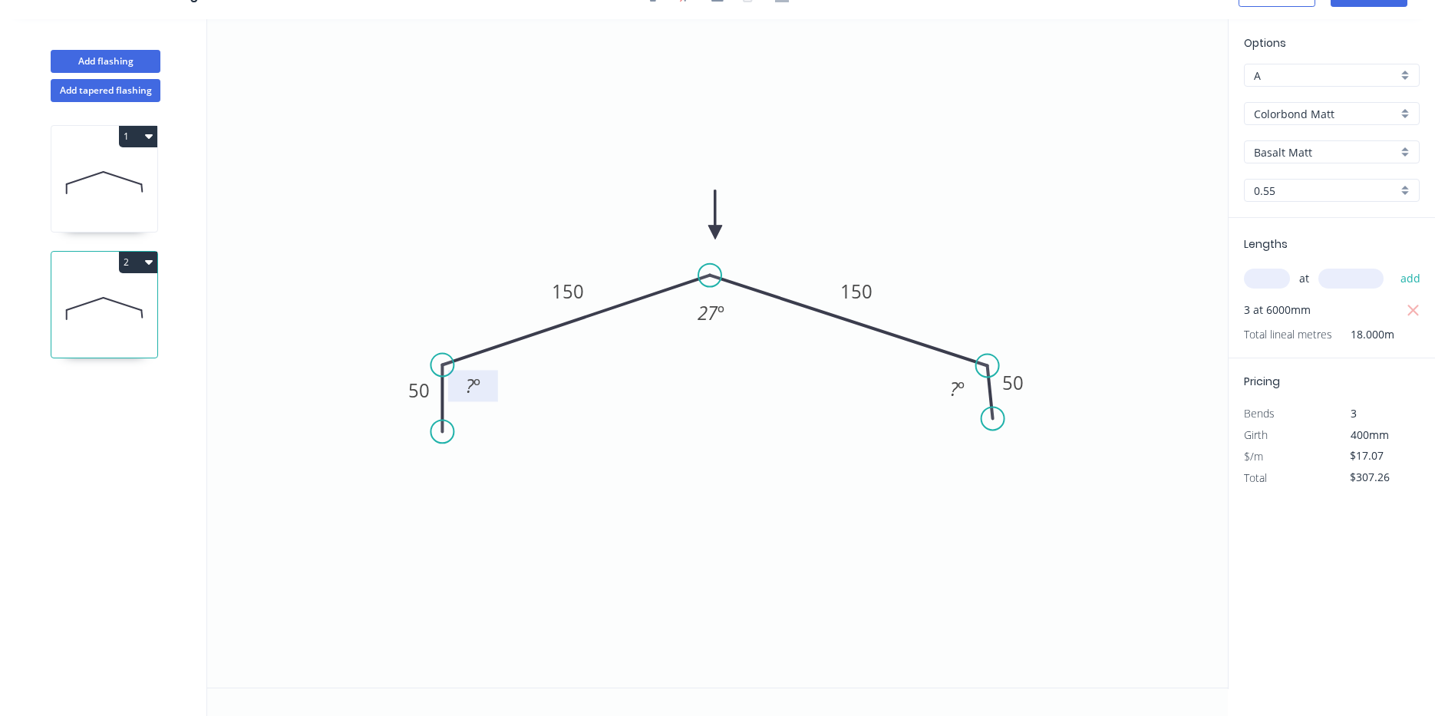
click at [468, 393] on tspan "?" at bounding box center [470, 385] width 8 height 25
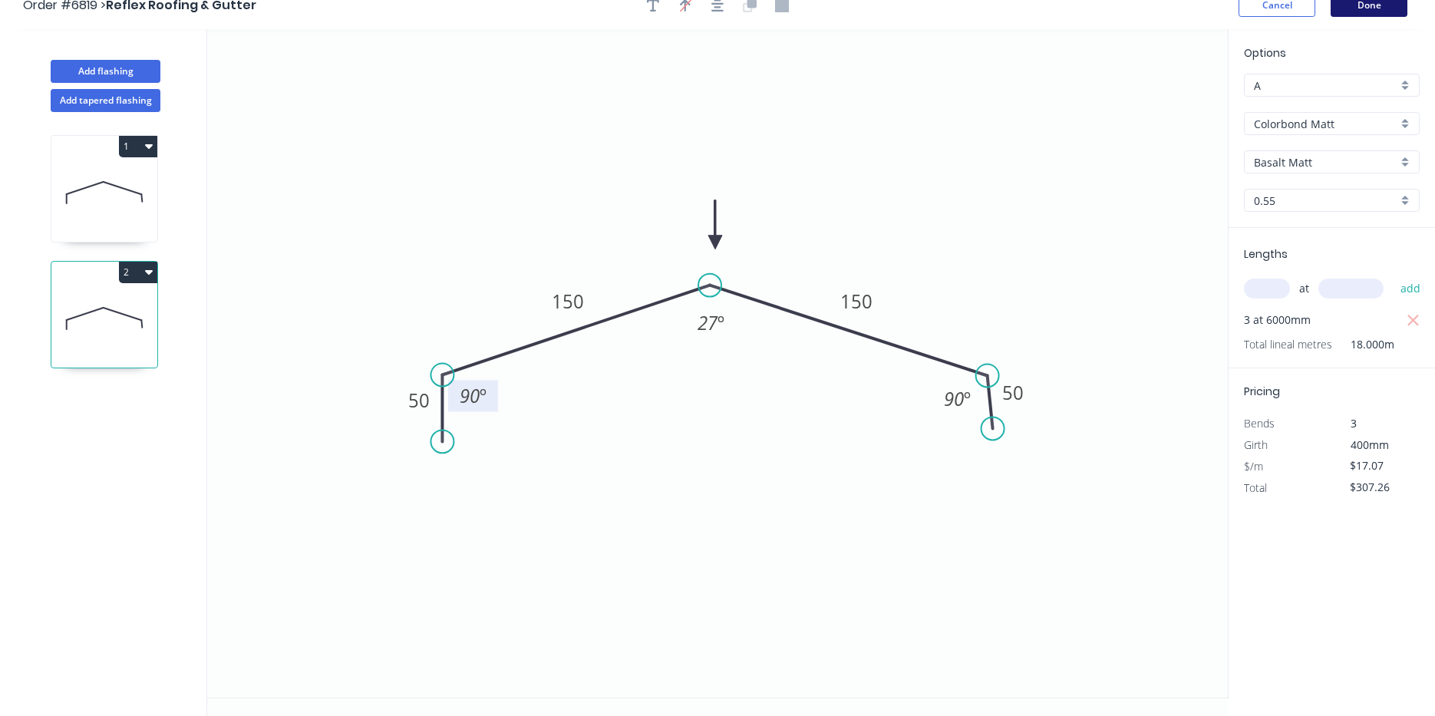
scroll to position [0, 0]
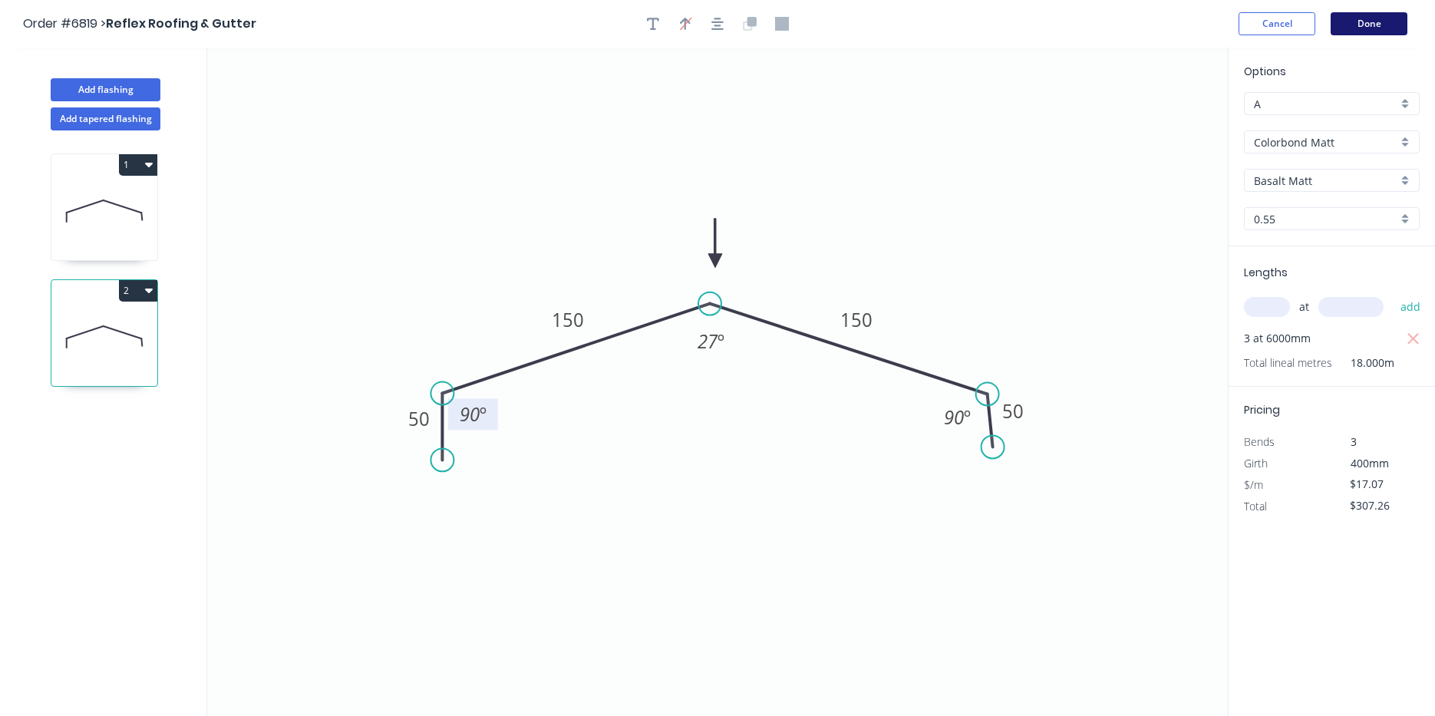
click at [1364, 27] on button "Done" at bounding box center [1369, 23] width 77 height 23
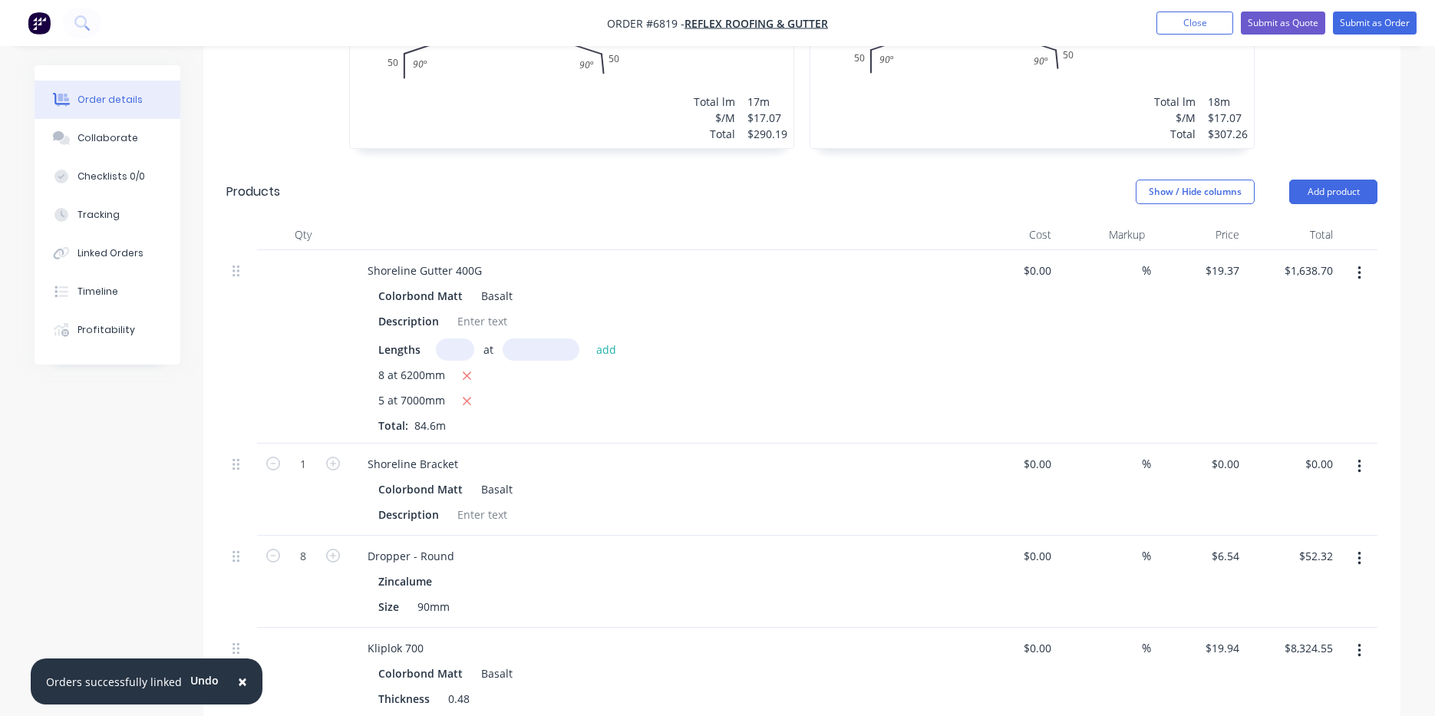
scroll to position [767, 0]
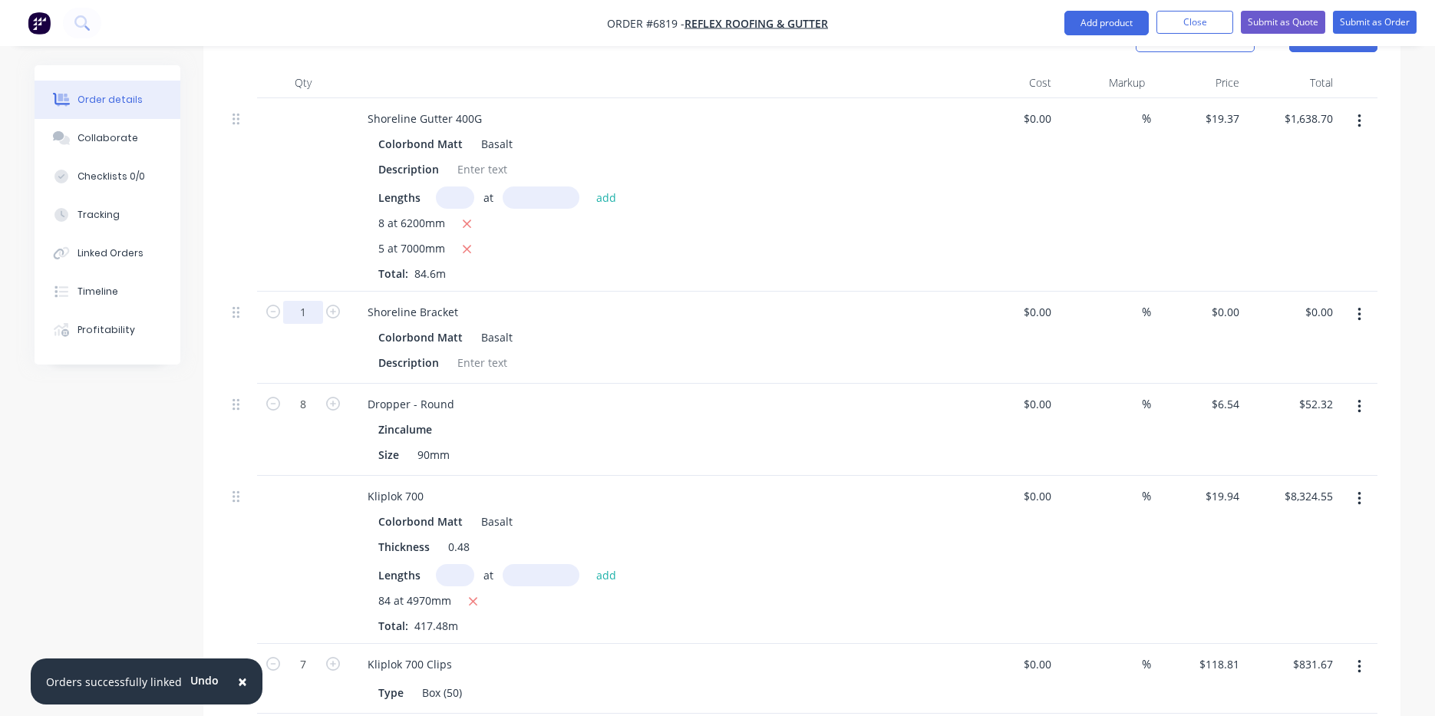
click at [308, 301] on input "1" at bounding box center [303, 312] width 40 height 23
type input "90"
click at [623, 328] on div "Colorbond Matt Basalt Description" at bounding box center [656, 350] width 602 height 48
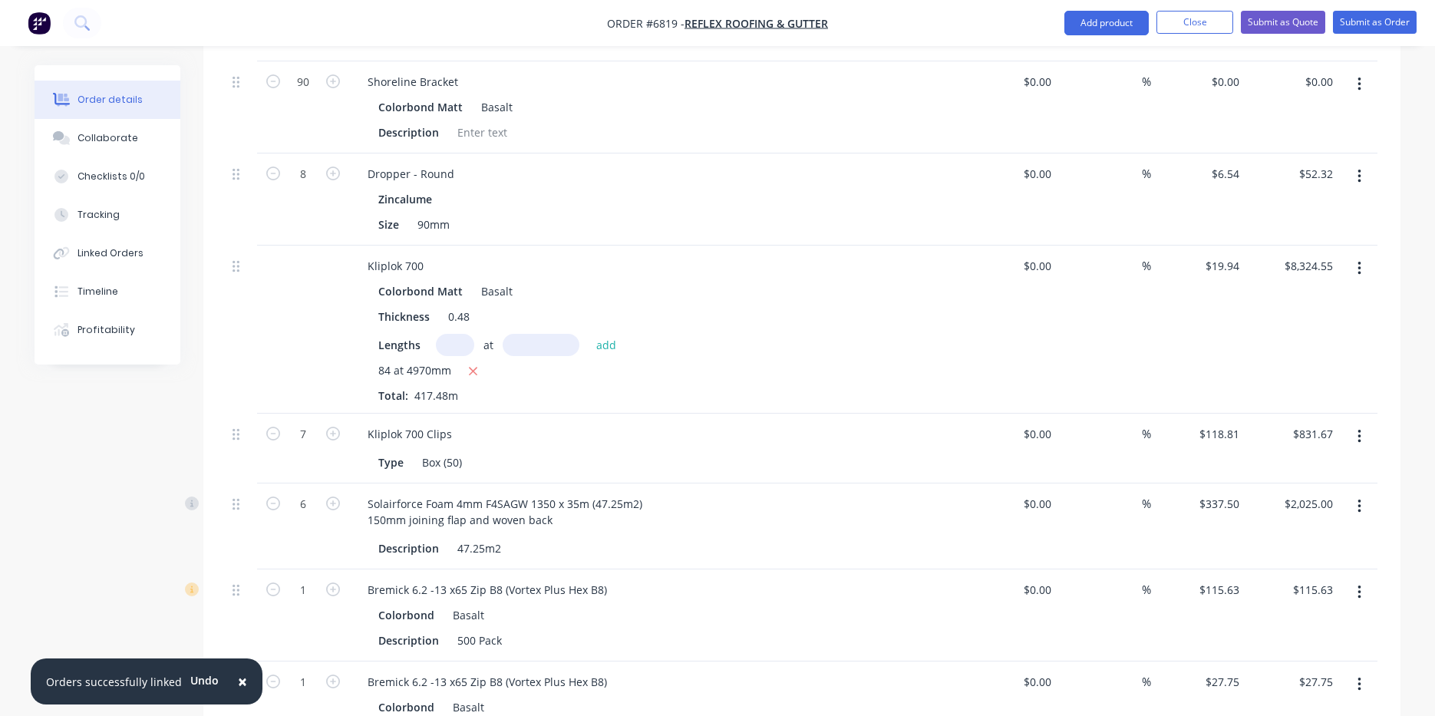
scroll to position [1228, 0]
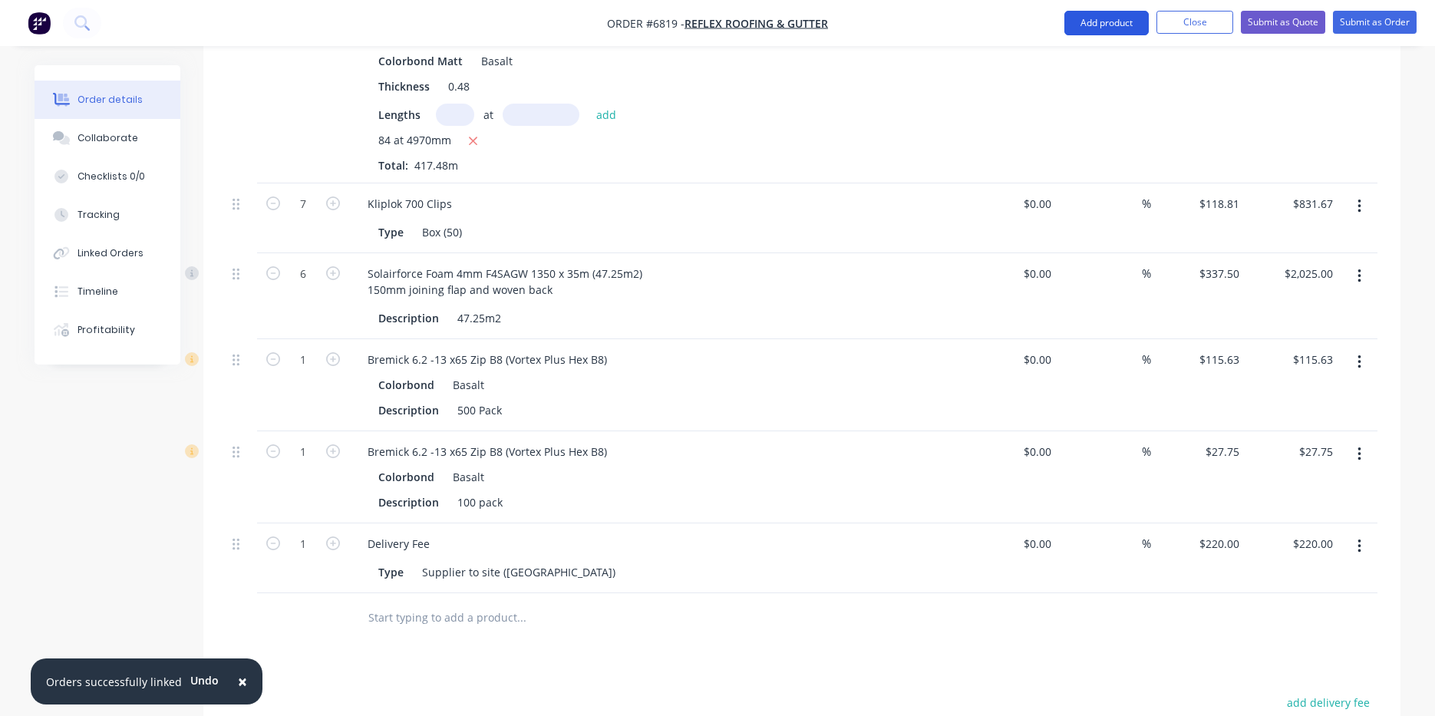
click at [1094, 30] on button "Add product" at bounding box center [1106, 23] width 84 height 25
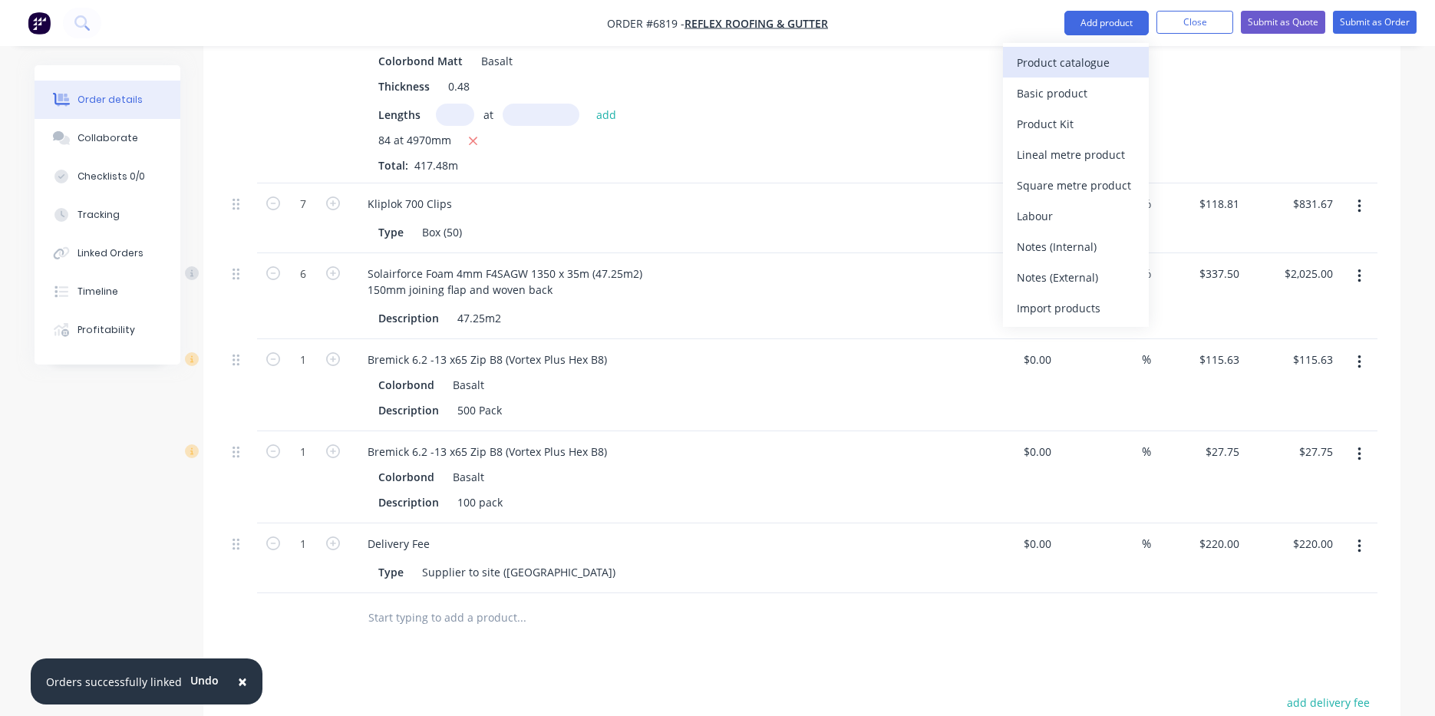
click at [1087, 62] on div "Product catalogue" at bounding box center [1076, 62] width 118 height 22
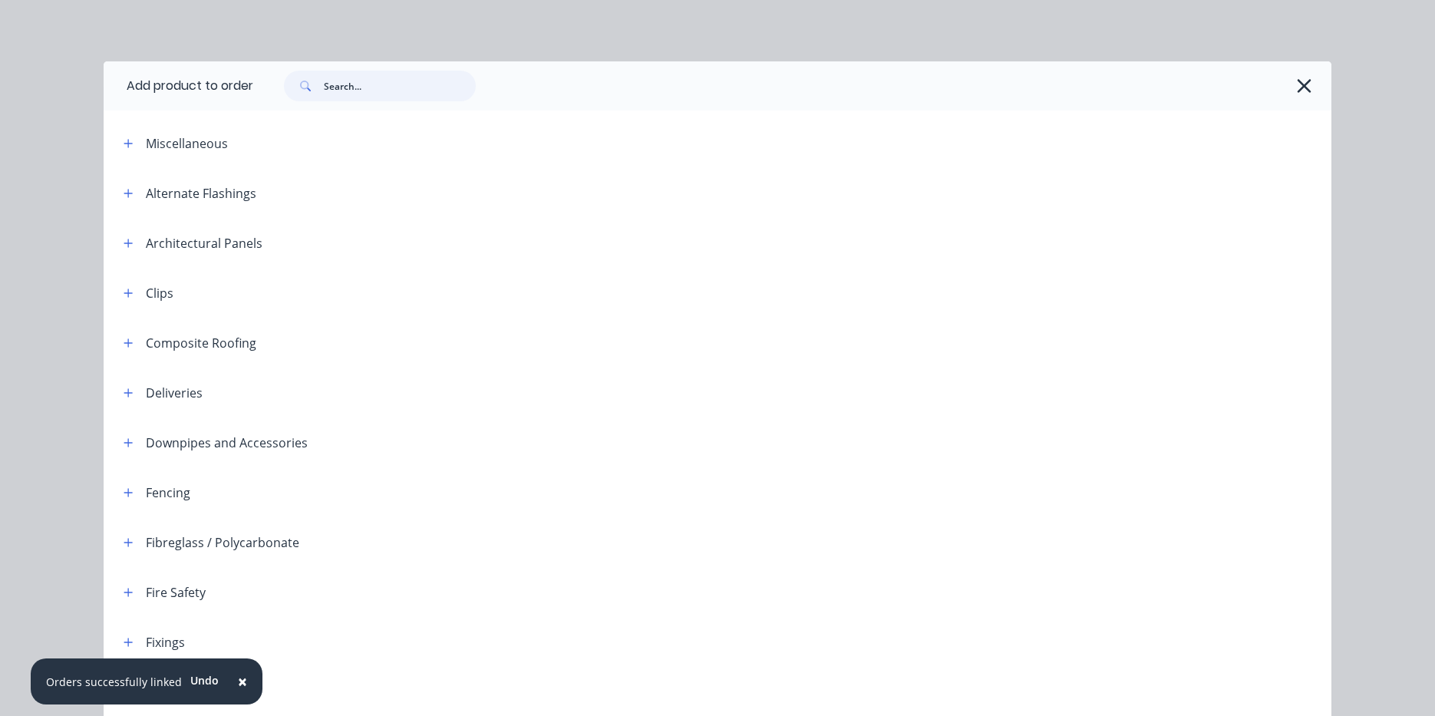
click at [388, 80] on input "text" at bounding box center [400, 86] width 152 height 31
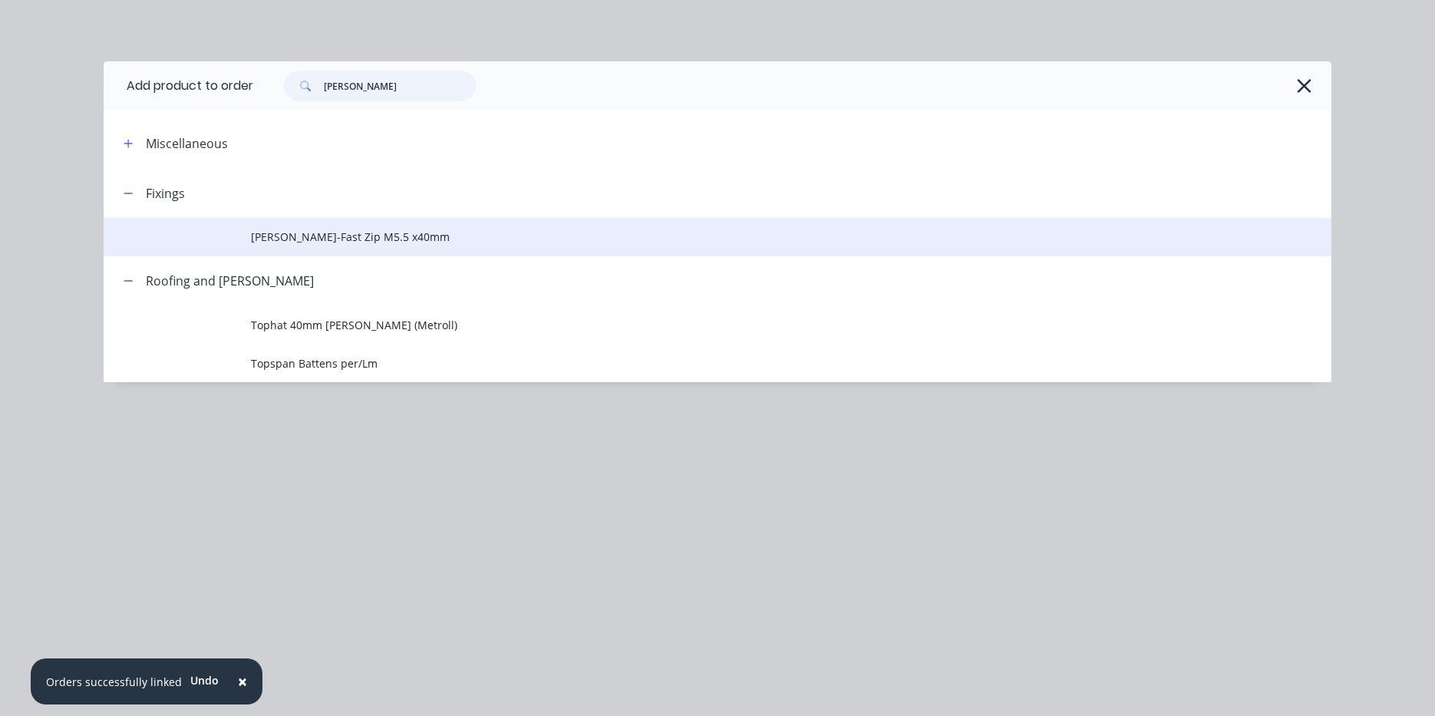
type input "batten"
click at [342, 235] on span "Batten-Fast Zip M5.5 x40mm" at bounding box center [683, 237] width 864 height 16
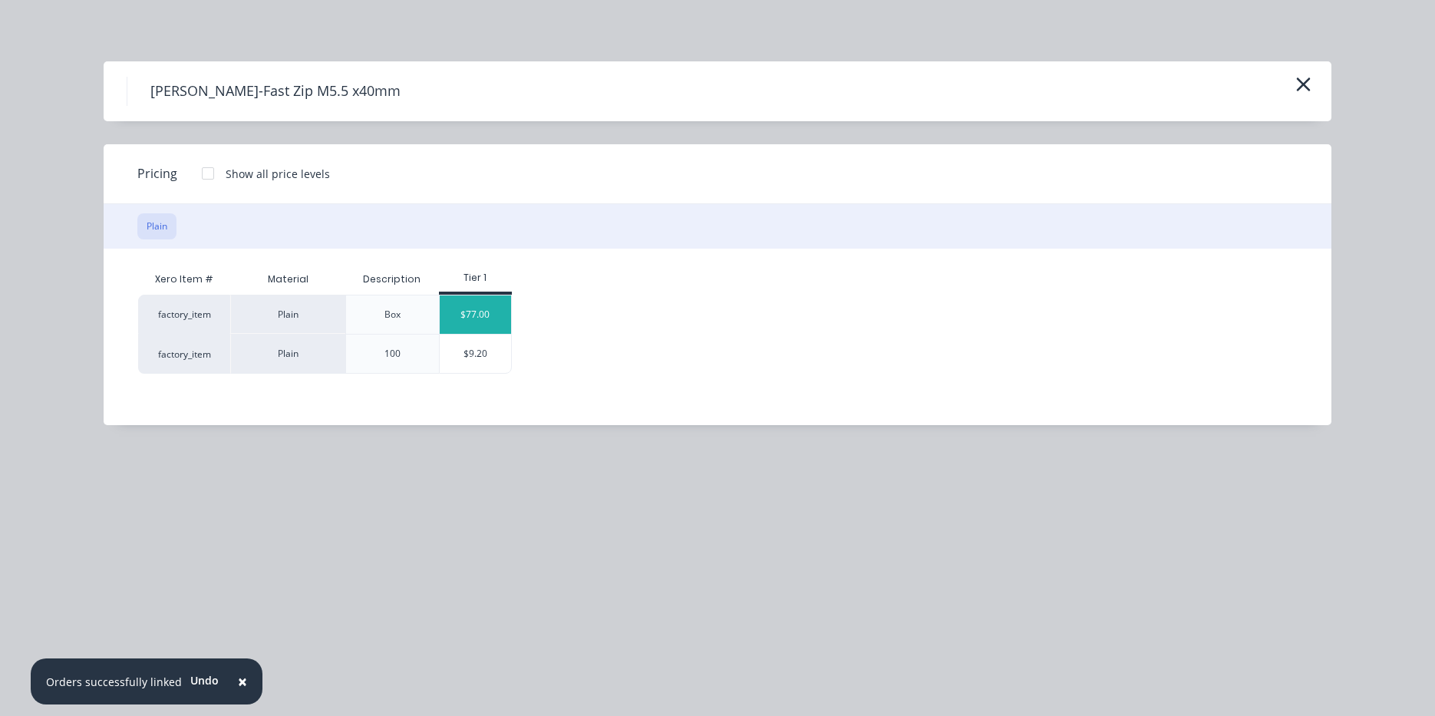
click at [483, 332] on div "$77.00" at bounding box center [476, 314] width 72 height 38
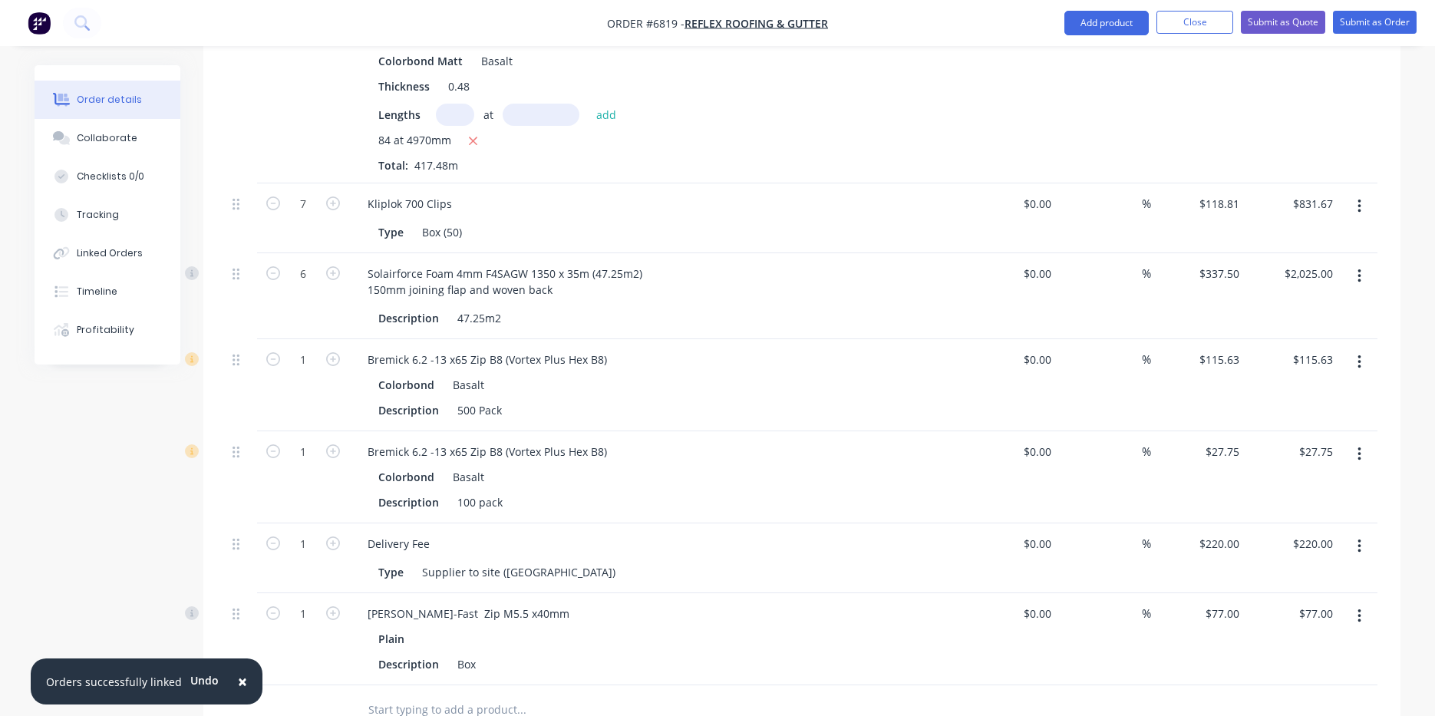
scroll to position [1612, 0]
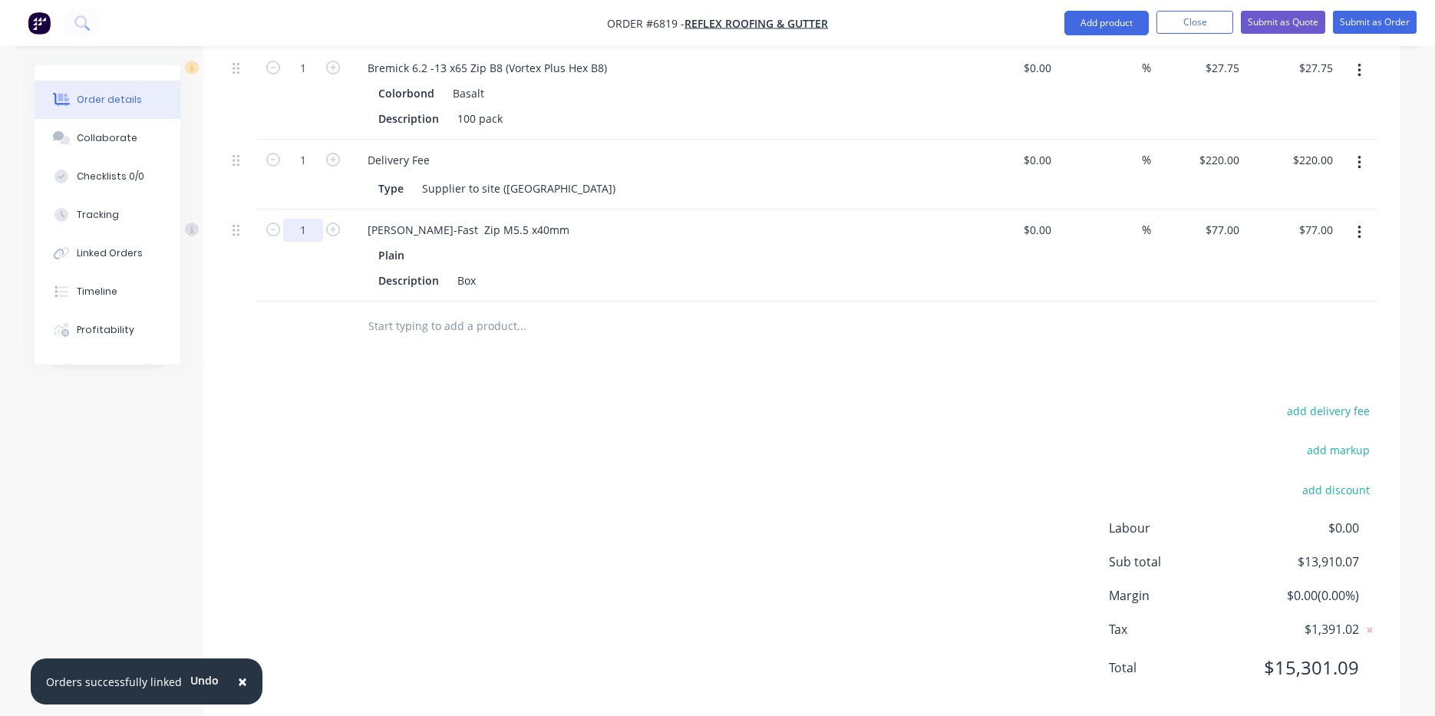
click at [312, 219] on input "1" at bounding box center [303, 230] width 40 height 23
type input "1.5"
type input "$115.50"
click at [685, 549] on div "add delivery fee add markup add discount Labour $0.00 Sub total $13,910.07 Marg…" at bounding box center [801, 549] width 1151 height 296
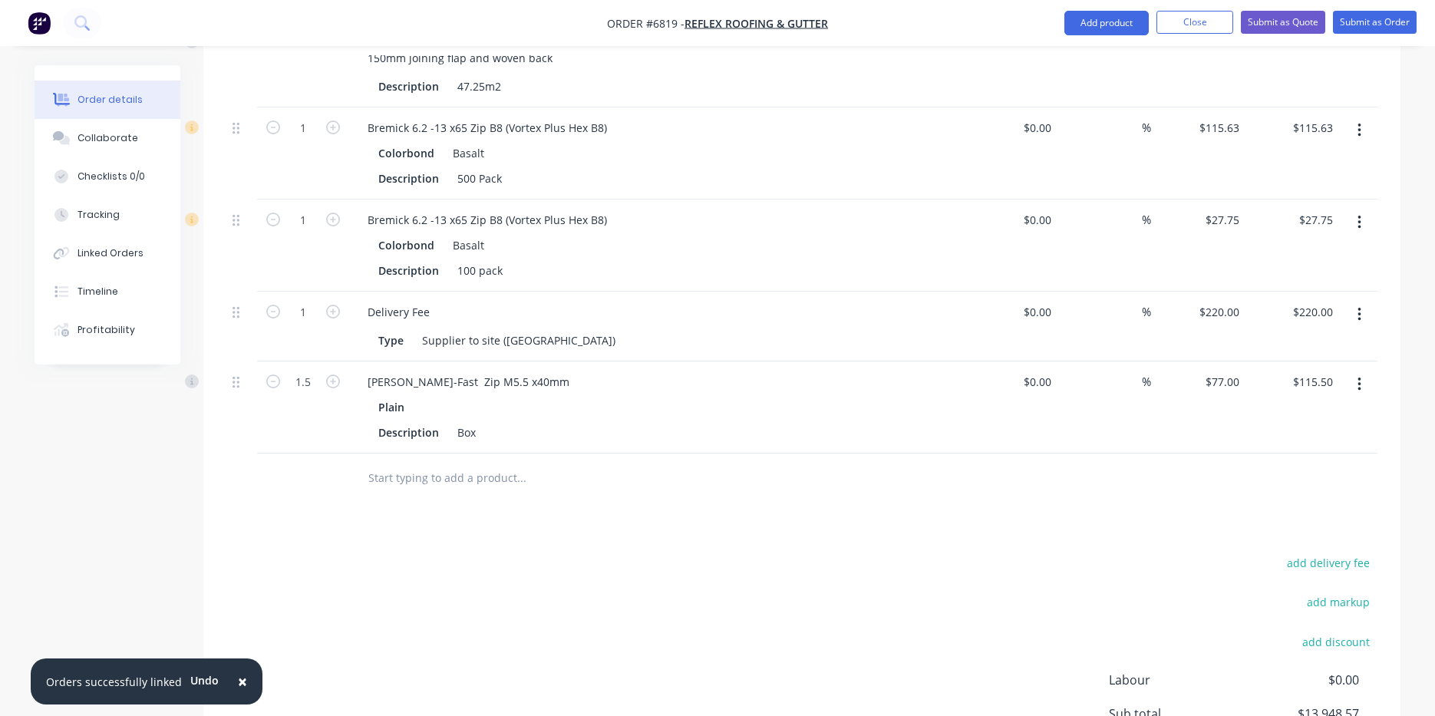
scroll to position [1458, 0]
click at [1363, 28] on button "Submit as Order" at bounding box center [1375, 22] width 84 height 23
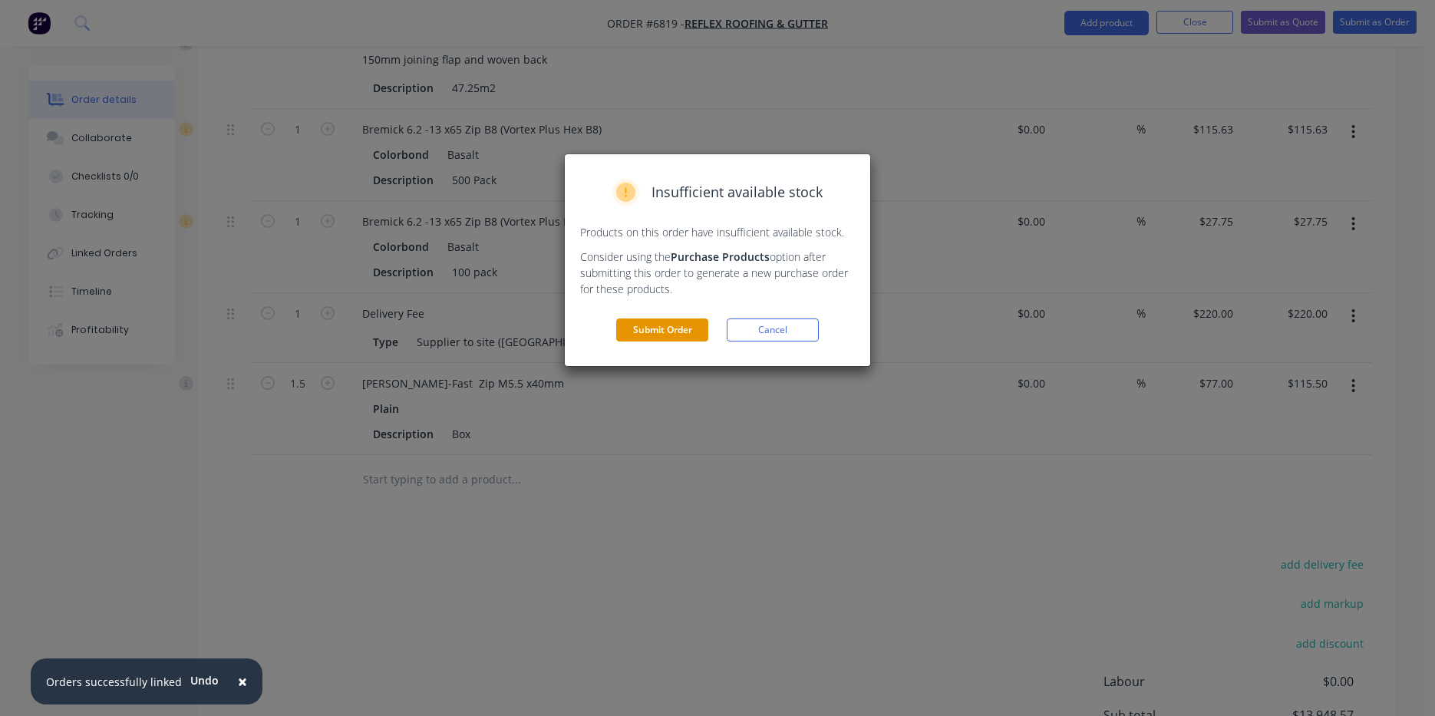
click at [668, 322] on button "Submit Order" at bounding box center [662, 329] width 92 height 23
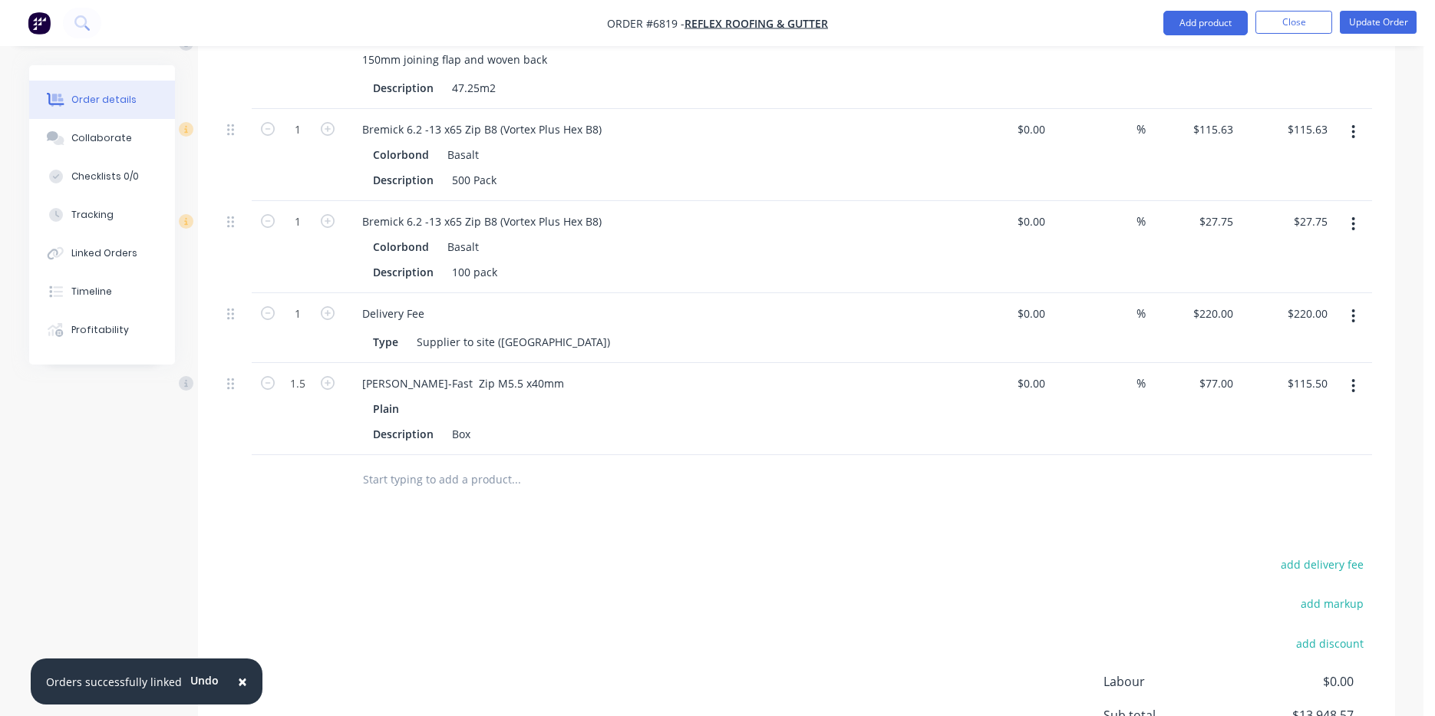
scroll to position [1366, 0]
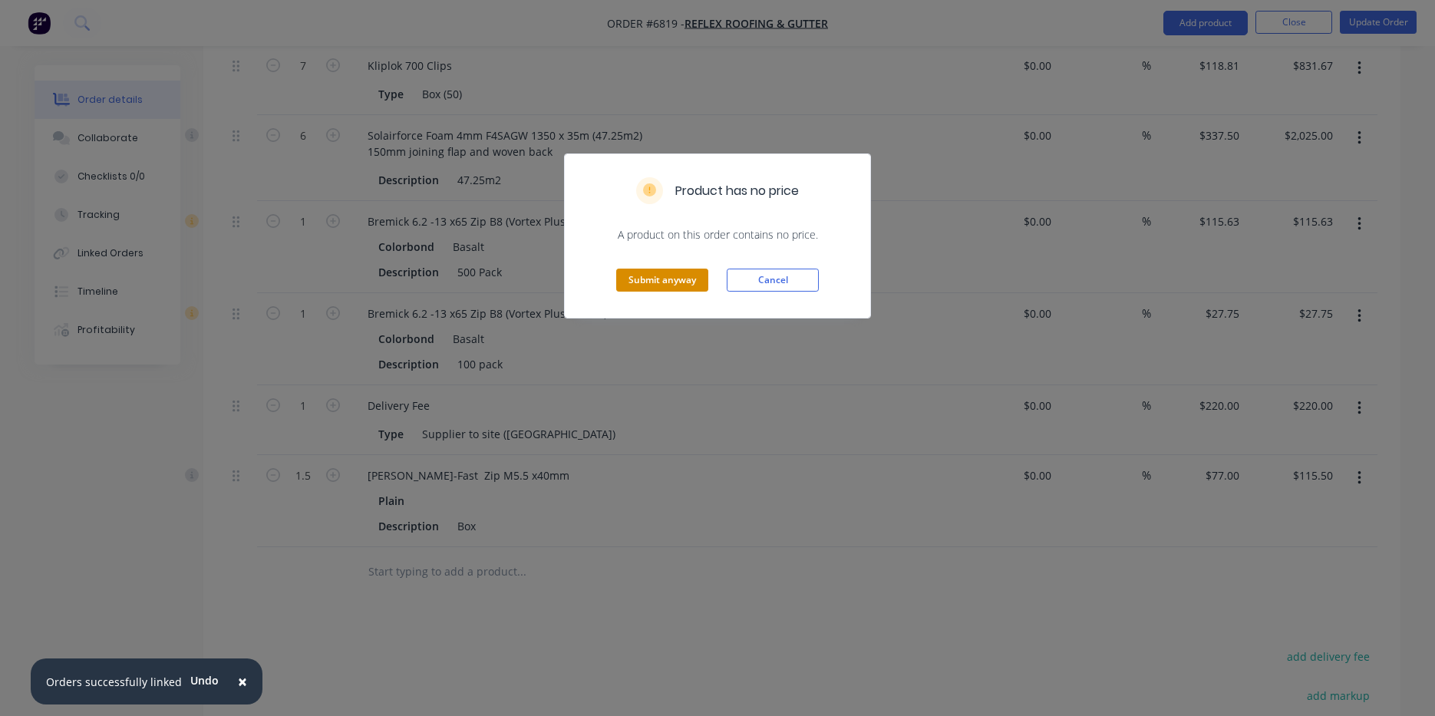
click at [691, 279] on button "Submit anyway" at bounding box center [662, 280] width 92 height 23
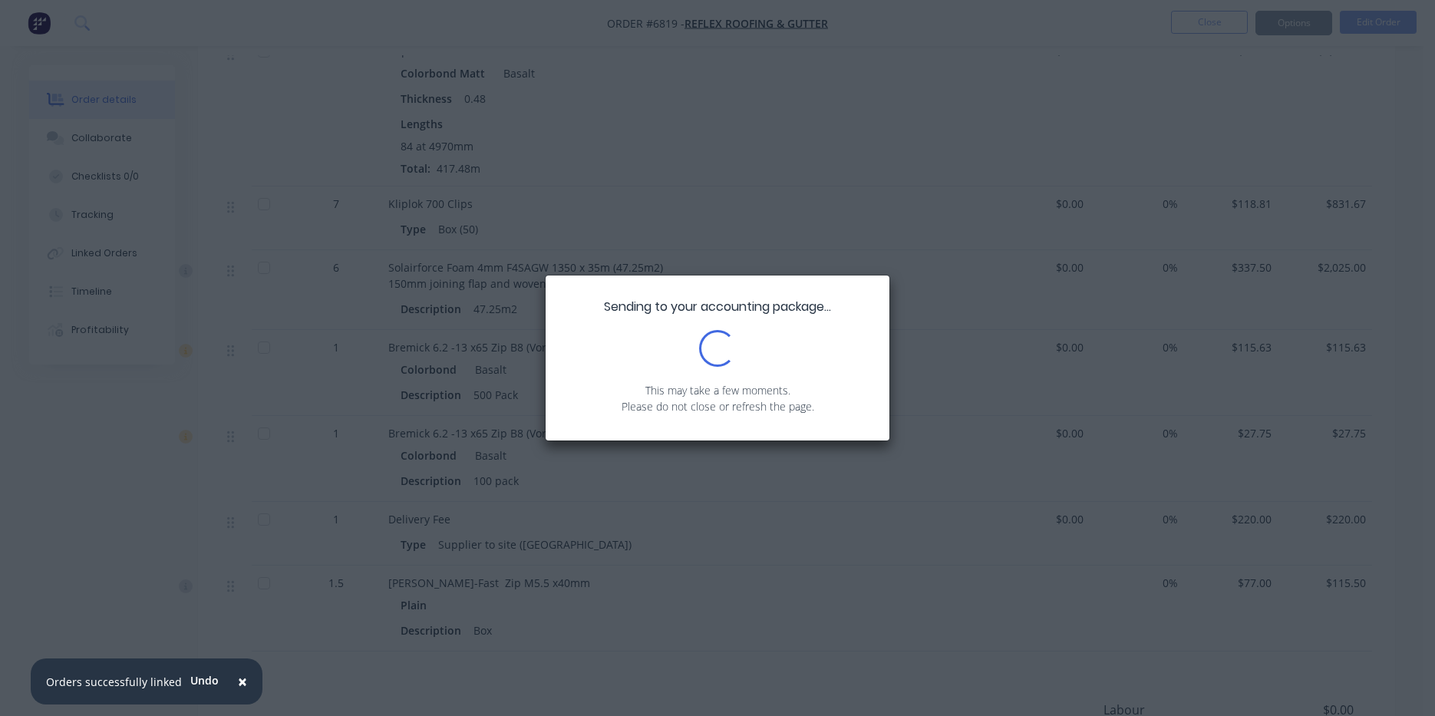
scroll to position [973, 0]
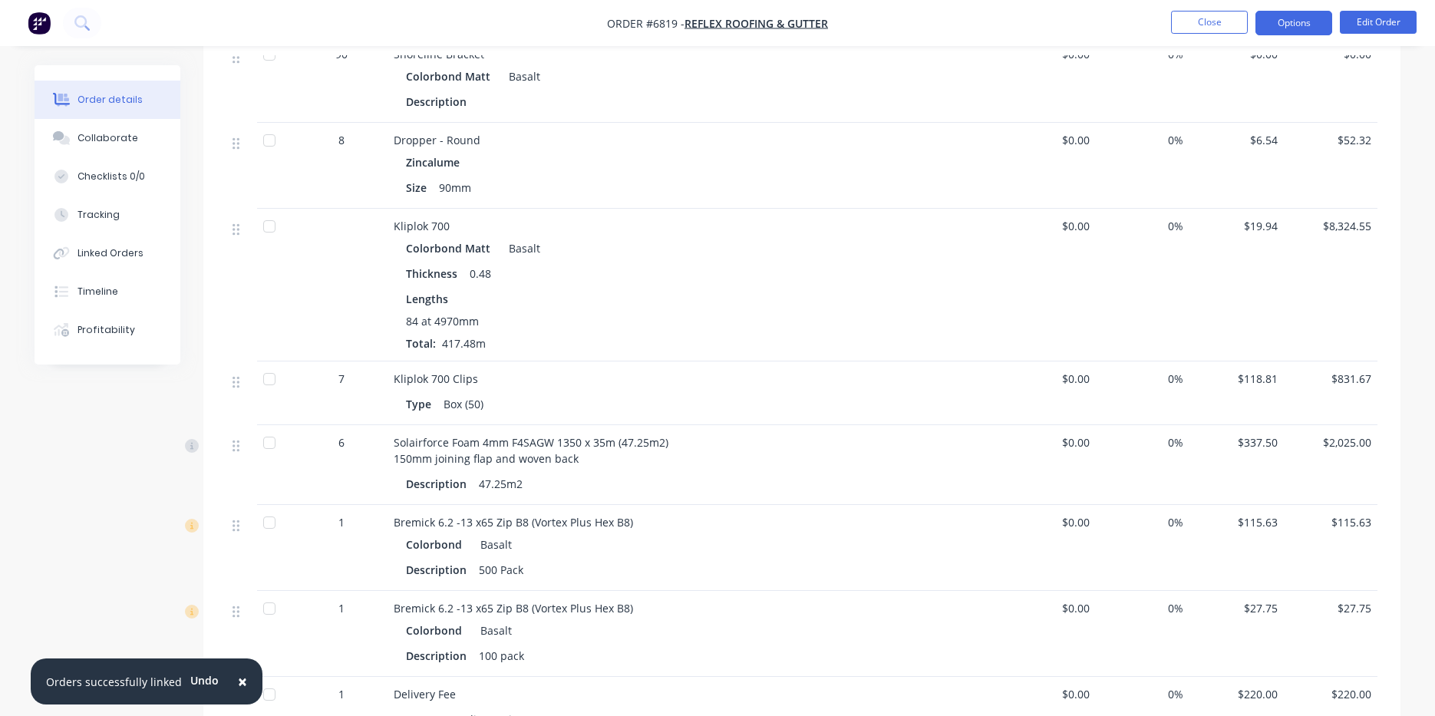
click at [1296, 21] on button "Options" at bounding box center [1294, 23] width 77 height 25
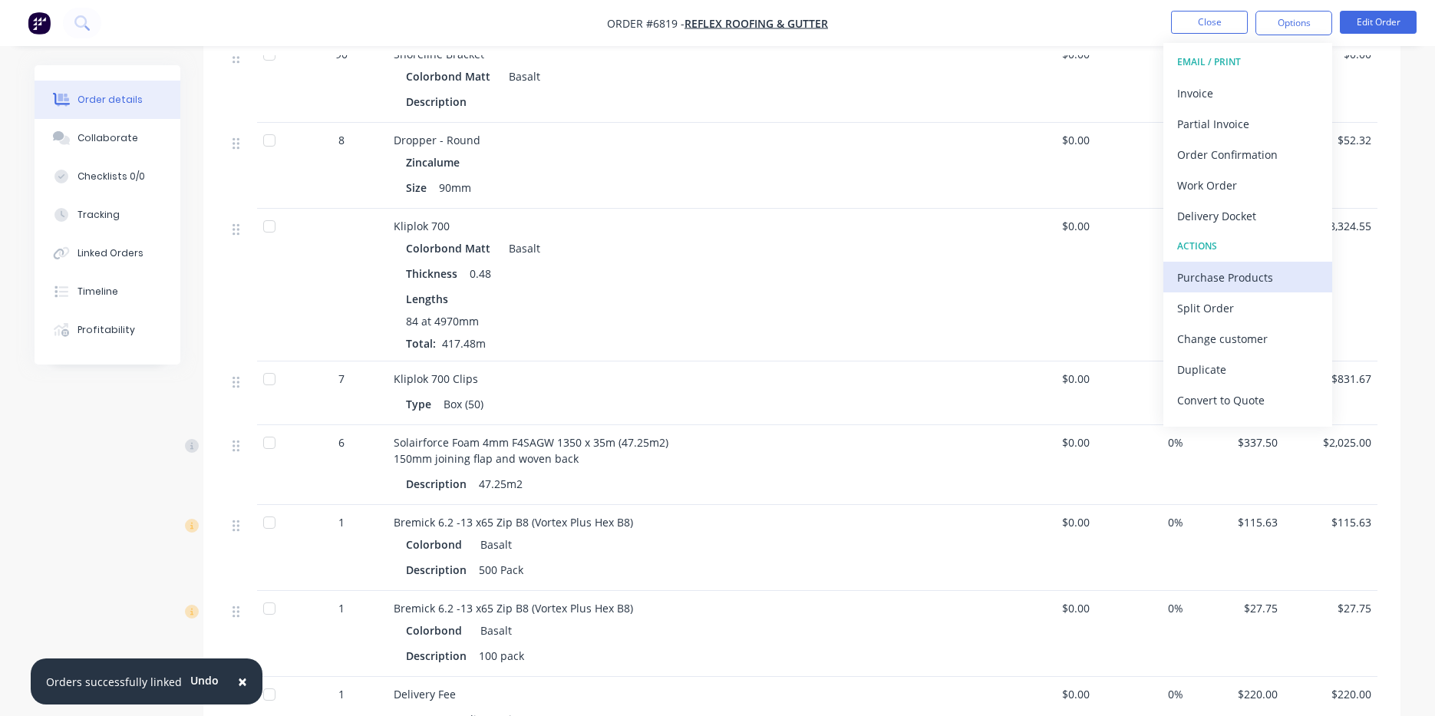
click at [1269, 284] on div "Purchase Products" at bounding box center [1247, 277] width 141 height 22
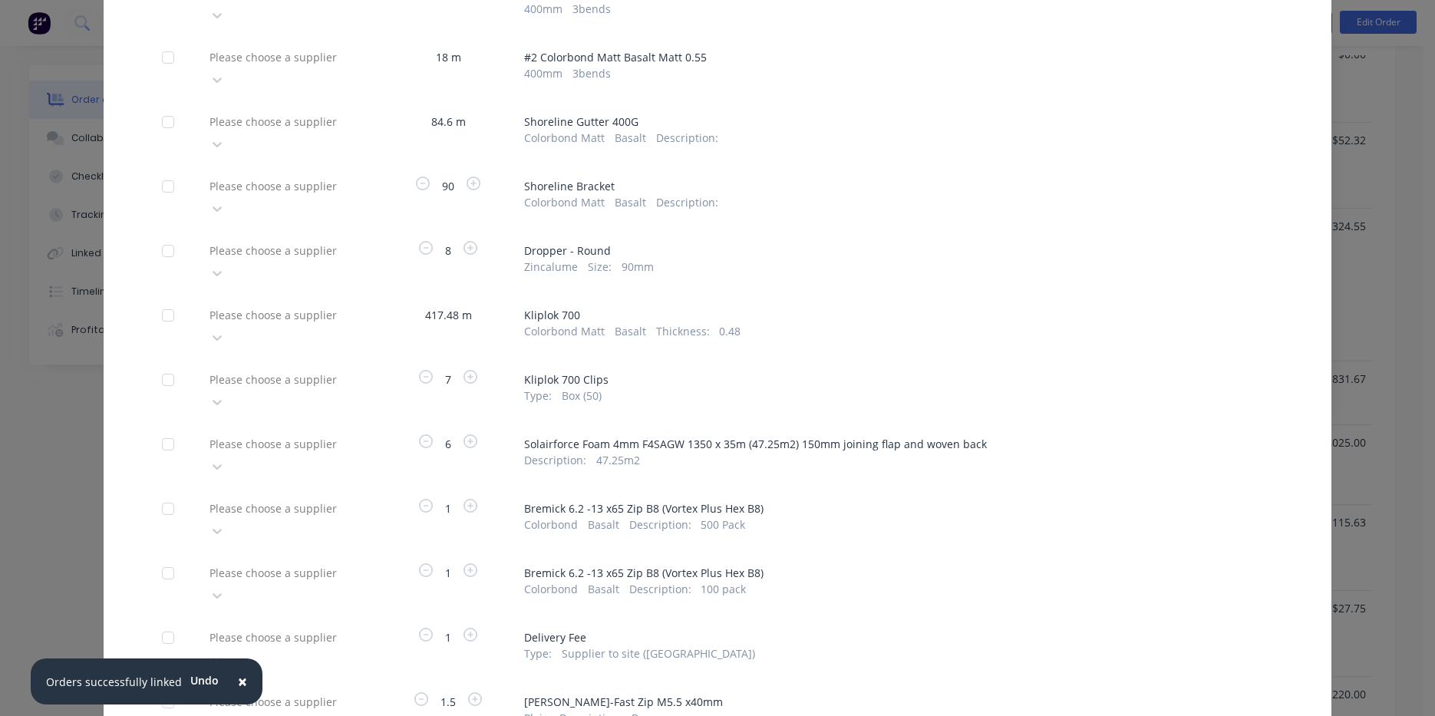
scroll to position [230, 0]
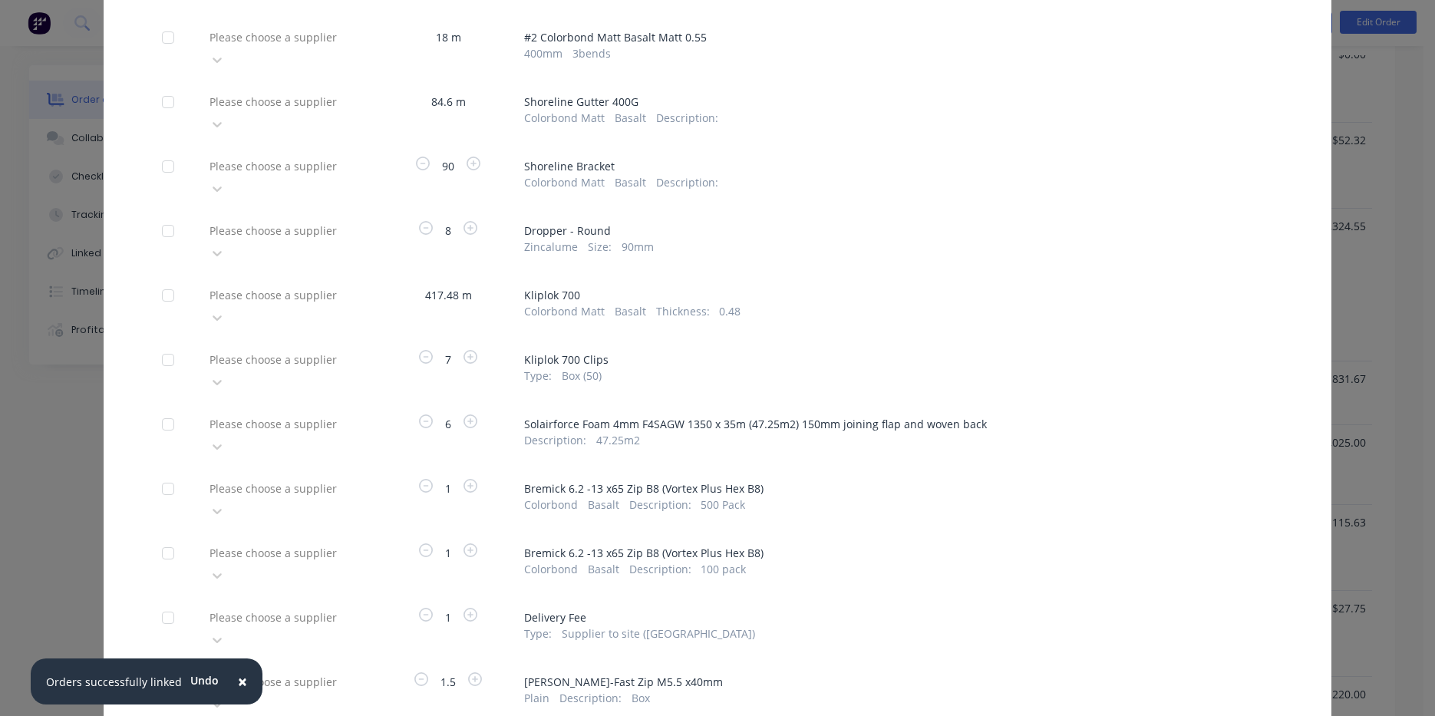
click at [360, 477] on div "Please choose a supplier" at bounding box center [287, 500] width 169 height 46
click at [231, 499] on div at bounding box center [217, 511] width 28 height 25
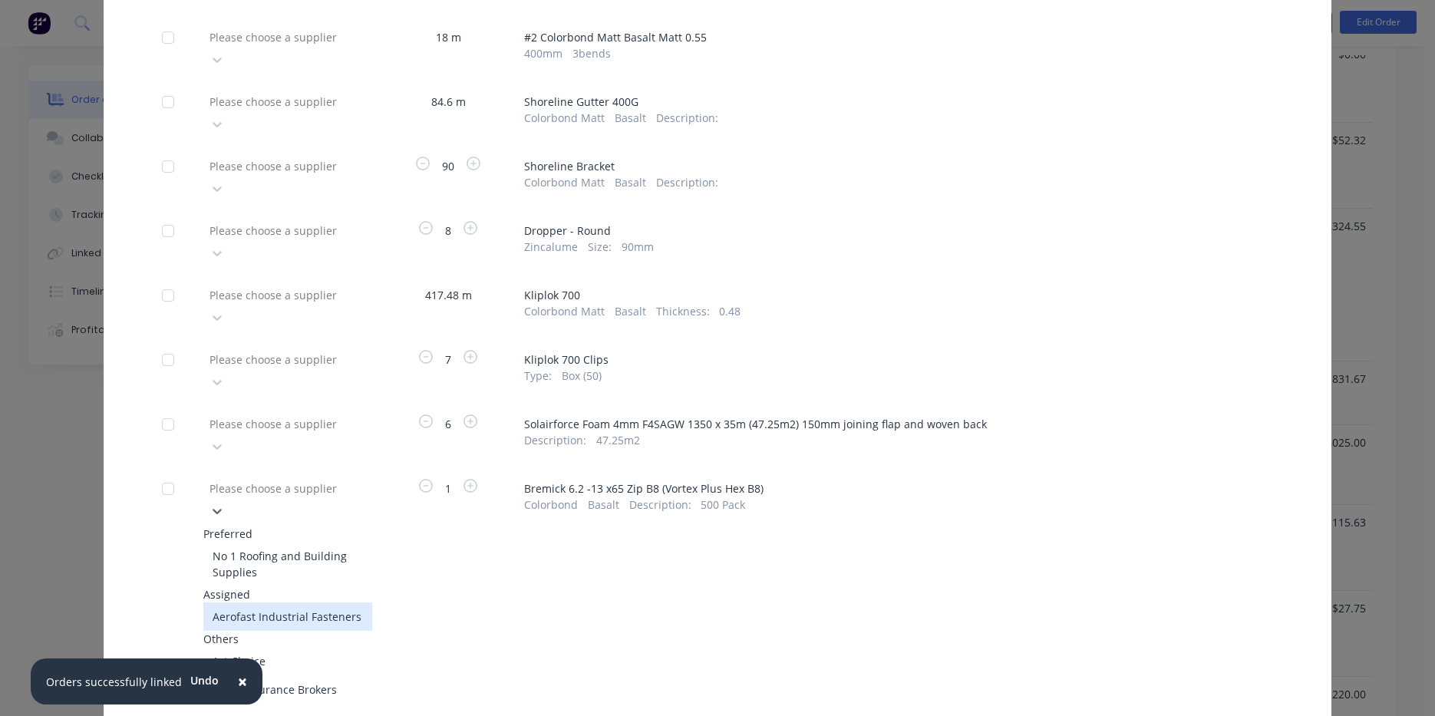
click at [272, 602] on div "Aerofast Industrial Fasteners" at bounding box center [287, 616] width 169 height 28
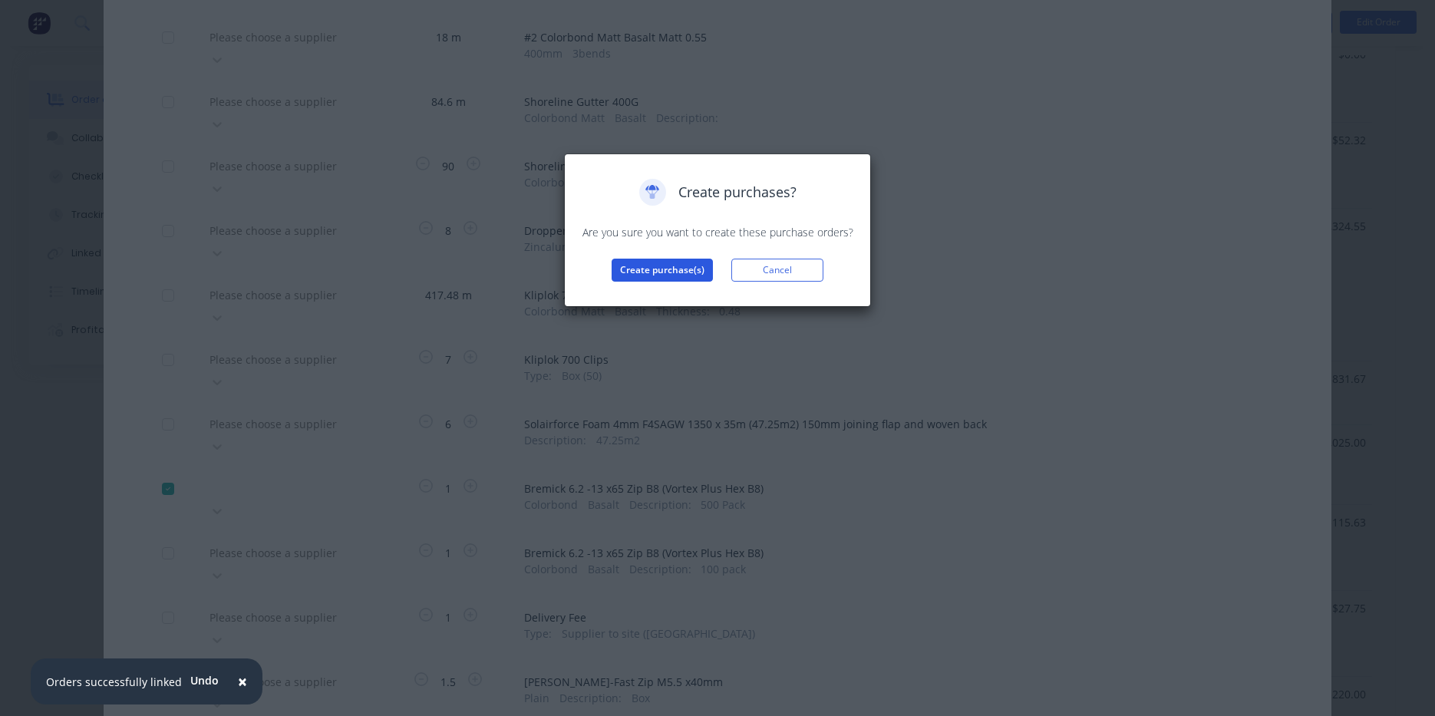
click at [653, 264] on button "Create purchase(s)" at bounding box center [662, 270] width 101 height 23
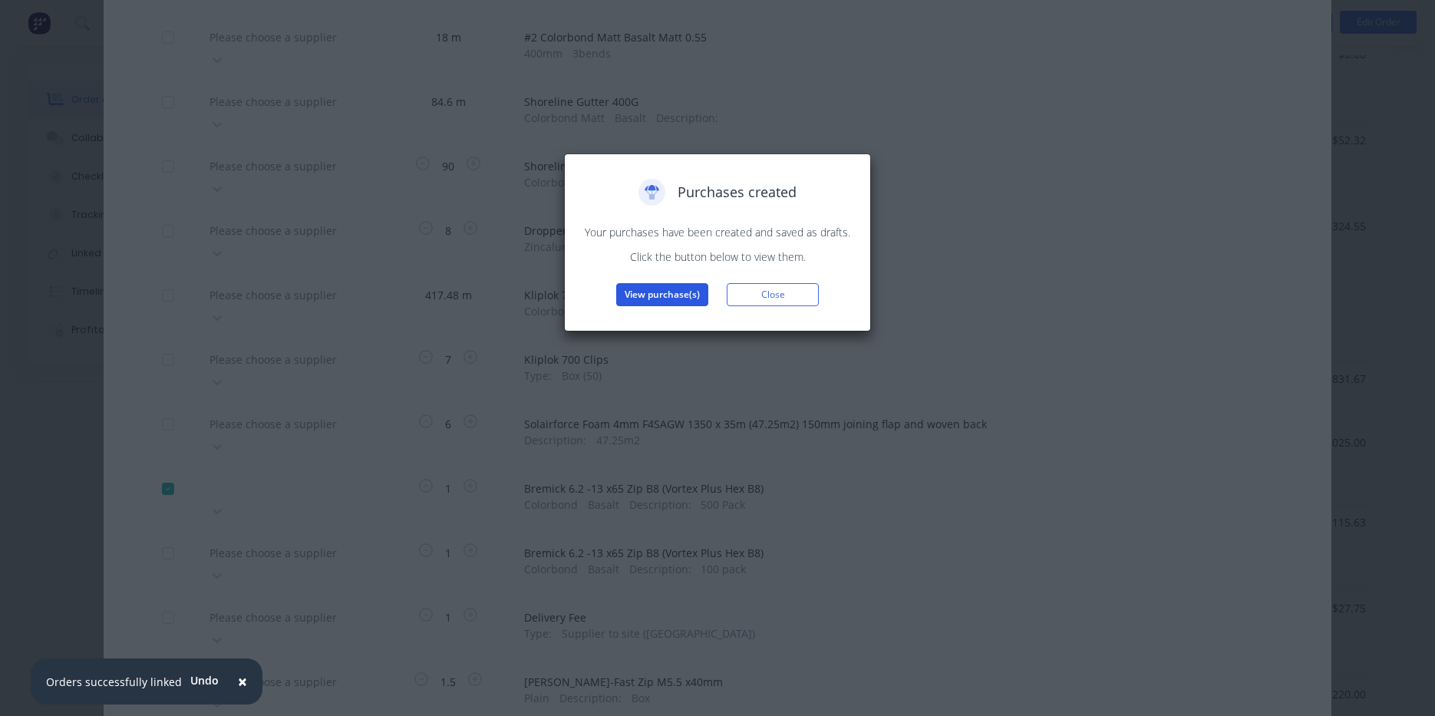
click at [662, 284] on button "View purchase(s)" at bounding box center [662, 294] width 92 height 23
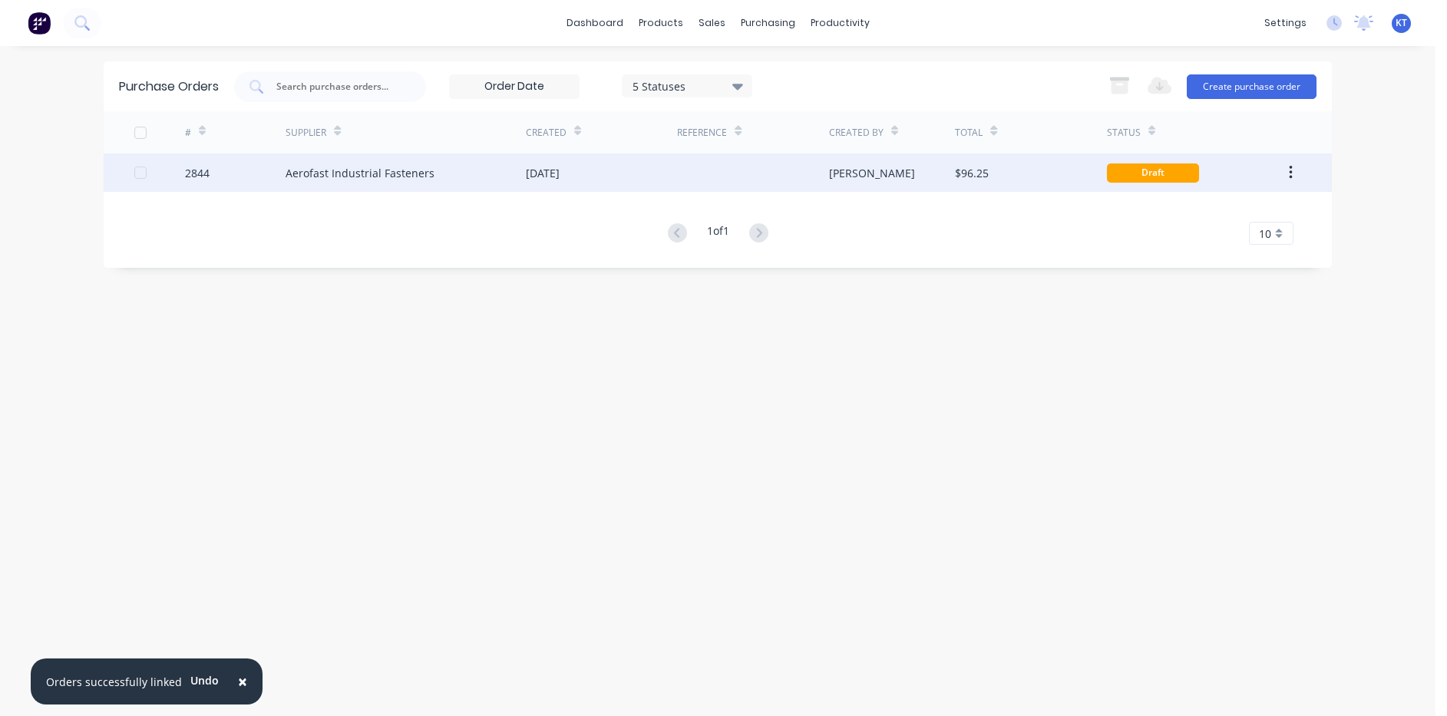
click at [266, 175] on div "2844" at bounding box center [235, 172] width 101 height 38
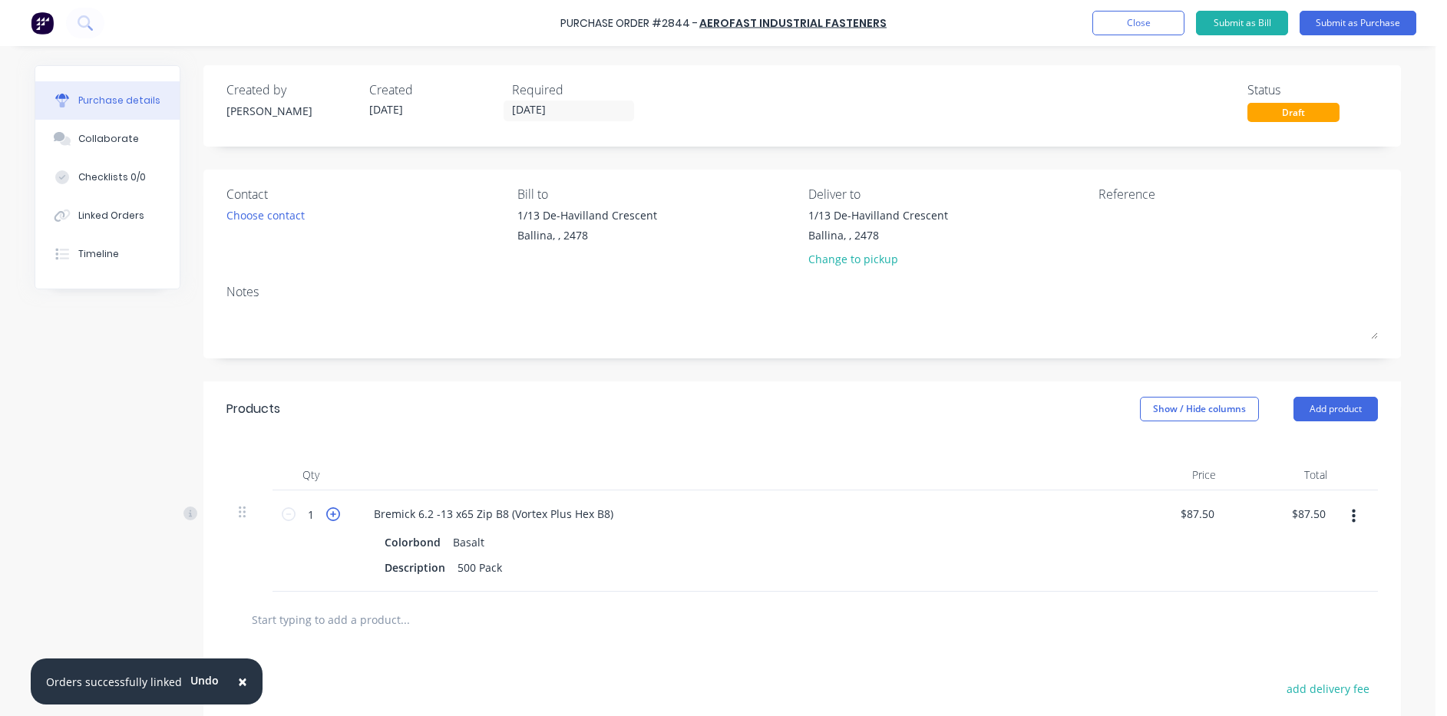
drag, startPoint x: 326, startPoint y: 516, endPoint x: 287, endPoint y: 214, distance: 304.1
click at [329, 515] on icon at bounding box center [333, 514] width 14 height 14
type input "2"
type input "$175.00"
click at [287, 214] on div "Choose contact" at bounding box center [265, 215] width 78 height 16
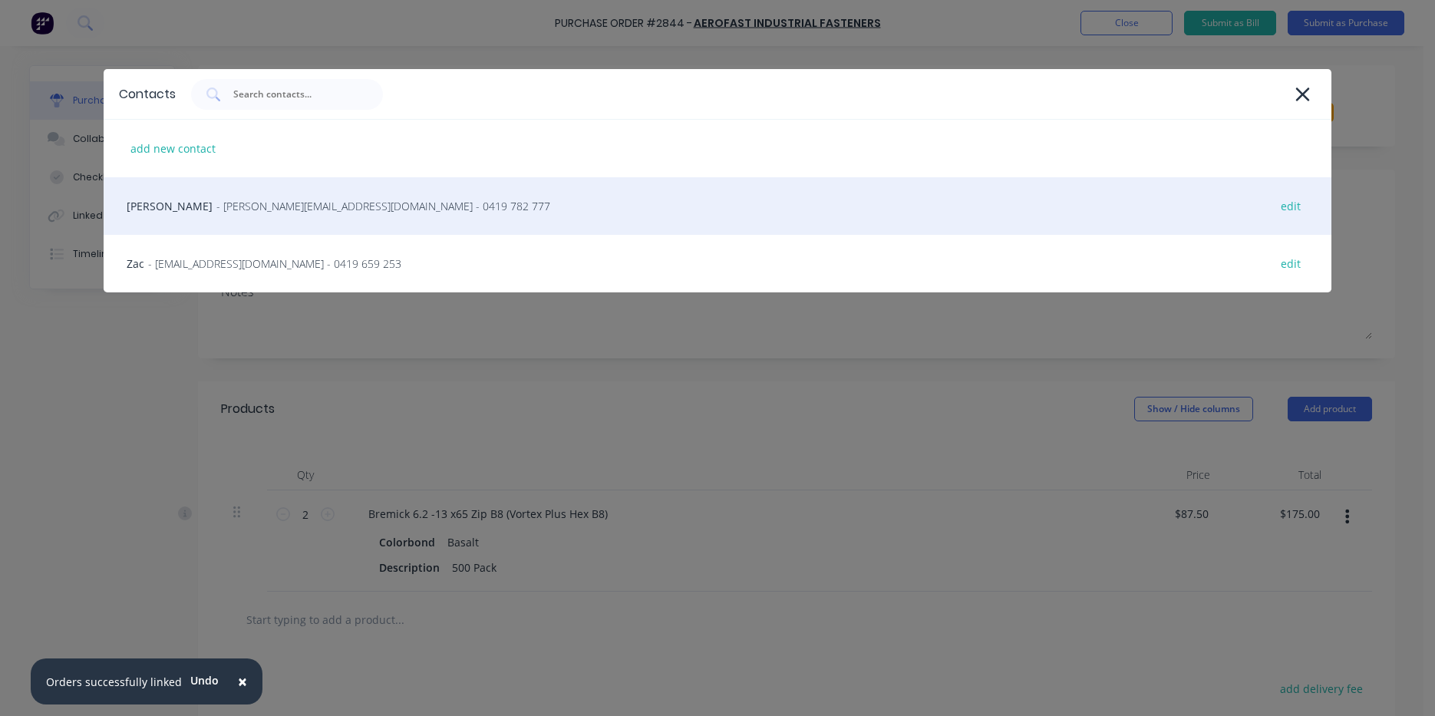
click at [275, 219] on div "Michael Woods - woods@aerofast.com.au - 0419 782 777 edit" at bounding box center [718, 206] width 1228 height 58
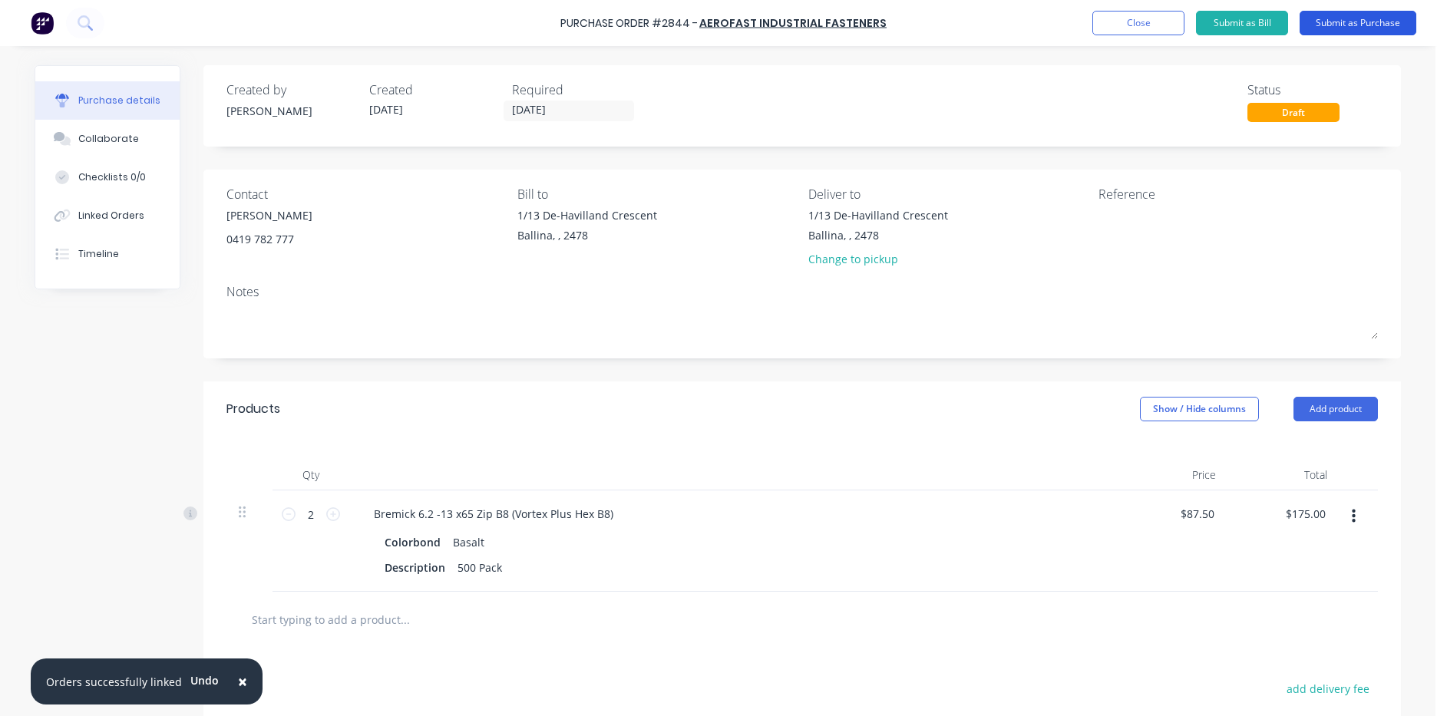
click at [1314, 12] on button "Submit as Purchase" at bounding box center [1357, 23] width 117 height 25
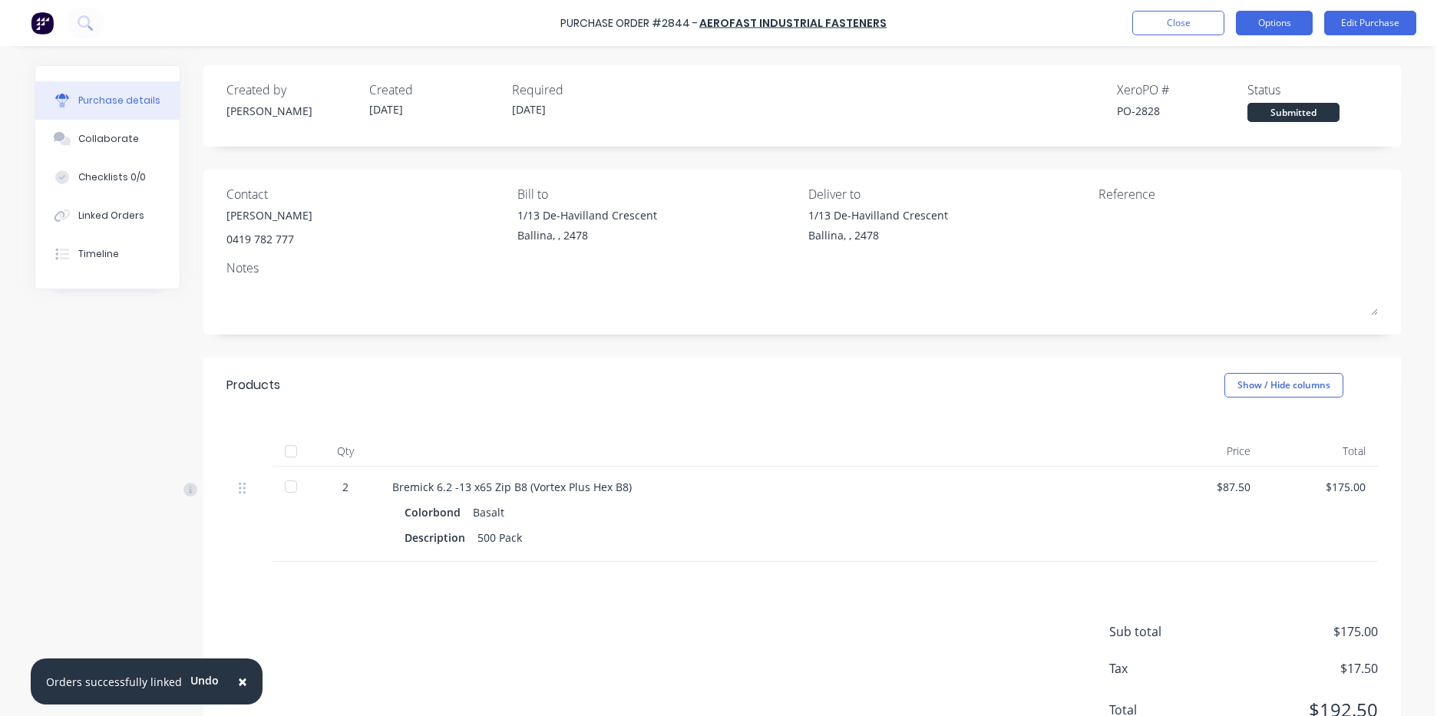
click at [1279, 20] on button "Options" at bounding box center [1274, 23] width 77 height 25
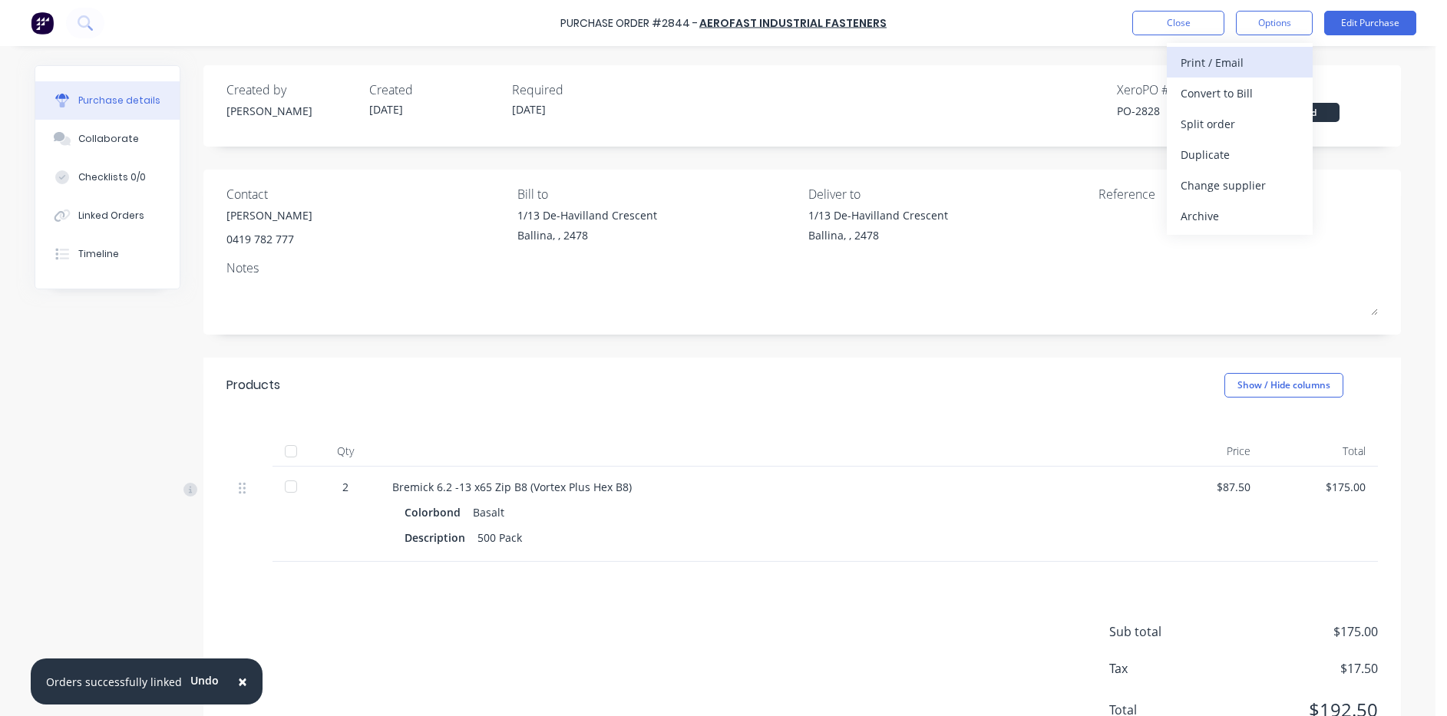
click at [1265, 71] on div "Print / Email" at bounding box center [1239, 62] width 118 height 22
click at [1223, 130] on div "Without pricing" at bounding box center [1239, 124] width 118 height 22
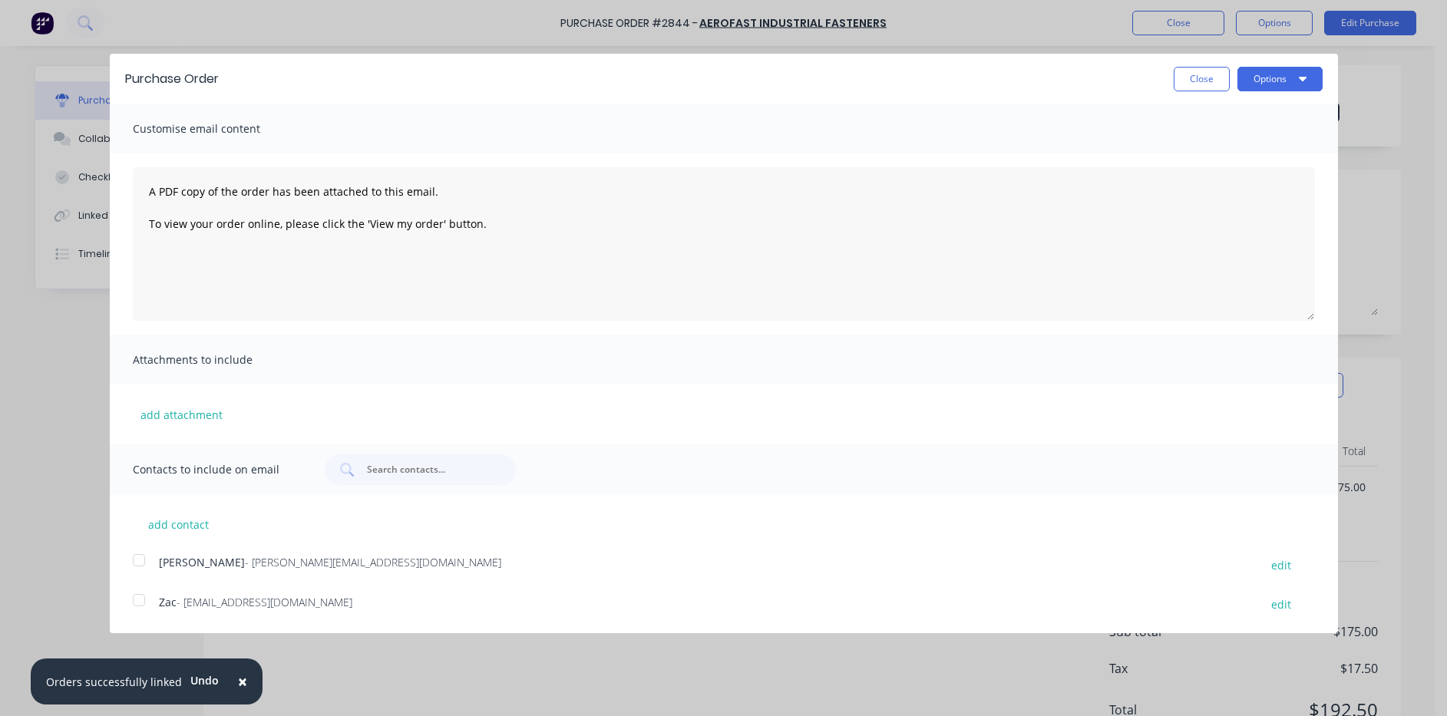
click at [135, 563] on div at bounding box center [139, 560] width 31 height 31
click at [1275, 82] on button "Options" at bounding box center [1279, 79] width 85 height 25
click at [1233, 153] on div "Email" at bounding box center [1249, 148] width 118 height 22
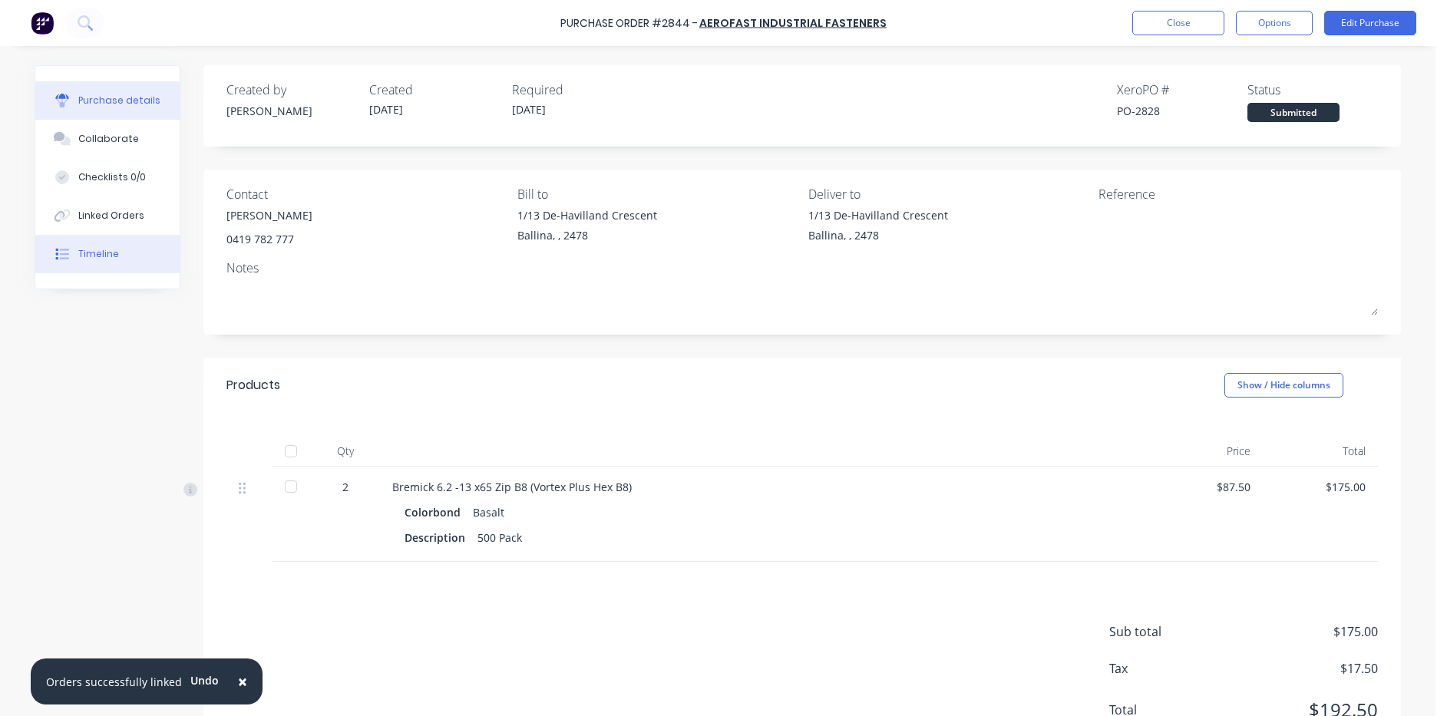
click at [94, 253] on div "Timeline" at bounding box center [98, 254] width 41 height 14
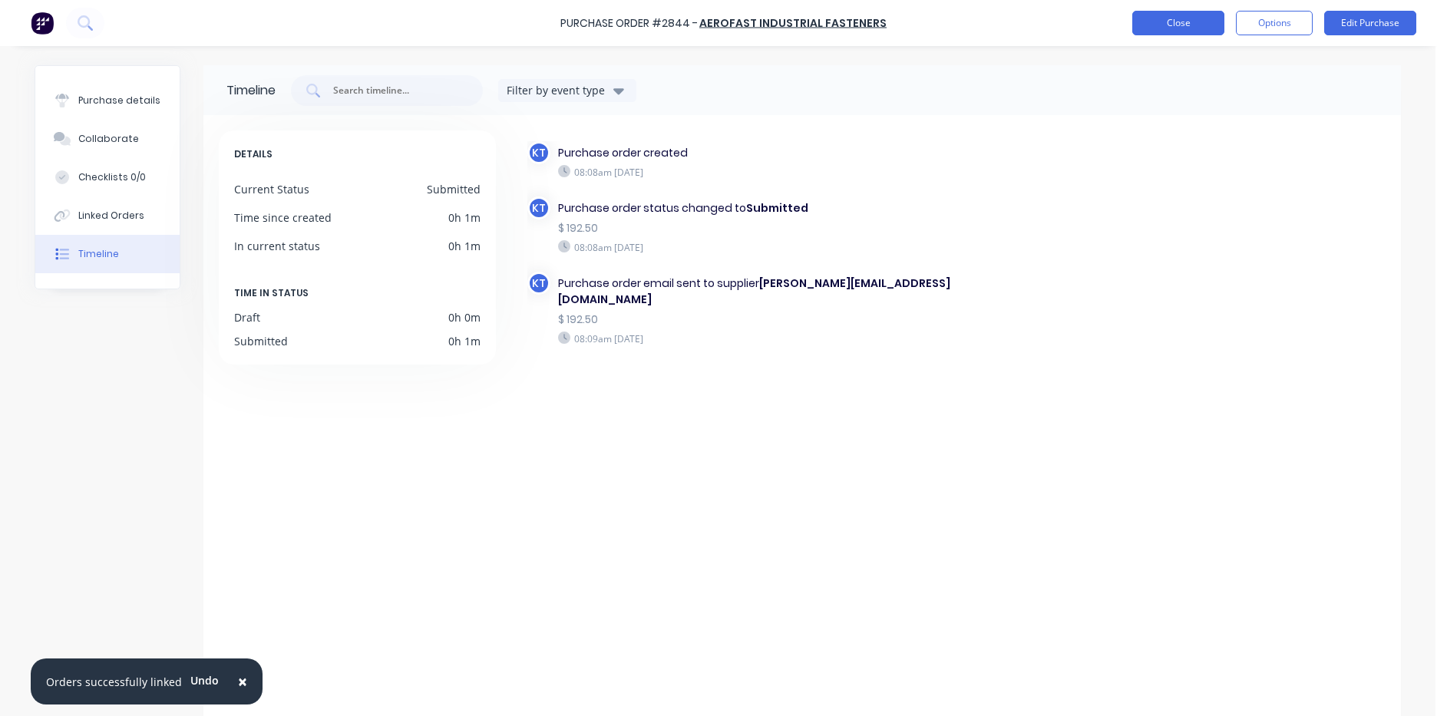
click at [1211, 21] on button "Close" at bounding box center [1178, 23] width 92 height 25
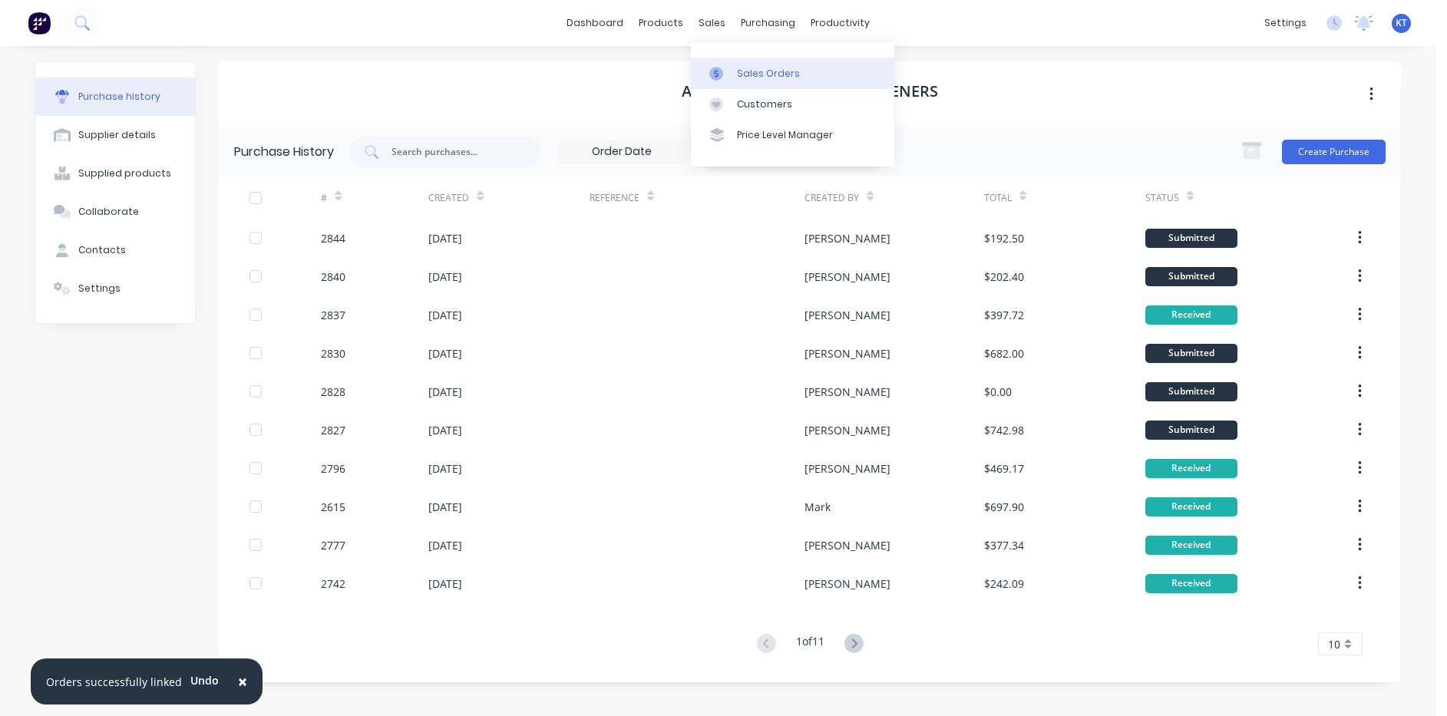
click at [754, 68] on div "Sales Orders" at bounding box center [768, 74] width 63 height 14
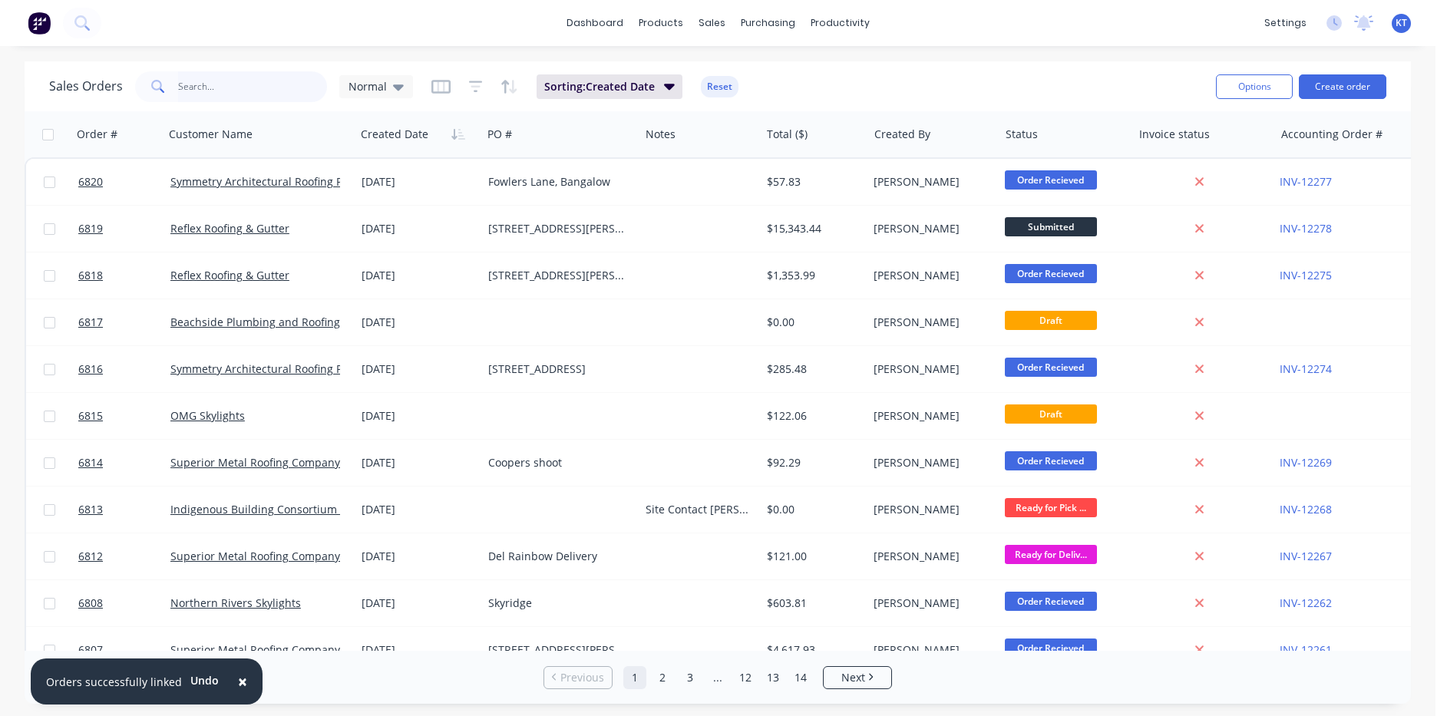
click at [227, 89] on input "text" at bounding box center [253, 86] width 150 height 31
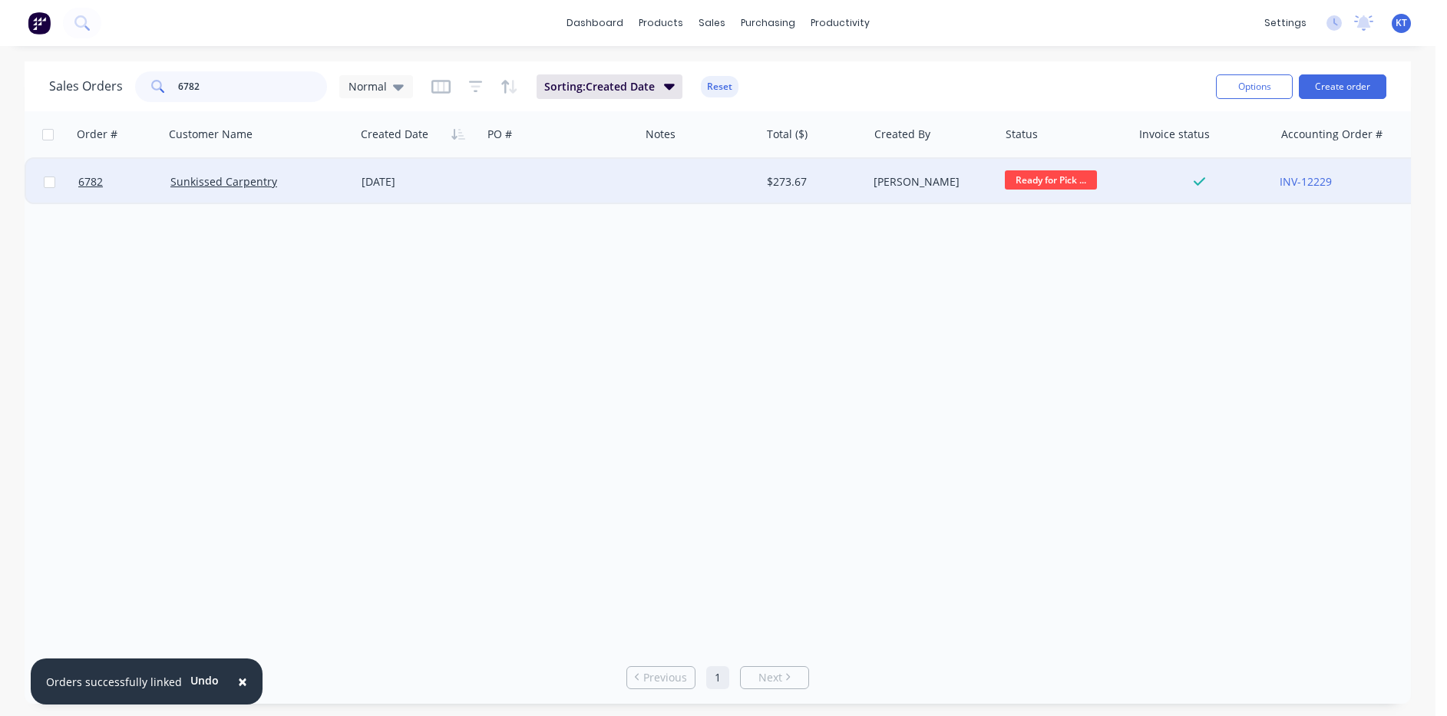
type input "6782"
click at [473, 180] on div "[DATE]" at bounding box center [418, 181] width 114 height 15
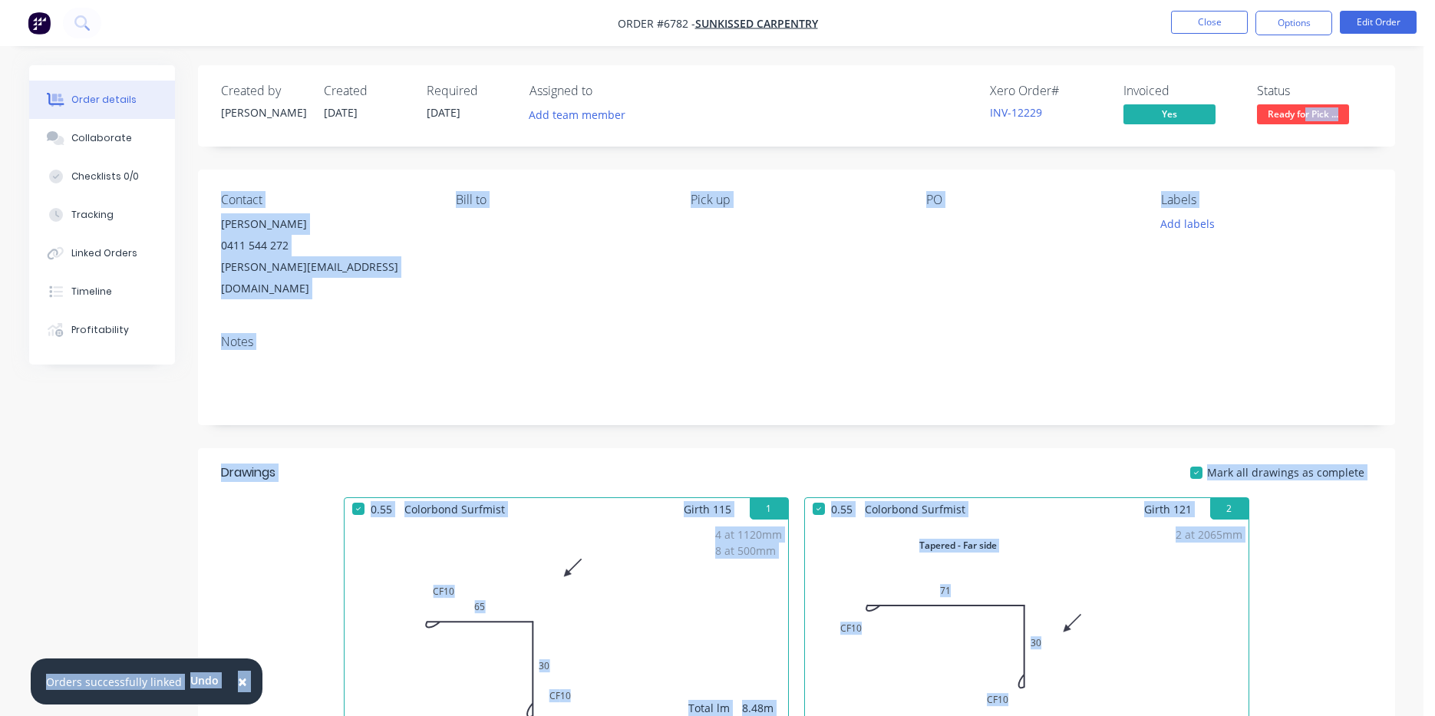
click at [1303, 112] on body "Order #6782 - Sunkissed Carpentry Close Options Edit Order Order details Collab…" at bounding box center [717, 657] width 1435 height 1315
click at [1289, 123] on span "Ready for Pick ..." at bounding box center [1303, 113] width 92 height 19
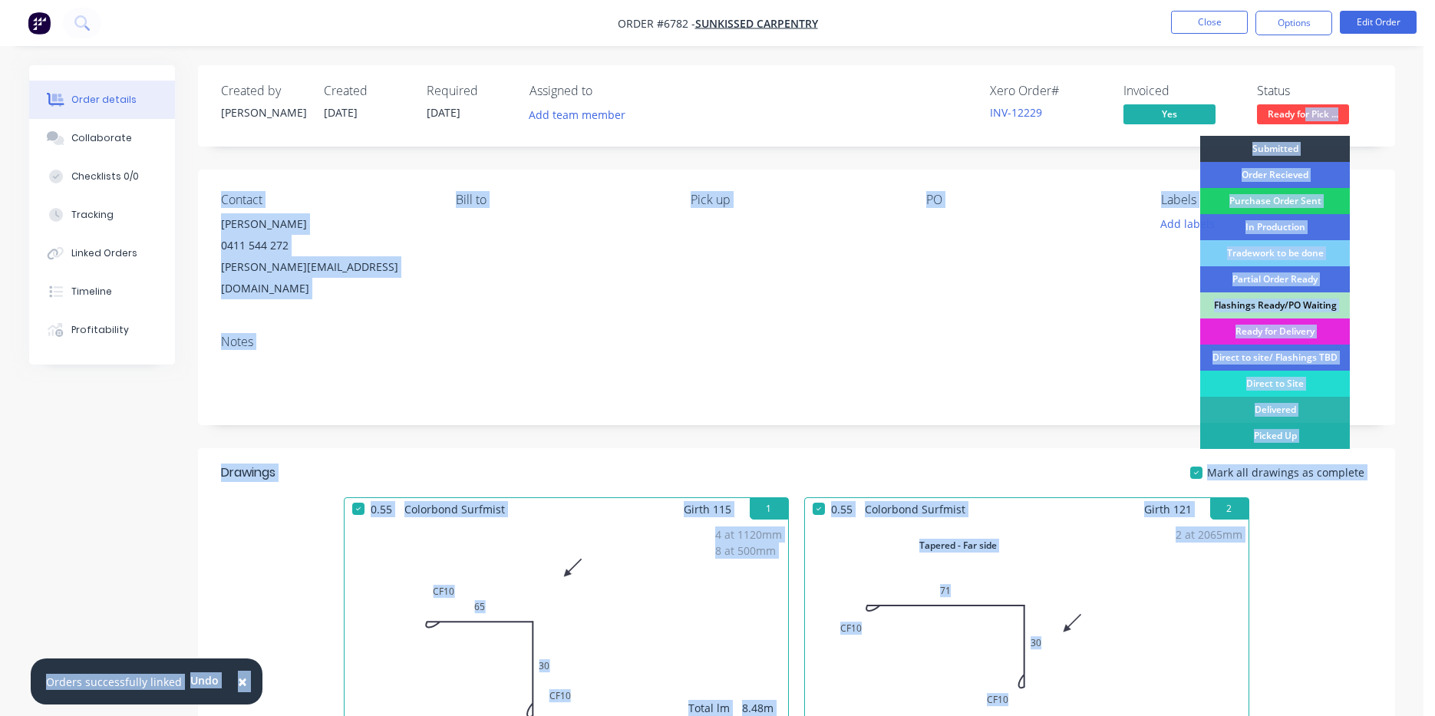
click at [1264, 428] on div "Picked Up" at bounding box center [1275, 436] width 150 height 26
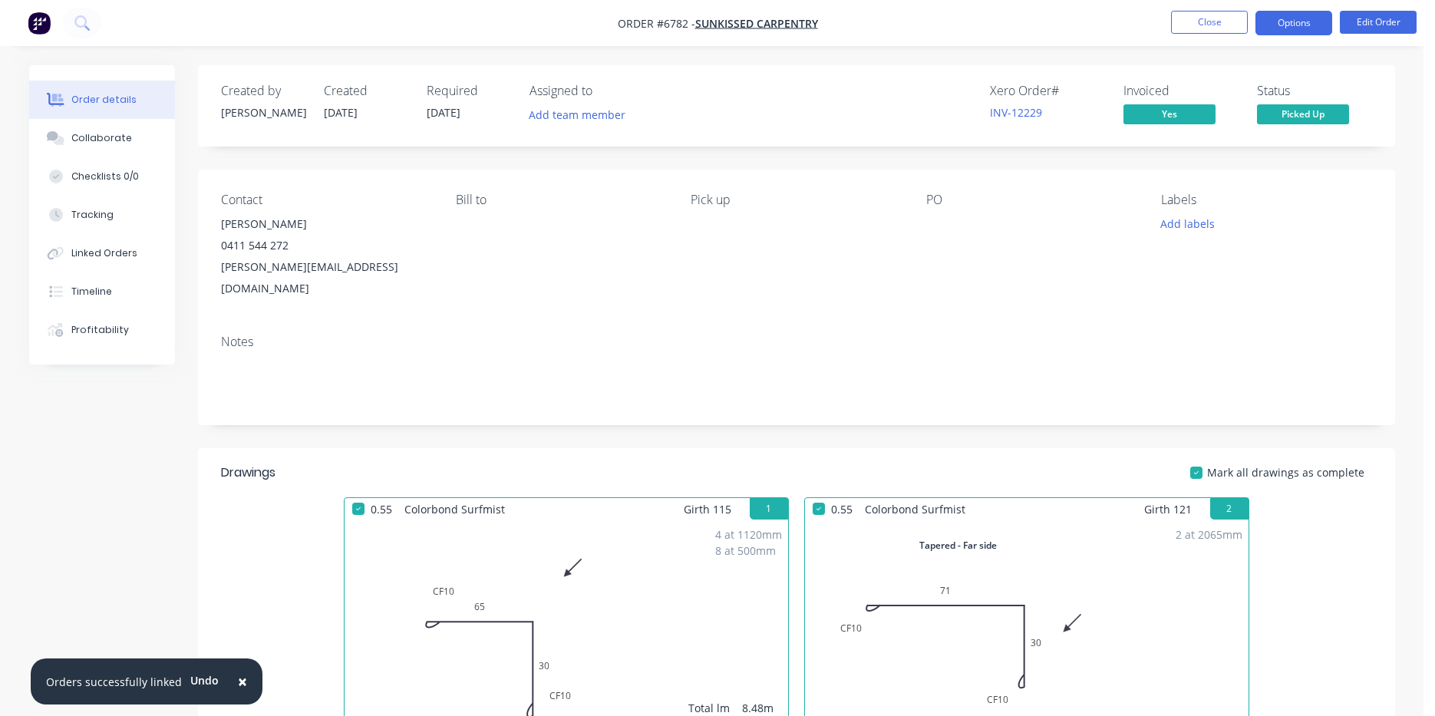
click at [1286, 31] on button "Options" at bounding box center [1294, 23] width 77 height 25
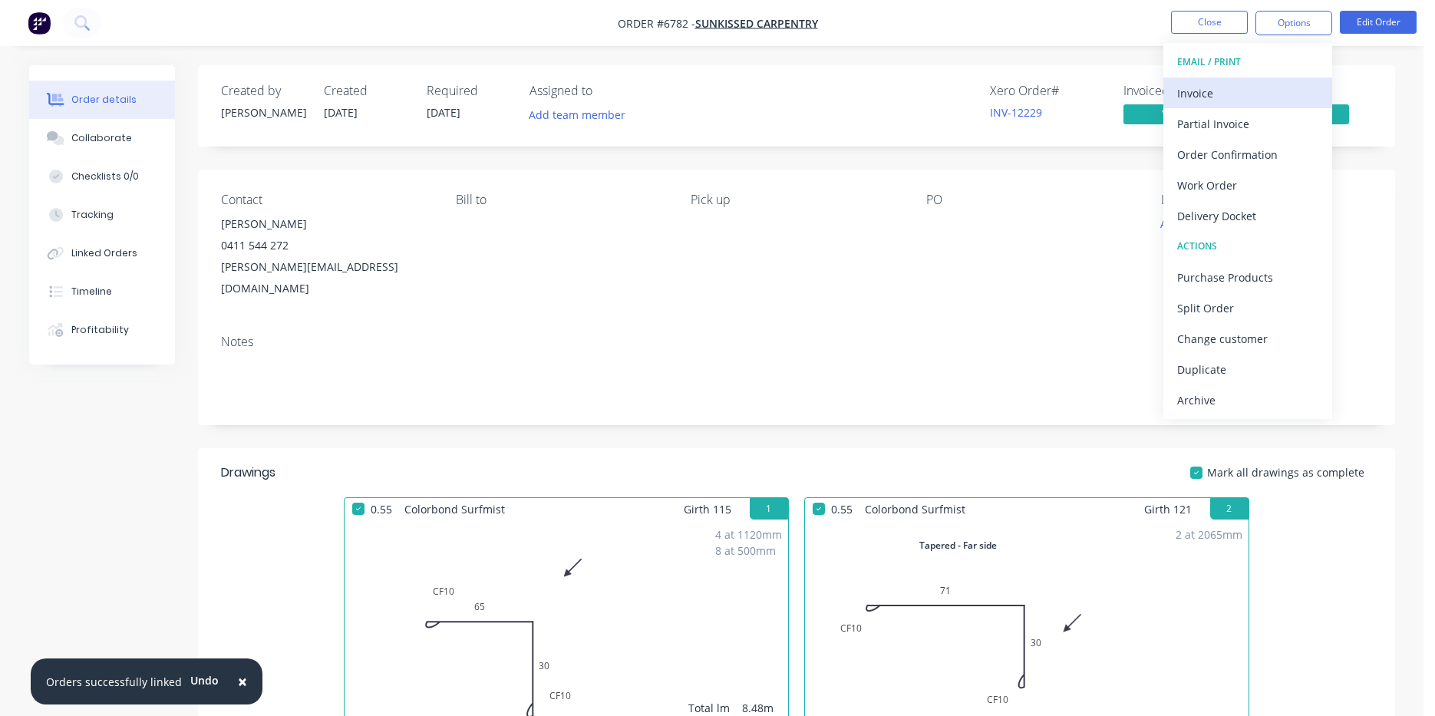
click at [1213, 81] on button "Invoice" at bounding box center [1247, 93] width 169 height 31
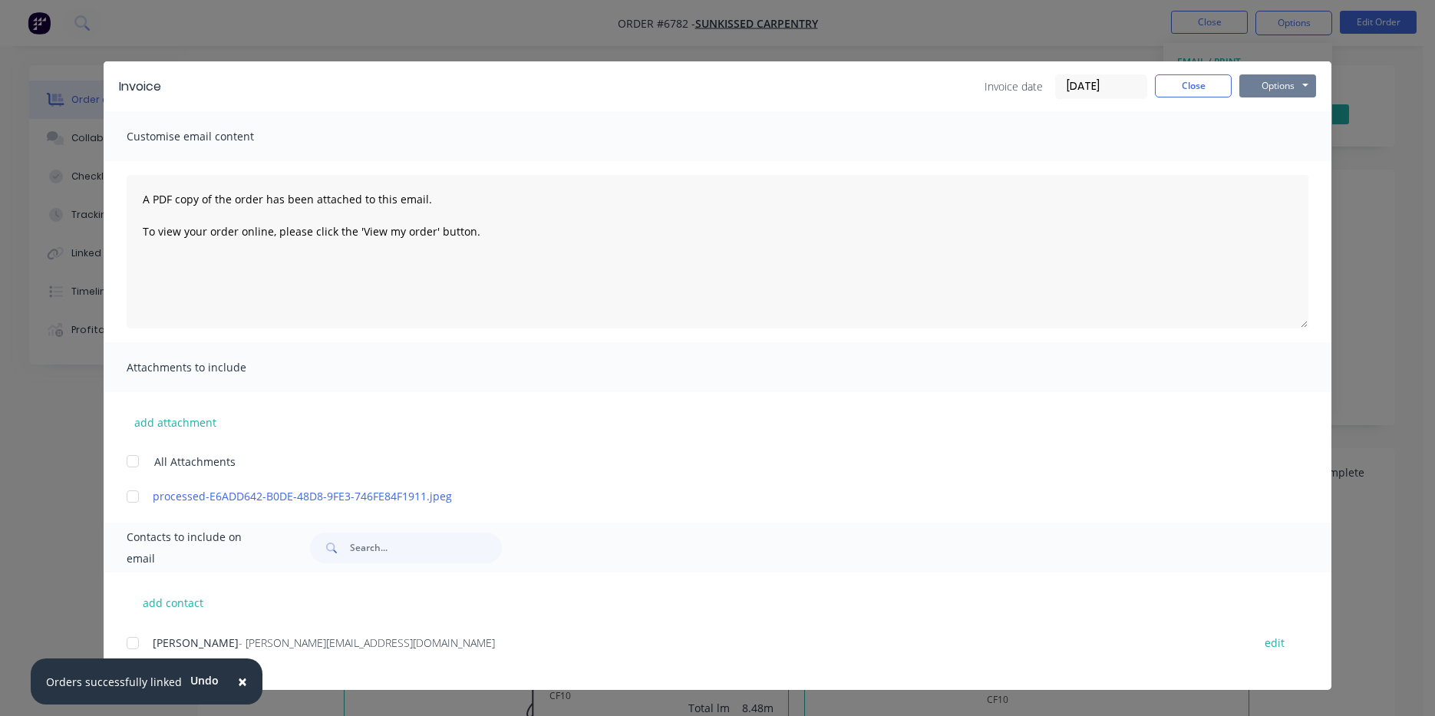
click at [1301, 86] on button "Options" at bounding box center [1277, 85] width 77 height 23
click at [1290, 139] on button "Print" at bounding box center [1288, 138] width 98 height 25
click at [1168, 94] on button "Close" at bounding box center [1193, 85] width 77 height 23
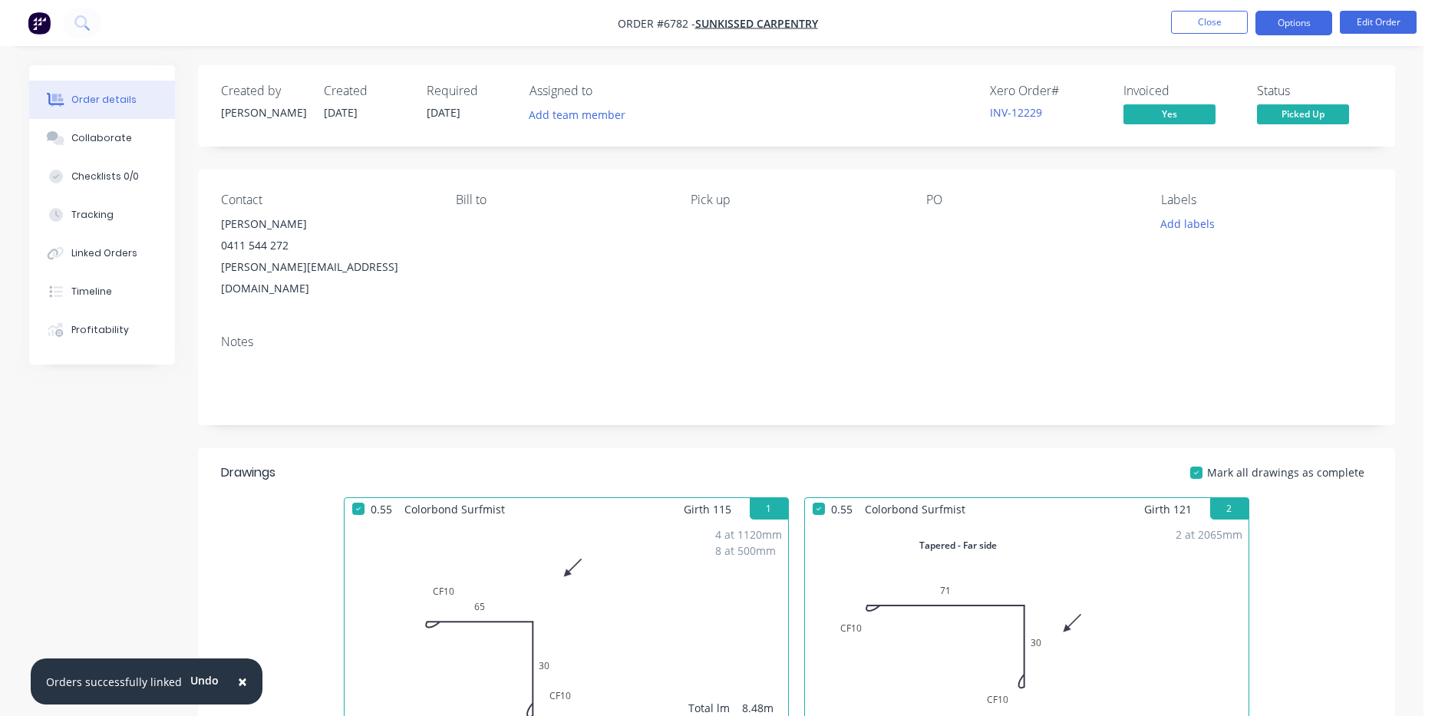
click at [1298, 25] on button "Options" at bounding box center [1294, 23] width 77 height 25
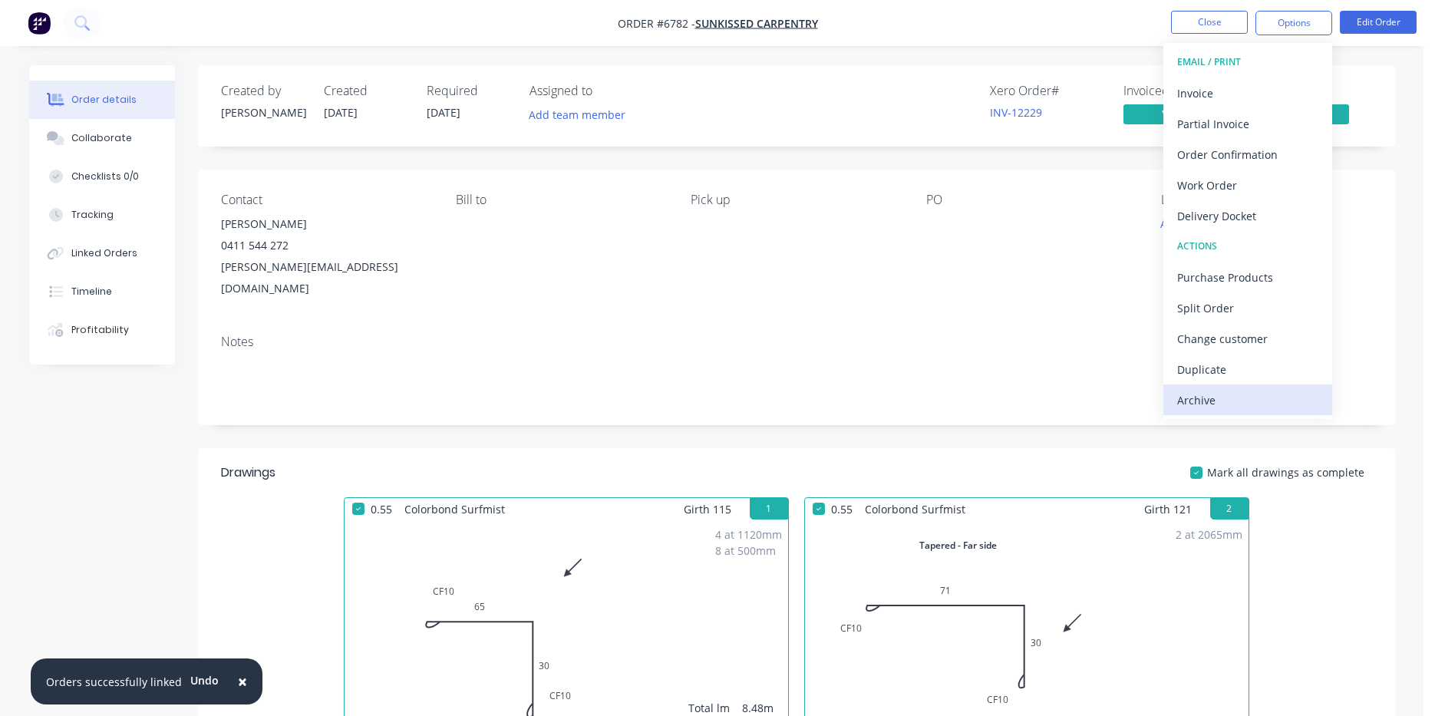
click at [1292, 399] on div "Archive" at bounding box center [1247, 400] width 141 height 22
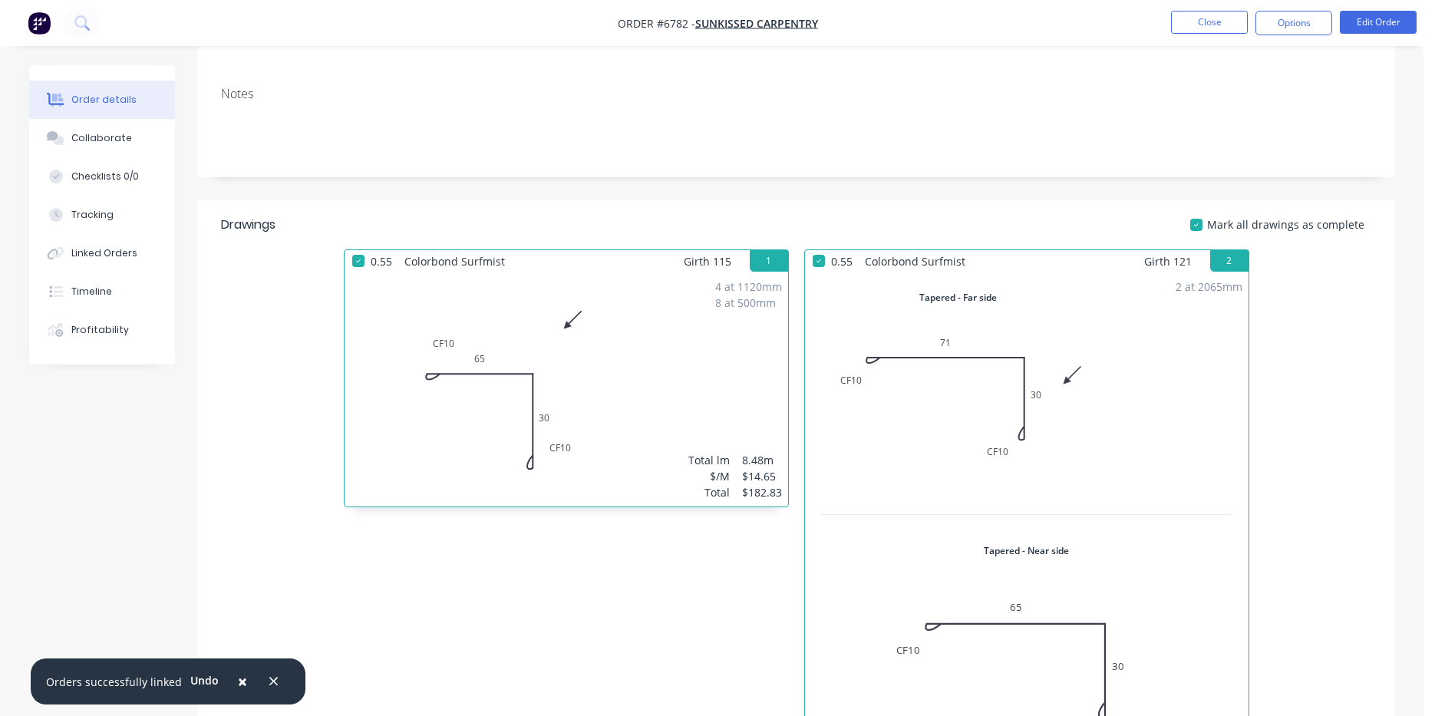
scroll to position [117, 0]
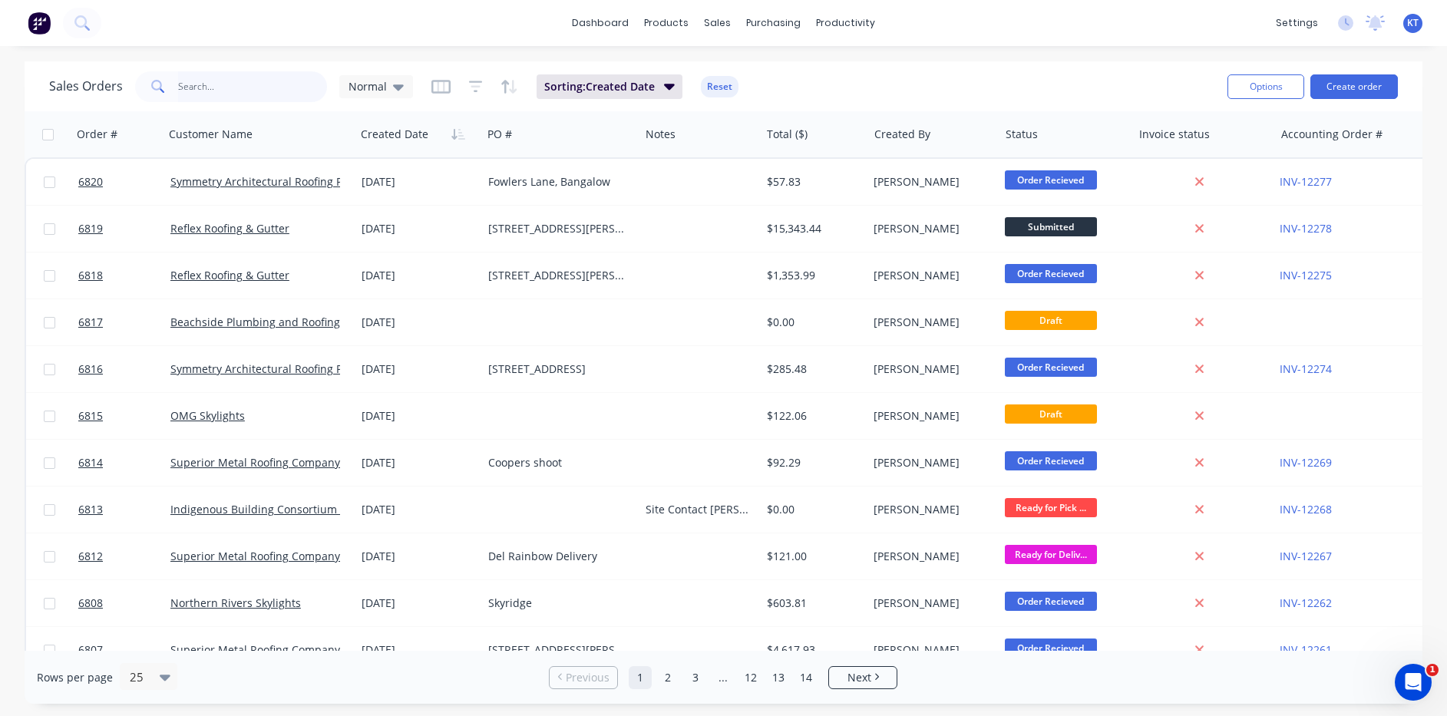
drag, startPoint x: 228, startPoint y: 86, endPoint x: 249, endPoint y: 91, distance: 22.1
click at [228, 85] on input "text" at bounding box center [253, 86] width 150 height 31
click at [248, 85] on input "text" at bounding box center [253, 86] width 150 height 31
click at [248, 84] on input "text" at bounding box center [253, 86] width 150 height 31
click at [1353, 73] on div "Options Create order" at bounding box center [1309, 87] width 177 height 38
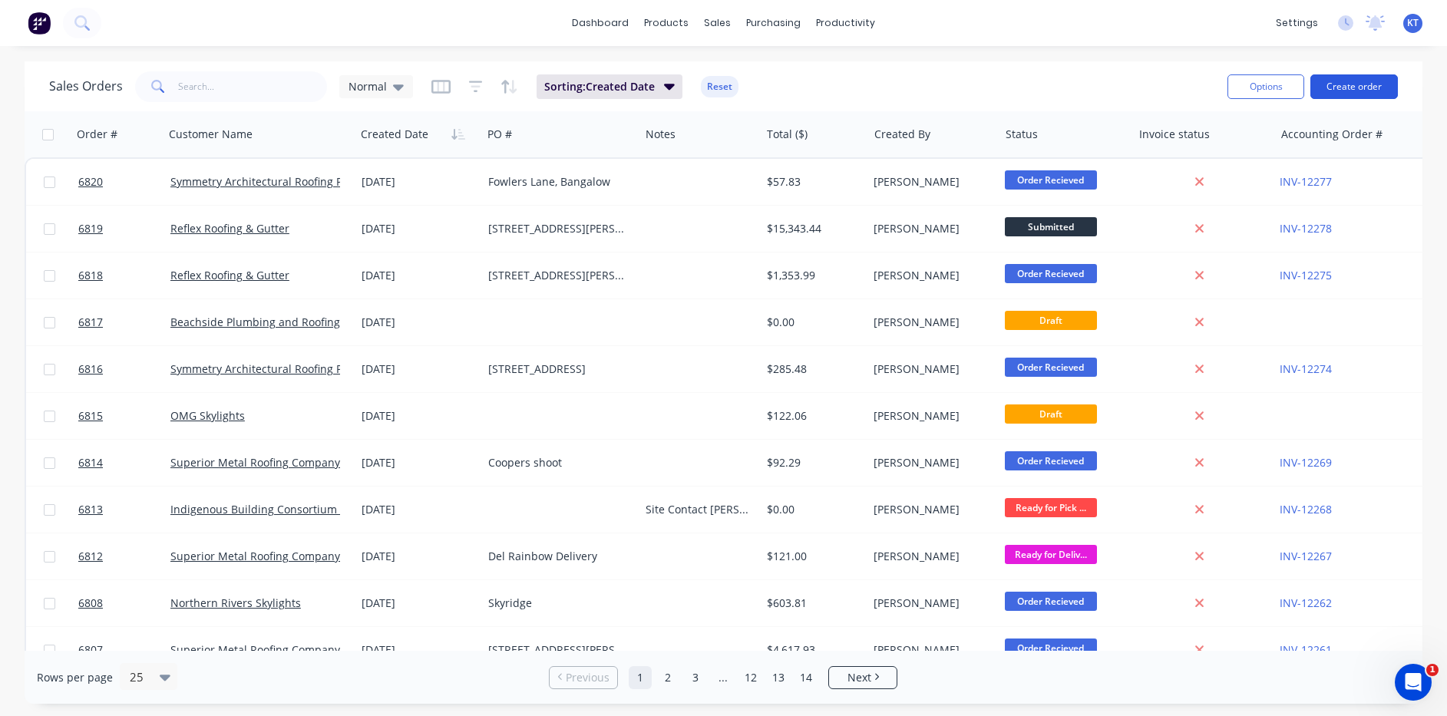
click at [1346, 84] on button "Create order" at bounding box center [1353, 86] width 87 height 25
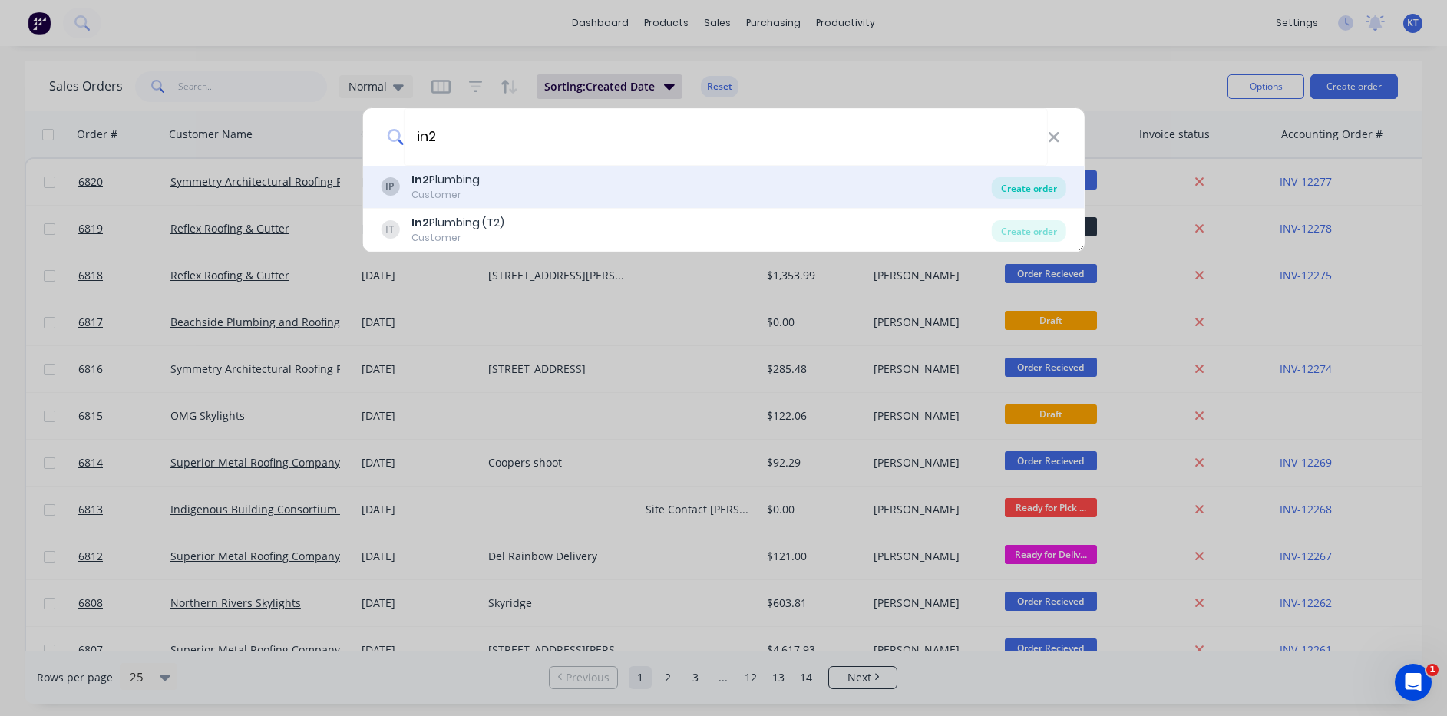
type input "in2"
click at [1050, 178] on div "Create order" at bounding box center [1029, 187] width 74 height 21
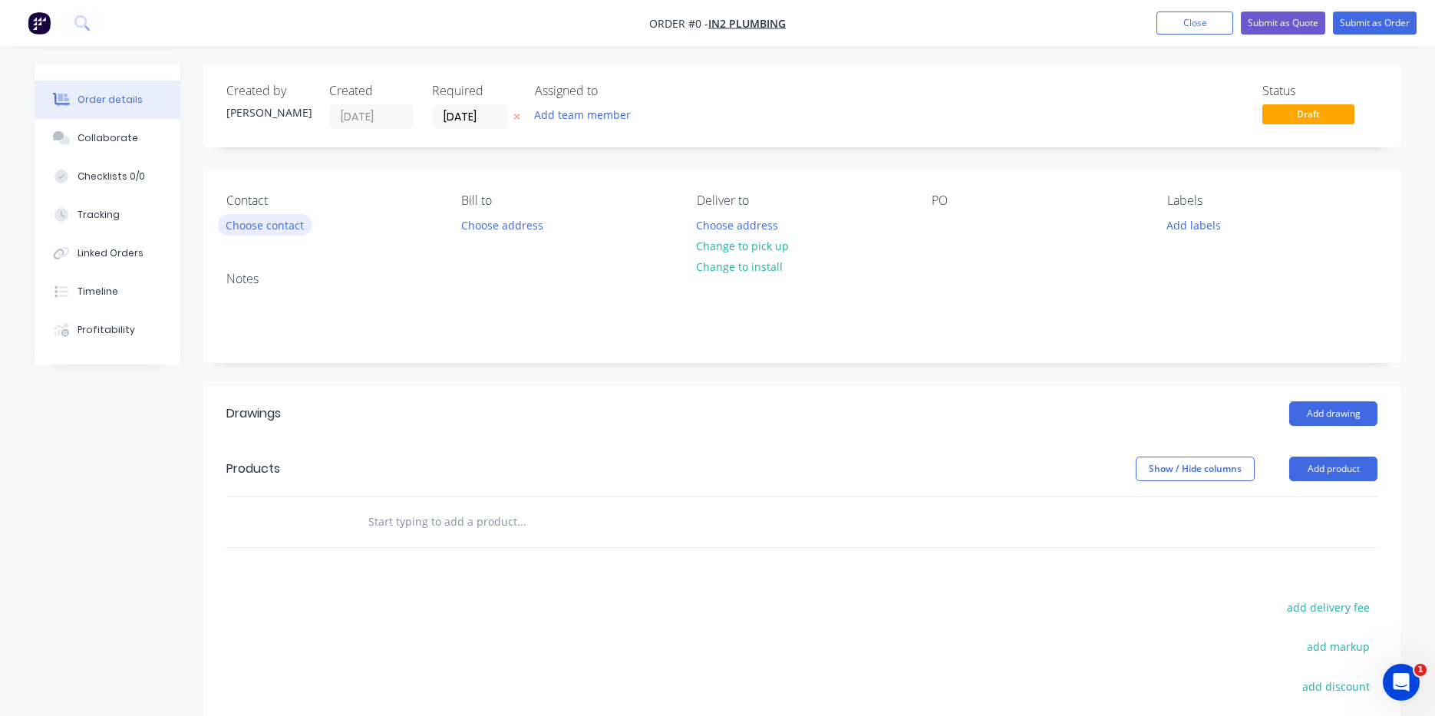
click at [229, 230] on button "Choose contact" at bounding box center [265, 224] width 94 height 21
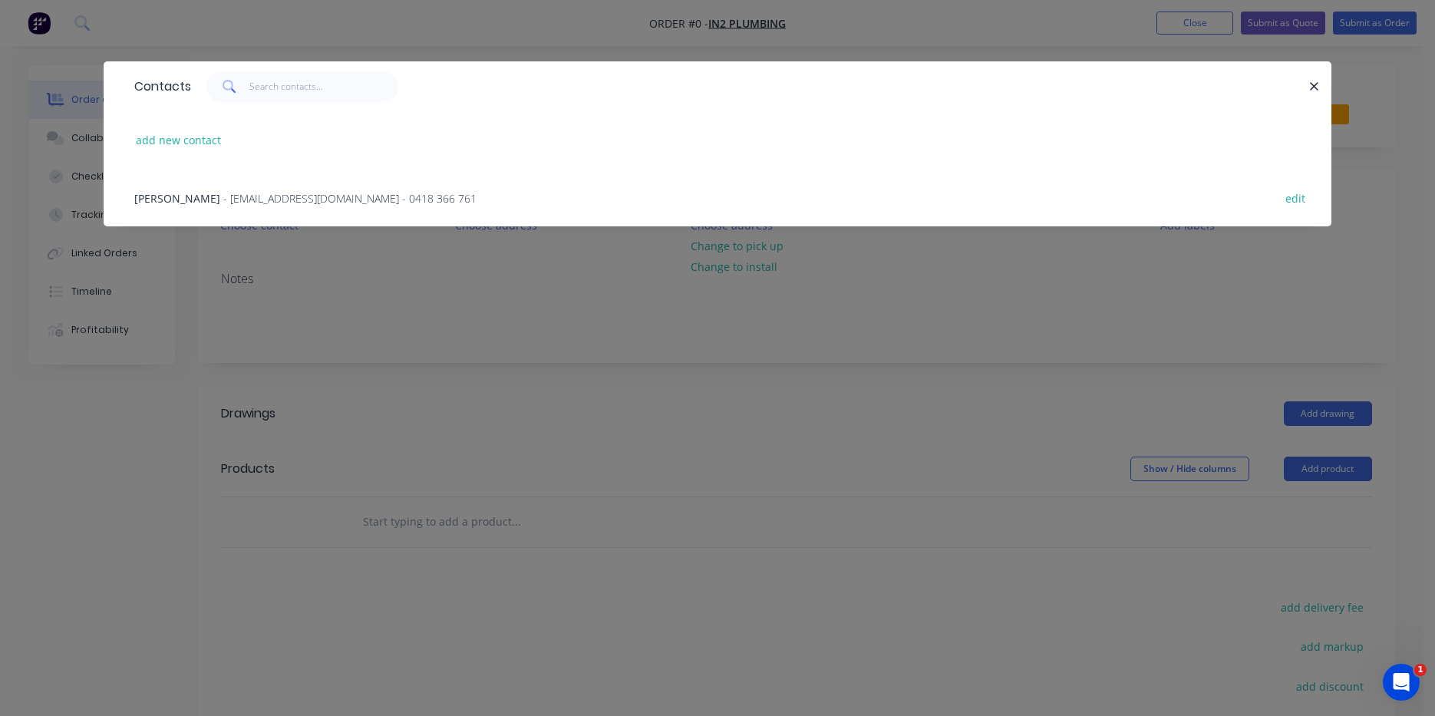
click at [281, 202] on span "- in2plumbing@hotmail.com - 0418 366 761" at bounding box center [349, 198] width 253 height 15
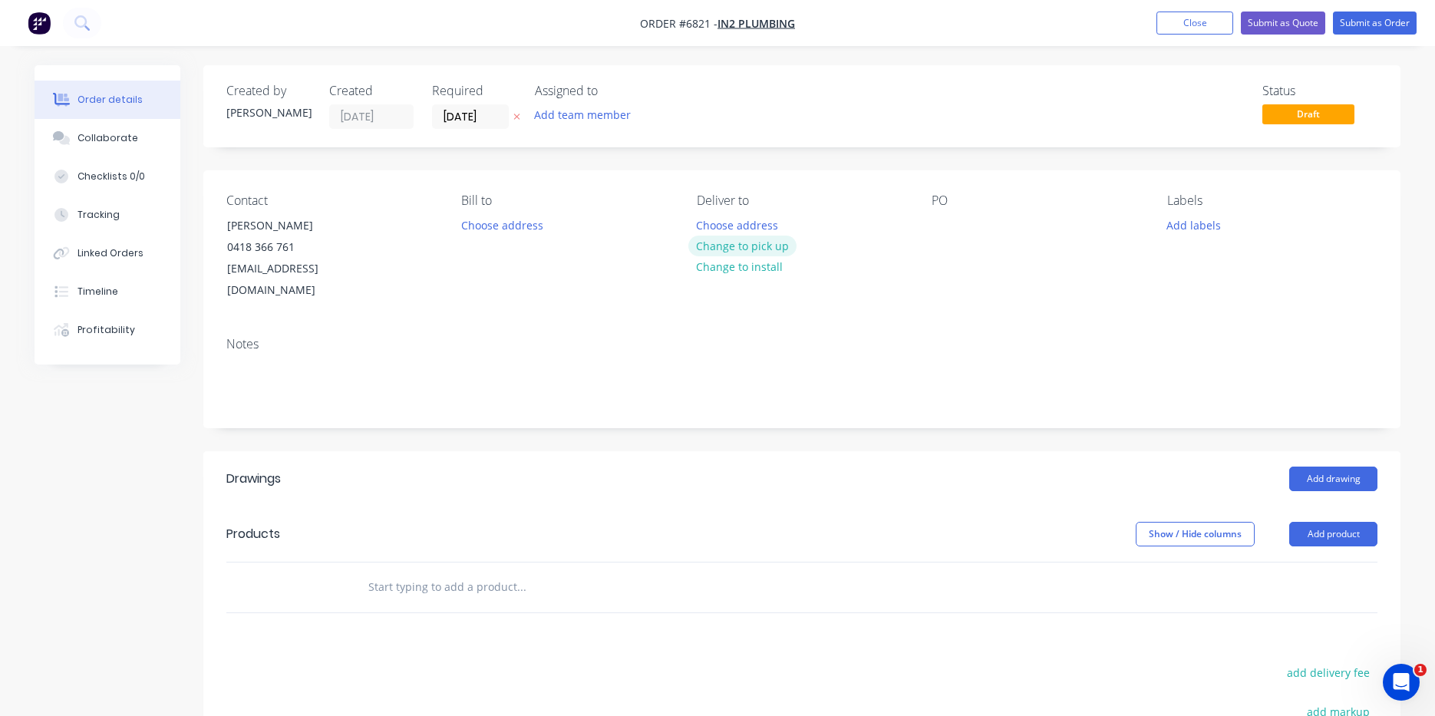
click at [765, 253] on button "Change to pick up" at bounding box center [742, 246] width 109 height 21
click at [952, 222] on div at bounding box center [944, 225] width 25 height 22
click at [1325, 522] on button "Add product" at bounding box center [1333, 534] width 88 height 25
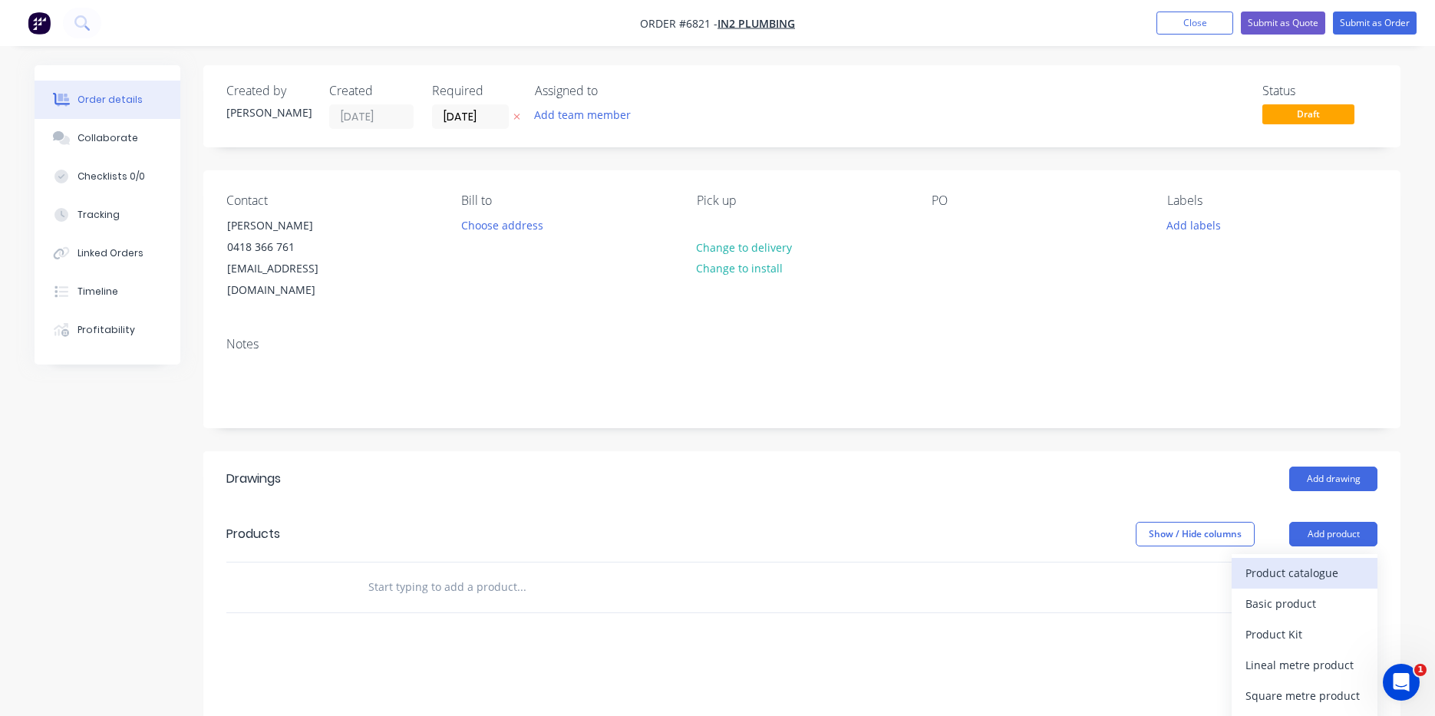
click at [1321, 562] on div "Product catalogue" at bounding box center [1305, 573] width 118 height 22
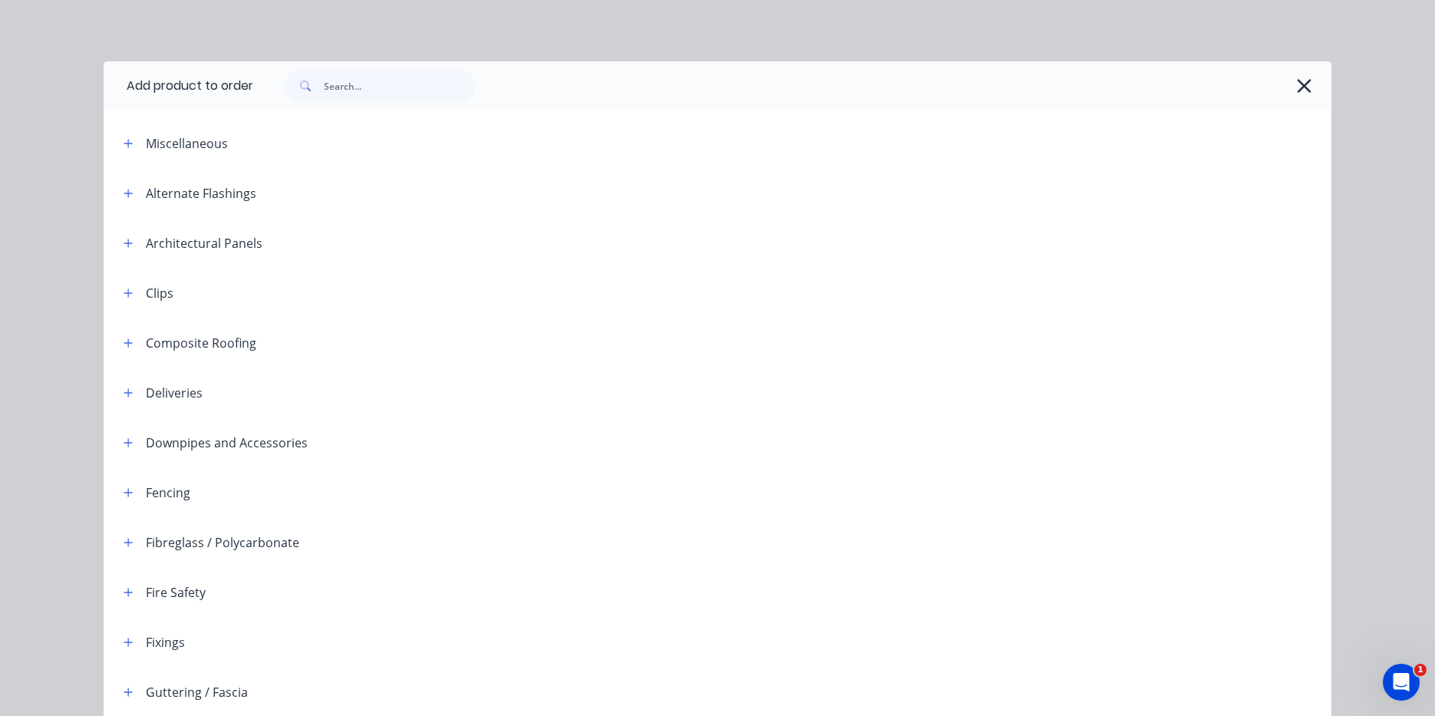
click at [332, 104] on div at bounding box center [792, 85] width 1078 height 49
click at [342, 96] on input "text" at bounding box center [400, 86] width 152 height 31
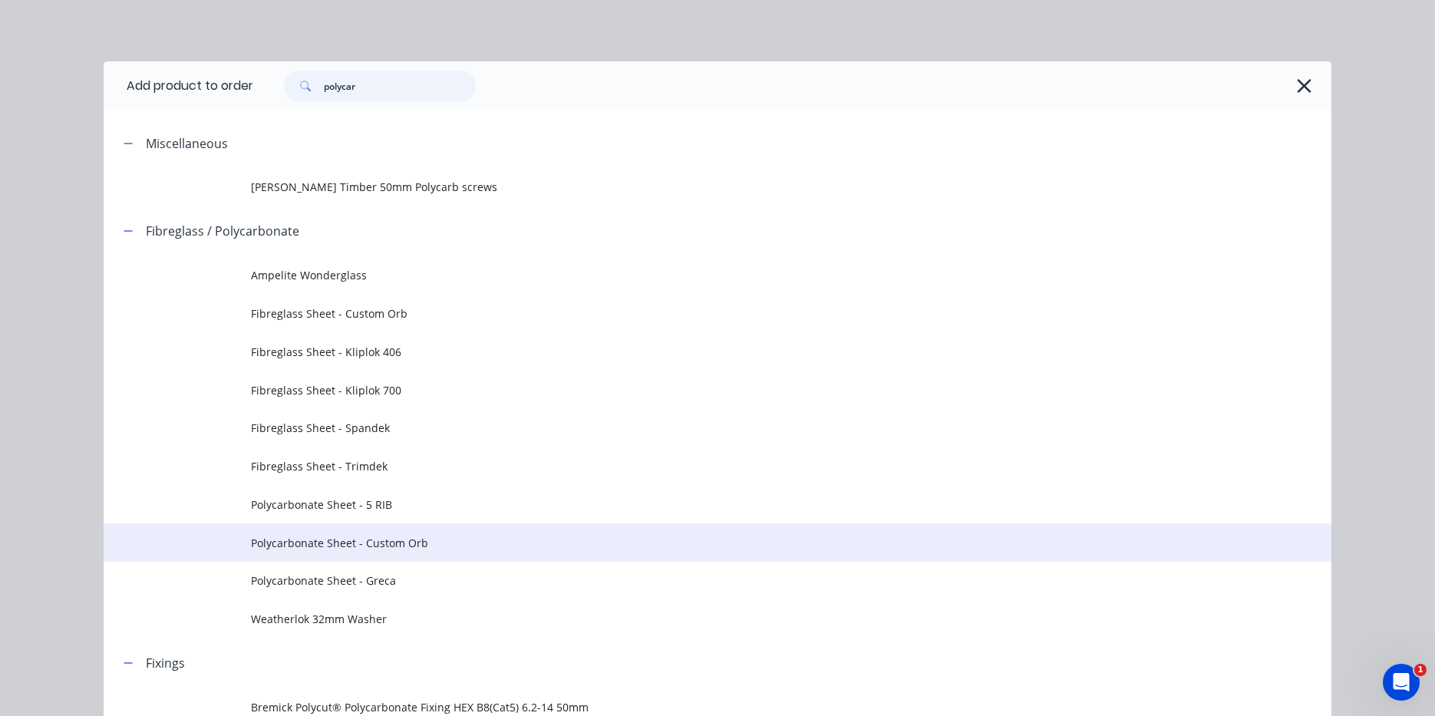
type input "polycar"
click at [450, 550] on span "Polycarbonate Sheet - Custom Orb" at bounding box center [683, 543] width 864 height 16
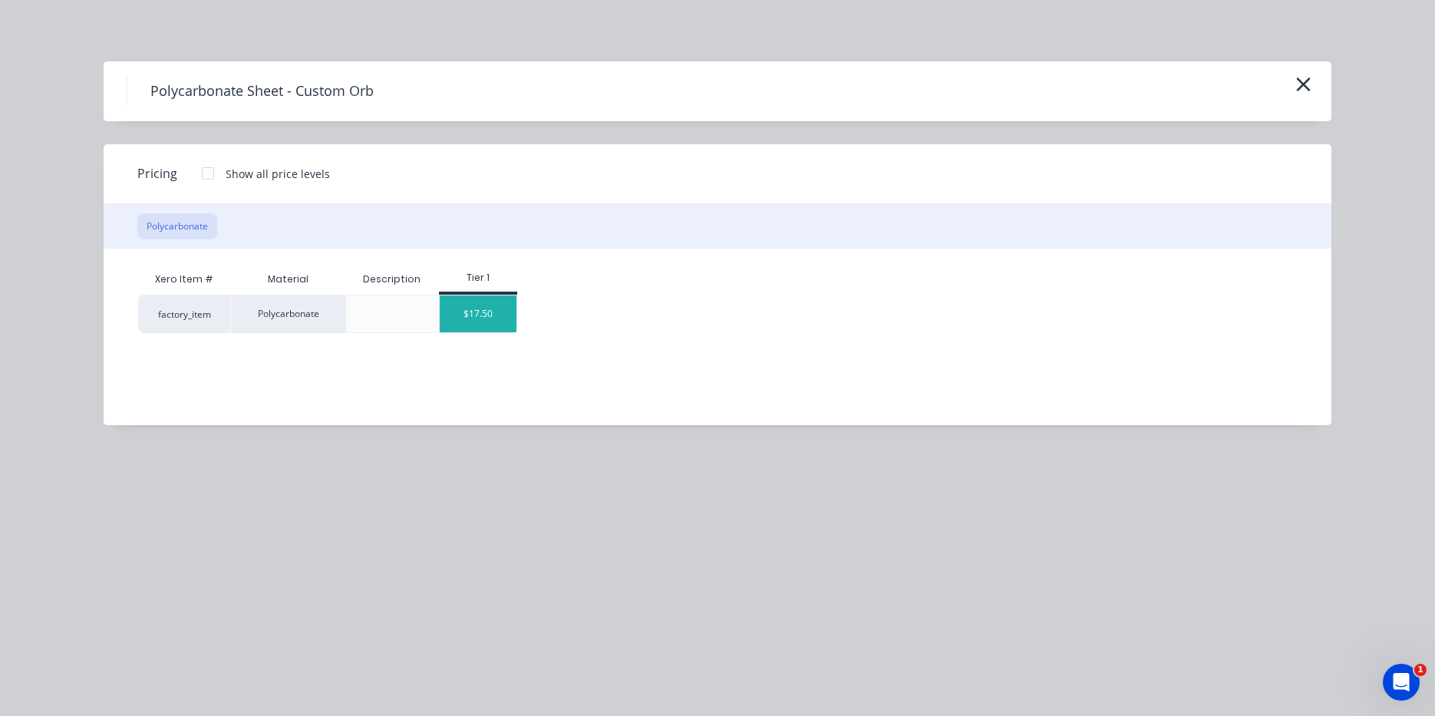
click at [497, 309] on div "$17.50" at bounding box center [478, 313] width 77 height 37
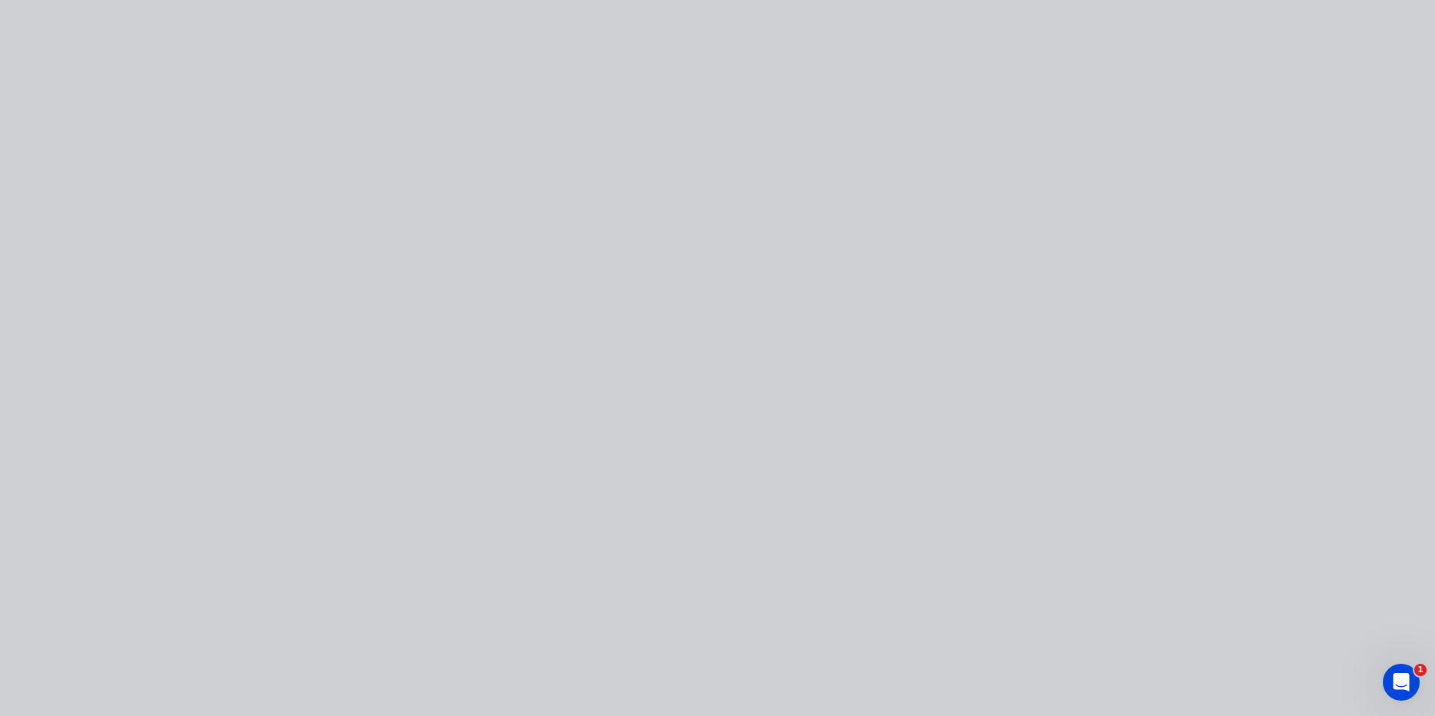
type input "$17.50"
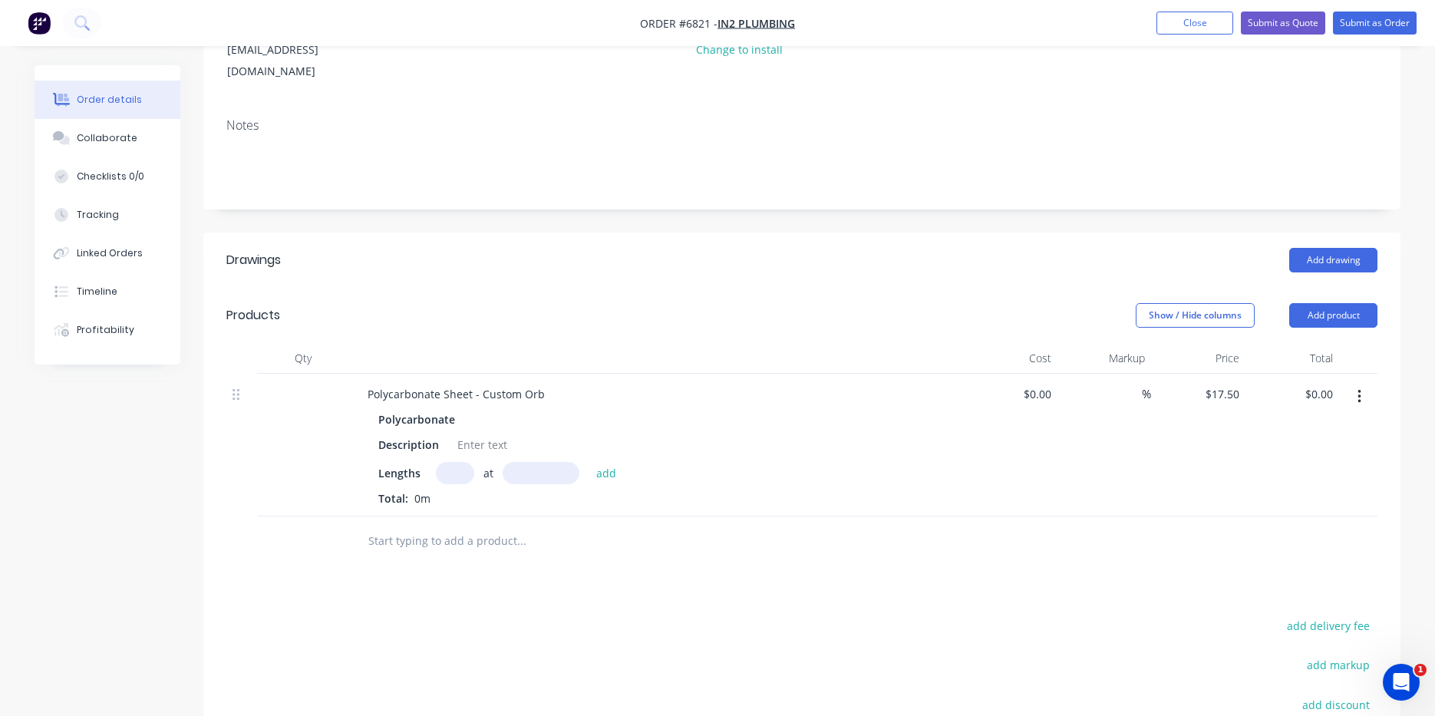
scroll to position [230, 0]
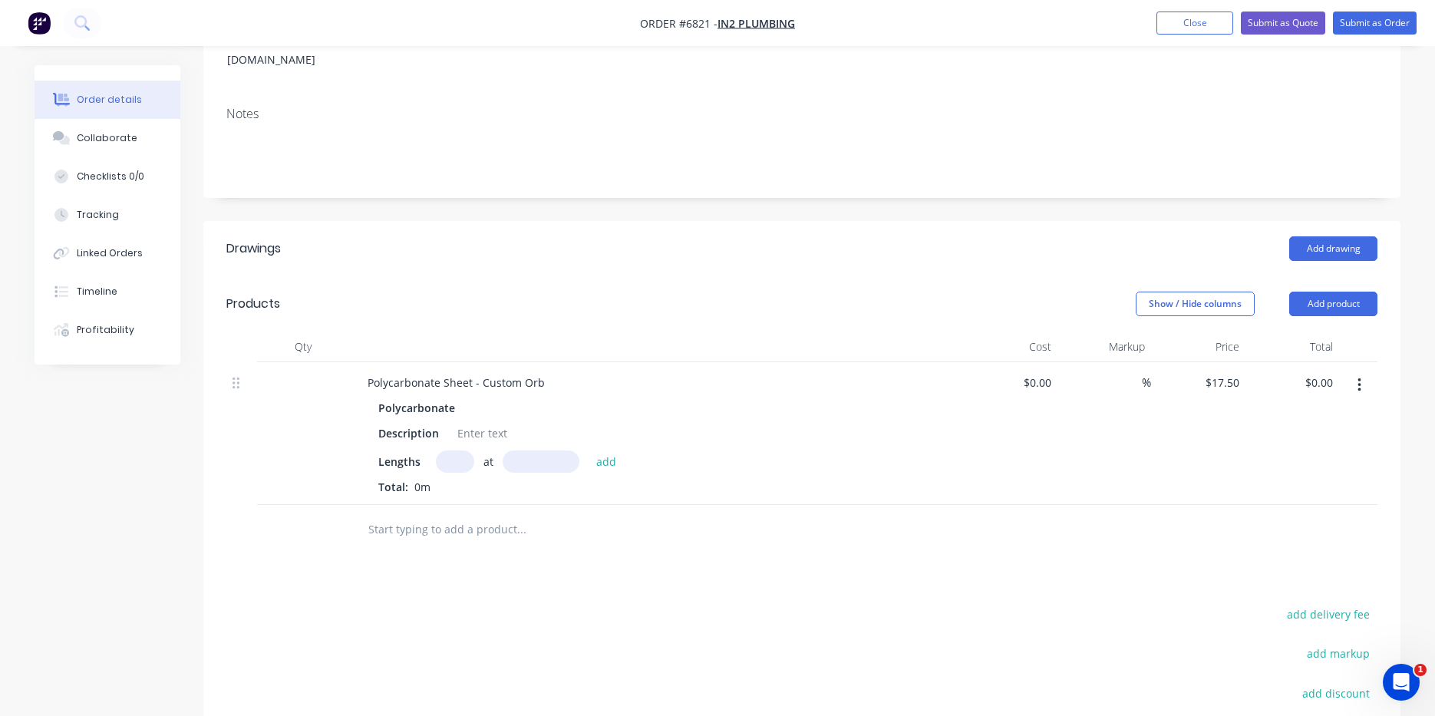
click at [452, 450] on input "text" at bounding box center [455, 461] width 38 height 22
type input "3"
type input "4200"
click at [589, 450] on button "add" at bounding box center [607, 460] width 36 height 21
type input "$220.50"
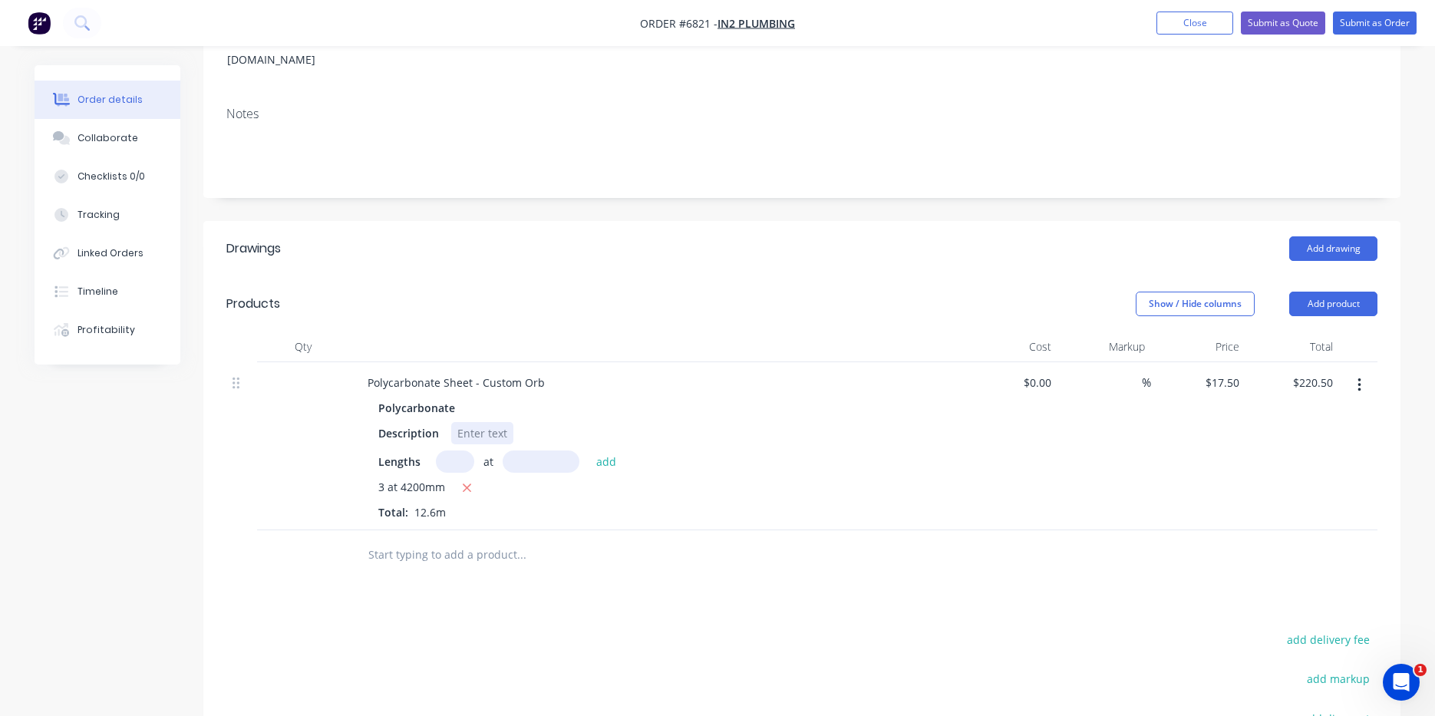
click at [511, 422] on div "Description" at bounding box center [653, 433] width 562 height 22
click at [480, 422] on div at bounding box center [482, 433] width 62 height 22
click at [1360, 276] on header "Products Show / Hide columns Add product" at bounding box center [801, 303] width 1197 height 55
click at [1358, 292] on button "Add product" at bounding box center [1333, 304] width 88 height 25
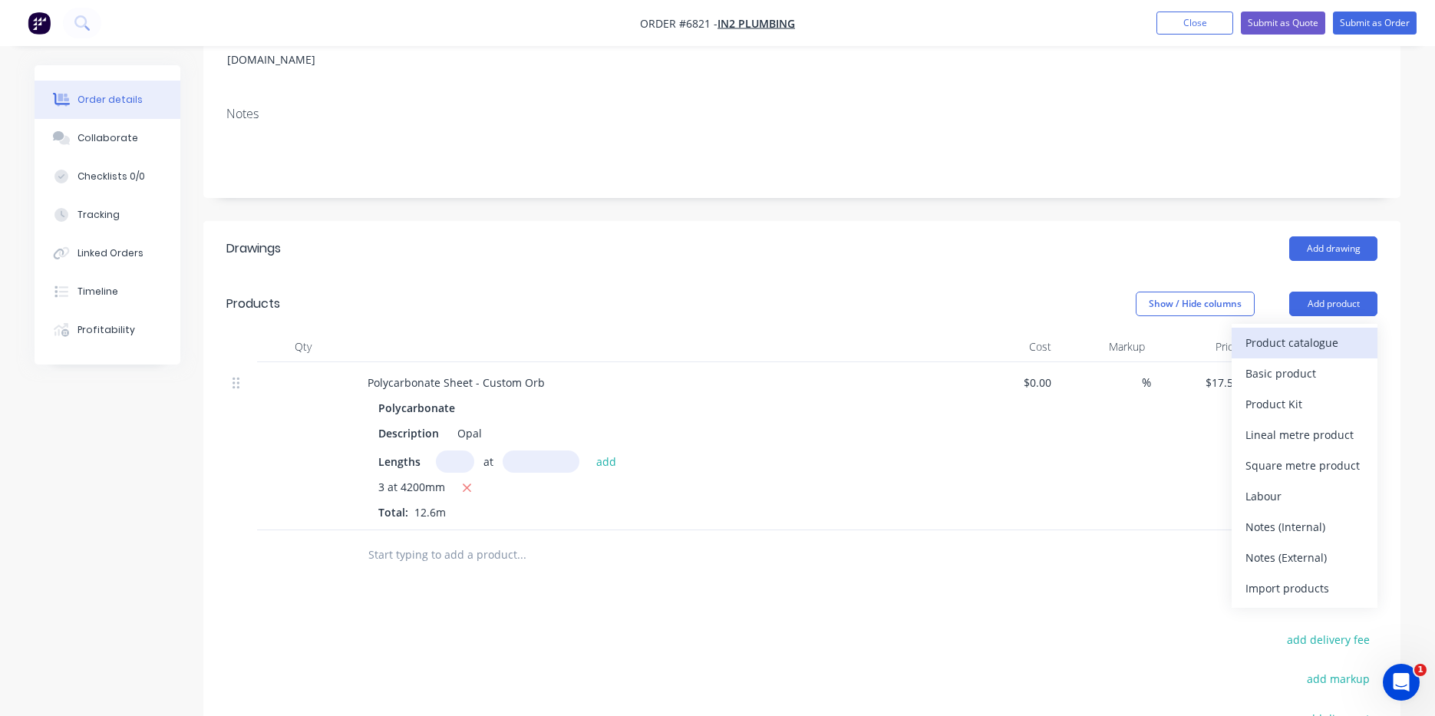
click at [1338, 328] on button "Product catalogue" at bounding box center [1305, 343] width 146 height 31
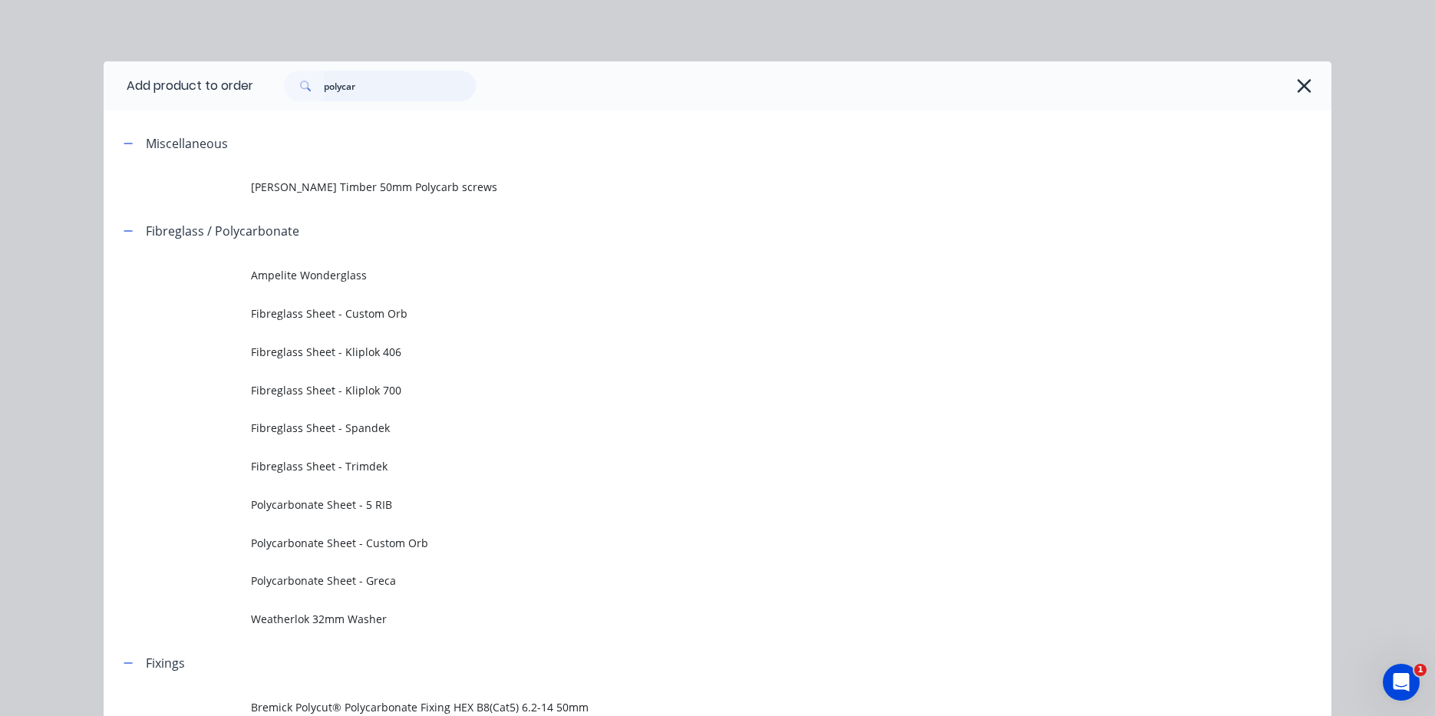
click at [388, 93] on input "polycar" at bounding box center [400, 86] width 152 height 31
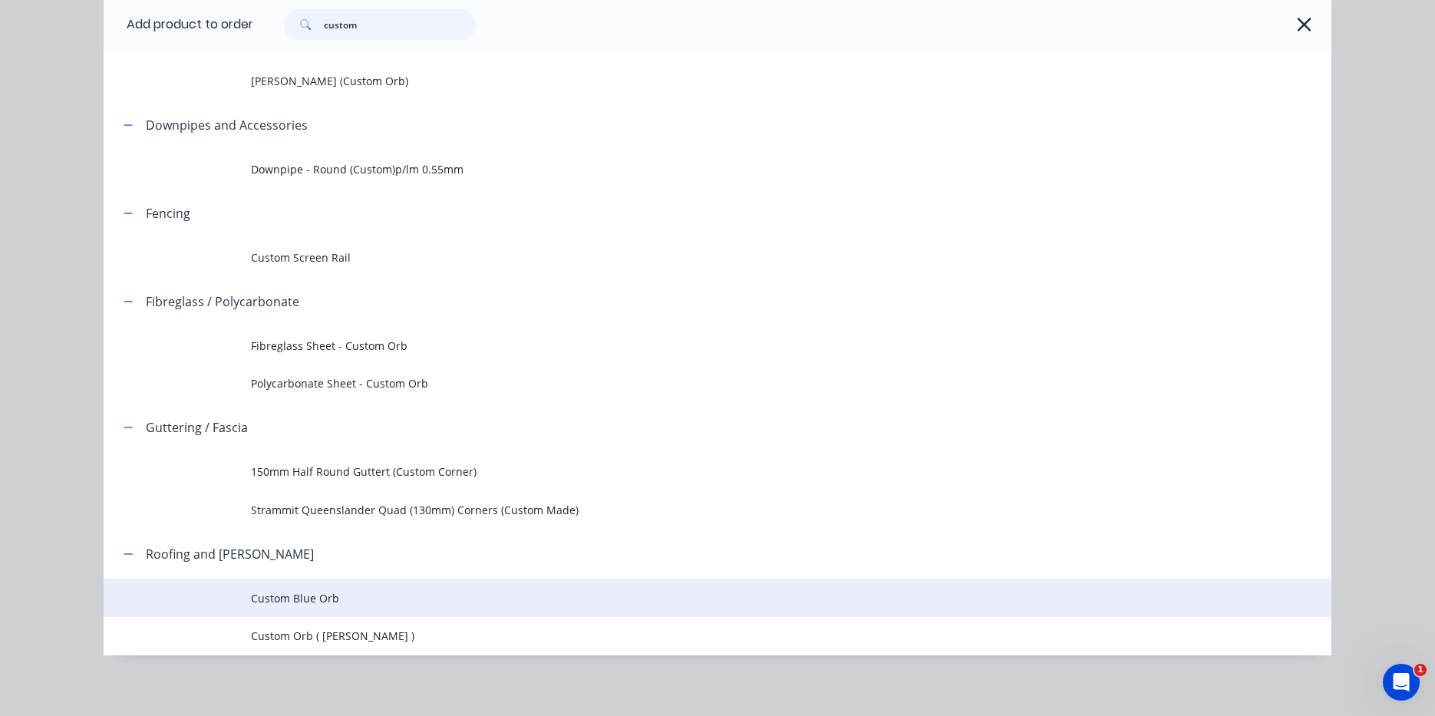
scroll to position [201, 0]
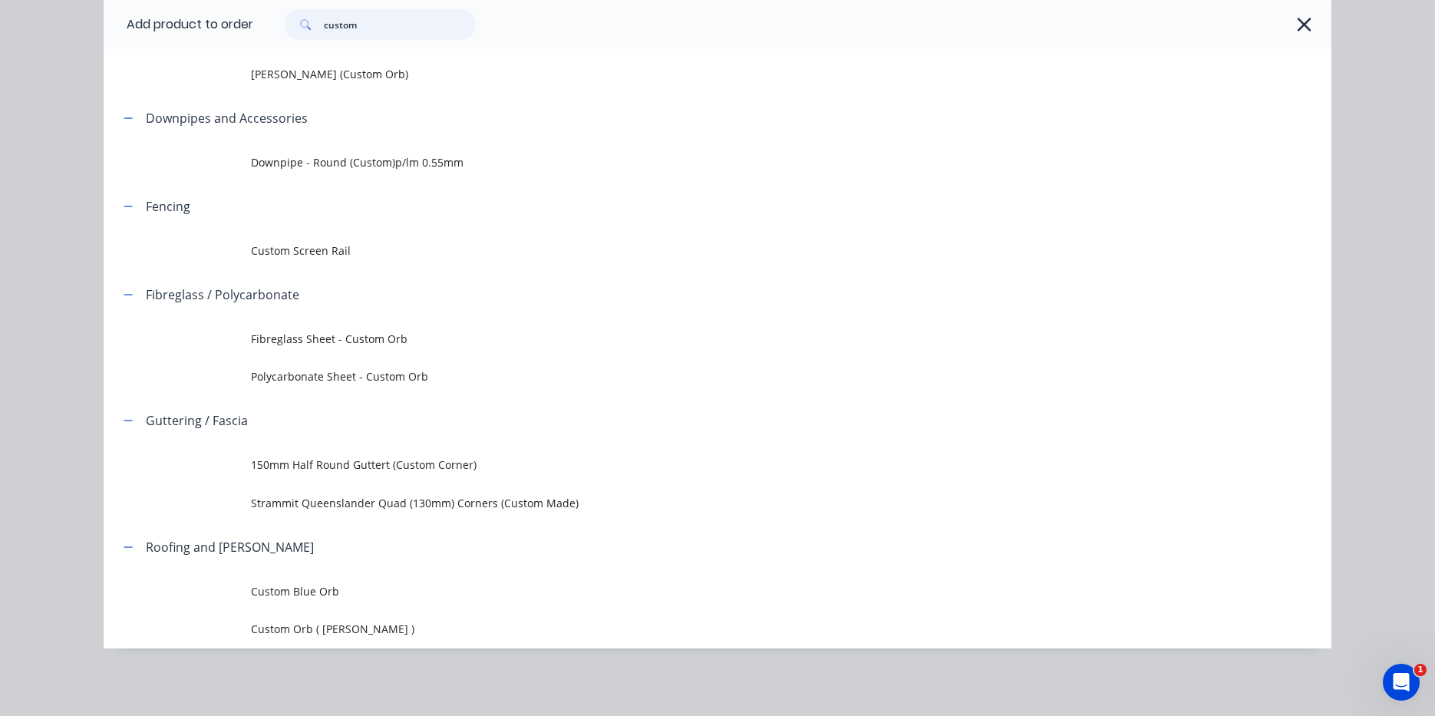
type input "custom"
click at [355, 630] on span "Custom Orb ( Corro )" at bounding box center [683, 629] width 864 height 16
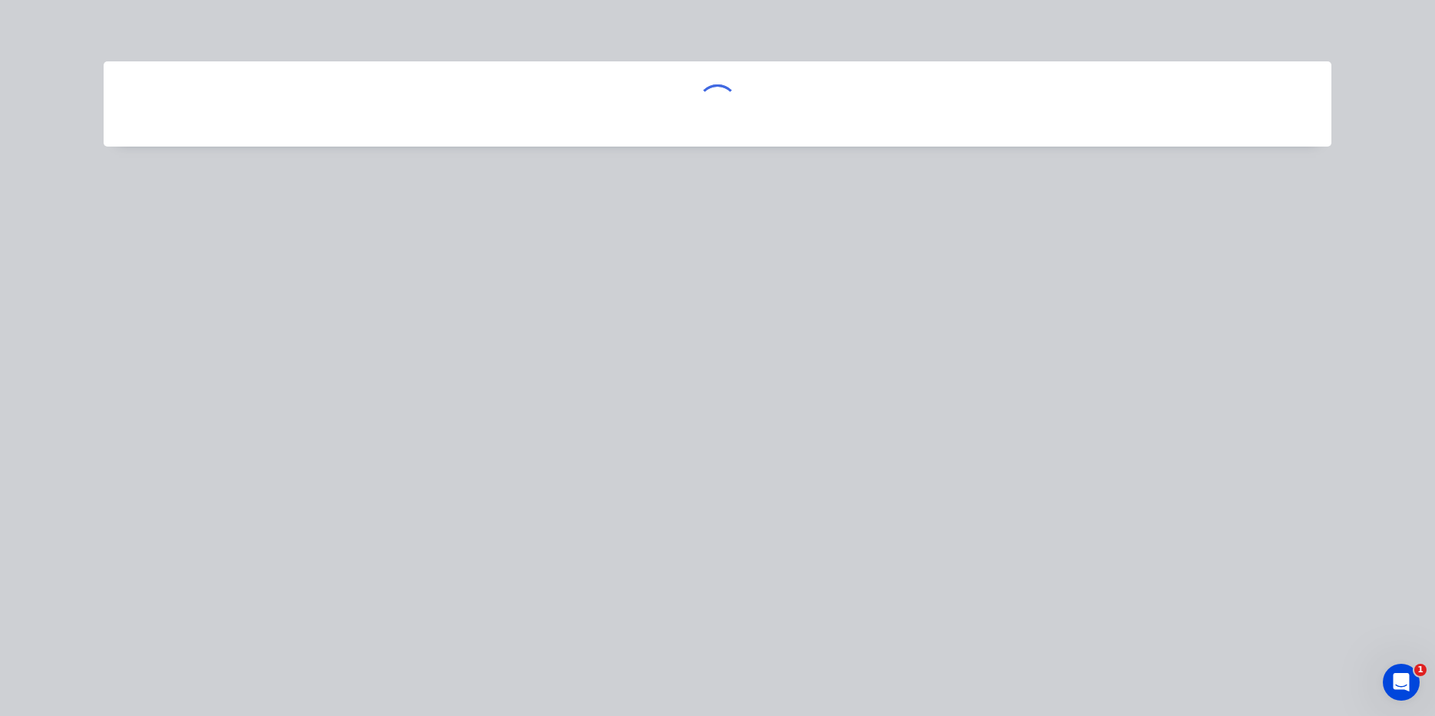
scroll to position [0, 0]
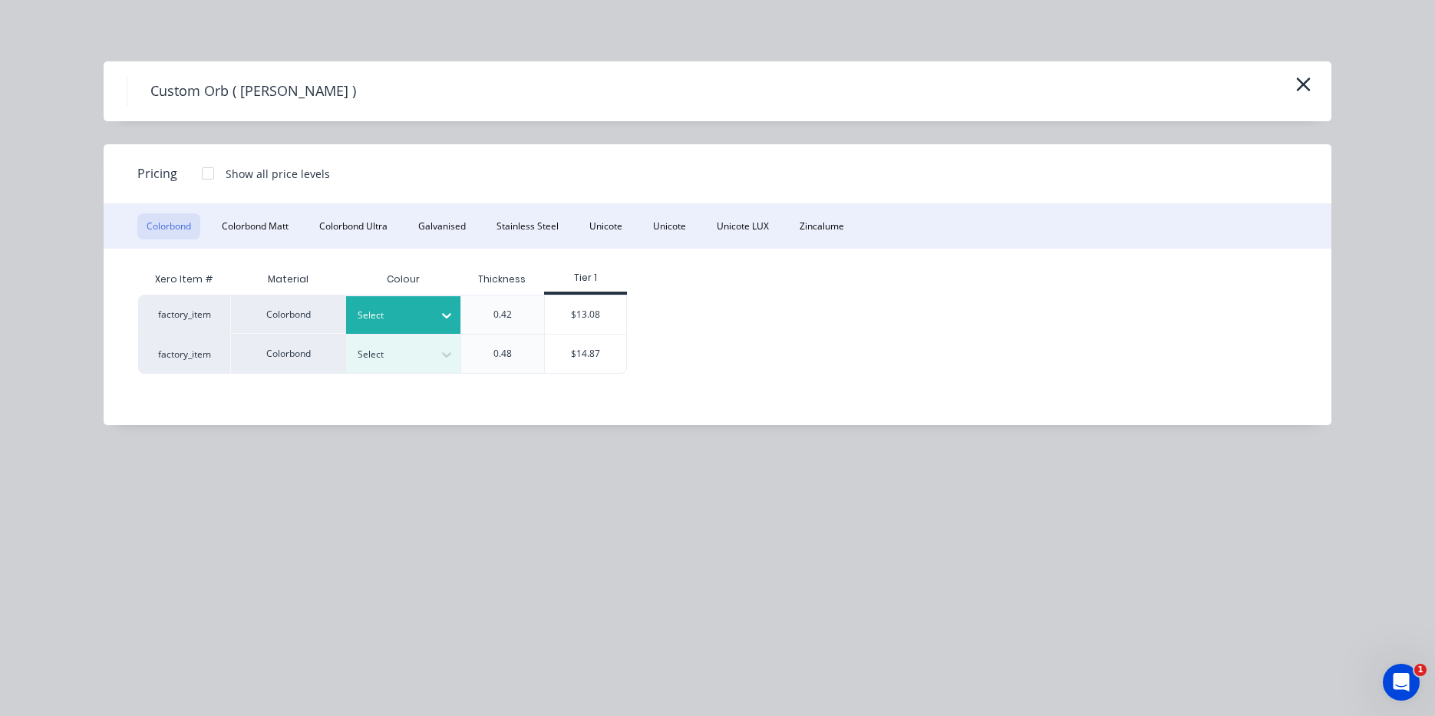
click at [423, 309] on div at bounding box center [392, 315] width 69 height 17
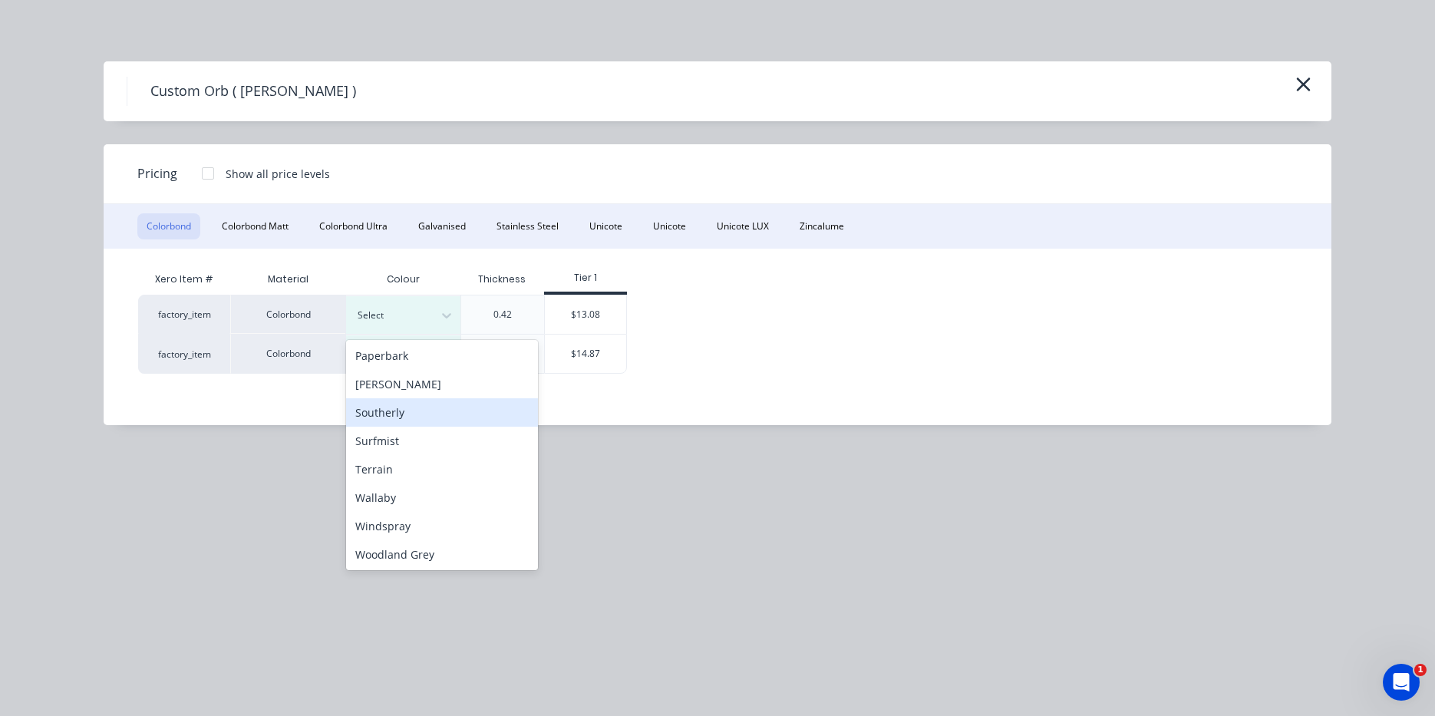
scroll to position [486, 0]
click at [437, 561] on div "Woodland Grey" at bounding box center [442, 553] width 192 height 28
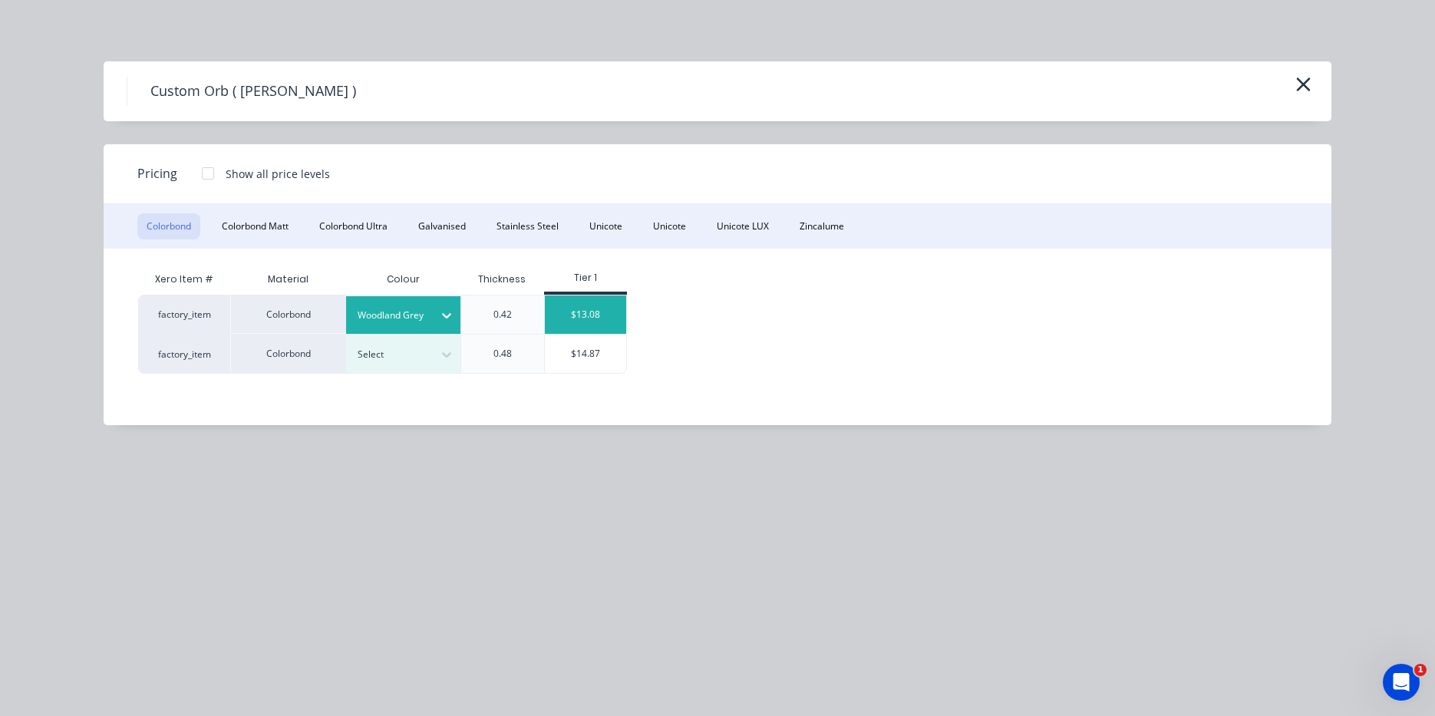
click at [599, 320] on div "$13.08" at bounding box center [586, 314] width 82 height 38
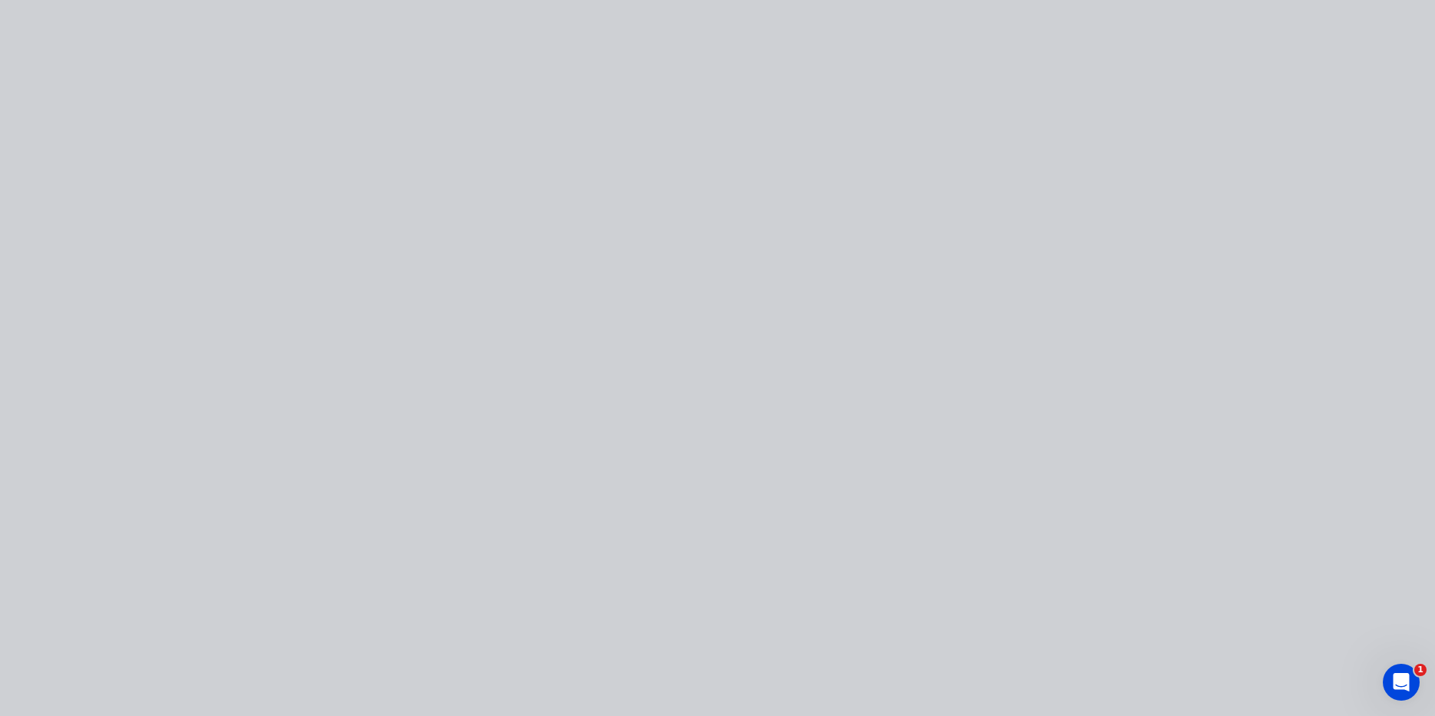
type input "$13.08"
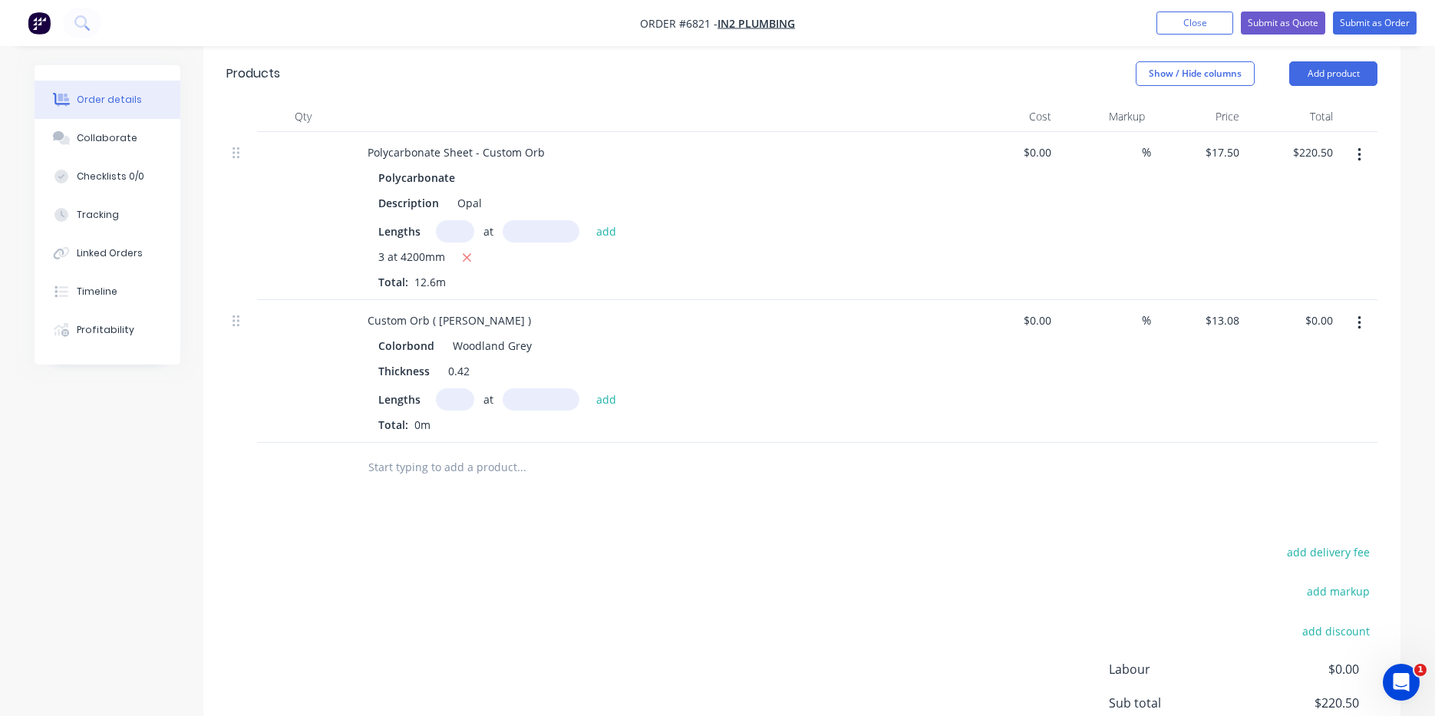
click at [448, 388] on input "text" at bounding box center [455, 399] width 38 height 22
type input "1"
type input "4200"
click at [589, 388] on button "add" at bounding box center [607, 398] width 36 height 21
type input "$54.94"
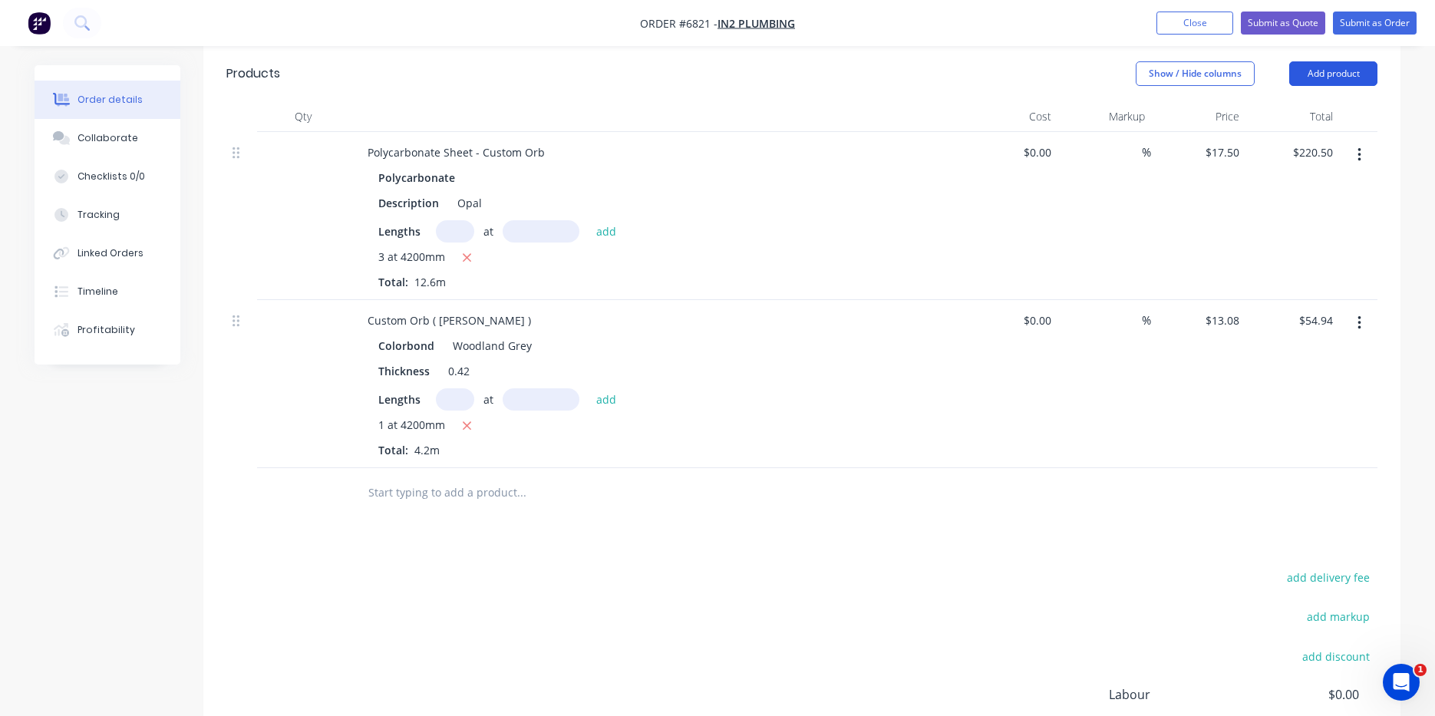
click at [1335, 61] on button "Add product" at bounding box center [1333, 73] width 88 height 25
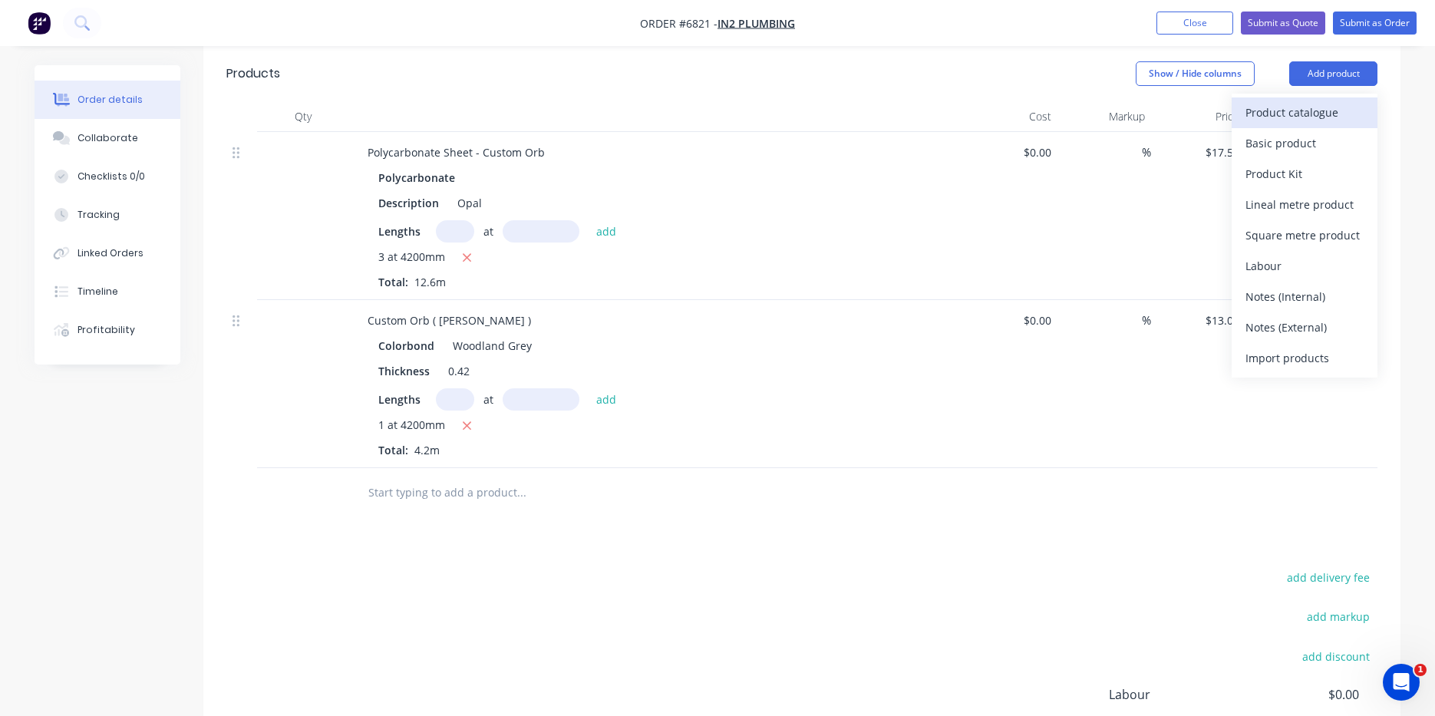
click at [1301, 101] on div "Product catalogue" at bounding box center [1305, 112] width 118 height 22
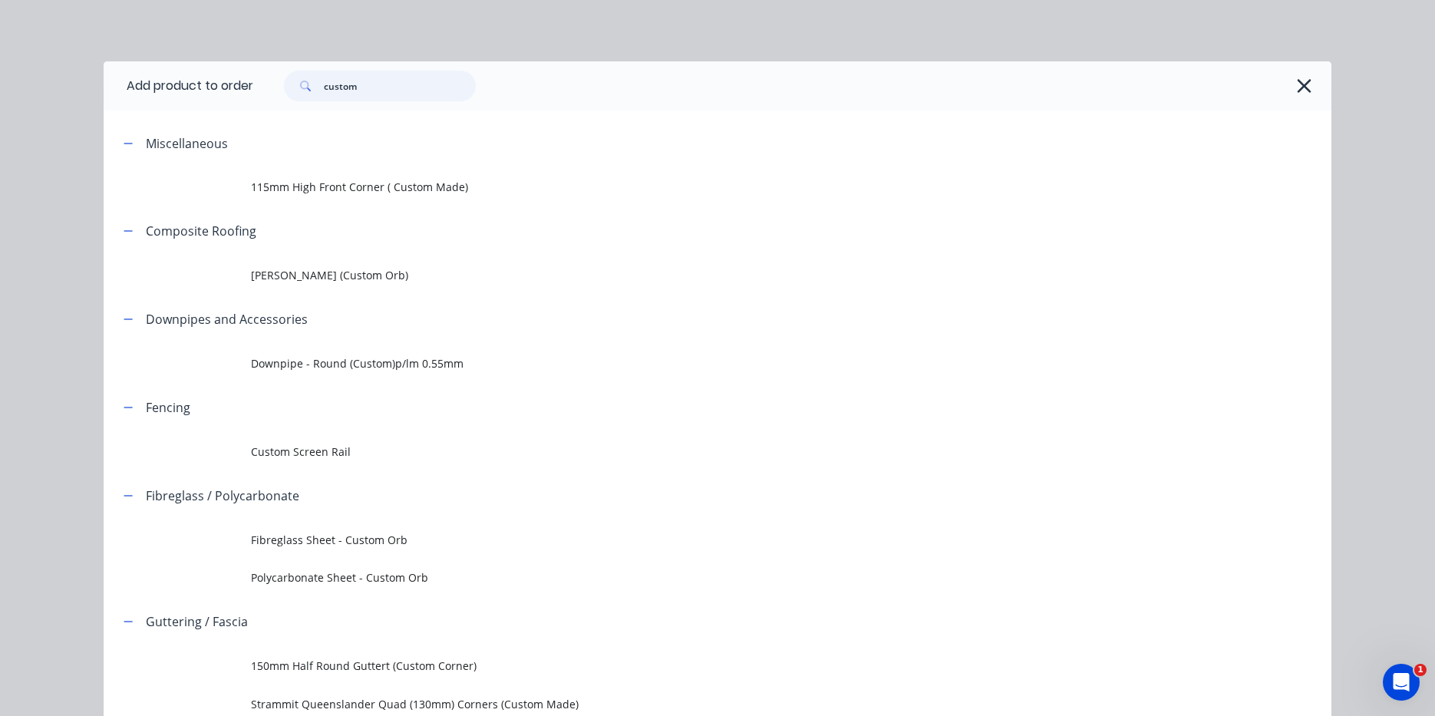
click at [403, 87] on input "custom" at bounding box center [400, 86] width 152 height 31
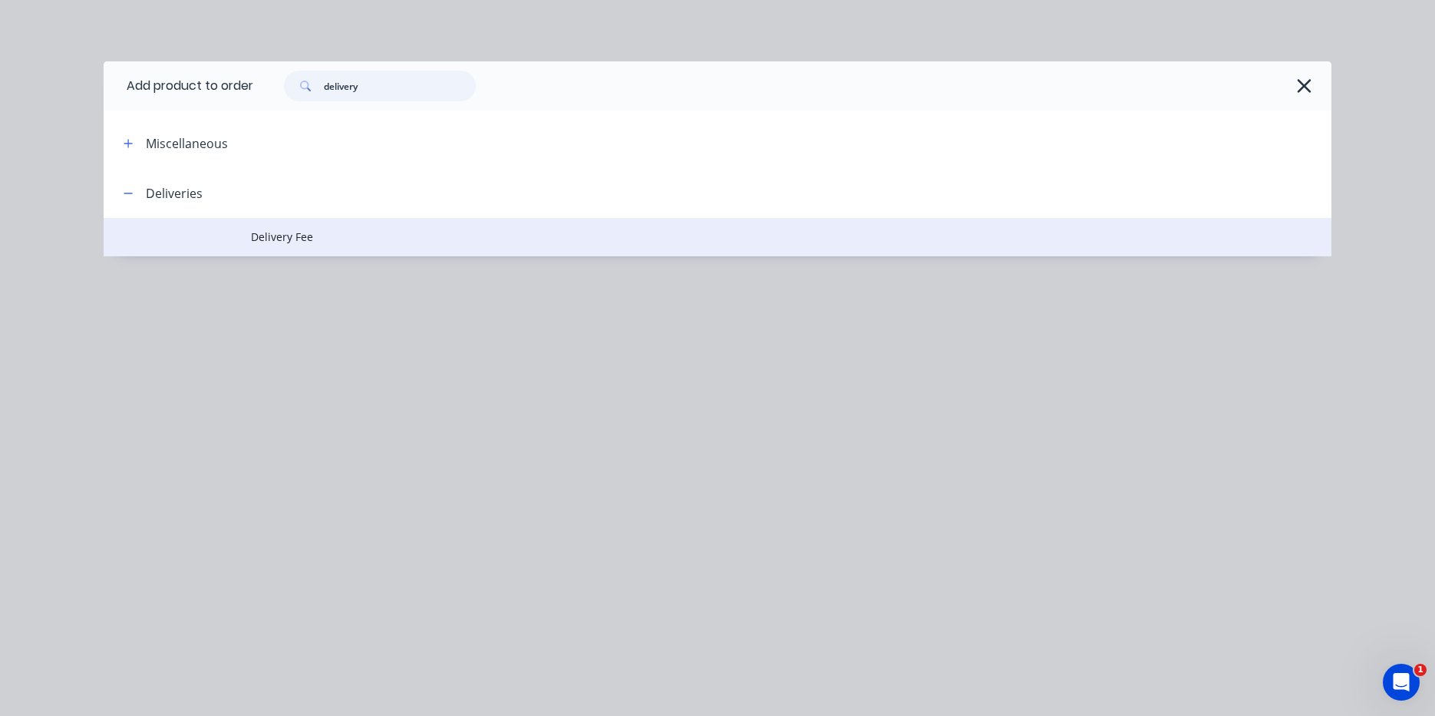
type input "delivery"
click at [348, 236] on span "Delivery Fee" at bounding box center [683, 237] width 864 height 16
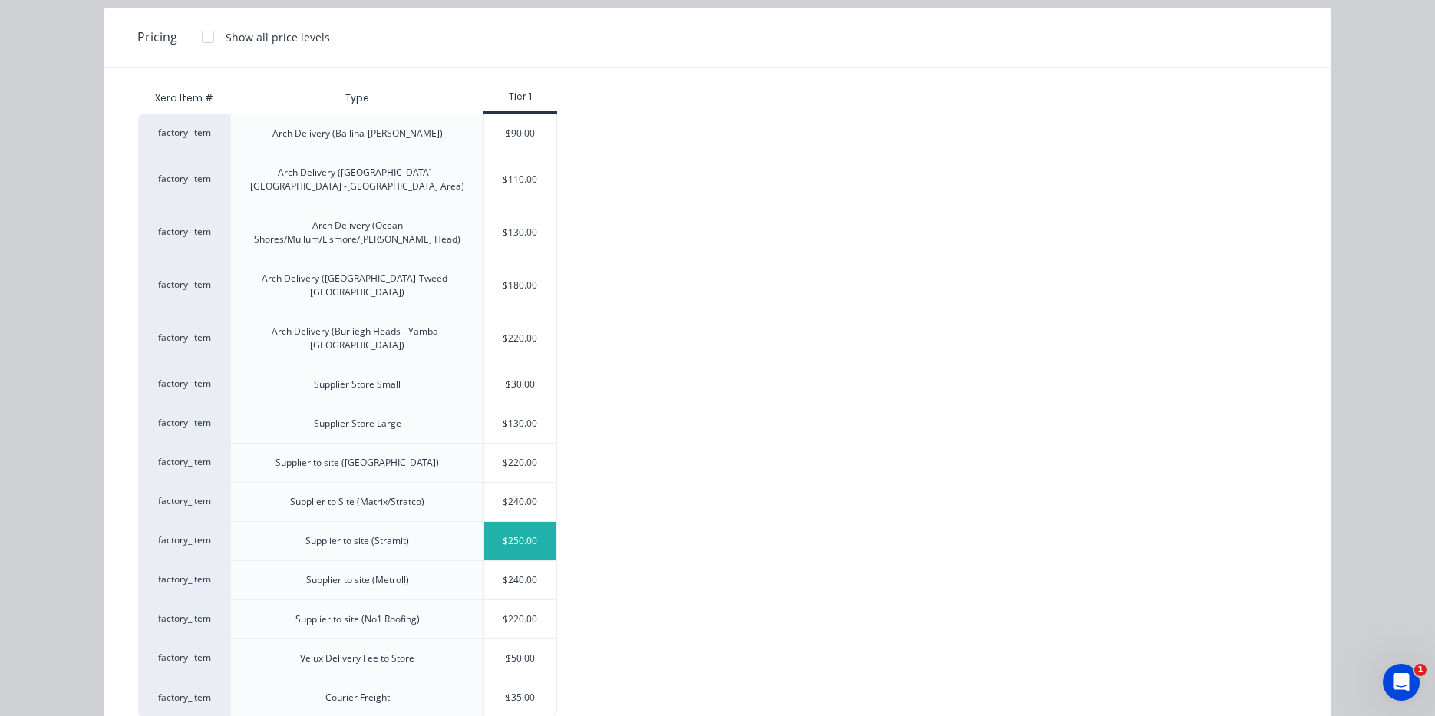
scroll to position [141, 0]
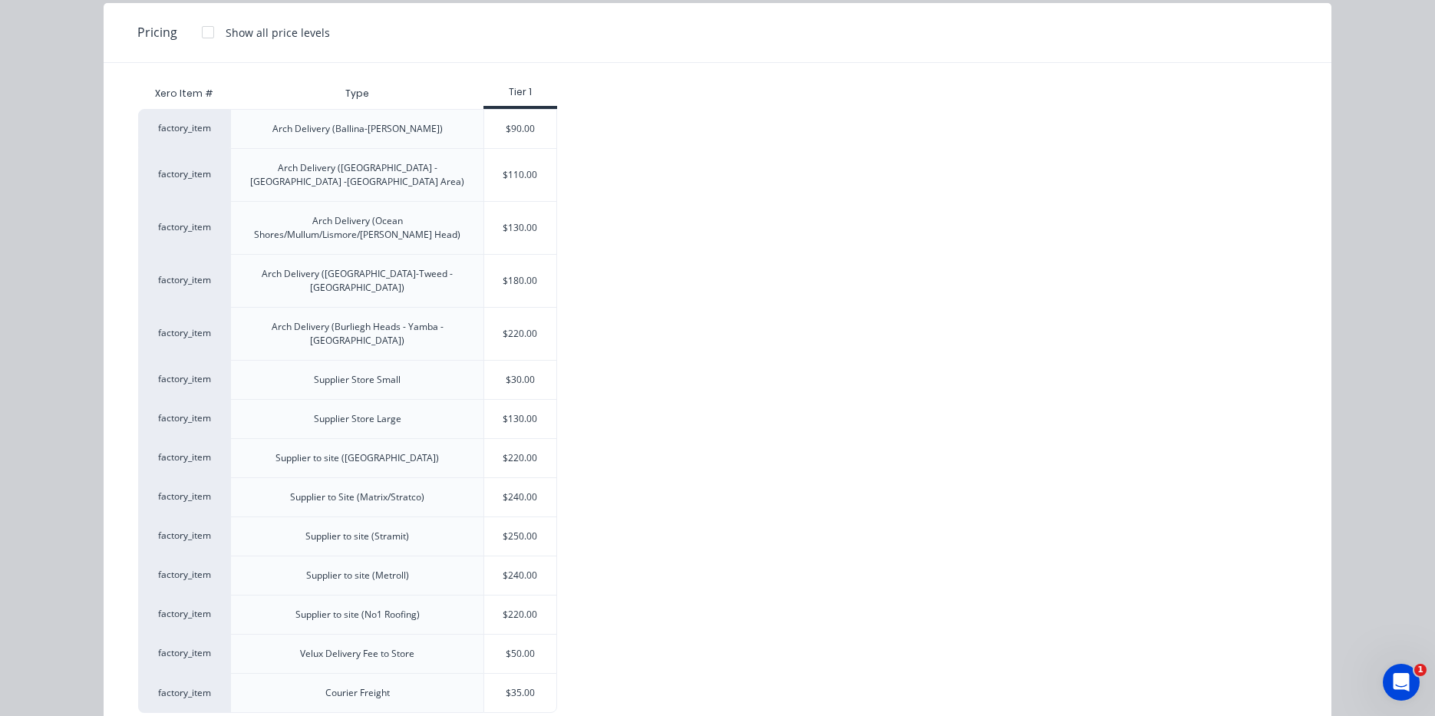
click at [528, 361] on div "$30.00" at bounding box center [520, 380] width 72 height 38
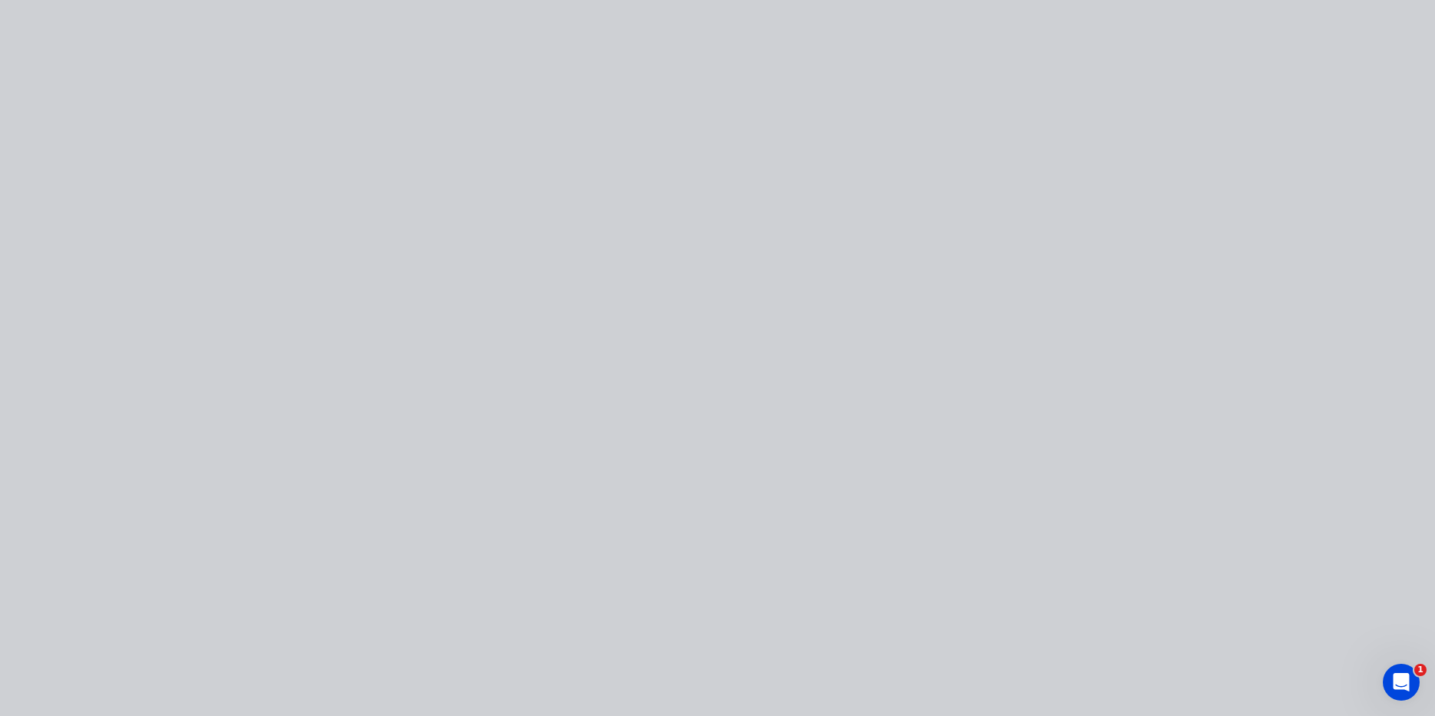
type input "$30.00"
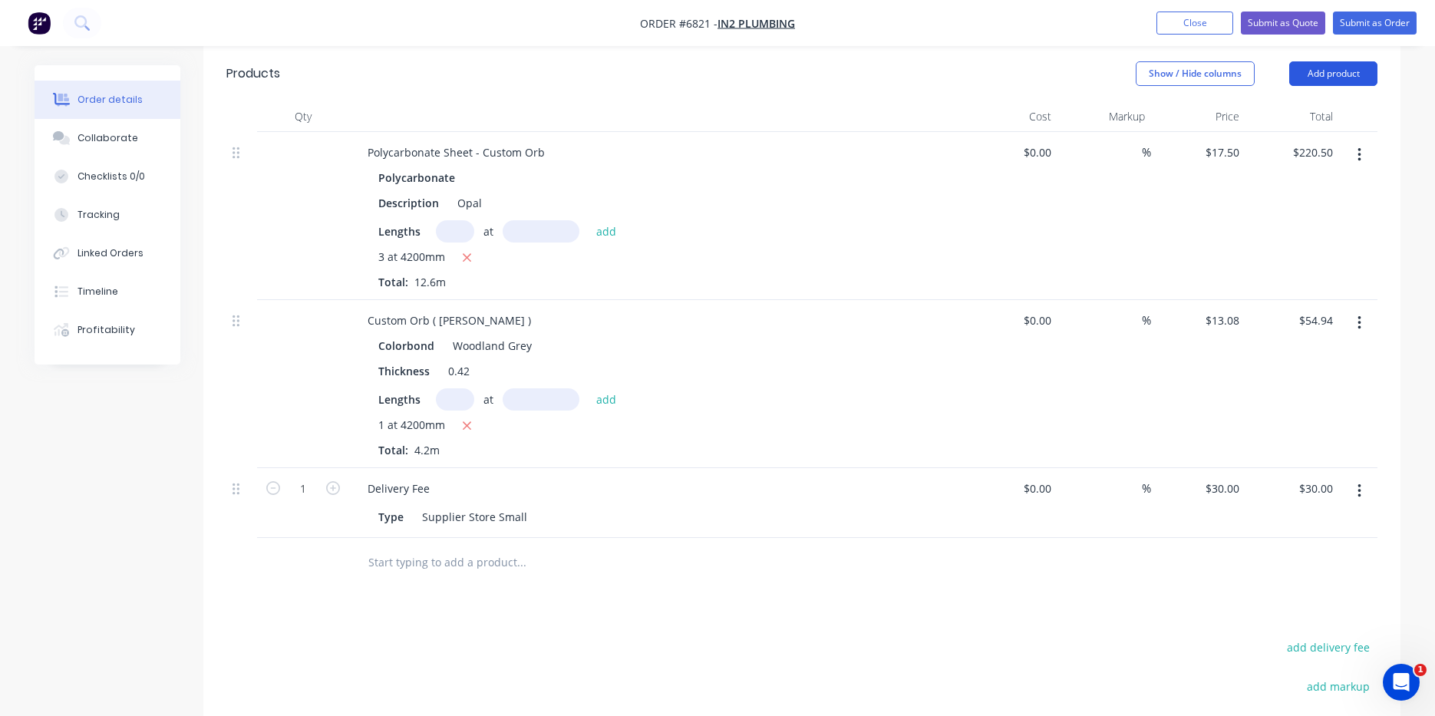
click at [1317, 61] on button "Add product" at bounding box center [1333, 73] width 88 height 25
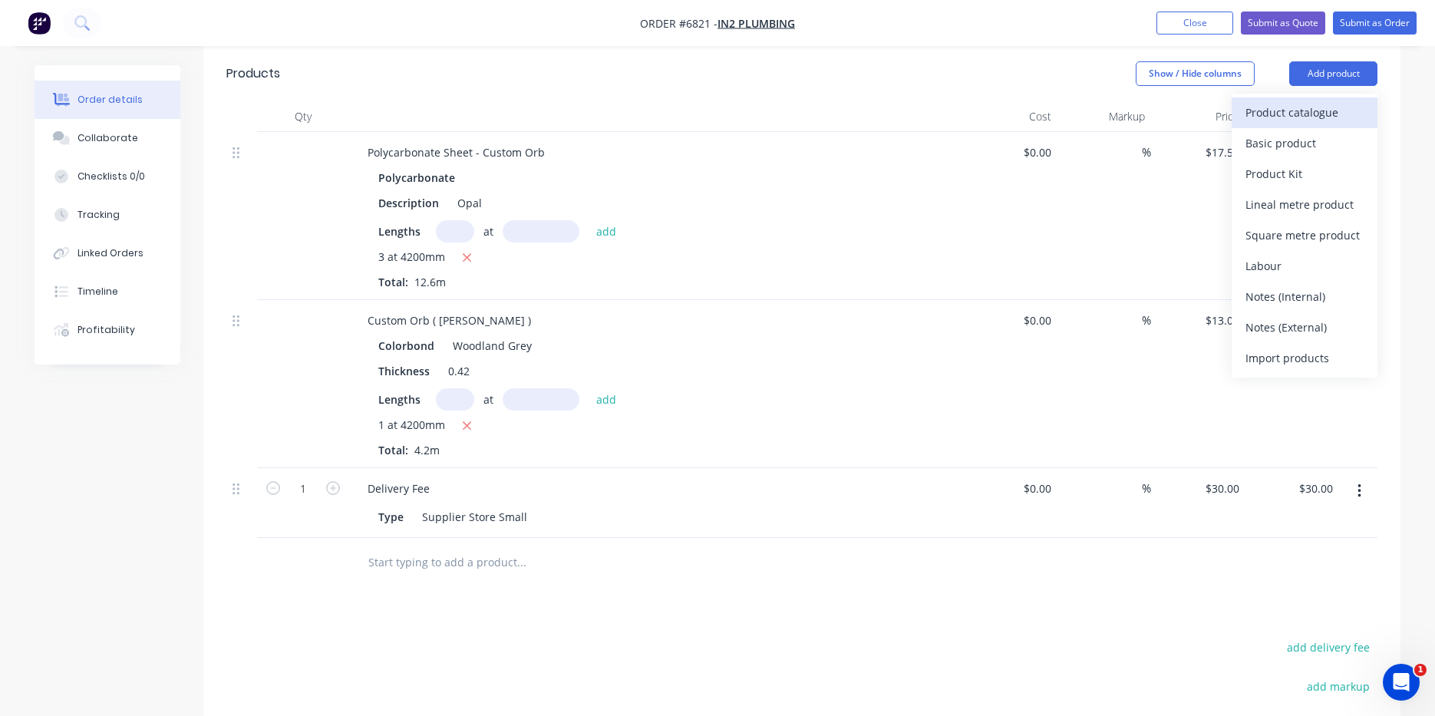
click at [1307, 101] on div "Product catalogue" at bounding box center [1305, 112] width 118 height 22
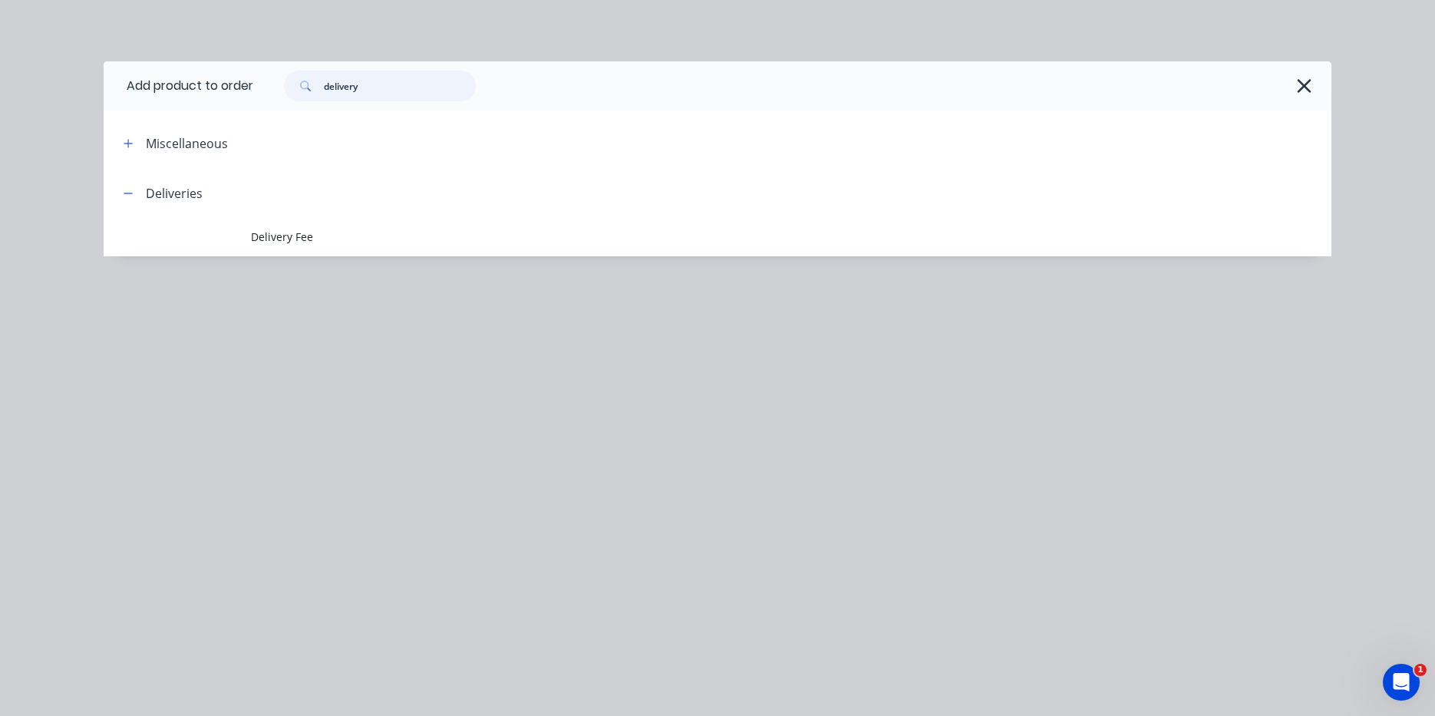
click at [355, 93] on input "delivery" at bounding box center [400, 86] width 152 height 31
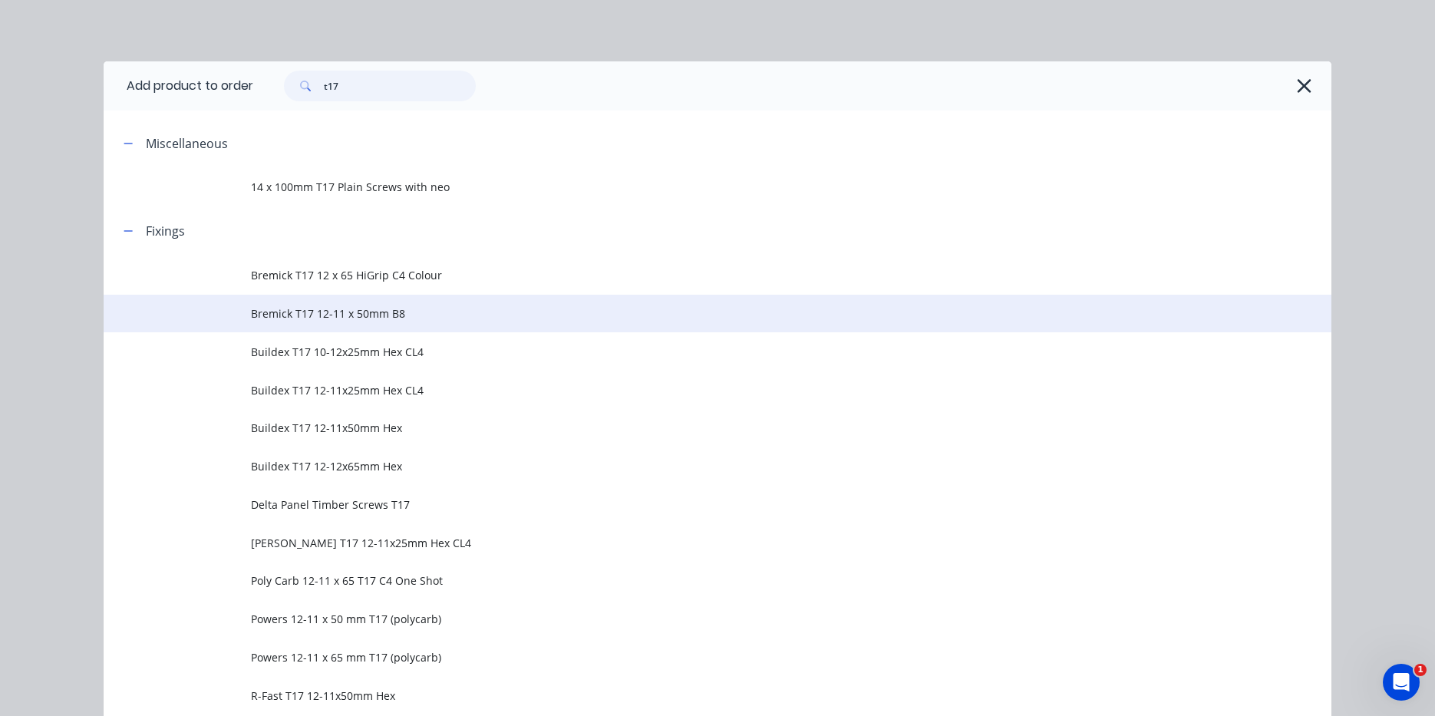
type input "t17"
click at [367, 321] on span "Bremick T17 12-11 x 50mm B8" at bounding box center [683, 313] width 864 height 16
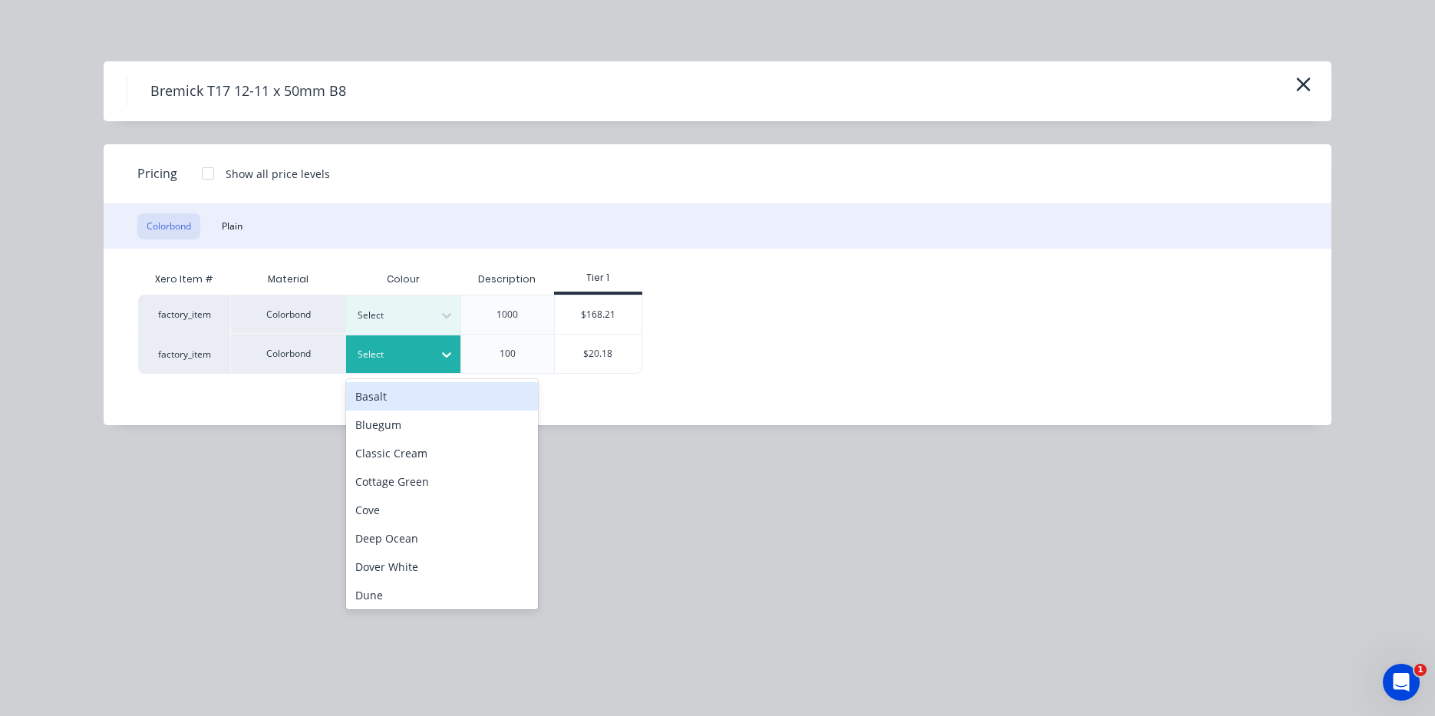
click at [420, 350] on div at bounding box center [392, 354] width 69 height 17
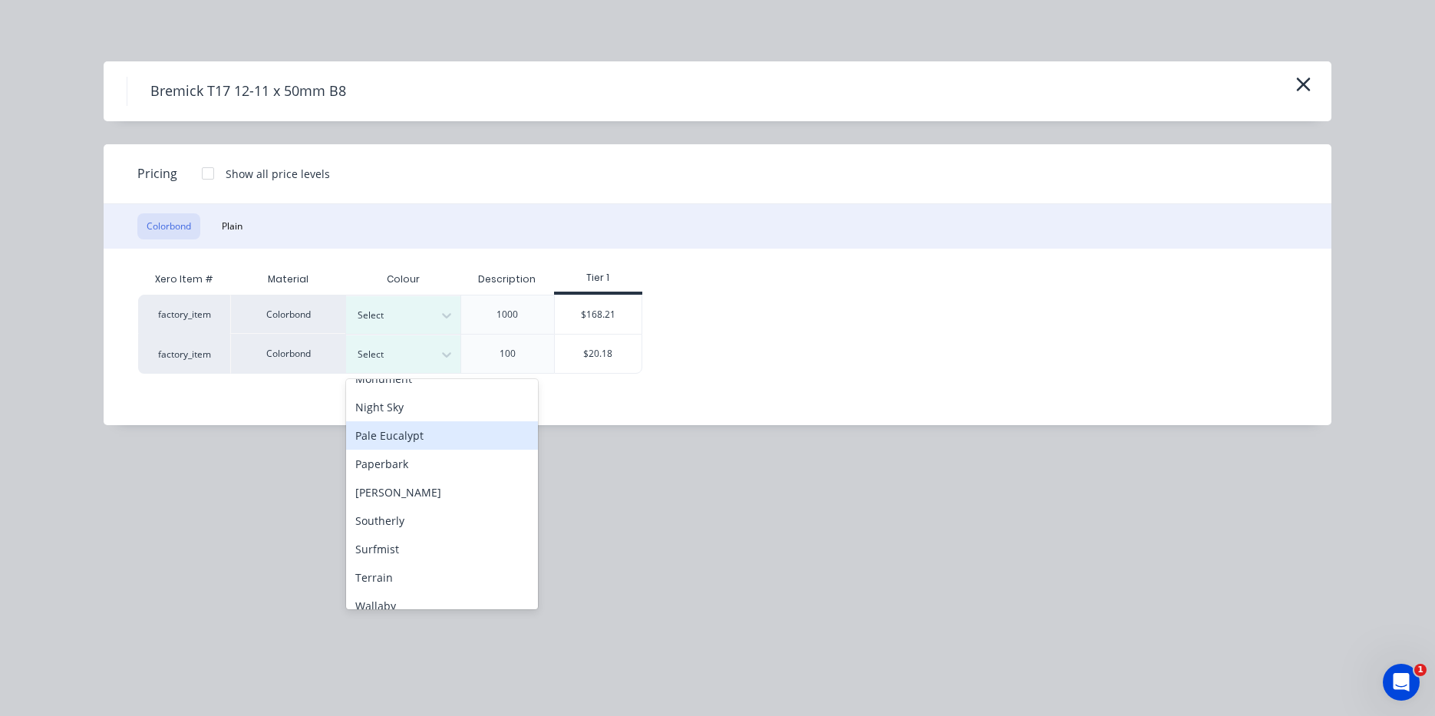
scroll to position [486, 0]
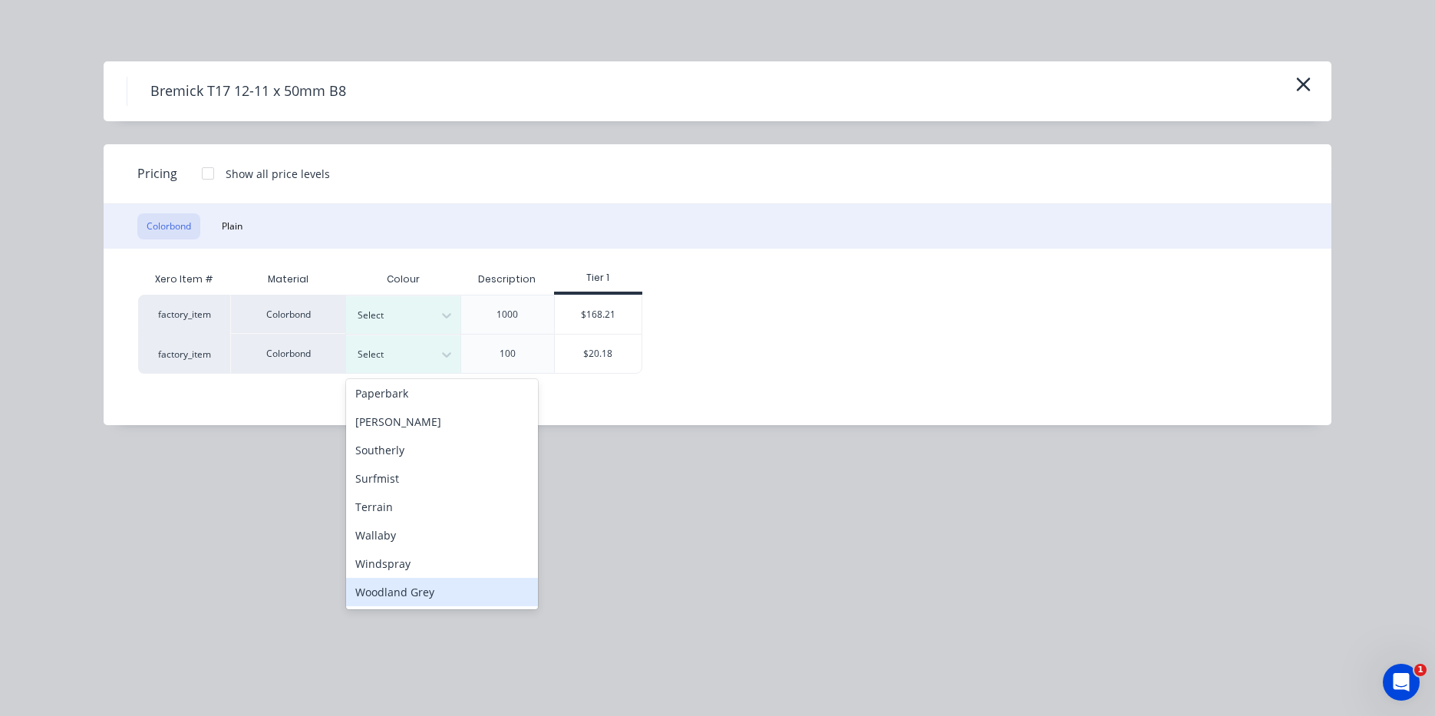
click at [451, 599] on div "Woodland Grey" at bounding box center [442, 592] width 192 height 28
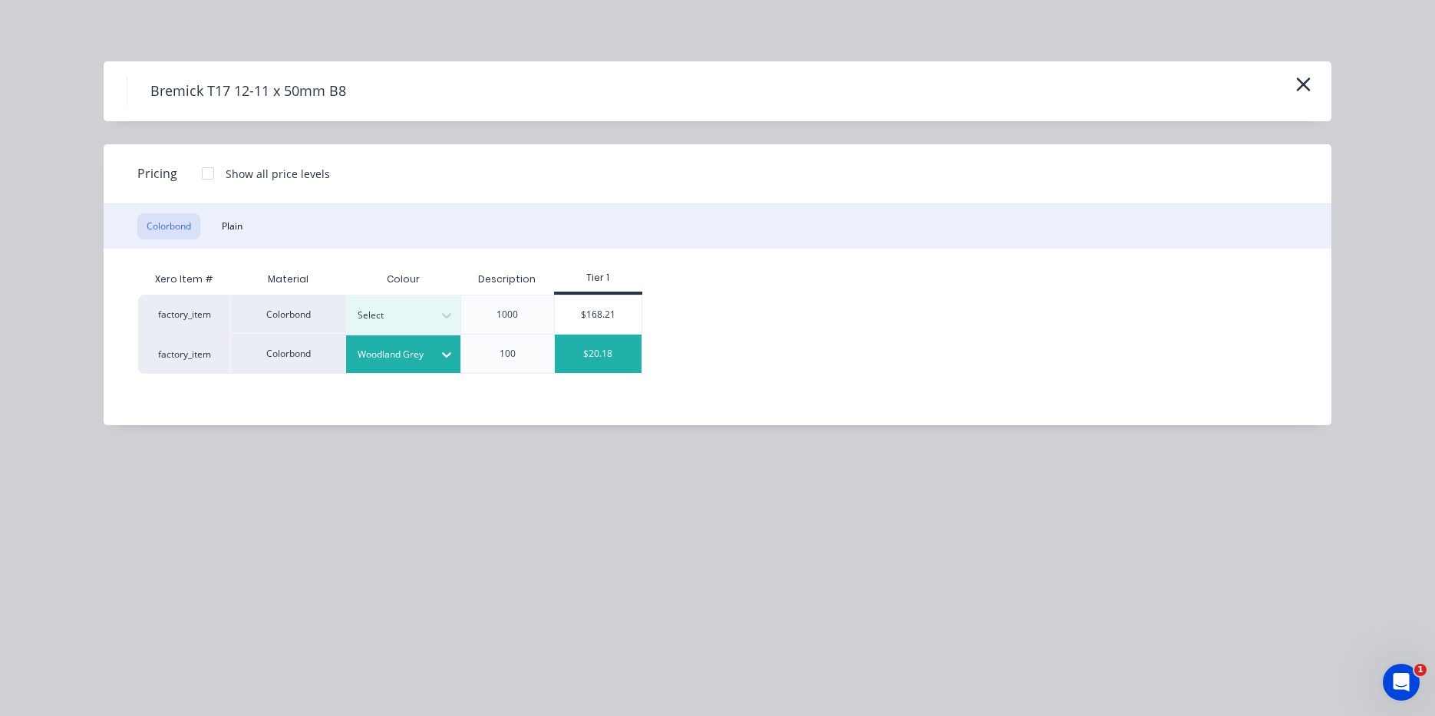
click at [616, 356] on div "$20.18" at bounding box center [598, 354] width 87 height 38
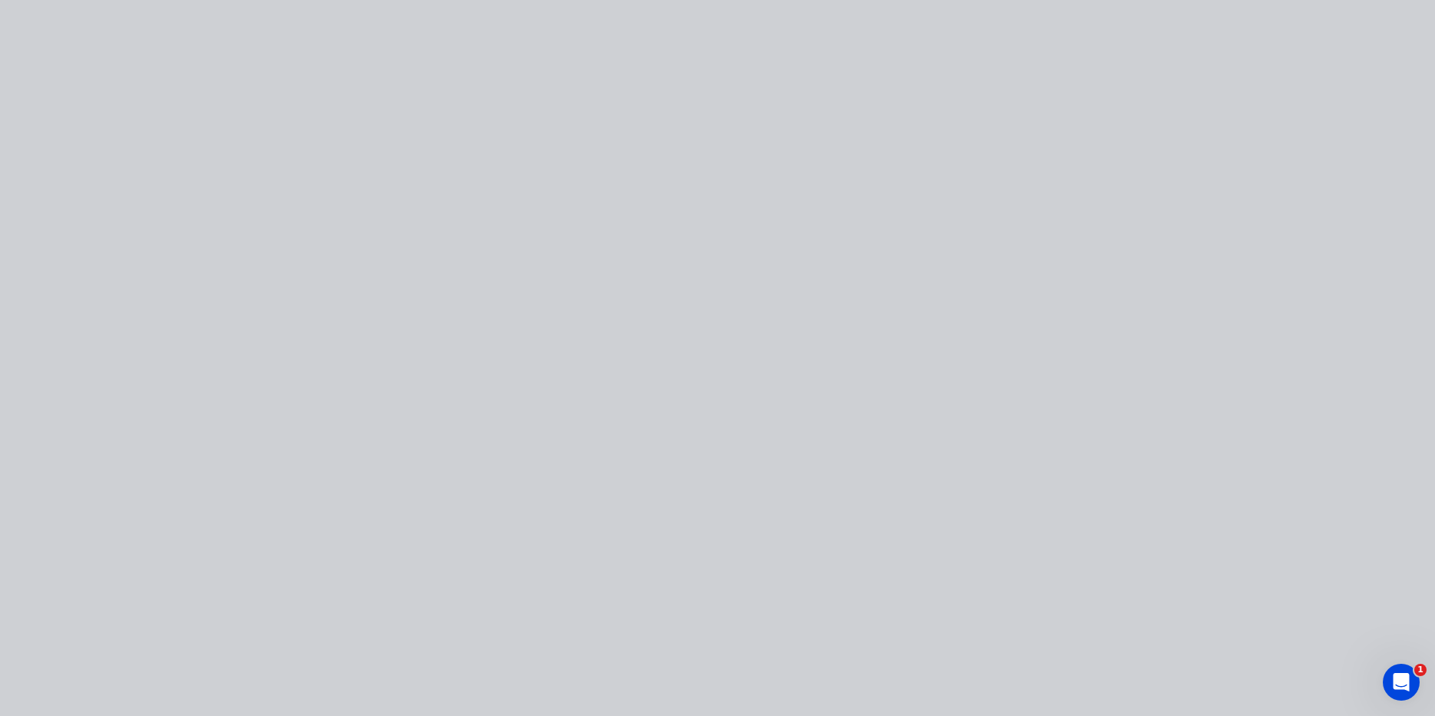
type input "$20.18"
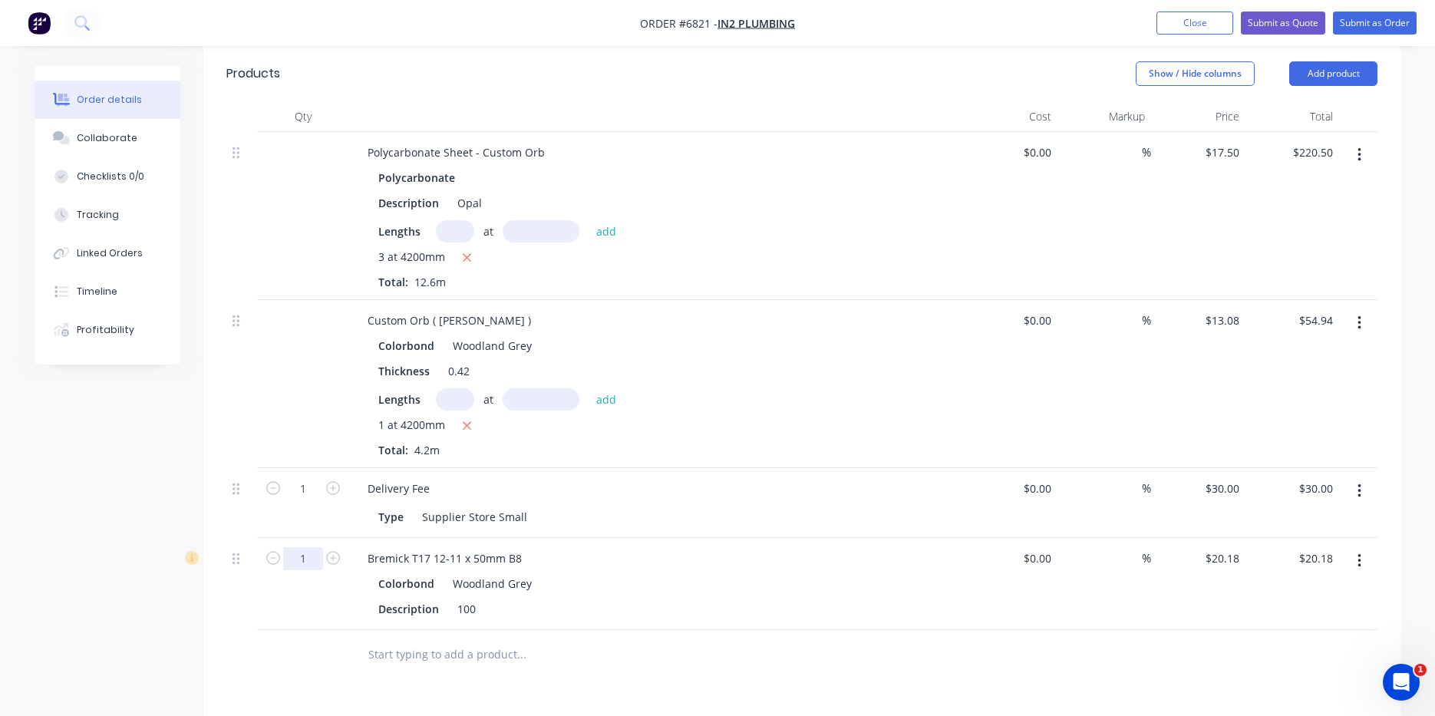
click at [307, 547] on input "1" at bounding box center [303, 558] width 40 height 23
type input "0.2"
type input "$4.04"
click at [919, 630] on div at bounding box center [801, 655] width 1151 height 50
click at [1316, 61] on button "Add product" at bounding box center [1333, 73] width 88 height 25
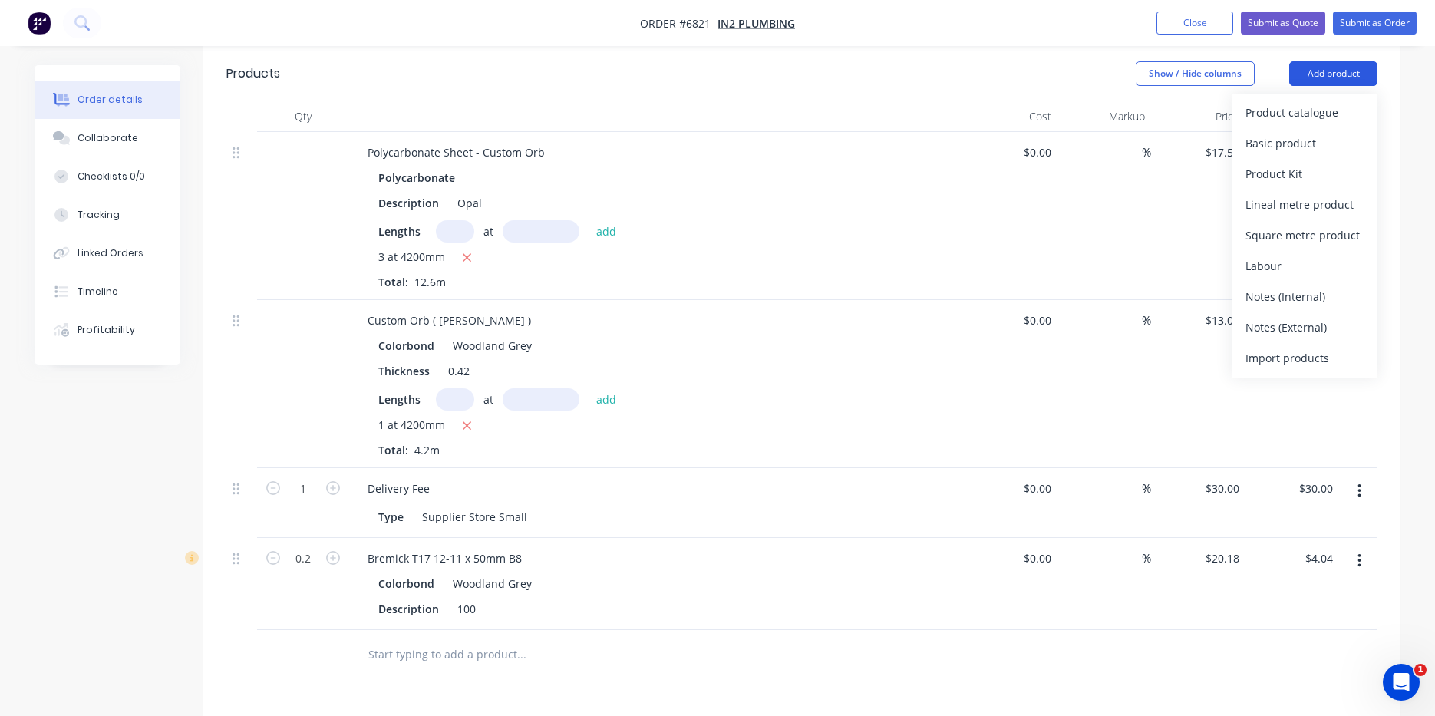
click at [1294, 101] on div "Product catalogue" at bounding box center [1305, 112] width 118 height 22
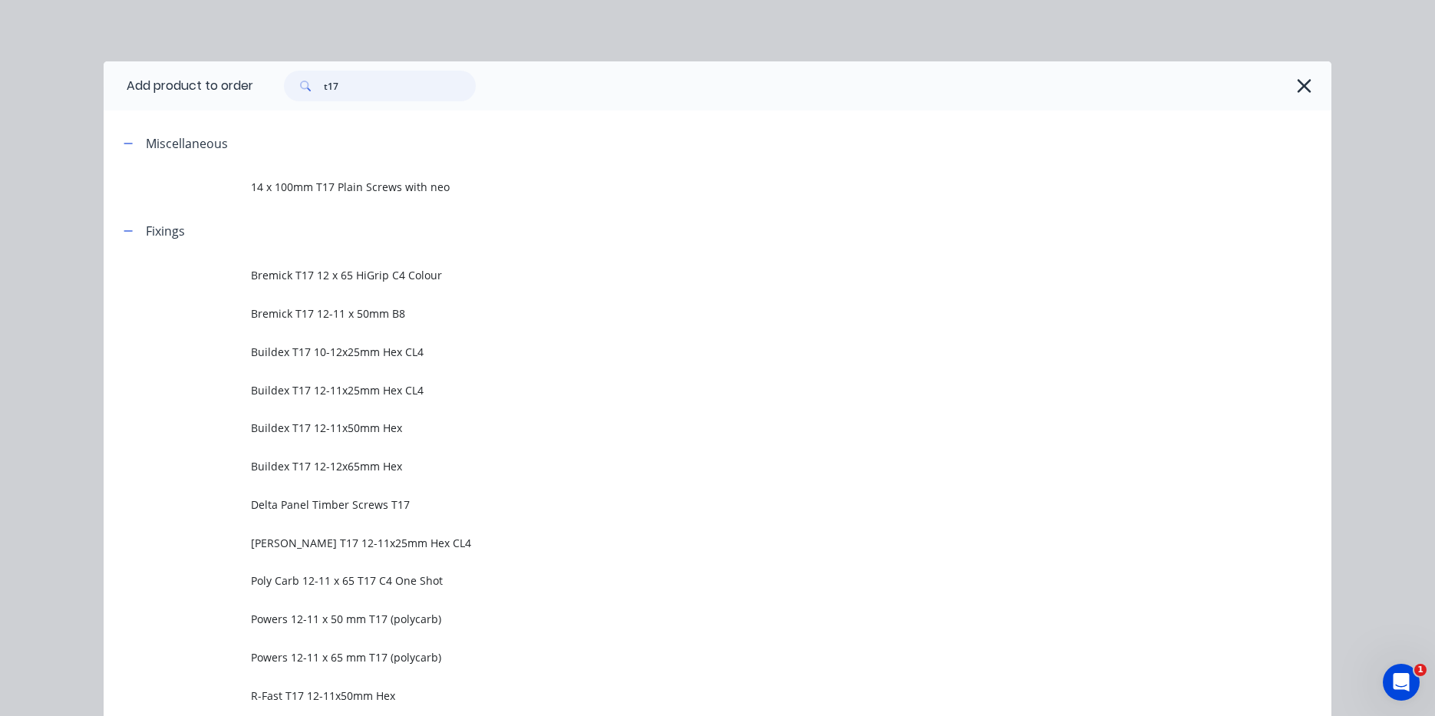
click at [343, 82] on input "t17" at bounding box center [400, 86] width 152 height 31
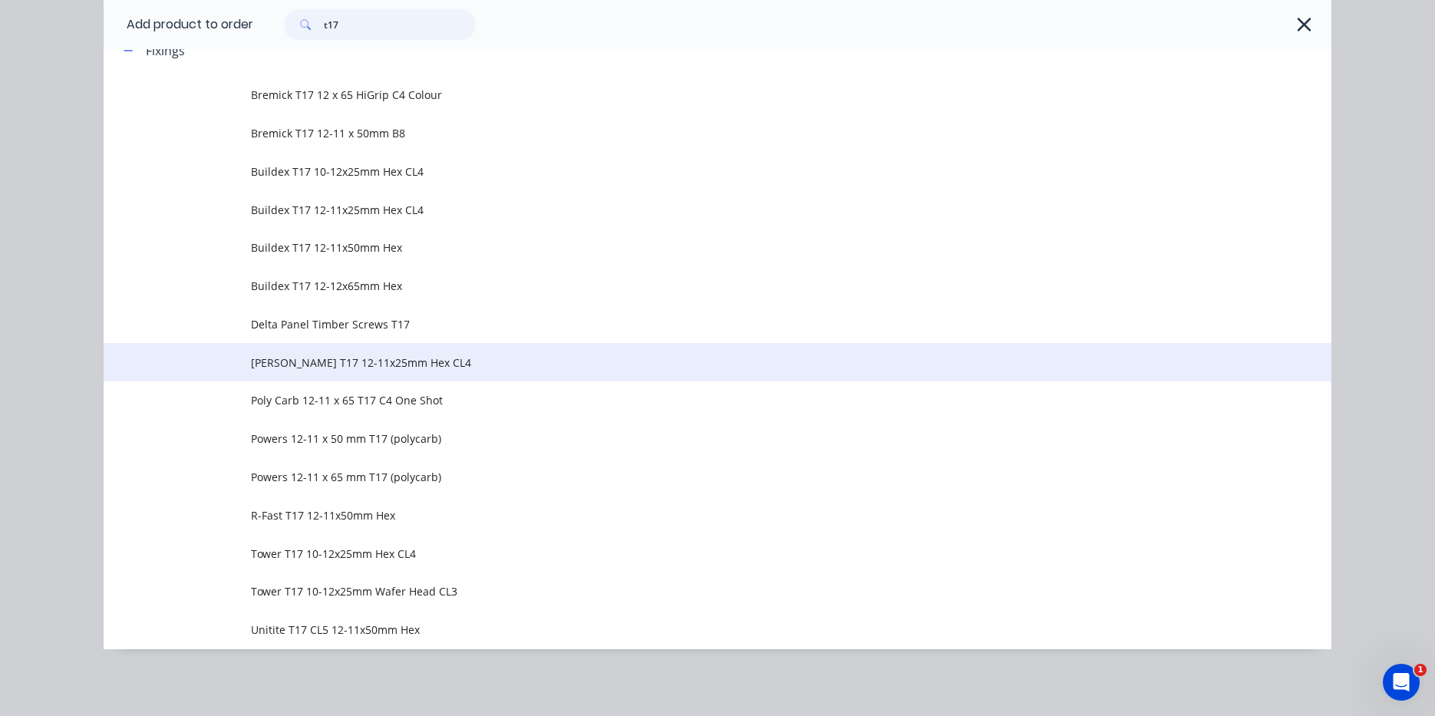
scroll to position [181, 0]
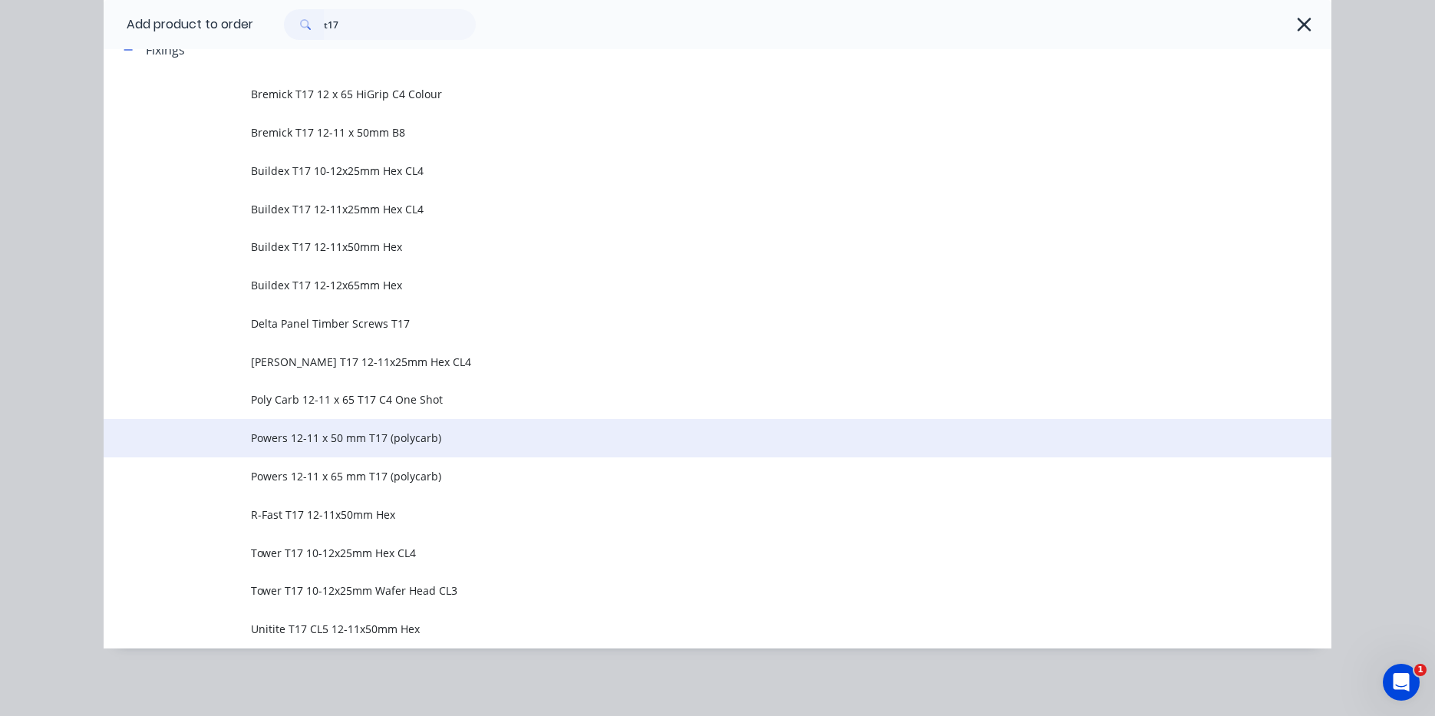
click at [446, 437] on span "Powers 12-11 x 50 mm T17 (polycarb)" at bounding box center [683, 438] width 864 height 16
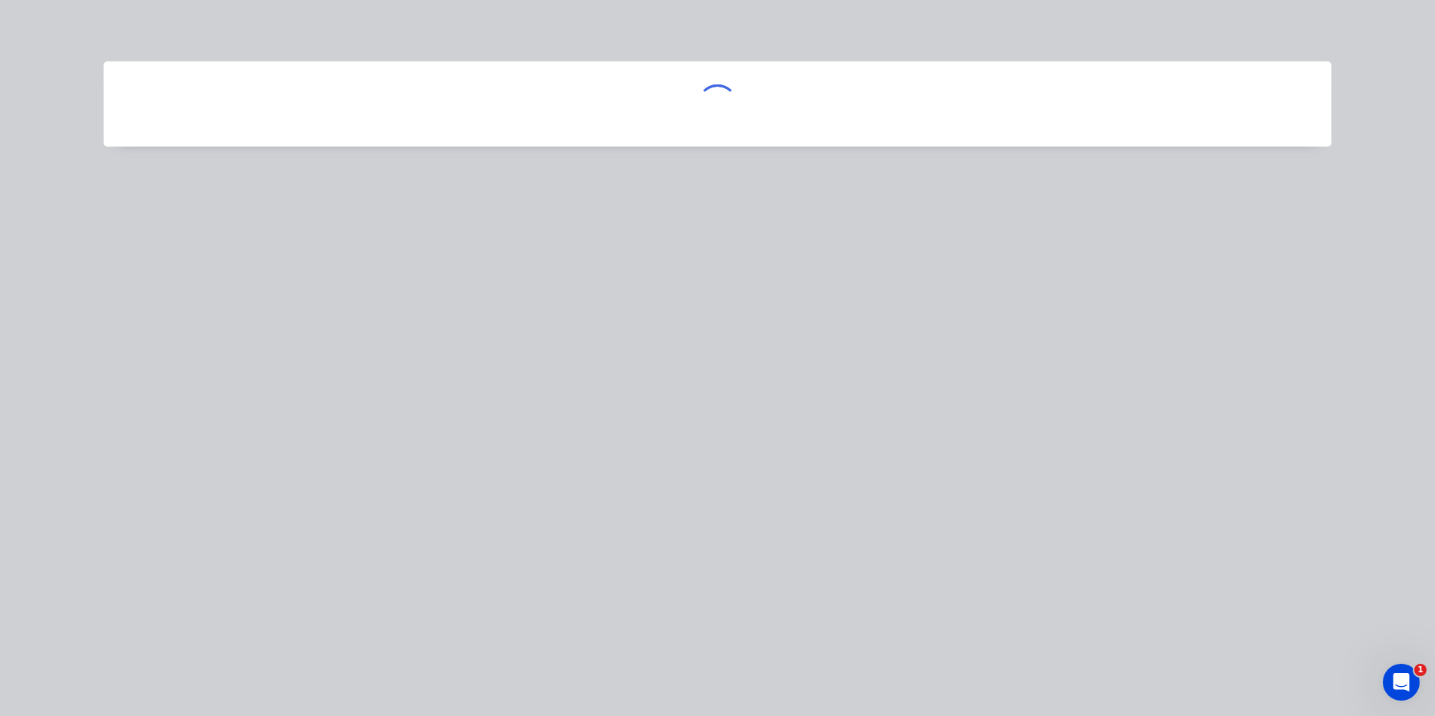
scroll to position [0, 0]
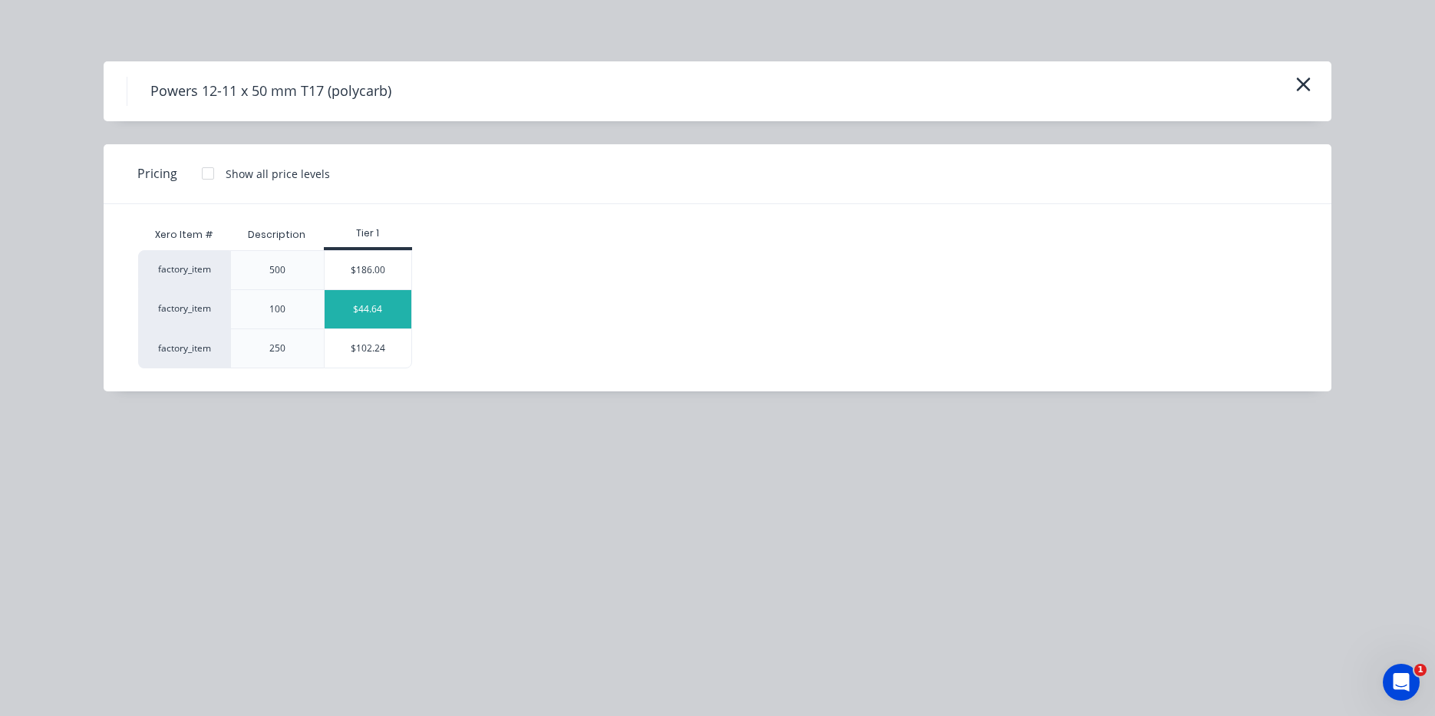
click at [373, 317] on div "$44.64" at bounding box center [368, 309] width 87 height 38
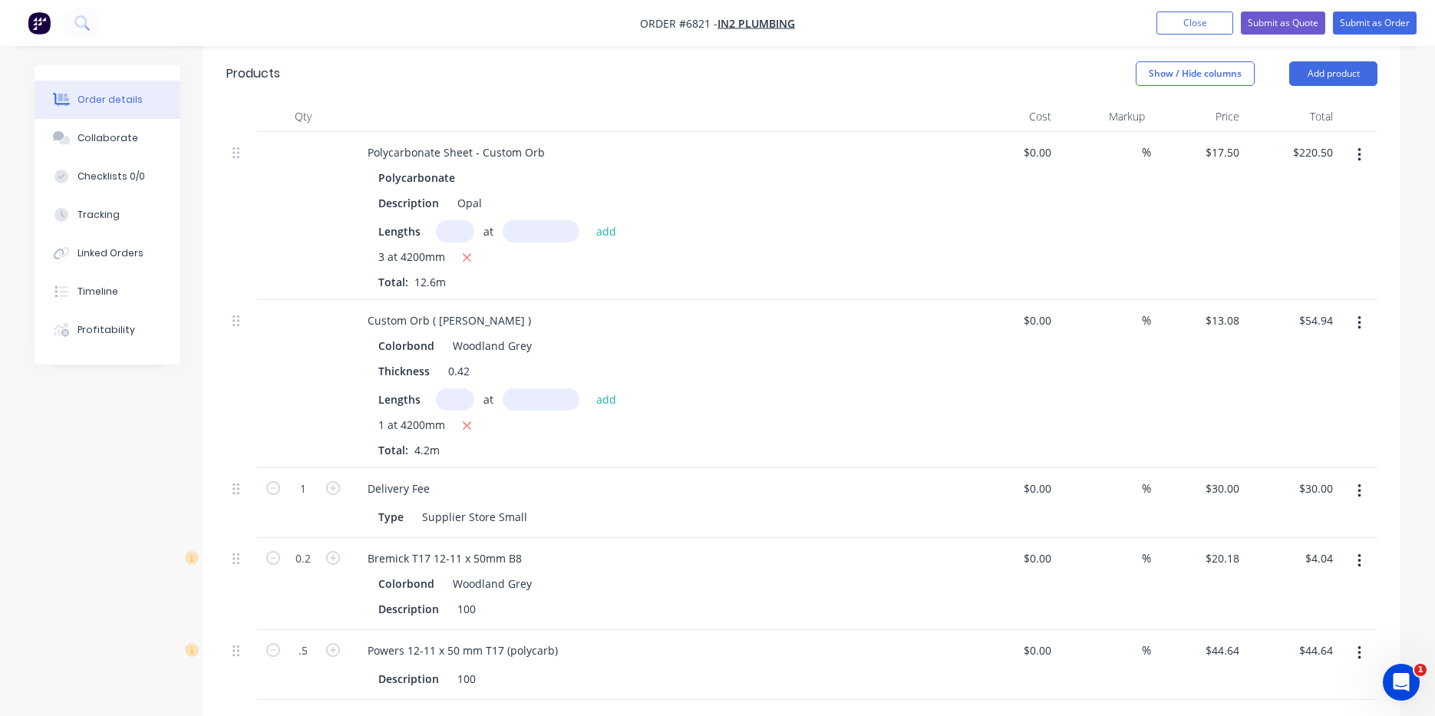
type input "0.5"
type input "$22.32"
click at [732, 547] on div "Bremick T17 12-11 x 50mm B8" at bounding box center [656, 558] width 602 height 22
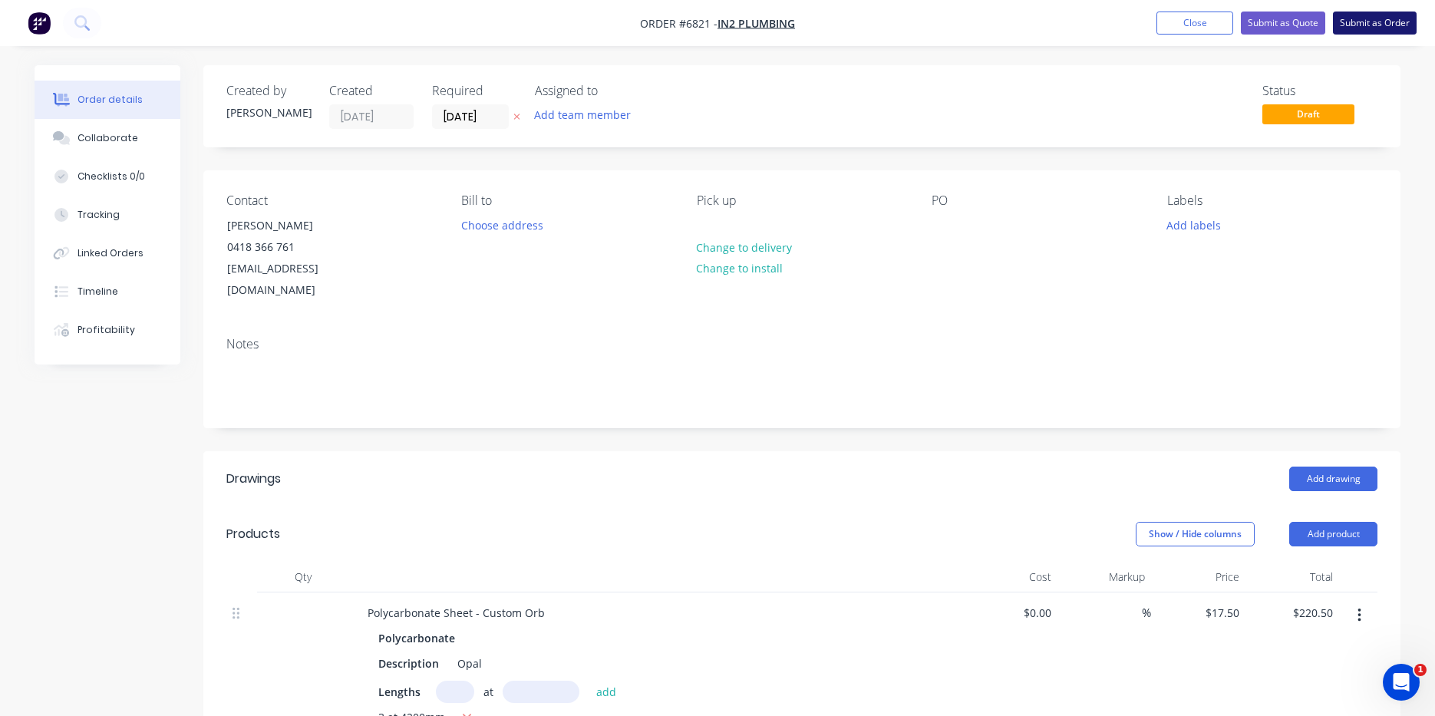
click at [1360, 24] on button "Submit as Order" at bounding box center [1375, 23] width 84 height 23
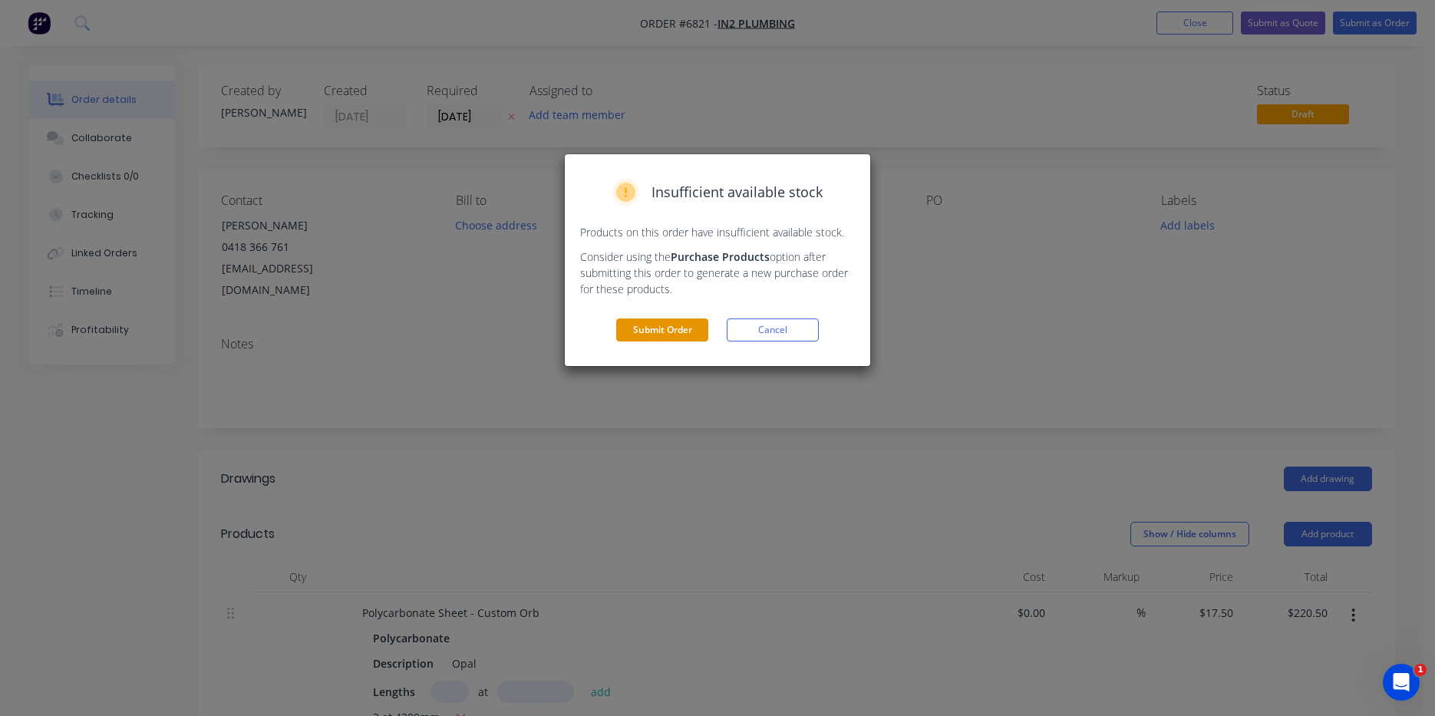
drag, startPoint x: 698, startPoint y: 312, endPoint x: 688, endPoint y: 327, distance: 18.3
click at [696, 315] on div "Insufficient available stock Products on this order have insufficient available…" at bounding box center [717, 260] width 305 height 212
click at [688, 327] on button "Submit Order" at bounding box center [662, 329] width 92 height 23
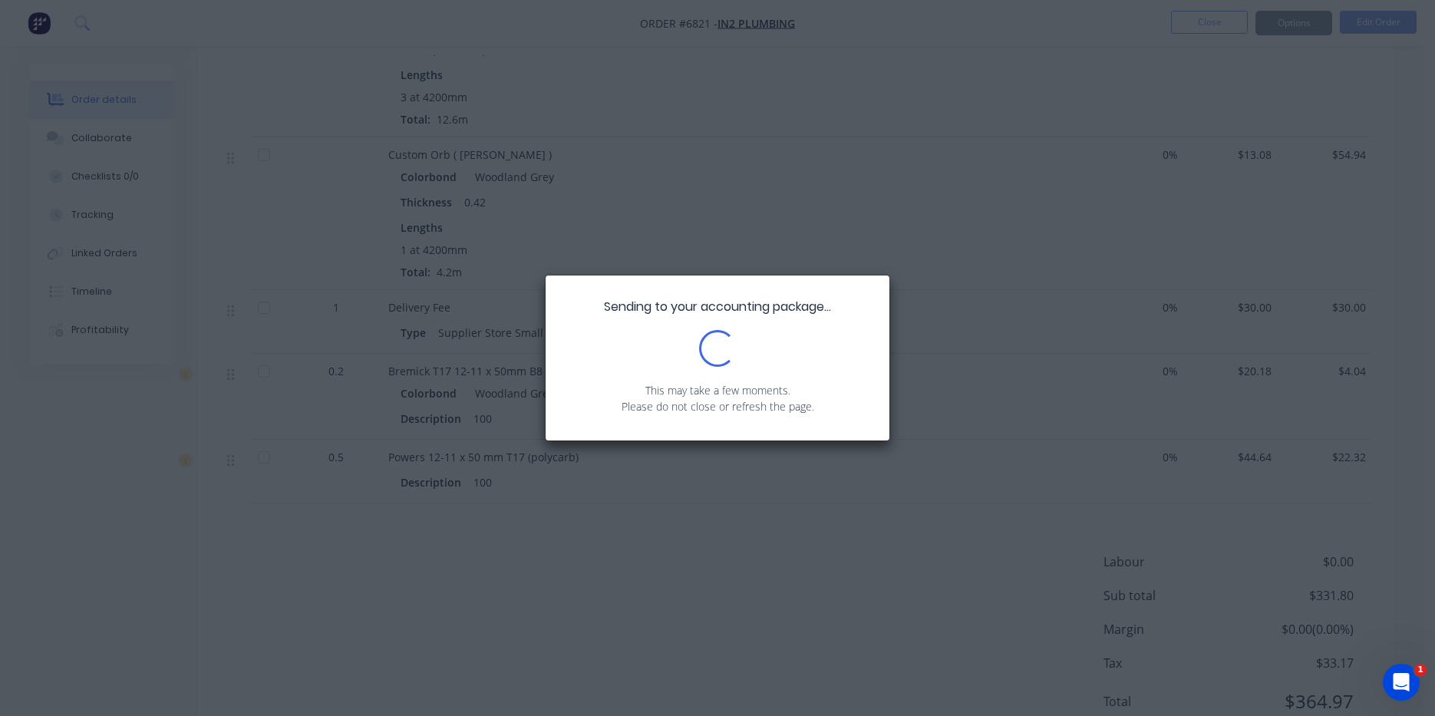
scroll to position [589, 0]
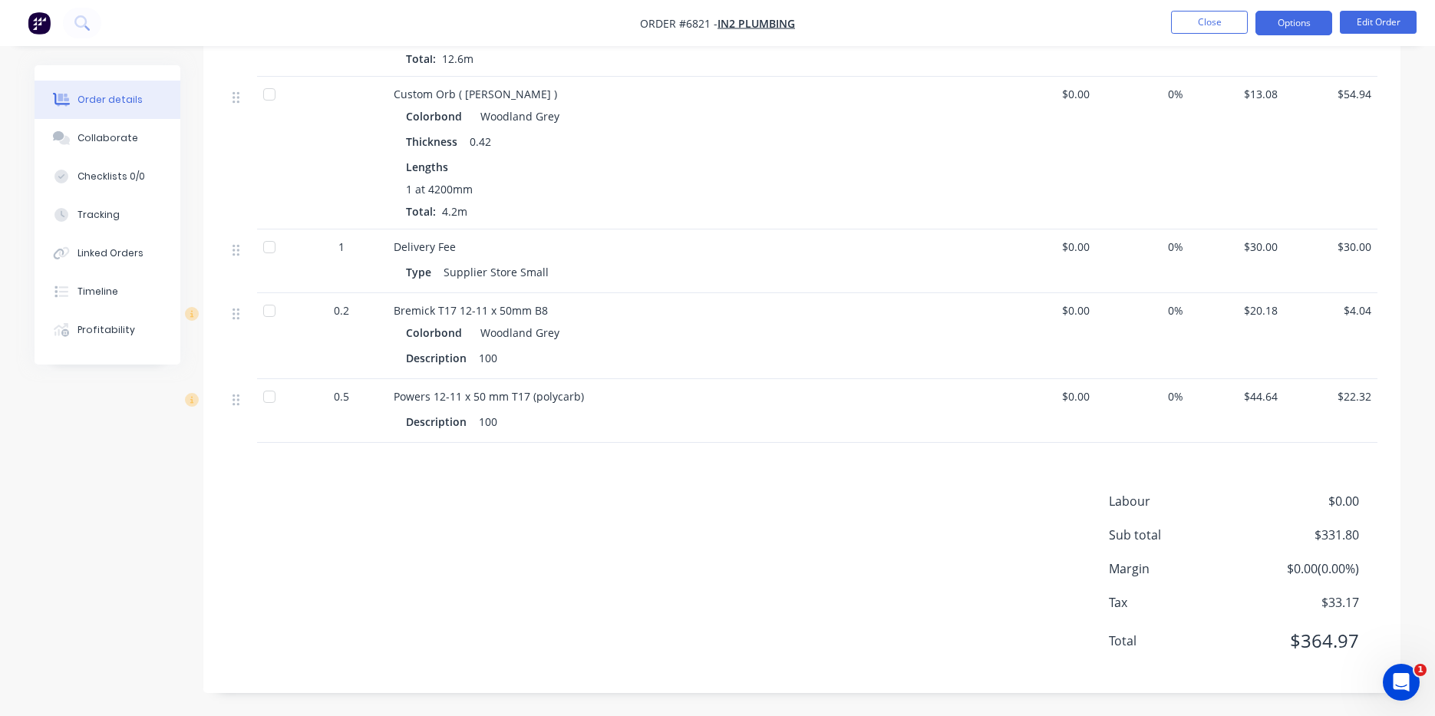
click at [1277, 15] on button "Options" at bounding box center [1294, 23] width 77 height 25
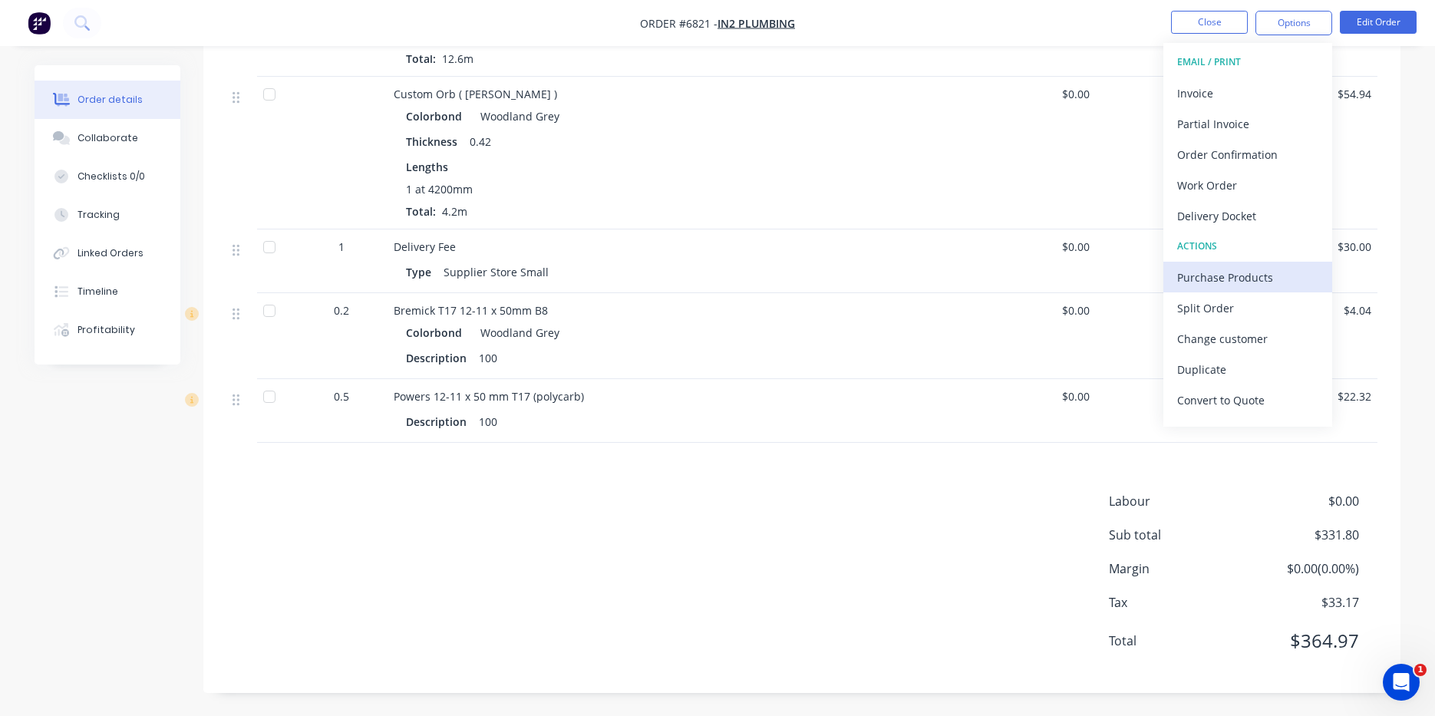
click at [1202, 286] on div "Purchase Products" at bounding box center [1247, 277] width 141 height 22
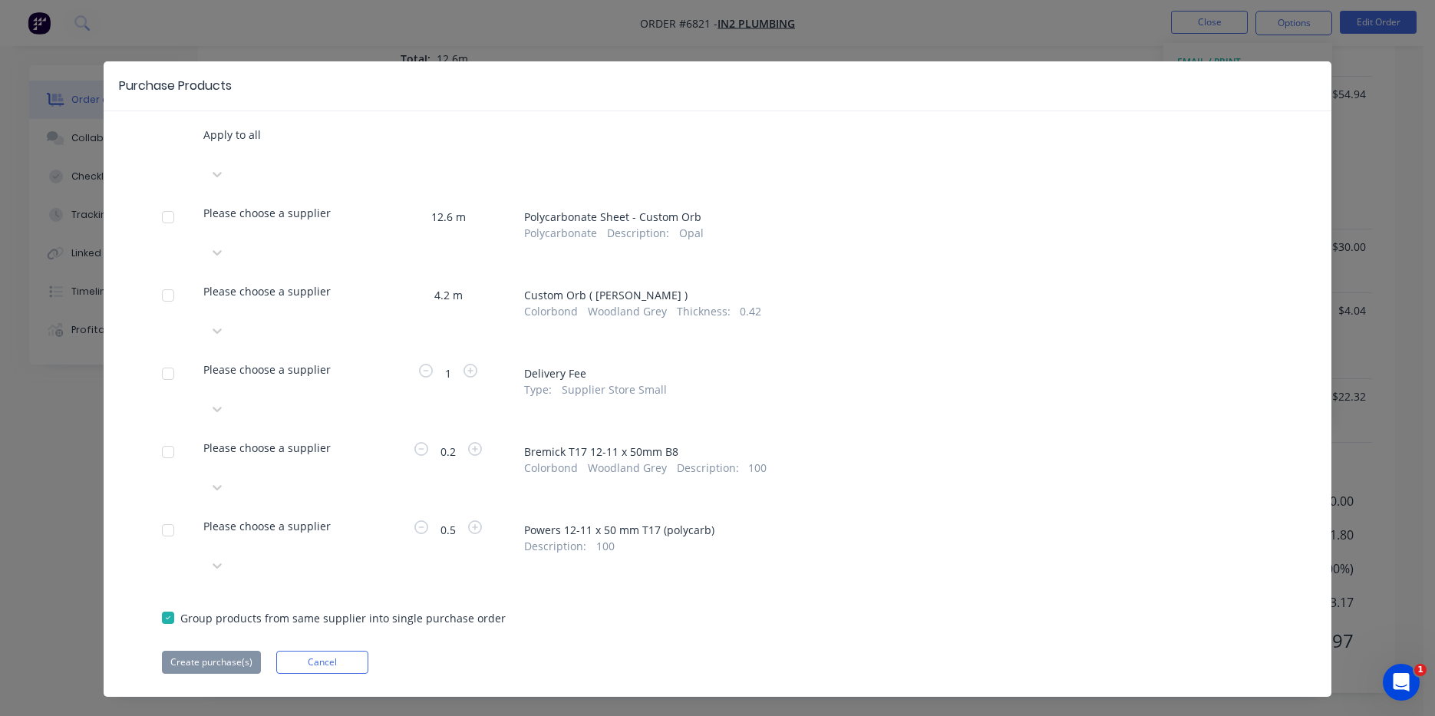
click at [206, 221] on div at bounding box center [204, 230] width 3 height 19
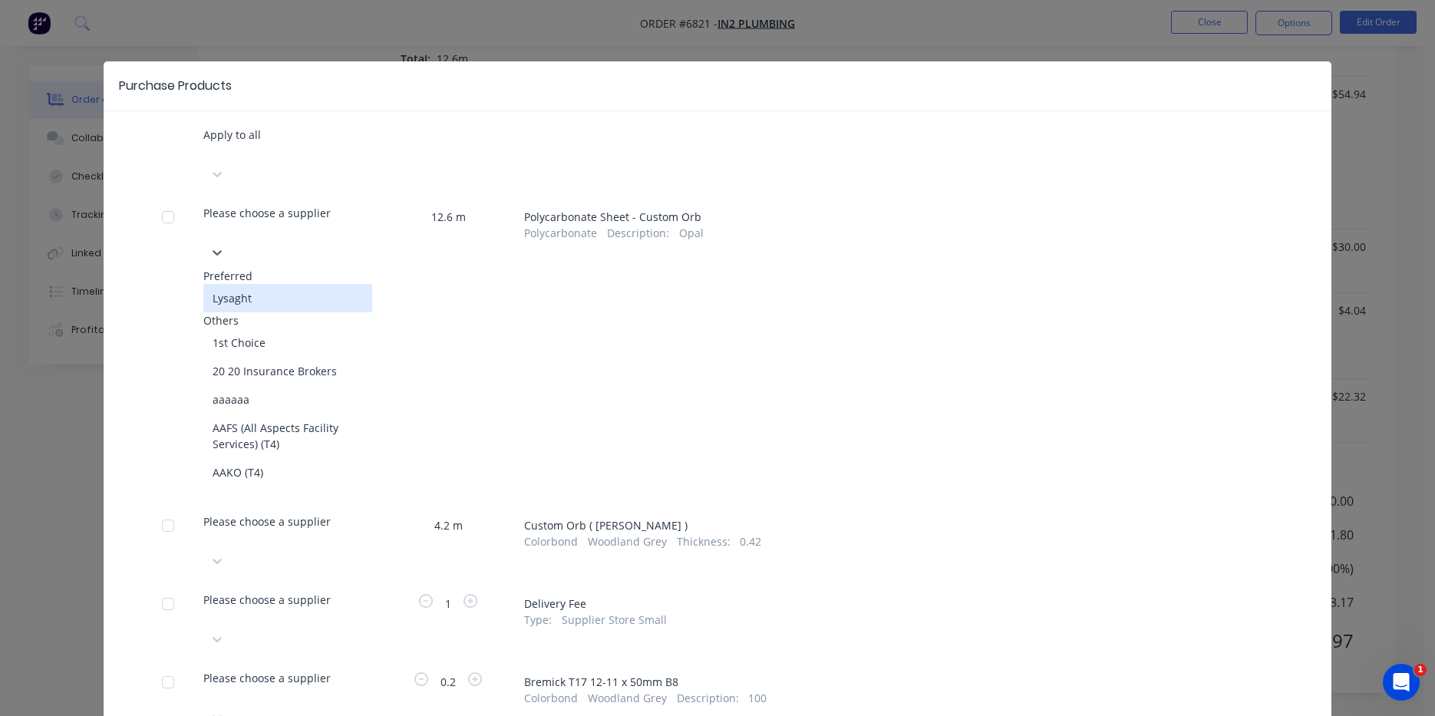
click at [293, 284] on div "Lysaght" at bounding box center [287, 298] width 169 height 28
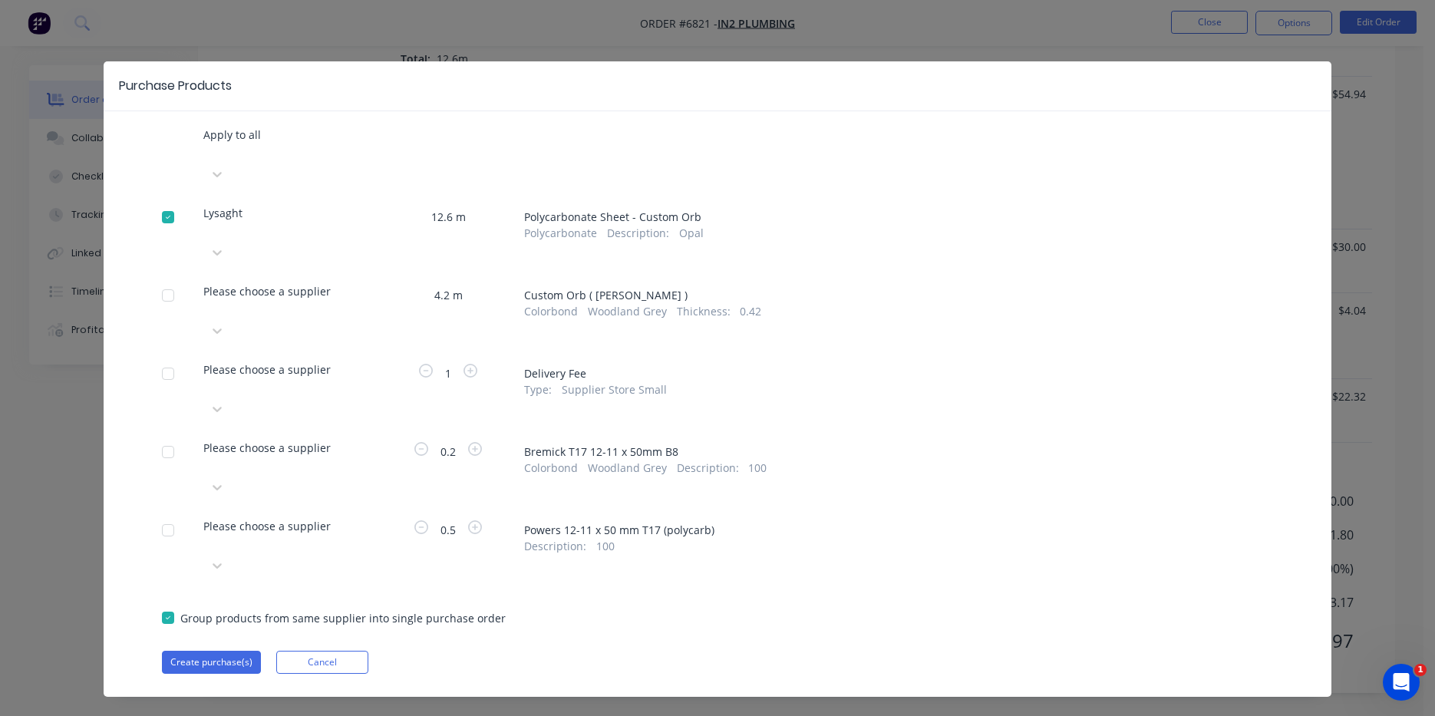
click at [335, 283] on div "Please choose a supplier" at bounding box center [287, 313] width 169 height 60
click at [206, 299] on div at bounding box center [204, 308] width 3 height 19
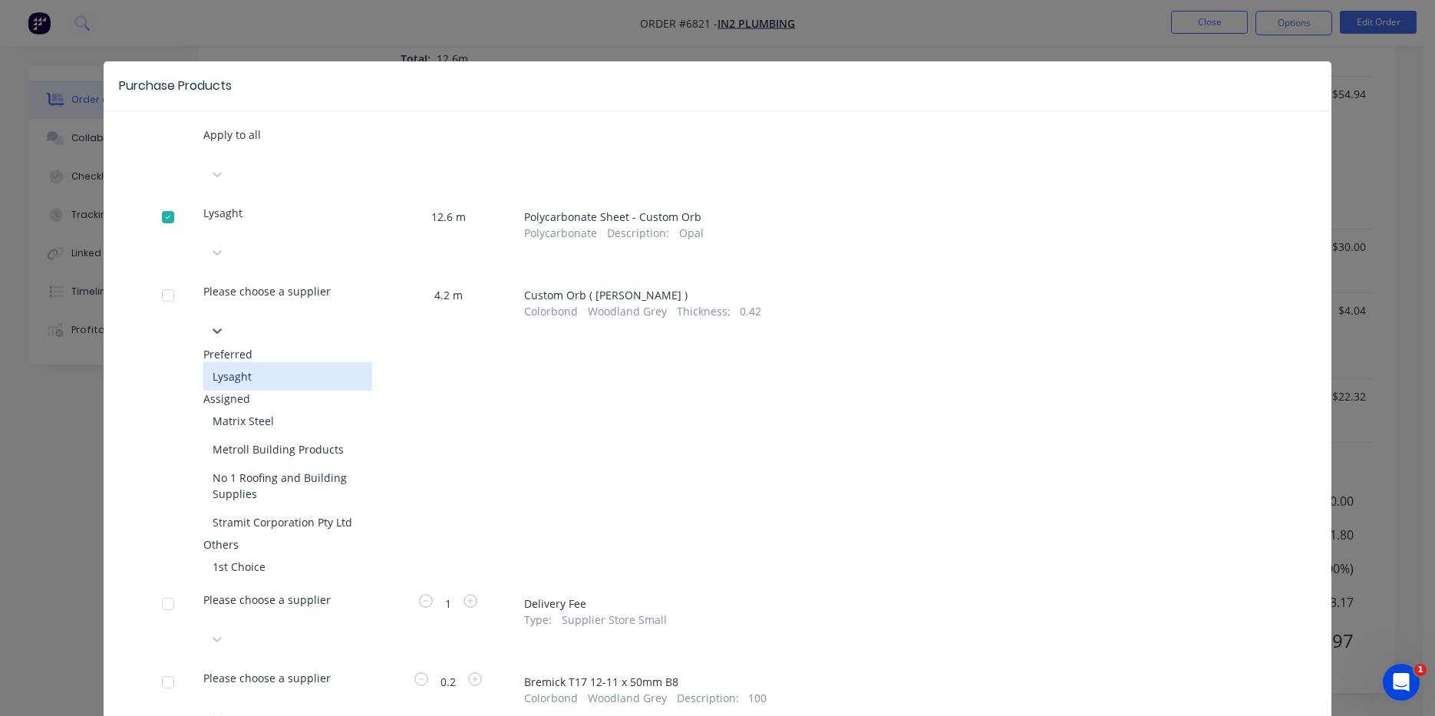
click at [259, 362] on div "Lysaght" at bounding box center [287, 376] width 169 height 28
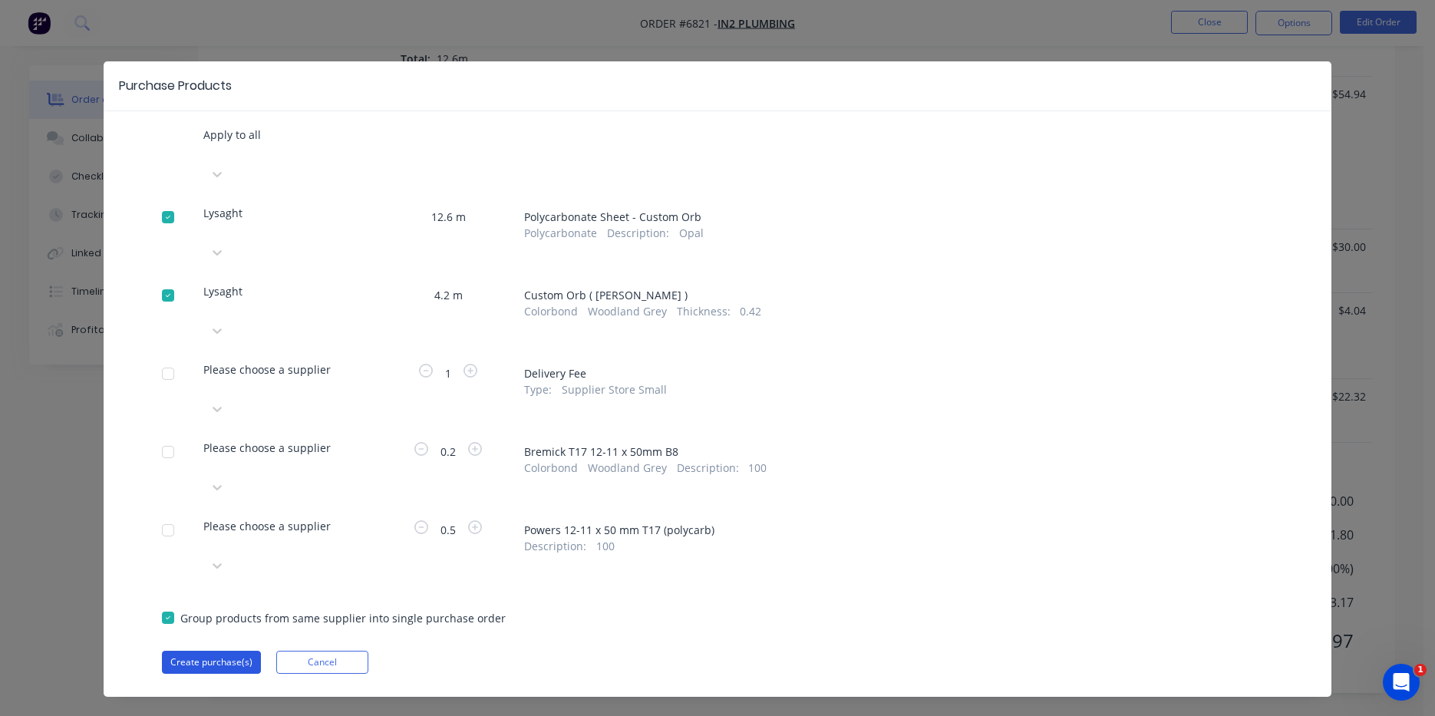
click at [240, 651] on button "Create purchase(s)" at bounding box center [211, 662] width 99 height 23
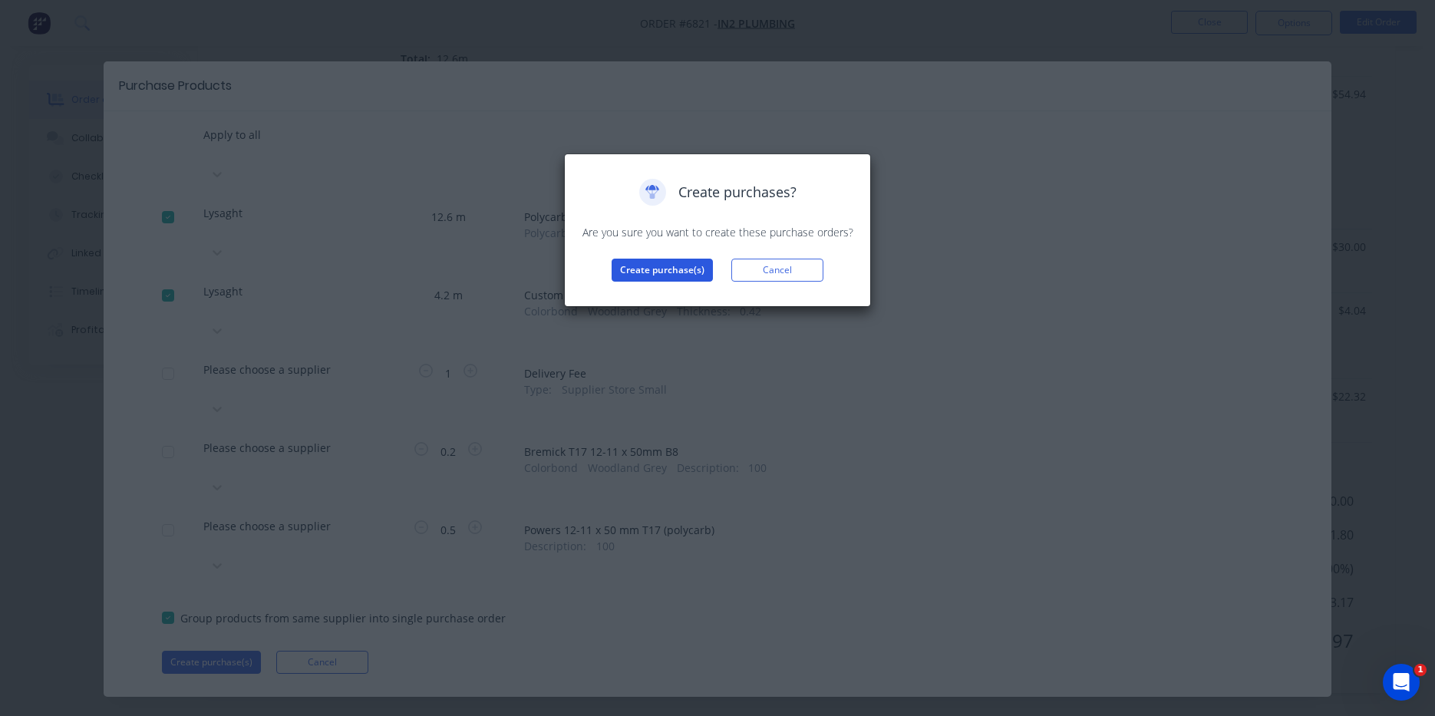
click at [645, 261] on button "Create purchase(s)" at bounding box center [662, 270] width 101 height 23
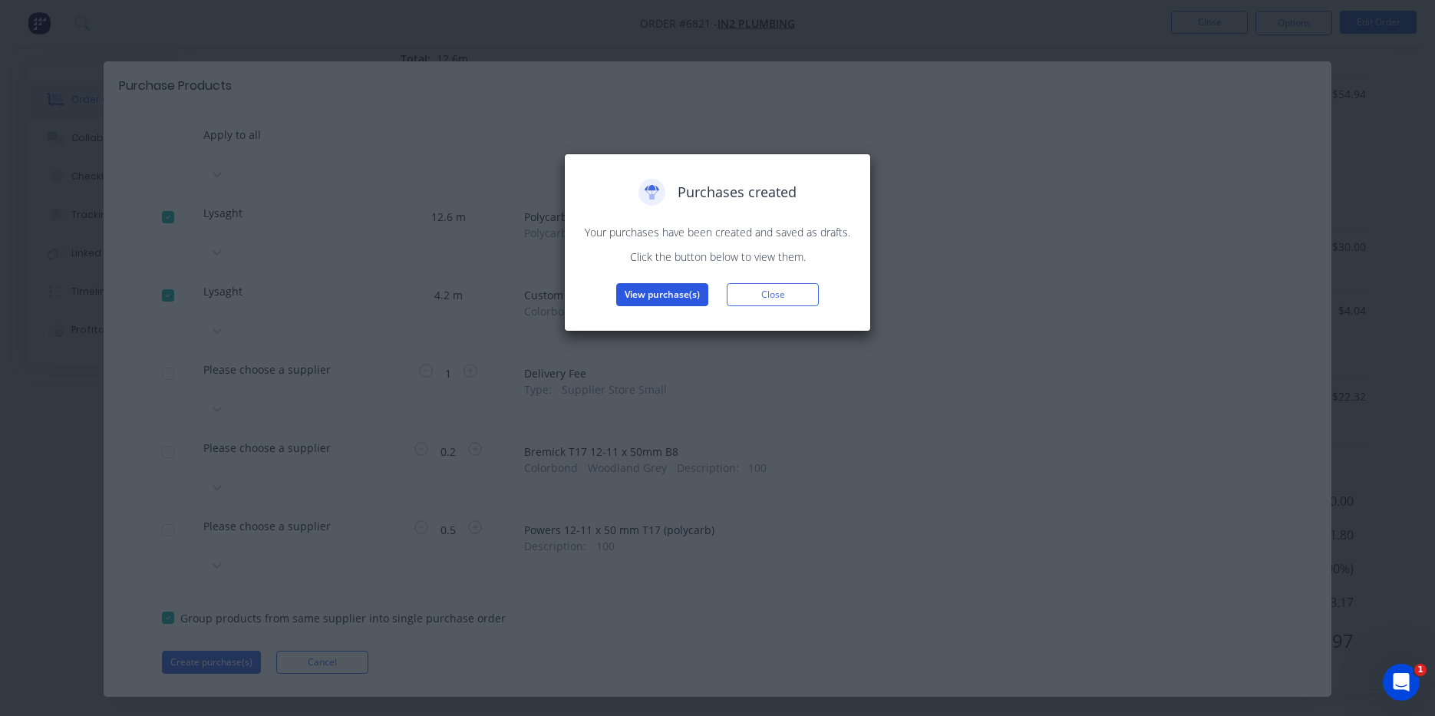
click at [685, 294] on button "View purchase(s)" at bounding box center [662, 294] width 92 height 23
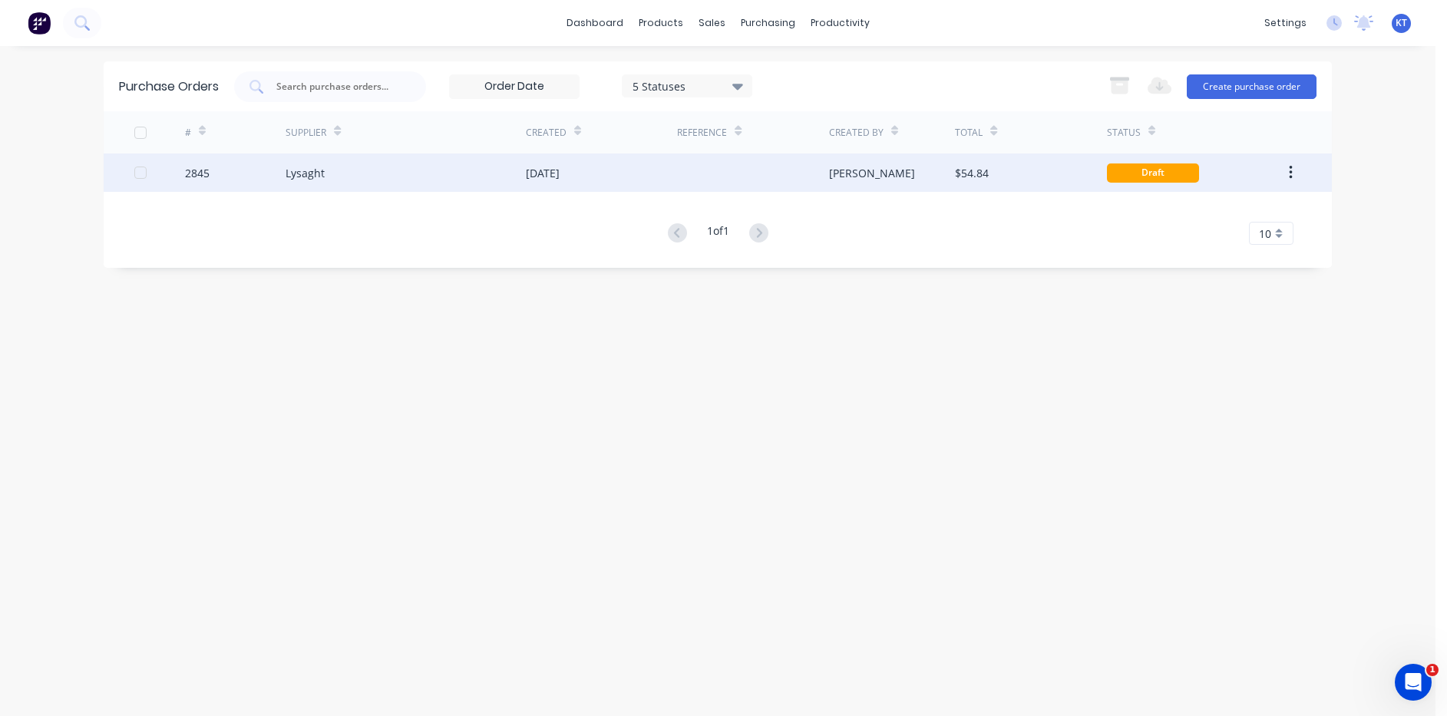
click at [591, 187] on div "[DATE]" at bounding box center [601, 172] width 151 height 38
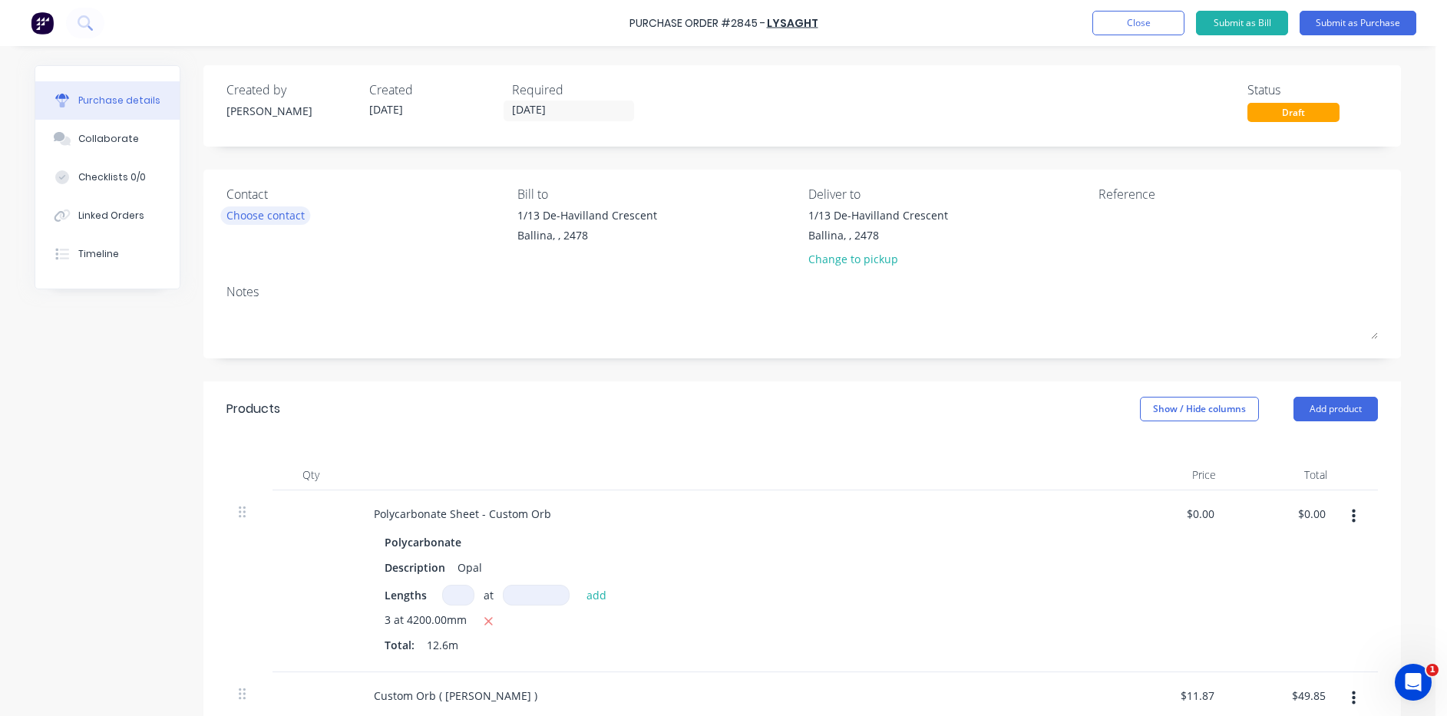
click at [279, 218] on div "Choose contact" at bounding box center [265, 215] width 78 height 16
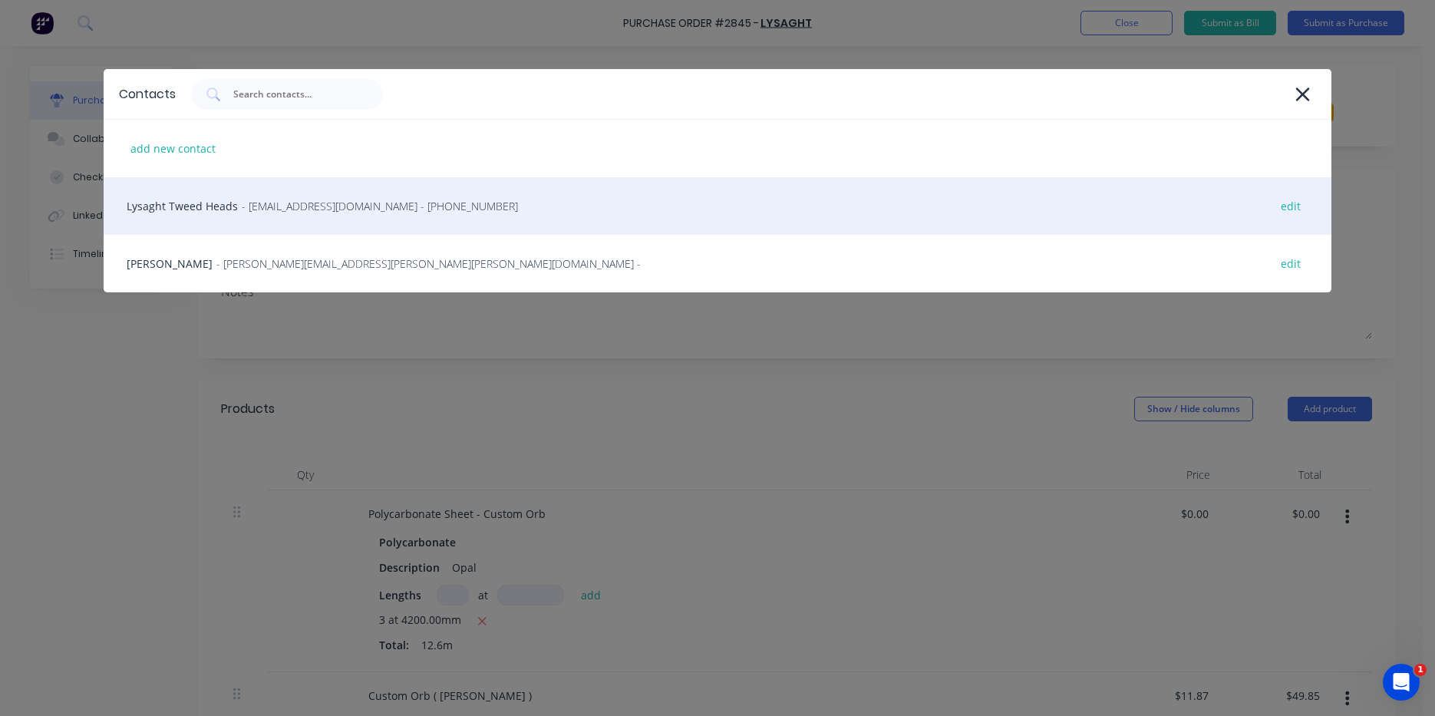
click at [279, 216] on div "Lysaght Tweed Heads - gcnsales@lysaght.com - (02) 6674 7100 edit" at bounding box center [718, 206] width 1228 height 58
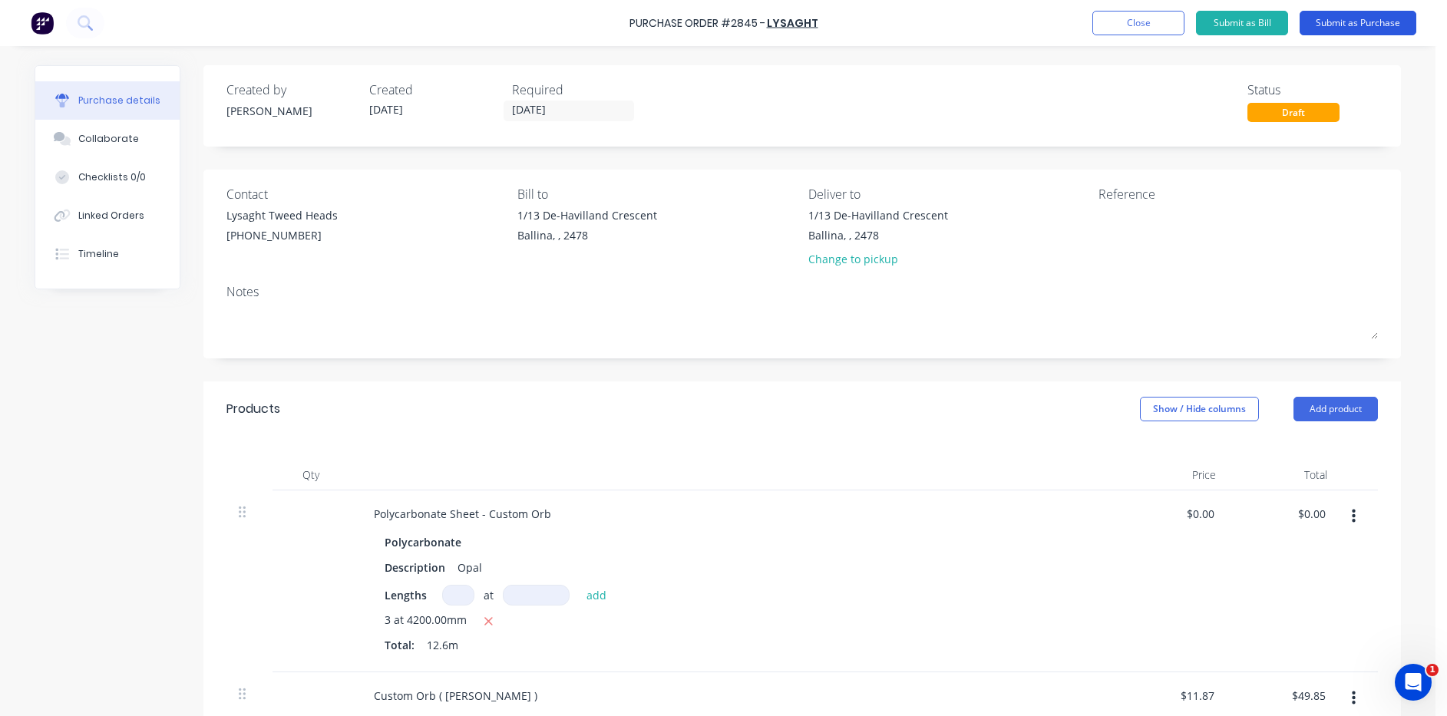
click at [1340, 17] on button "Submit as Purchase" at bounding box center [1357, 23] width 117 height 25
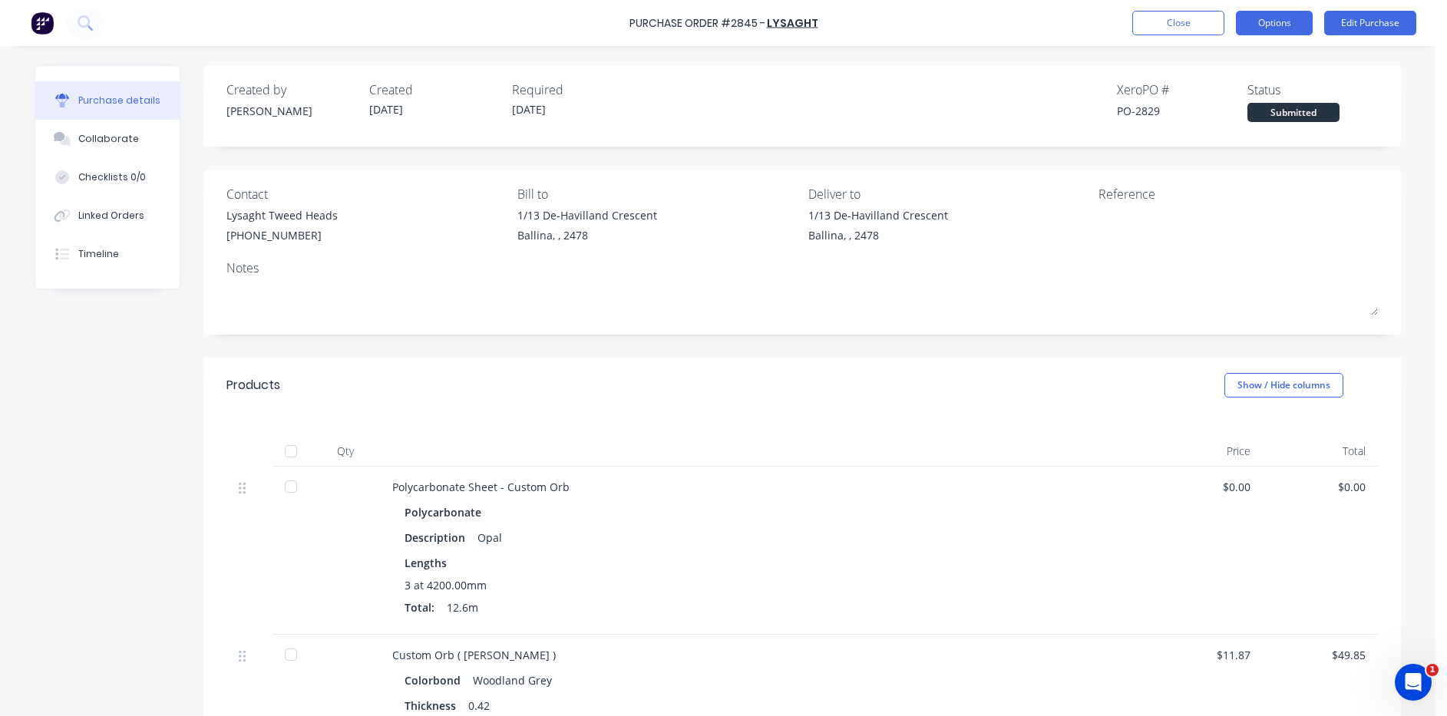
click at [1268, 27] on button "Options" at bounding box center [1274, 23] width 77 height 25
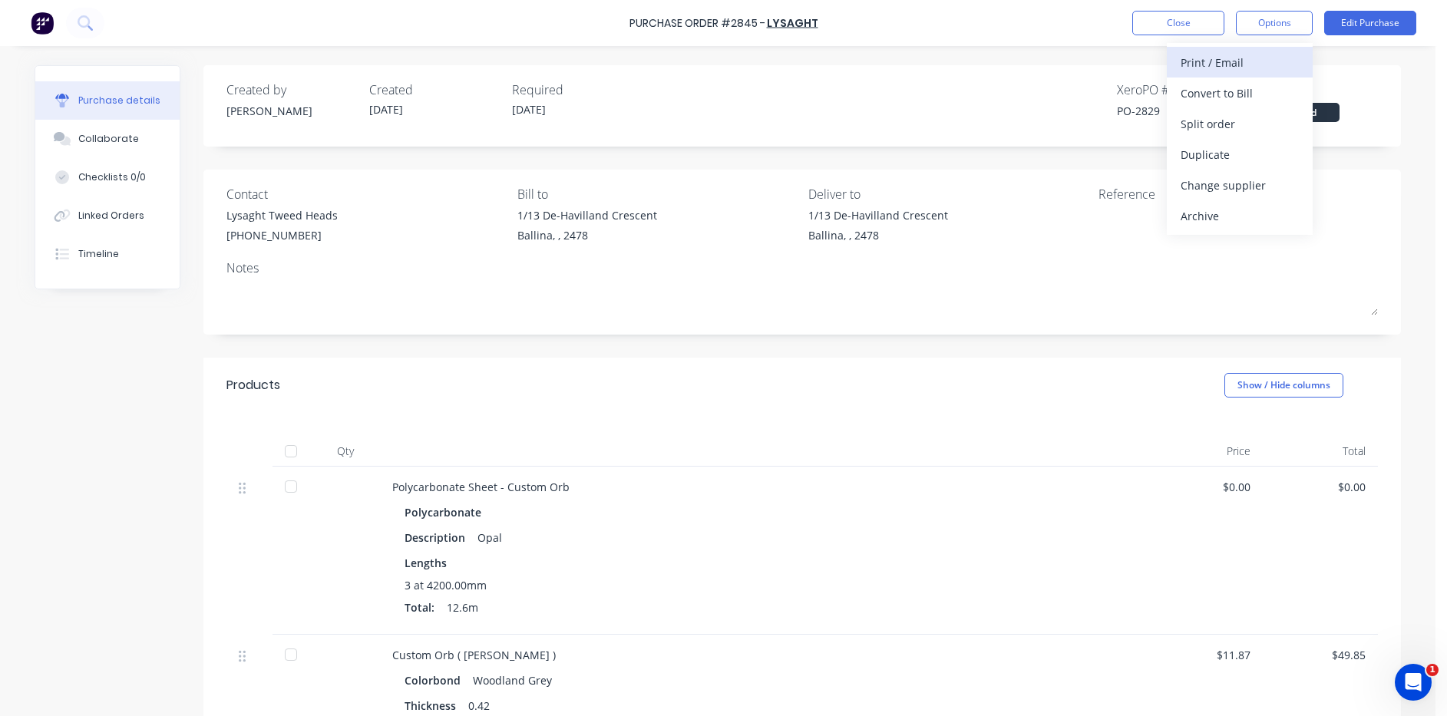
click at [1228, 76] on button "Print / Email" at bounding box center [1239, 62] width 146 height 31
click at [1206, 119] on div "Without pricing" at bounding box center [1239, 124] width 118 height 22
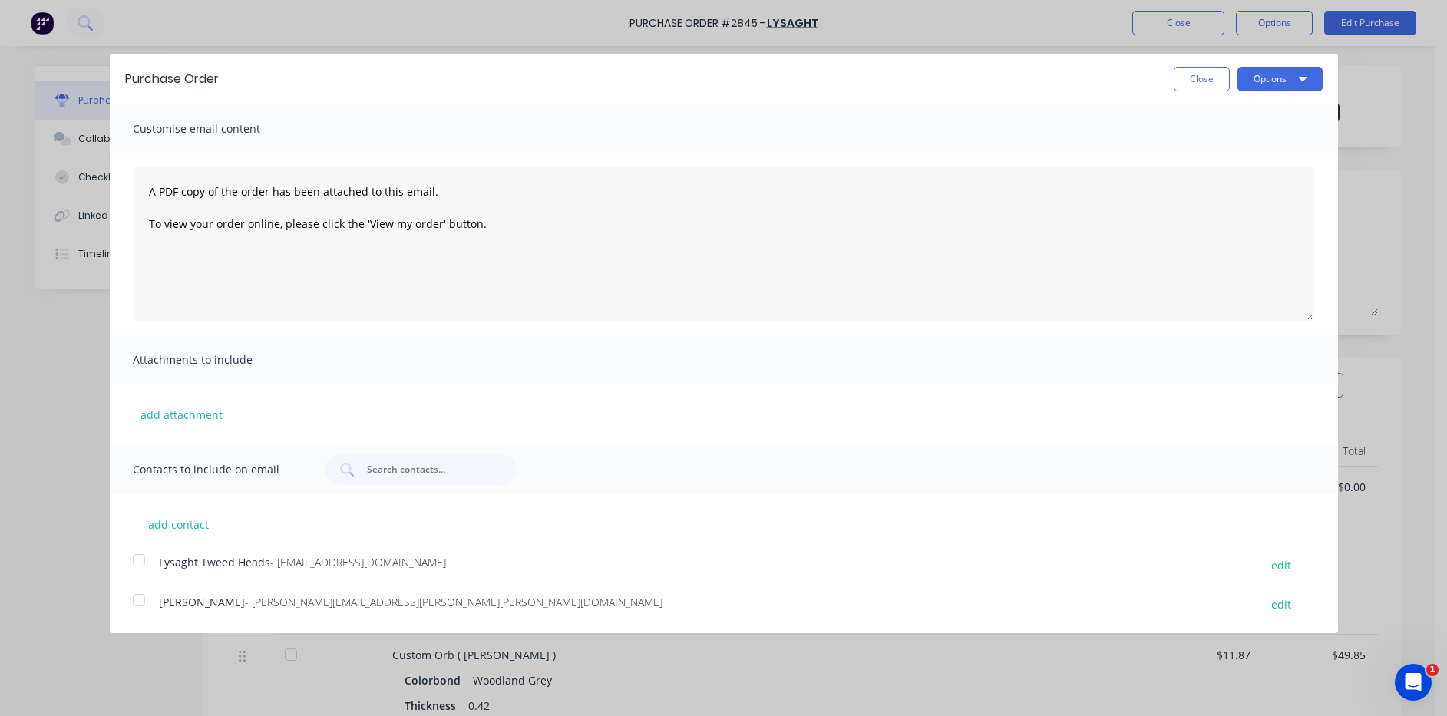
drag, startPoint x: 137, startPoint y: 556, endPoint x: 583, endPoint y: 469, distance: 455.0
click at [140, 557] on div at bounding box center [139, 560] width 31 height 31
click at [1292, 87] on button "Options" at bounding box center [1279, 79] width 85 height 25
click at [1254, 153] on div "Email" at bounding box center [1249, 148] width 118 height 22
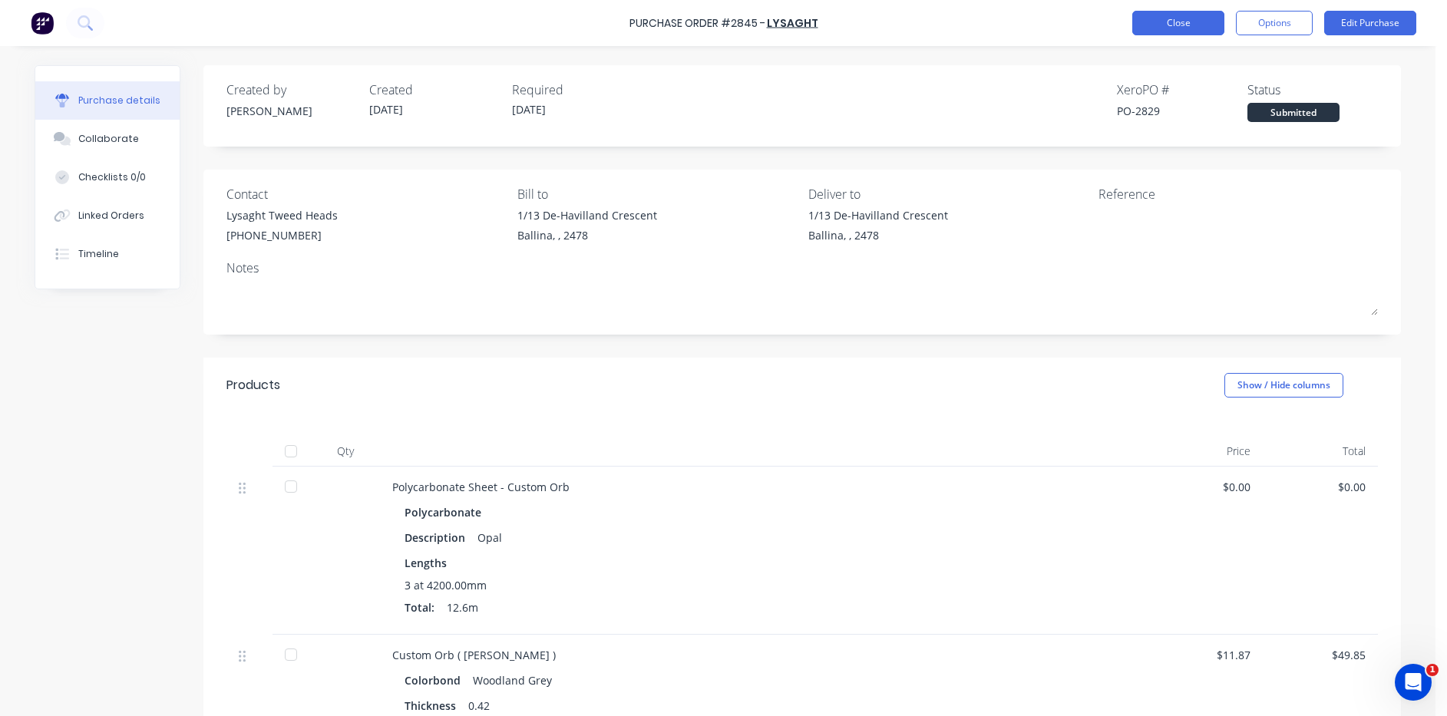
click at [1141, 23] on button "Close" at bounding box center [1178, 23] width 92 height 25
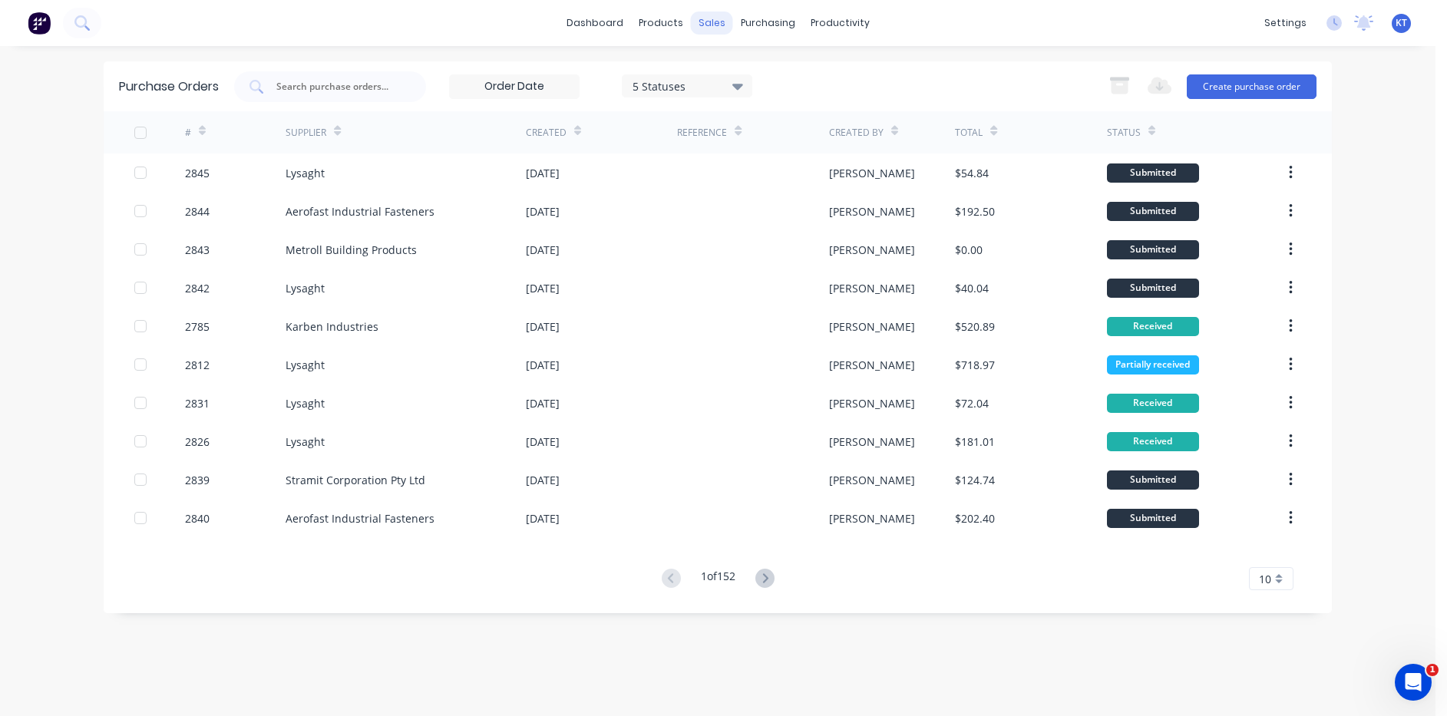
click at [720, 17] on div "sales" at bounding box center [712, 23] width 42 height 23
click at [782, 73] on div "Sales Orders" at bounding box center [768, 74] width 63 height 14
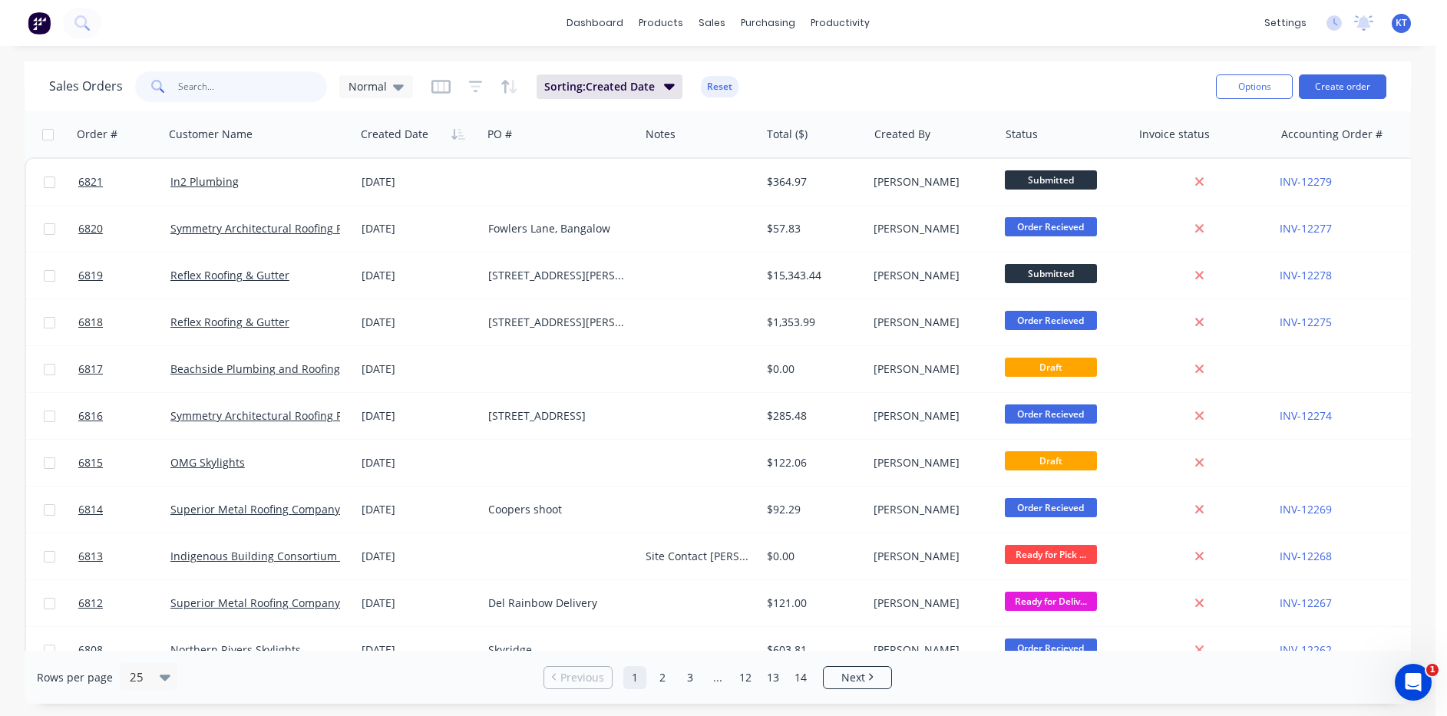
click at [250, 97] on input "text" at bounding box center [253, 86] width 150 height 31
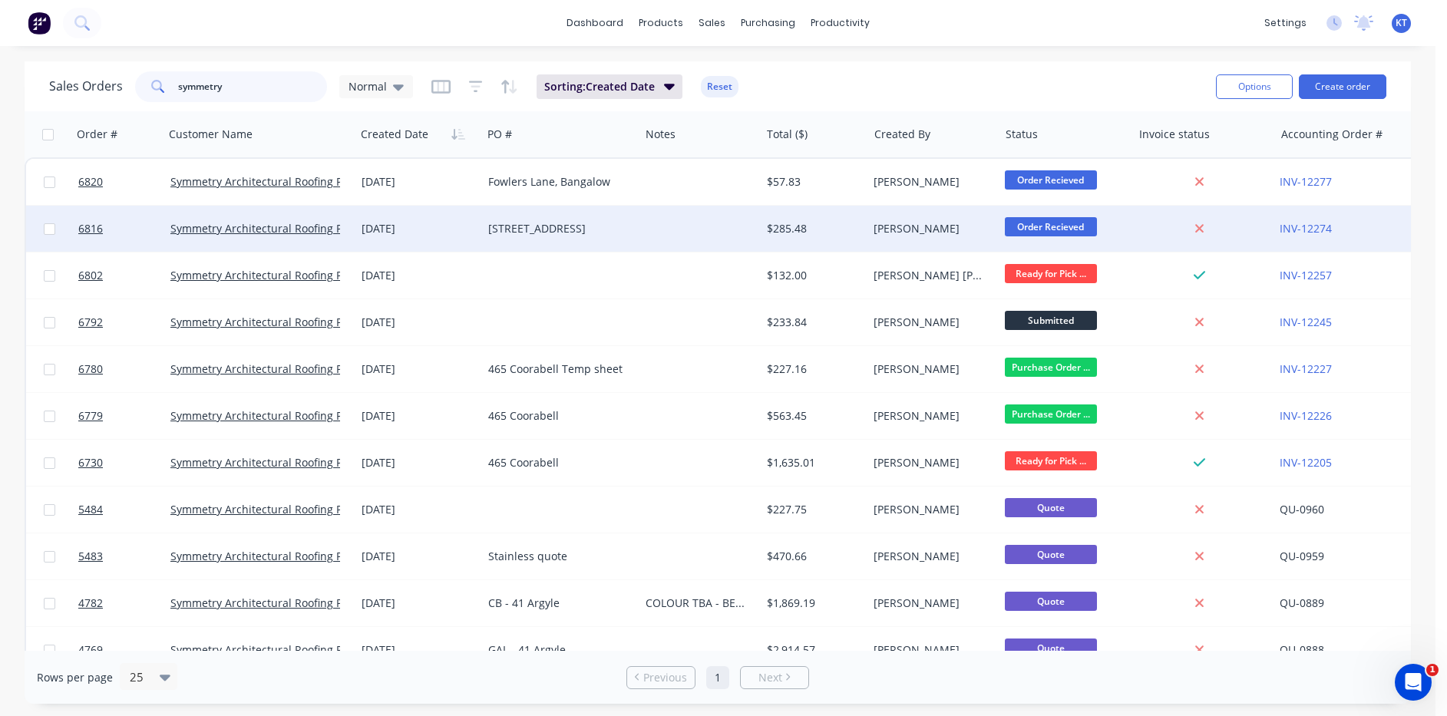
type input "symmetry"
click at [524, 236] on div "[STREET_ADDRESS]" at bounding box center [557, 228] width 138 height 15
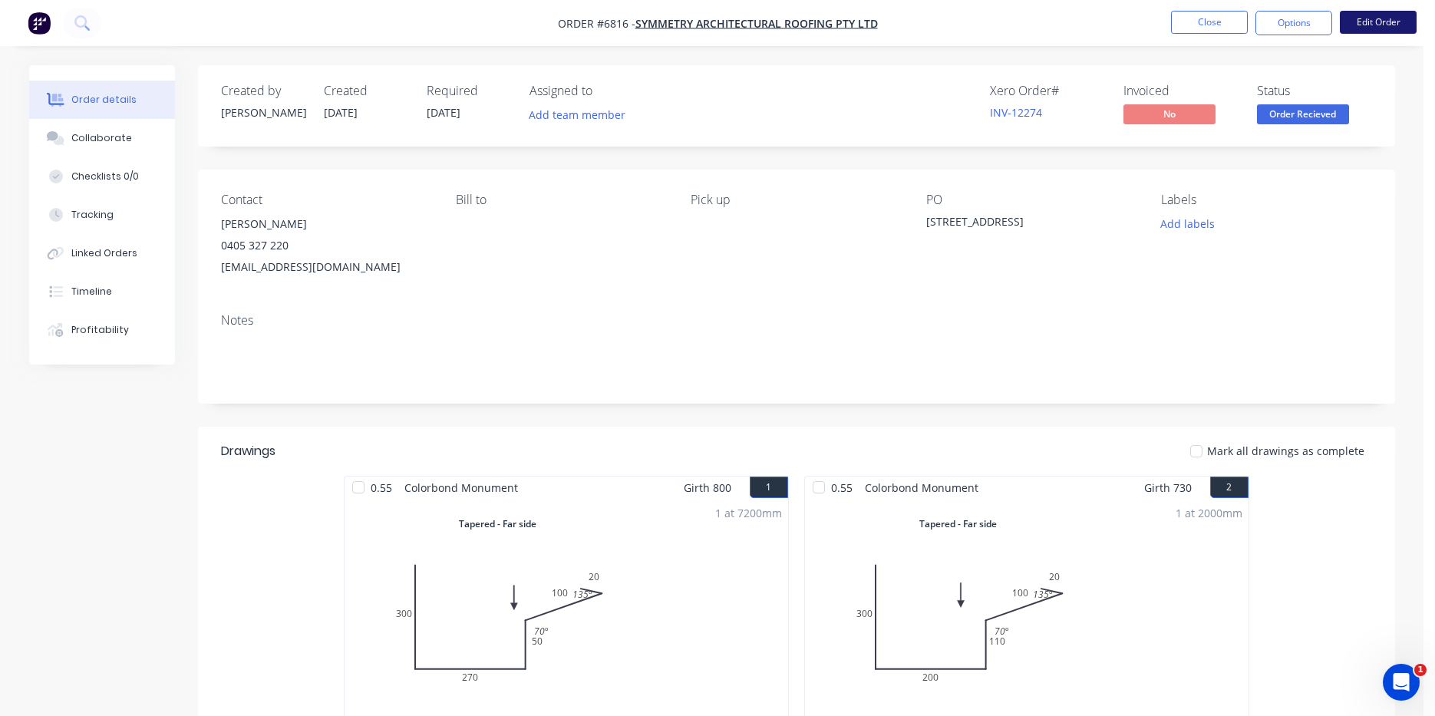
click at [1348, 28] on button "Edit Order" at bounding box center [1378, 22] width 77 height 23
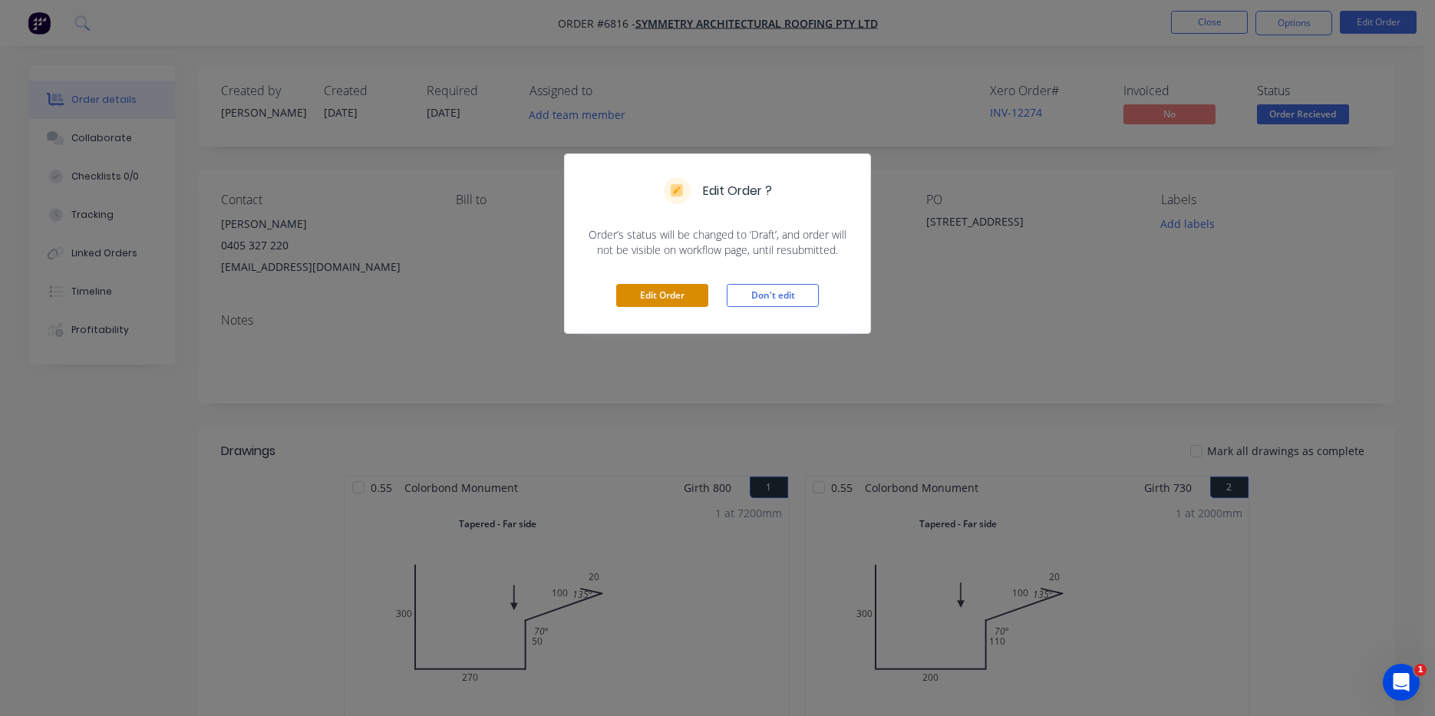
click at [704, 301] on button "Edit Order" at bounding box center [662, 295] width 92 height 23
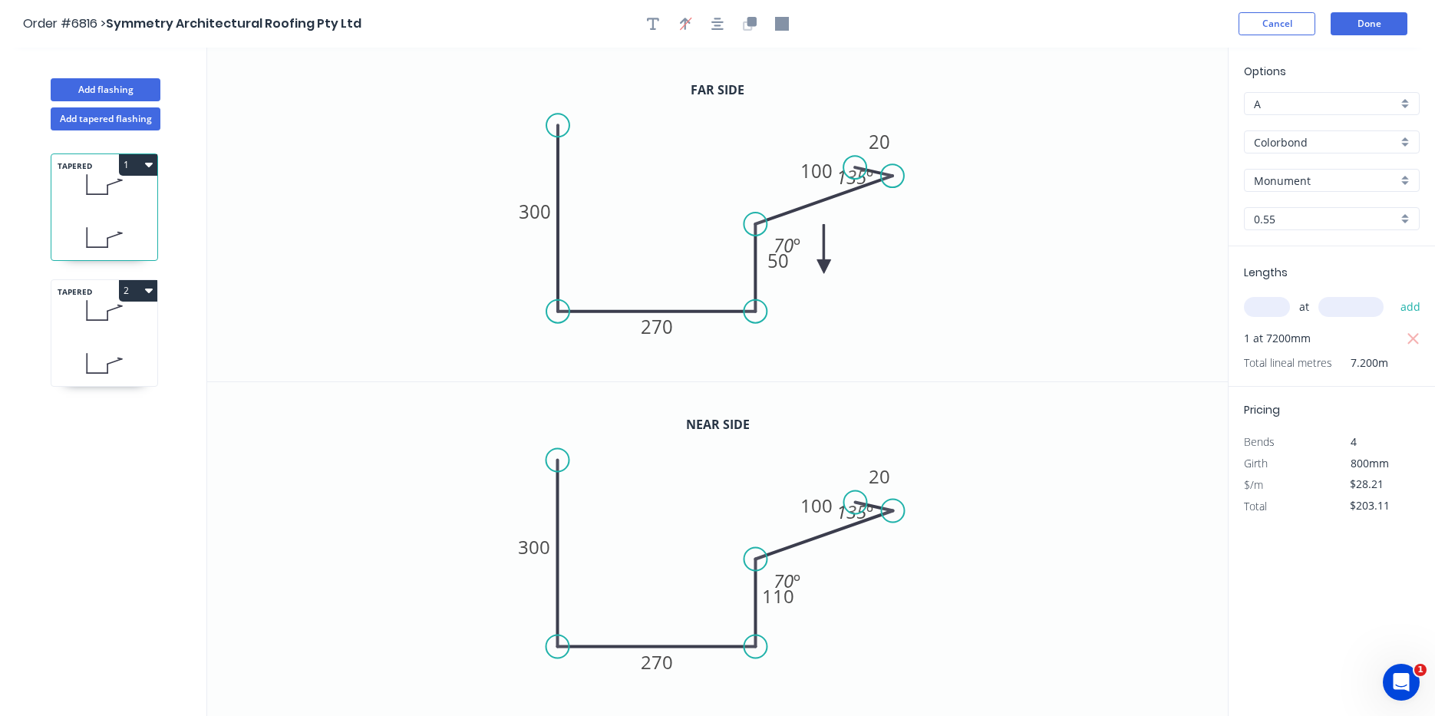
drag, startPoint x: 736, startPoint y: 193, endPoint x: 825, endPoint y: 267, distance: 115.6
click at [825, 267] on icon at bounding box center [824, 248] width 14 height 49
click at [825, 267] on icon at bounding box center [825, 248] width 14 height 49
click at [825, 267] on icon at bounding box center [837, 254] width 45 height 45
click at [825, 267] on icon at bounding box center [842, 266] width 49 height 14
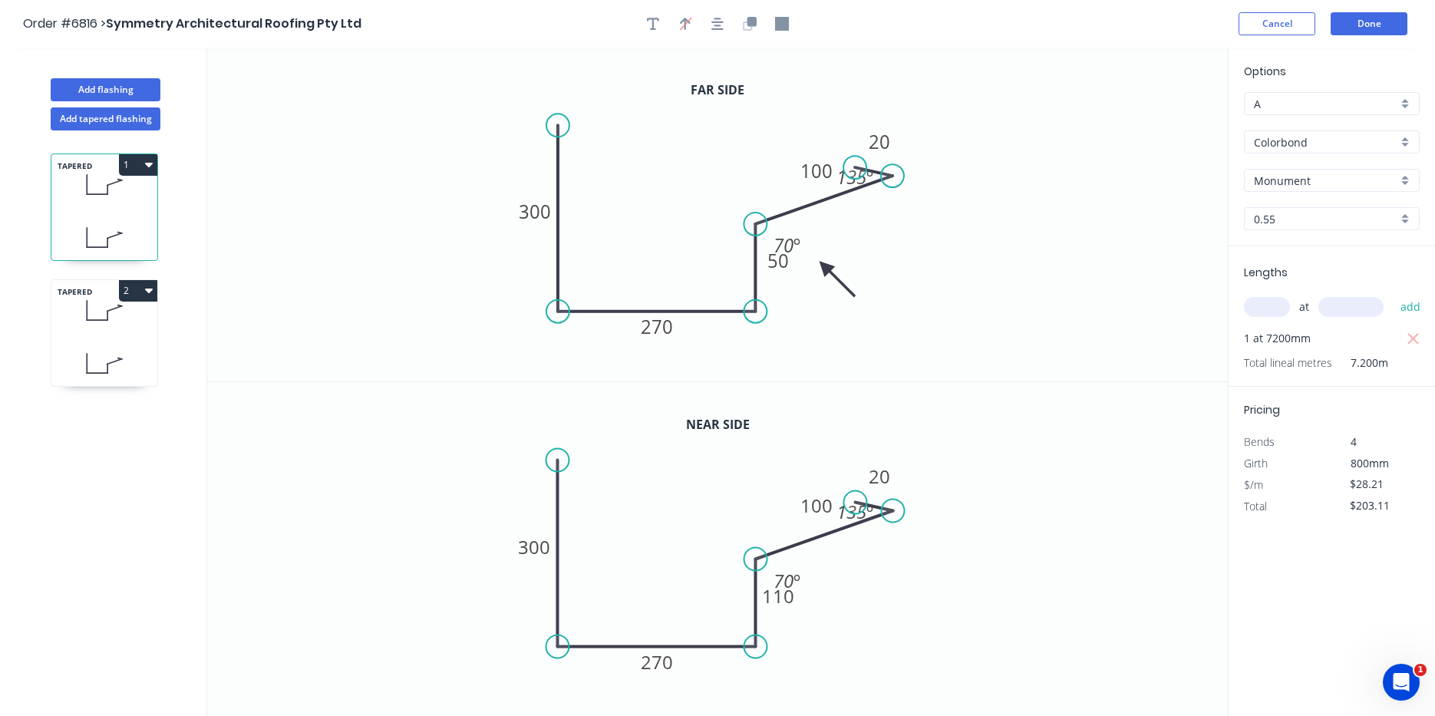
click at [133, 345] on icon at bounding box center [104, 363] width 106 height 45
type input "$56.42"
drag, startPoint x: 711, startPoint y: 187, endPoint x: 915, endPoint y: 262, distance: 216.8
click at [903, 242] on icon at bounding box center [896, 217] width 14 height 49
click at [915, 262] on icon at bounding box center [914, 243] width 14 height 49
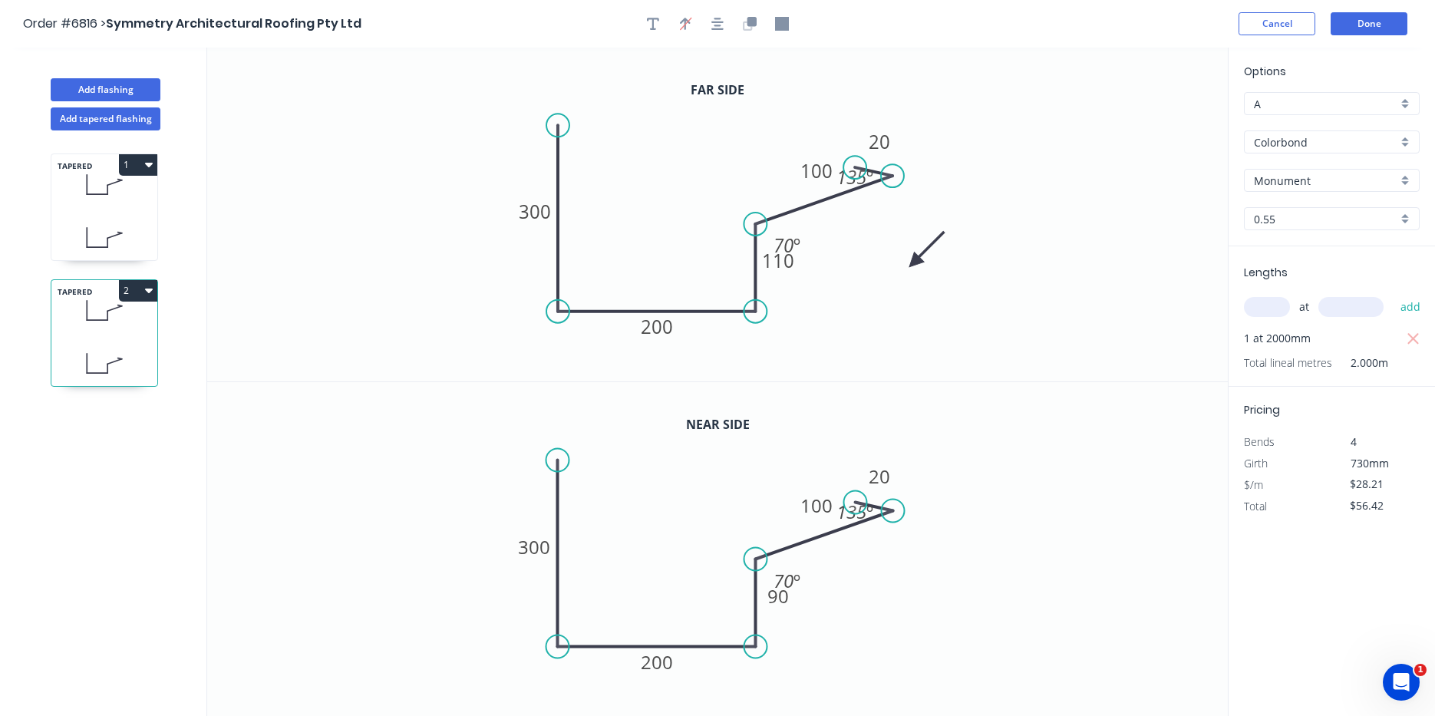
click at [915, 262] on icon at bounding box center [927, 249] width 45 height 45
click at [915, 262] on icon at bounding box center [931, 262] width 49 height 14
click at [1384, 28] on button "Done" at bounding box center [1369, 23] width 77 height 23
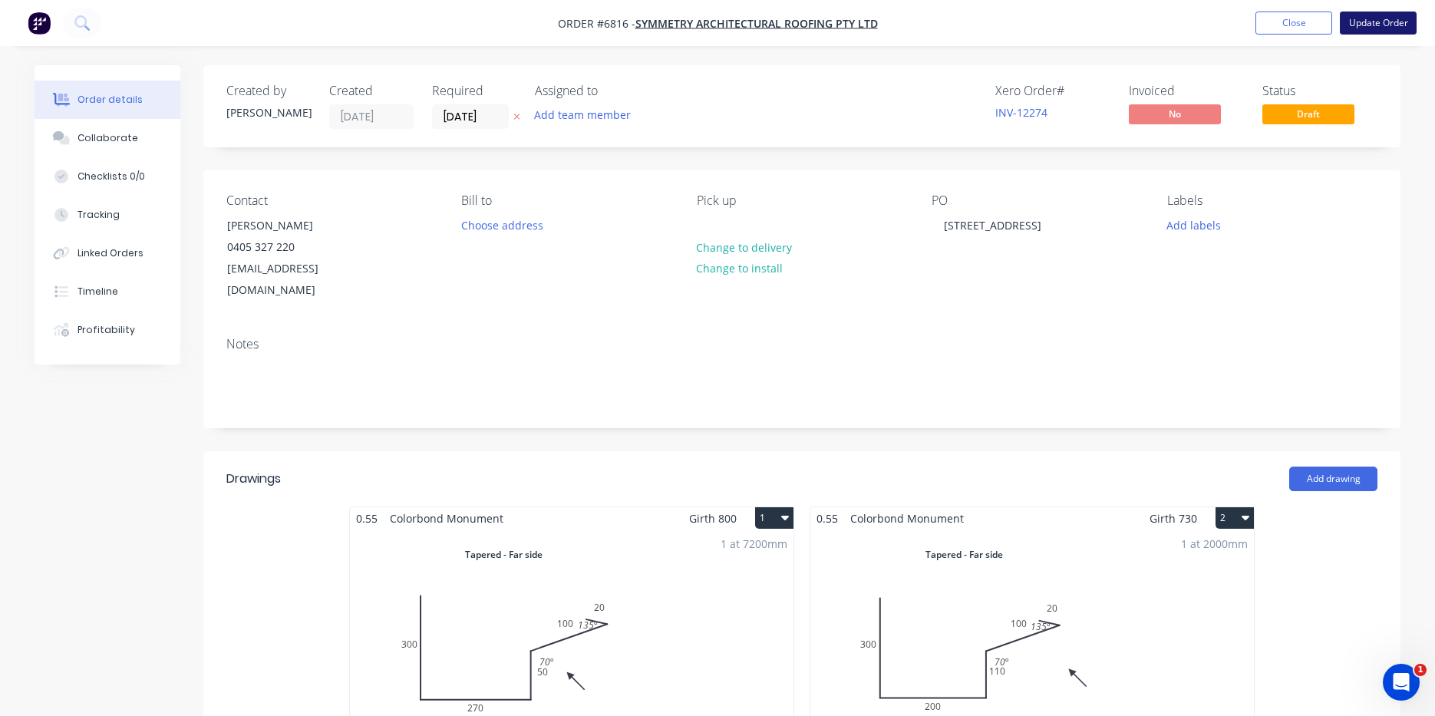
click at [1365, 28] on button "Update Order" at bounding box center [1378, 23] width 77 height 23
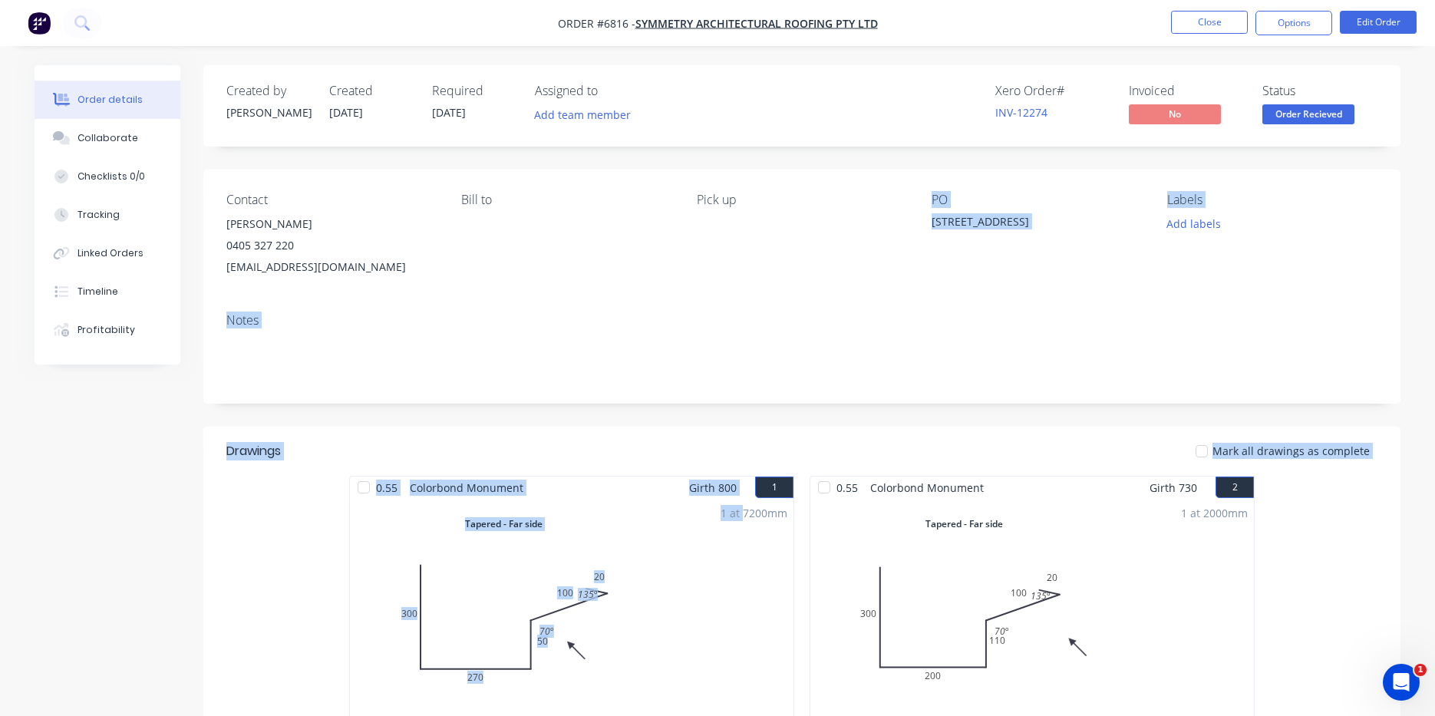
drag, startPoint x: 771, startPoint y: 643, endPoint x: 615, endPoint y: 635, distance: 156.8
click at [701, 666] on div "Created by [PERSON_NAME] Created [DATE] Required [DATE] Assigned to Add team me…" at bounding box center [801, 668] width 1197 height 1206
click at [1210, 25] on button "Close" at bounding box center [1209, 22] width 77 height 23
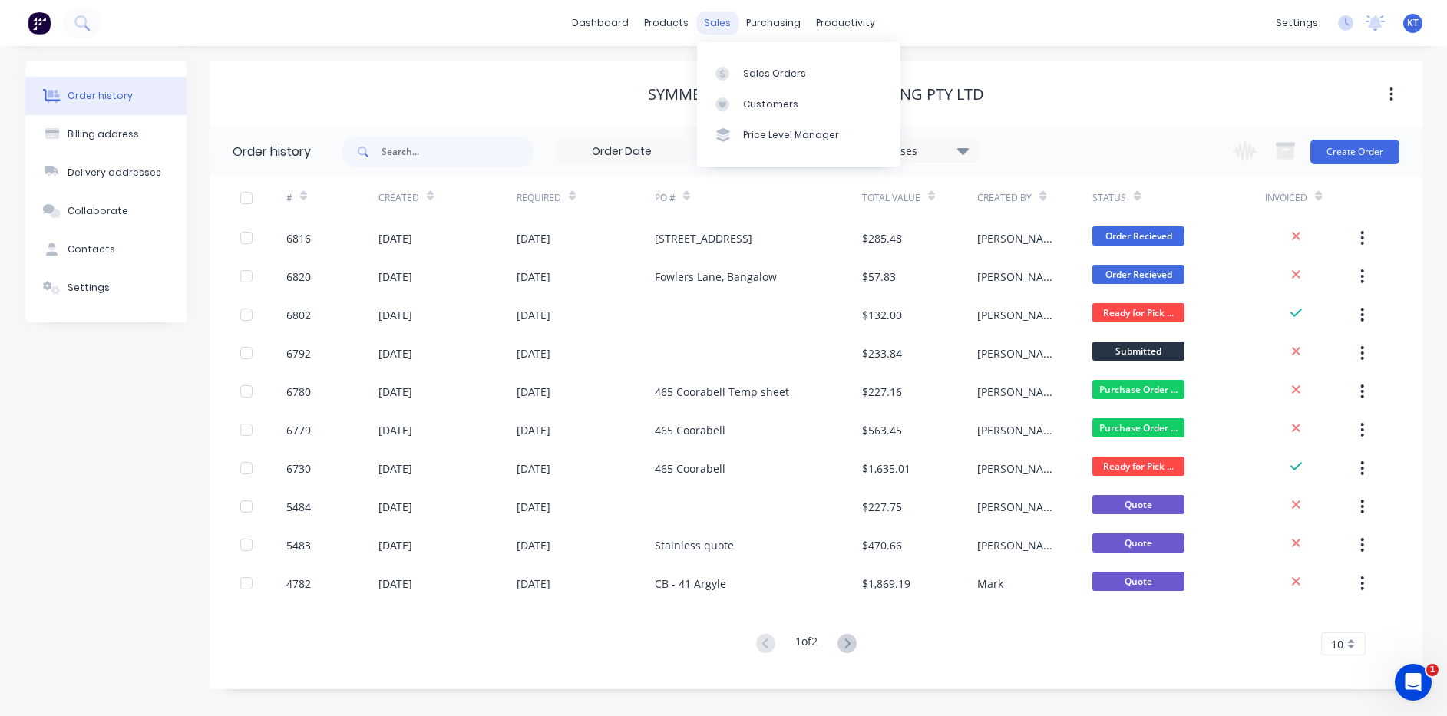
click at [718, 28] on div "sales" at bounding box center [717, 23] width 42 height 23
click at [763, 82] on link "Sales Orders" at bounding box center [798, 73] width 203 height 31
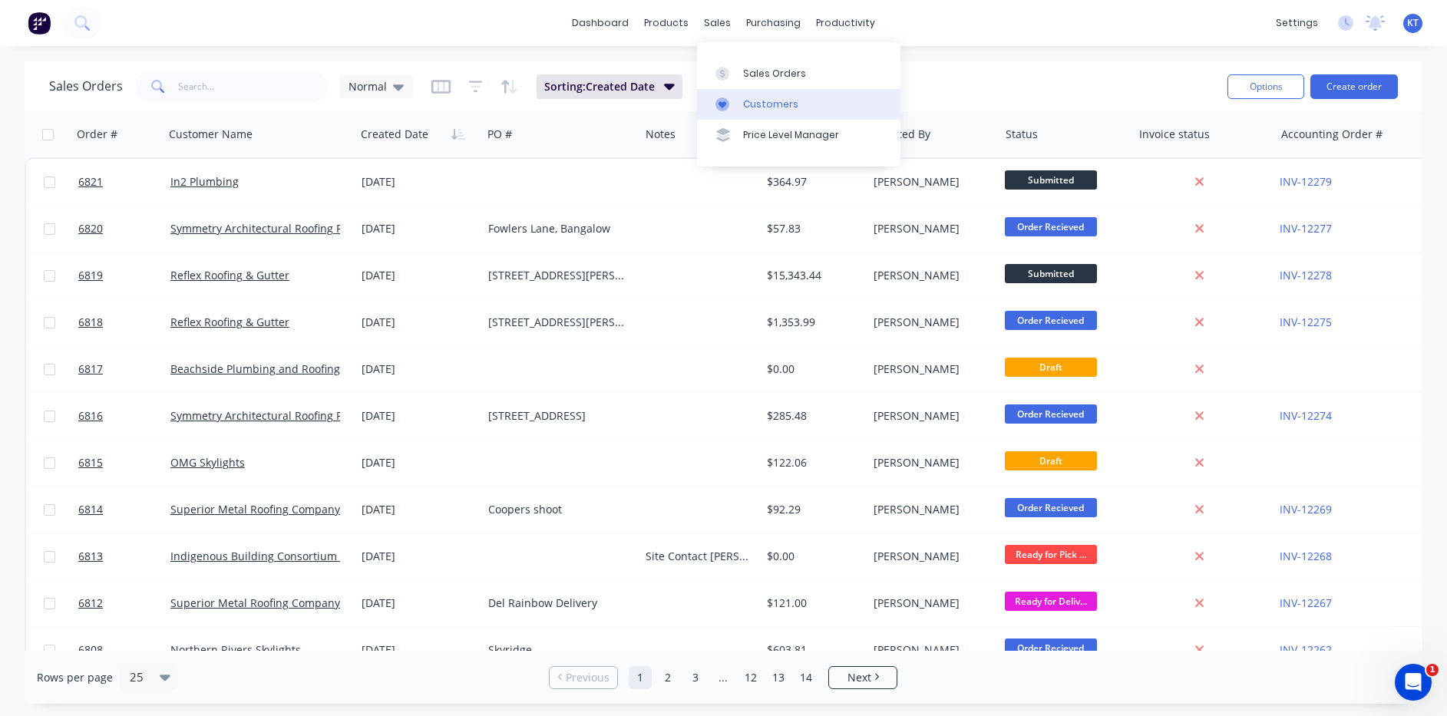
click at [751, 113] on link "Customers" at bounding box center [798, 104] width 203 height 31
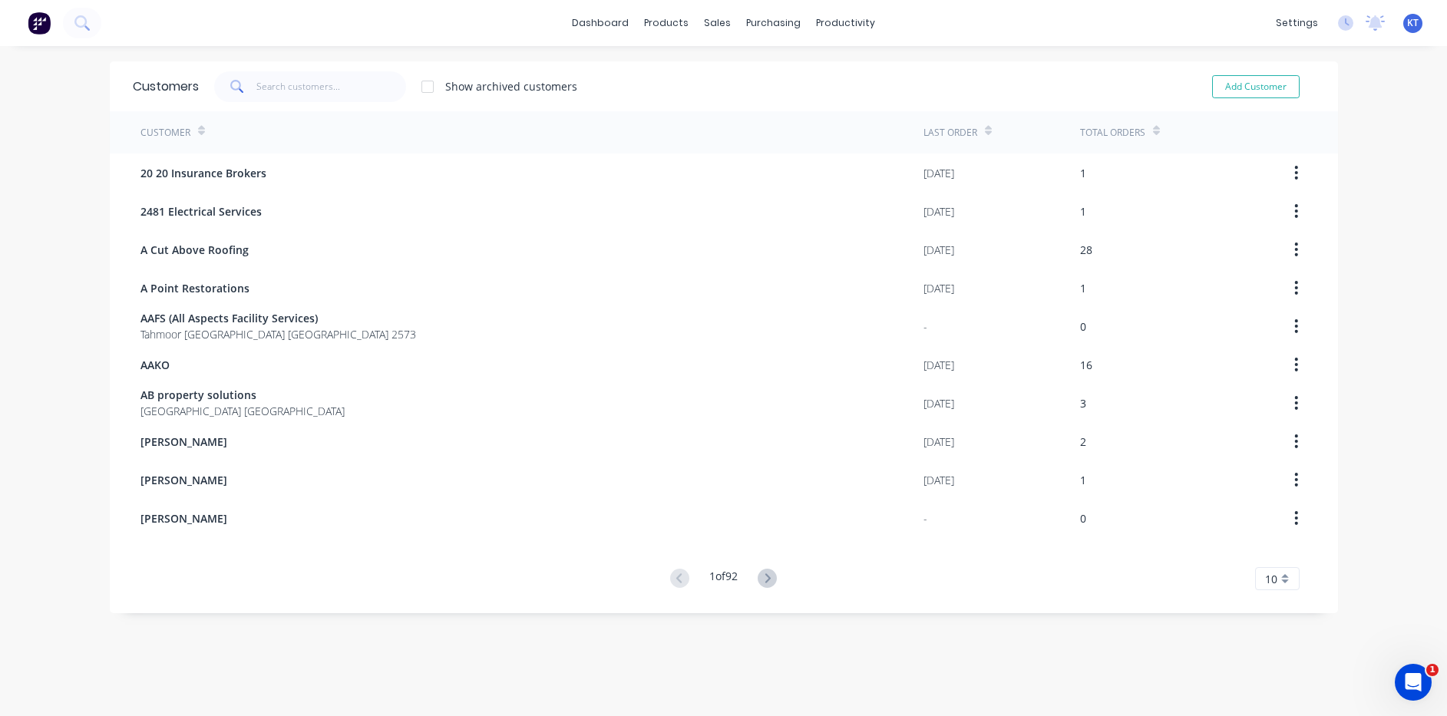
click at [323, 111] on div "Customer" at bounding box center [531, 132] width 783 height 42
drag, startPoint x: 305, startPoint y: 90, endPoint x: 332, endPoint y: 64, distance: 36.9
click at [309, 87] on input "text" at bounding box center [331, 86] width 150 height 31
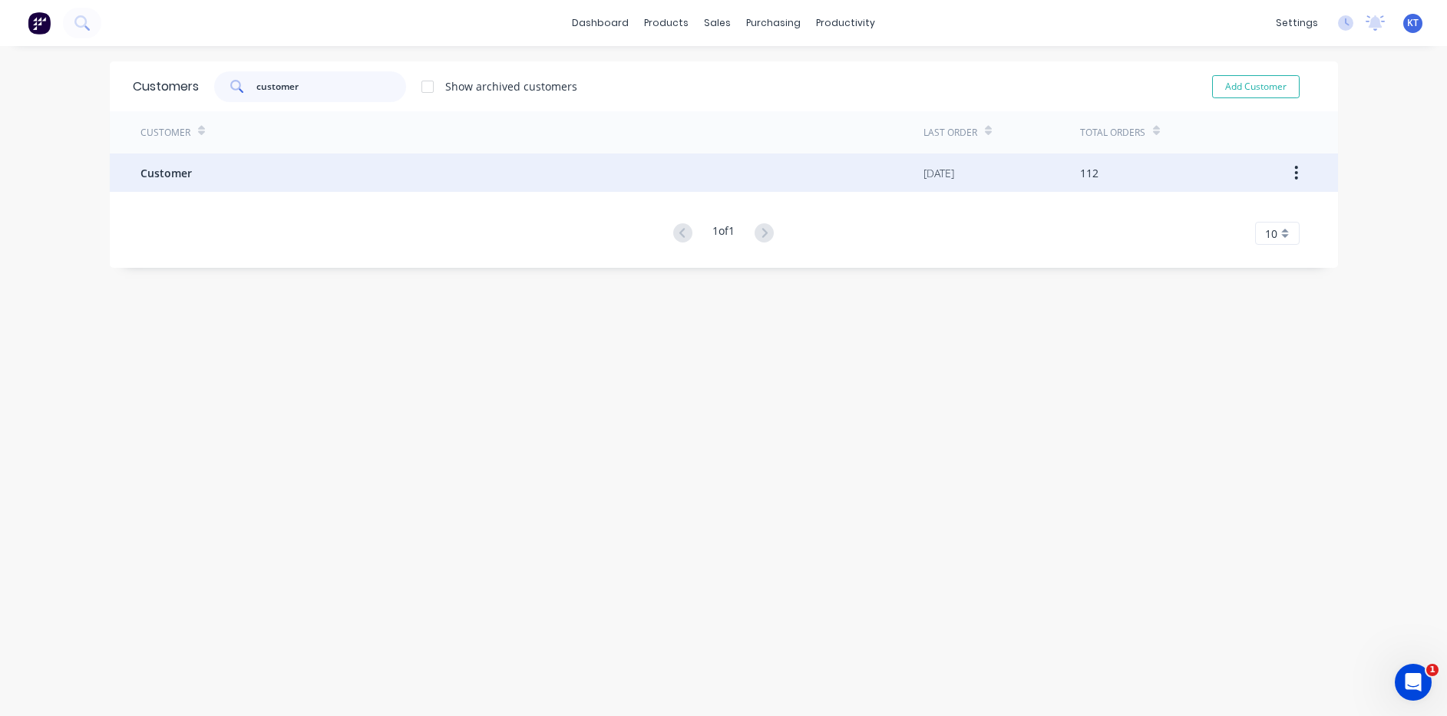
type input "customer"
click at [202, 181] on div "Customer" at bounding box center [531, 172] width 783 height 38
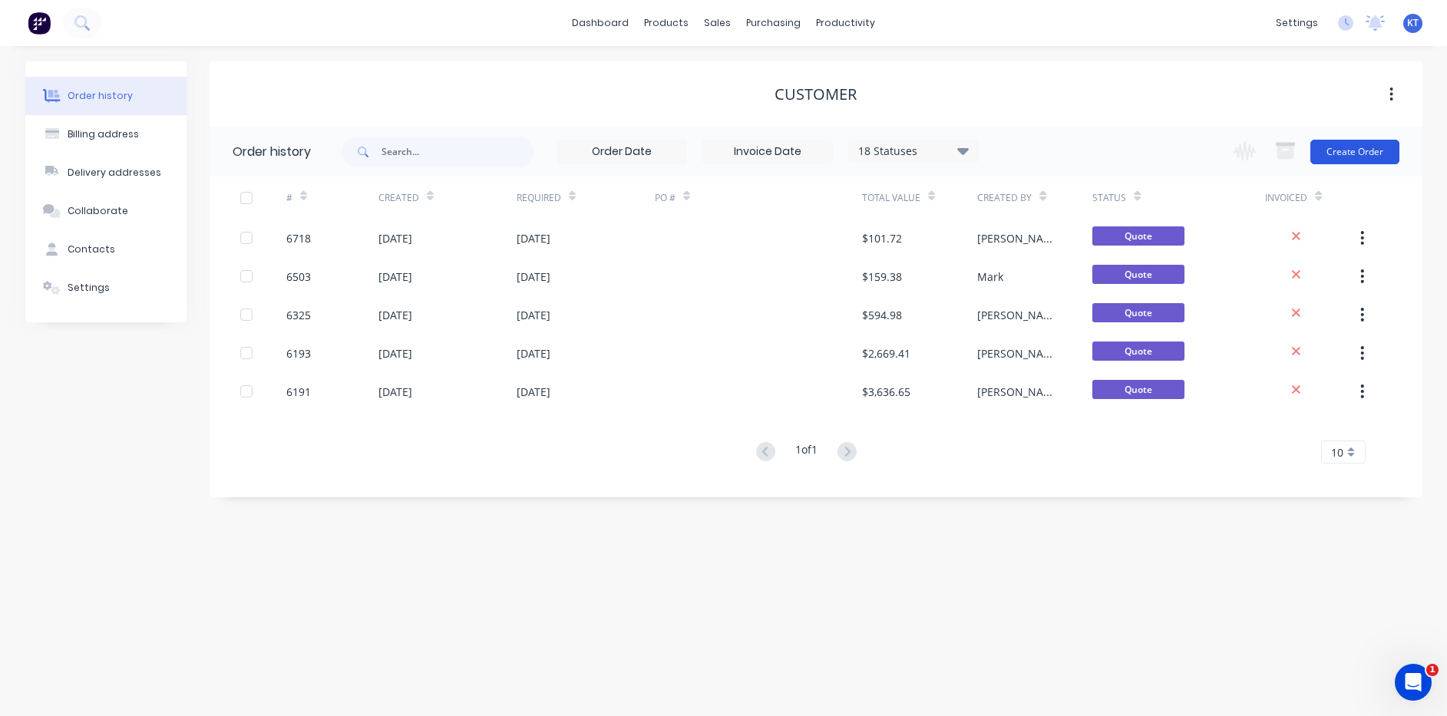
click at [1371, 157] on button "Create Order" at bounding box center [1354, 152] width 89 height 25
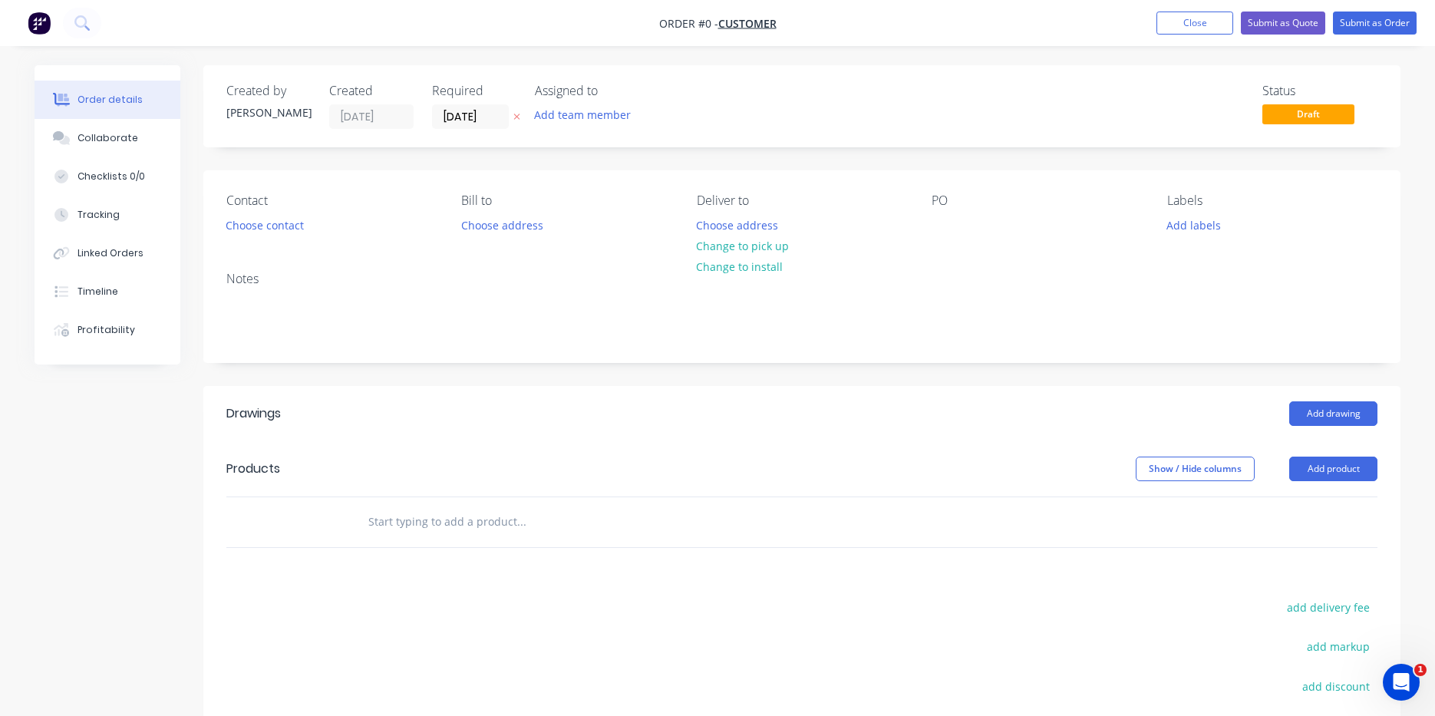
click at [266, 209] on div "Contact Choose contact" at bounding box center [331, 214] width 210 height 43
click at [269, 231] on button "Choose contact" at bounding box center [265, 224] width 94 height 21
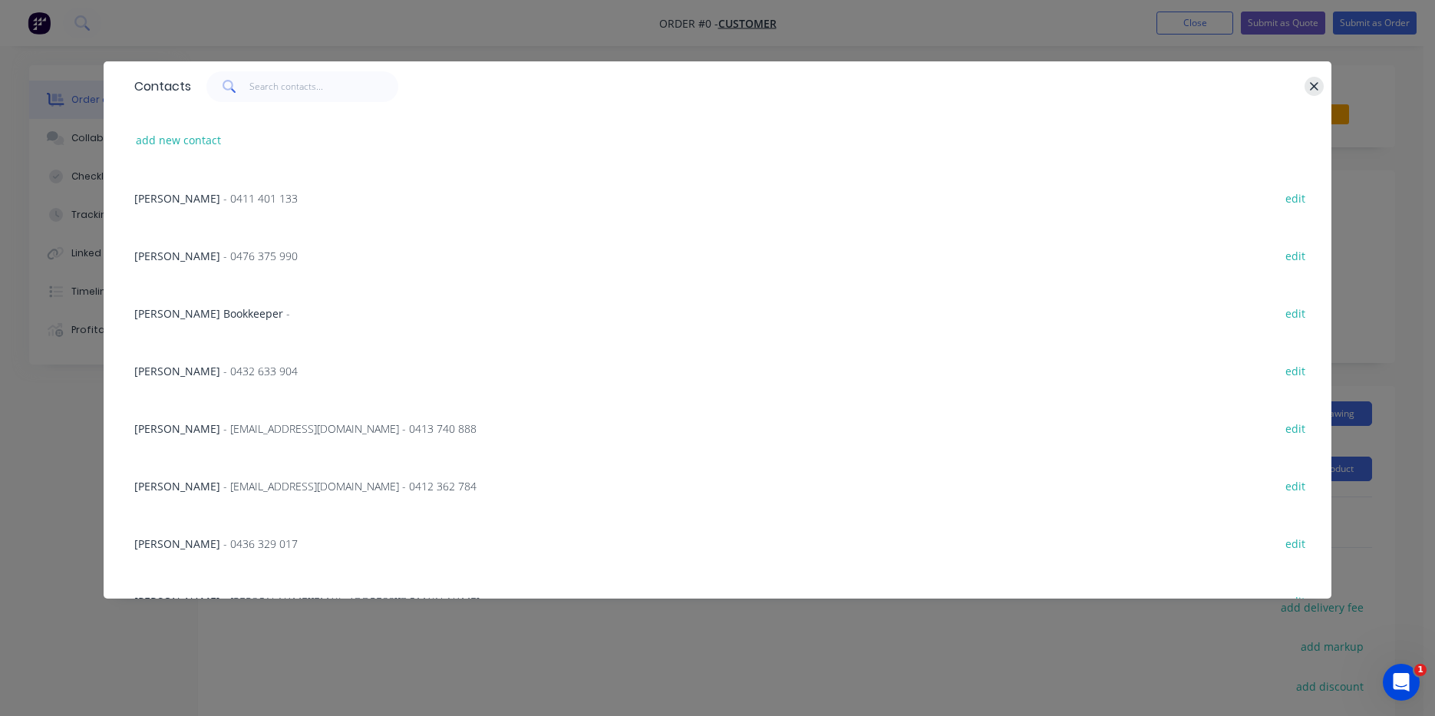
click at [1314, 89] on icon "button" at bounding box center [1314, 87] width 10 height 14
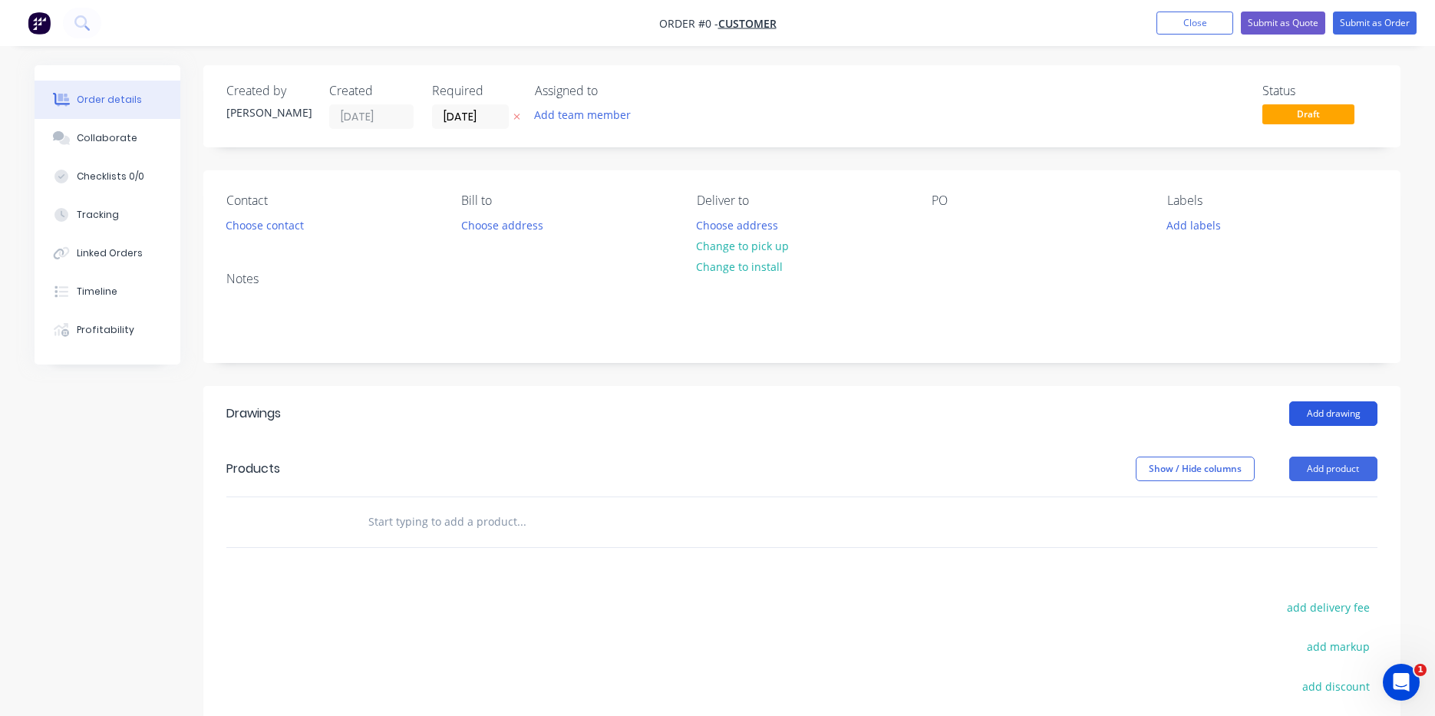
click at [1343, 417] on button "Add drawing" at bounding box center [1333, 413] width 88 height 25
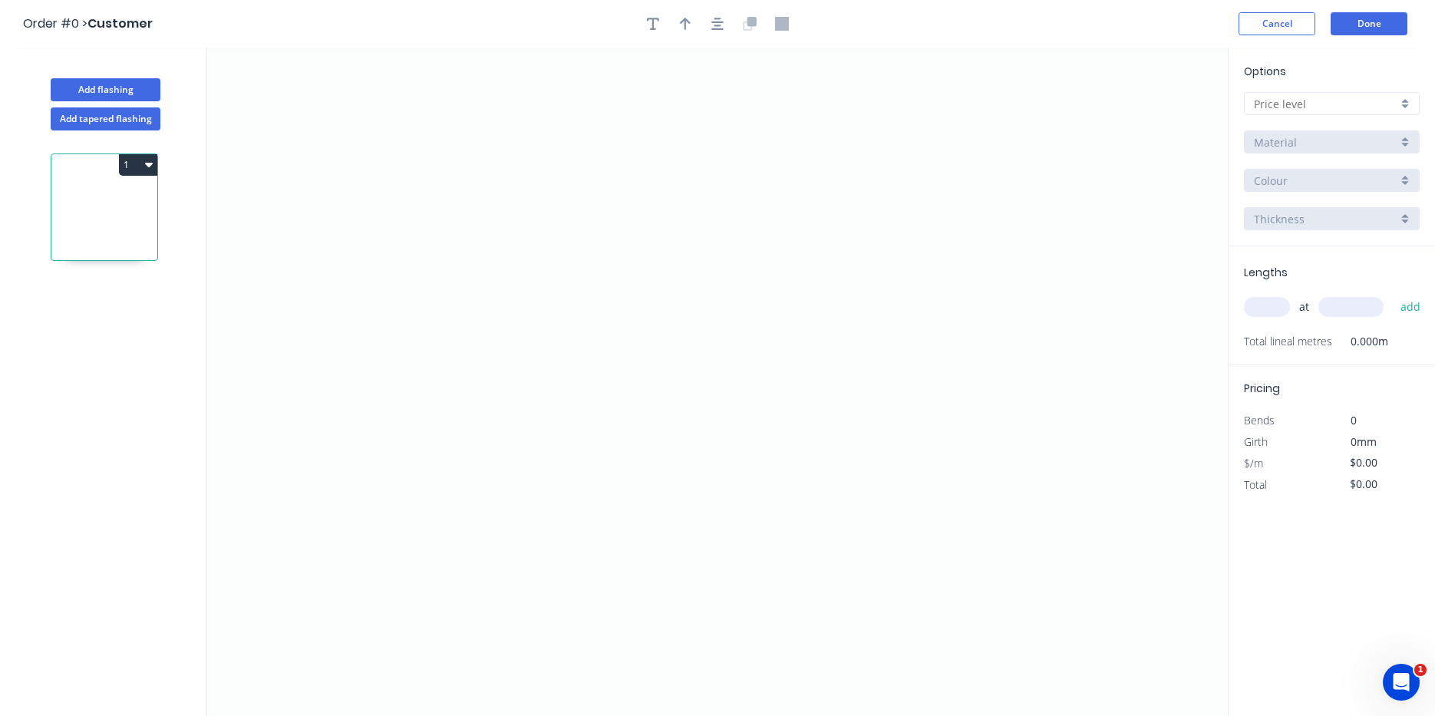
click at [1343, 96] on input "text" at bounding box center [1326, 104] width 144 height 16
click at [1282, 222] on div "D" at bounding box center [1332, 213] width 174 height 27
type input "D"
click at [378, 474] on icon "0" at bounding box center [717, 382] width 1021 height 668
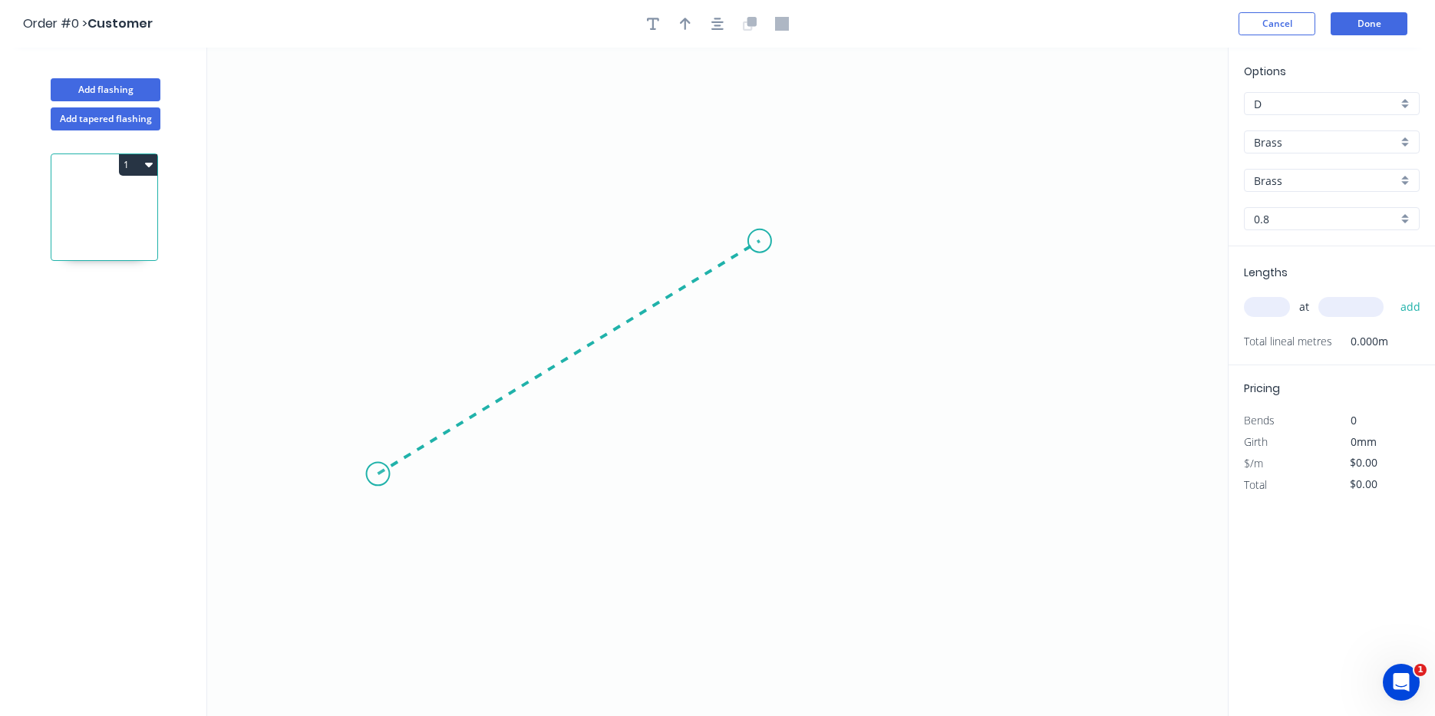
click at [760, 241] on icon at bounding box center [568, 357] width 381 height 233
click at [1384, 138] on input "Brass" at bounding box center [1326, 142] width 144 height 16
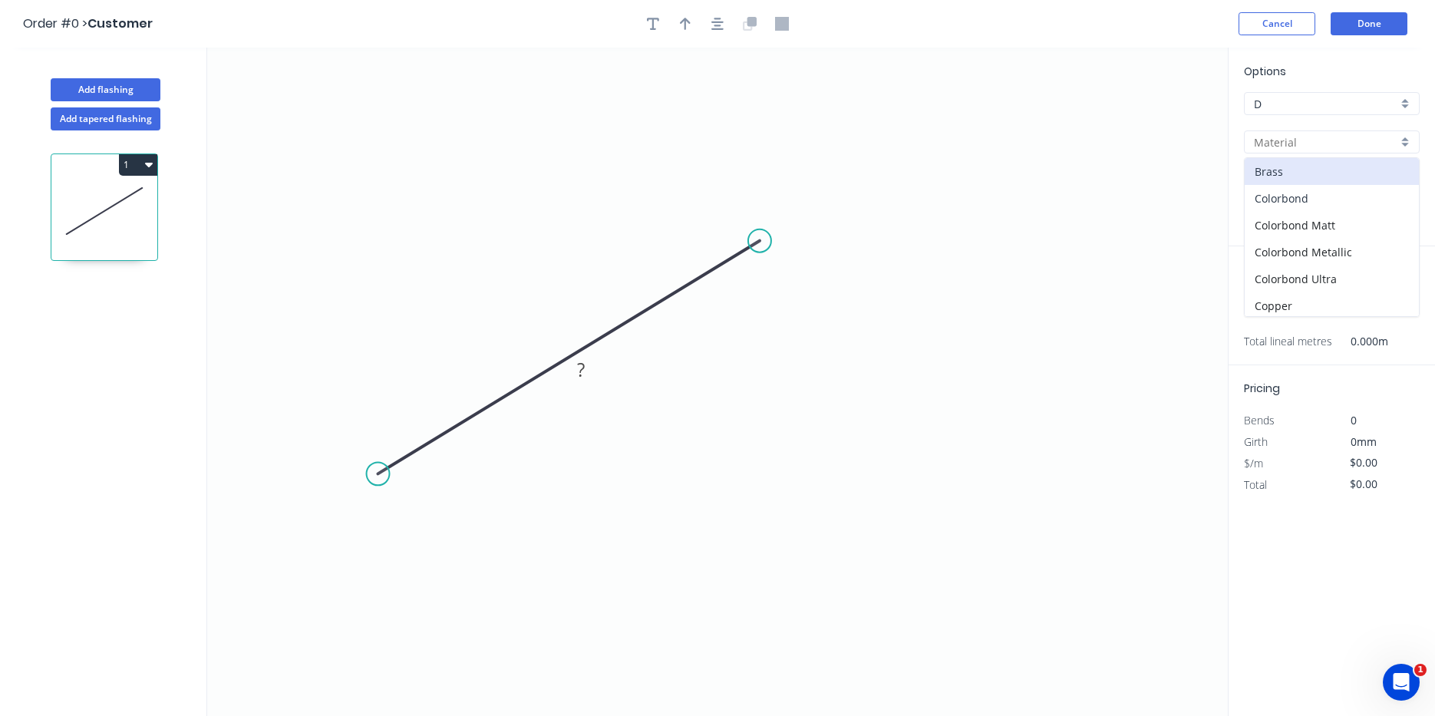
click at [1339, 195] on div "Colorbond" at bounding box center [1332, 198] width 174 height 27
type input "Colorbond"
type input "Basalt"
type input "0.55"
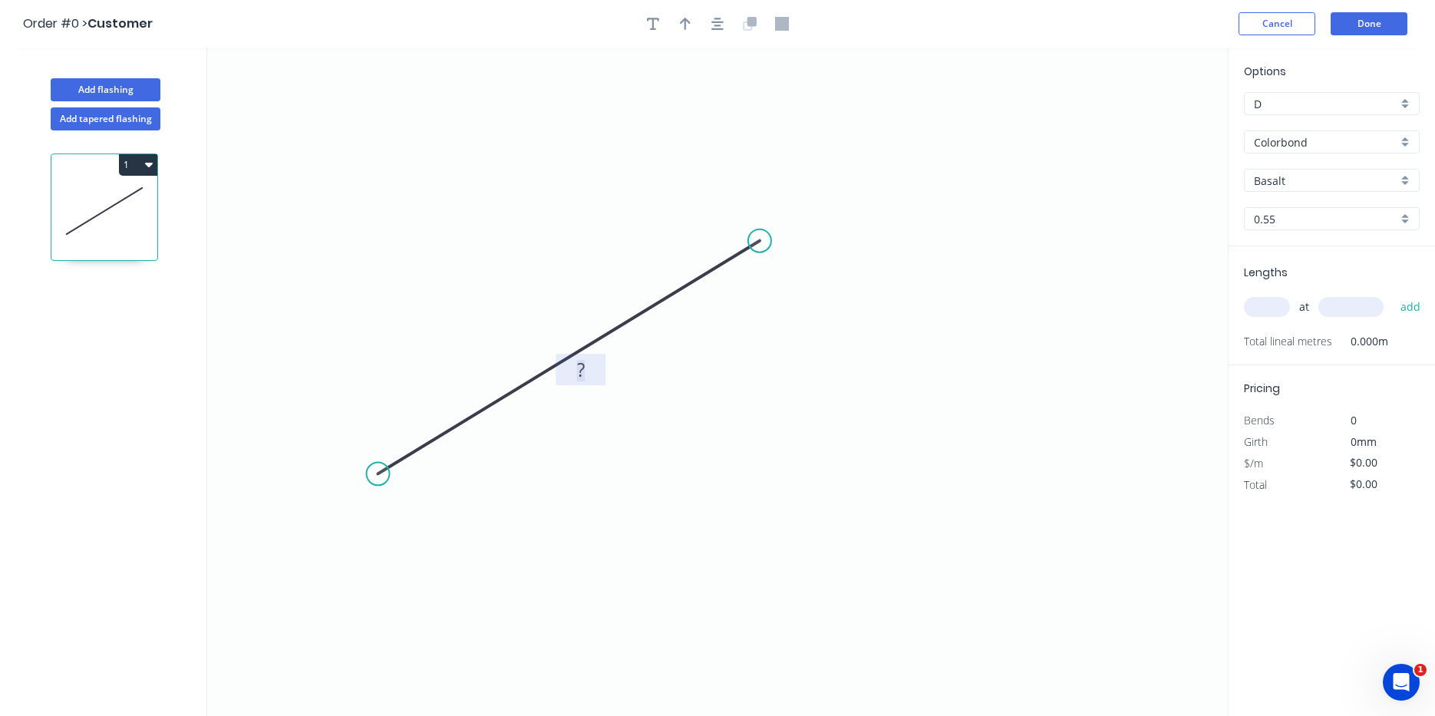
click at [592, 373] on rect at bounding box center [581, 370] width 31 height 21
type input "$42.08"
click at [1262, 296] on div "at add" at bounding box center [1333, 307] width 179 height 26
click at [1267, 310] on input "text" at bounding box center [1267, 307] width 46 height 20
type input "1"
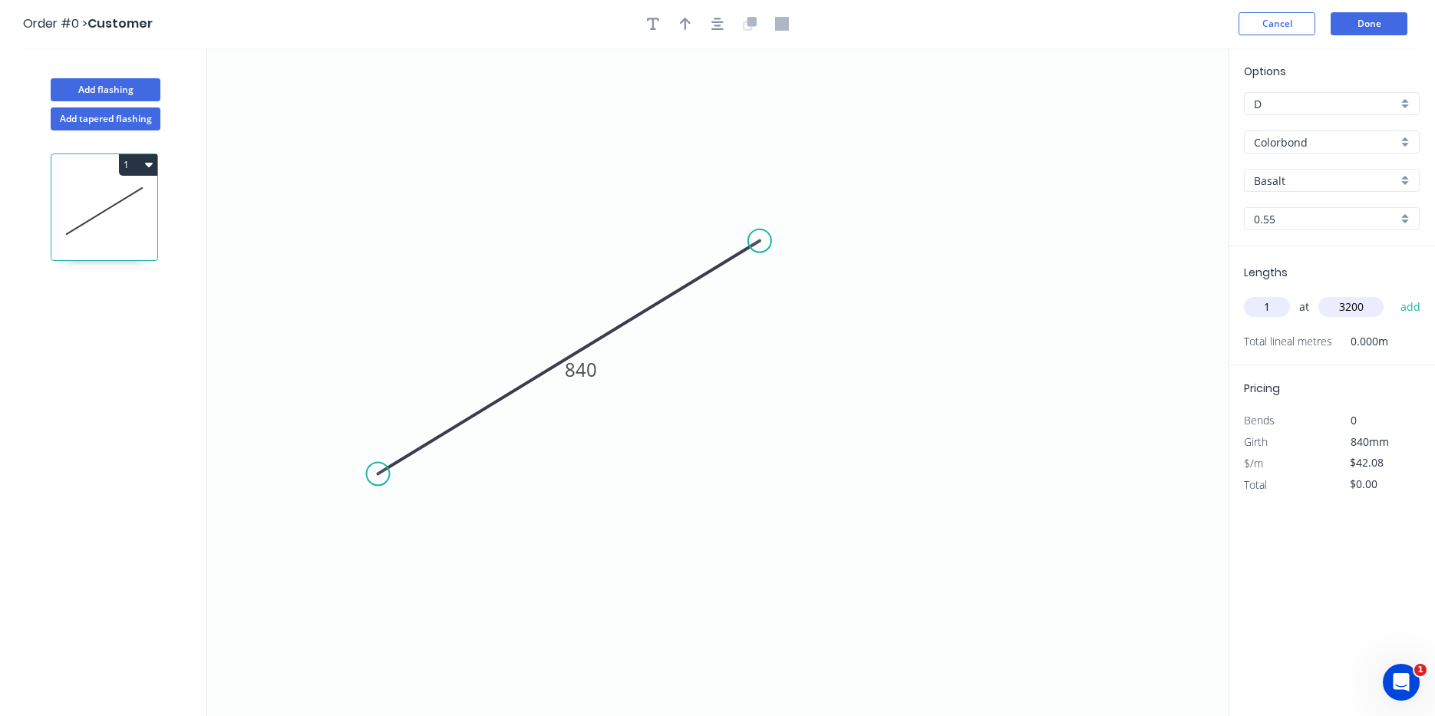
type input "3200"
click at [1393, 294] on button "add" at bounding box center [1411, 307] width 36 height 26
type input "$134.66"
click at [1368, 25] on button "Done" at bounding box center [1369, 23] width 77 height 23
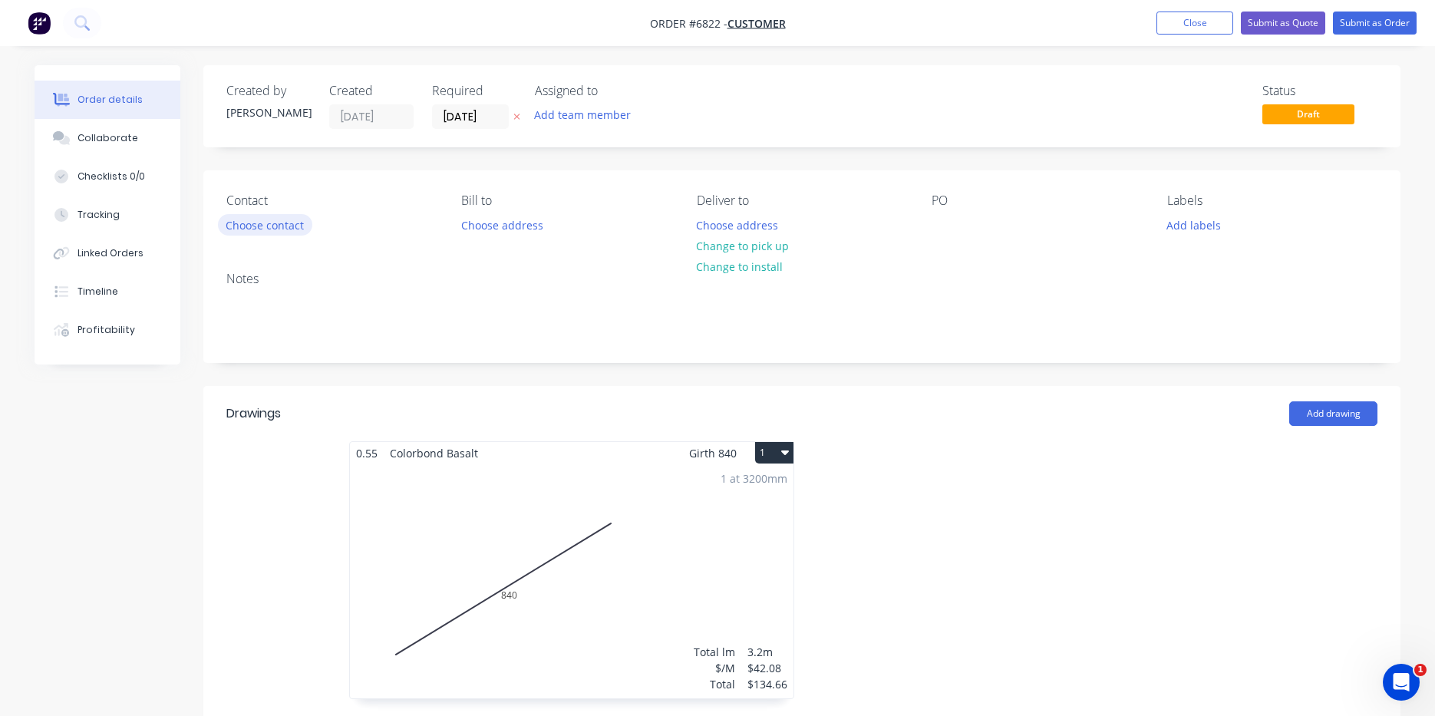
click at [259, 220] on button "Choose contact" at bounding box center [265, 224] width 94 height 21
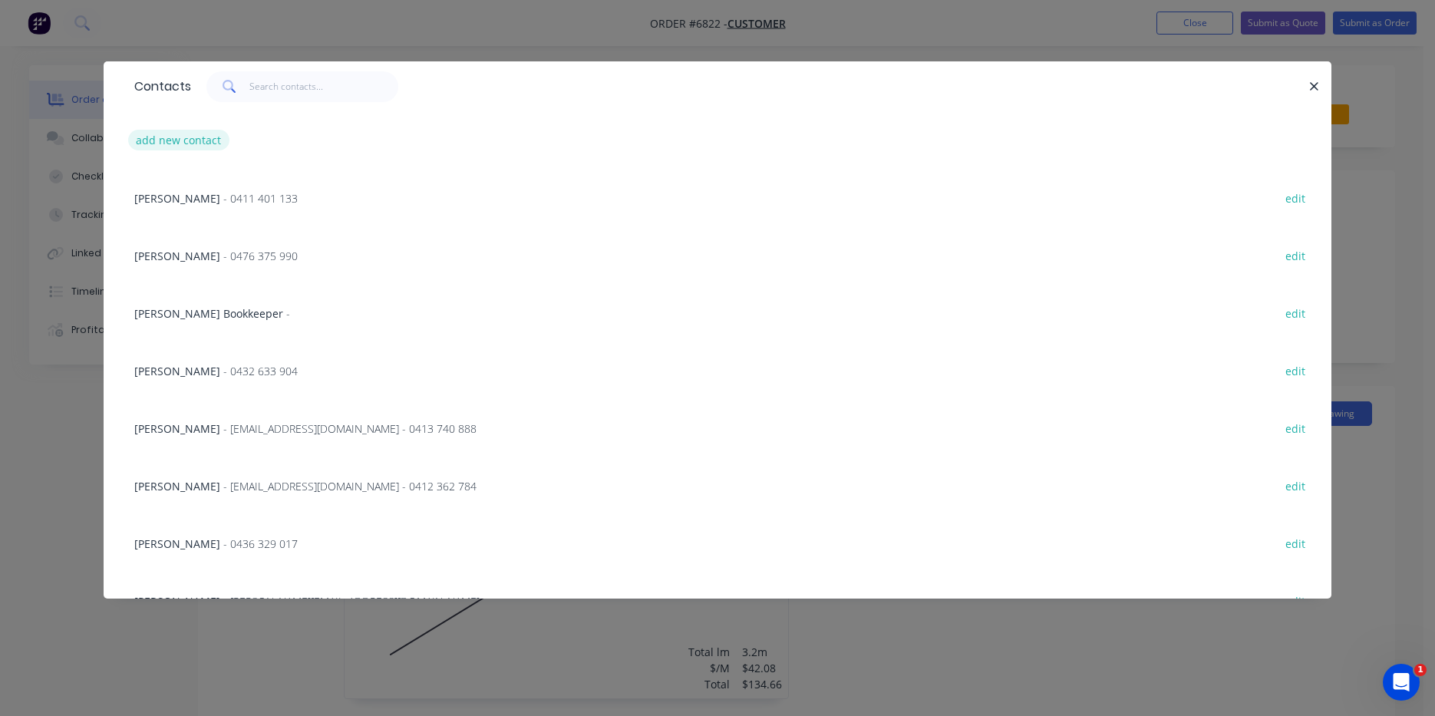
click at [203, 135] on button "add new contact" at bounding box center [178, 140] width 101 height 21
select select "AU"
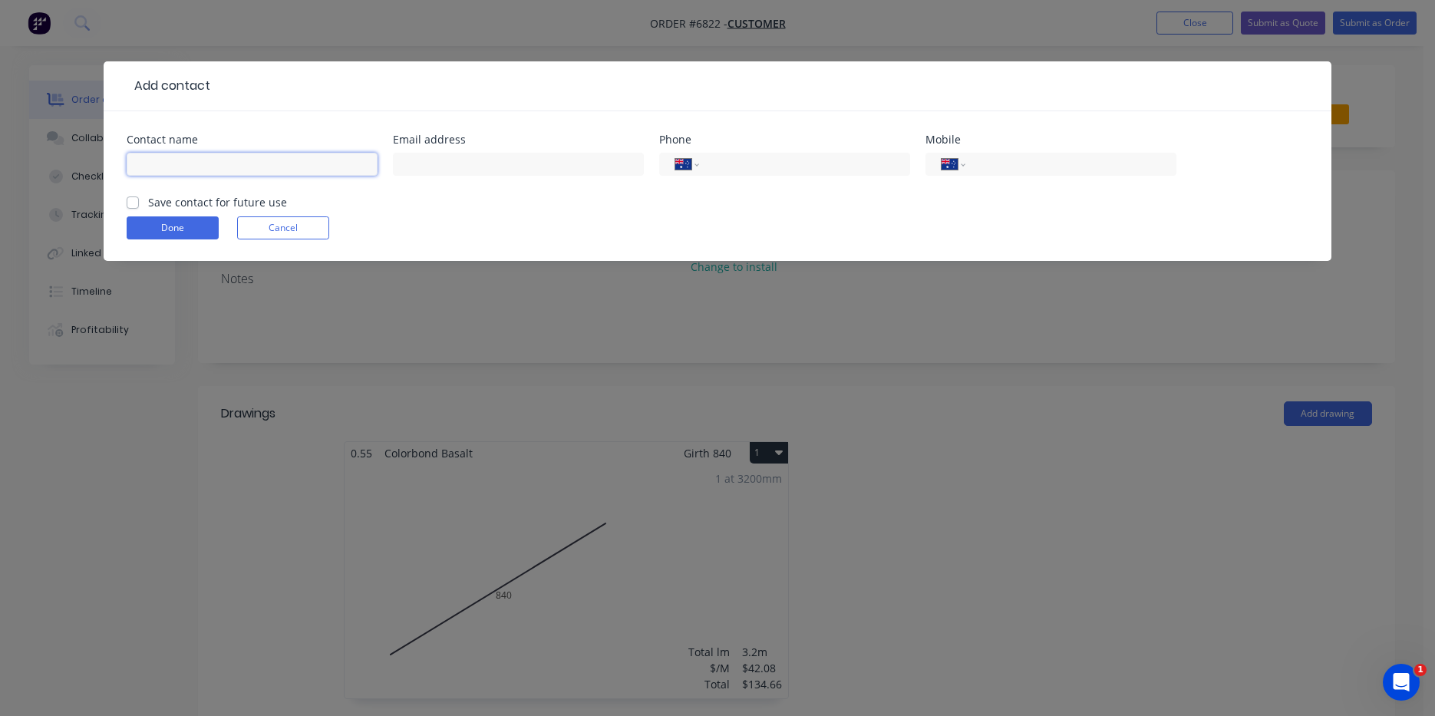
click at [202, 157] on input "text" at bounding box center [252, 164] width 251 height 23
type input "Ben"
click at [886, 161] on input "tel" at bounding box center [802, 165] width 184 height 18
type input "0430 155 837"
click at [131, 209] on div "Save contact for future use" at bounding box center [207, 202] width 160 height 16
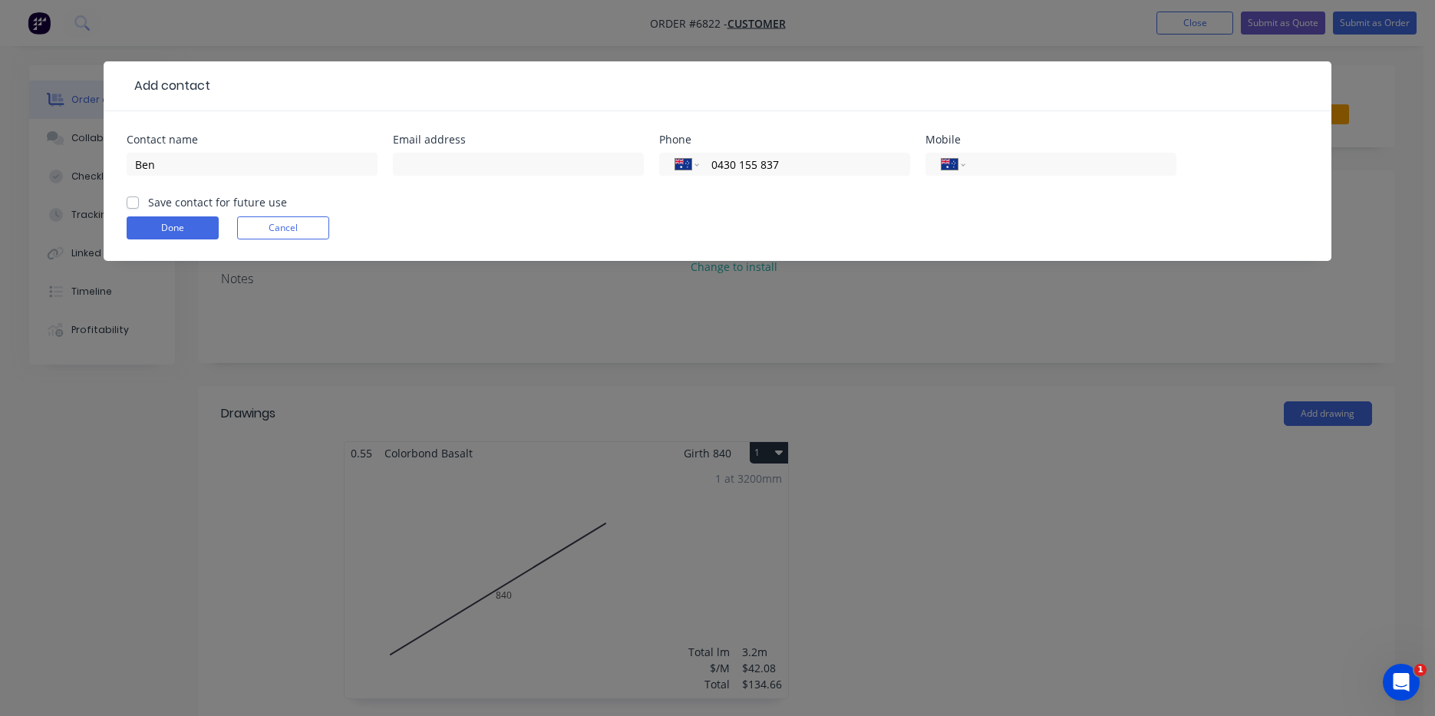
click at [148, 203] on label "Save contact for future use" at bounding box center [217, 202] width 139 height 16
click at [132, 203] on input "Save contact for future use" at bounding box center [133, 201] width 12 height 15
checkbox input "true"
click at [161, 233] on button "Done" at bounding box center [173, 227] width 92 height 23
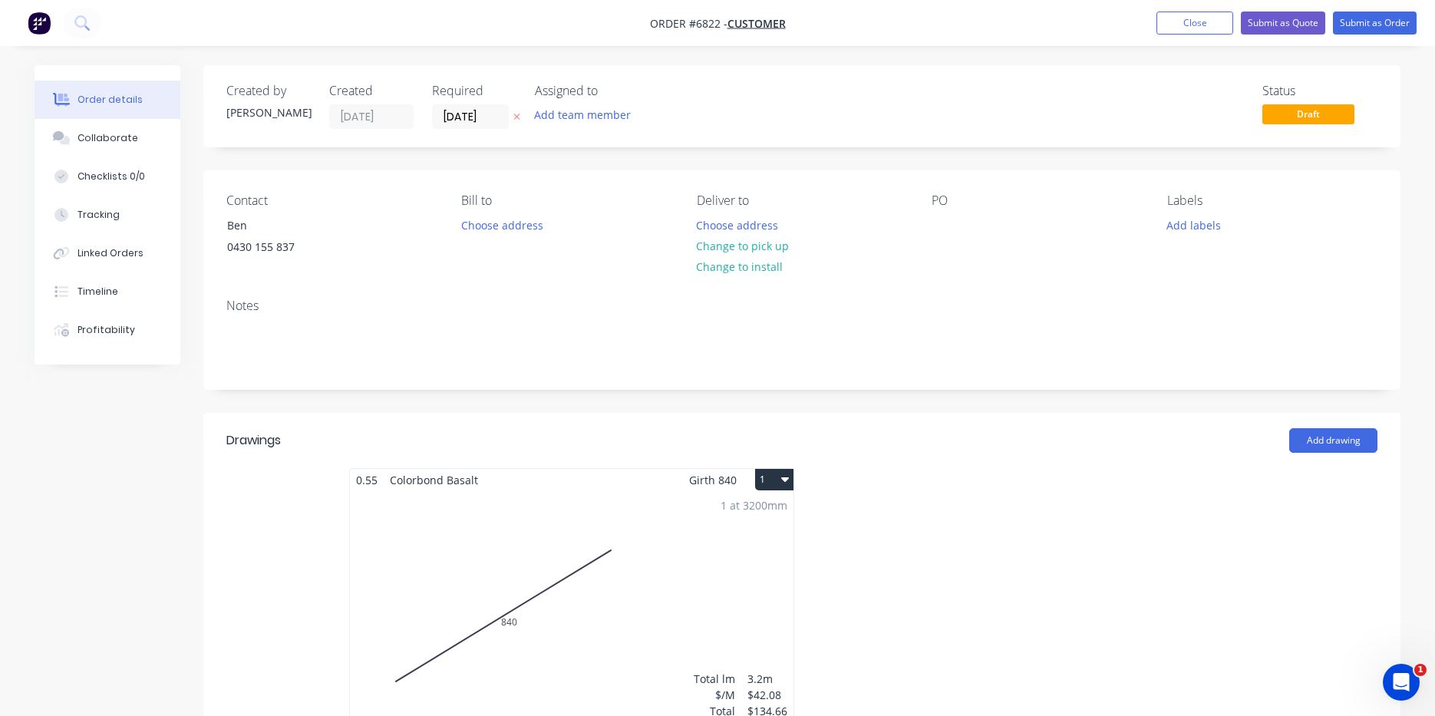
click at [640, 538] on div "1 at 3200mm Total lm $/M Total 3.2m $42.08 $134.66" at bounding box center [572, 608] width 444 height 234
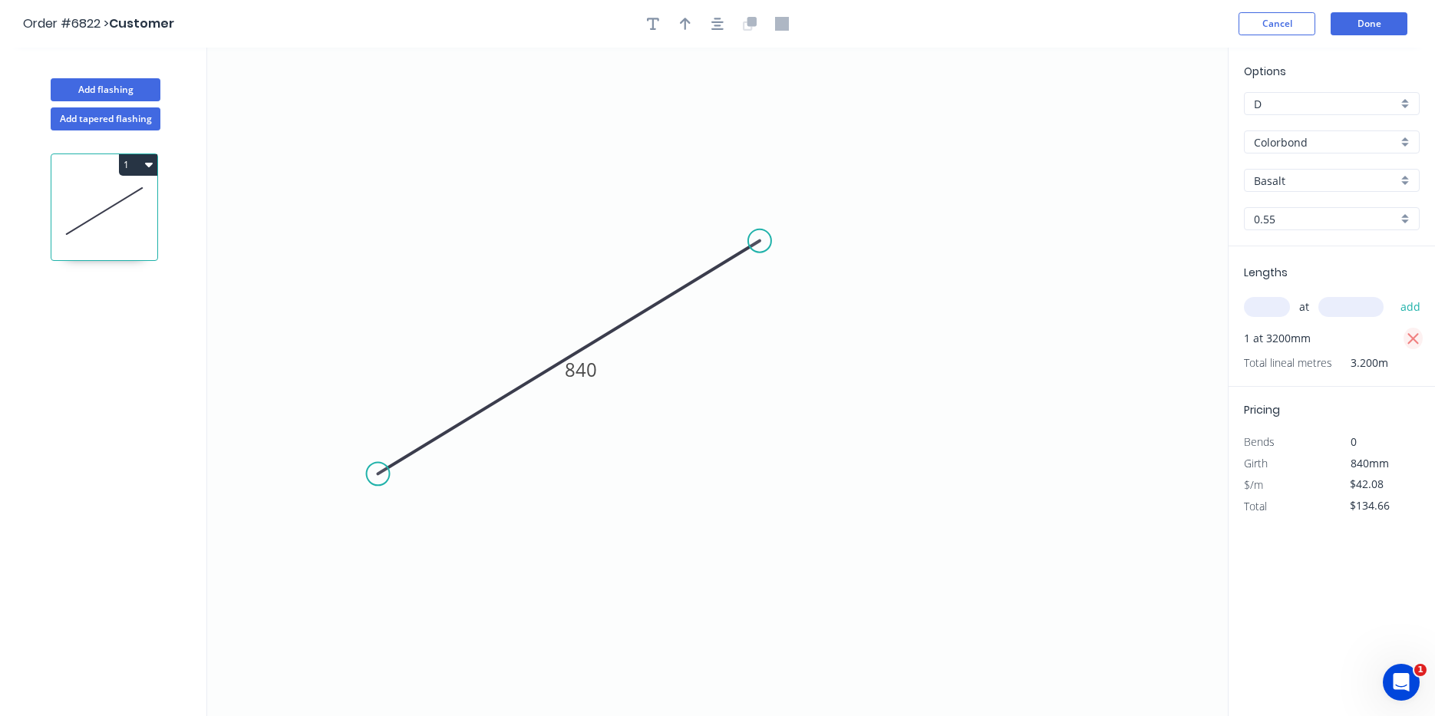
click at [1414, 338] on icon "button" at bounding box center [1413, 339] width 12 height 12
type input "$0.00"
click at [1281, 304] on input "text" at bounding box center [1267, 307] width 46 height 20
type input "1"
type input "3250"
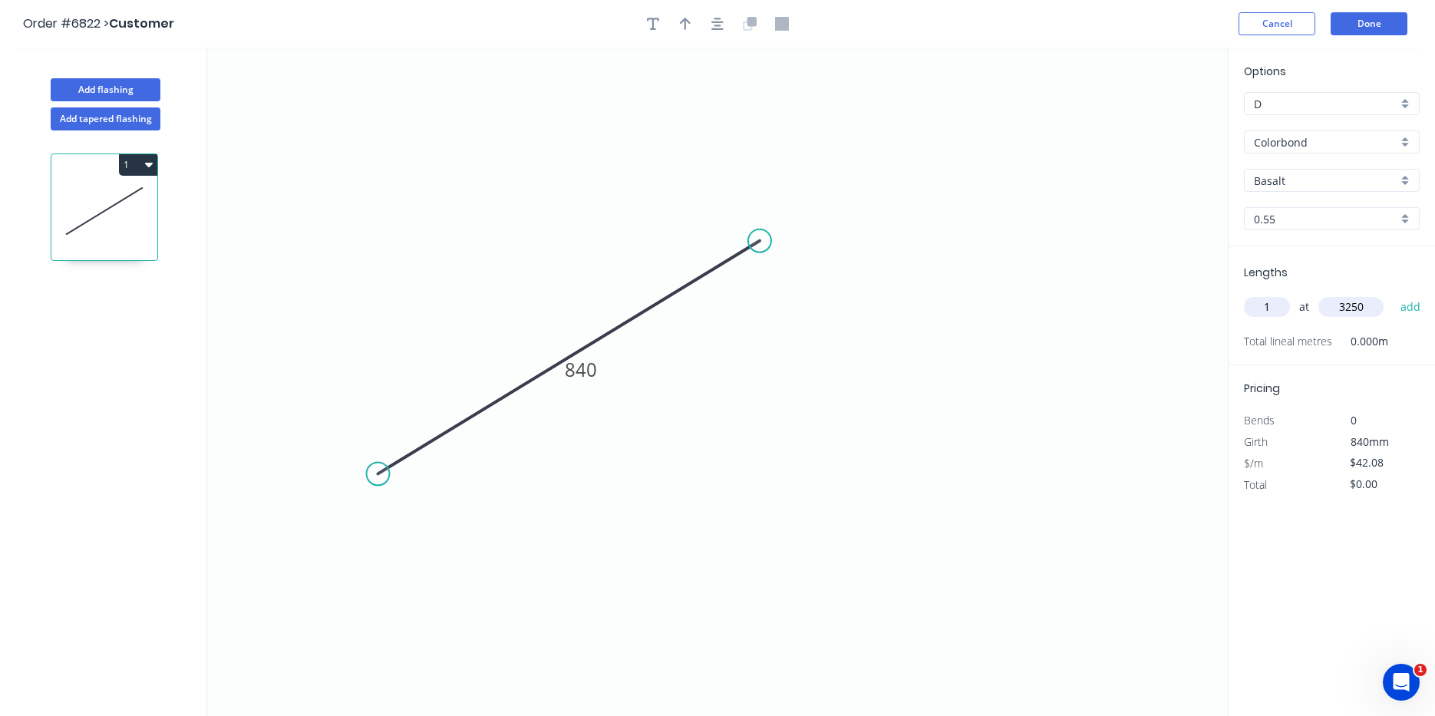
click at [1393, 294] on button "add" at bounding box center [1411, 307] width 36 height 26
type input "$136.76"
click at [1394, 18] on button "Done" at bounding box center [1369, 23] width 77 height 23
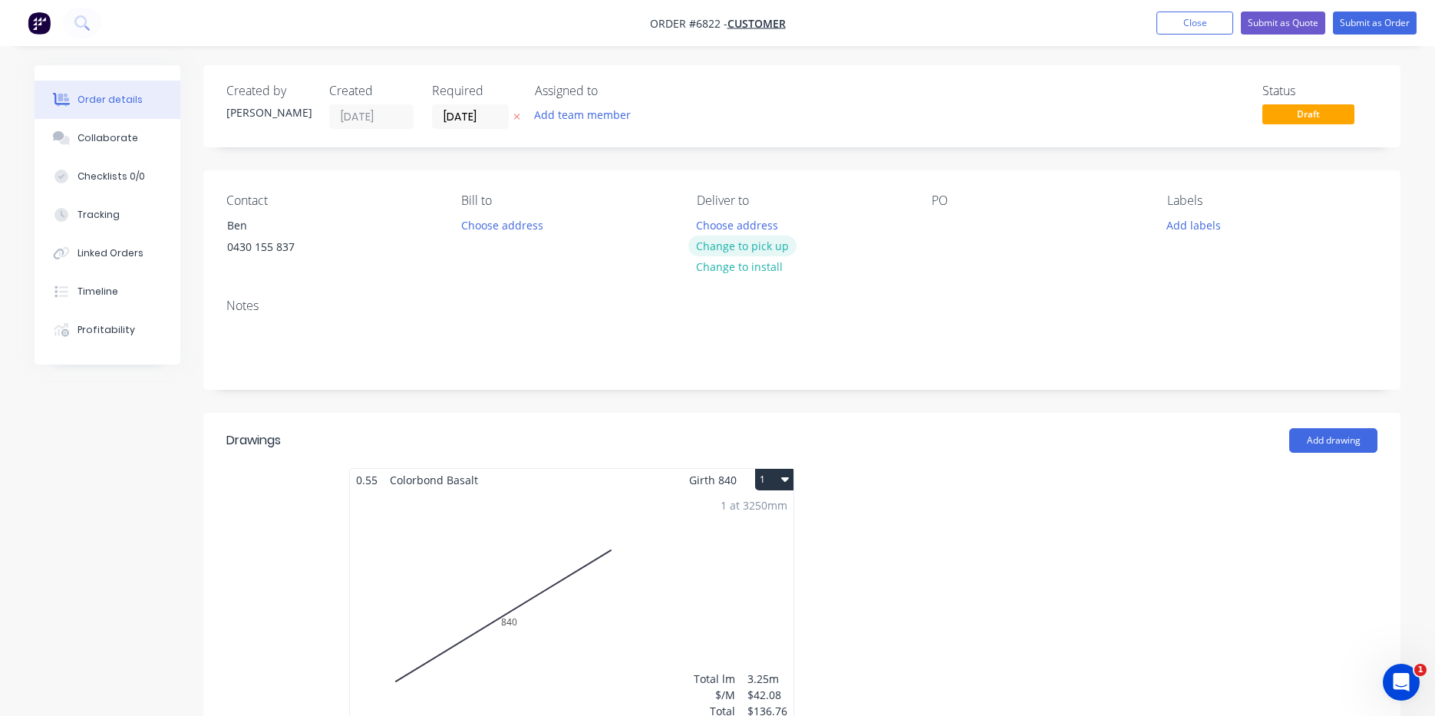
click at [757, 244] on button "Change to pick up" at bounding box center [742, 246] width 109 height 21
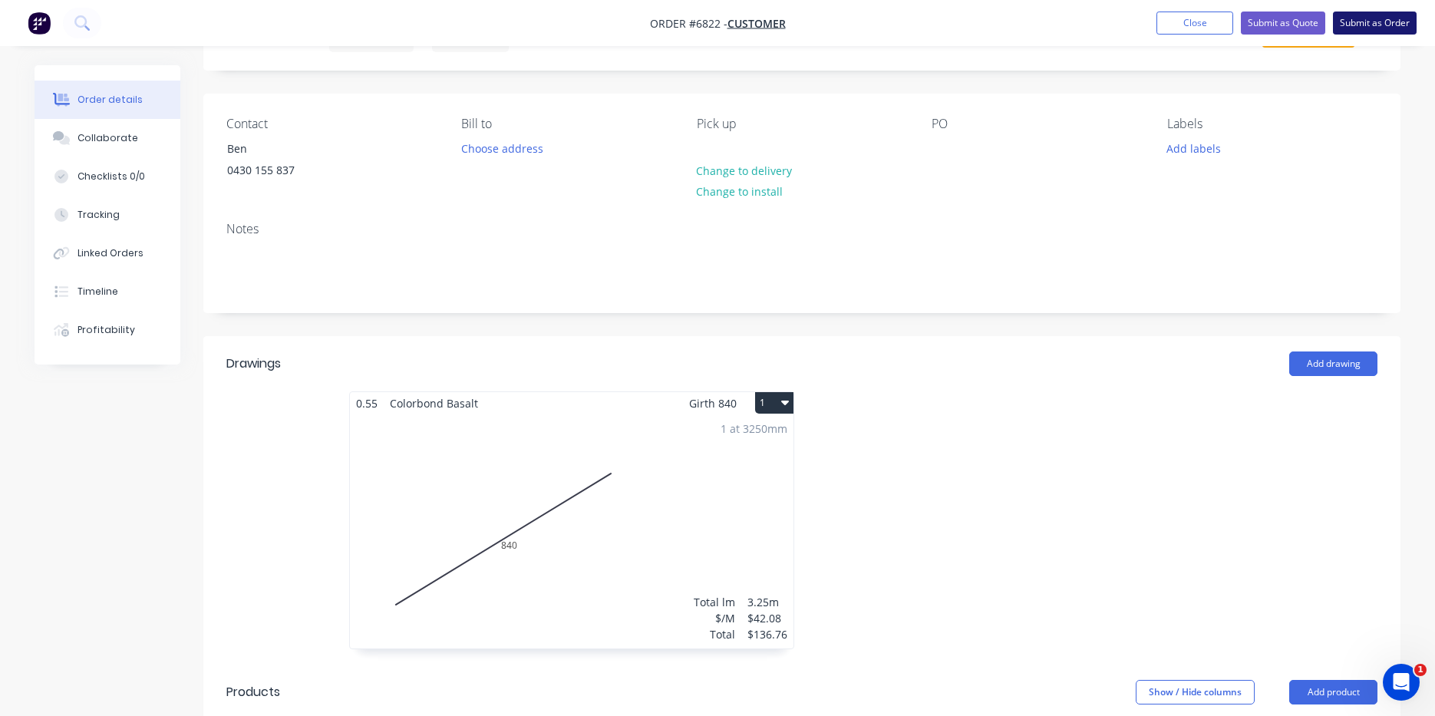
click at [1367, 32] on button "Submit as Order" at bounding box center [1375, 23] width 84 height 23
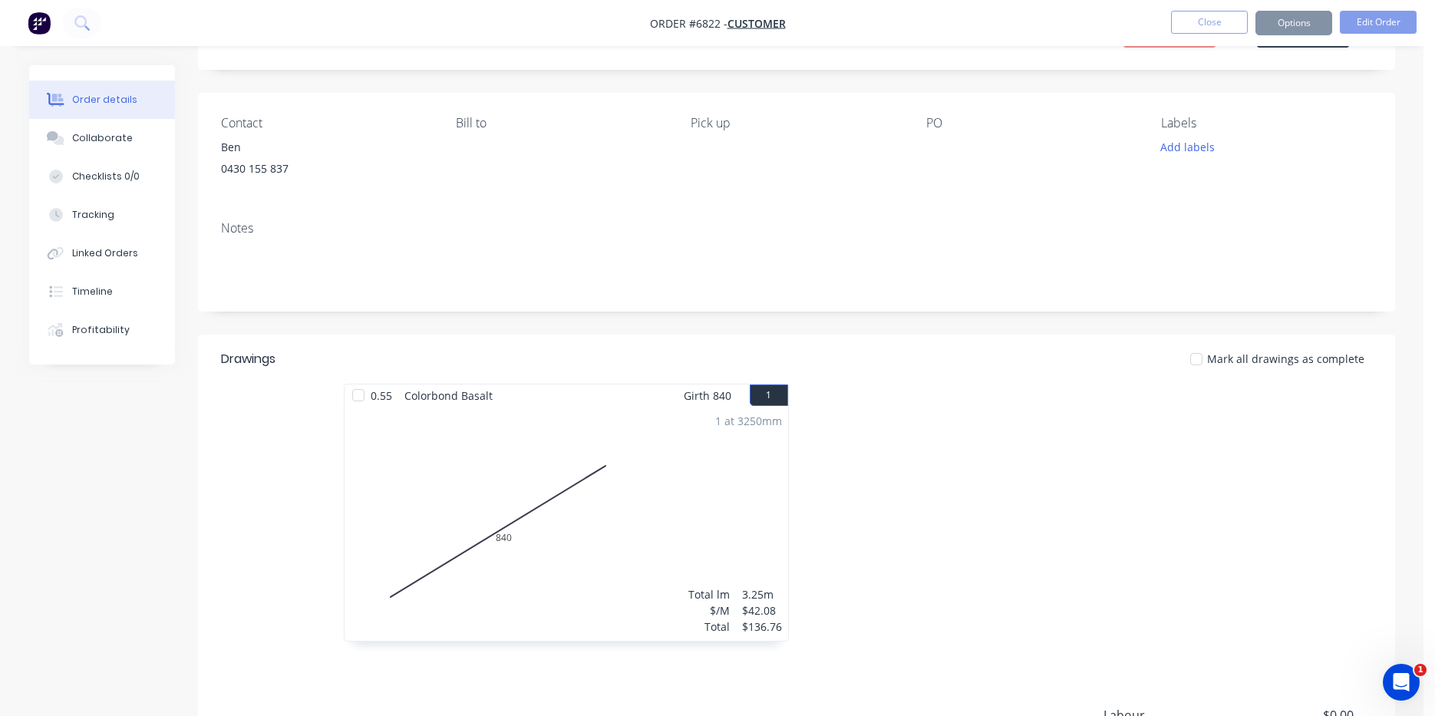
scroll to position [0, 0]
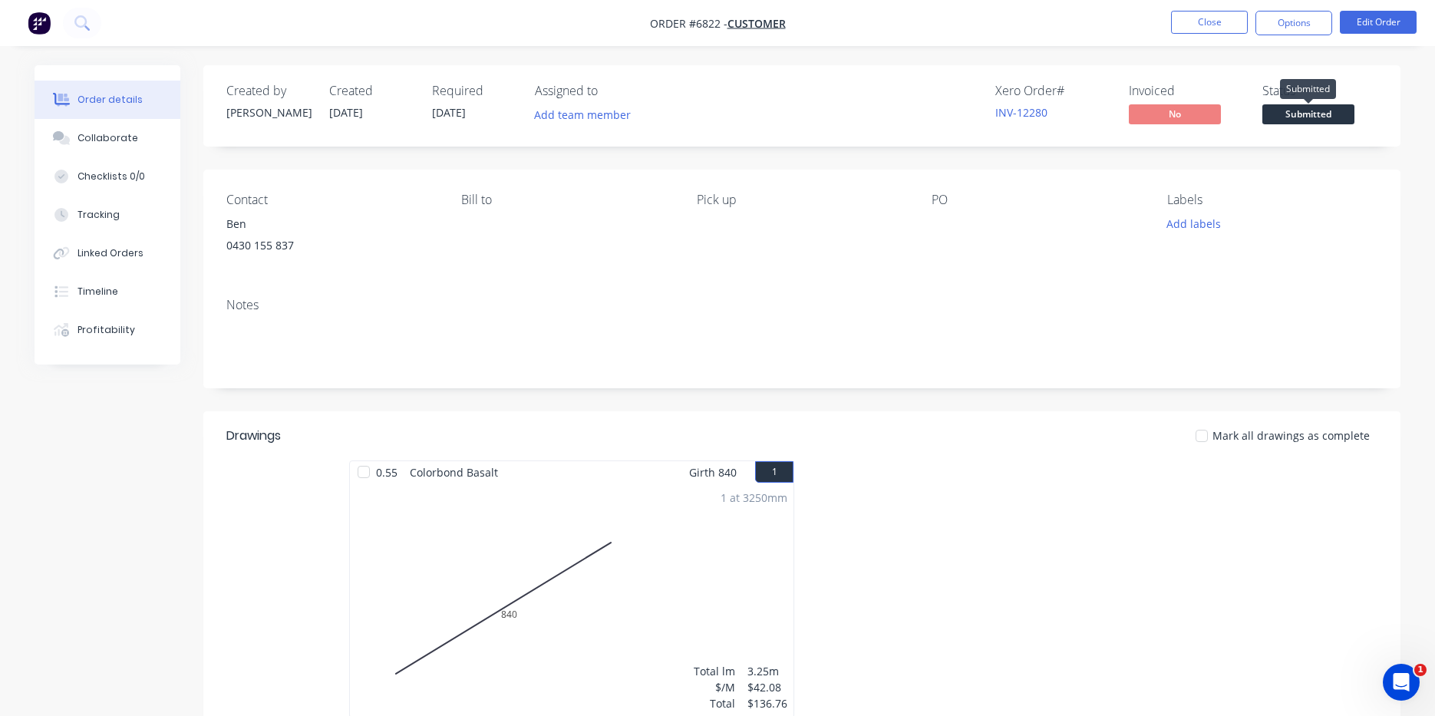
click at [1334, 115] on span "Submitted" at bounding box center [1308, 113] width 92 height 19
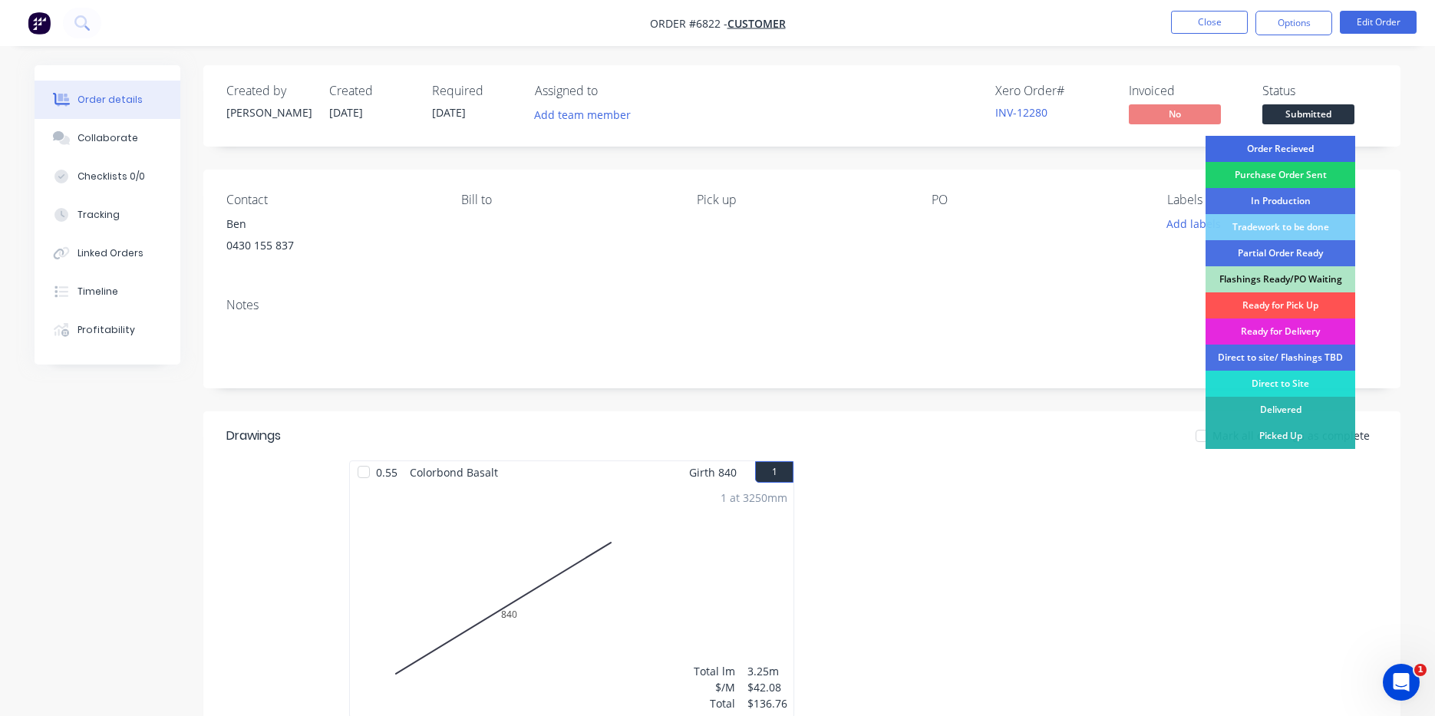
click at [1329, 144] on div "Order Recieved" at bounding box center [1281, 149] width 150 height 26
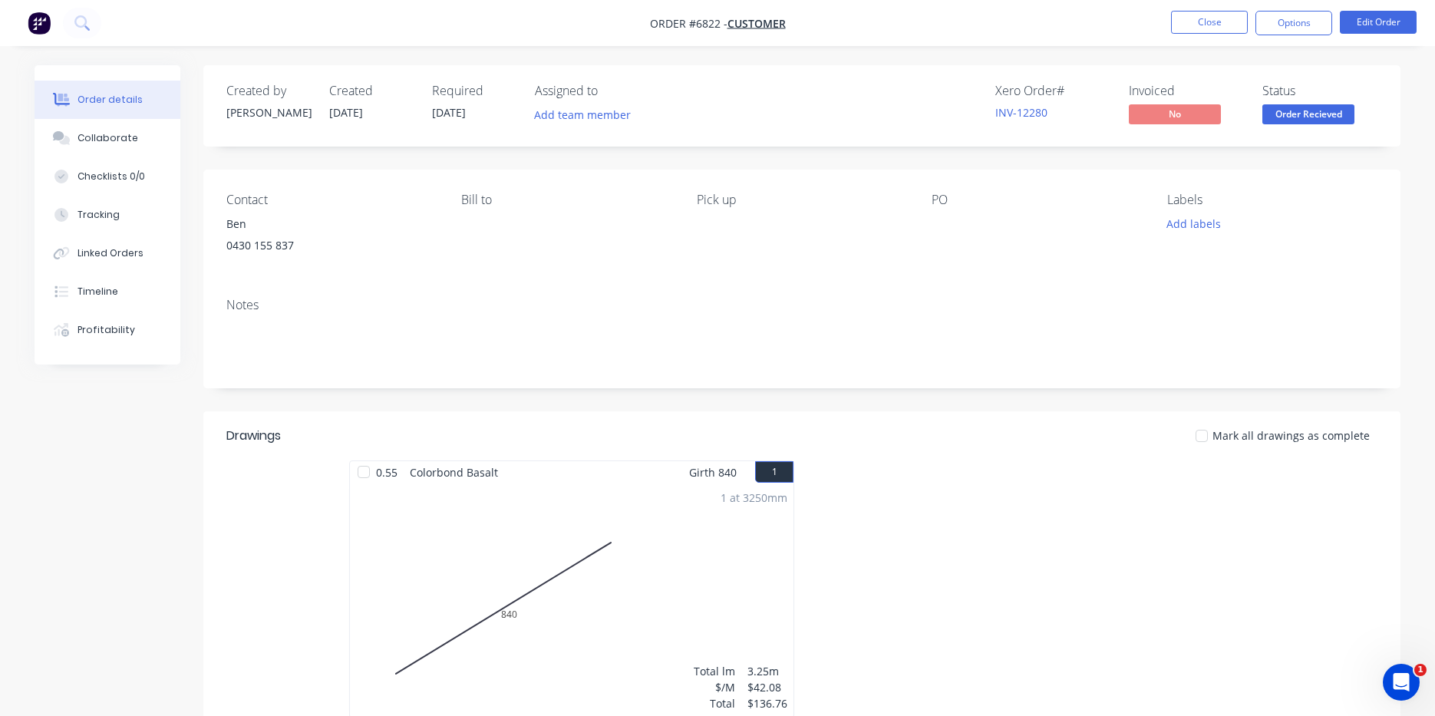
click at [1299, 10] on nav "Order #6822 - Customer Close Options Edit Order" at bounding box center [717, 23] width 1435 height 46
click at [1298, 15] on button "Options" at bounding box center [1294, 23] width 77 height 25
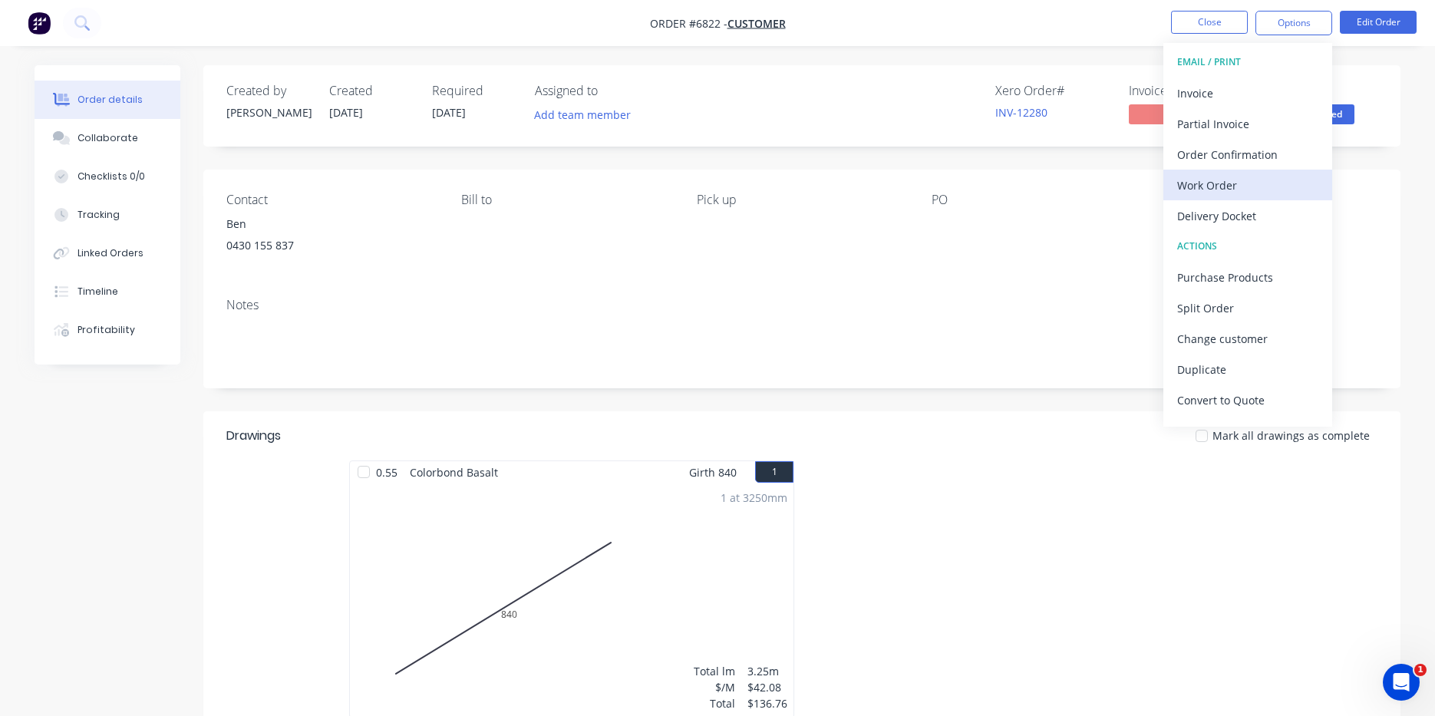
click at [1302, 178] on div "Work Order" at bounding box center [1247, 185] width 141 height 22
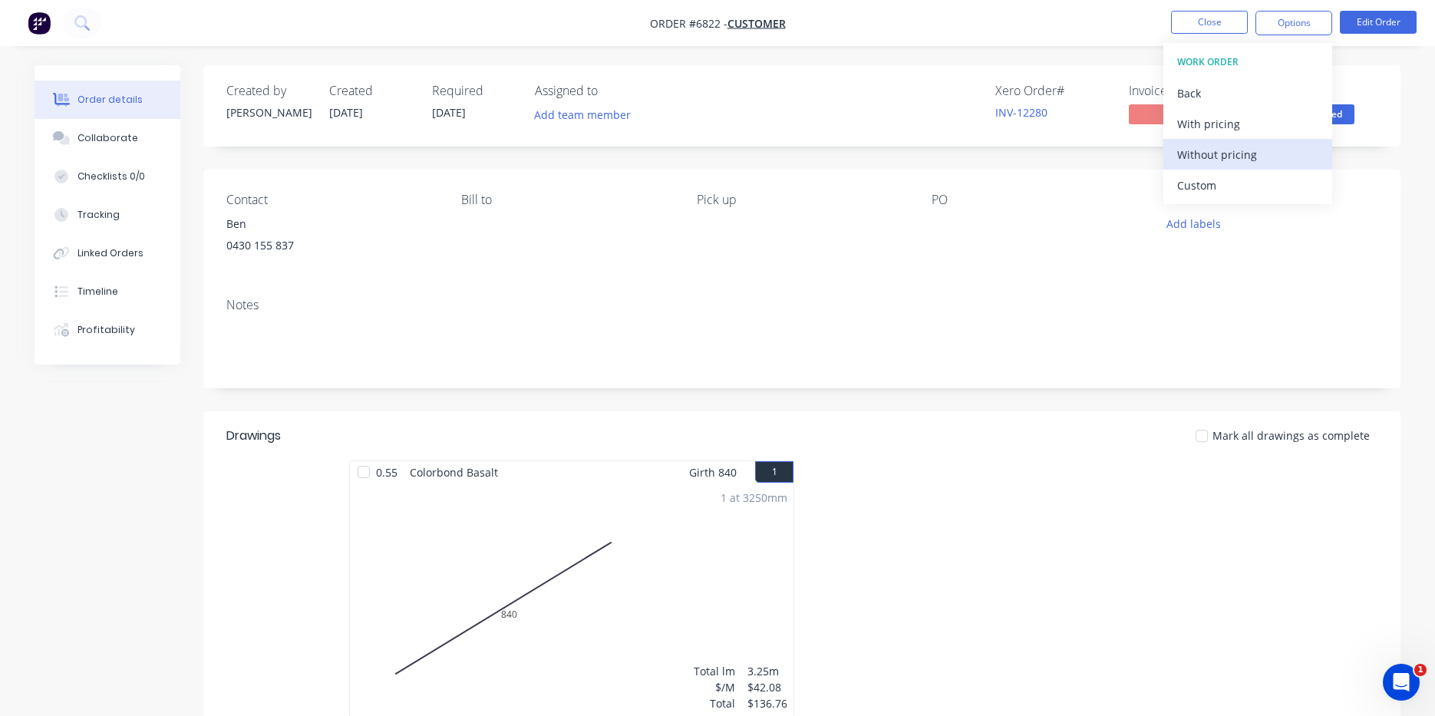
click at [1277, 169] on button "Without pricing" at bounding box center [1247, 154] width 169 height 31
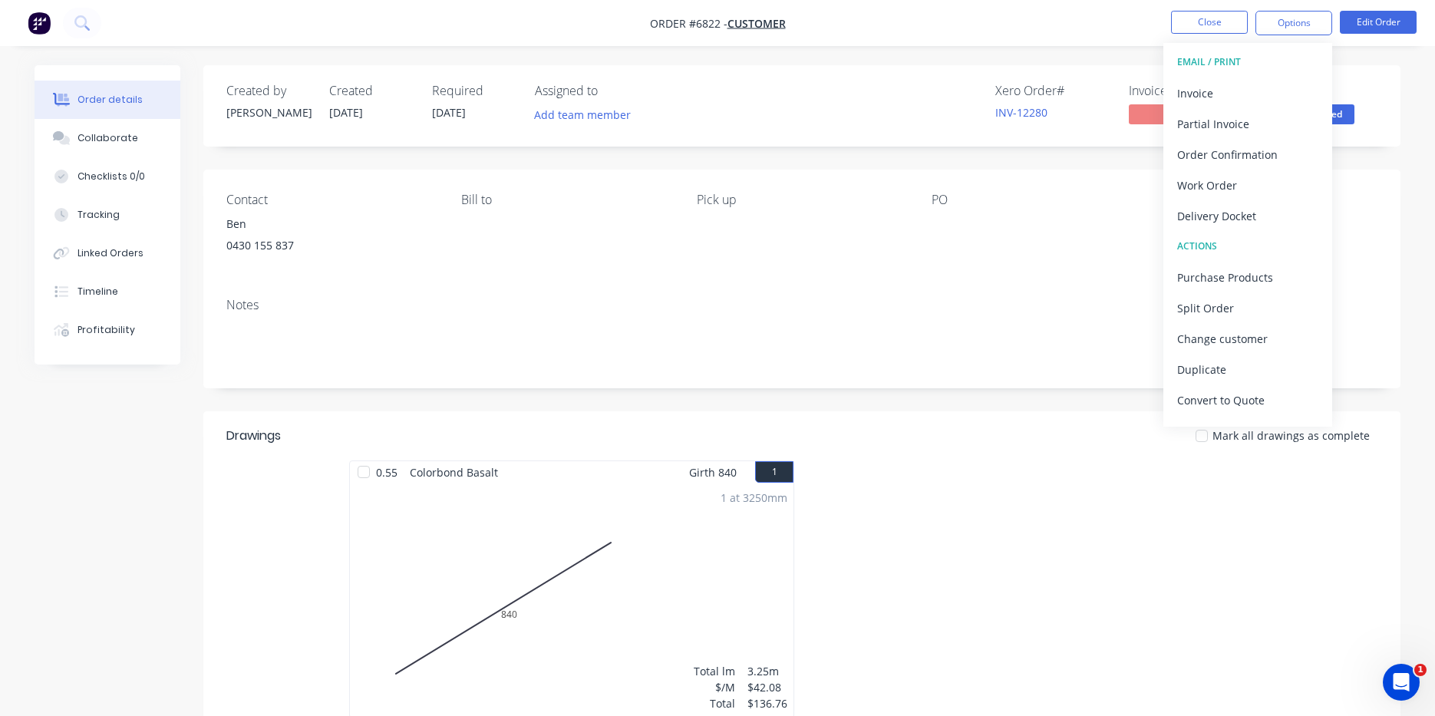
drag, startPoint x: 1432, startPoint y: 258, endPoint x: 1328, endPoint y: 416, distance: 189.0
click at [1432, 284] on div "Order details Collaborate Checklists 0/0 Tracking Linked Orders Timeline Profit…" at bounding box center [717, 503] width 1435 height 1007
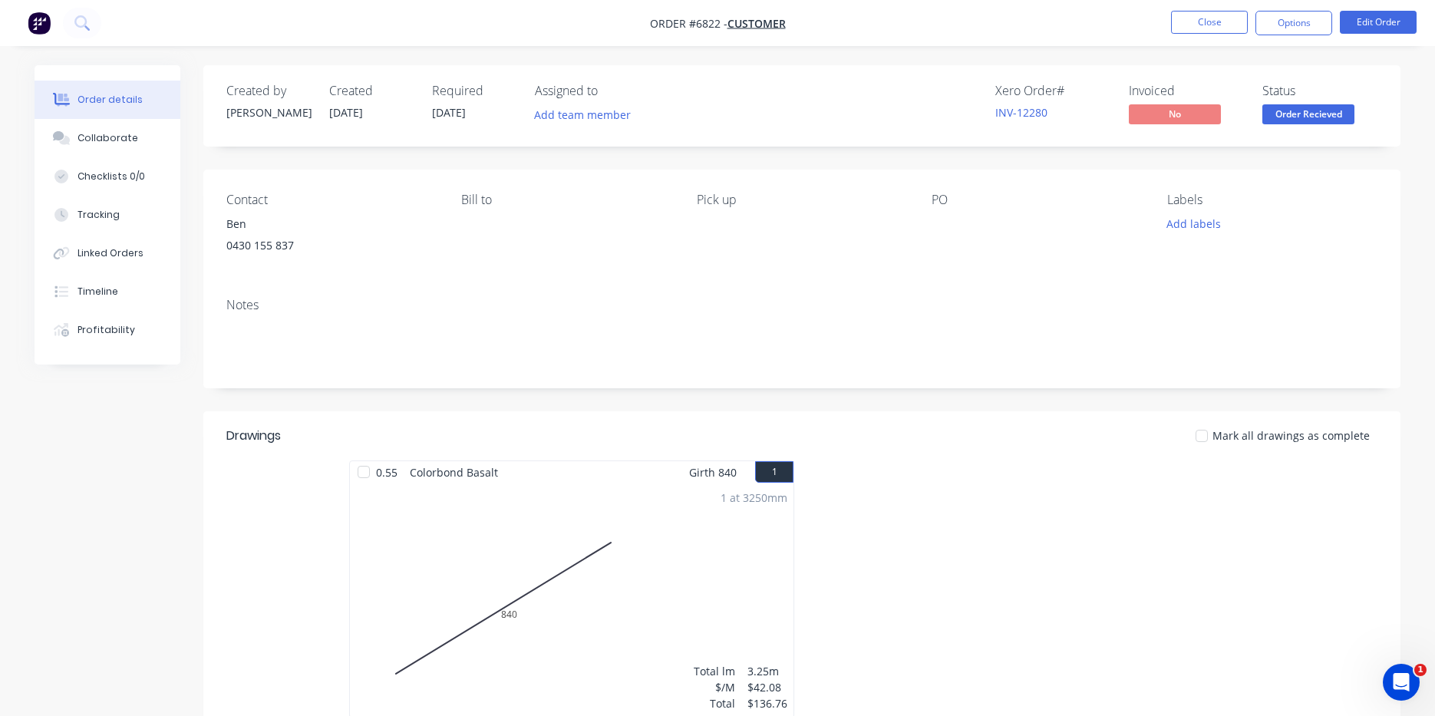
click at [1348, 615] on div "0.55 Colorbond Basalt Girth 840 1 0 840 0 840 1 at 3250mm Total lm $/M Total 3.…" at bounding box center [801, 596] width 1197 height 273
